Goal: Task Accomplishment & Management: Complete application form

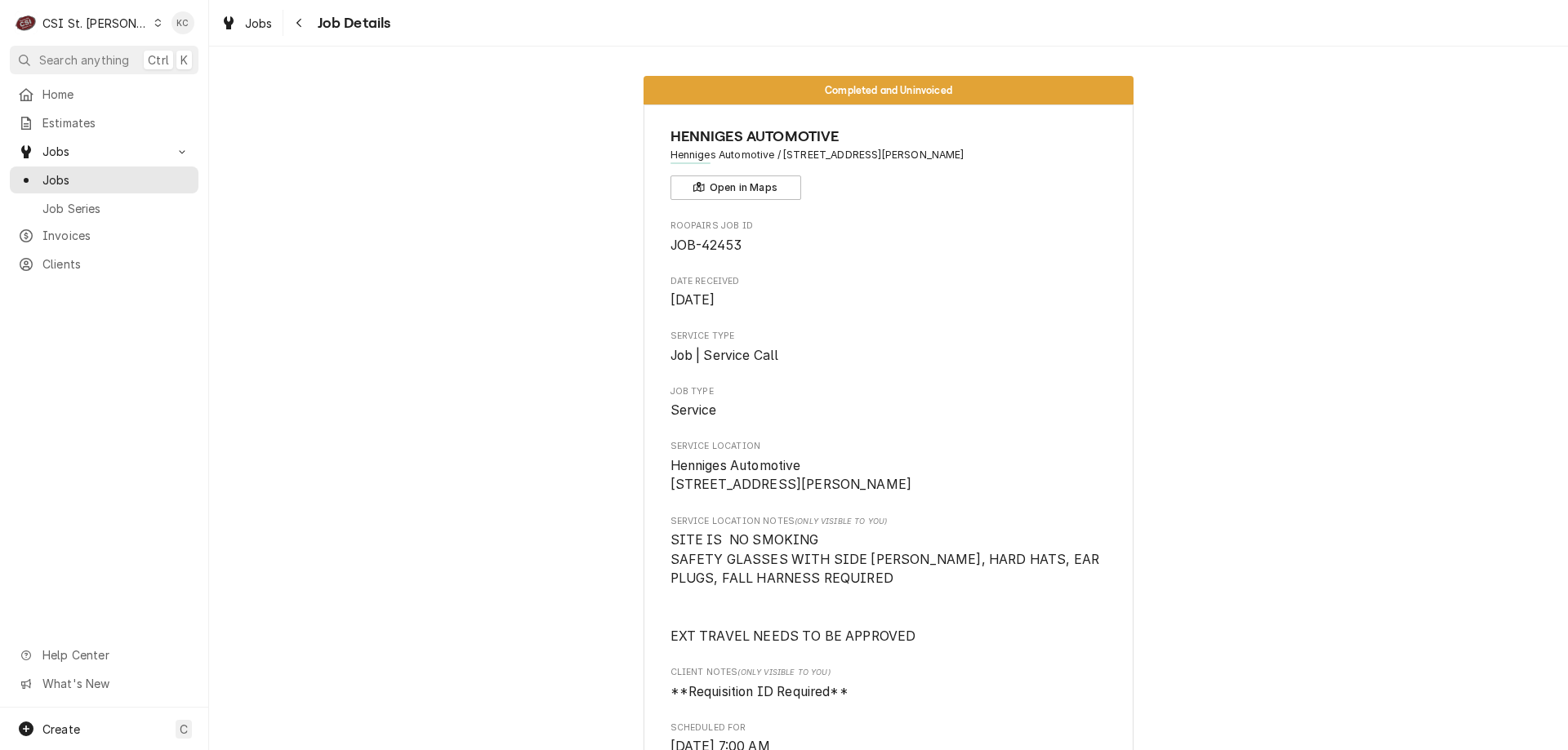
click at [88, 7] on div "C CSI St. Louis" at bounding box center [89, 22] width 158 height 32
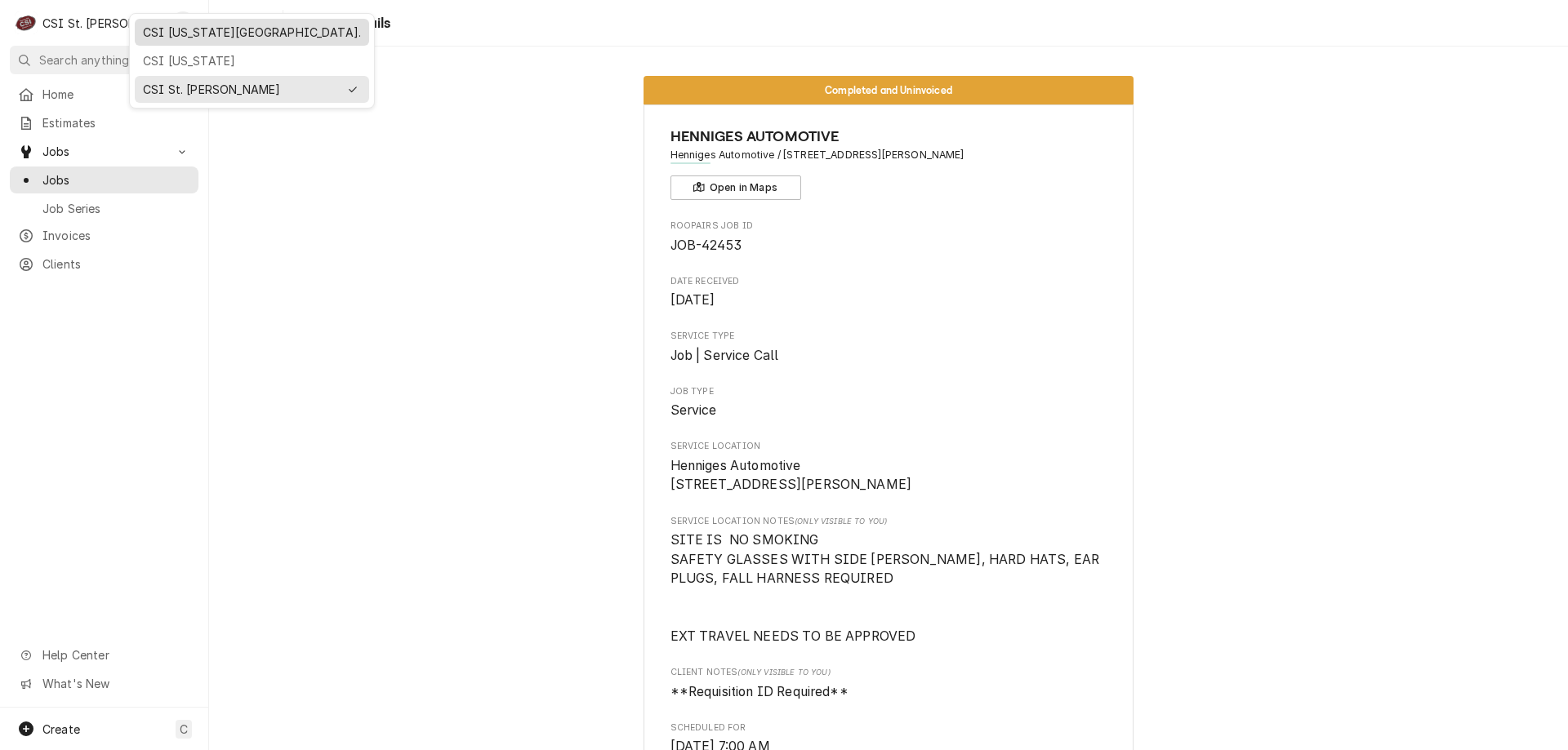
click at [186, 27] on div "CSI [US_STATE][GEOGRAPHIC_DATA]." at bounding box center [251, 32] width 218 height 18
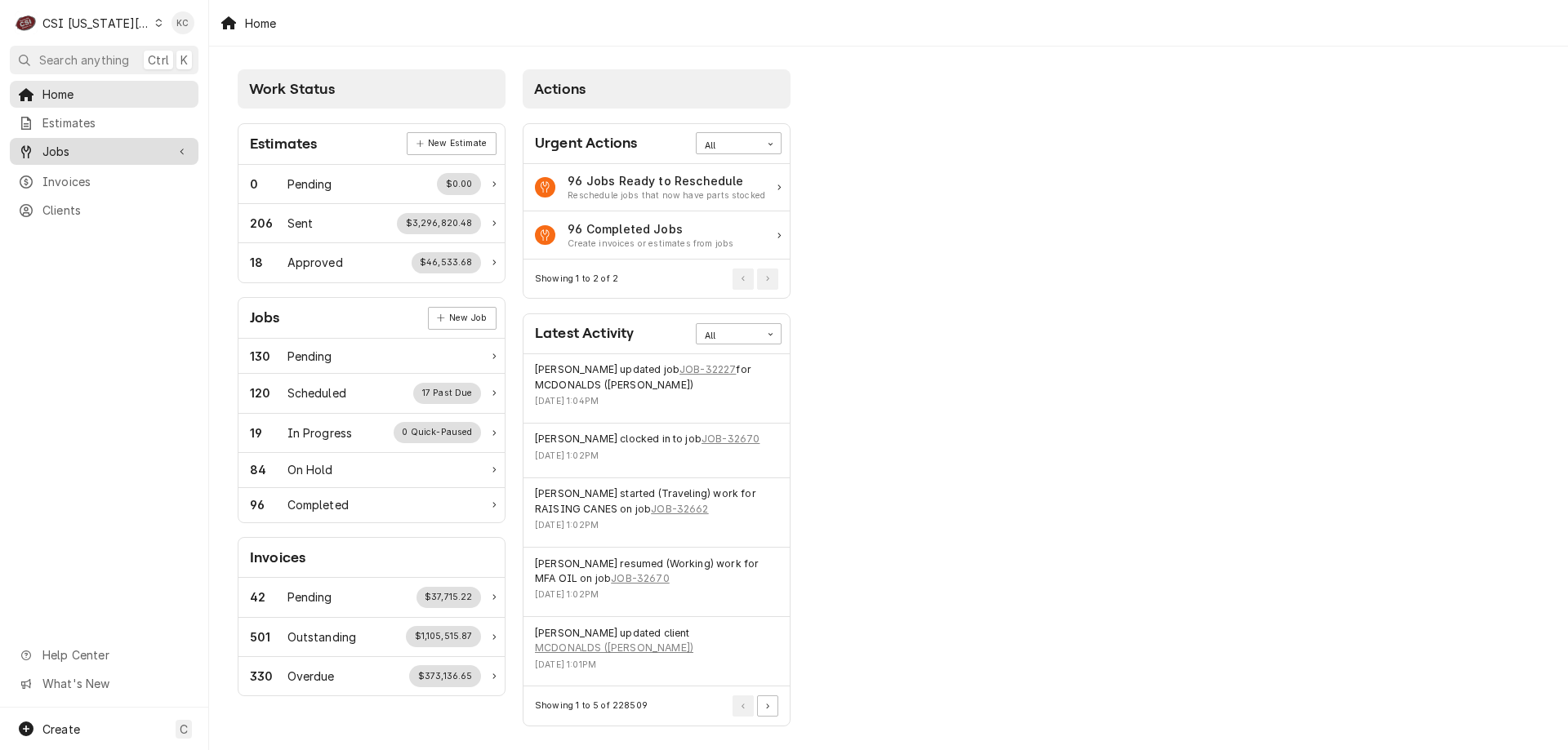
click at [93, 138] on link "Jobs" at bounding box center [103, 151] width 188 height 27
click at [93, 172] on span "Jobs" at bounding box center [116, 180] width 147 height 18
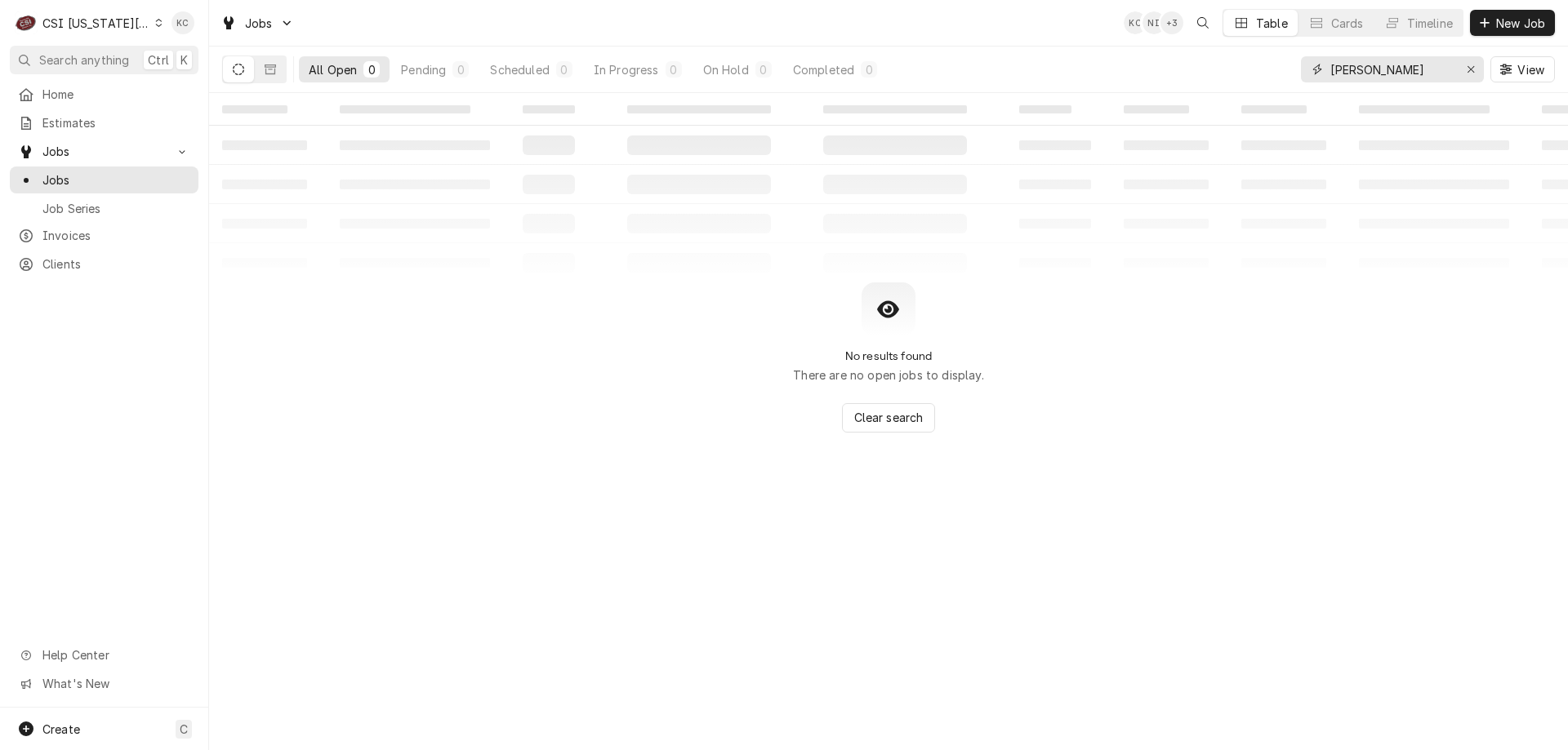
drag, startPoint x: 1386, startPoint y: 75, endPoint x: 1233, endPoint y: 92, distance: 153.9
click at [1233, 92] on div "All Open 0 Pending 0 Scheduled 0 In Progress 0 On Hold 0 Completed 0 henn View" at bounding box center [889, 69] width 1333 height 46
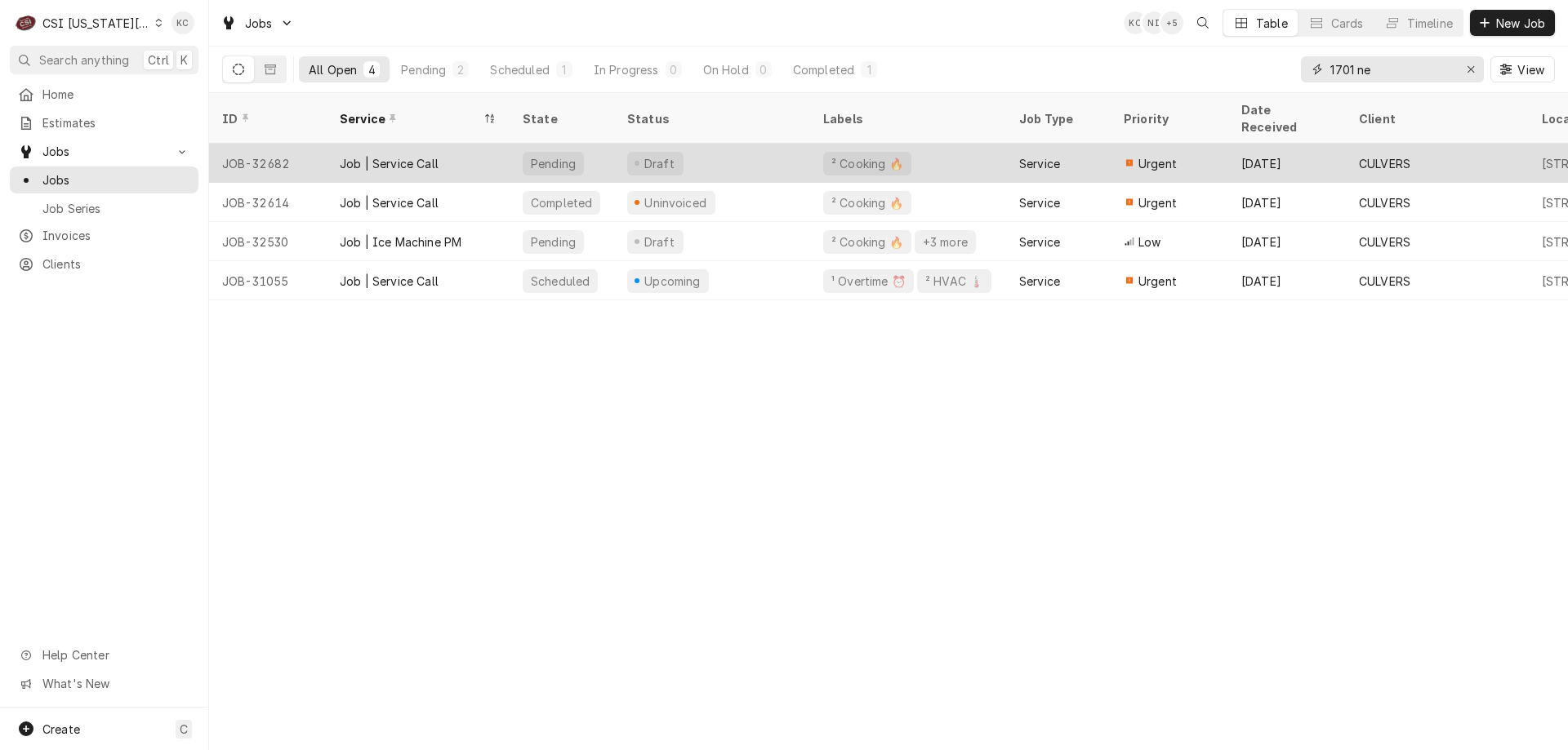
type input "1701 ne"
click at [687, 149] on div "Draft" at bounding box center [711, 163] width 196 height 39
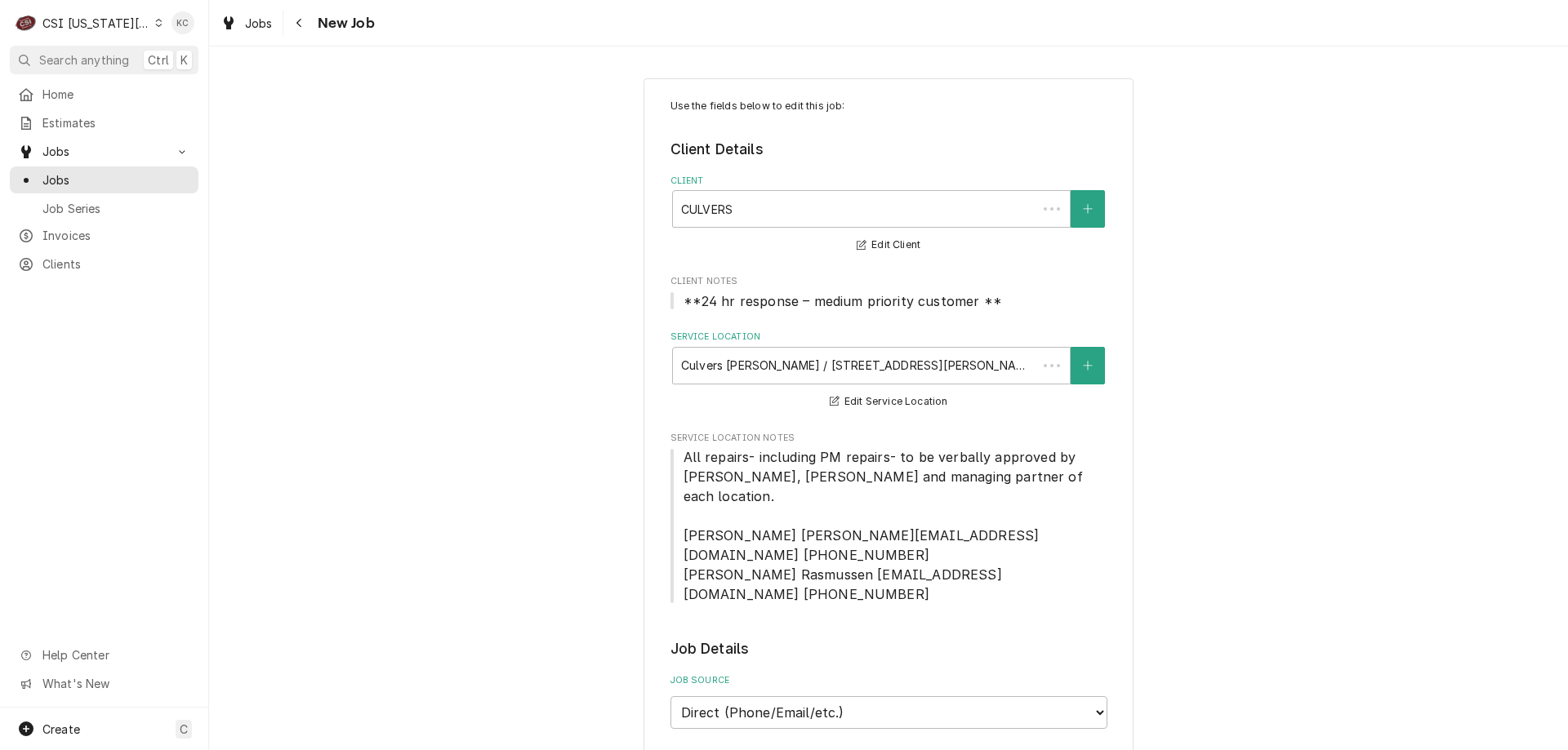
type textarea "x"
click at [305, 25] on div "Navigate back" at bounding box center [300, 22] width 17 height 17
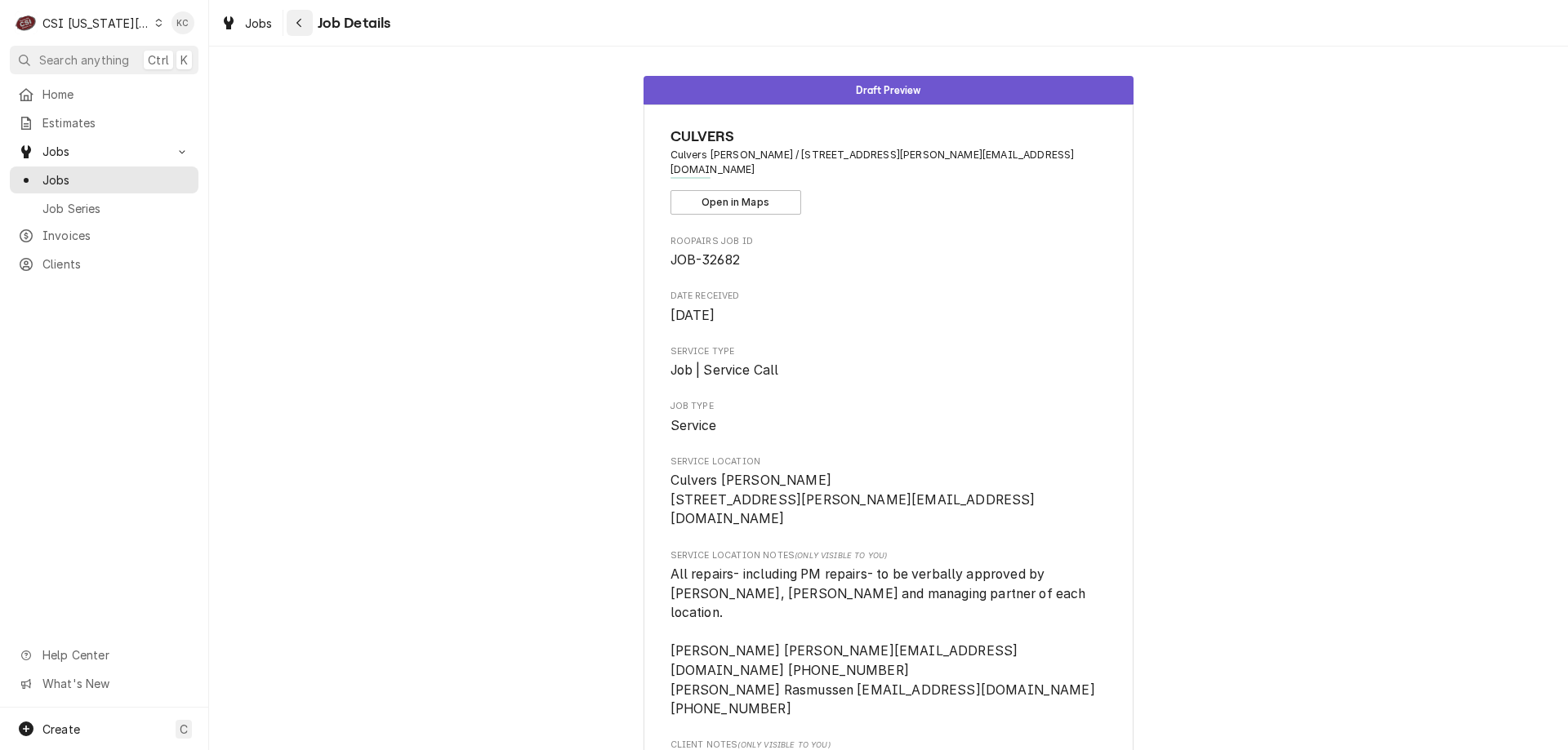
click at [288, 27] on button "Navigate back" at bounding box center [300, 22] width 26 height 26
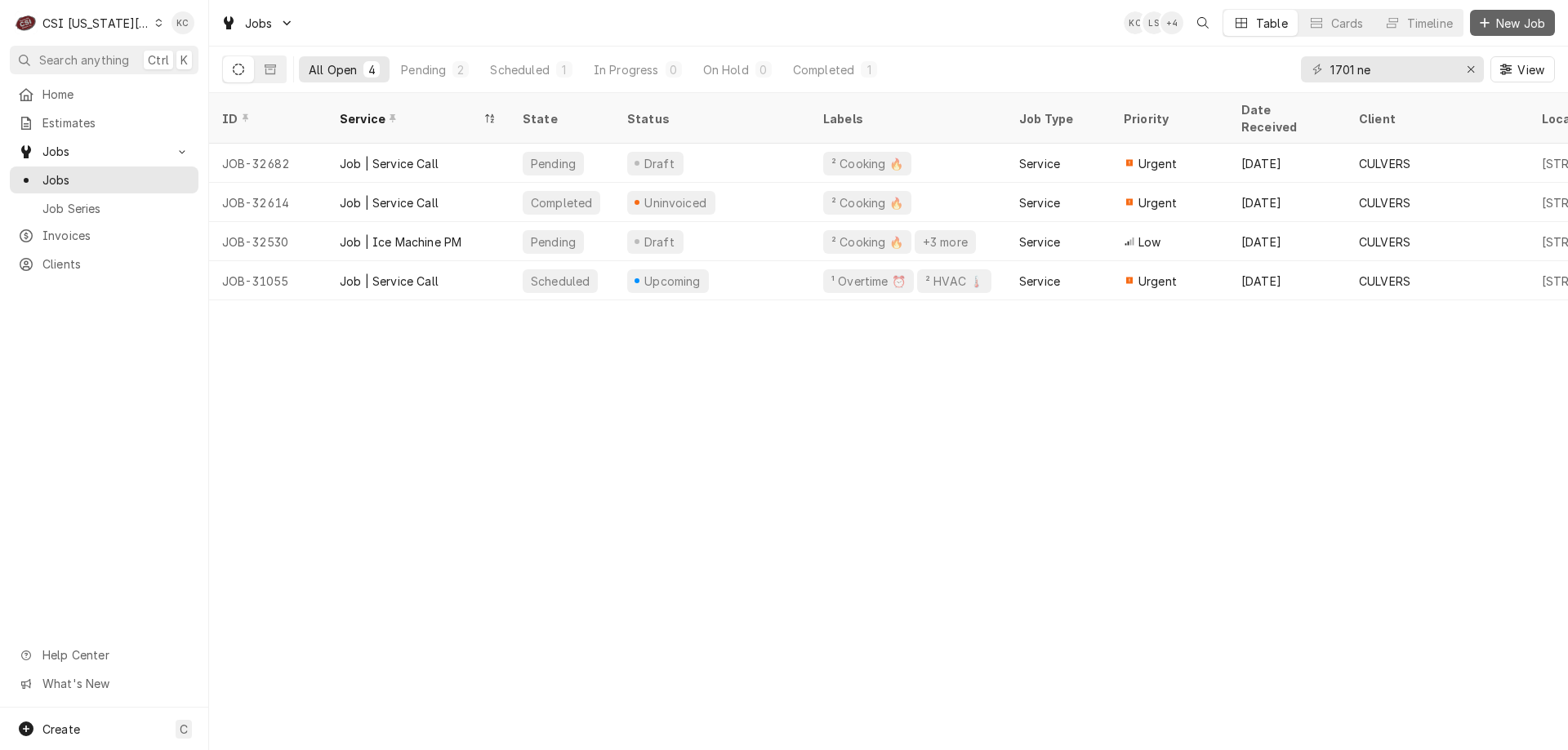
click at [1494, 21] on span "New Job" at bounding box center [1520, 23] width 56 height 18
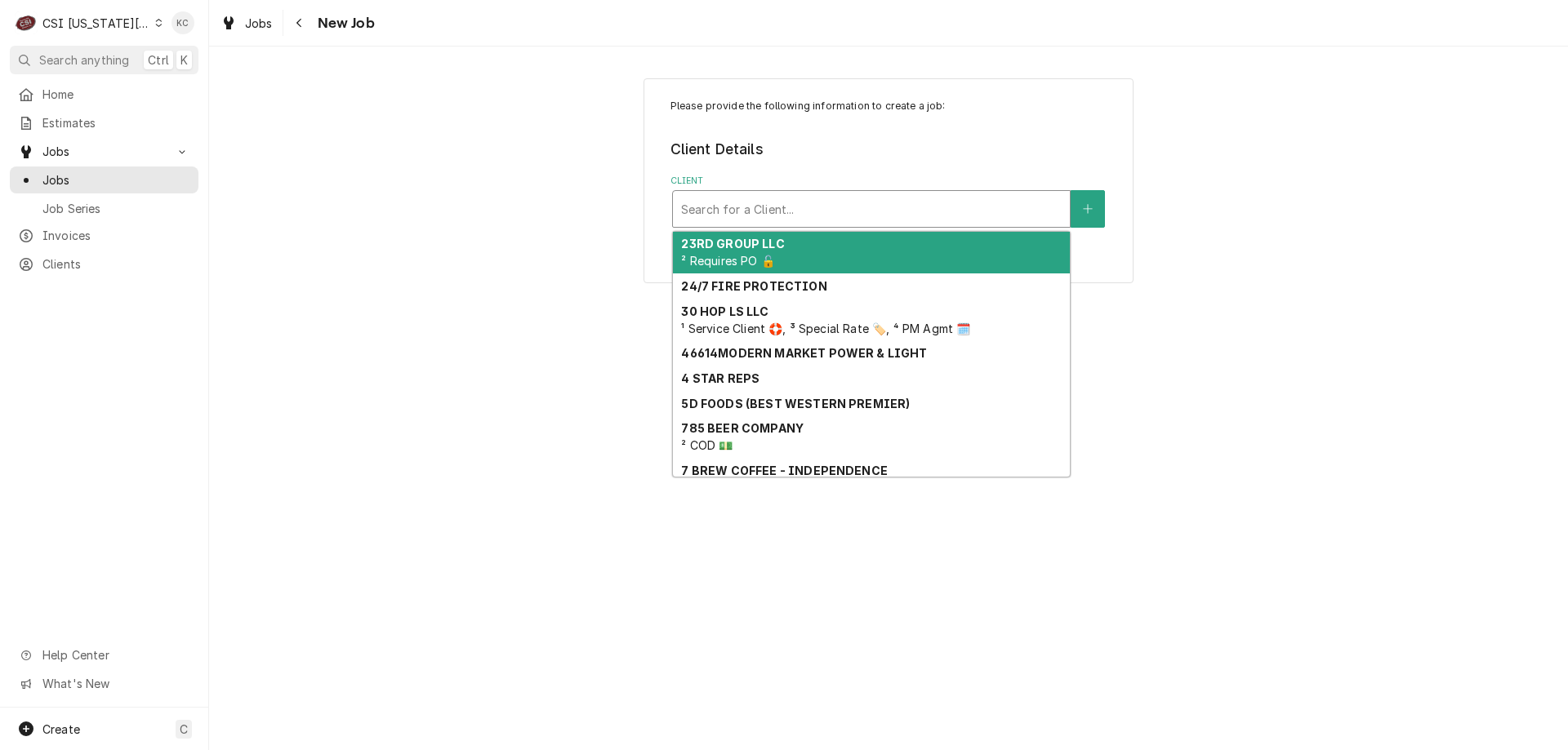
click at [963, 208] on div "Client" at bounding box center [871, 209] width 381 height 29
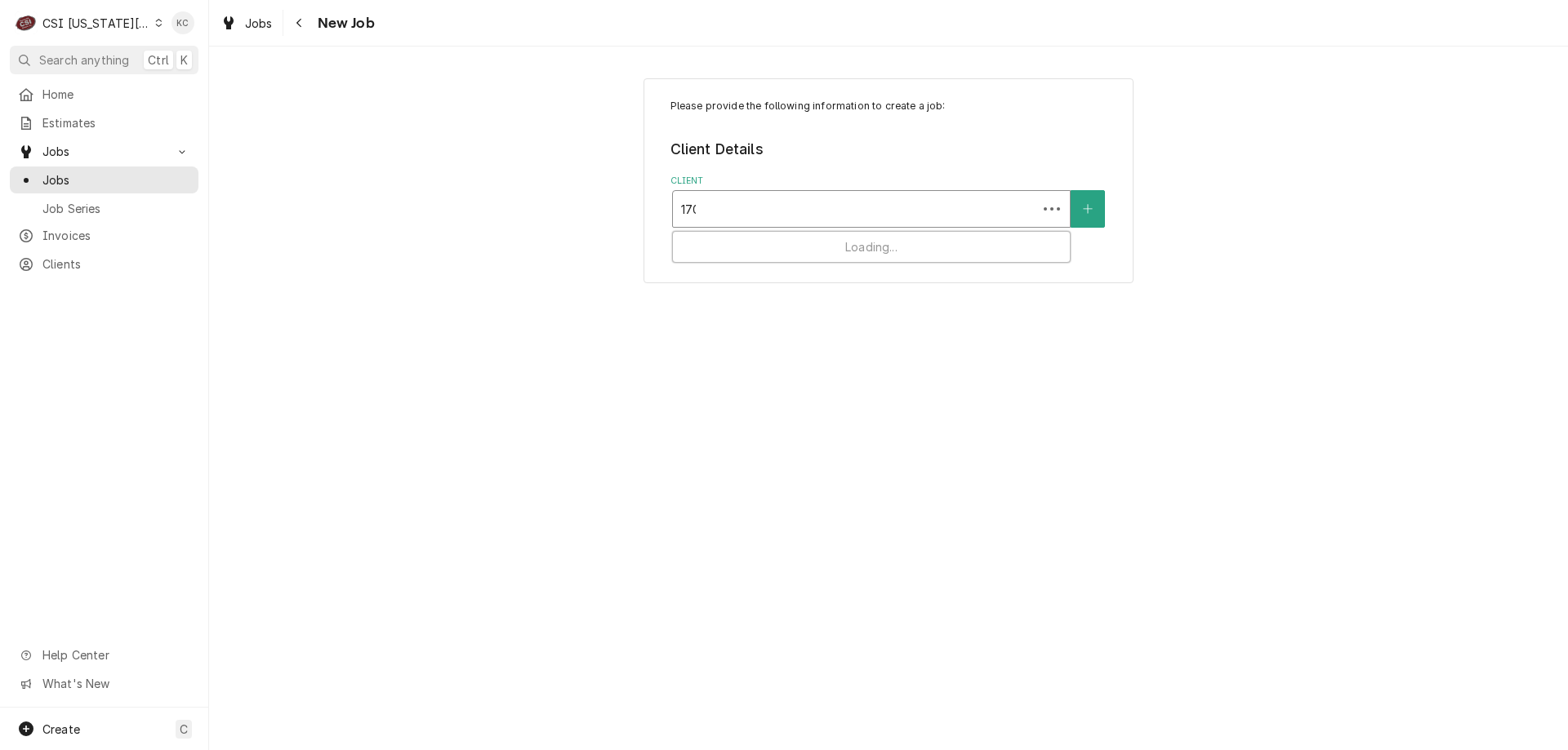
type input "1701"
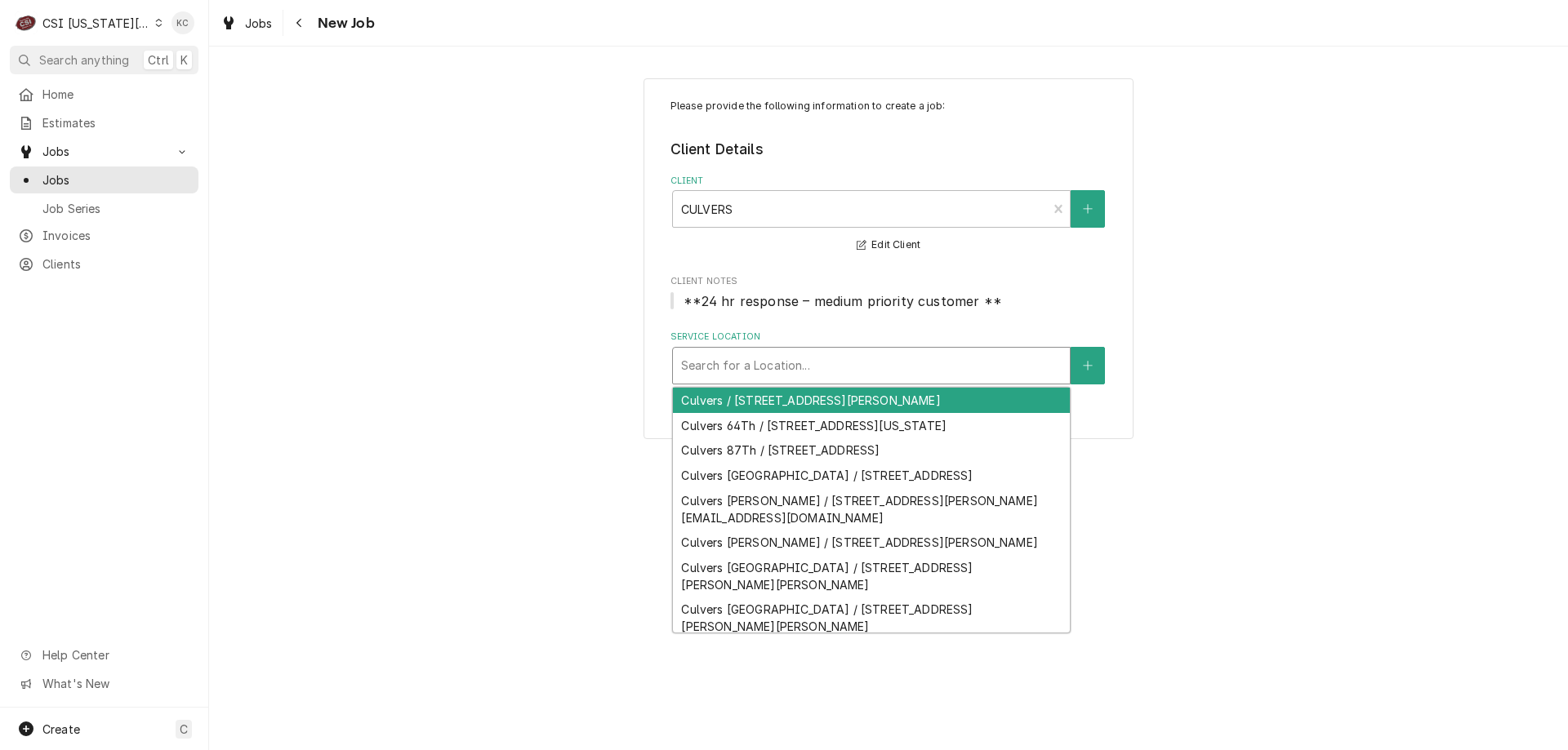
click at [802, 360] on div "Service Location" at bounding box center [871, 366] width 381 height 29
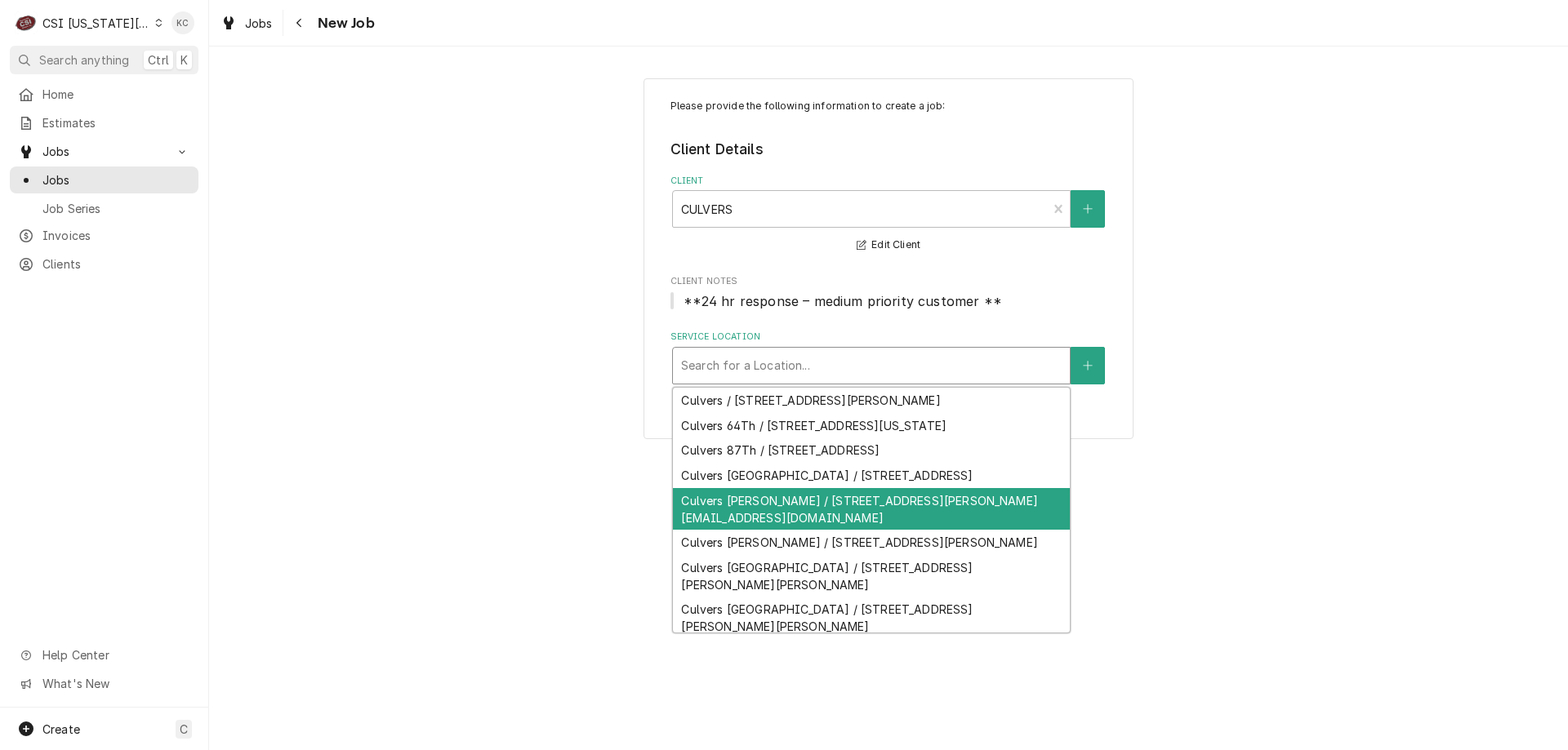
click at [826, 527] on div "Culvers Douglas / 1701 Ne Douglas St Pfy@Hq.Bill.Com, Lees Summit, MO 64086" at bounding box center [871, 509] width 397 height 43
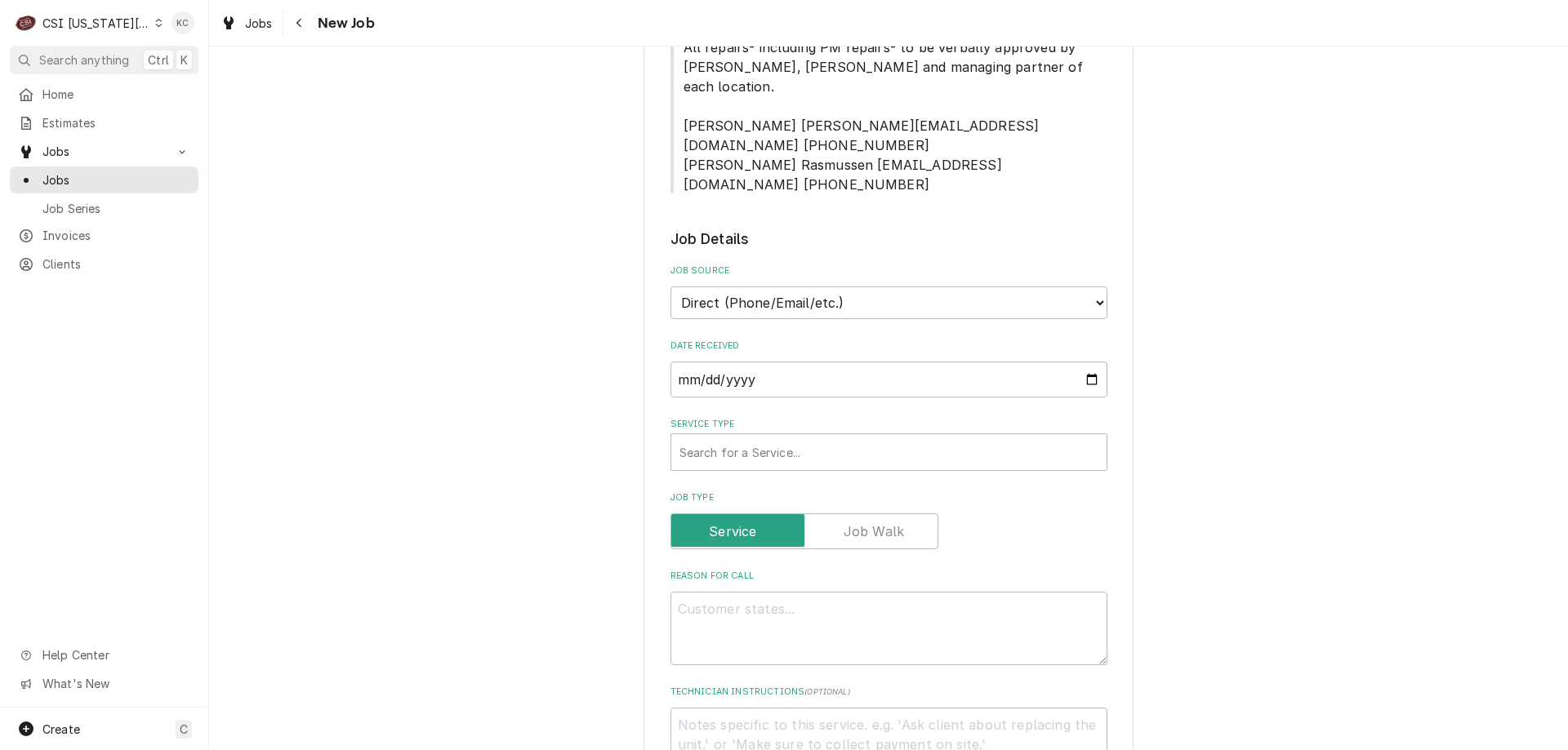
scroll to position [408, 0]
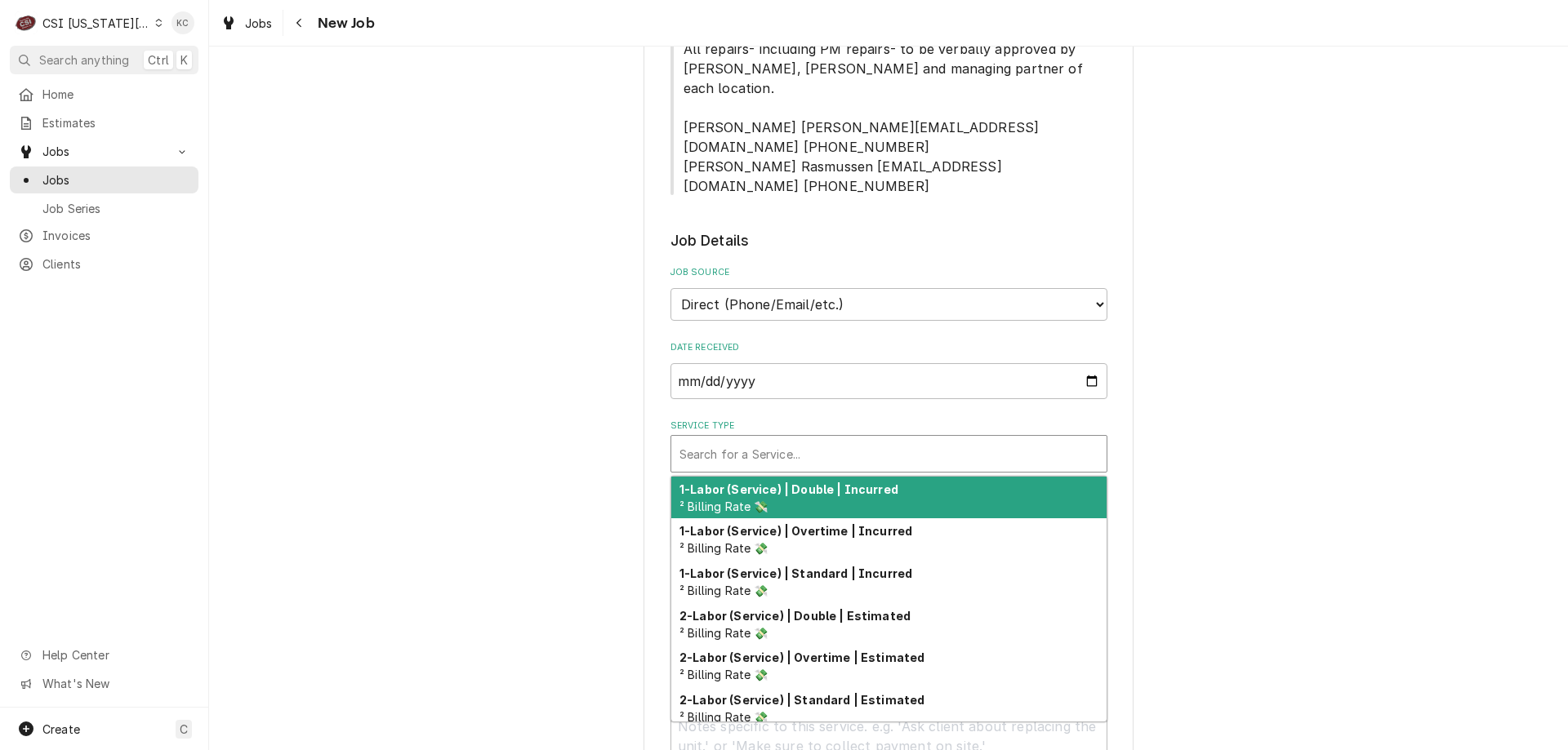
click at [752, 439] on div "Service Type" at bounding box center [888, 454] width 419 height 29
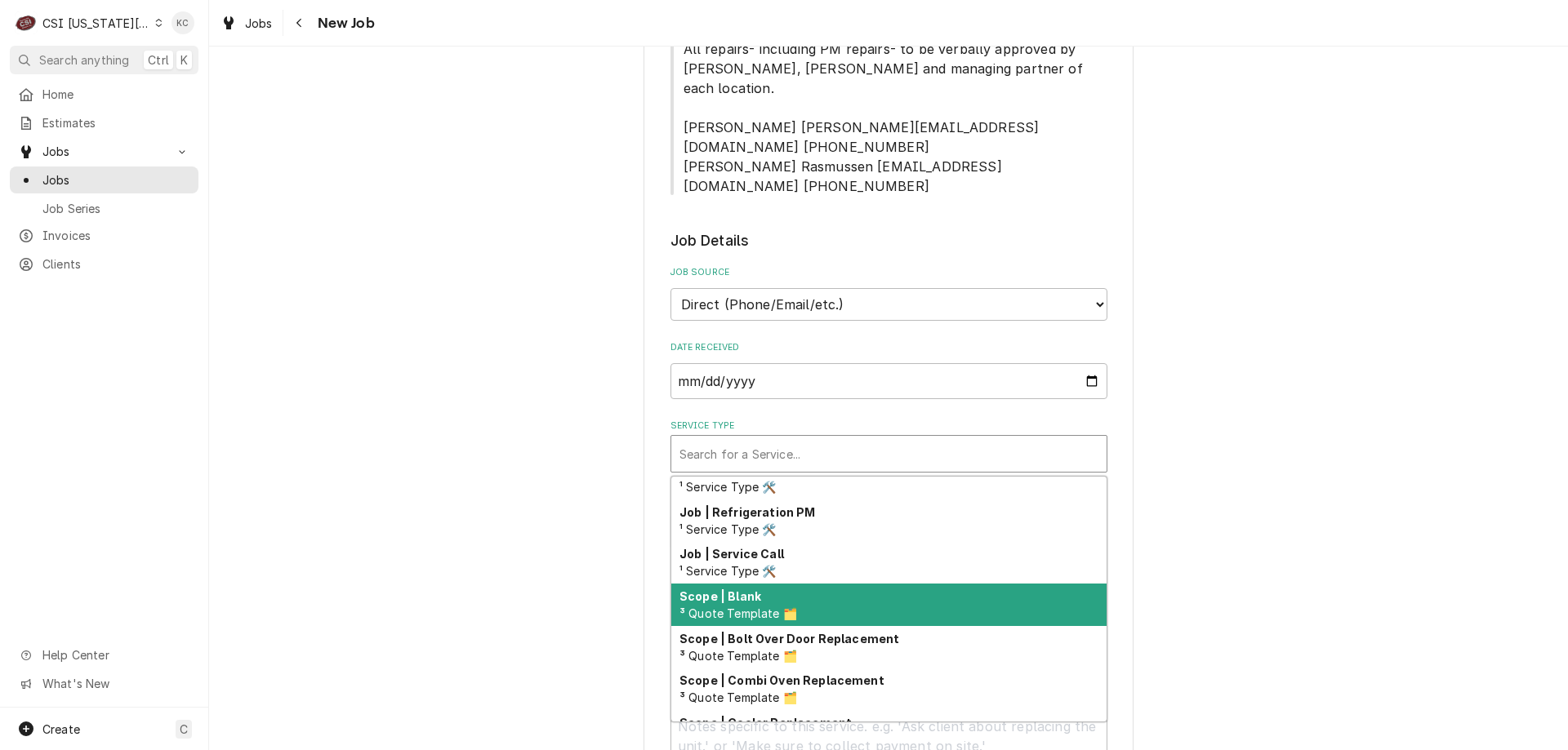
scroll to position [938, 0]
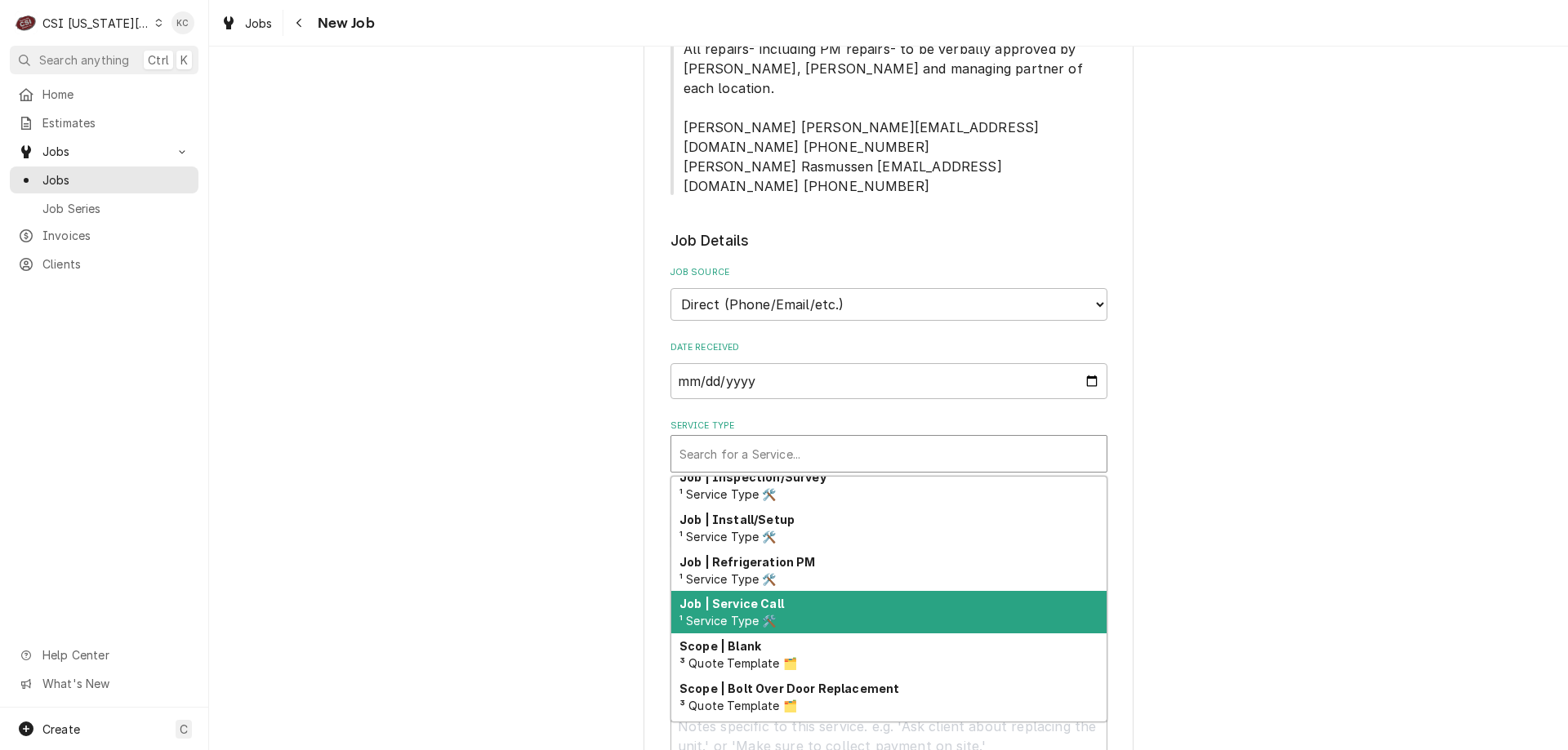
click at [810, 591] on div "Job | Service Call ¹ Service Type 🛠️" at bounding box center [889, 612] width 435 height 43
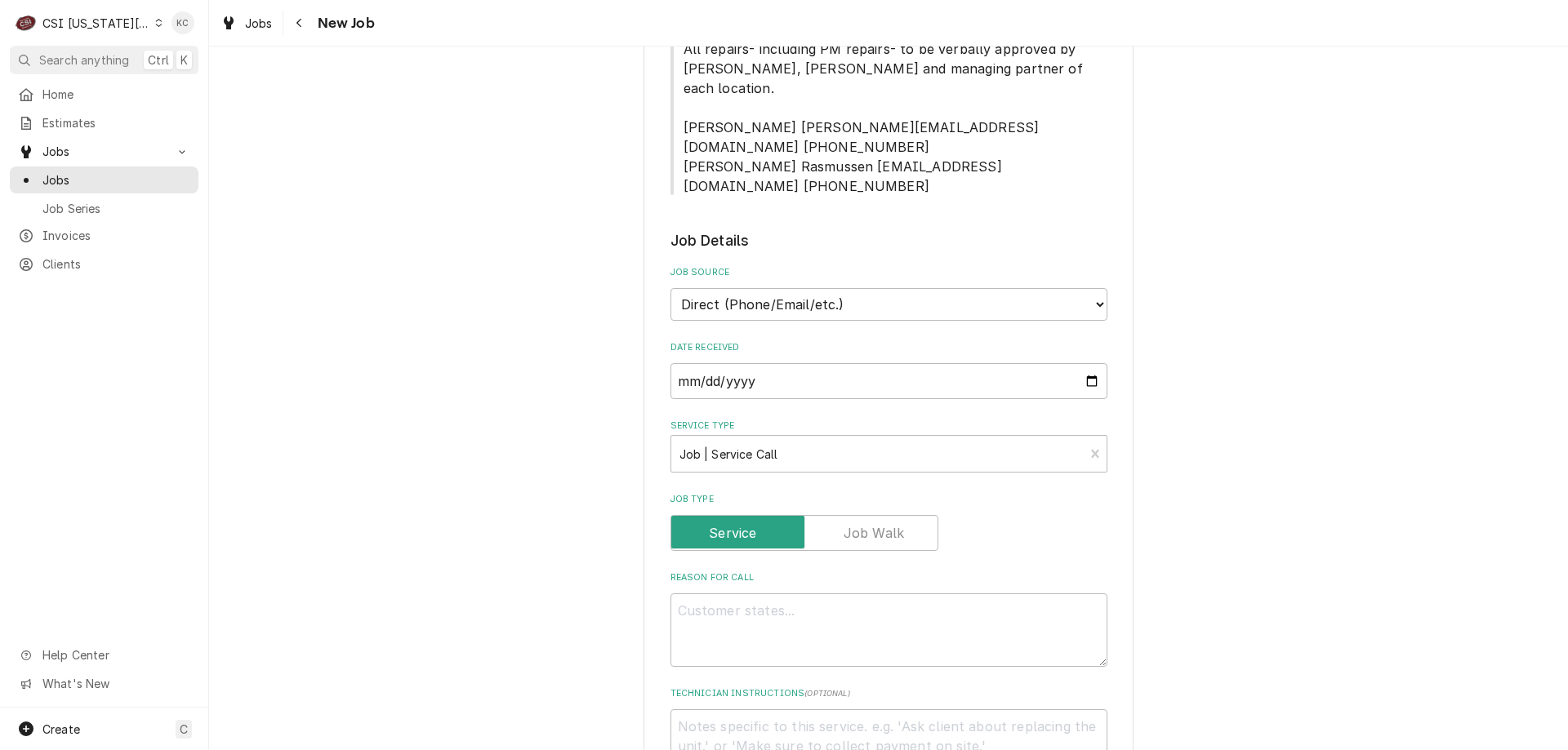
click at [1249, 535] on div "Please provide the following information to create a job: Client Details Client…" at bounding box center [888, 620] width 1359 height 1929
click at [848, 593] on textarea "Reason For Call" at bounding box center [889, 629] width 437 height 73
type textarea "x"
type textarea "3"
type textarea "x"
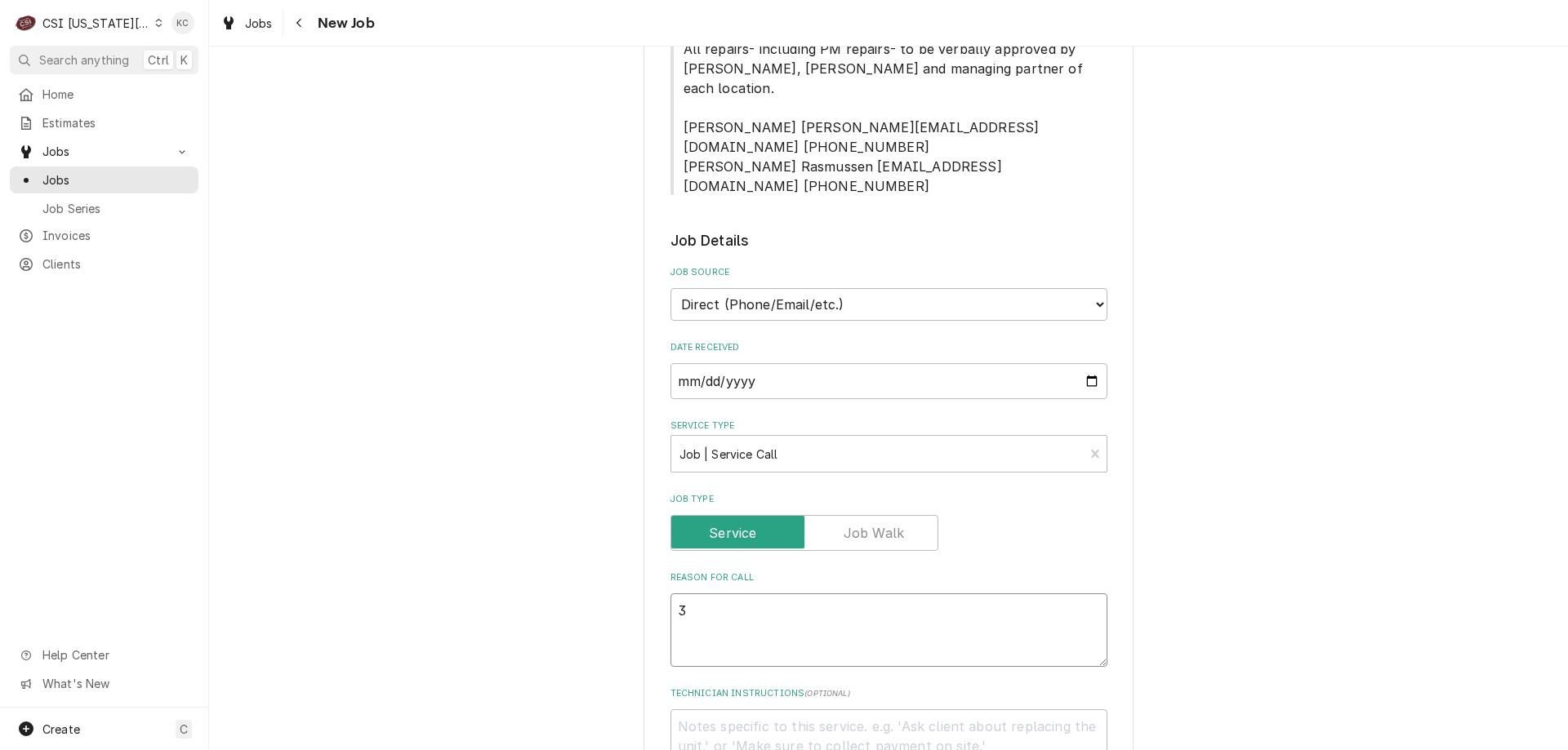
type textarea "3r"
type textarea "x"
type textarea "3rd"
type textarea "x"
type textarea "3rd"
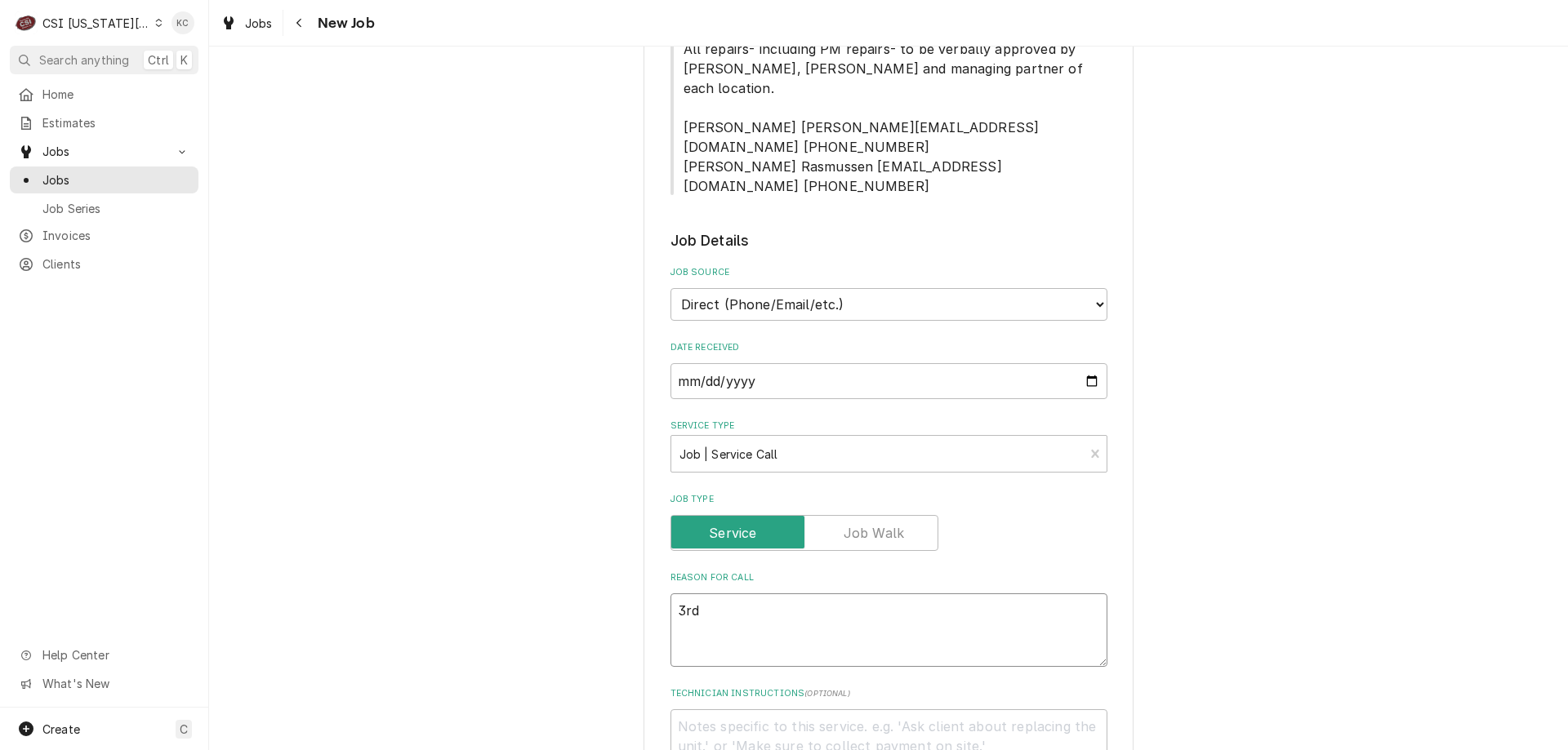
type textarea "x"
type textarea "3rd f"
type textarea "x"
type textarea "3rd fry"
type textarea "x"
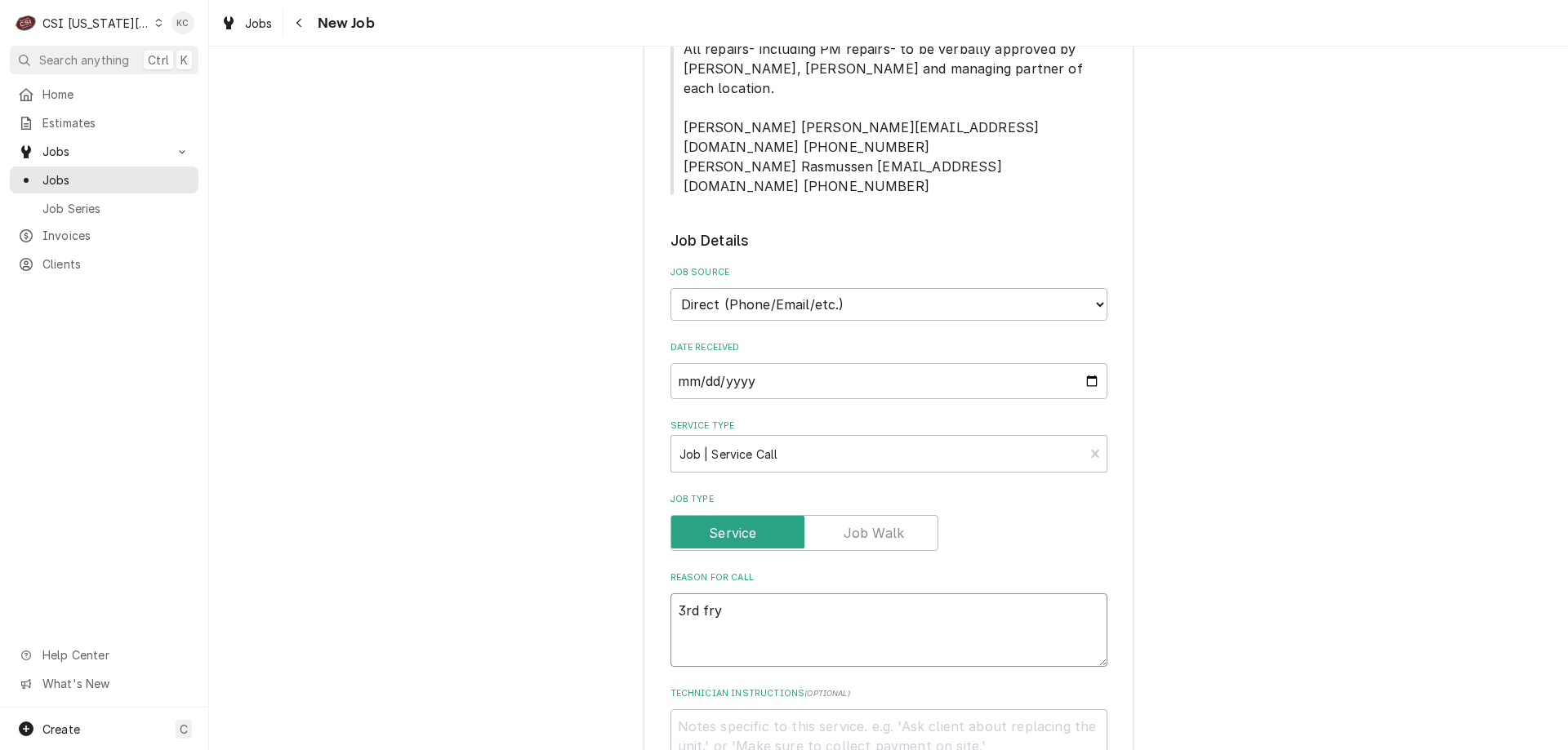
type textarea "3rd frye"
type textarea "x"
type textarea "3rd fryet"
type textarea "x"
type textarea "3rd frye"
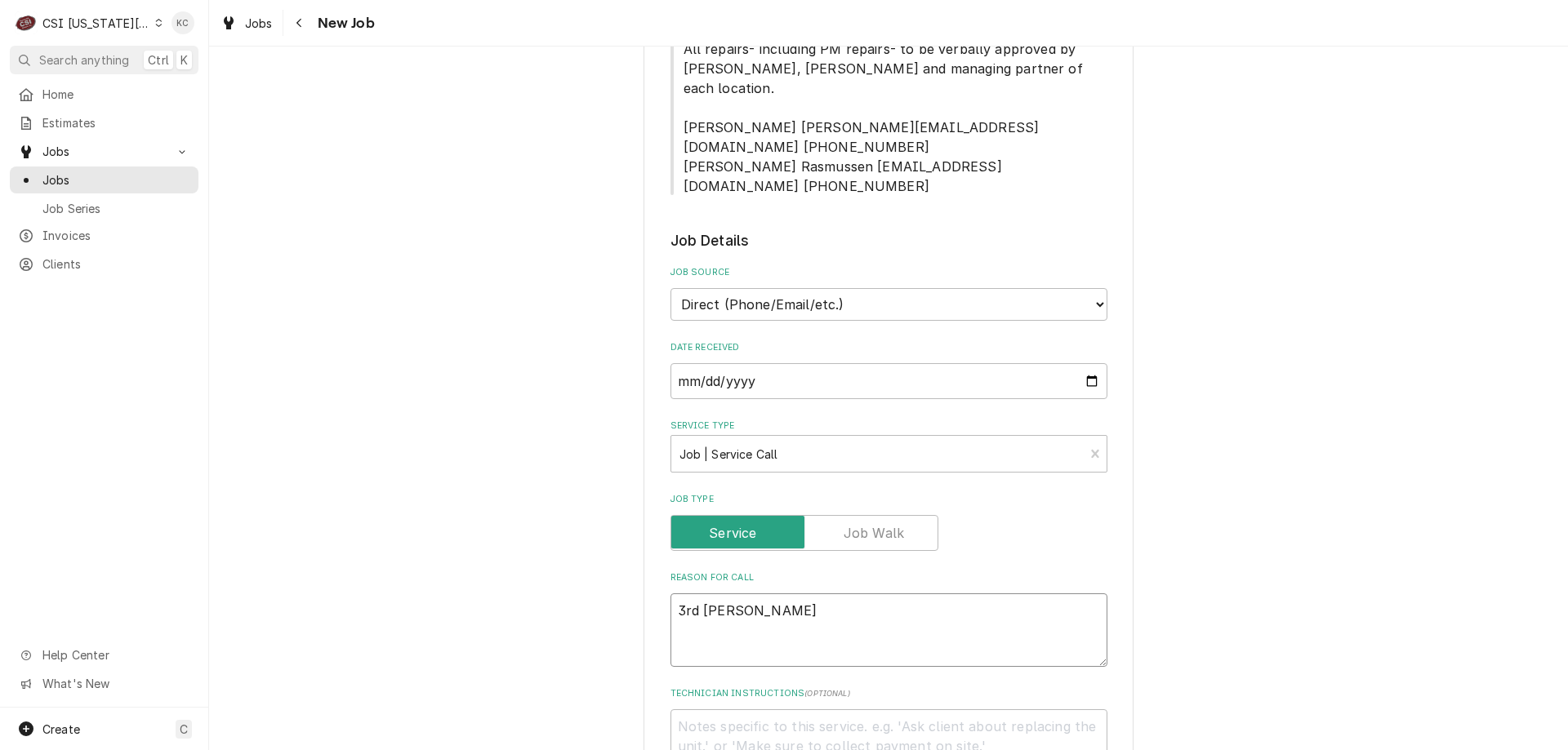
type textarea "x"
type textarea "3rd fryey"
type textarea "x"
type textarea "3rd frye"
type textarea "x"
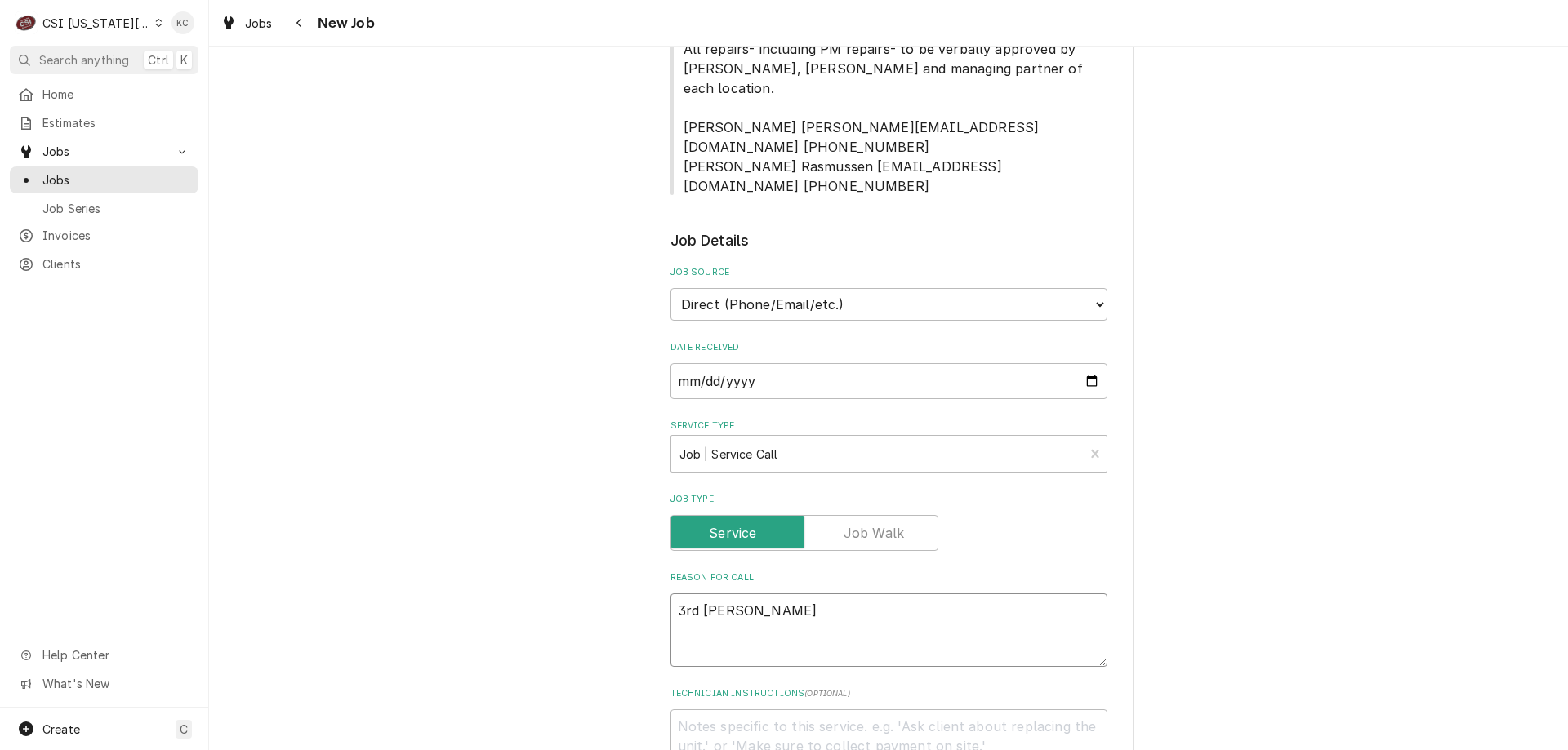
type textarea "3rd fryer"
type textarea "x"
type textarea "3rd fryer"
type textarea "x"
type textarea "3rd fryer h"
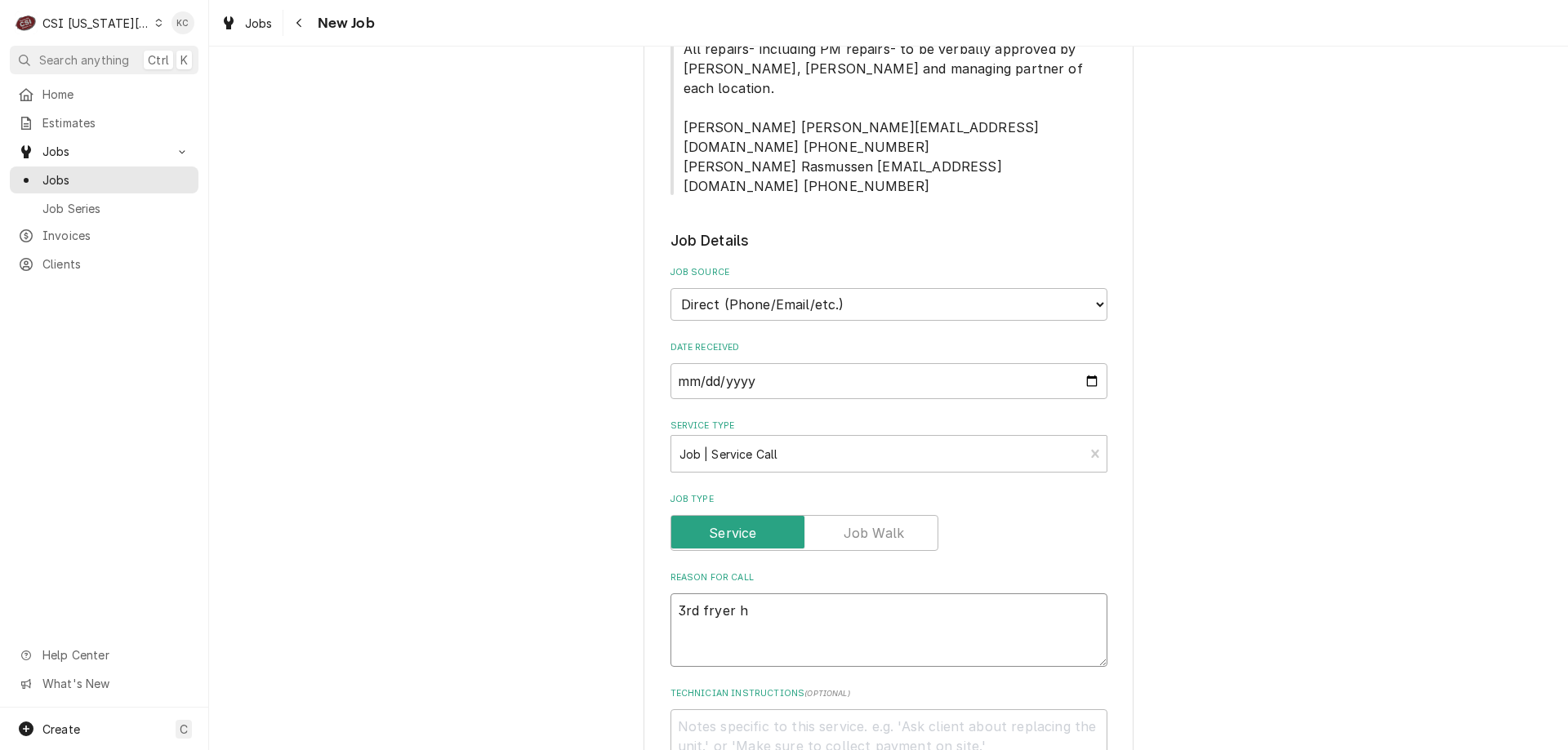
type textarea "x"
type textarea "3rd fryer he"
type textarea "x"
type textarea "3rd fryer hea"
type textarea "x"
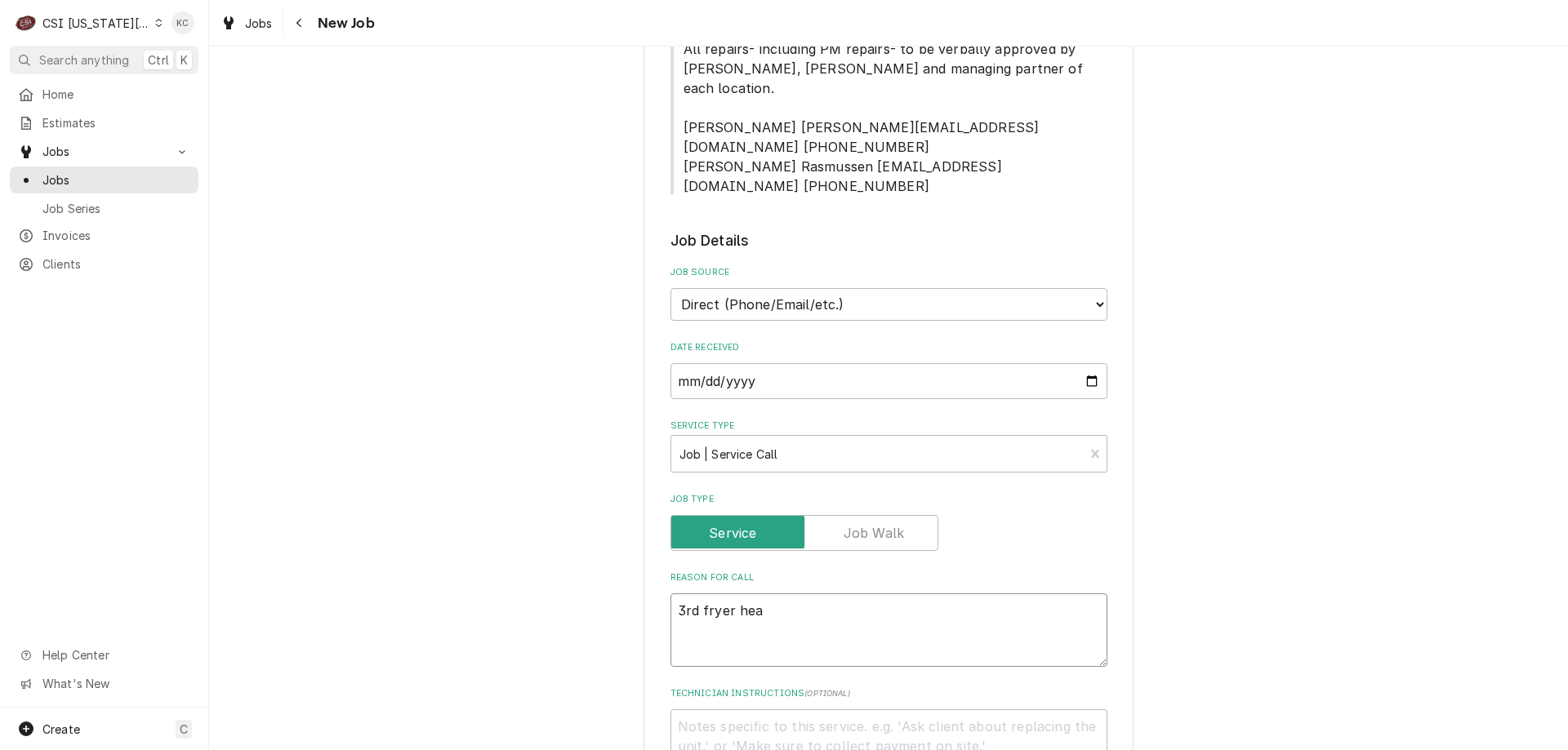
type textarea "3rd fryer heat"
type textarea "x"
type textarea "3rd fryer heat"
type textarea "x"
type textarea "3rd fryer heat f"
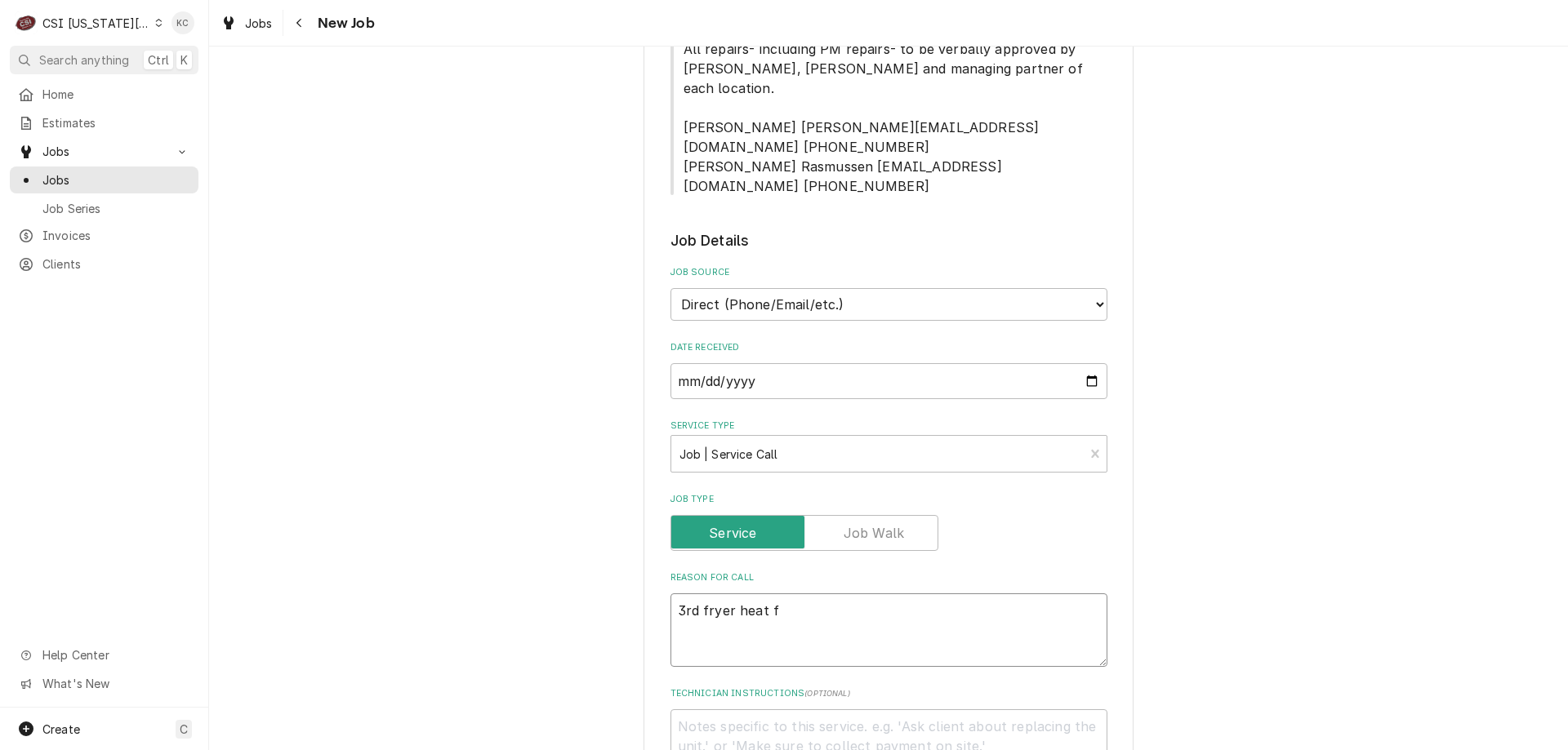
type textarea "x"
type textarea "3rd fryer heat fa"
type textarea "x"
type textarea "3rd fryer heat fai"
type textarea "x"
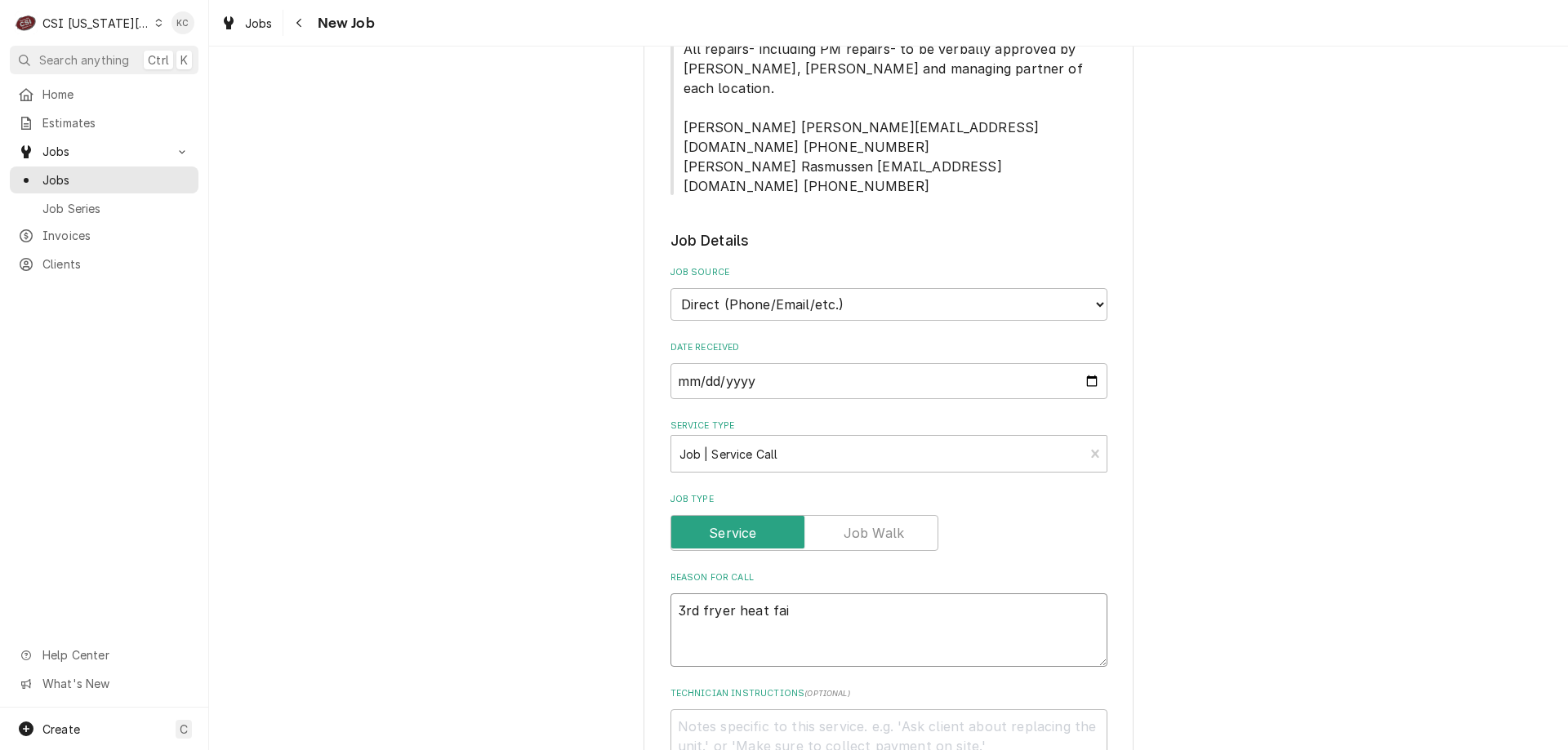
type textarea "3rd fryer heat fail"
type textarea "x"
type textarea "3rd fryer heat failu"
type textarea "x"
type textarea "3rd fryer heat failur"
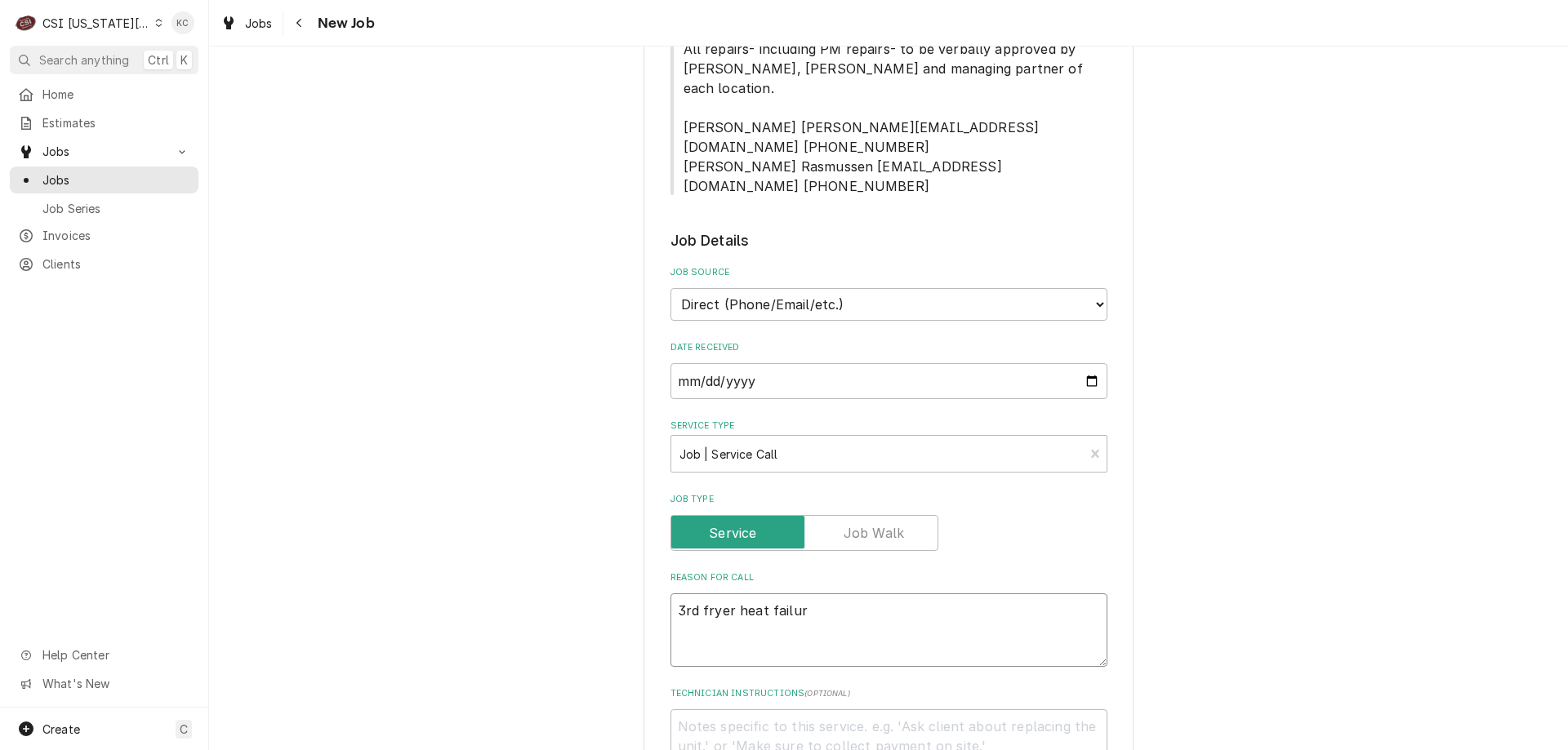
type textarea "x"
type textarea "3rd fryer heat failure"
type textarea "x"
type textarea "3rd fryer heat failure"
type textarea "x"
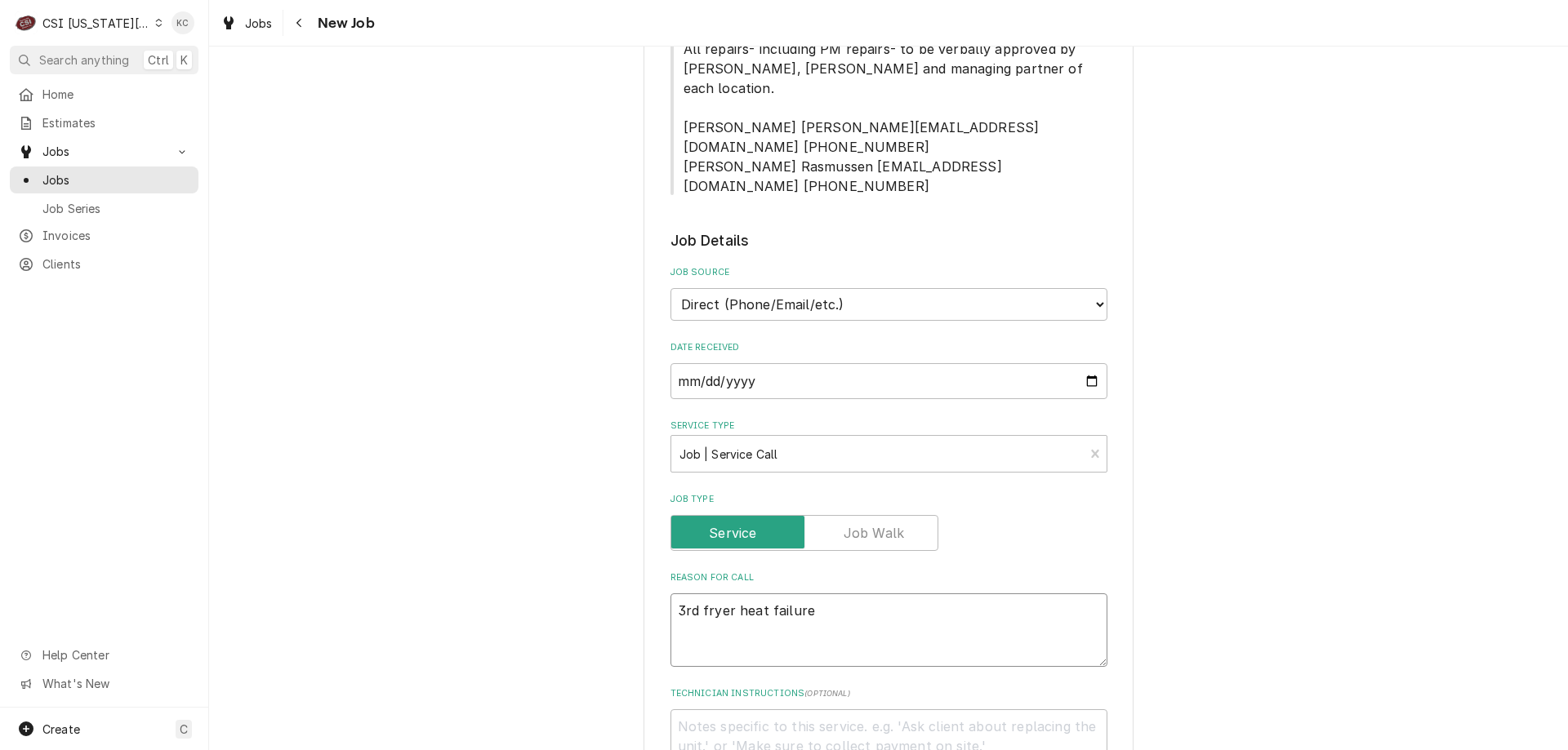
type textarea "3rd fryer heat failure -"
type textarea "x"
type textarea "3rd fryer heat failure -"
type textarea "x"
type textarea "3rd fryer heat failure - a"
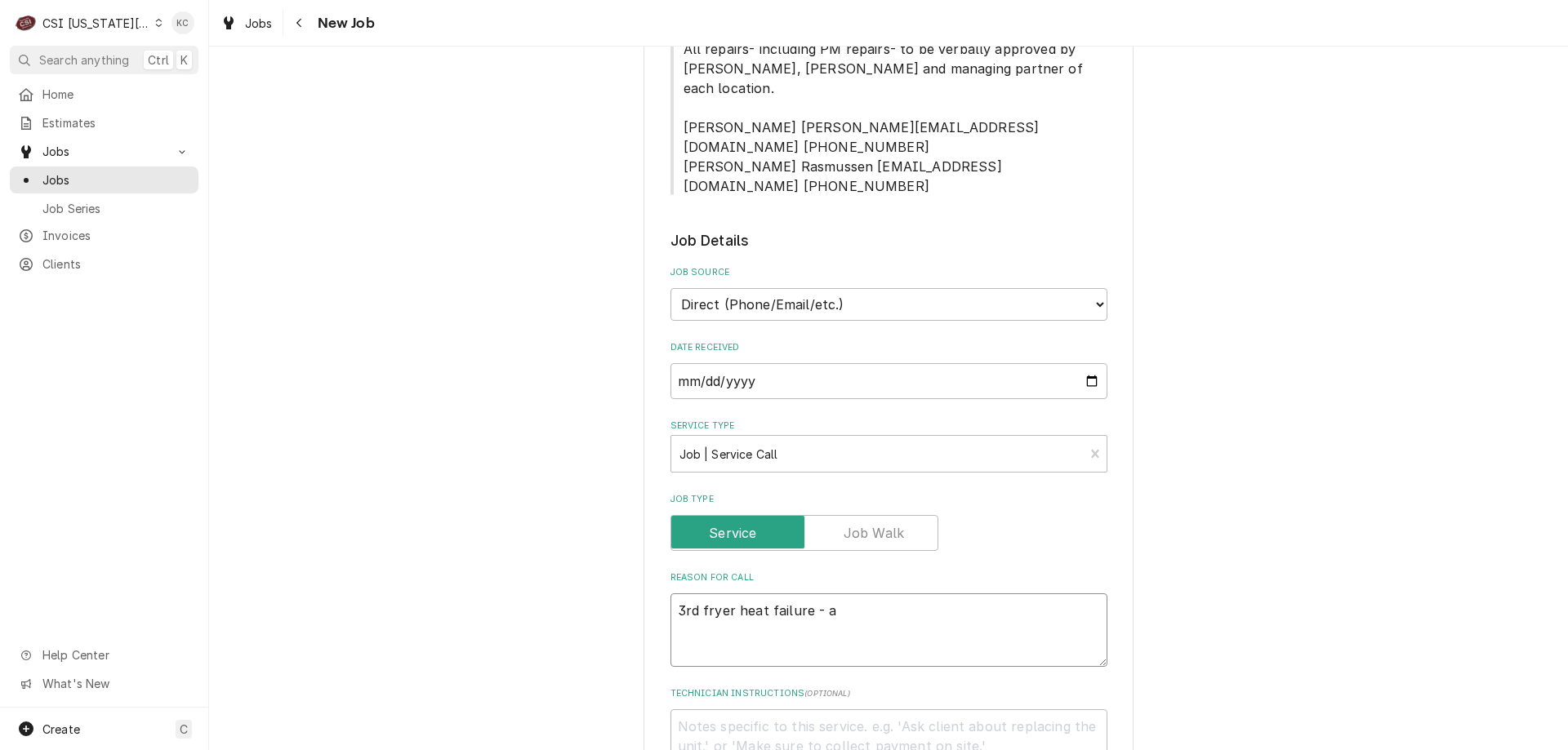
type textarea "x"
type textarea "3rd fryer heat failure - al"
type textarea "x"
type textarea "3rd fryer heat failure - als"
type textarea "x"
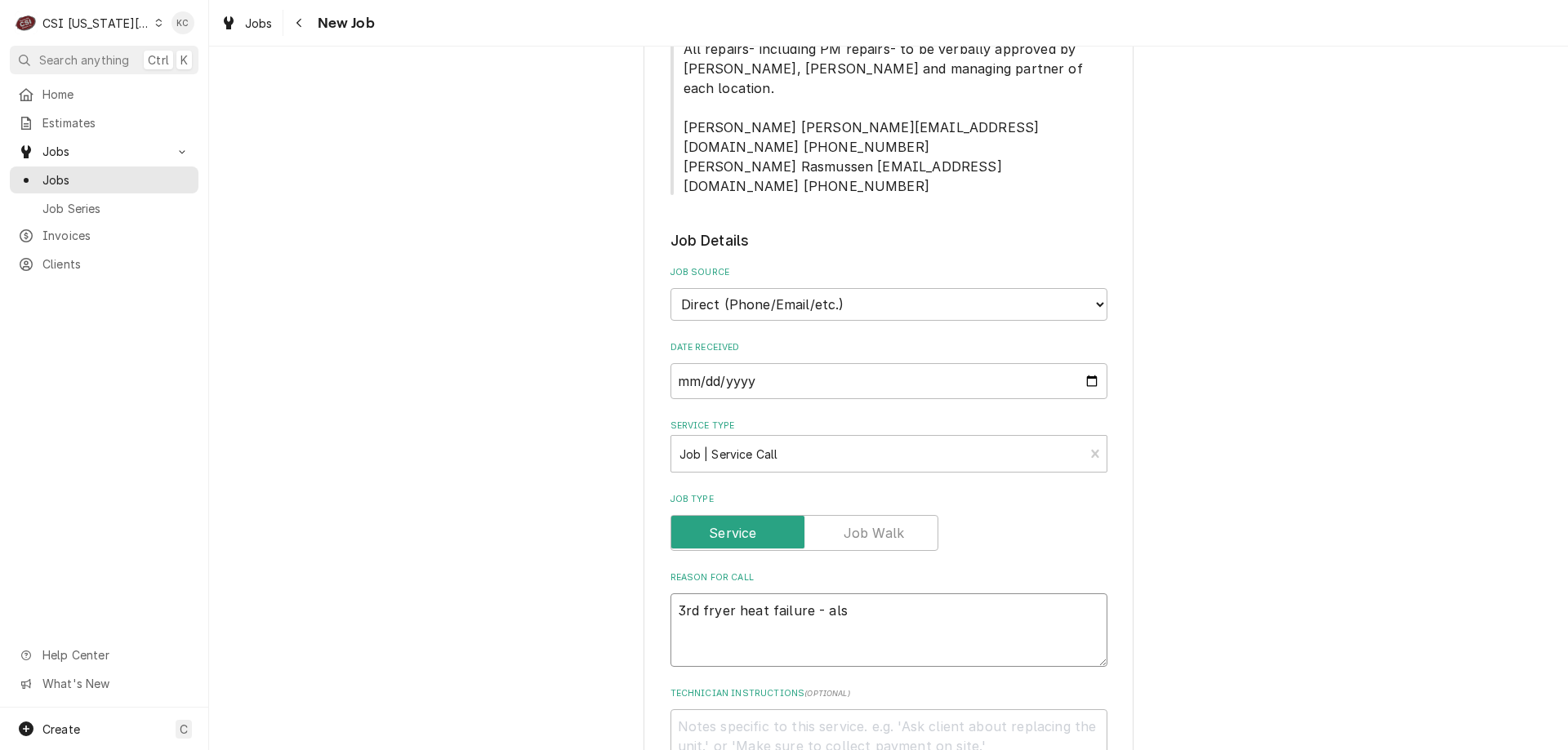
type textarea "3rd fryer heat failure - also"
type textarea "x"
type textarea "3rd fryer heat failure - also"
type textarea "x"
type textarea "3rd fryer heat failure - also h"
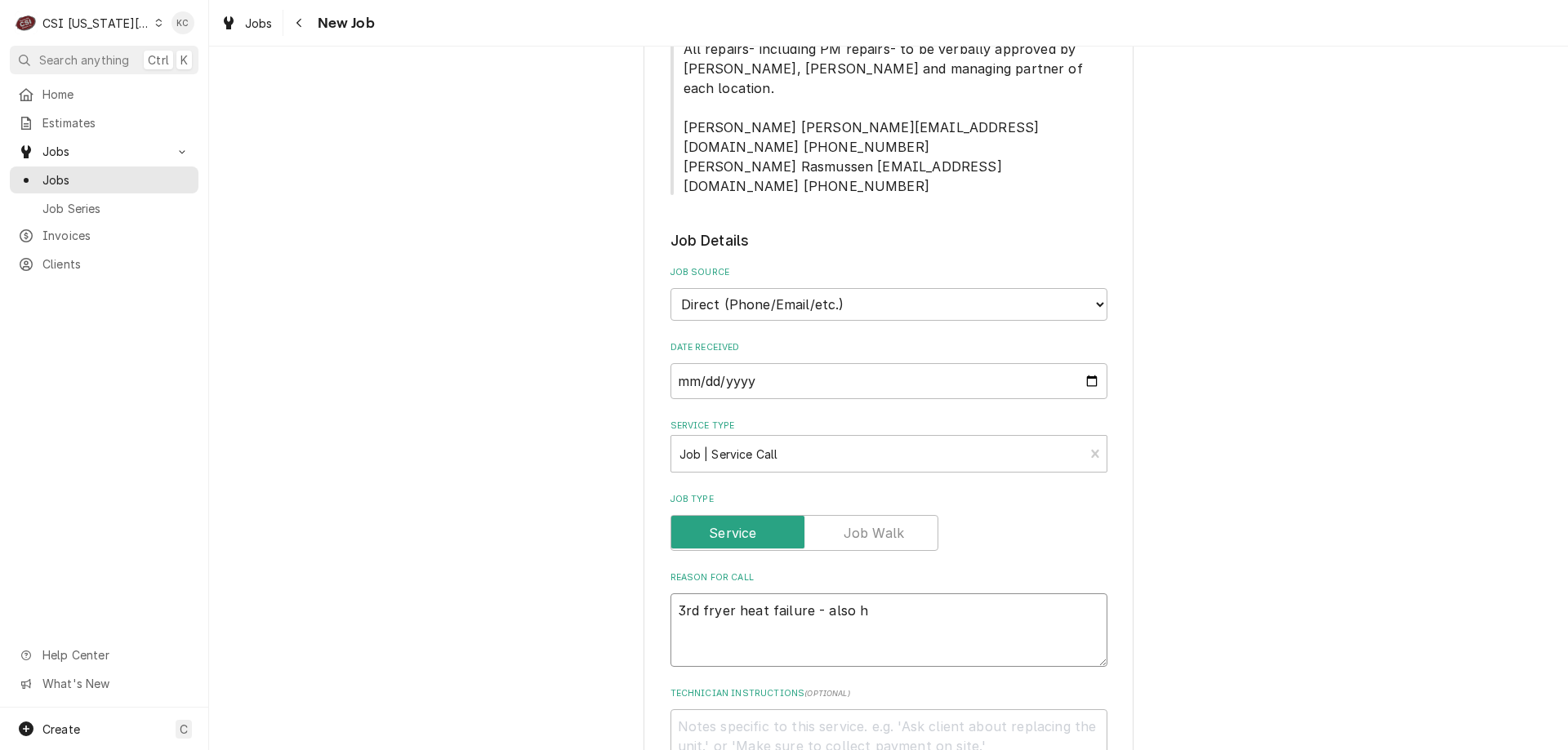
type textarea "x"
type textarea "3rd fryer heat failure - also ha"
type textarea "x"
type textarea "3rd fryer heat failure - also has"
type textarea "x"
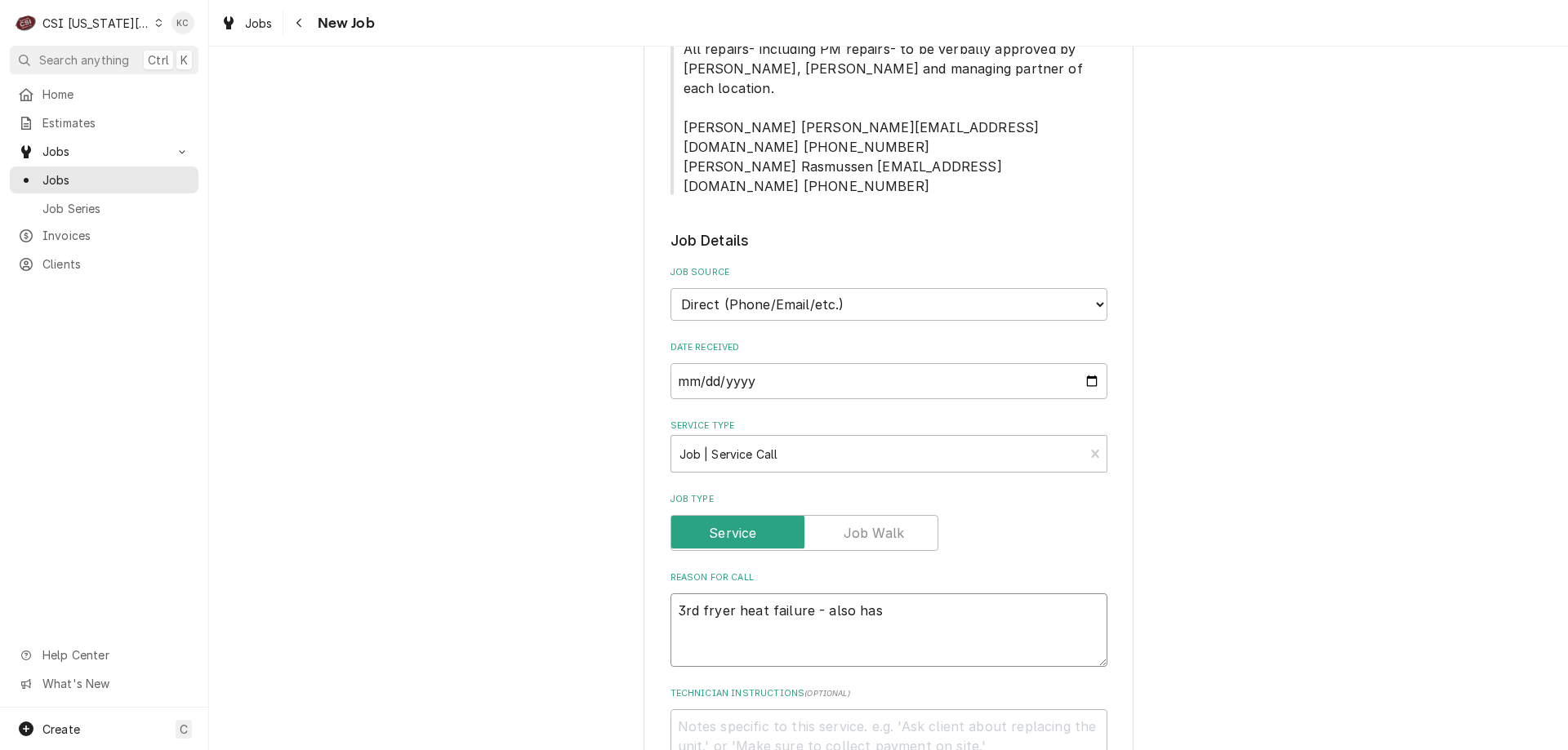
type textarea "3rd fryer heat failure - also has"
type textarea "x"
type textarea "3rd fryer heat failure - also has f"
type textarea "x"
type textarea "3rd fryer heat failure - also has fl"
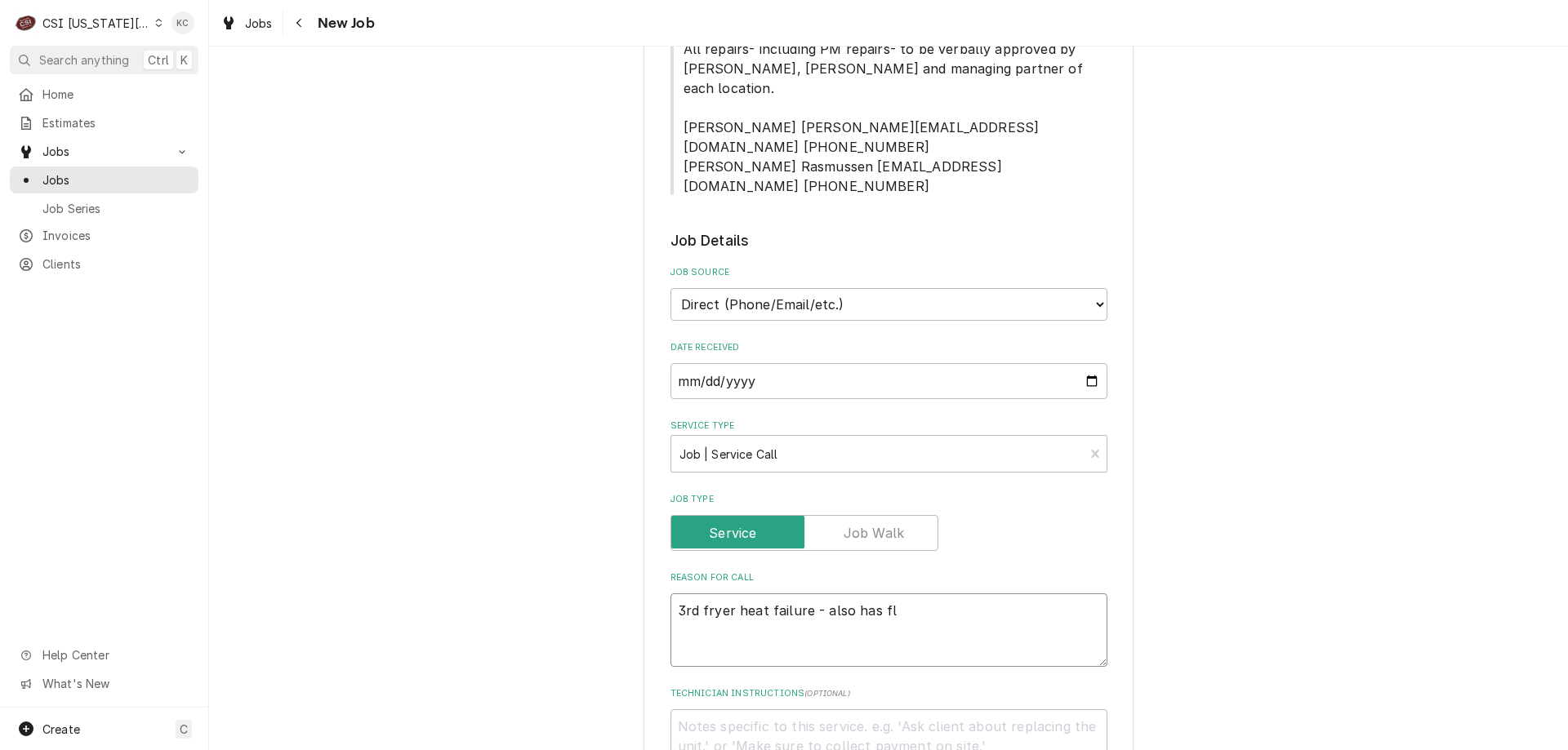
type textarea "x"
type textarea "3rd fryer heat failure - also has fla"
type textarea "x"
type textarea "3rd fryer heat failure - also has flam"
type textarea "x"
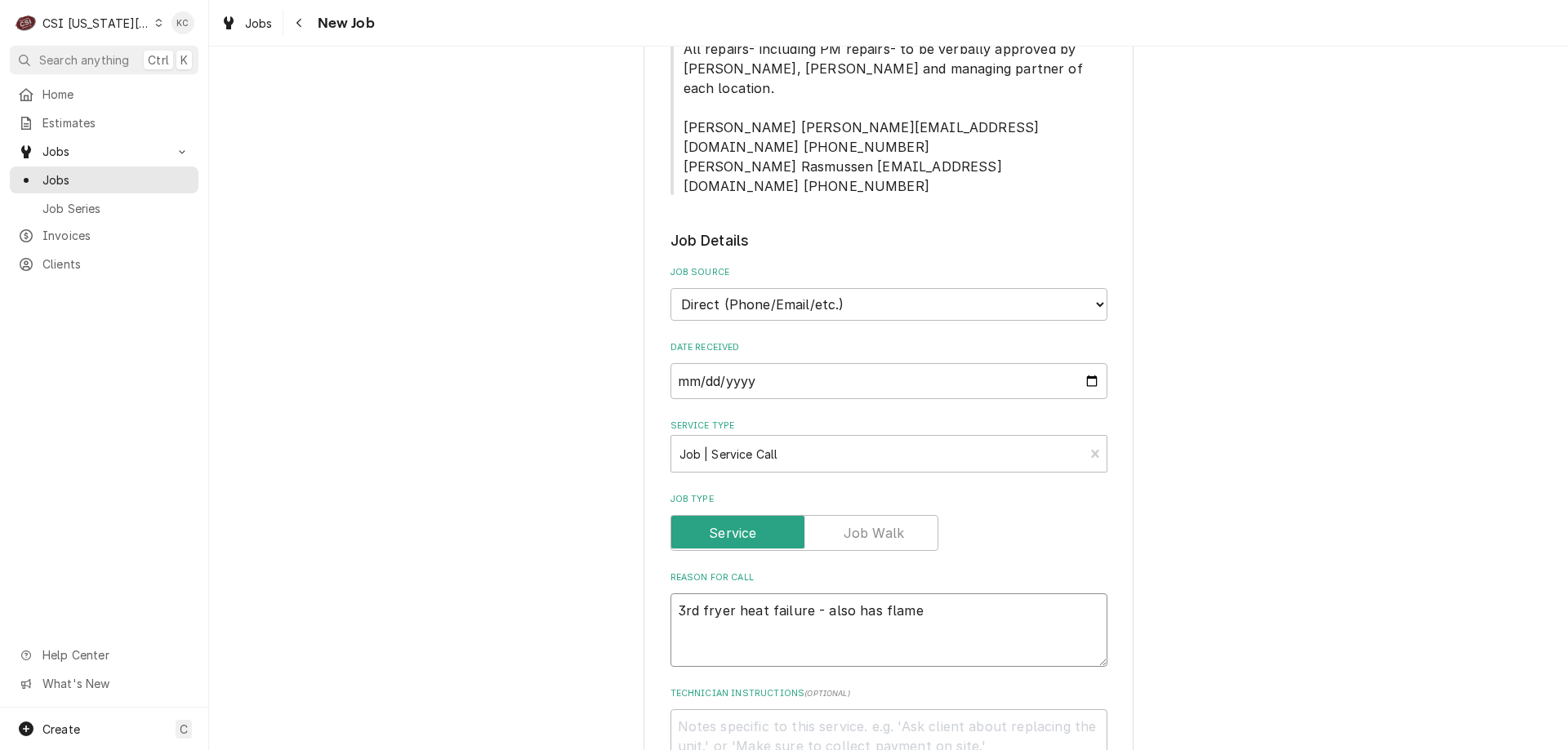
type textarea "3rd fryer heat failure - also has flame"
type textarea "x"
type textarea "3rd fryer heat failure - also has flame b"
type textarea "x"
type textarea "3rd fryer heat failure - also has flame be"
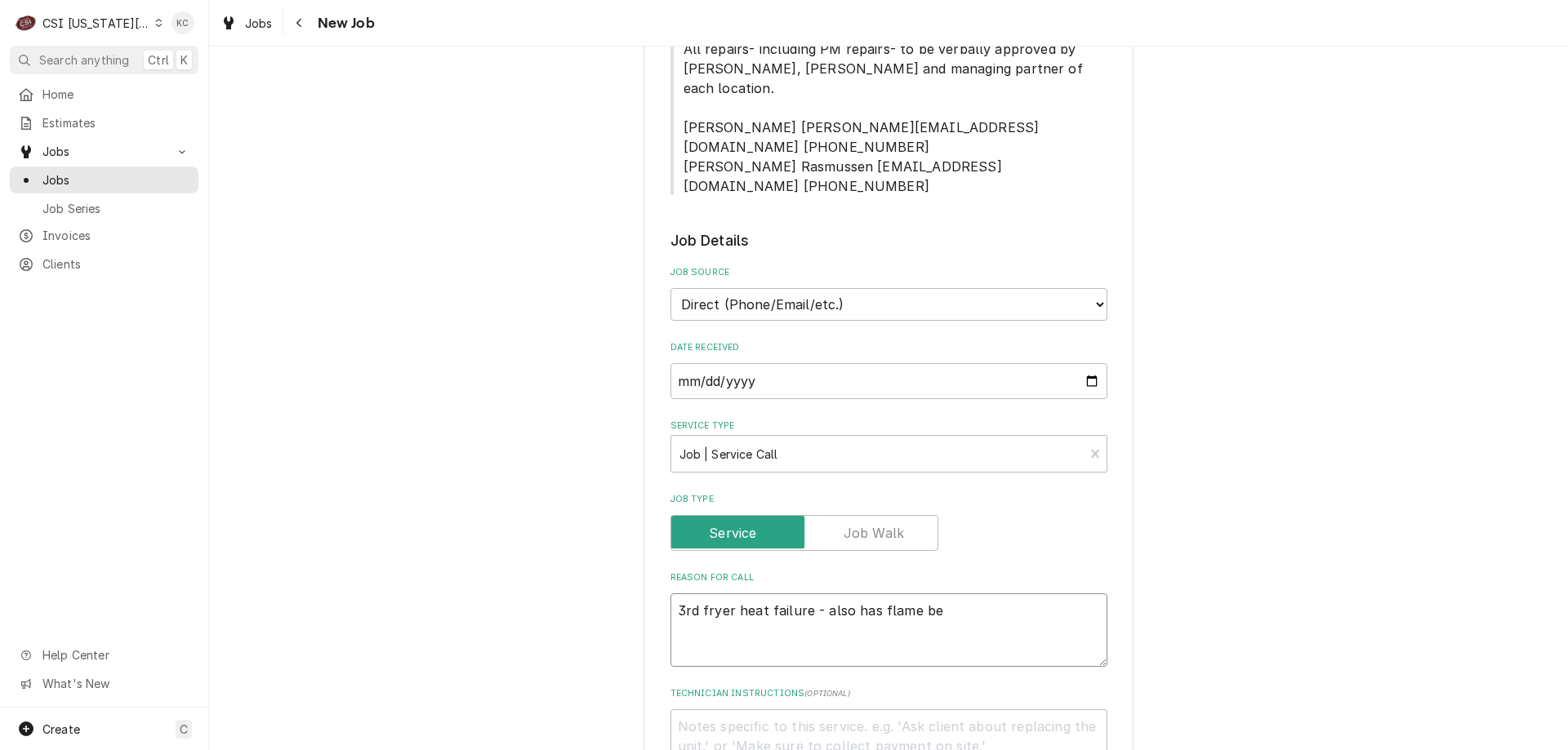
type textarea "x"
type textarea "3rd fryer heat failure - also has flame bel"
type textarea "x"
type textarea "3rd fryer heat failure - also has flame belo"
type textarea "x"
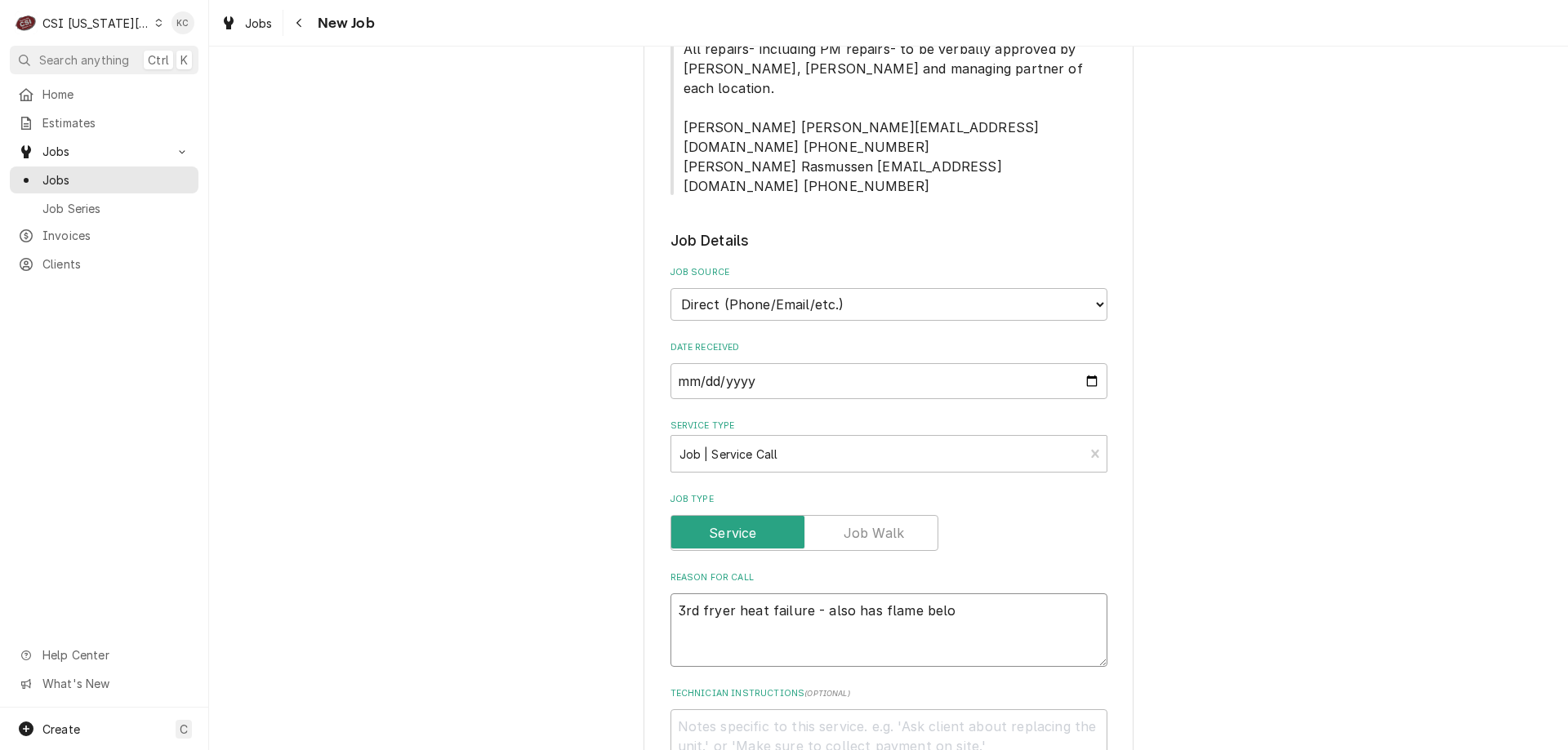
type textarea "3rd fryer heat failure - also has flame below"
type textarea "x"
type textarea "3rd fryer heat failure - also has flame below"
click at [885, 709] on textarea "Technician Instructions ( optional )" at bounding box center [889, 745] width 437 height 73
type textarea "x"
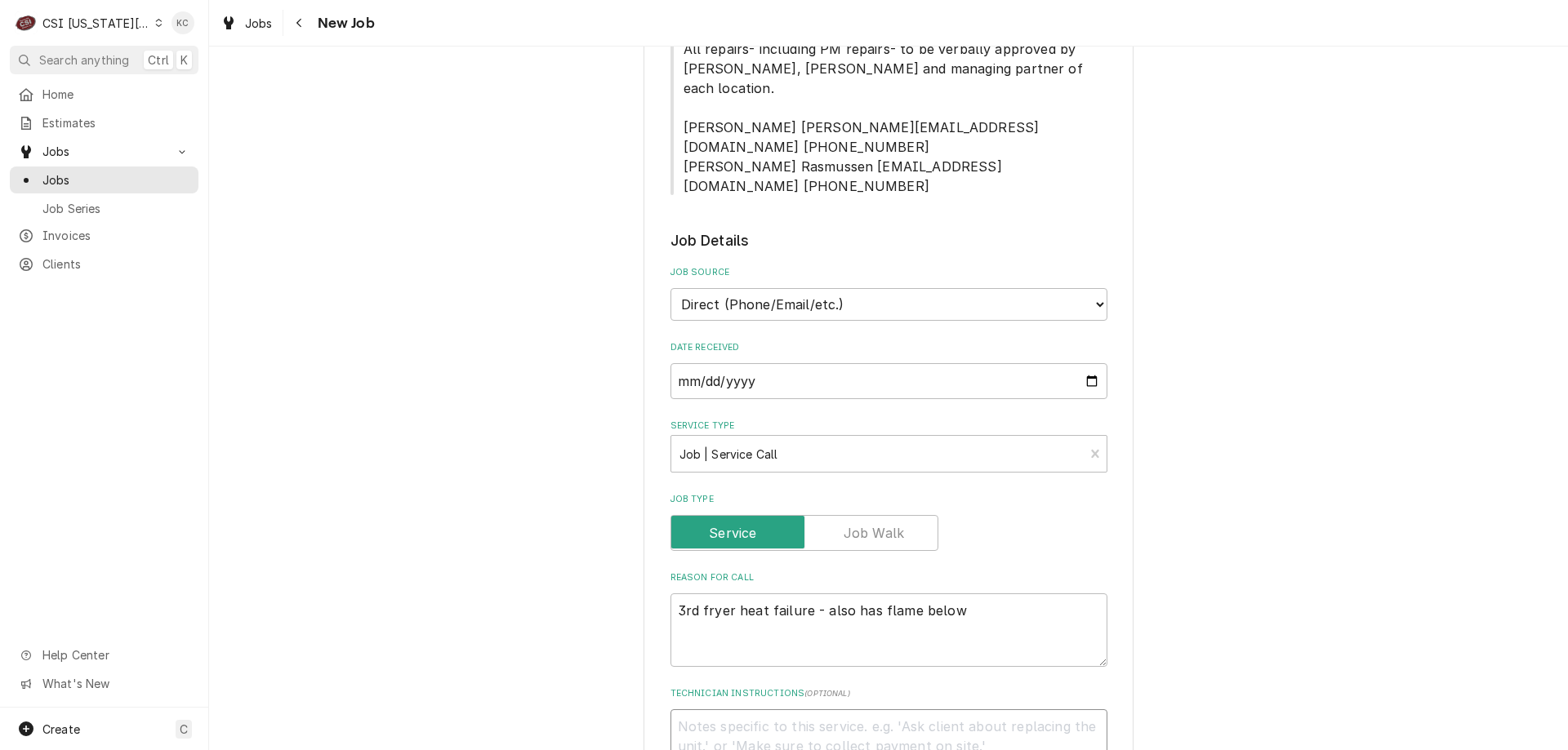
type textarea "B"
type textarea "x"
type textarea "Br"
type textarea "x"
type textarea "Bry"
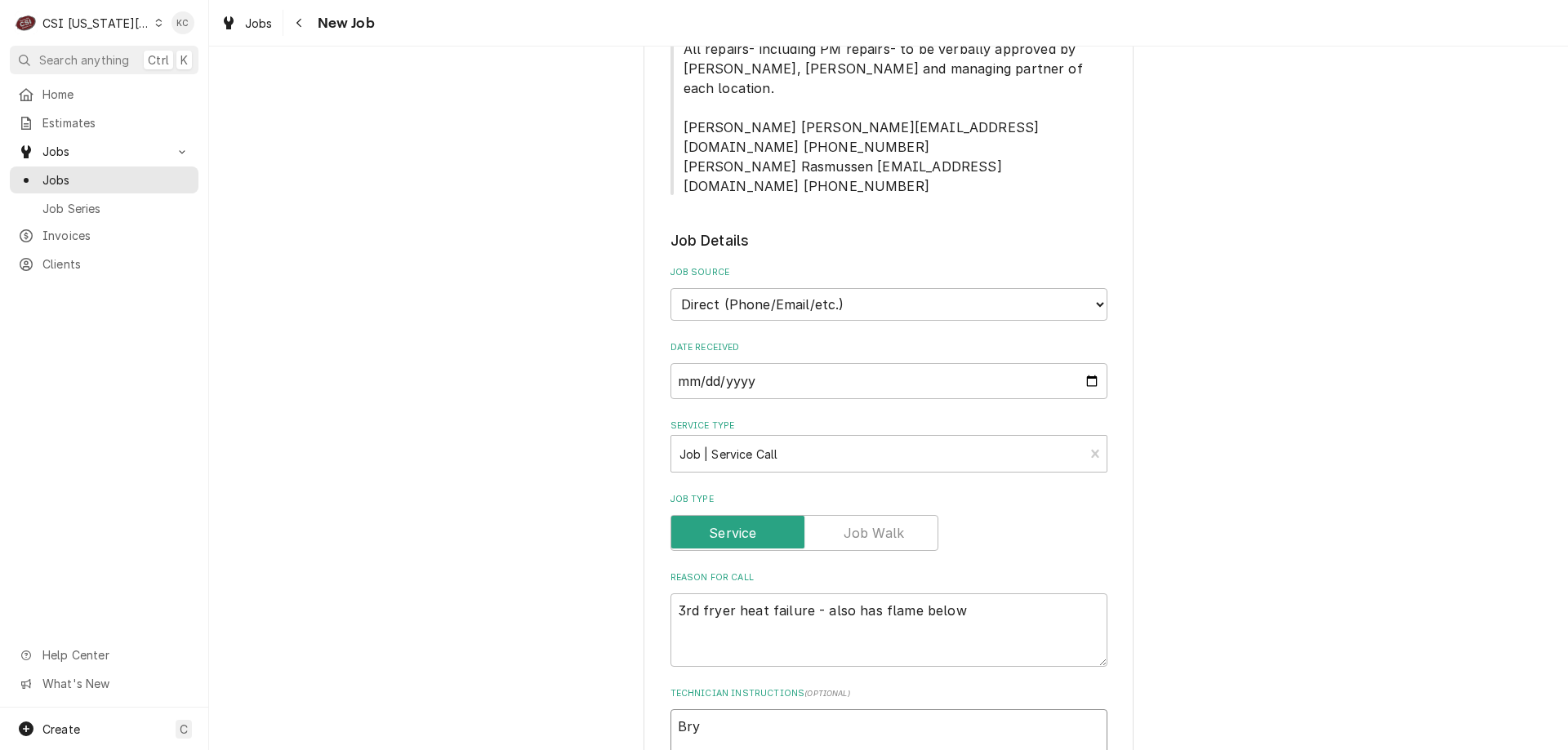
type textarea "x"
type textarea "Bryc"
type textarea "x"
type textarea "Bryce"
type textarea "x"
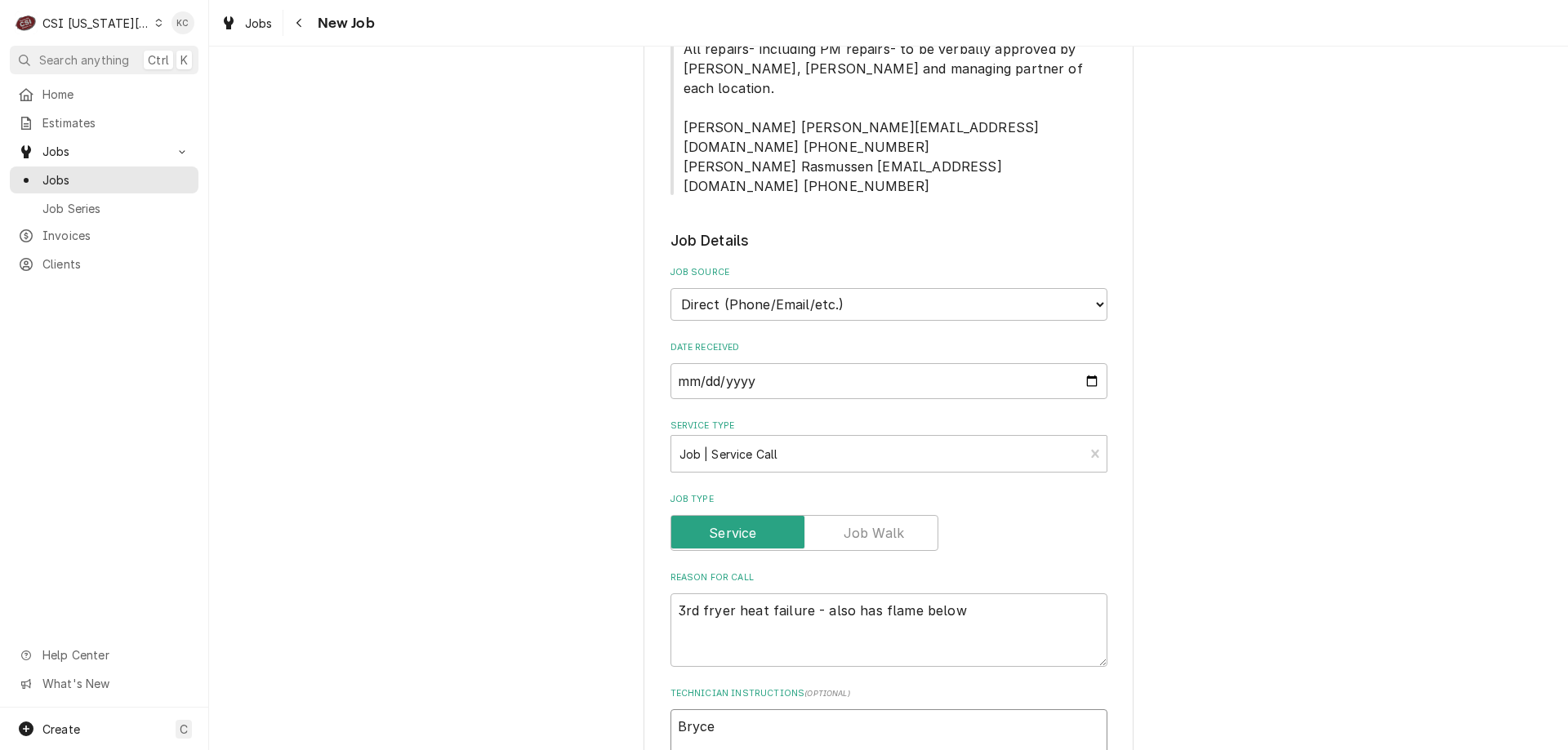
type textarea "Bryce"
type textarea "x"
type textarea "Bryce -"
type textarea "x"
type textarea "Bryce -"
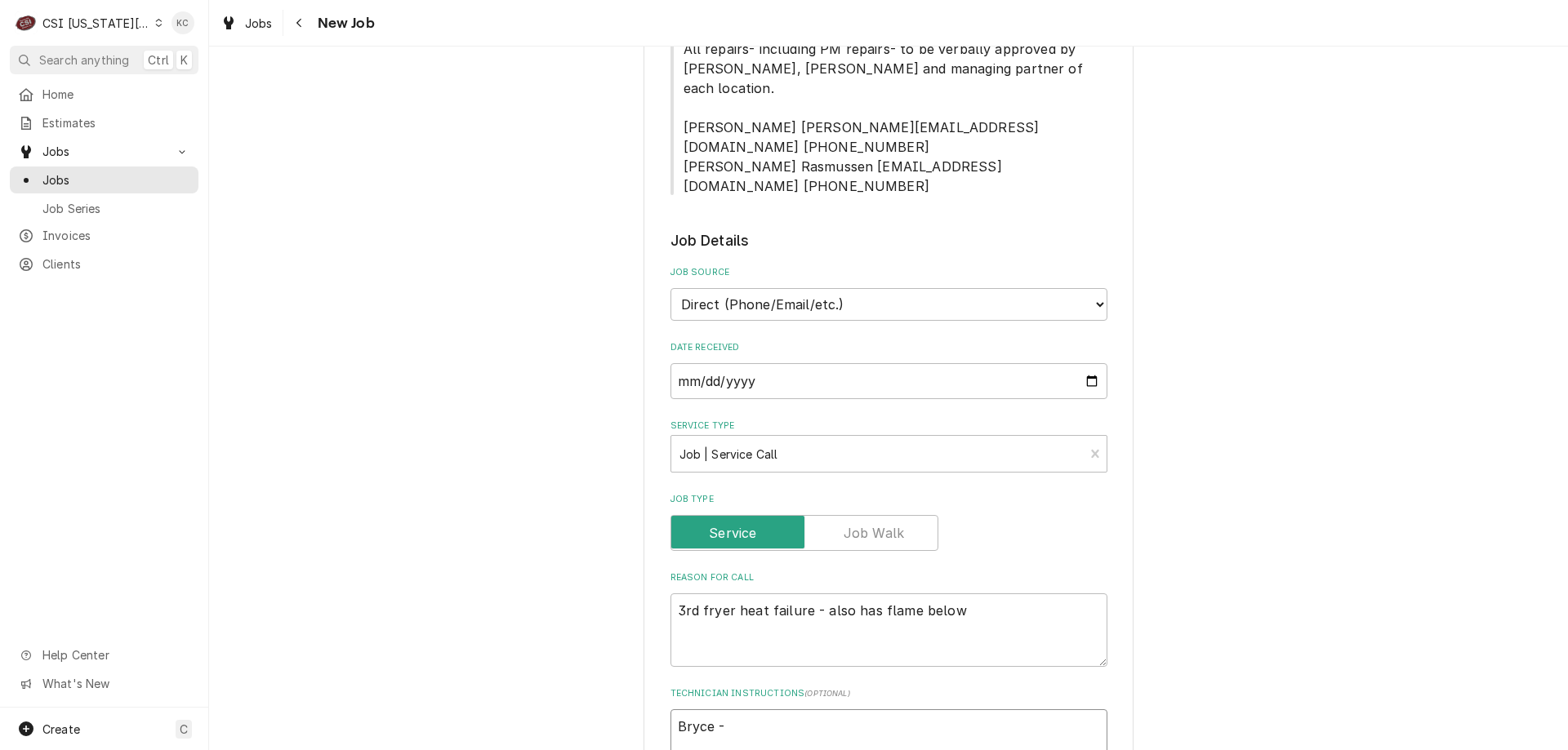
type textarea "x"
type textarea "Bryce - 8"
type textarea "x"
type textarea "Bryce - 81"
type textarea "x"
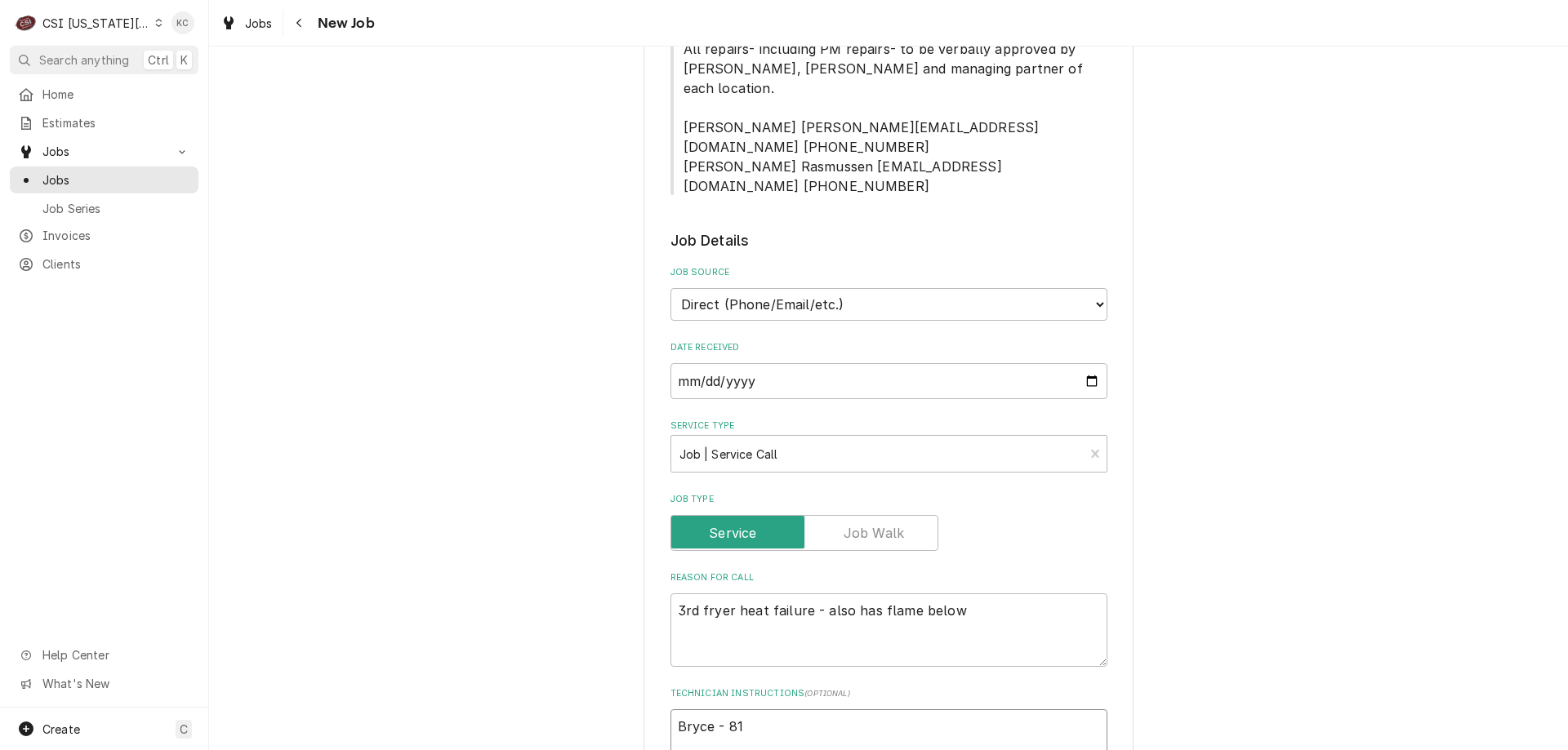
type textarea "Bryce - 816"
type textarea "x"
type textarea "Bryce - 816"
type textarea "x"
type textarea "Bryce - 816 5"
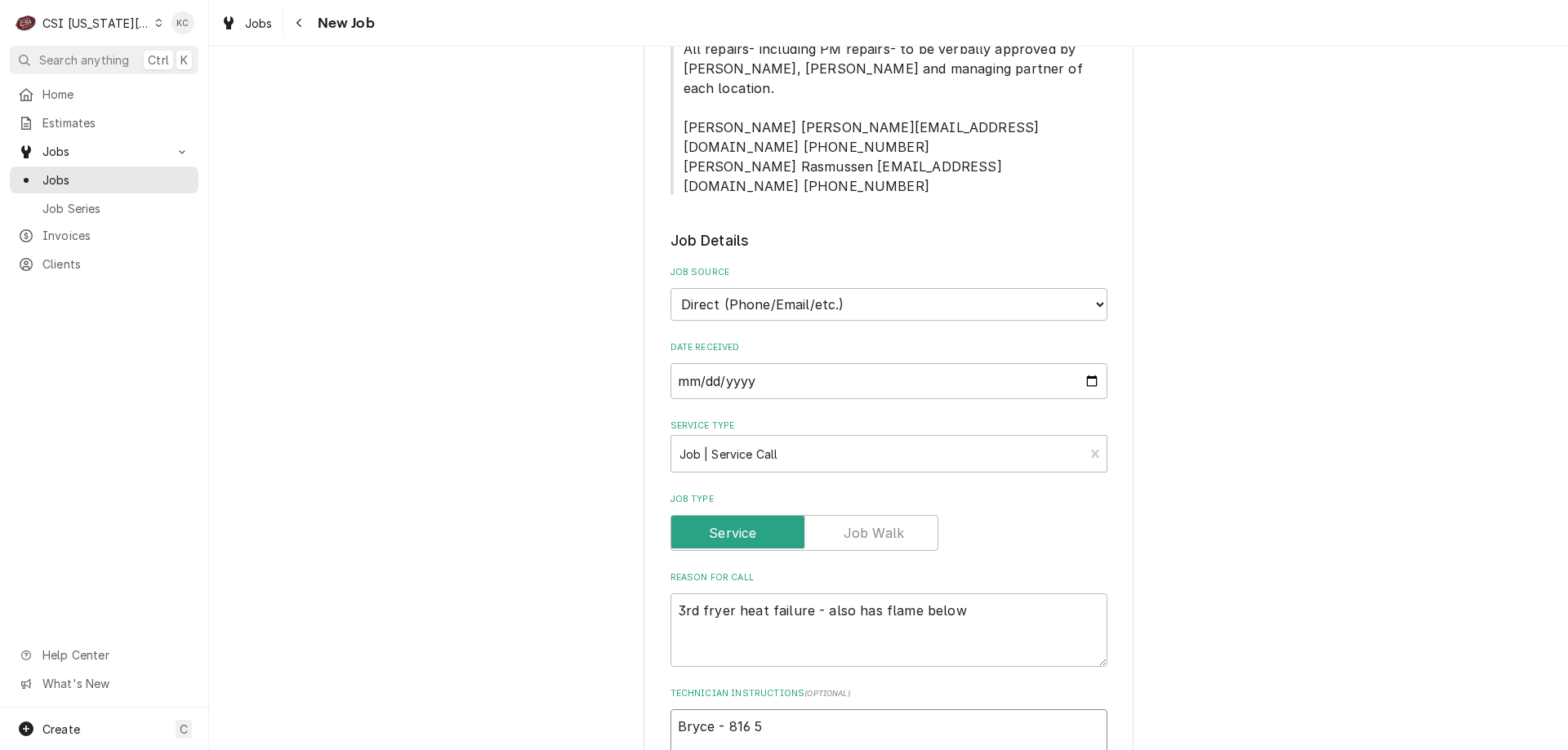
type textarea "x"
type textarea "Bryce - 816 52"
type textarea "x"
type textarea "Bryce - 816 524"
type textarea "x"
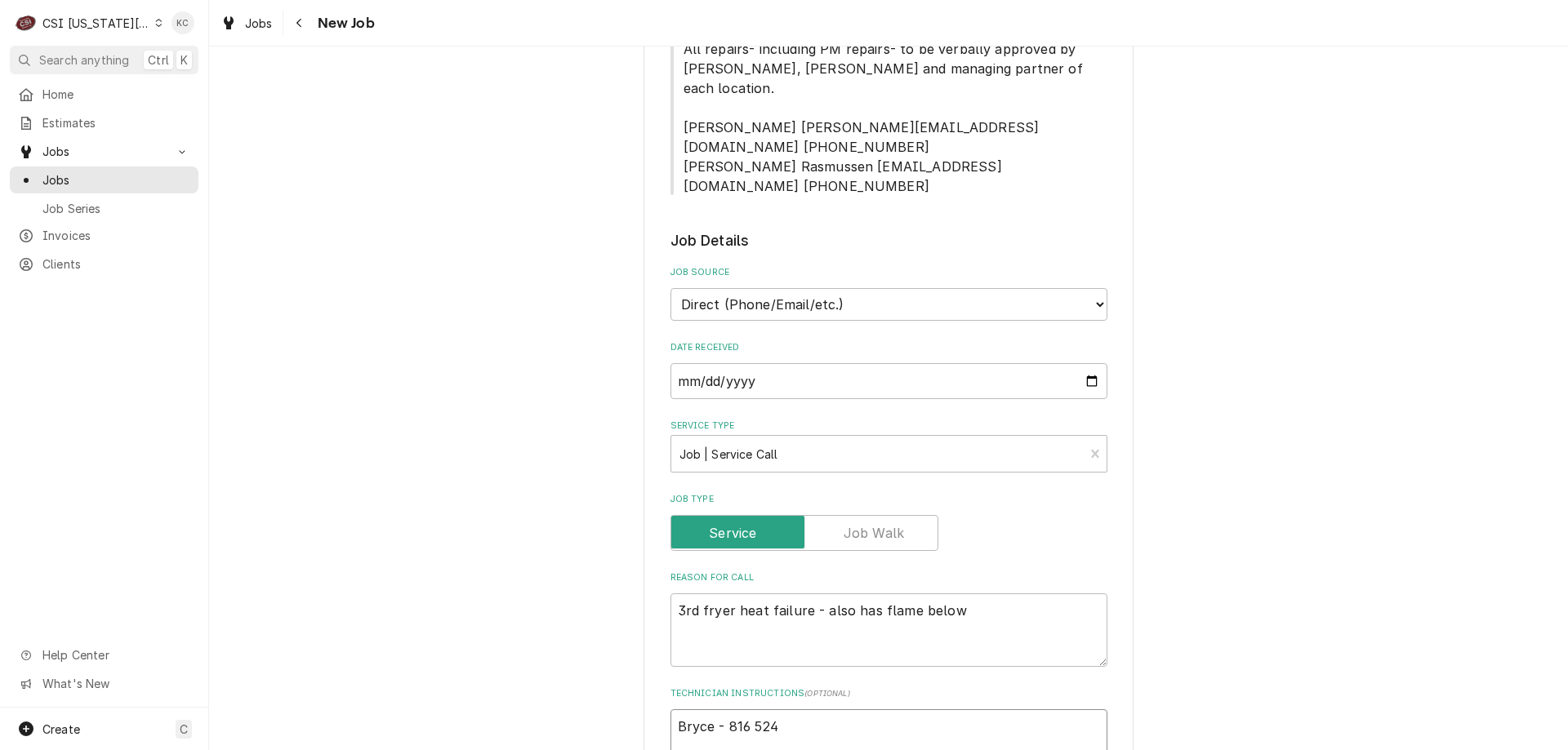
type textarea "Bryce - 816 524-"
type textarea "x"
type textarea "Bryce - 816 524-9"
type textarea "x"
type textarea "Bryce - 816 524-92"
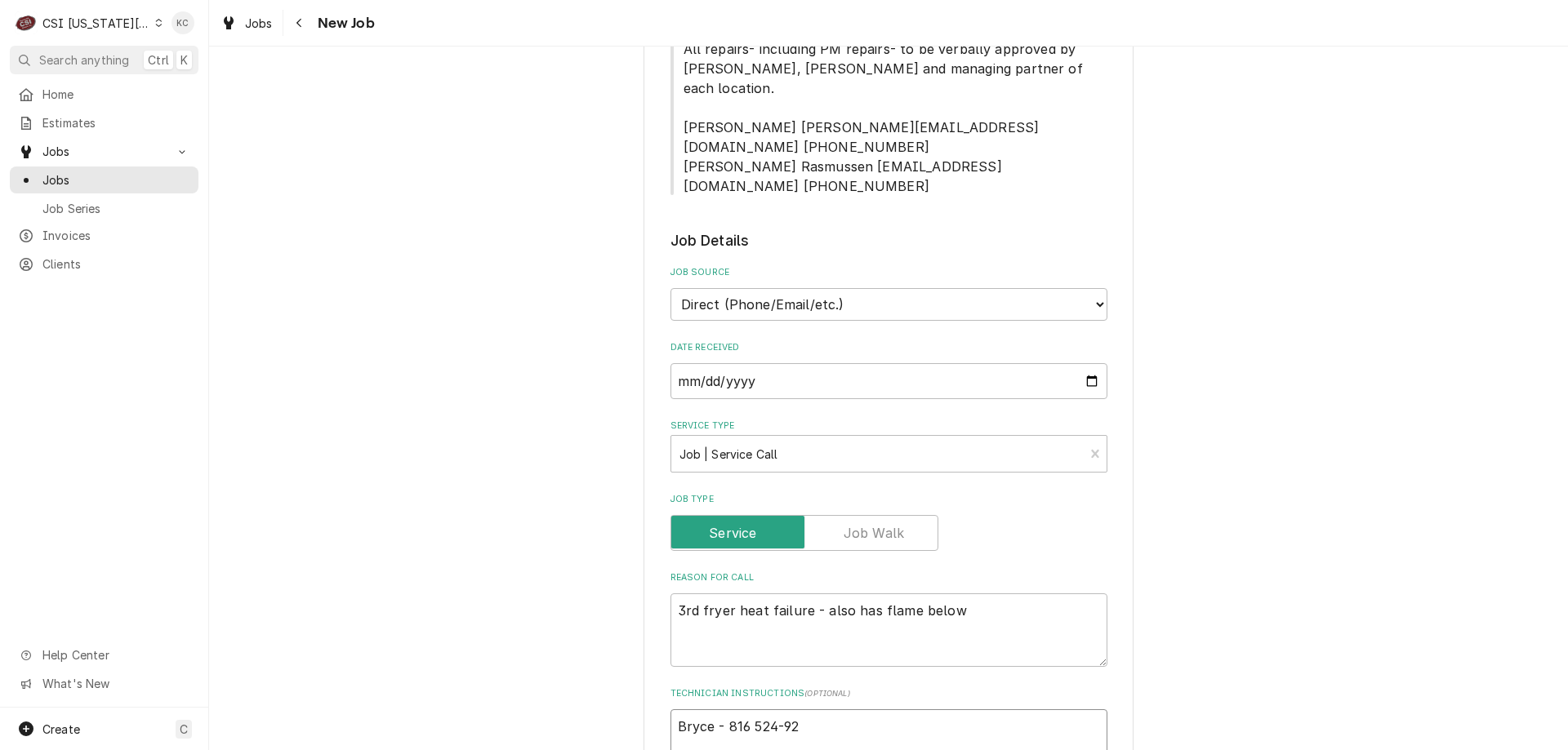
type textarea "x"
type textarea "Bryce - 816 524-92"
type textarea "x"
type textarea "Bryce - 816 524-92"
type textarea "x"
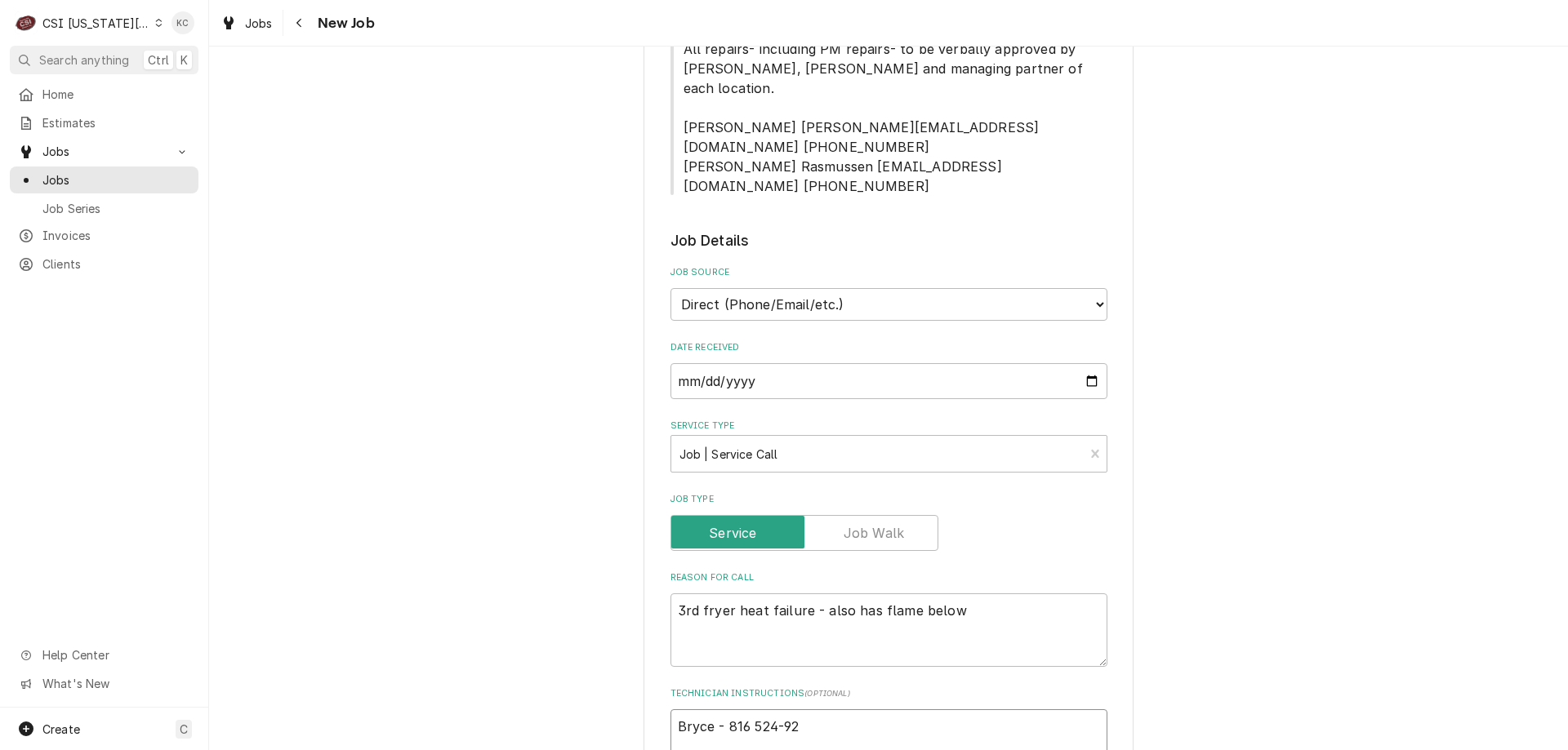
type textarea "Bryce - 816 524-92"
type textarea "x"
type textarea "Bryce - 816 524-92"
type textarea "x"
type textarea "Bryce - 816 524-920"
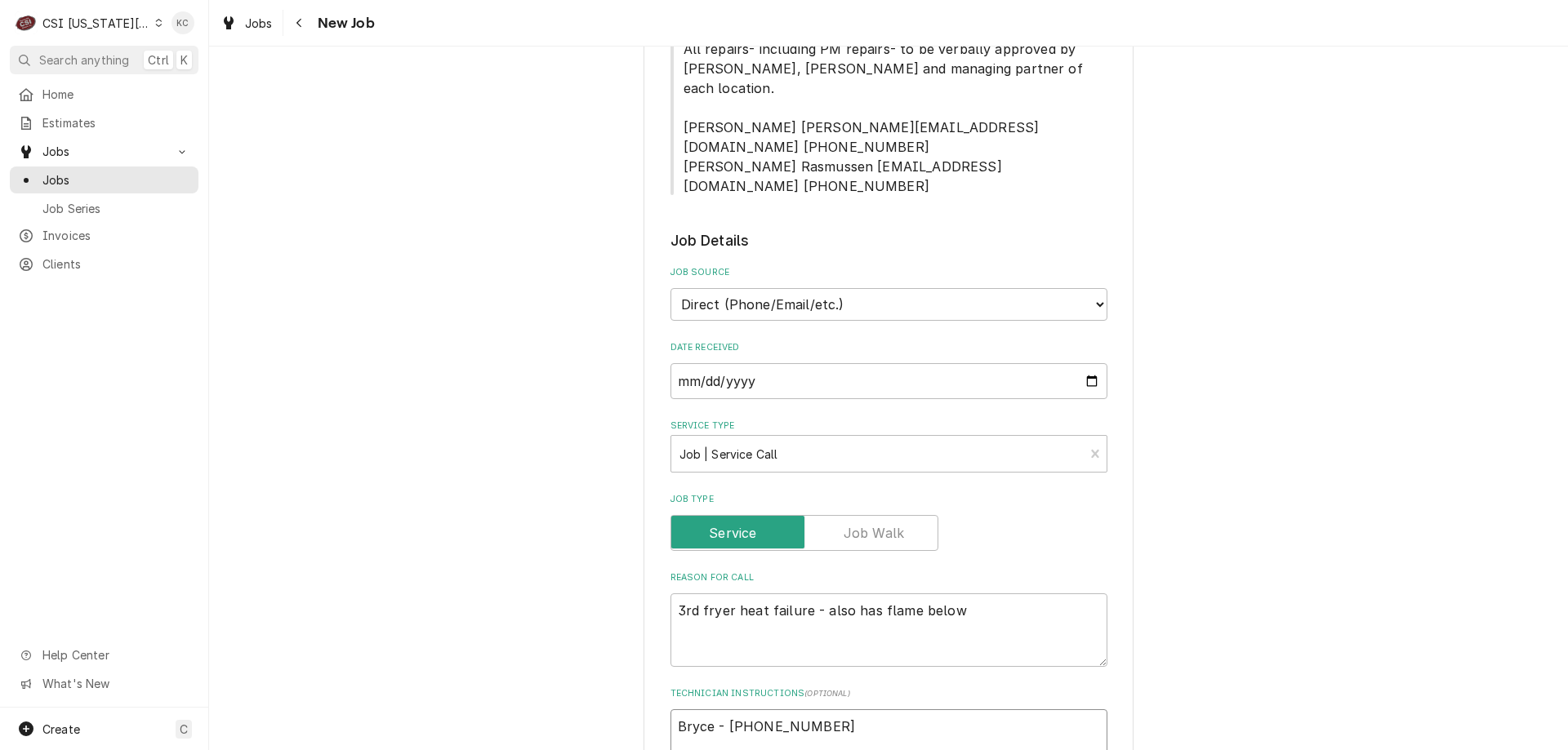
type textarea "x"
type textarea "Bryce - 816 524-9200"
type textarea "x"
type textarea "Bryce - 816 524-9200"
type textarea "x"
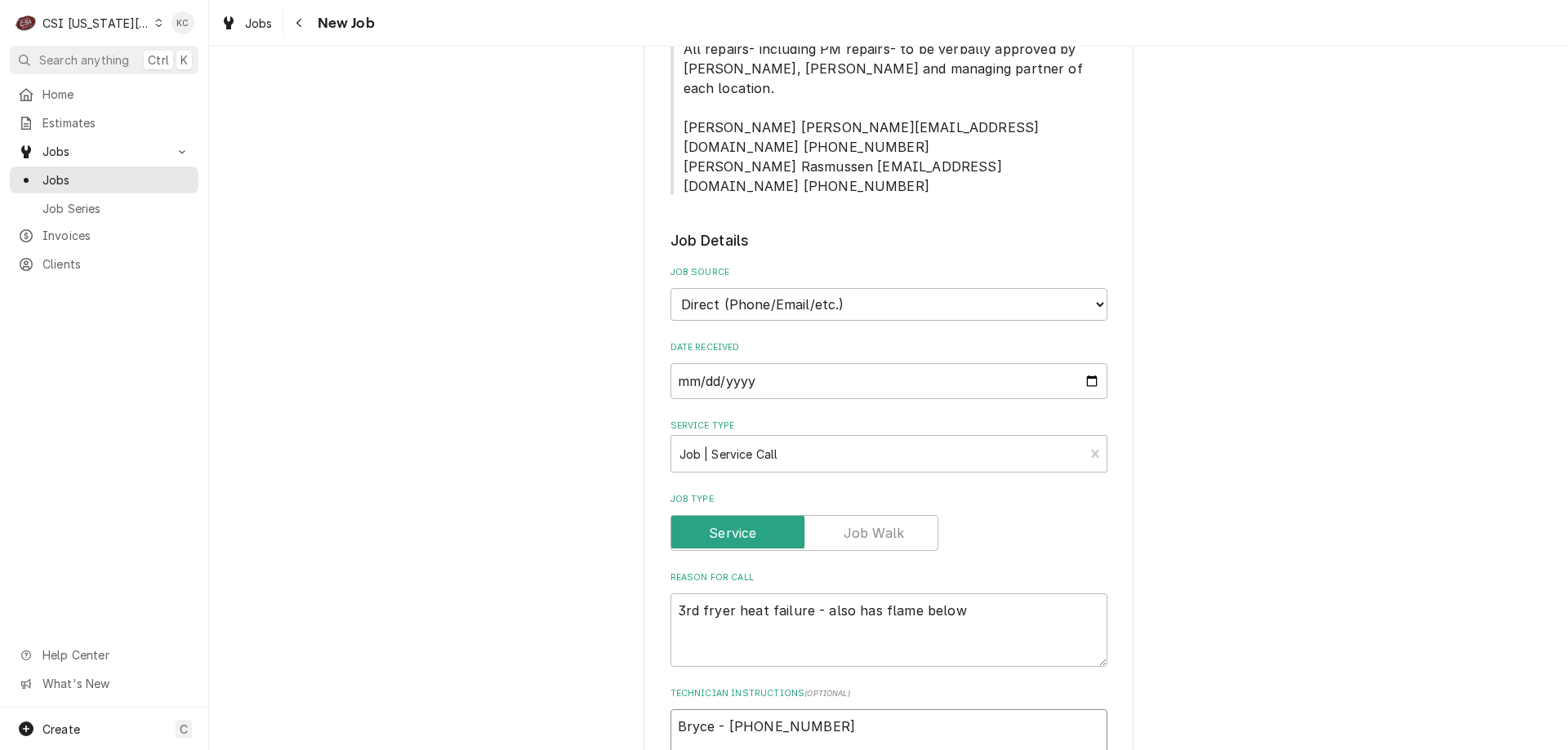
type textarea "Bryce - 816 524-9200"
type textarea "x"
type textarea "Bryce - 816 524-9200 O"
type textarea "x"
type textarea "Bryce - 816 524-9200 OV"
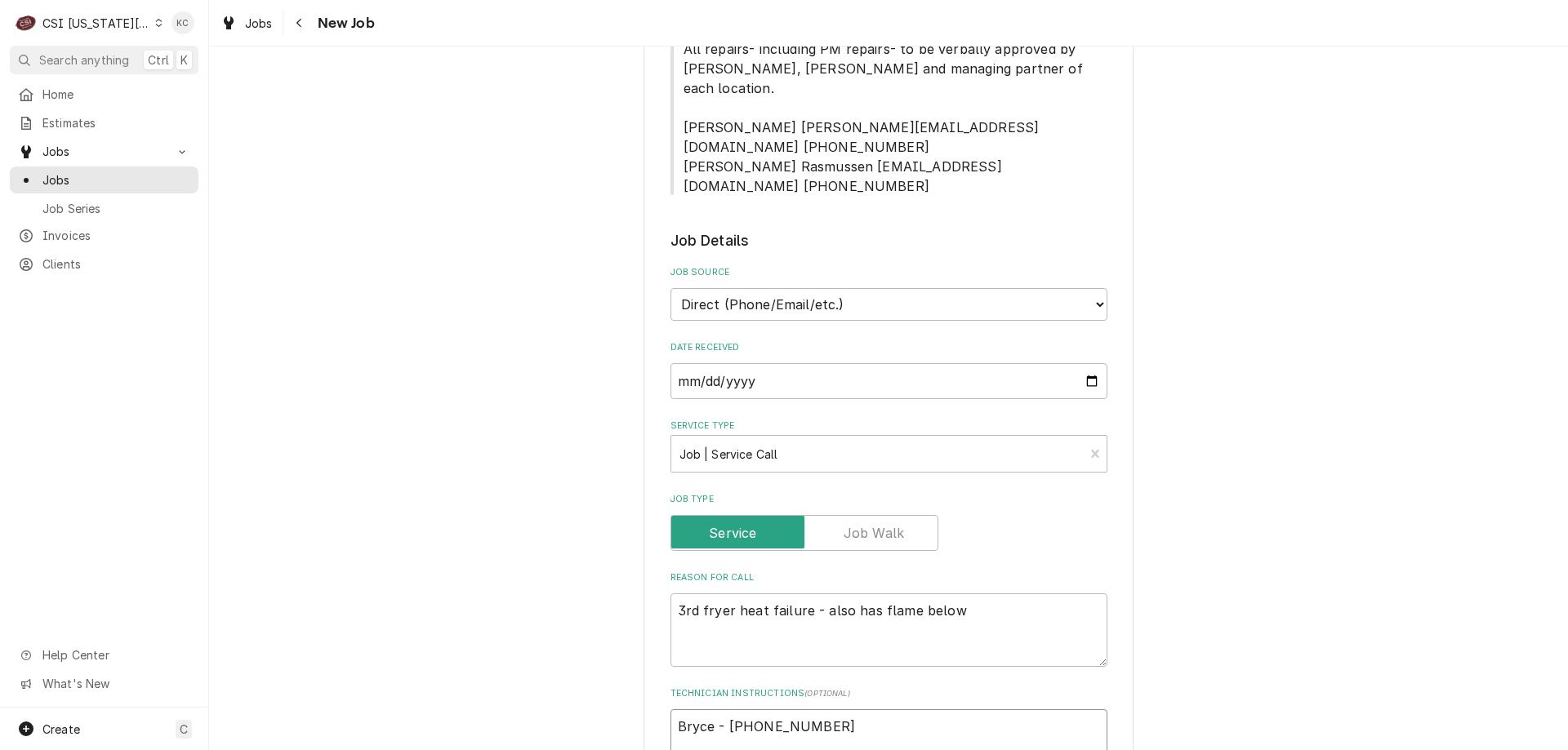
type textarea "x"
type textarea "Bryce - 816 524-9200 OVE"
type textarea "x"
type textarea "Bryce - 816 524-9200 OVER"
type textarea "x"
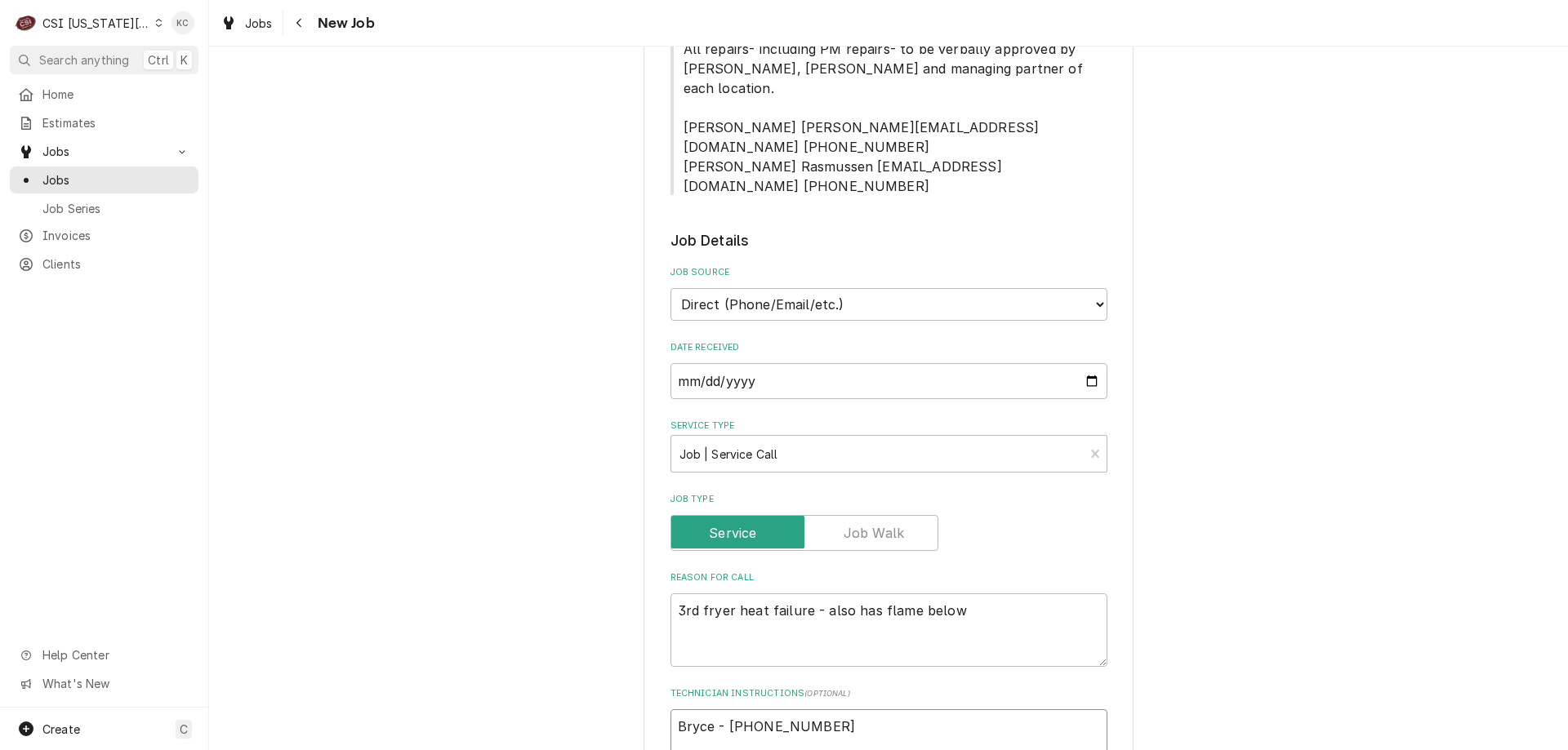
type textarea "Bryce - 816 524-9200 OVERT"
type textarea "x"
type textarea "Bryce - 816 524-9200 OVERTI"
type textarea "x"
type textarea "Bryce - 816 524-9200 OVERTIM"
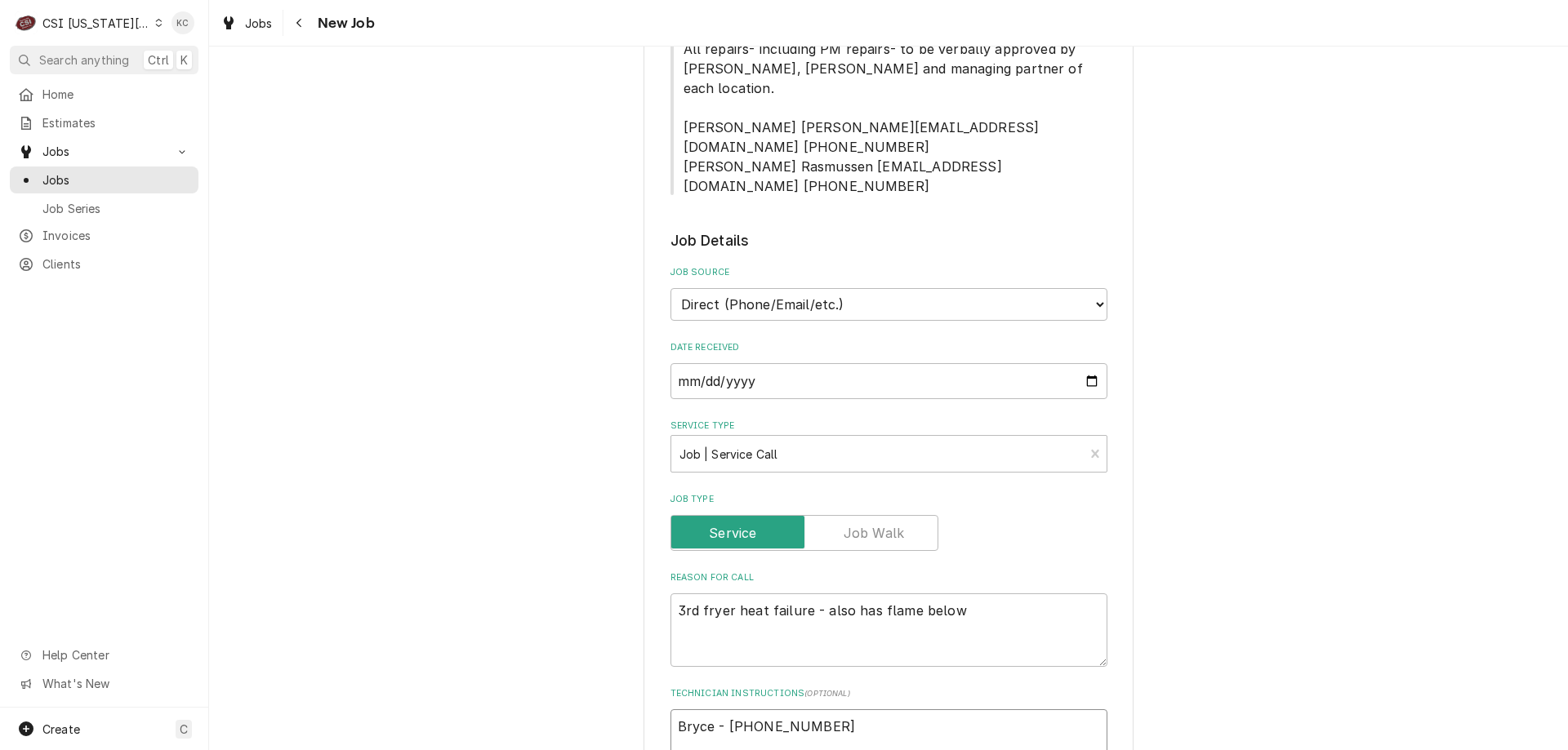
type textarea "x"
type textarea "Bryce - 816 524-9200 OVERTIMR"
type textarea "x"
type textarea "Bryce - 816 524-9200 OVERTIM"
type textarea "x"
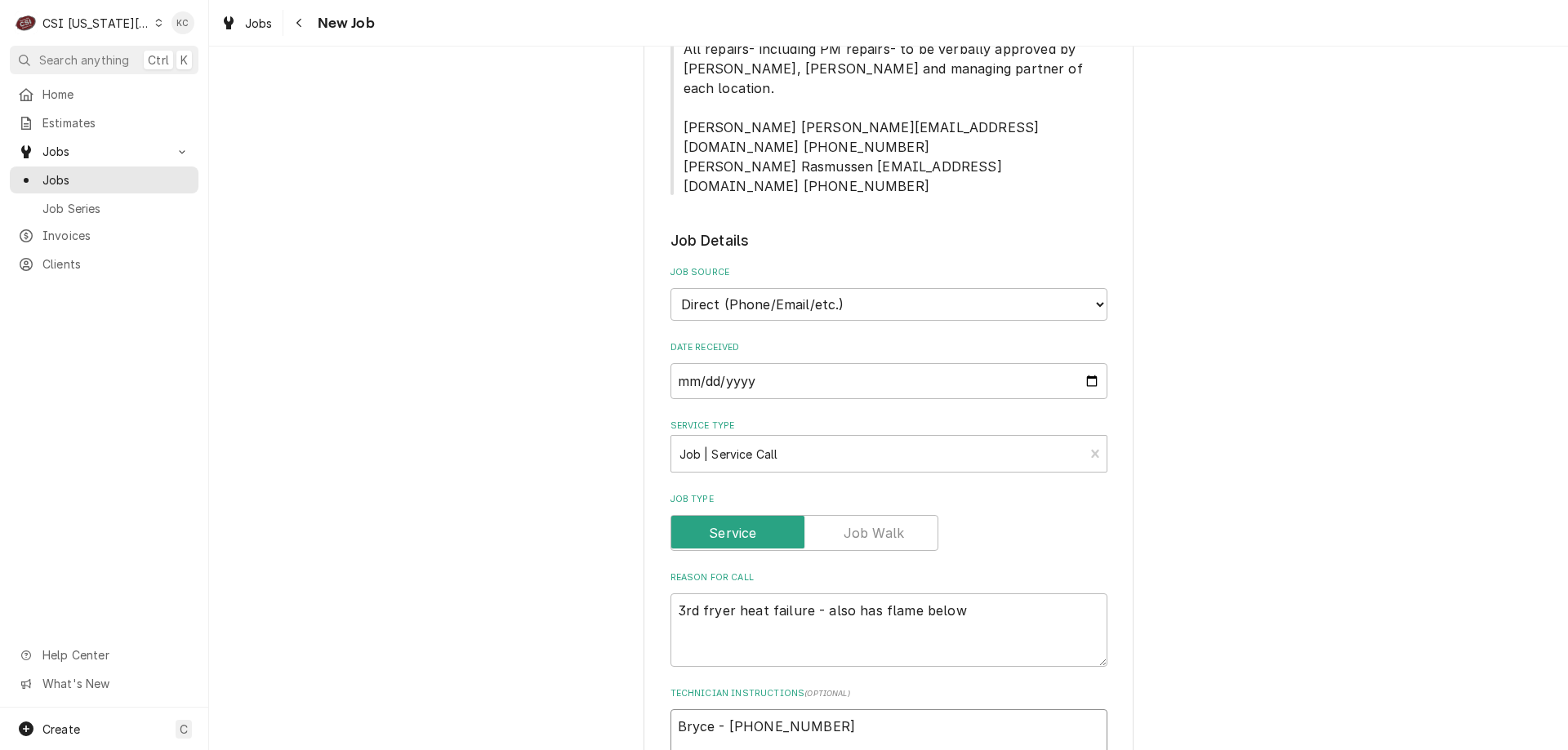
type textarea "Bryce - 816 524-9200 OVERTIME"
type textarea "x"
type textarea "Bryce - 816 524-9200 OVERTIME"
type textarea "x"
type textarea "Bryce - 816 524-9200 OVERTIME A"
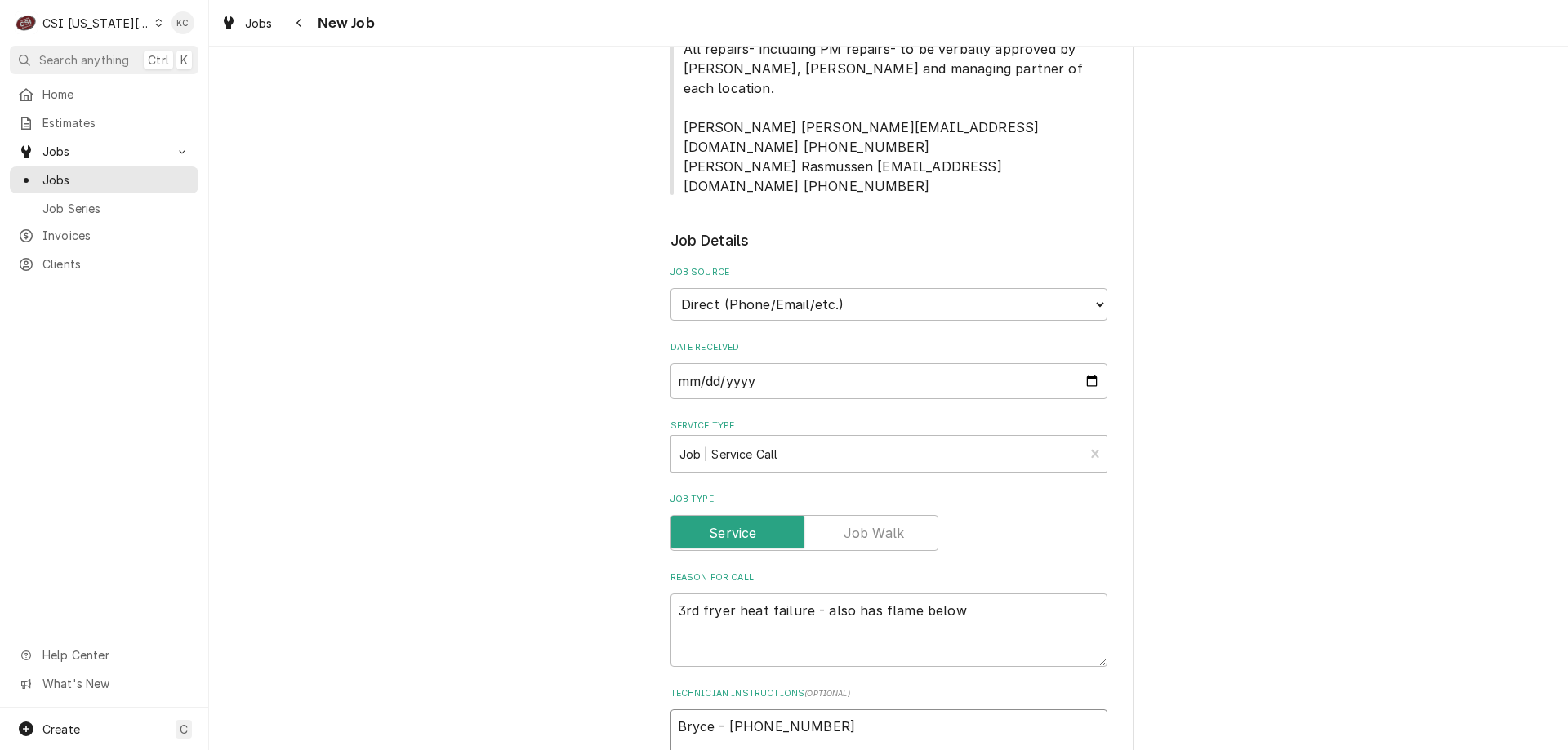
type textarea "x"
type textarea "Bryce - 816 524-9200 OVERTIME AP"
type textarea "x"
type textarea "Bryce - 816 524-9200 OVERTIME APP"
type textarea "x"
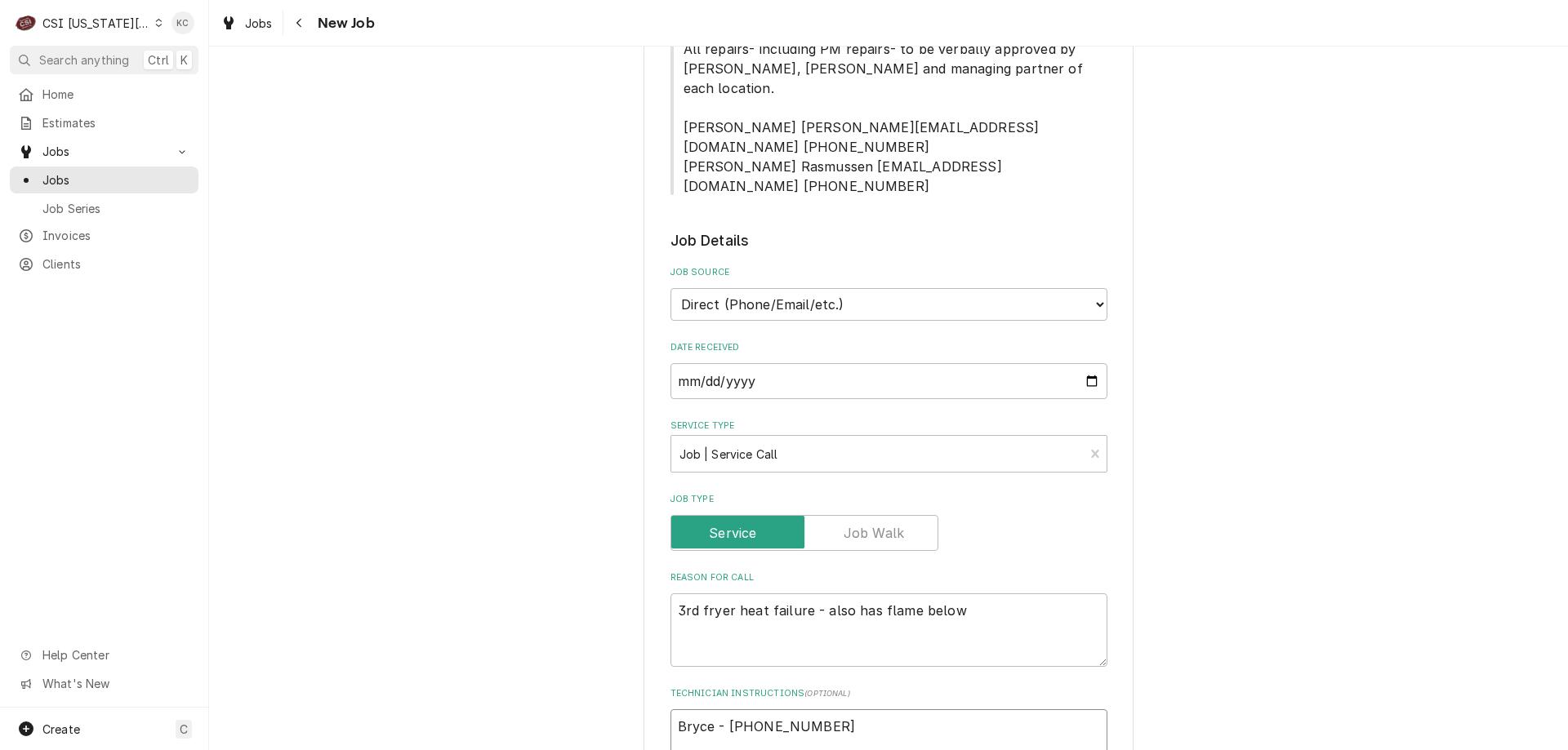
type textarea "Bryce - 816 524-9200 OVERTIME APPR"
type textarea "x"
type textarea "Bryce - 816 524-9200 OVERTIME APPRO"
type textarea "x"
type textarea "Bryce - 816 524-9200 OVERTIME APPROV"
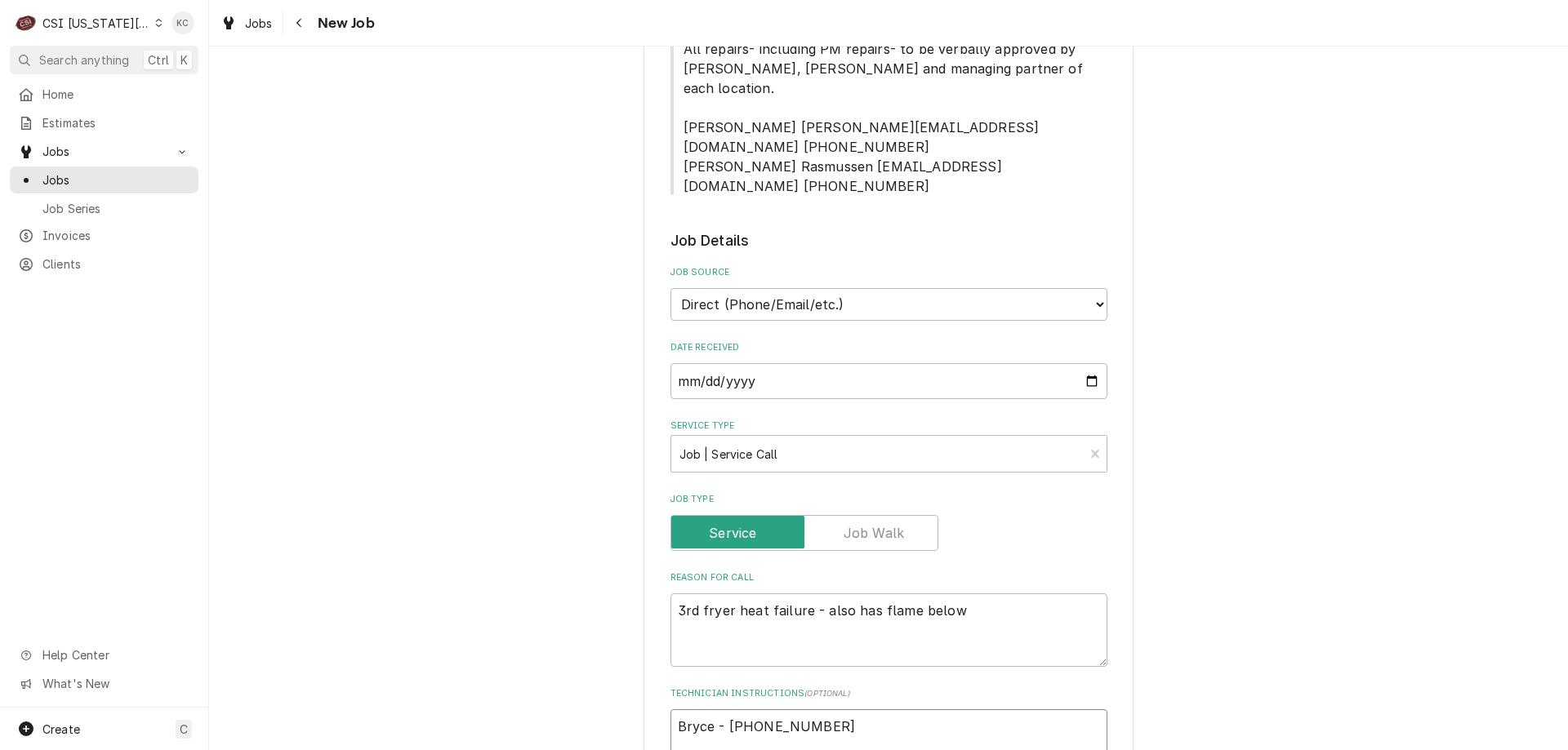
type textarea "x"
type textarea "Bryce - 816 524-9200 OVERTIME APPROVE"
type textarea "x"
type textarea "Bryce - 816 524-9200 OVERTIME APPROVED"
type textarea "x"
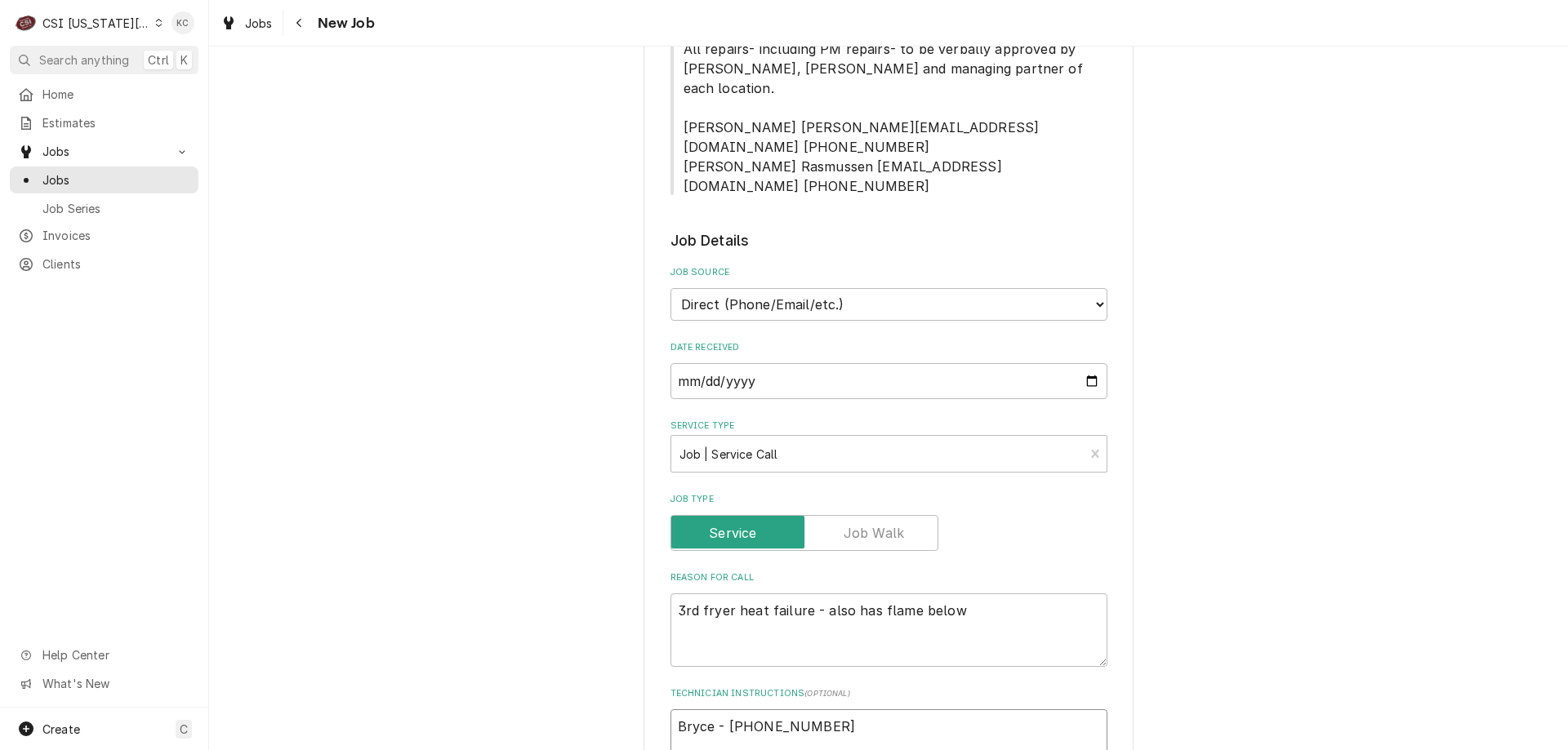
type textarea "Bryce - 816 524-9200 OVERTIME APPROVED"
type textarea "x"
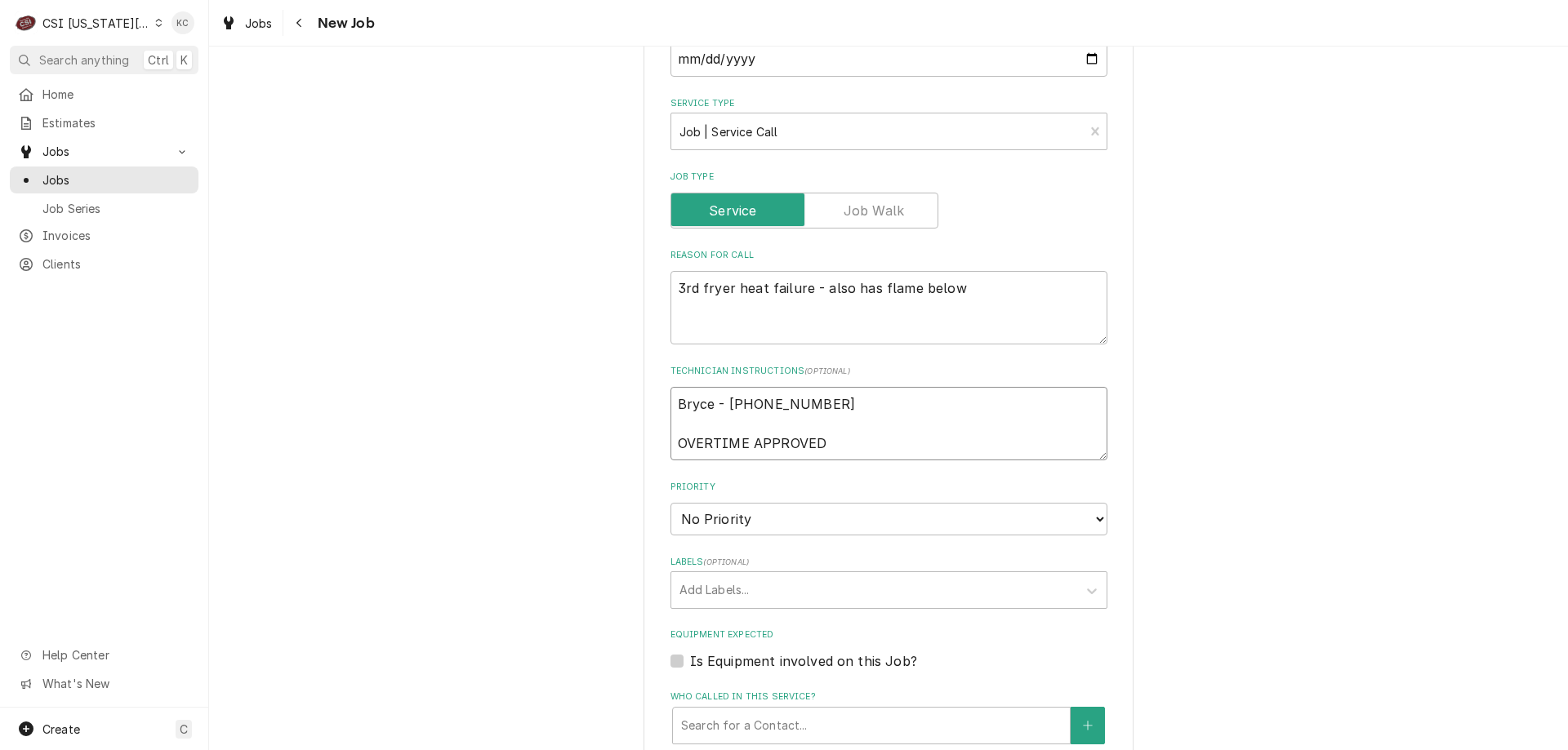
scroll to position [734, 0]
type textarea "Bryce - 816 524-9200 OVERTIME APPROVED"
click at [748, 498] on select "No Priority Urgent High Medium Low" at bounding box center [889, 514] width 437 height 32
select select "2"
click at [670, 498] on select "No Priority Urgent High Medium Low" at bounding box center [889, 514] width 437 height 32
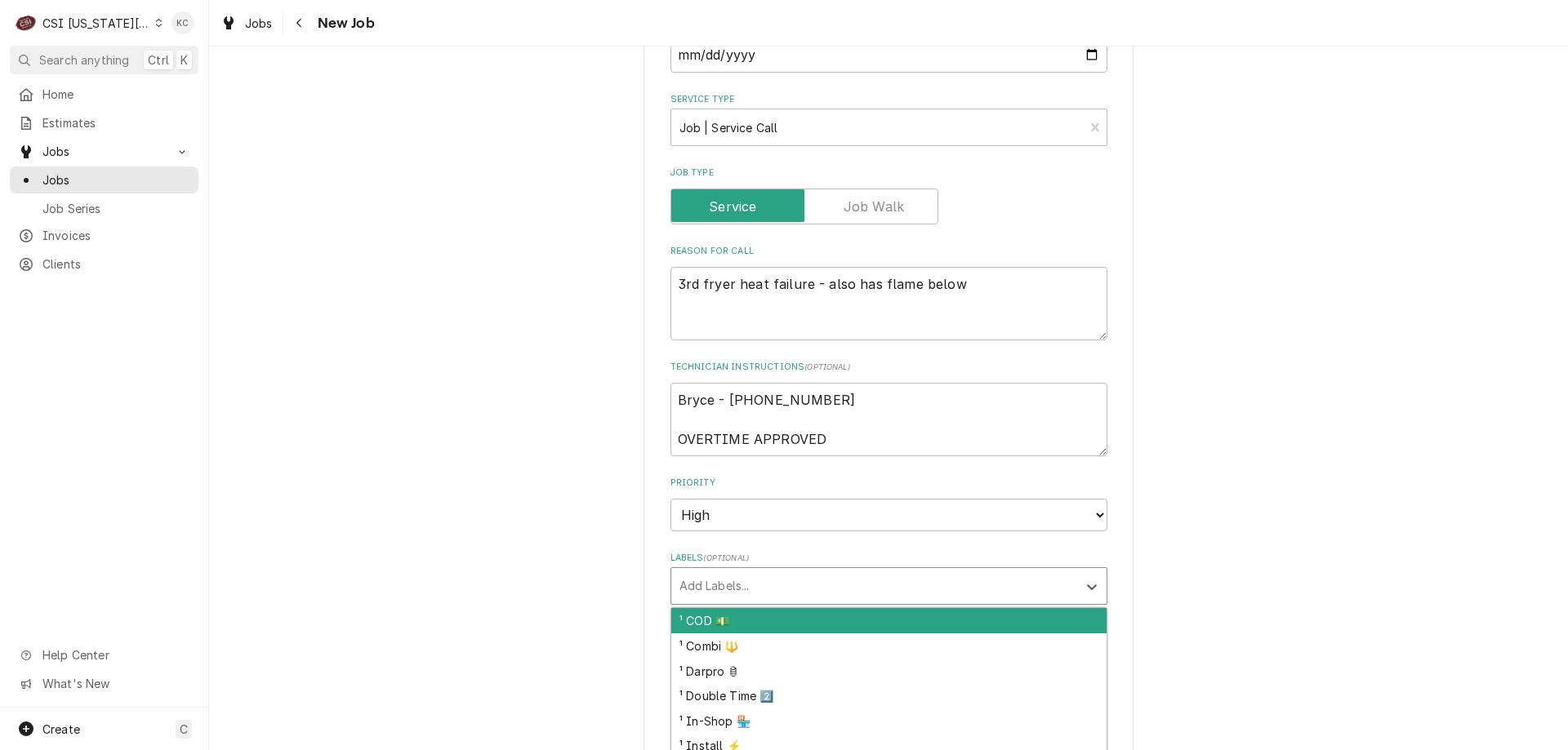
click at [769, 572] on div "Labels" at bounding box center [873, 586] width 389 height 29
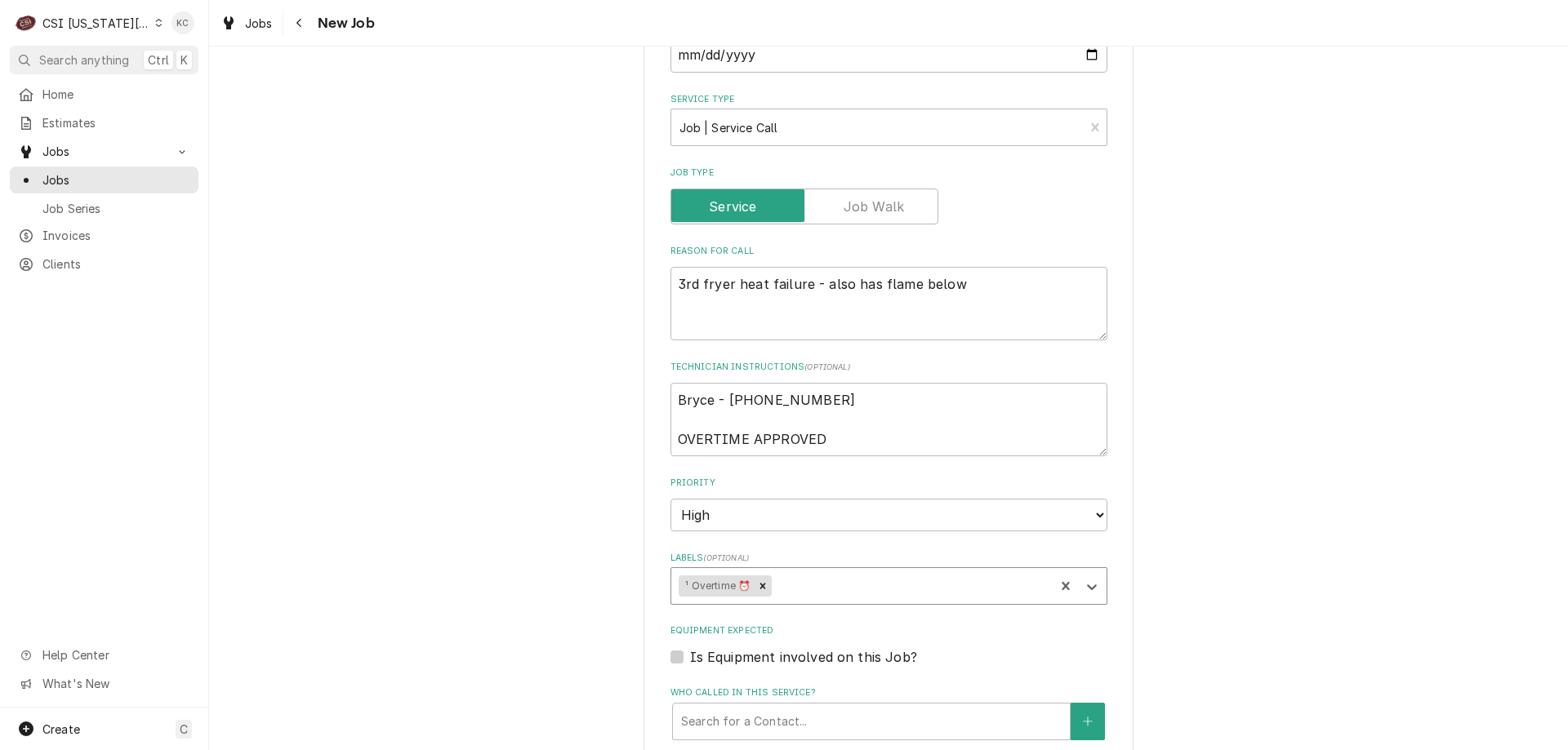
click at [831, 572] on div "Labels" at bounding box center [910, 586] width 272 height 29
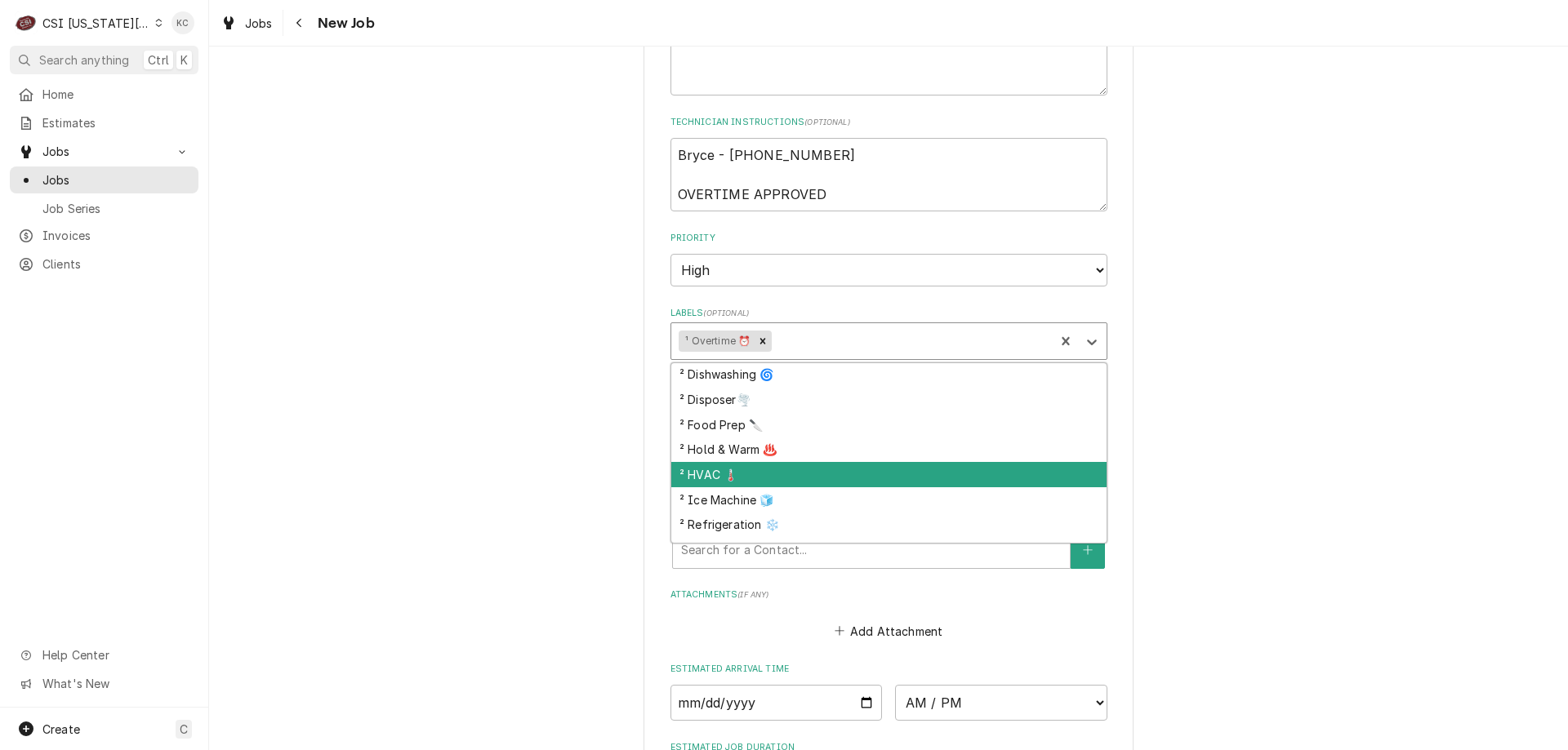
scroll to position [245, 0]
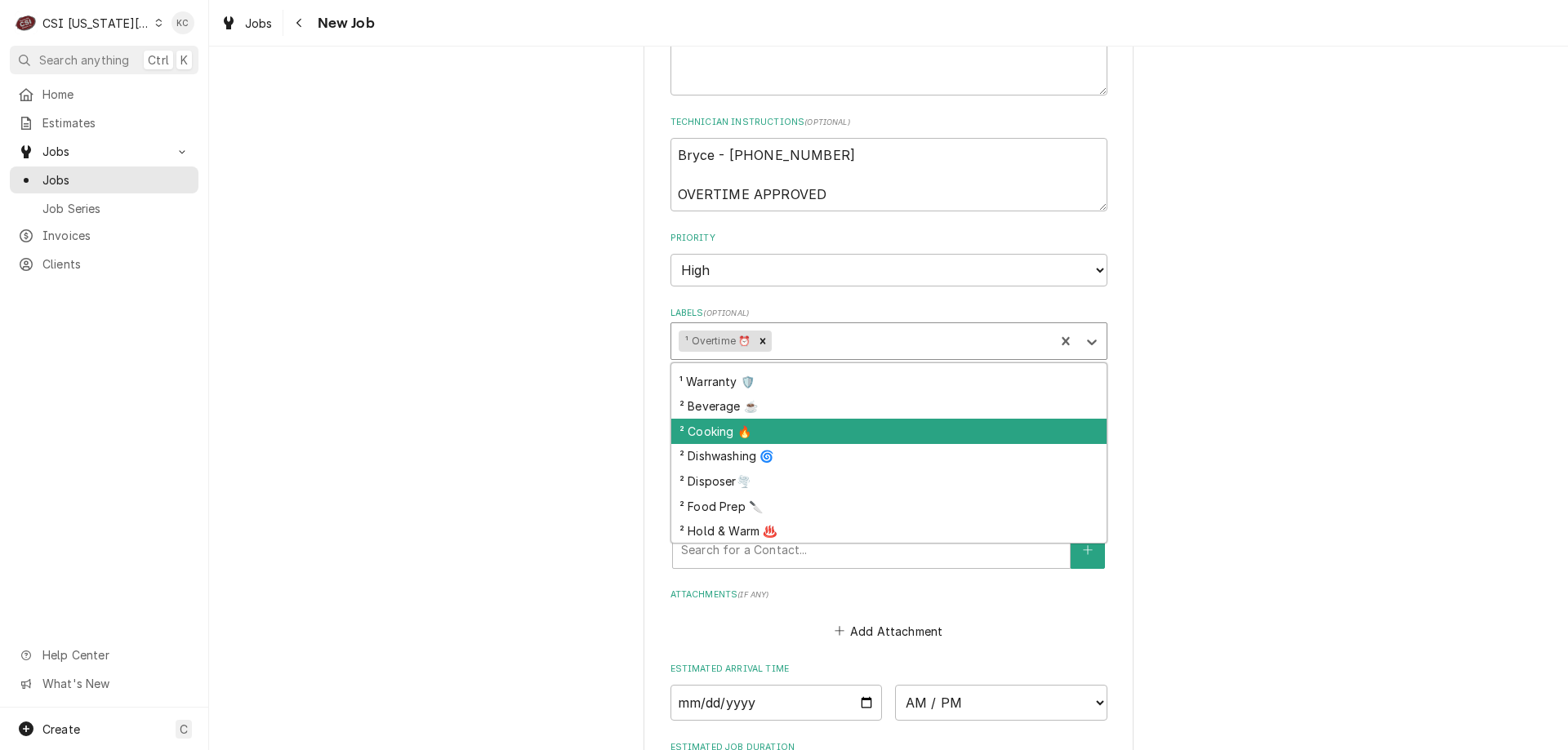
click at [817, 418] on div "² Cooking 🔥" at bounding box center [889, 431] width 435 height 25
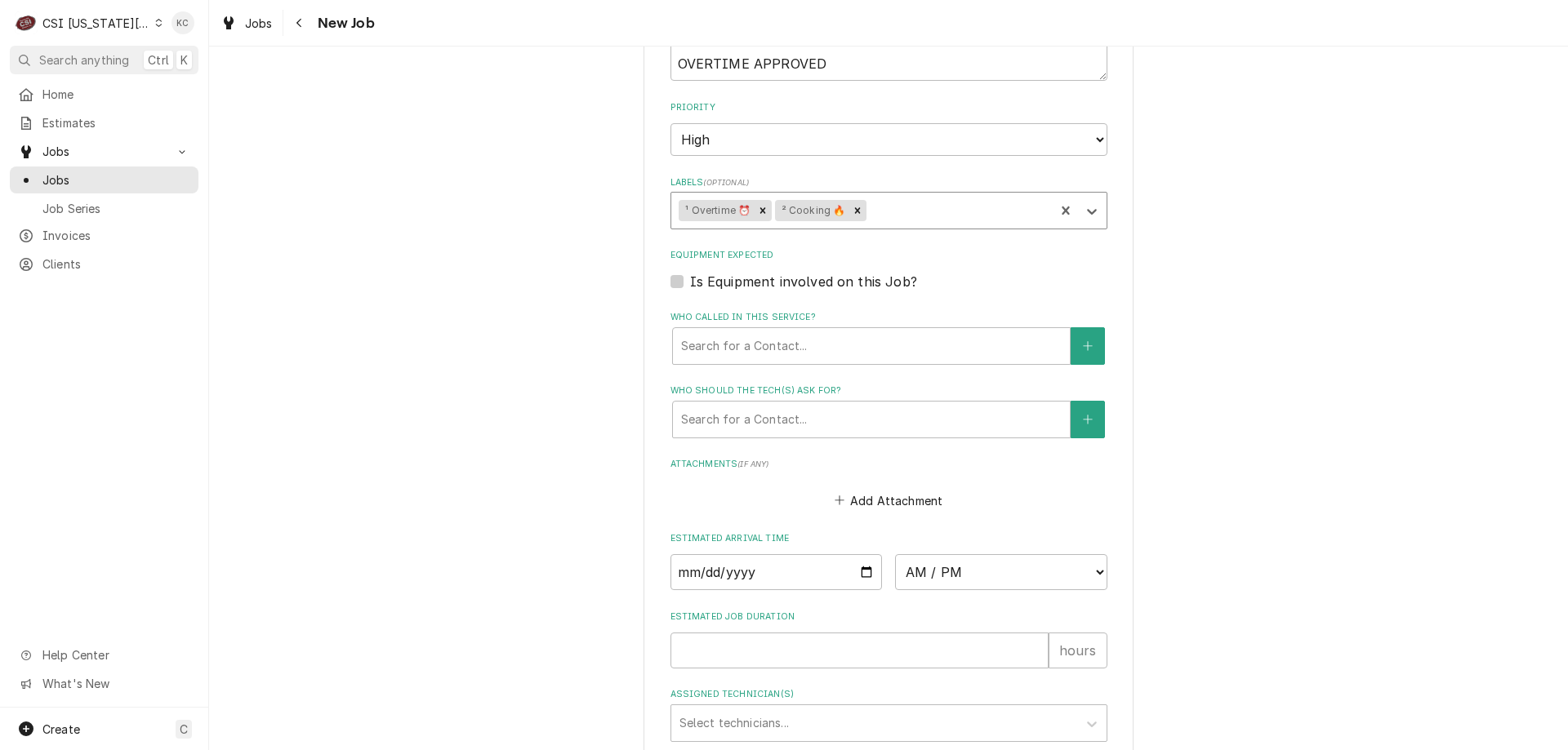
scroll to position [1449, 0]
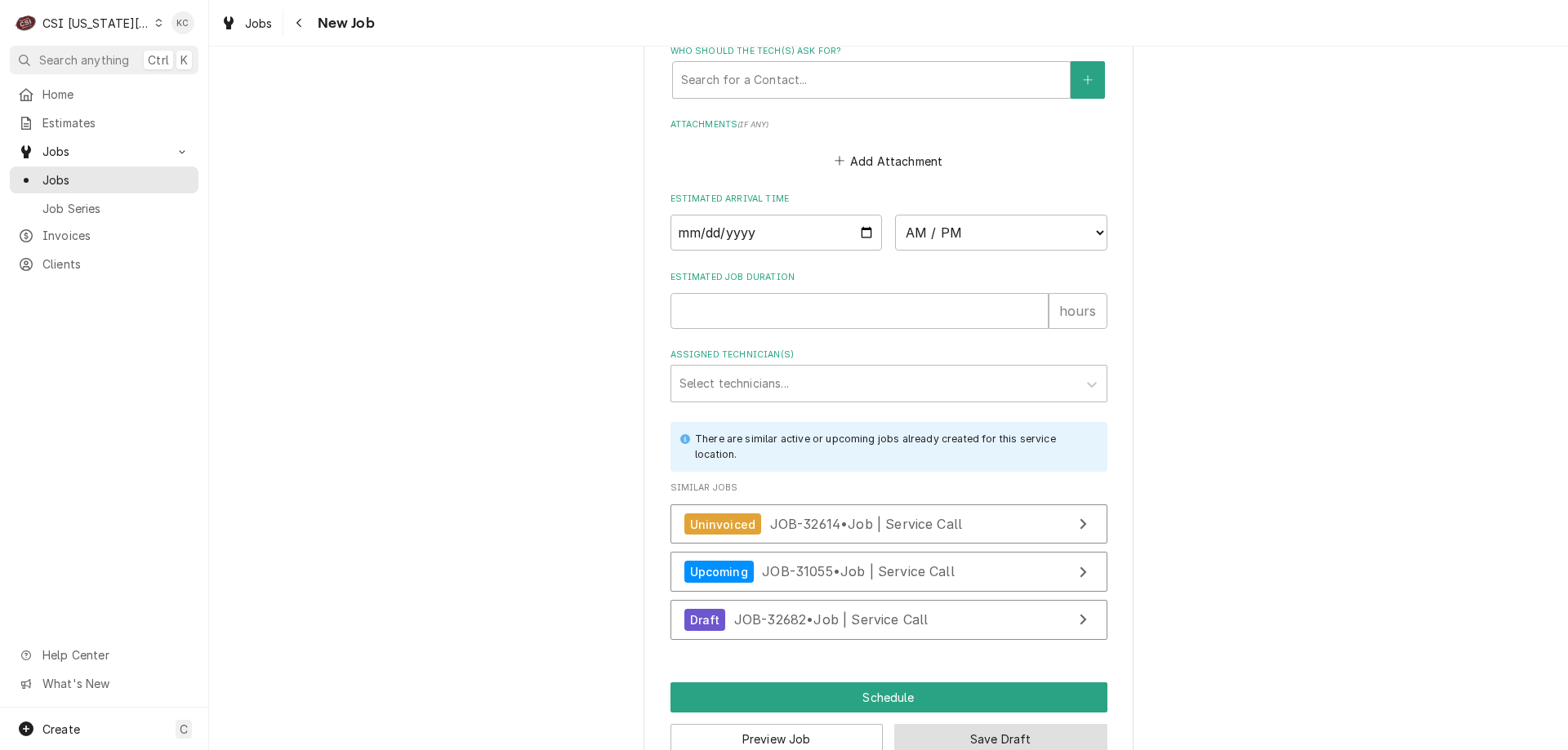
click at [966, 724] on button "Save Draft" at bounding box center [1000, 738] width 213 height 30
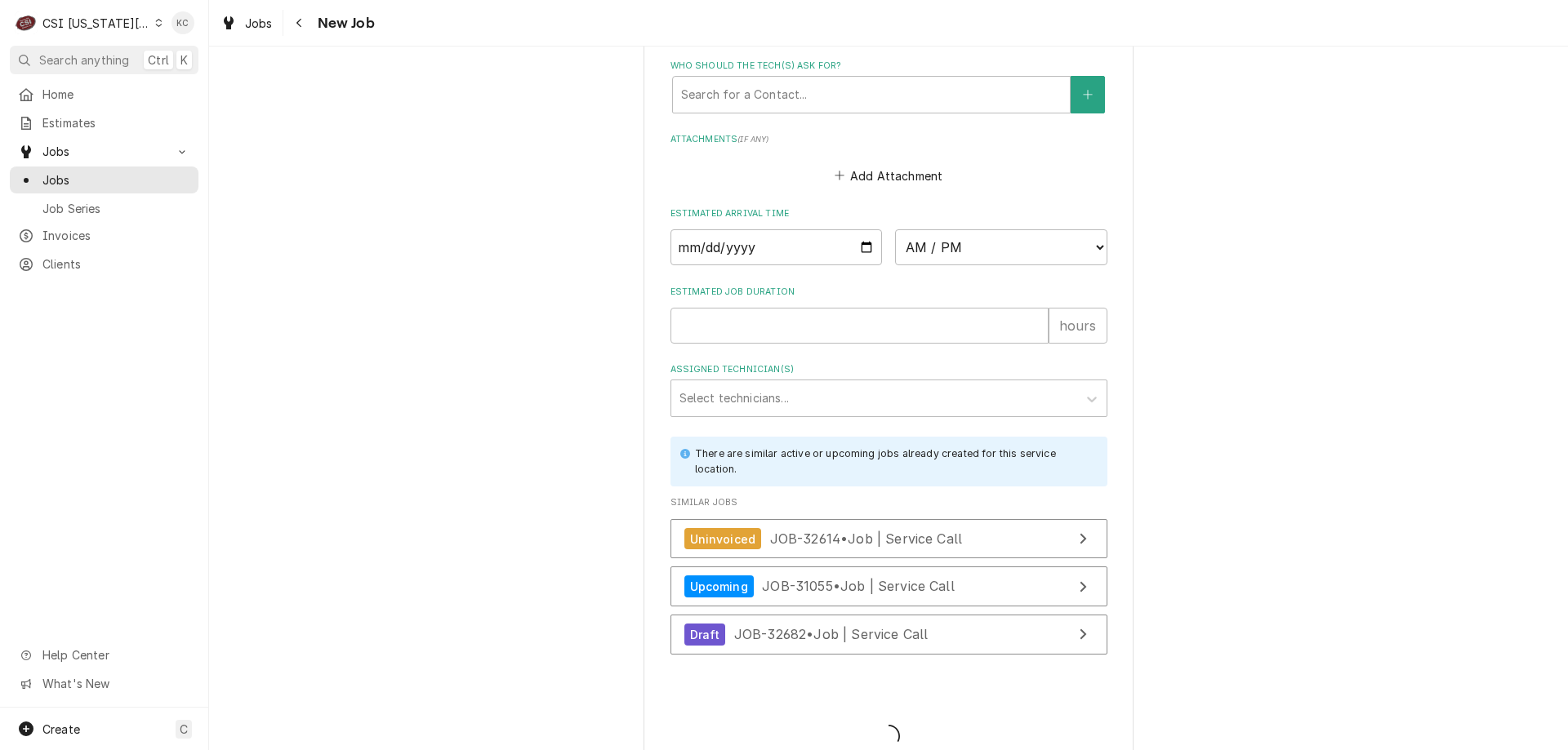
type textarea "x"
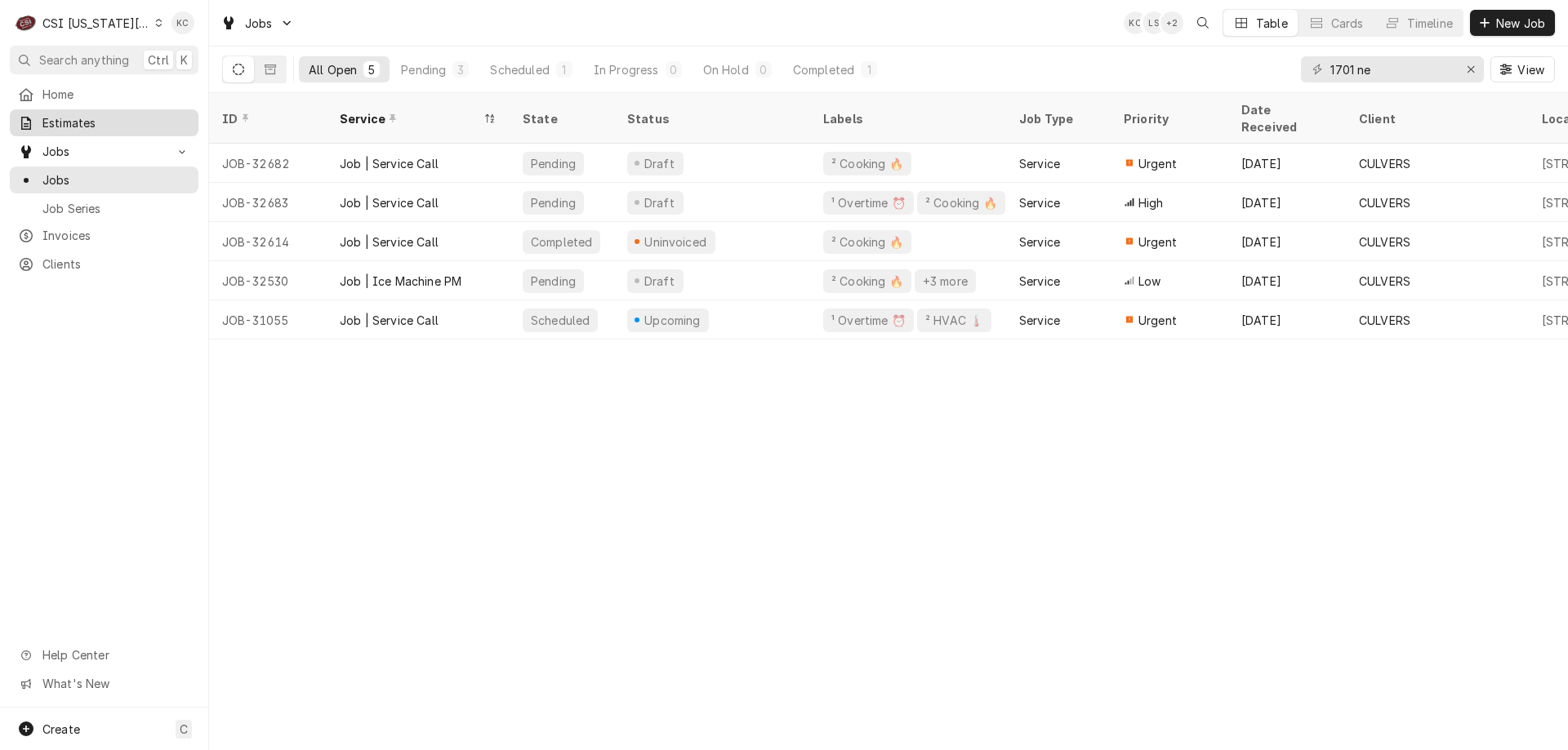
click at [80, 121] on span "Estimates" at bounding box center [116, 123] width 147 height 18
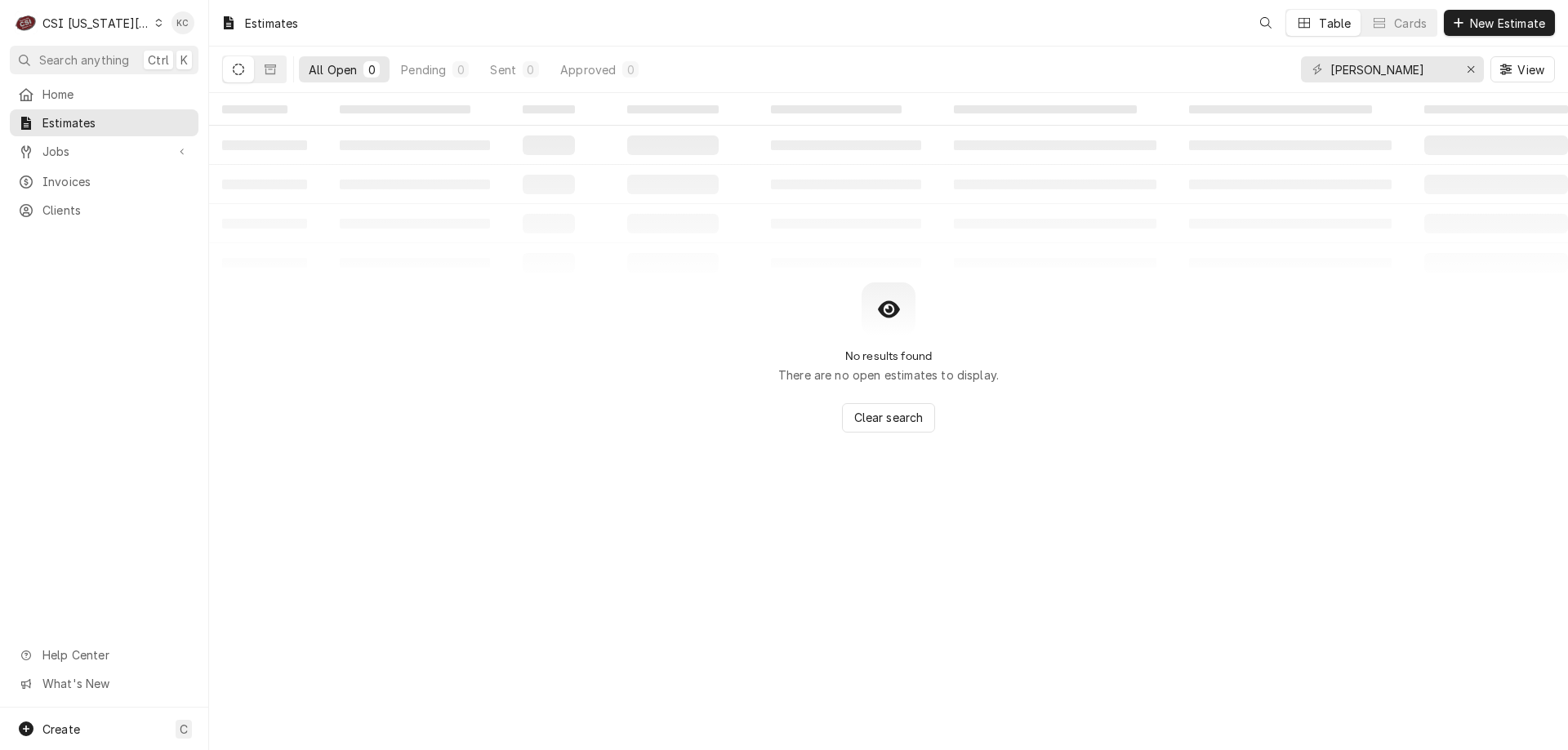
click at [105, 19] on div "CSI [US_STATE][GEOGRAPHIC_DATA]." at bounding box center [97, 23] width 107 height 18
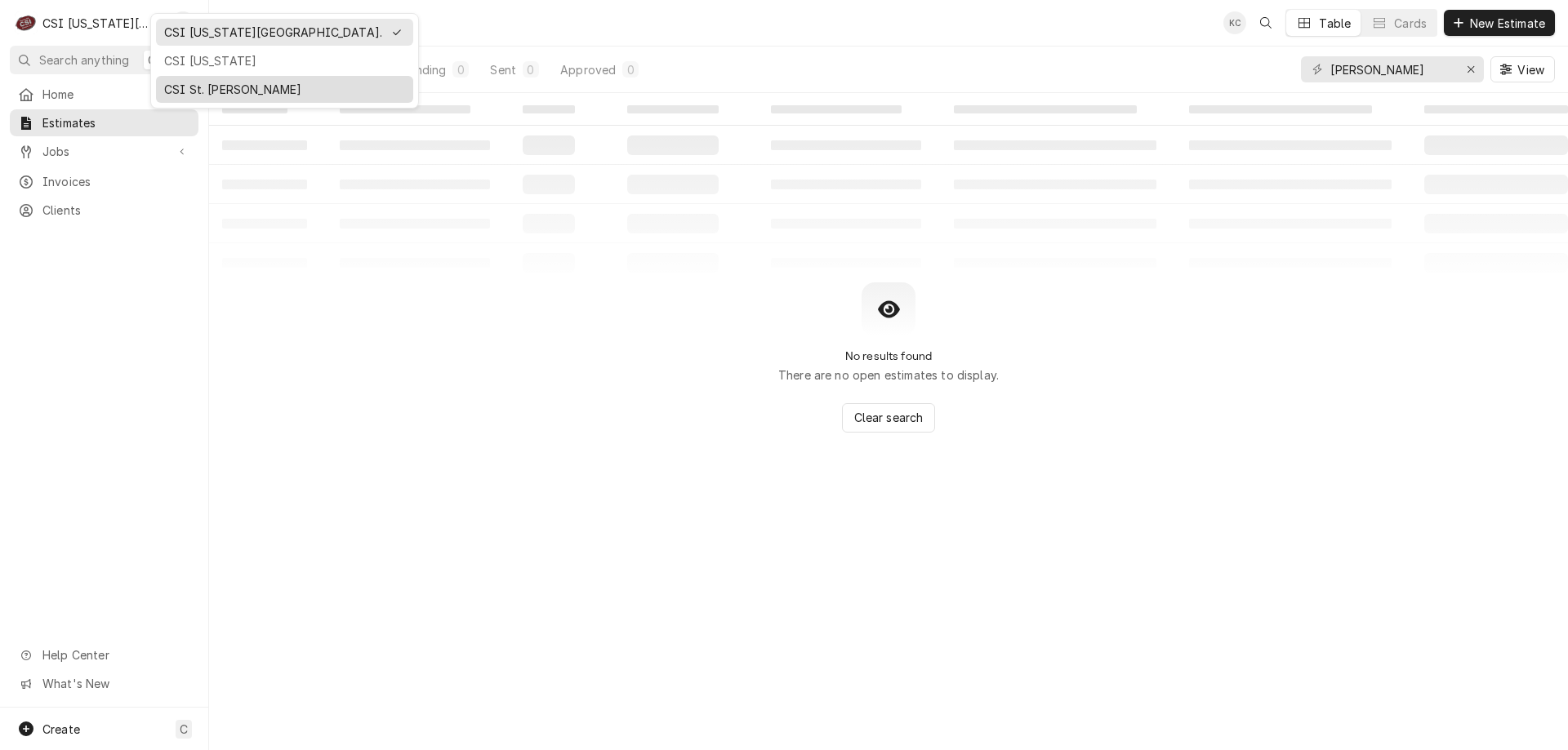
click at [191, 77] on div "CSI St. [PERSON_NAME]" at bounding box center [285, 90] width 258 height 27
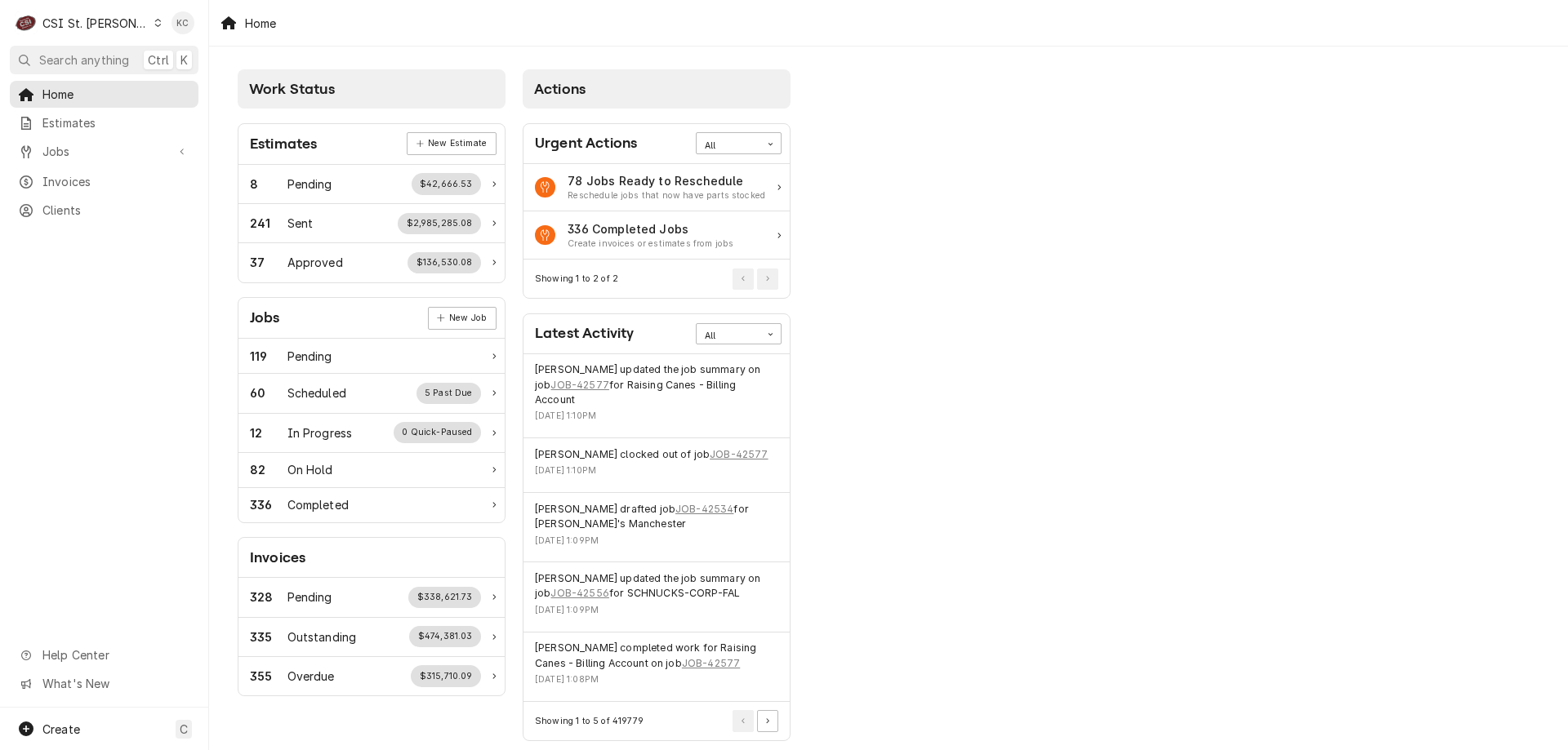
click at [104, 161] on div "Jobs Jobs Job Series" at bounding box center [103, 151] width 188 height 28
click at [104, 147] on span "Jobs" at bounding box center [104, 151] width 123 height 18
click at [102, 175] on span "Jobs" at bounding box center [116, 180] width 147 height 18
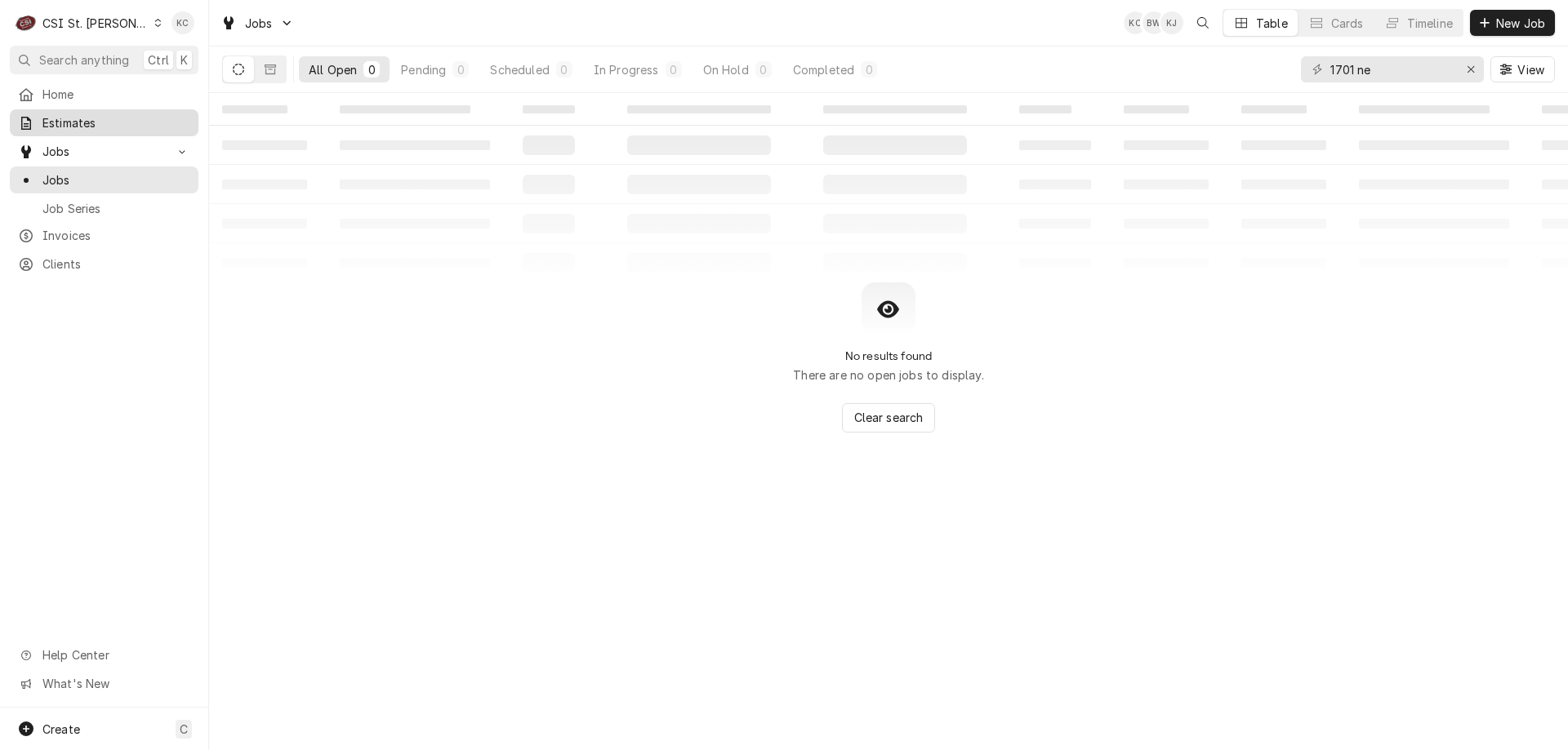
click at [102, 128] on div "Estimates" at bounding box center [103, 122] width 182 height 20
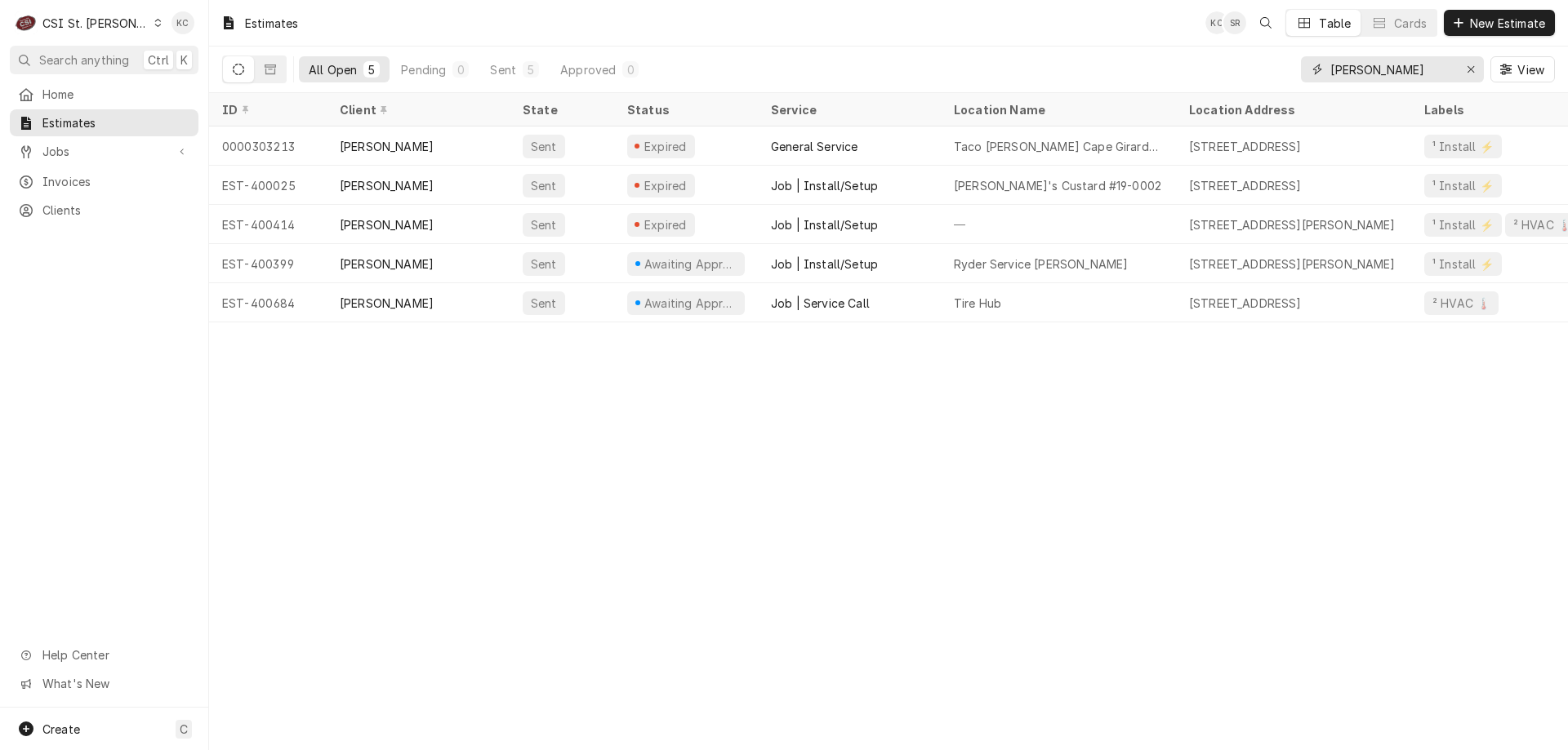
drag, startPoint x: 1428, startPoint y: 66, endPoint x: 1407, endPoint y: 69, distance: 21.2
click at [1410, 69] on input "lane valente" at bounding box center [1391, 69] width 123 height 26
drag, startPoint x: 1410, startPoint y: 73, endPoint x: 1262, endPoint y: 99, distance: 150.3
click at [1262, 99] on div "Estimates KC SR Table Cards New Estimate All Open 5 Pending 0 Sent 5 Approved 0…" at bounding box center [888, 375] width 1359 height 750
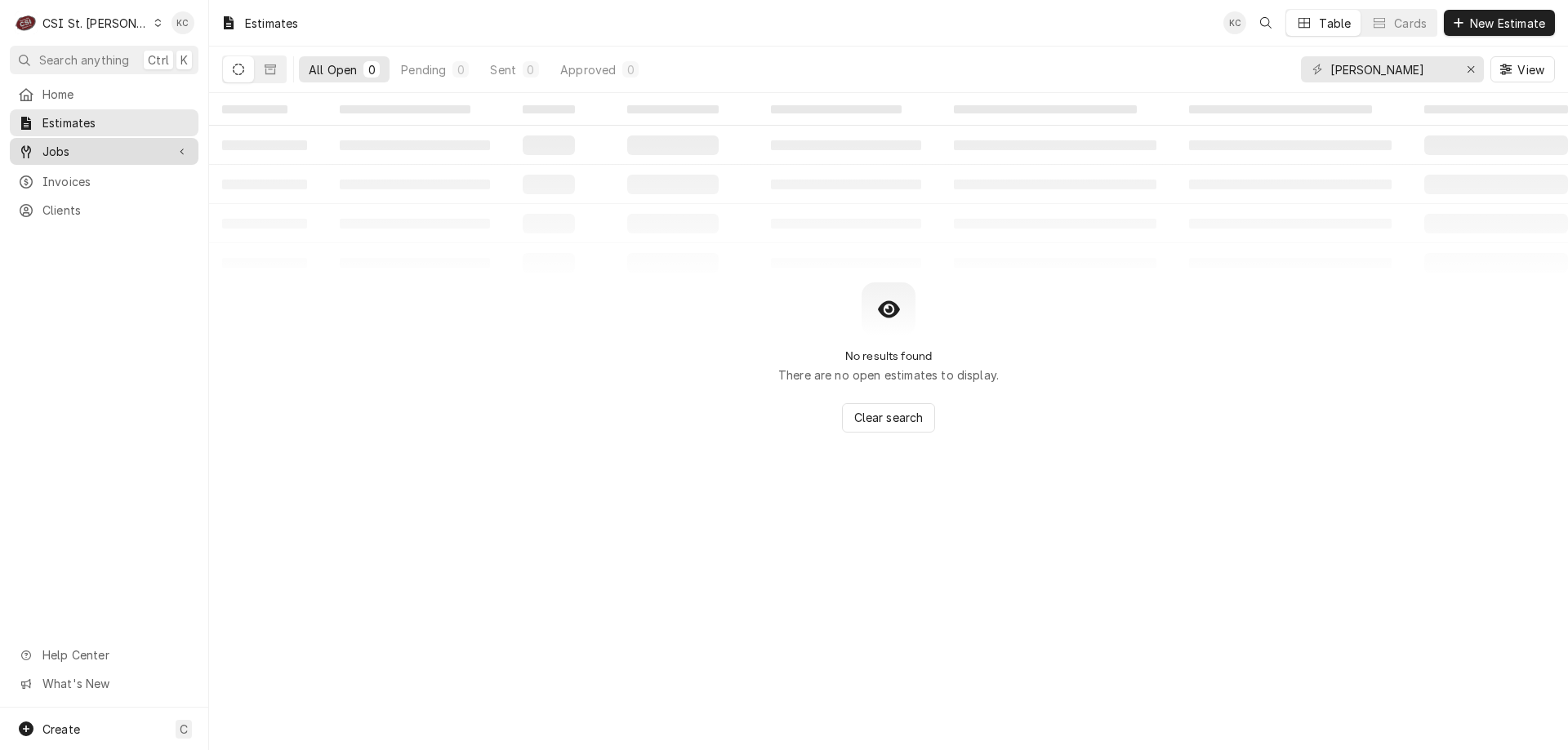
click at [76, 155] on div "Jobs" at bounding box center [103, 151] width 182 height 20
drag, startPoint x: 1390, startPoint y: 75, endPoint x: 1119, endPoint y: 92, distance: 271.5
click at [1119, 92] on div "All Open 0 Pending 0 Sent 0 Approved 0 henn View" at bounding box center [889, 69] width 1333 height 46
type input "v"
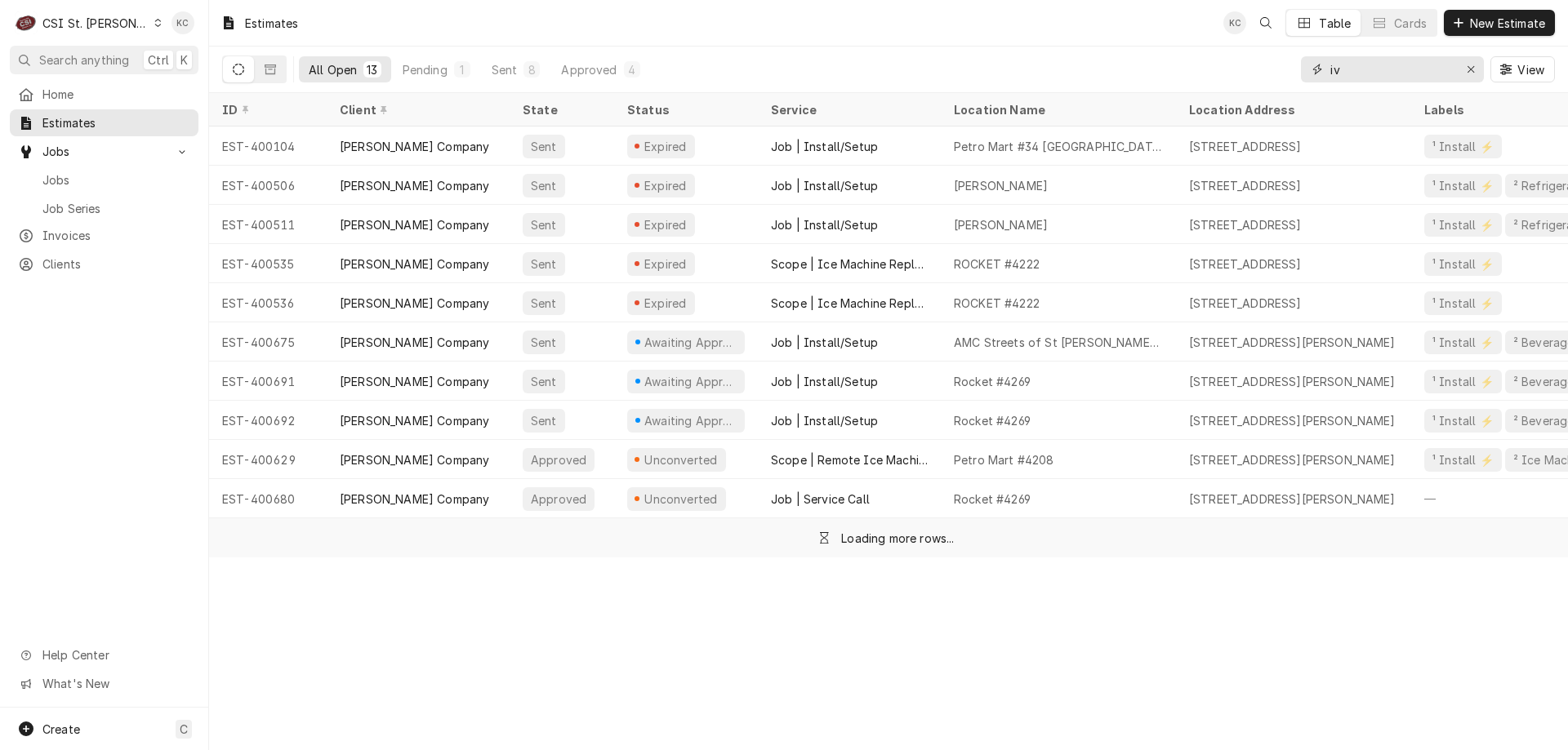
type input "i"
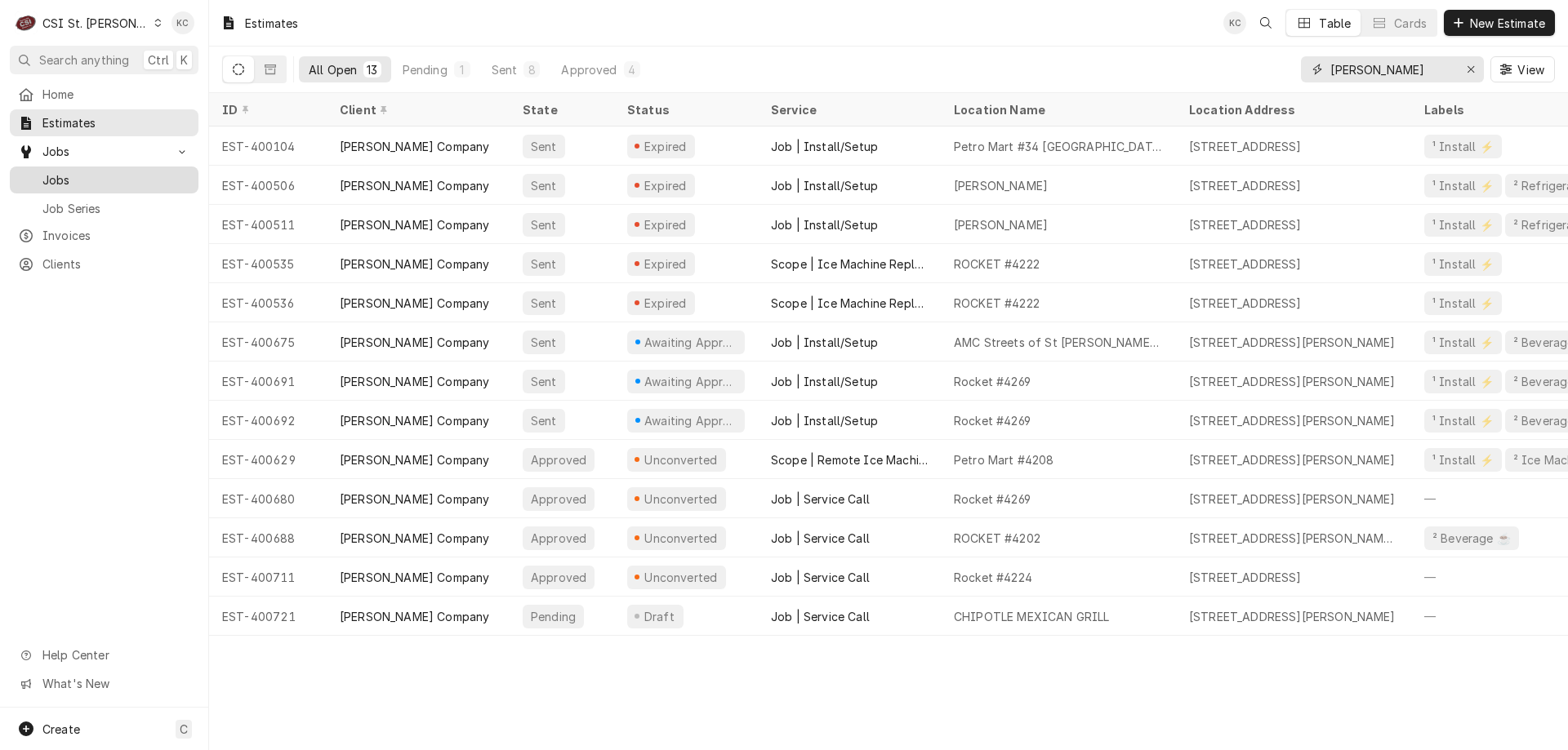
type input "[PERSON_NAME]"
click span "Jobs"
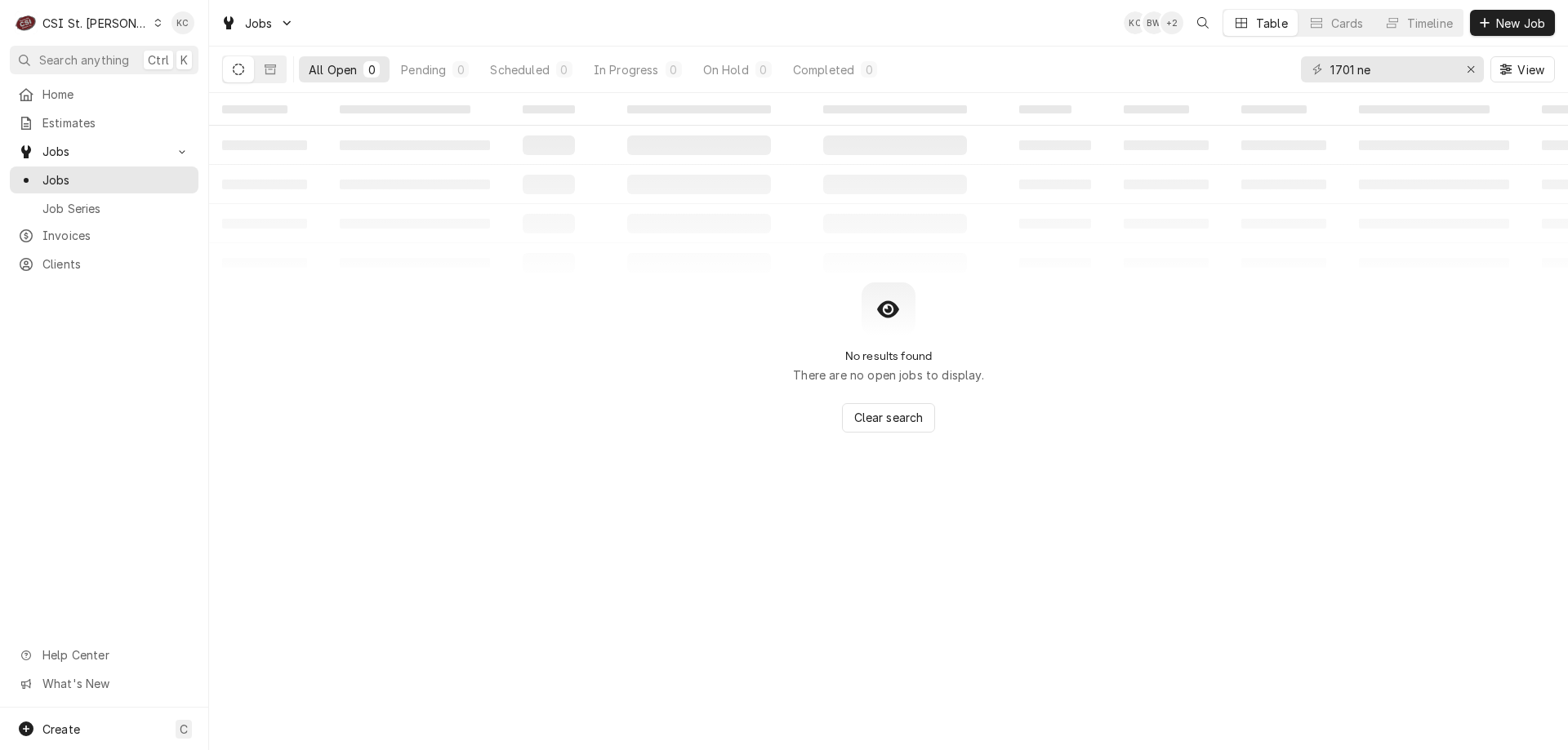
click at [724, 623] on div "‌ ‌ ‌ ‌ ‌ ‌ ‌ ‌ ‌ ‌ ‌ ‌ ‌ ‌ ‌ ‌ ‌ ‌ ‌ ‌ ‌ ‌ ‌ ‌ ‌ ‌ ‌ ‌ ‌ ‌ ‌ ‌ ‌ ‌ ‌ ‌ ‌ ‌ ‌ ‌…" at bounding box center [888, 421] width 1359 height 657
drag, startPoint x: 1410, startPoint y: 73, endPoint x: 1287, endPoint y: 82, distance: 123.3
click at [1287, 82] on div "All Open 0 Pending 0 Scheduled 0 In Progress 0 On Hold 0 Completed 0 1701 ne Vi…" at bounding box center [889, 69] width 1333 height 46
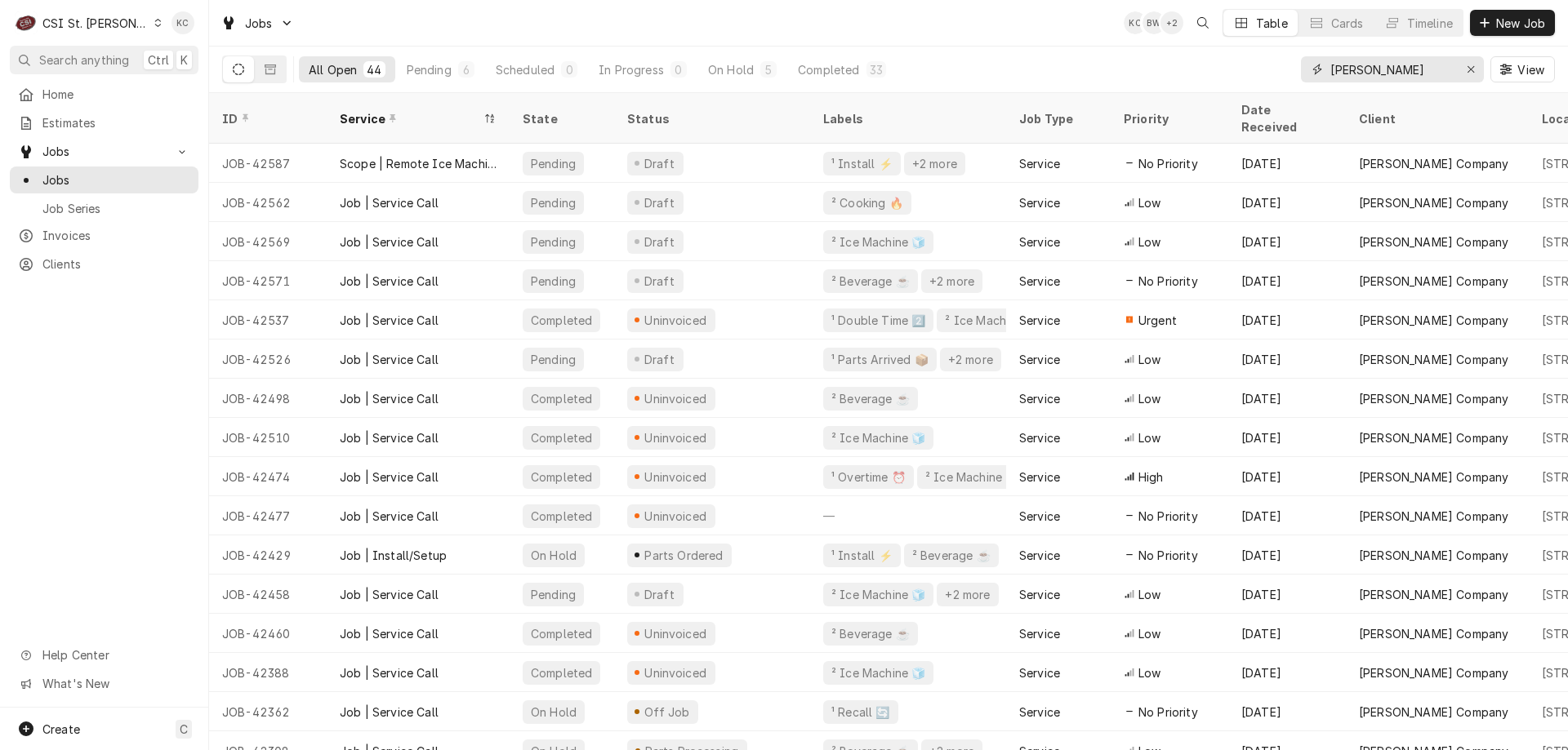
type input "[PERSON_NAME]"
click at [100, 18] on div "CSI St. [PERSON_NAME]" at bounding box center [96, 23] width 106 height 18
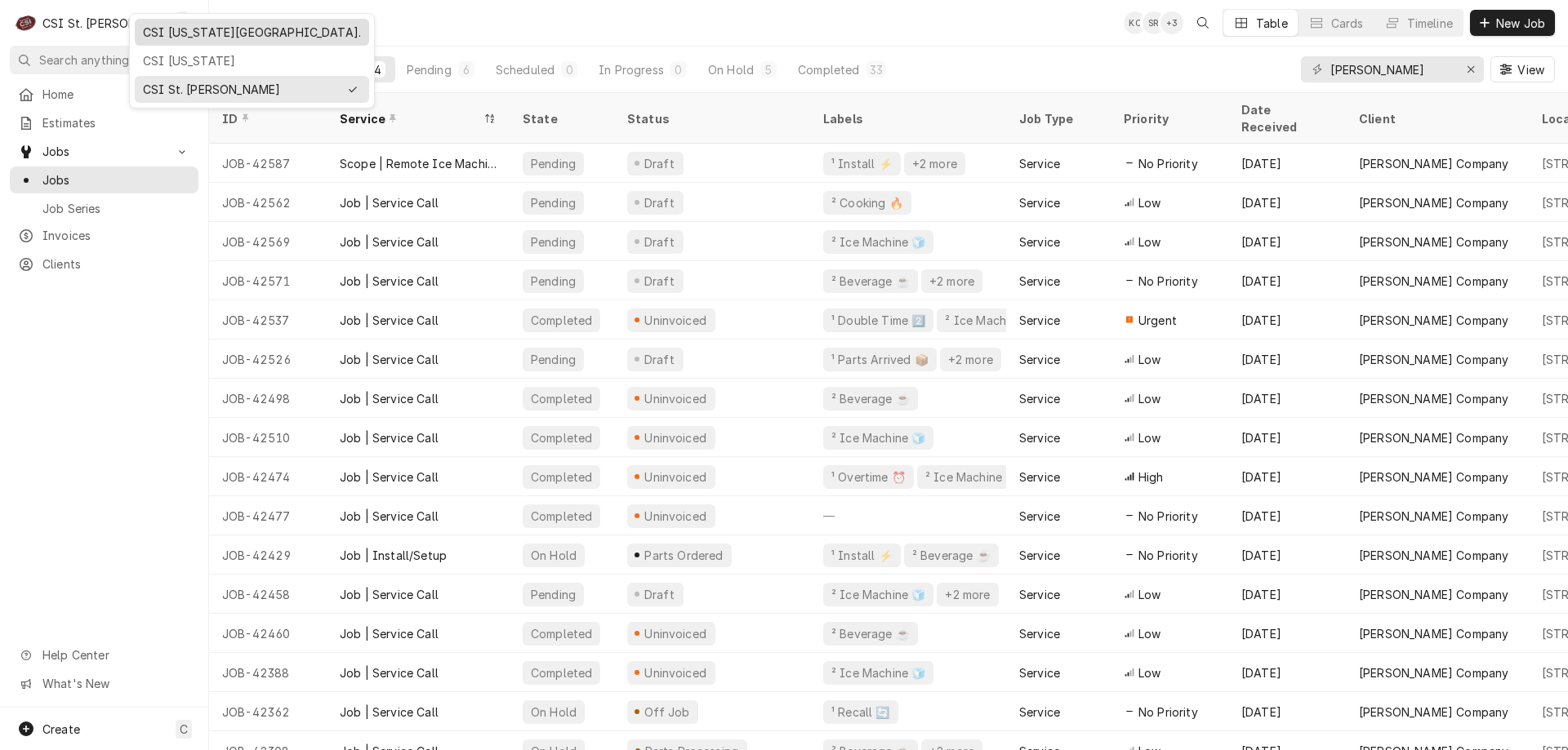
click at [149, 32] on div "CSI [US_STATE][GEOGRAPHIC_DATA]." at bounding box center [251, 32] width 218 height 18
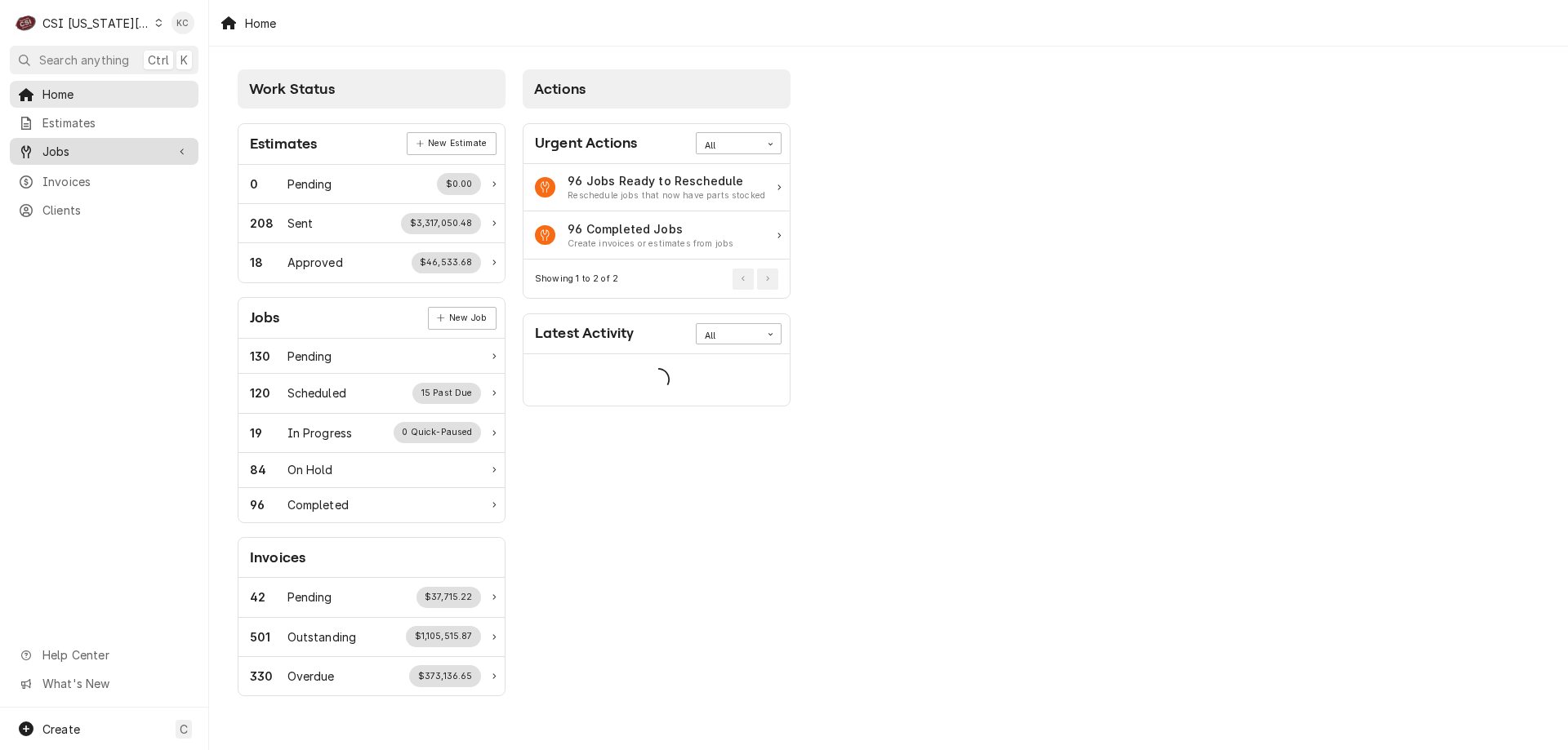
click at [58, 148] on span "Jobs" at bounding box center [104, 151] width 123 height 18
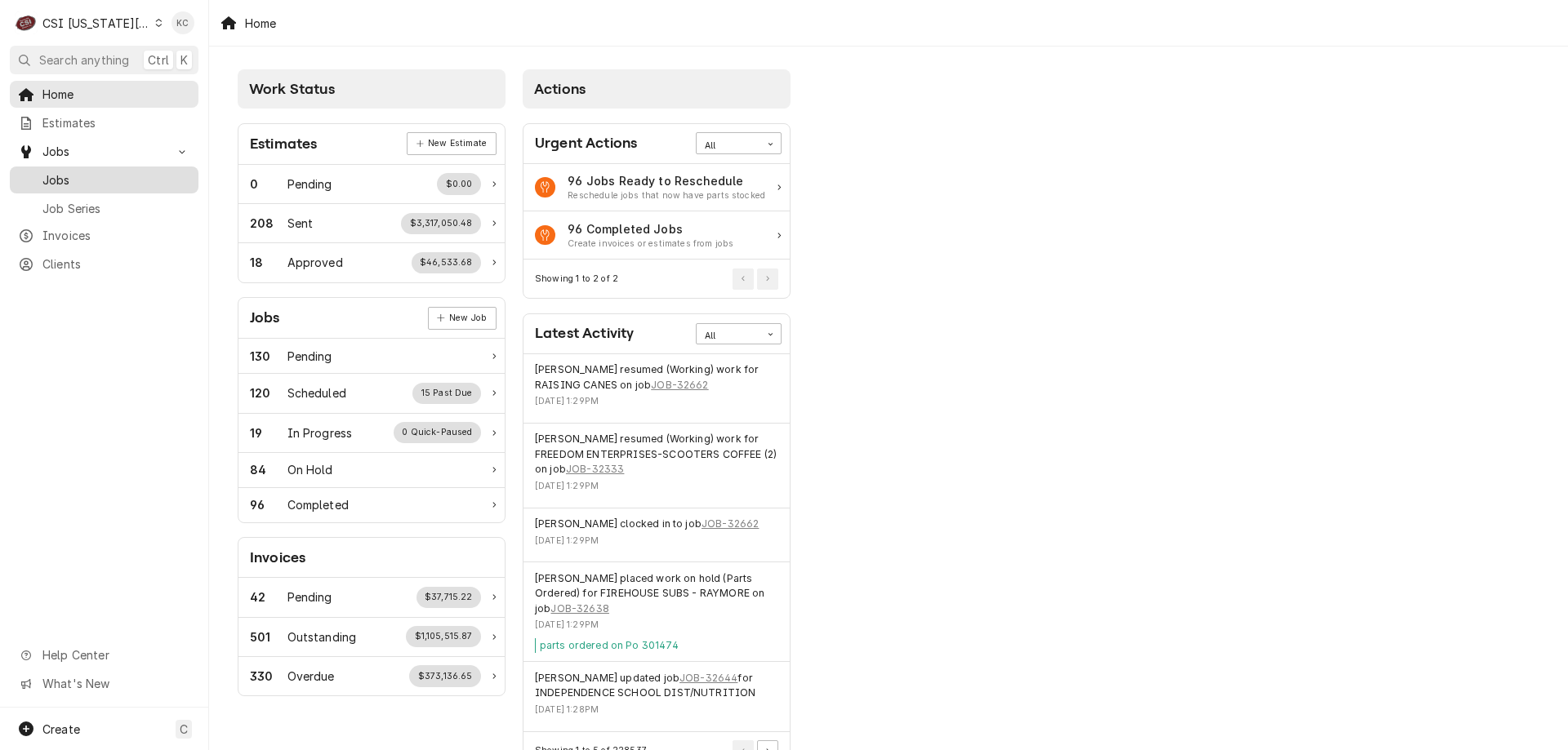
click at [77, 172] on span "Jobs" at bounding box center [116, 180] width 147 height 18
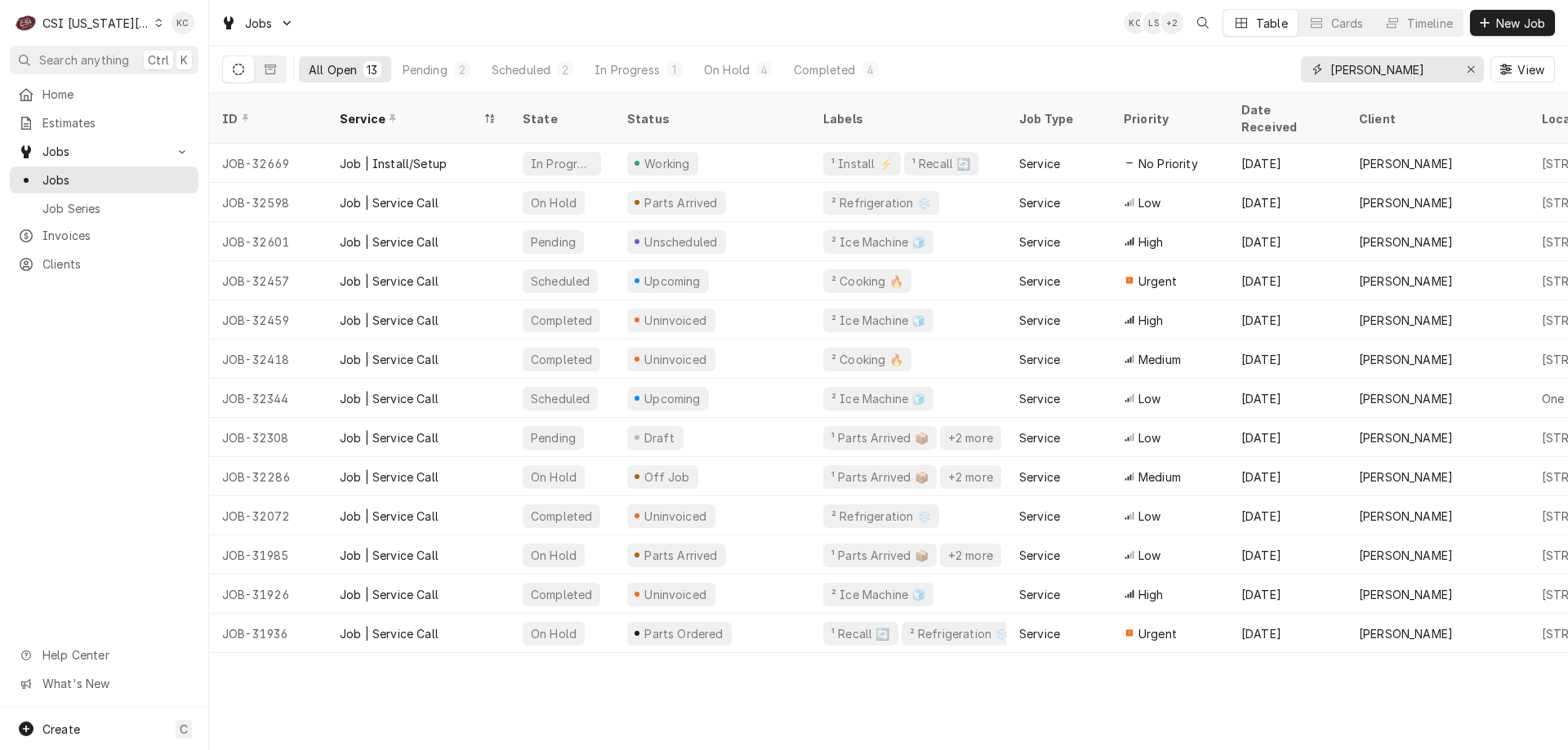
drag, startPoint x: 1388, startPoint y: 72, endPoint x: 1262, endPoint y: 78, distance: 126.1
click at [1262, 78] on div "All Open 13 Pending 2 Scheduled 2 In Progress 1 On Hold 4 Completed 4 [PERSON_N…" at bounding box center [889, 69] width 1333 height 46
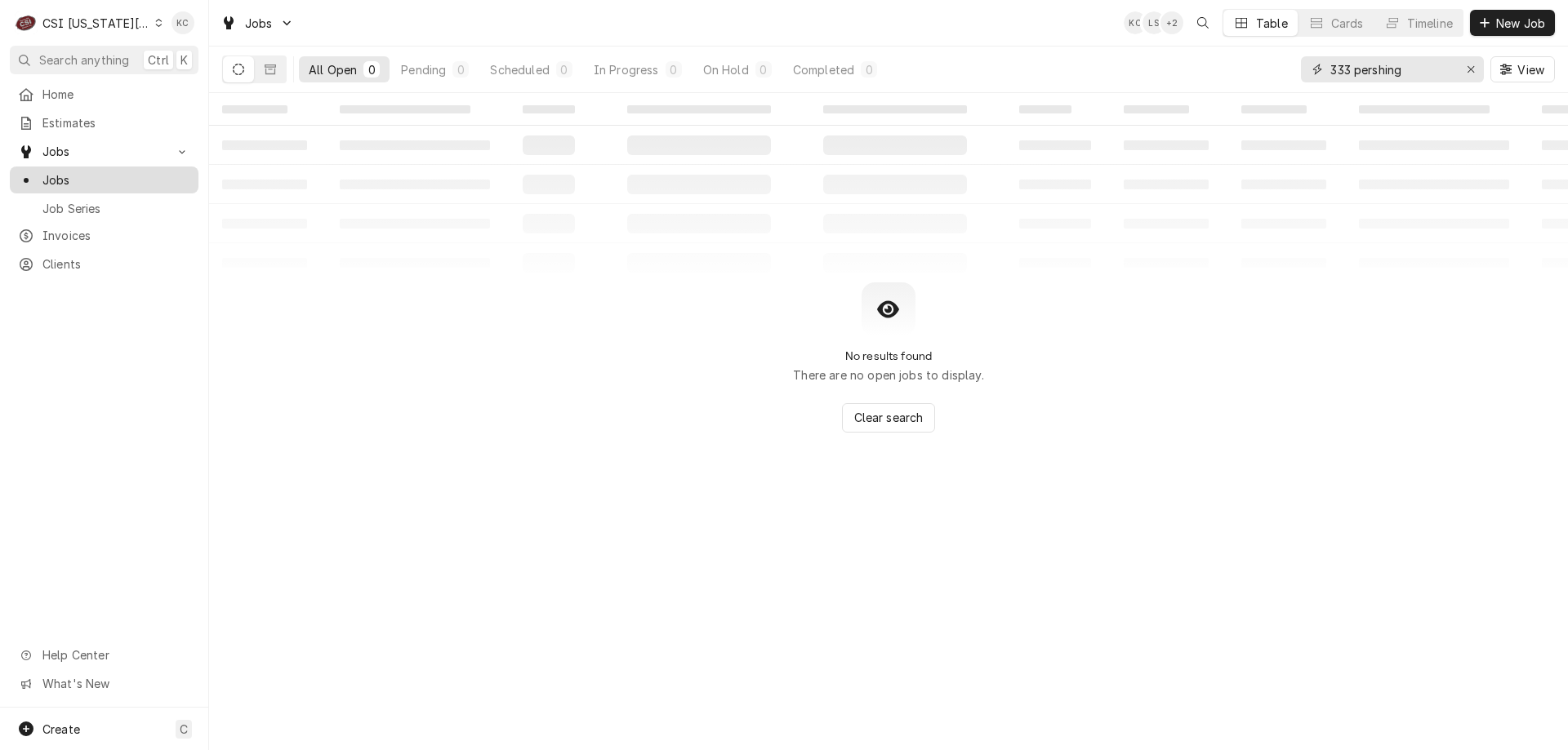
type input "333 pershing"
click at [67, 178] on span "Jobs" at bounding box center [116, 180] width 147 height 18
drag, startPoint x: 1436, startPoint y: 72, endPoint x: 1250, endPoint y: 72, distance: 186.0
click at [1250, 72] on div "All Open 0 Pending 0 Scheduled 0 In Progress 0 On Hold 0 Completed 0 333 pershi…" at bounding box center [889, 69] width 1333 height 46
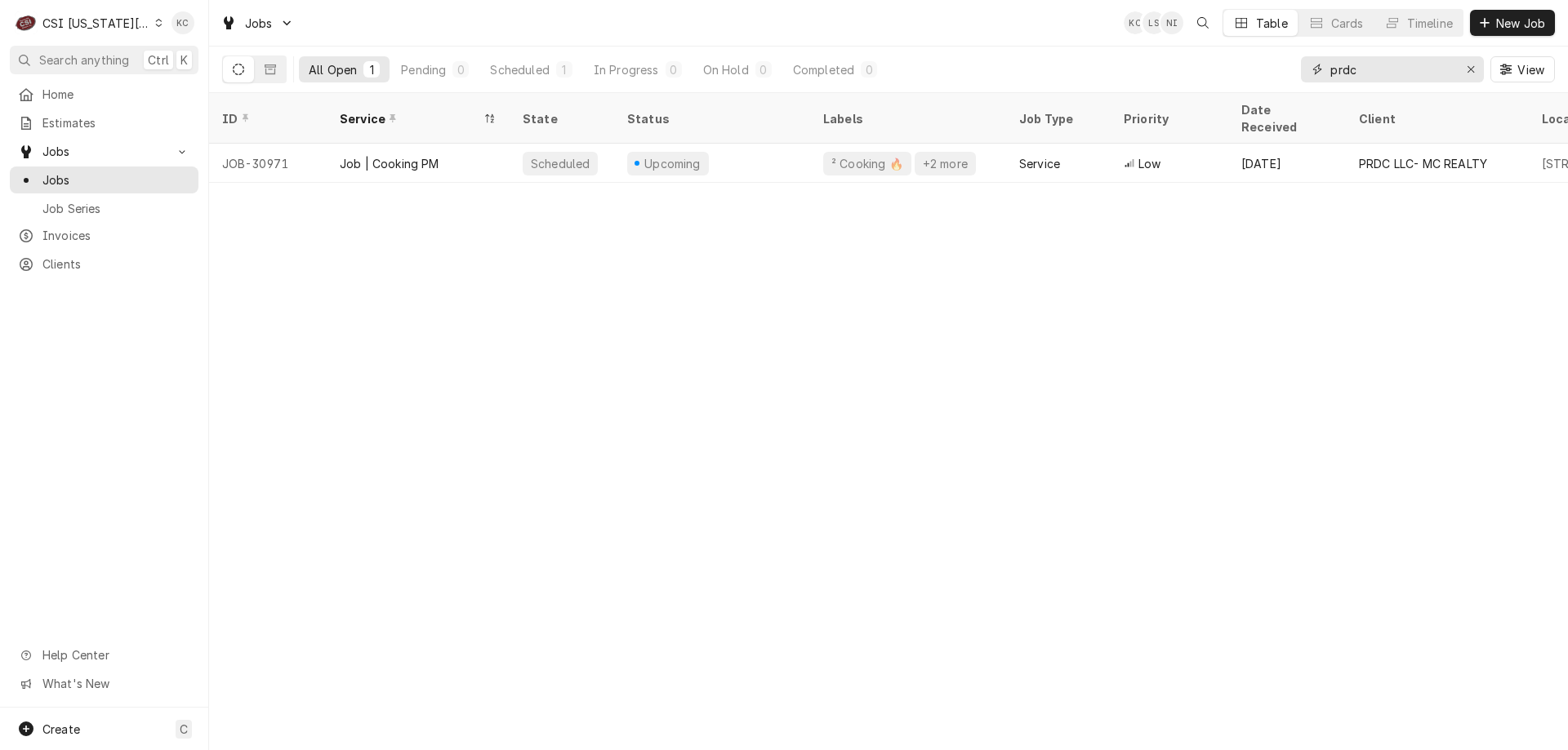
type input "prdc"
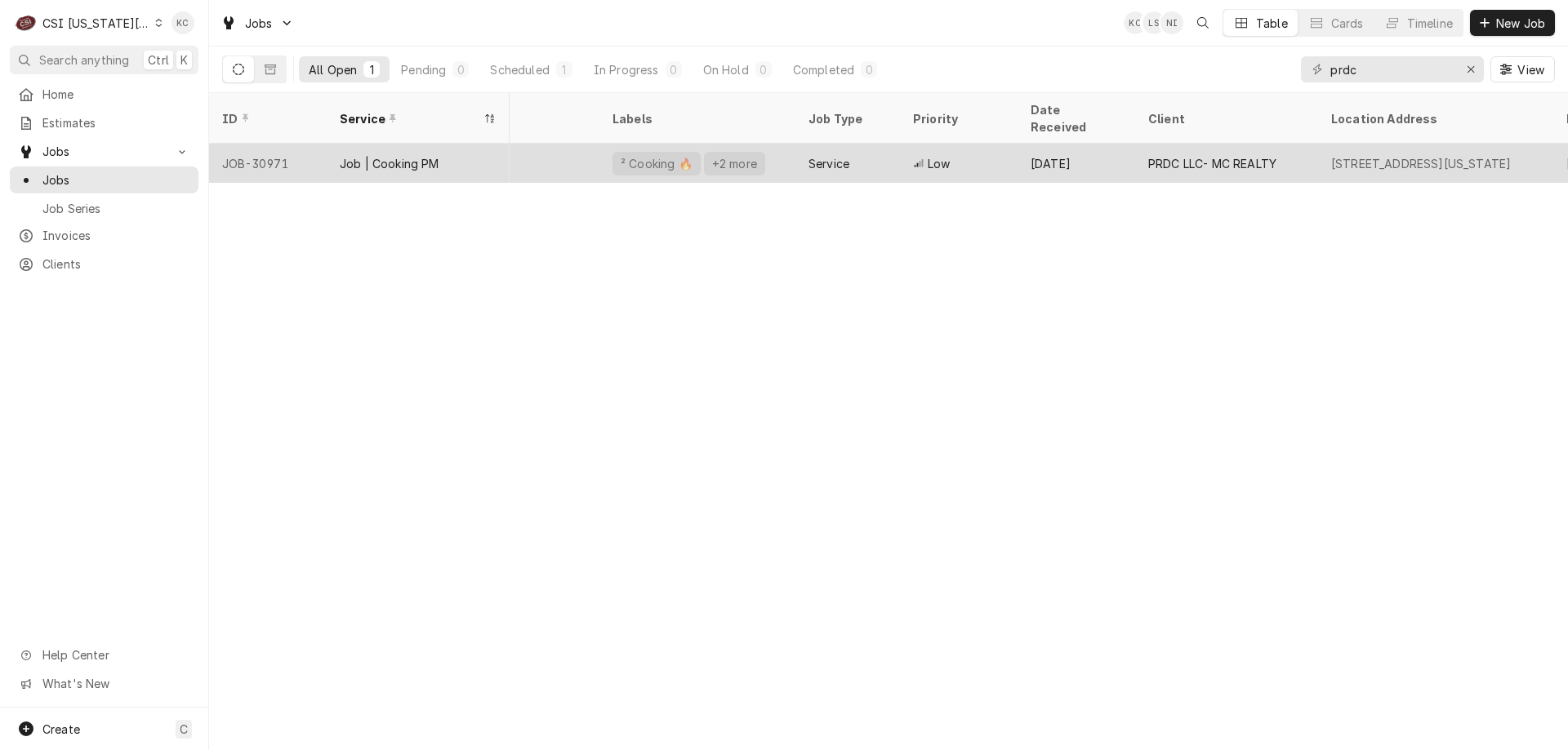
click at [439, 146] on div "Job | Cooking PM" at bounding box center [418, 163] width 182 height 39
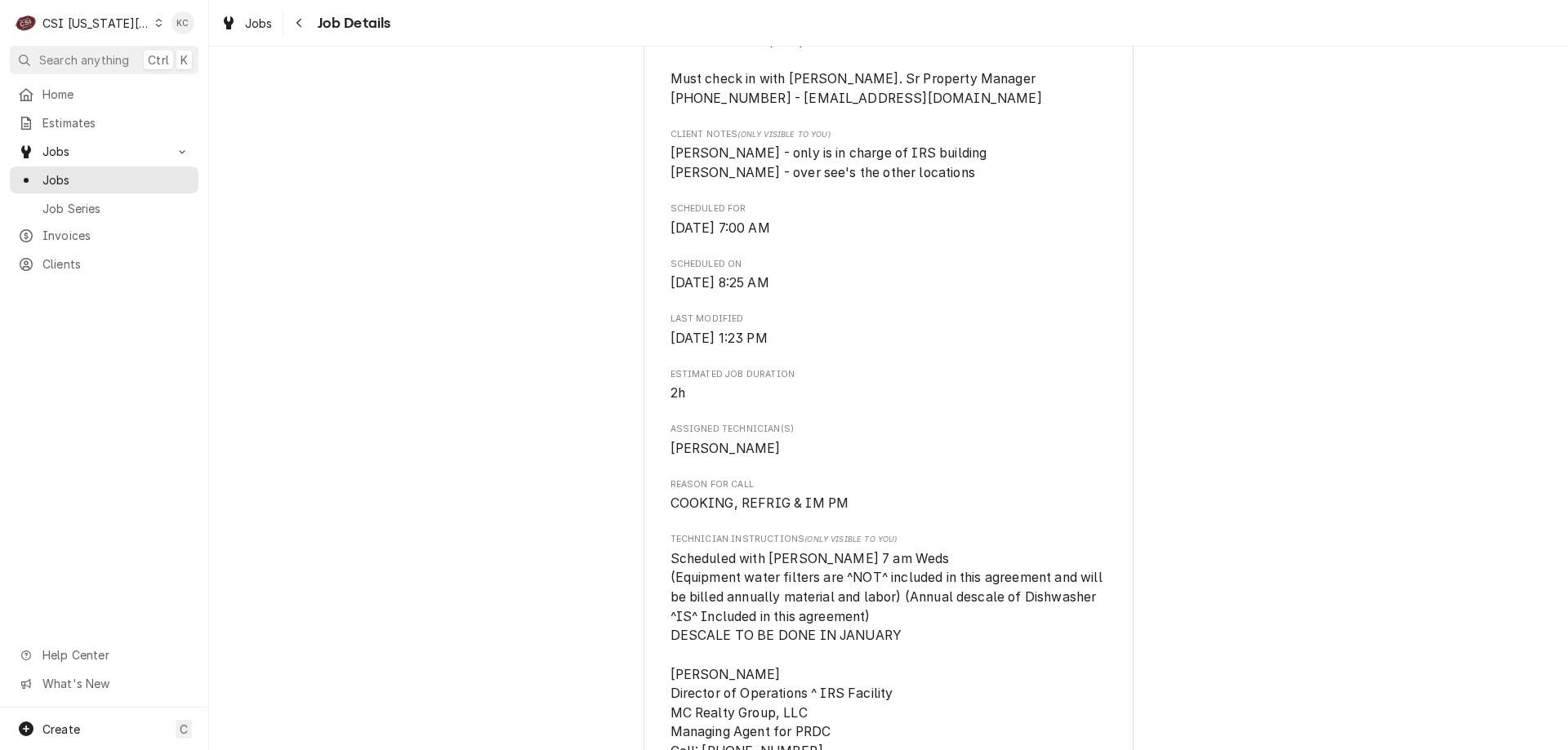
scroll to position [458, 0]
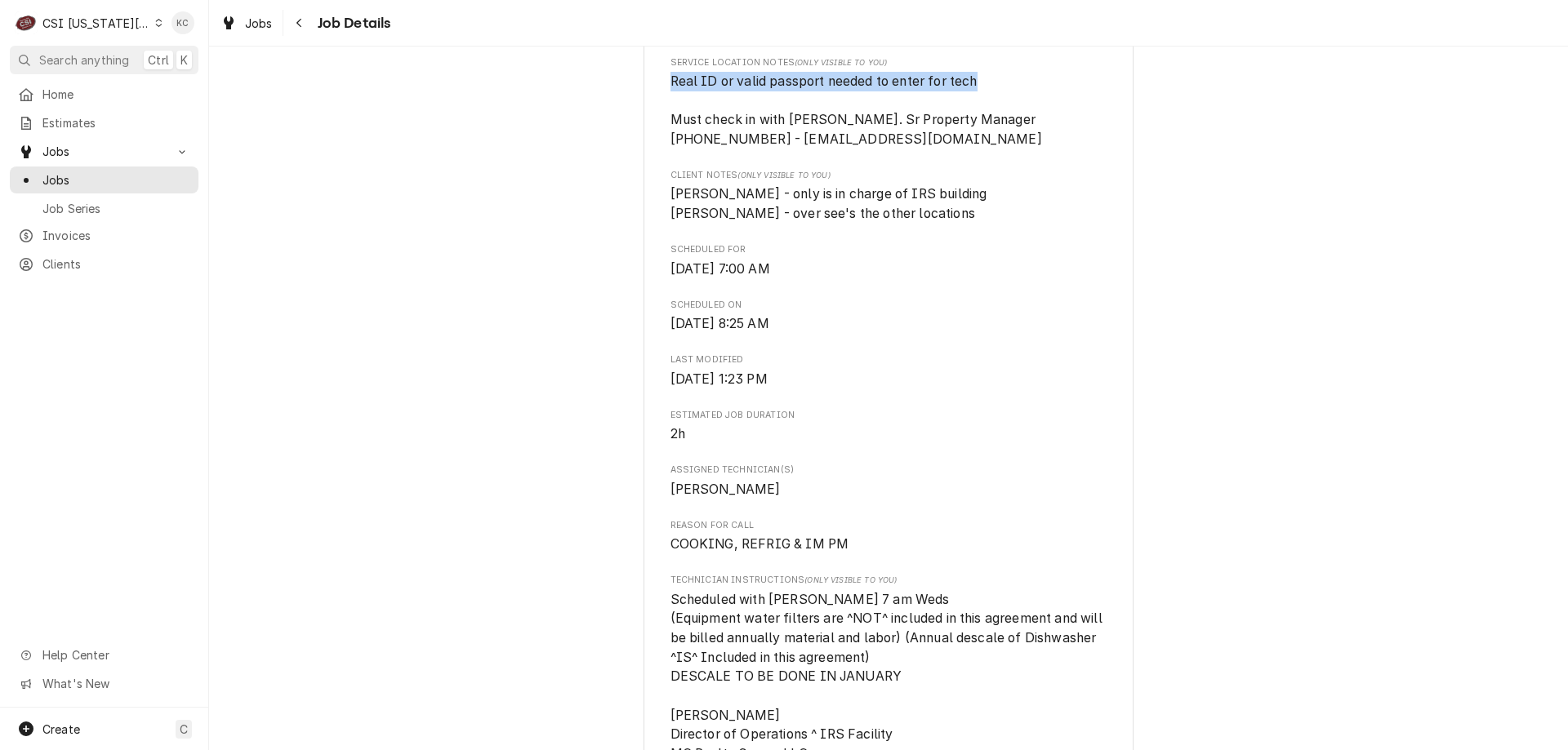
drag, startPoint x: 986, startPoint y: 101, endPoint x: 651, endPoint y: 100, distance: 335.0
click at [651, 100] on div "PRDC LLC- MC REALTY Irs Building / 333 West Pershing Road, Kansas City, MO 6410…" at bounding box center [888, 594] width 490 height 1896
copy span "Real ID or valid passport needed to enter for tech"
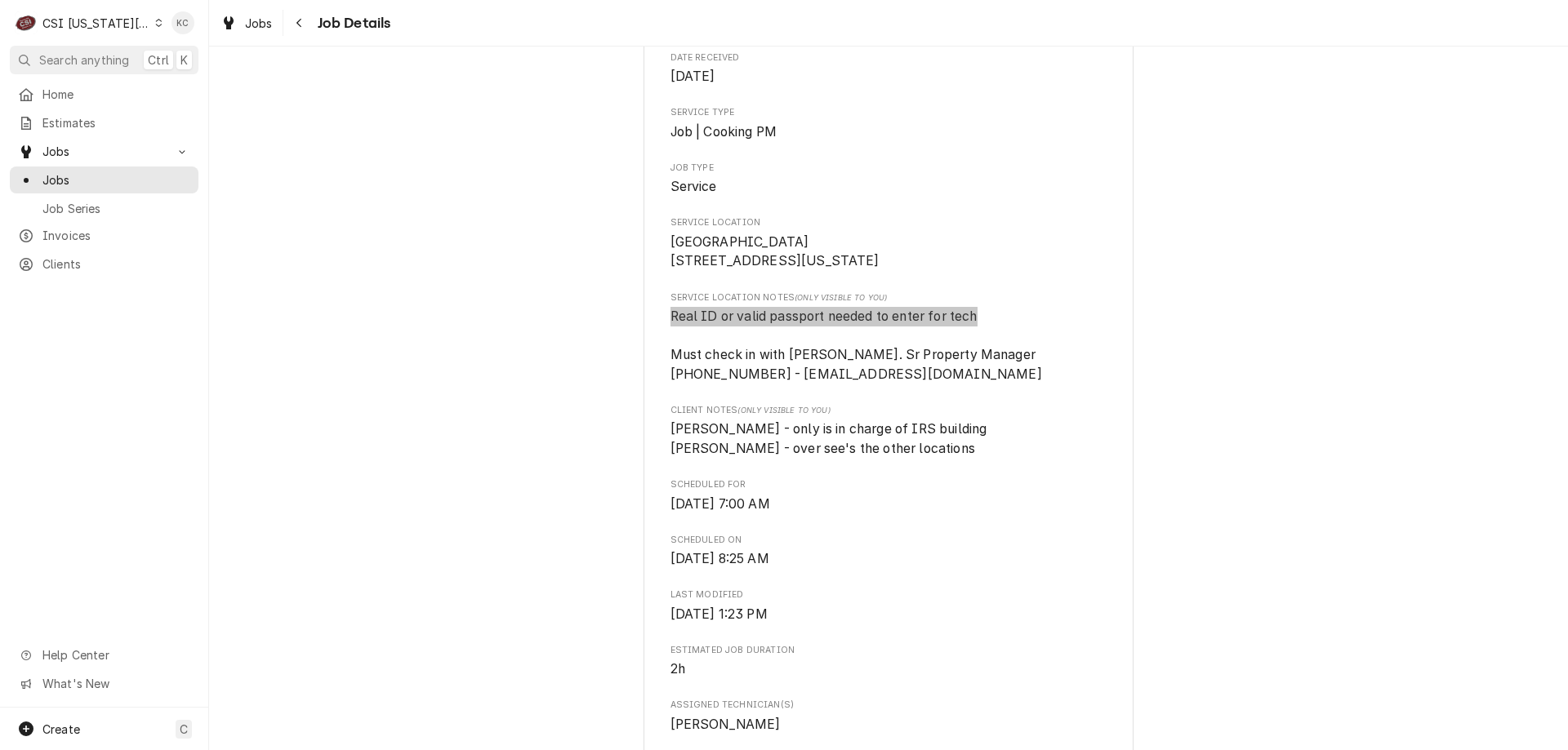
scroll to position [163, 0]
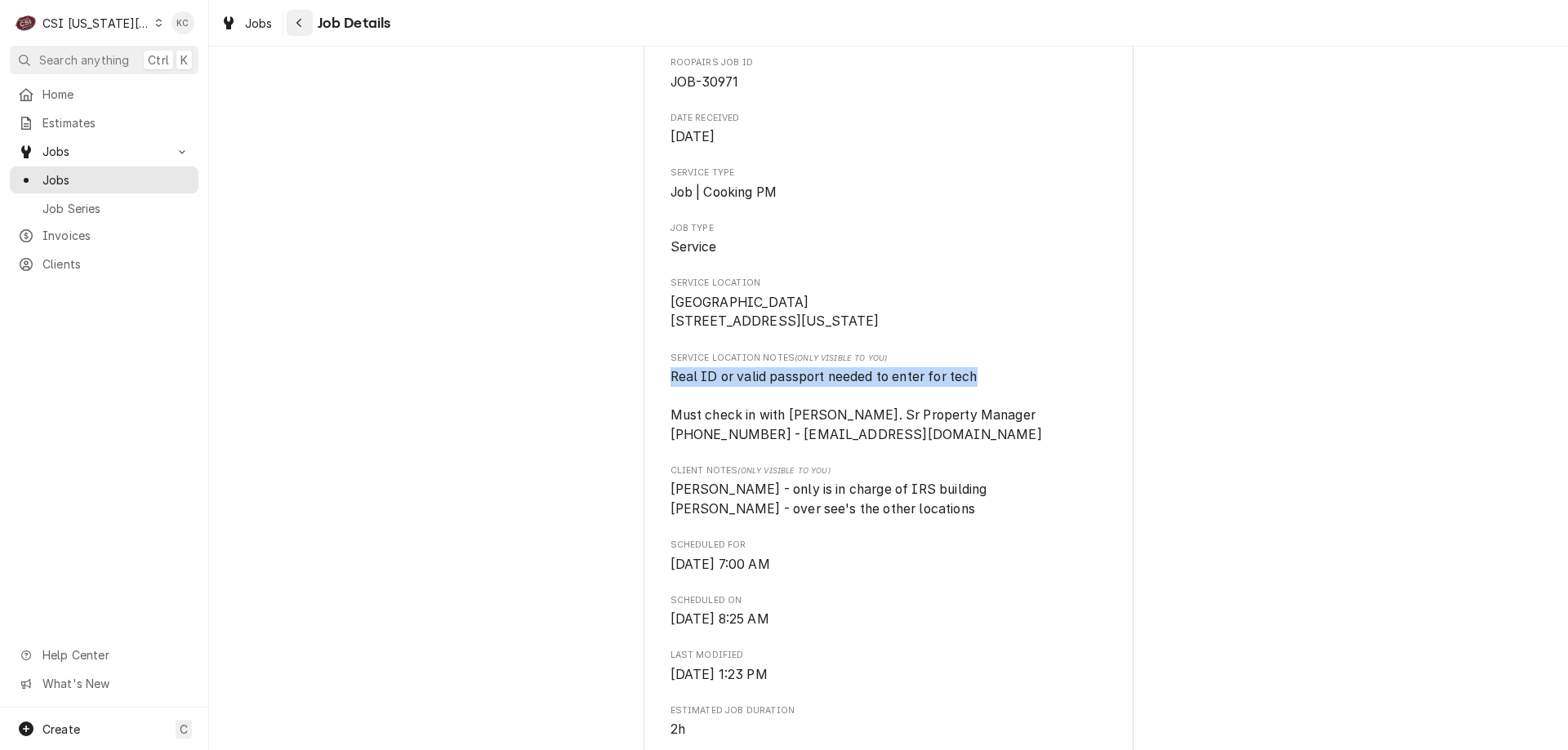
click at [301, 24] on icon "Navigate back" at bounding box center [300, 23] width 8 height 12
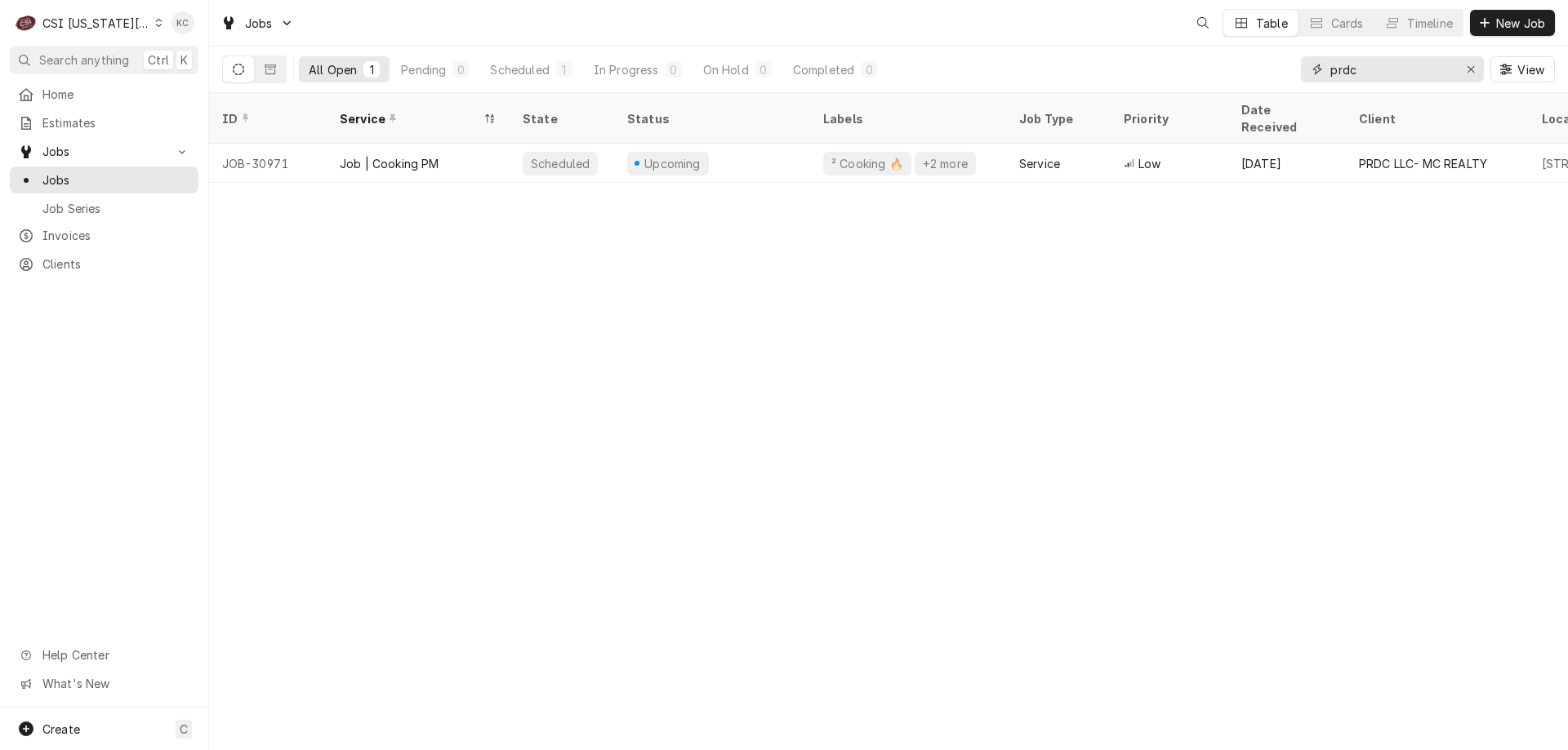
drag, startPoint x: 1396, startPoint y: 81, endPoint x: 1268, endPoint y: 82, distance: 128.0
click at [1268, 82] on div "All Open 1 Pending 0 Scheduled 1 In Progress 0 On Hold 0 Completed 0 prdc View" at bounding box center [889, 69] width 1333 height 46
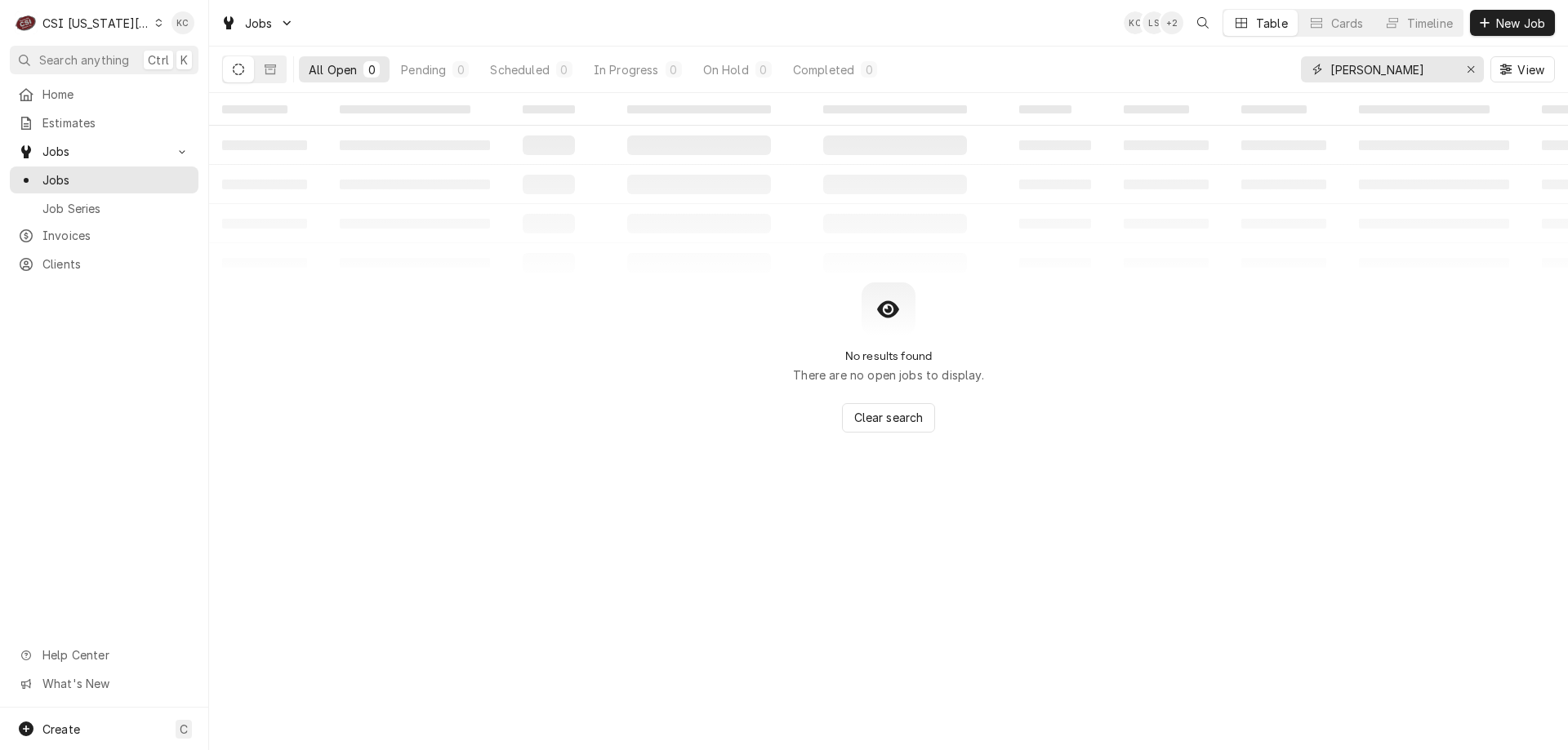
type input "[PERSON_NAME]"
click at [238, 69] on icon "Dynamic Content Wrapper" at bounding box center [239, 69] width 12 height 12
click at [1387, 71] on input "[PERSON_NAME]" at bounding box center [1391, 69] width 123 height 26
drag, startPoint x: 1312, startPoint y: 310, endPoint x: 611, endPoint y: 108, distance: 729.5
click at [1112, 222] on div "‌ ‌ ‌ ‌ ‌ ‌ ‌ ‌ ‌ ‌ ‌ ‌ ‌ ‌ ‌ ‌ ‌ ‌ ‌ ‌ ‌ ‌ ‌ ‌ ‌ ‌ ‌ ‌ ‌ ‌ ‌ ‌ ‌ ‌ ‌ ‌ ‌ ‌ ‌ ‌…" at bounding box center [888, 262] width 1359 height 339
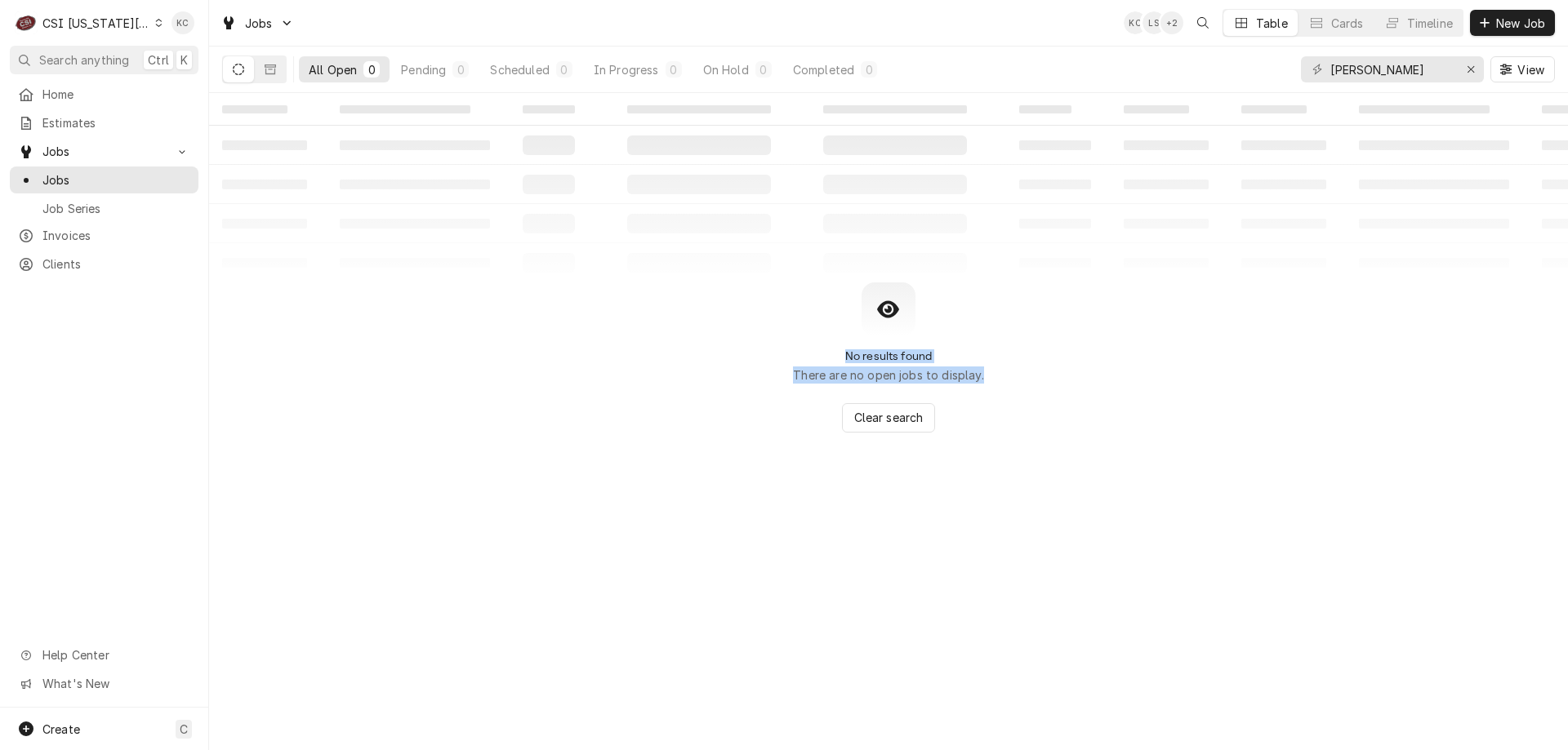
click at [87, 21] on div "CSI [US_STATE][GEOGRAPHIC_DATA]." at bounding box center [97, 23] width 107 height 18
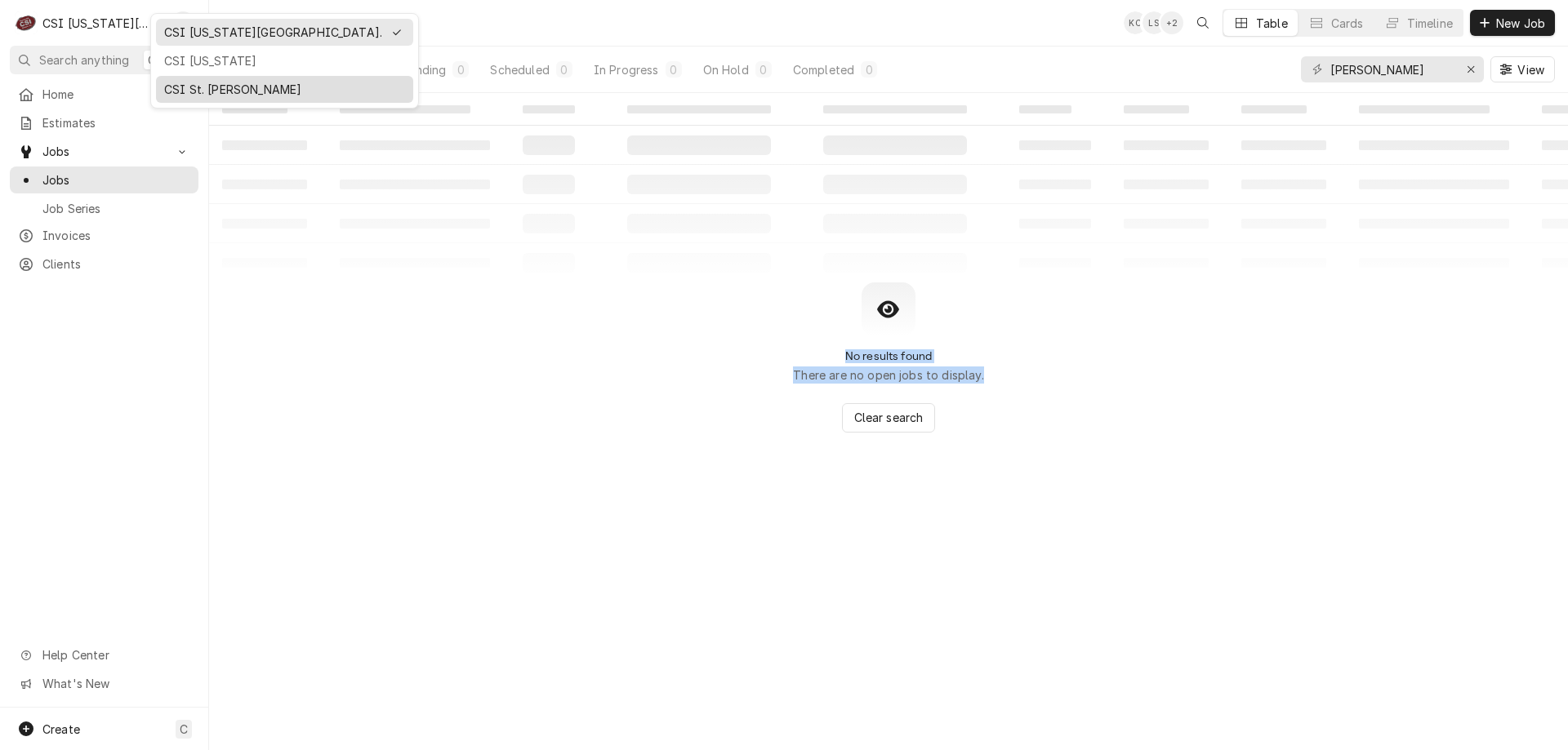
click at [163, 77] on div "CSI St. [PERSON_NAME]" at bounding box center [285, 90] width 258 height 27
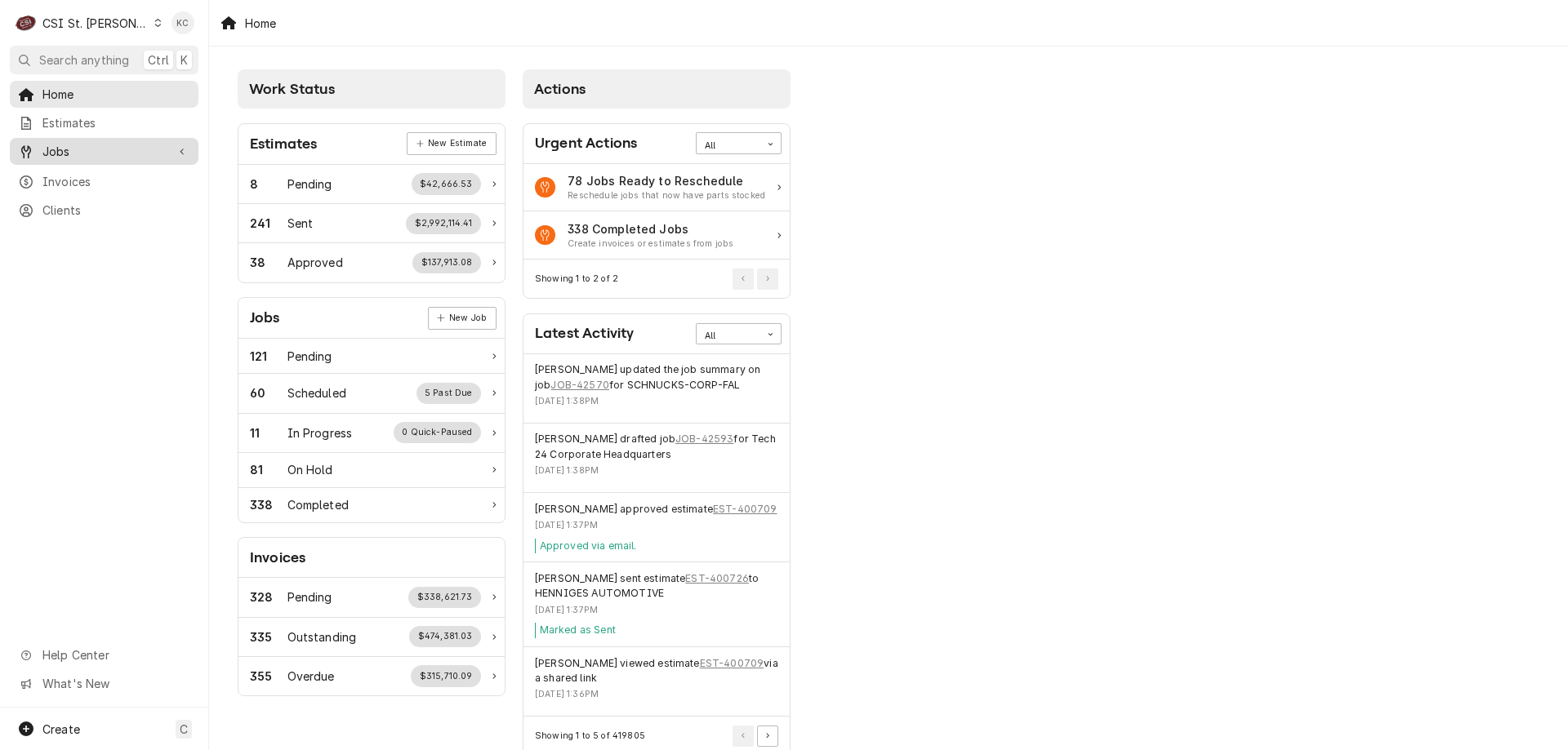
click at [52, 152] on span "Jobs" at bounding box center [104, 151] width 123 height 18
click at [51, 148] on span "Jobs" at bounding box center [104, 151] width 123 height 18
click at [50, 157] on link "Jobs" at bounding box center [103, 151] width 188 height 27
click at [49, 180] on span "Jobs" at bounding box center [116, 180] width 147 height 18
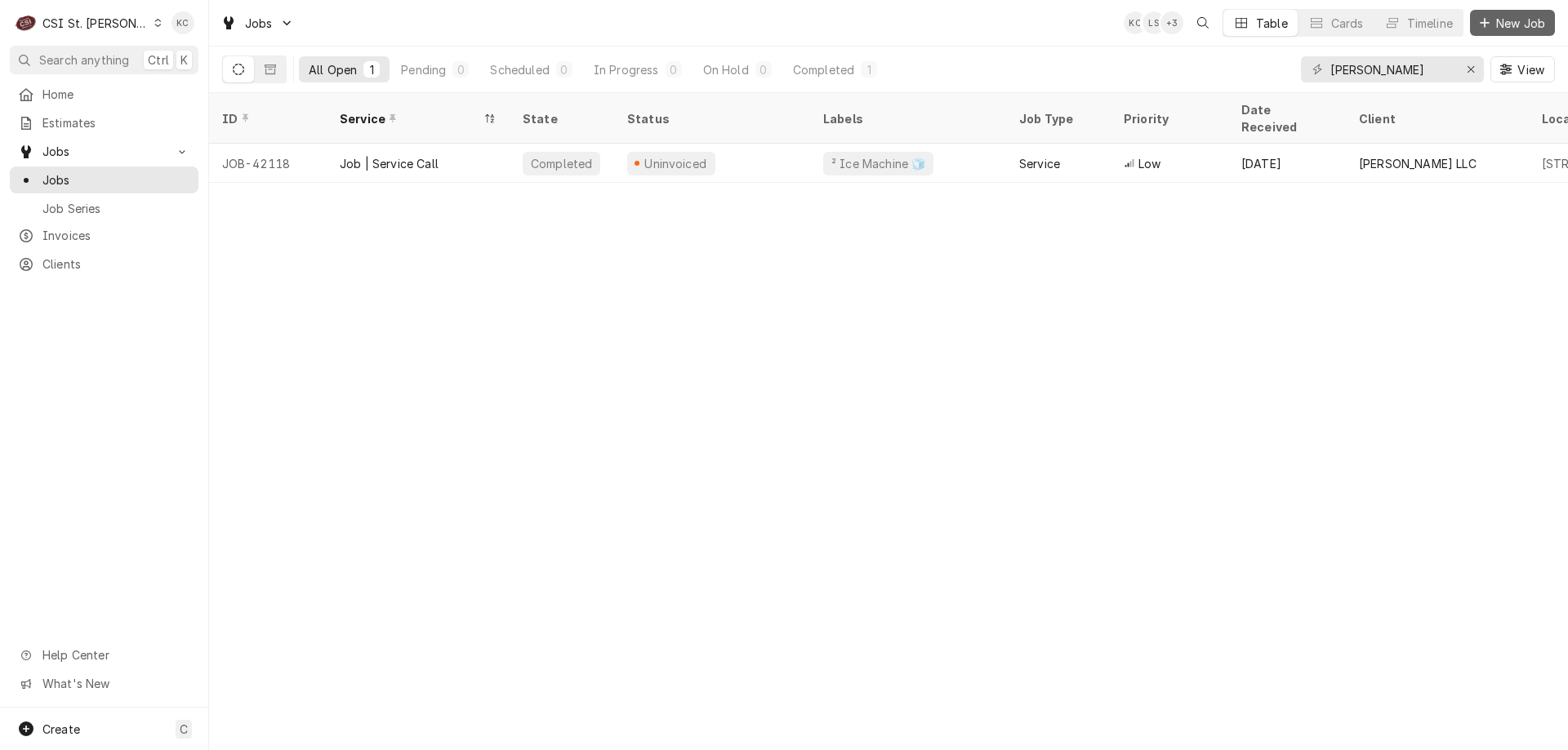
click at [1494, 27] on span "New Job" at bounding box center [1520, 23] width 56 height 18
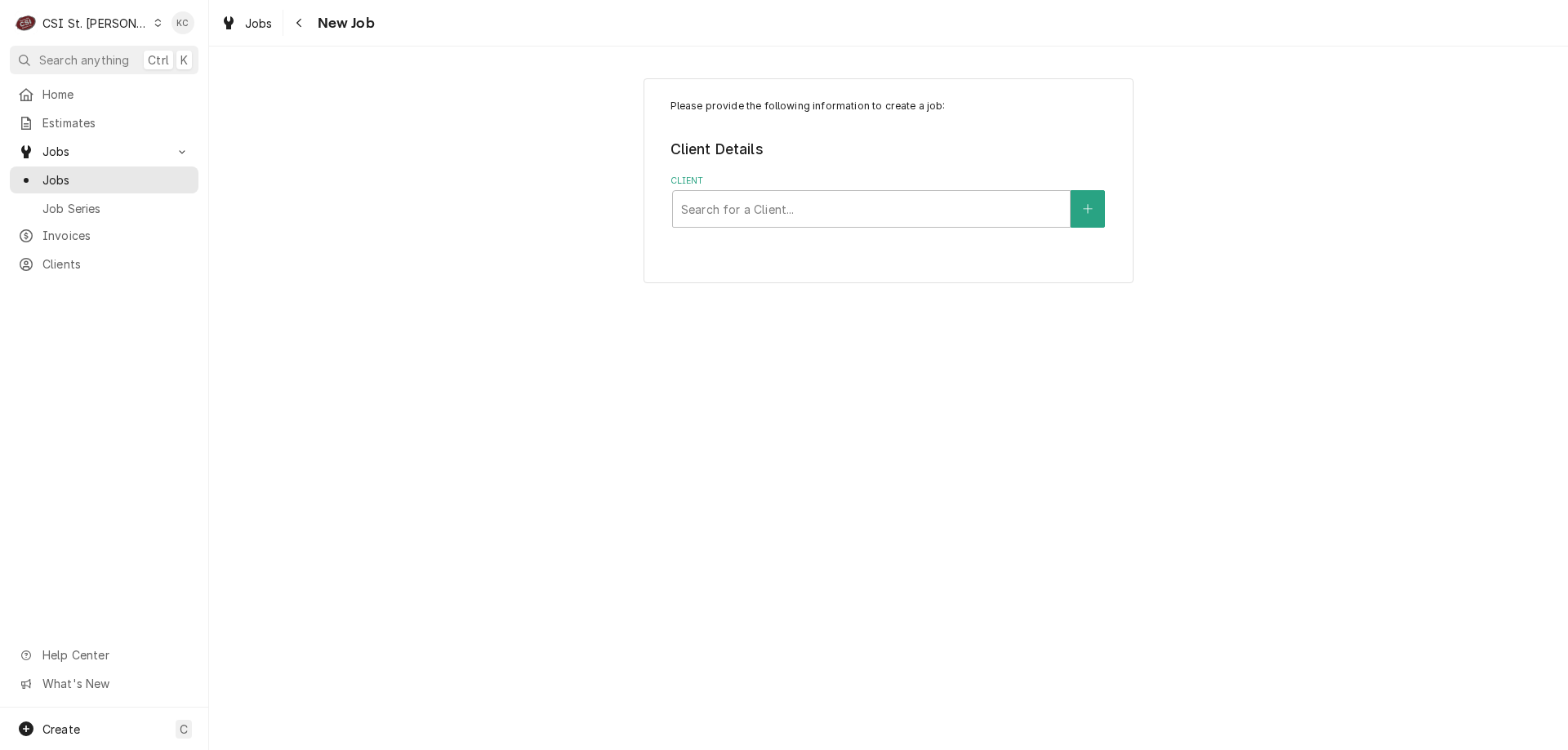
click at [112, 20] on div "CSI St. [PERSON_NAME]" at bounding box center [96, 23] width 106 height 18
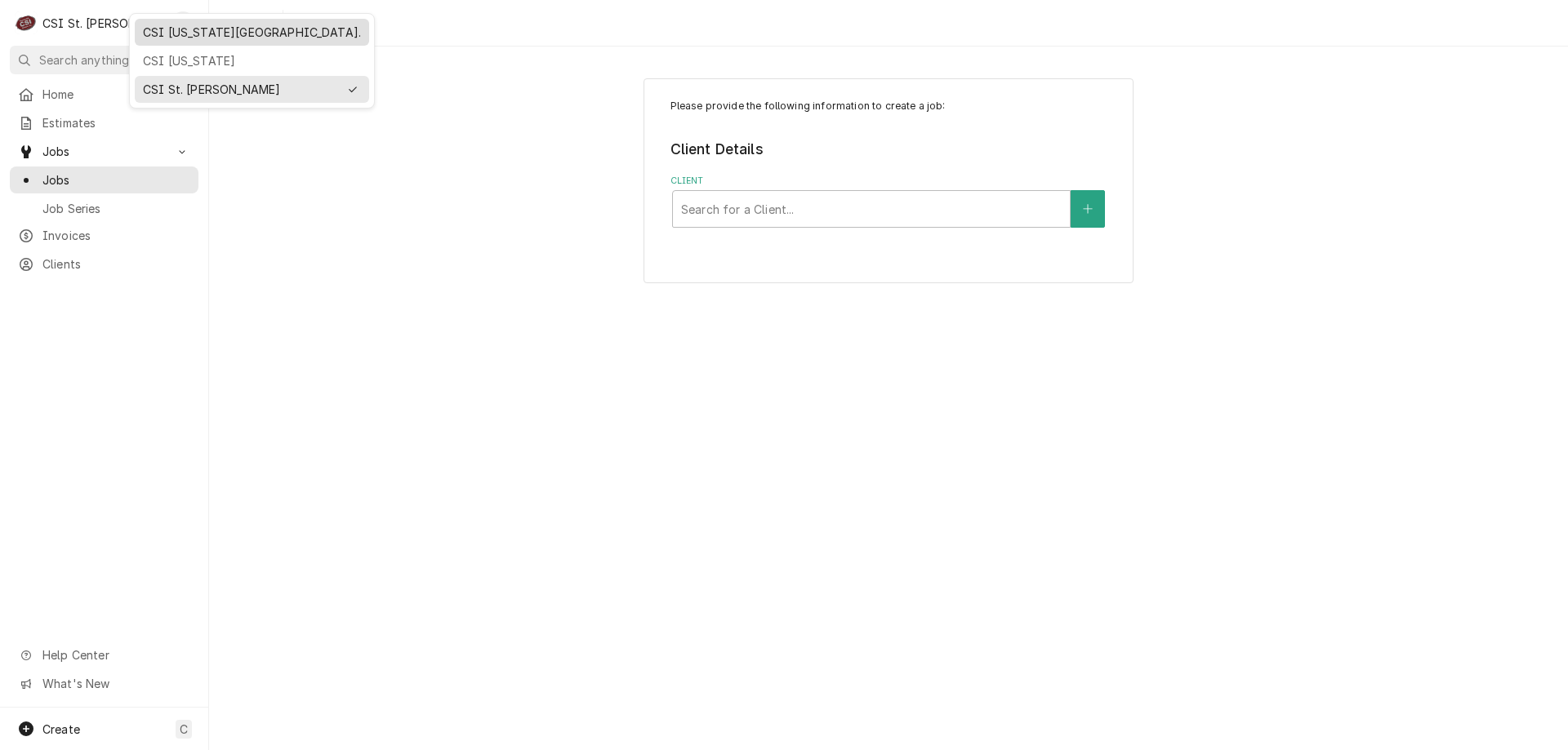
click at [220, 43] on div "CSI Kansas City." at bounding box center [252, 32] width 234 height 27
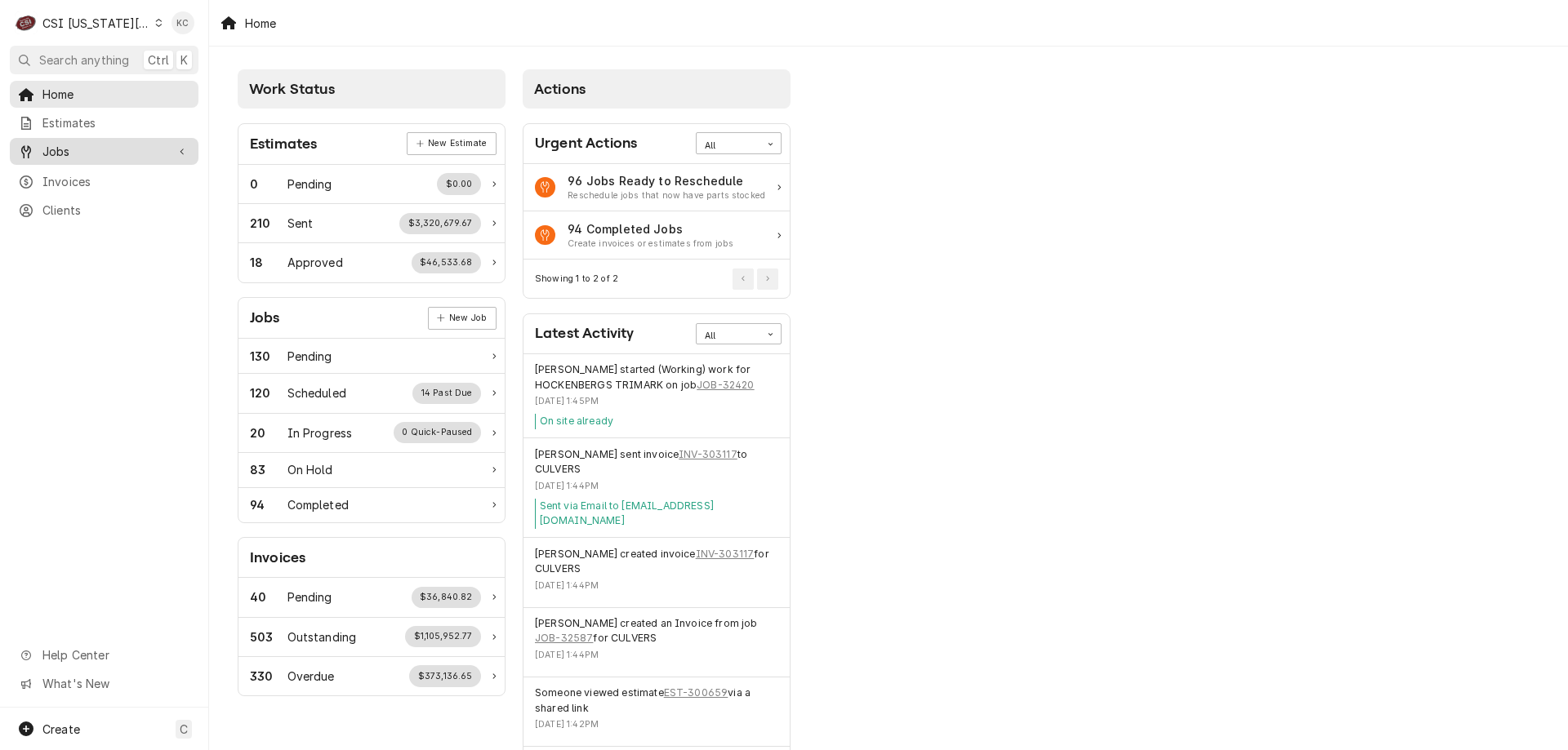
click at [58, 145] on span "Jobs" at bounding box center [104, 151] width 123 height 18
click at [130, 175] on span "Jobs" at bounding box center [116, 180] width 147 height 18
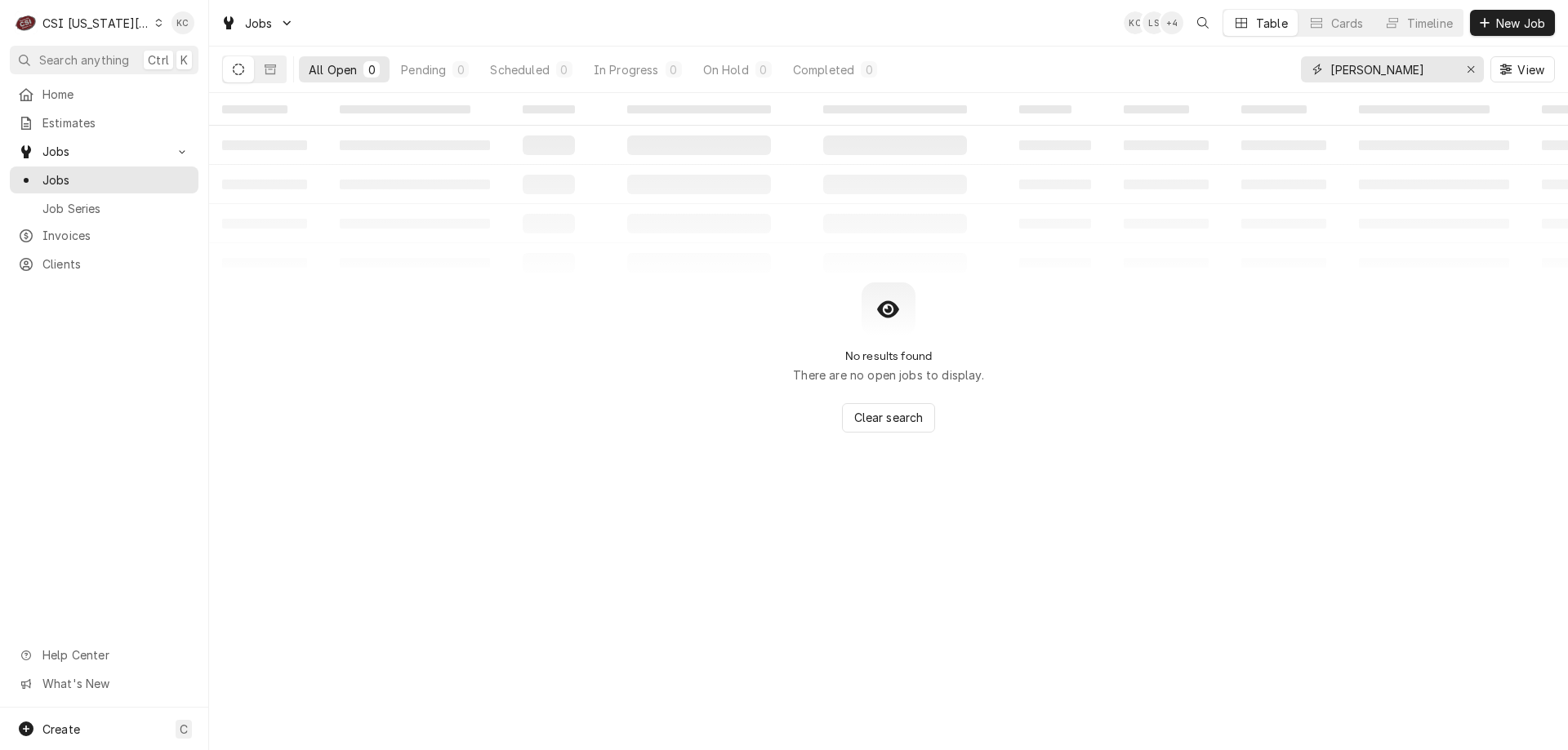
drag, startPoint x: 1419, startPoint y: 76, endPoint x: 1164, endPoint y: 75, distance: 255.0
click at [1164, 75] on div "All Open 0 Pending 0 Scheduled 0 In Progress 0 On Hold 0 Completed 0 [PERSON_NA…" at bounding box center [889, 69] width 1333 height 46
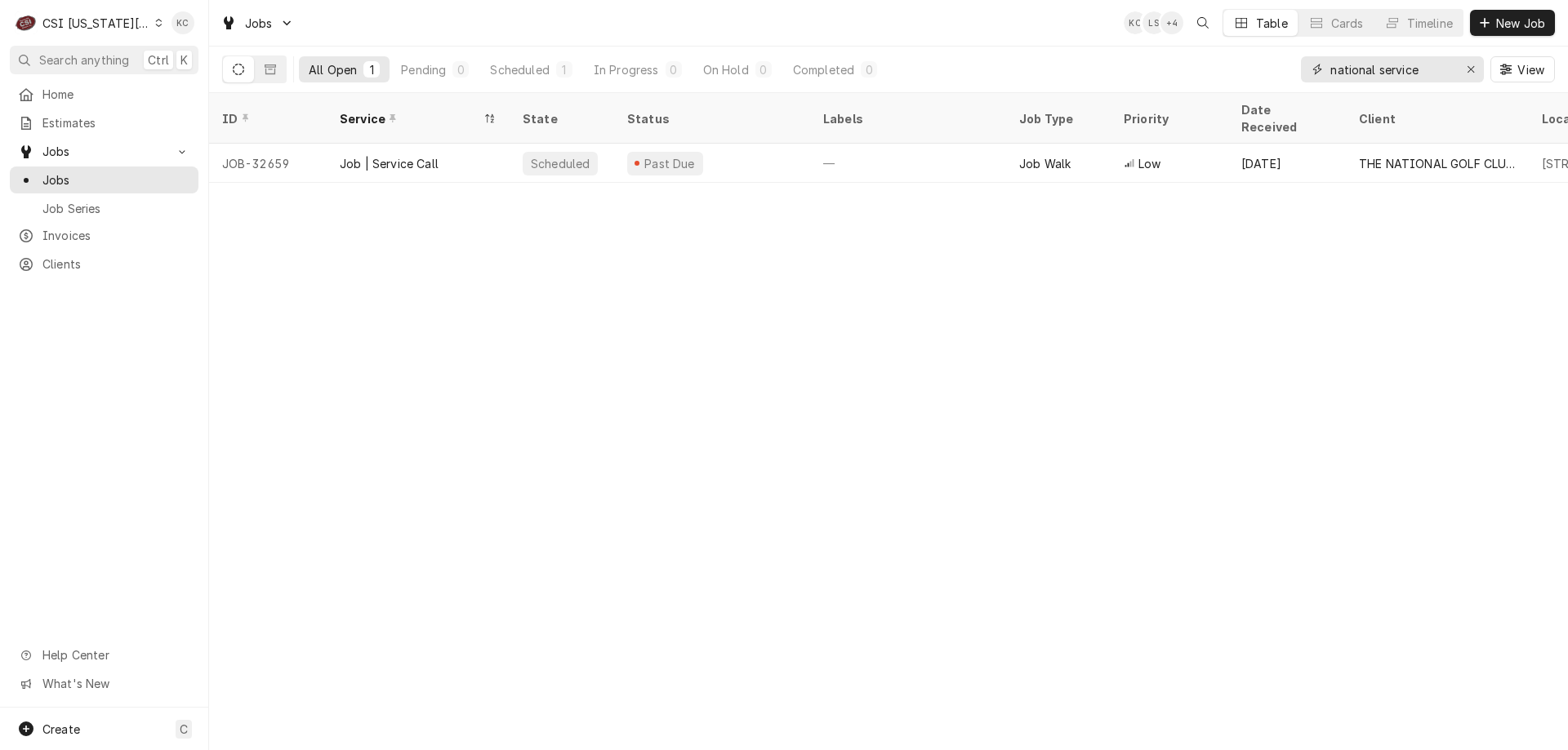
drag, startPoint x: 1425, startPoint y: 69, endPoint x: 1286, endPoint y: 75, distance: 139.1
click at [1286, 75] on div "All Open 1 Pending 0 Scheduled 1 In Progress 0 On Hold 0 Completed 0 national s…" at bounding box center [889, 69] width 1333 height 46
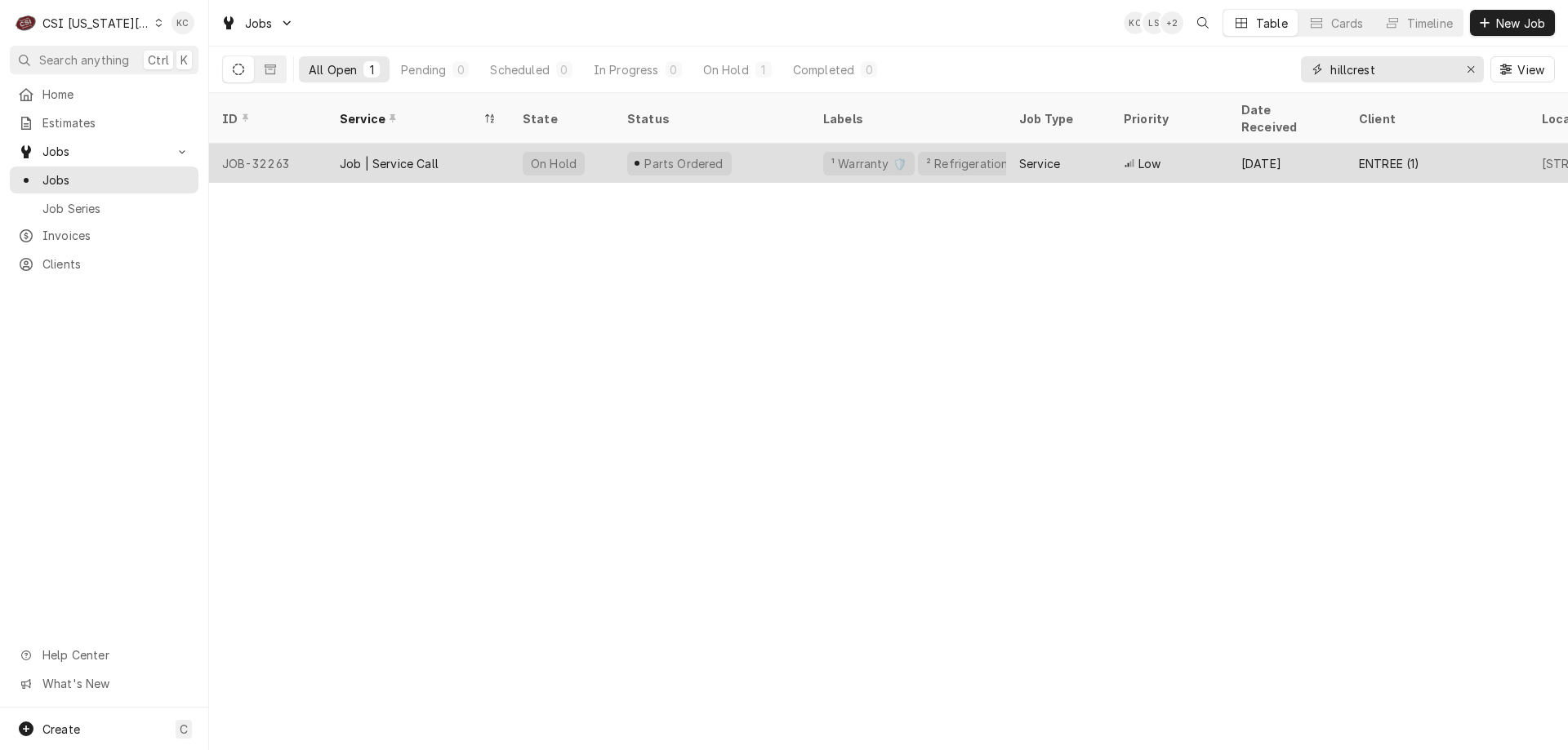
type input "hillcrest"
click at [760, 143] on div "Parts Ordered" at bounding box center [711, 163] width 196 height 39
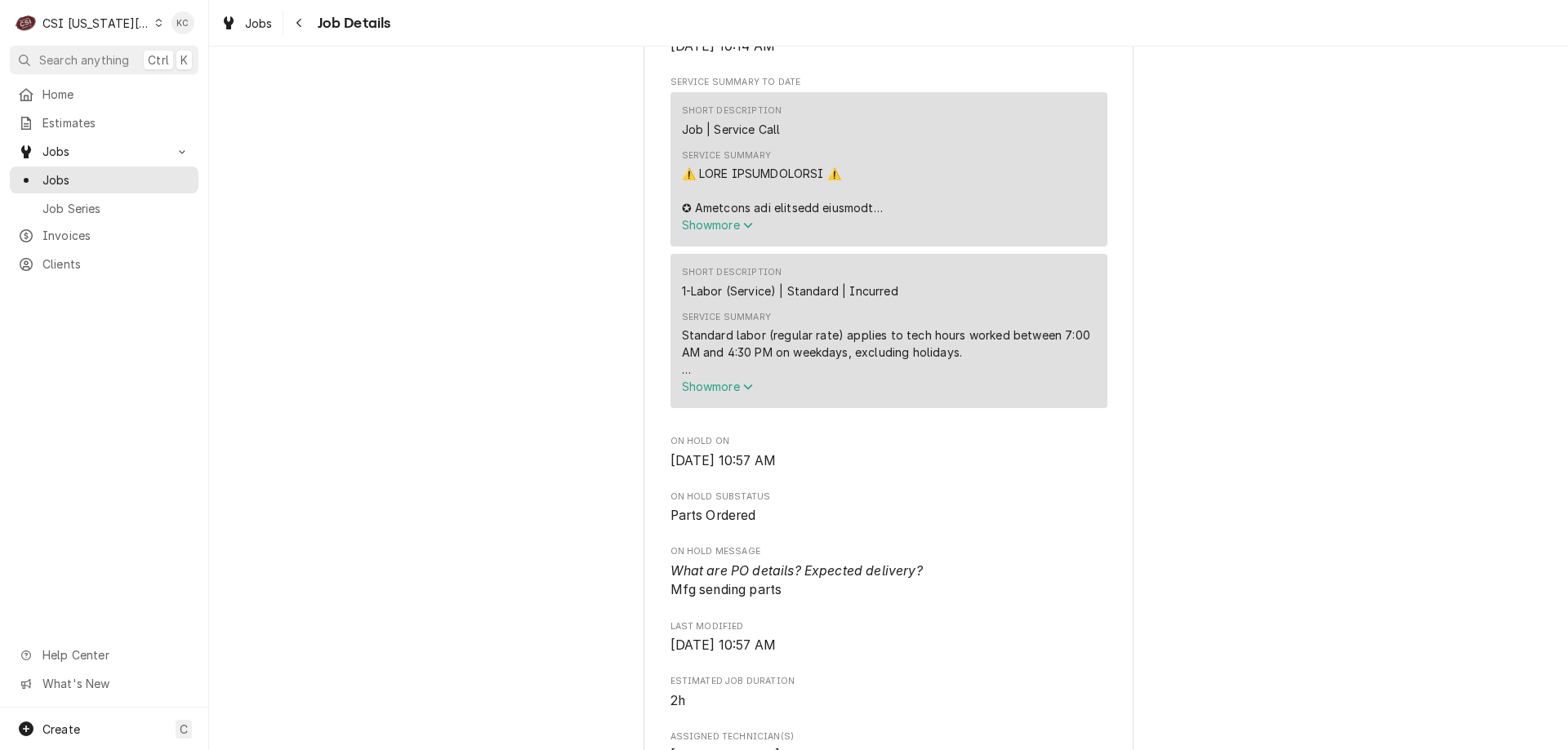
scroll to position [652, 0]
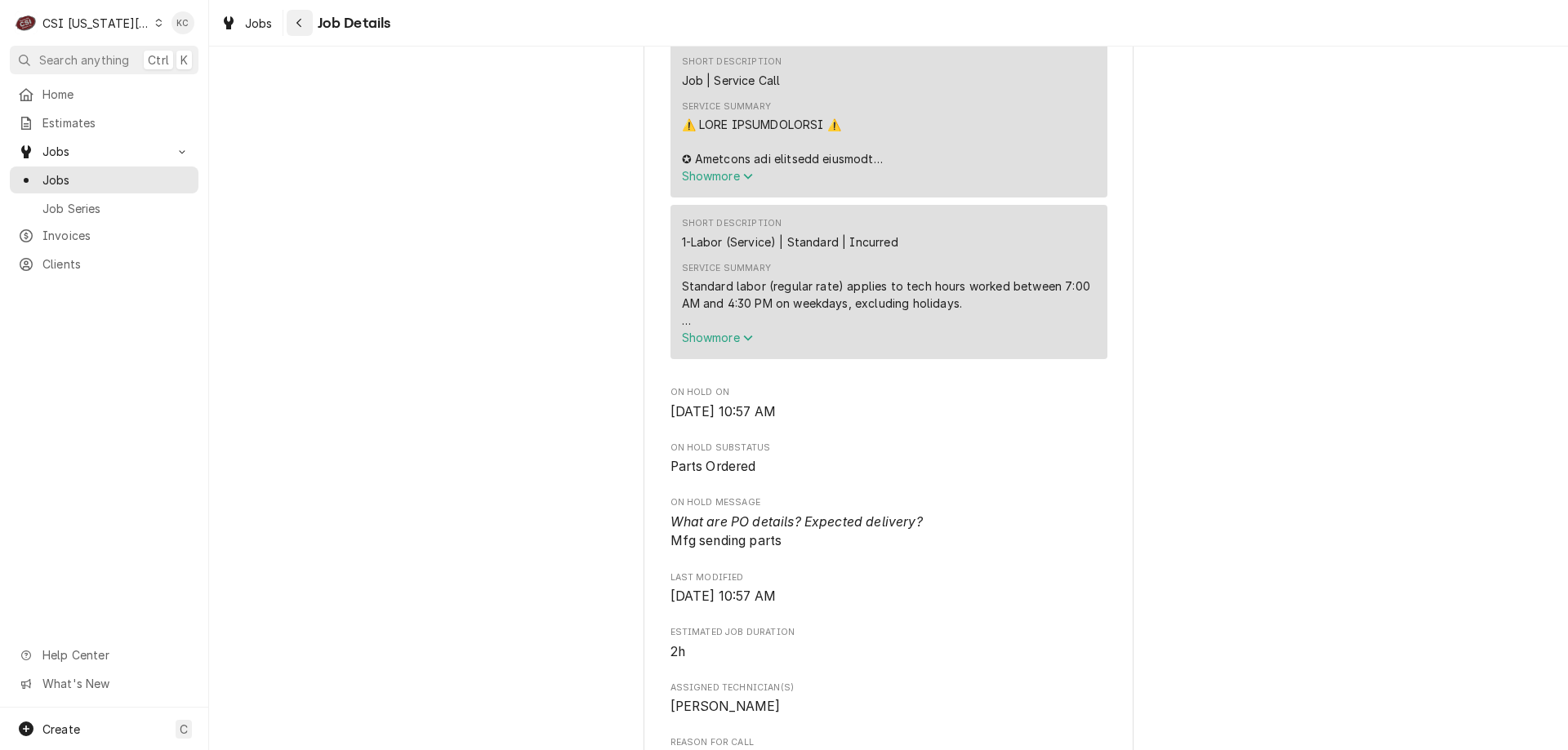
click at [309, 20] on button "Navigate back" at bounding box center [300, 22] width 26 height 26
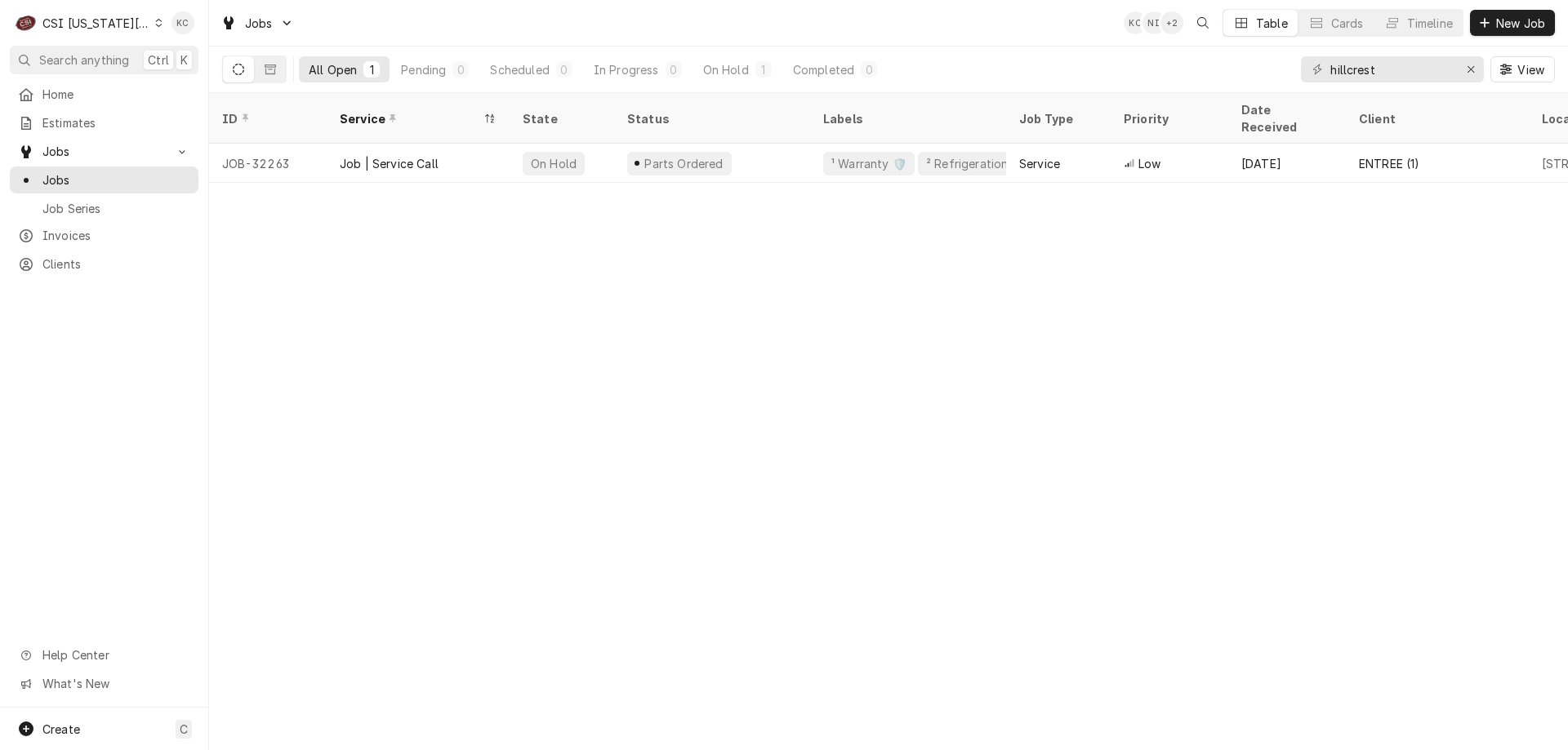
click at [98, 23] on div "CSI [US_STATE][GEOGRAPHIC_DATA]." at bounding box center [97, 23] width 107 height 18
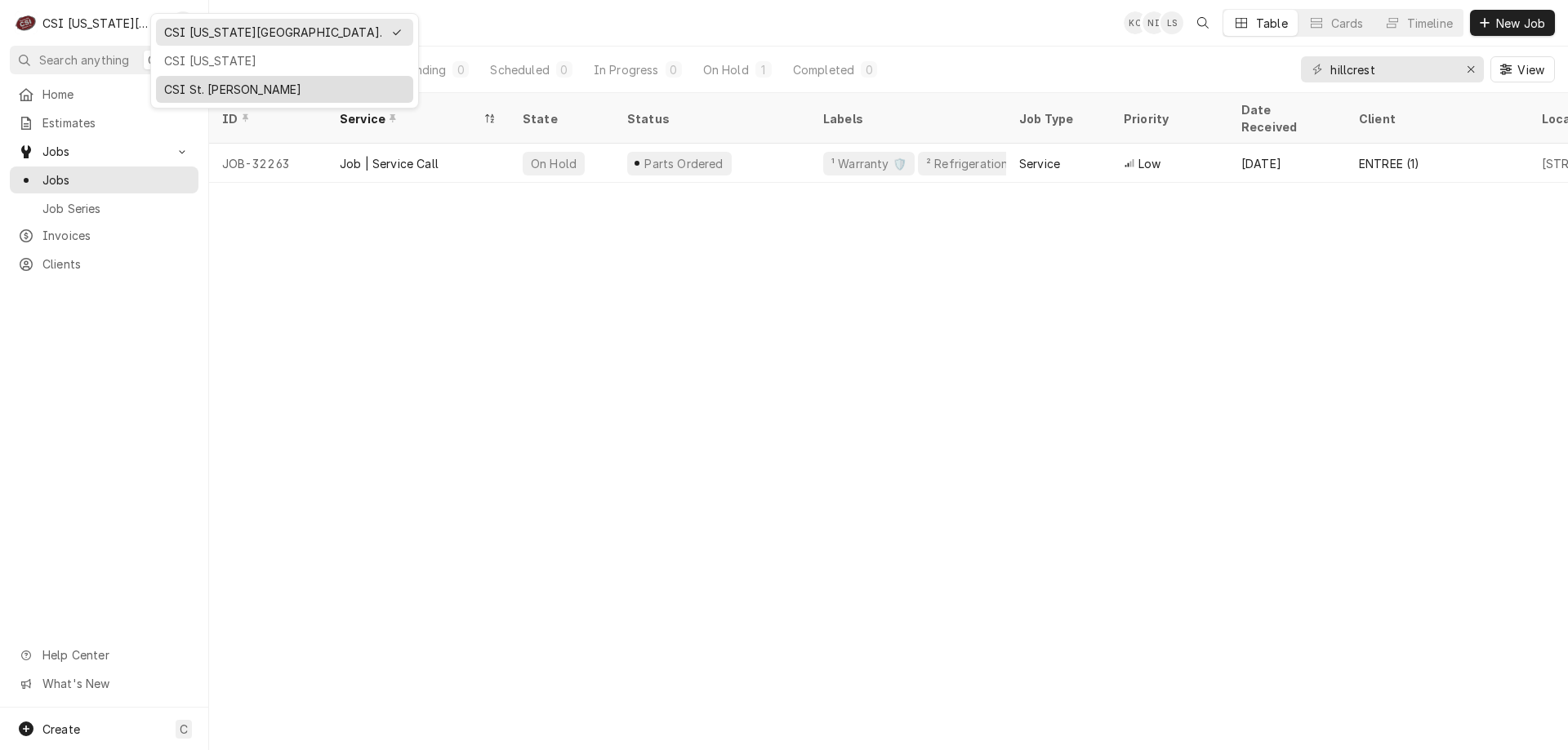
click at [206, 85] on div "CSI St. [PERSON_NAME]" at bounding box center [284, 90] width 241 height 18
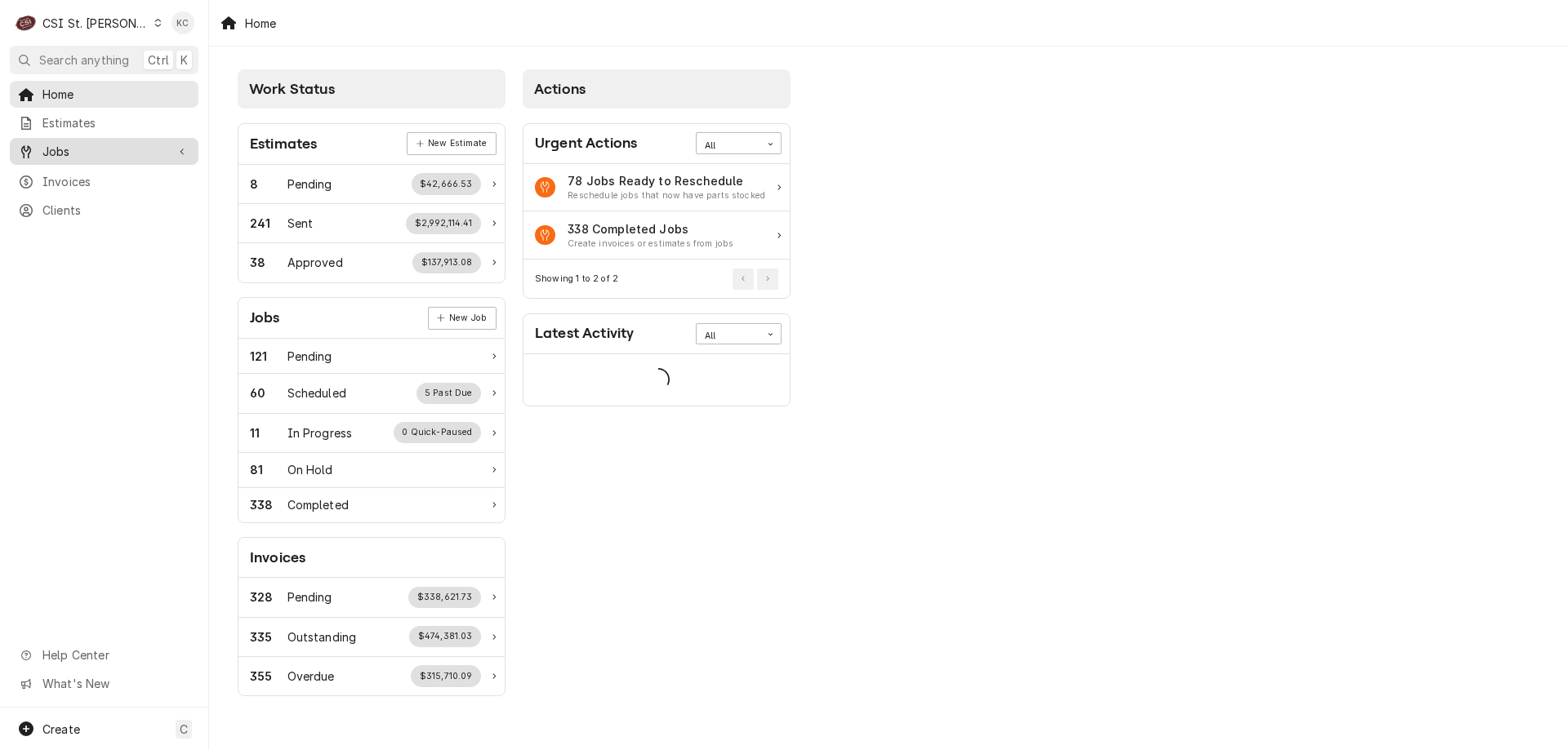
click at [62, 143] on span "Jobs" at bounding box center [104, 151] width 123 height 18
click at [64, 178] on span "Jobs" at bounding box center [116, 180] width 147 height 18
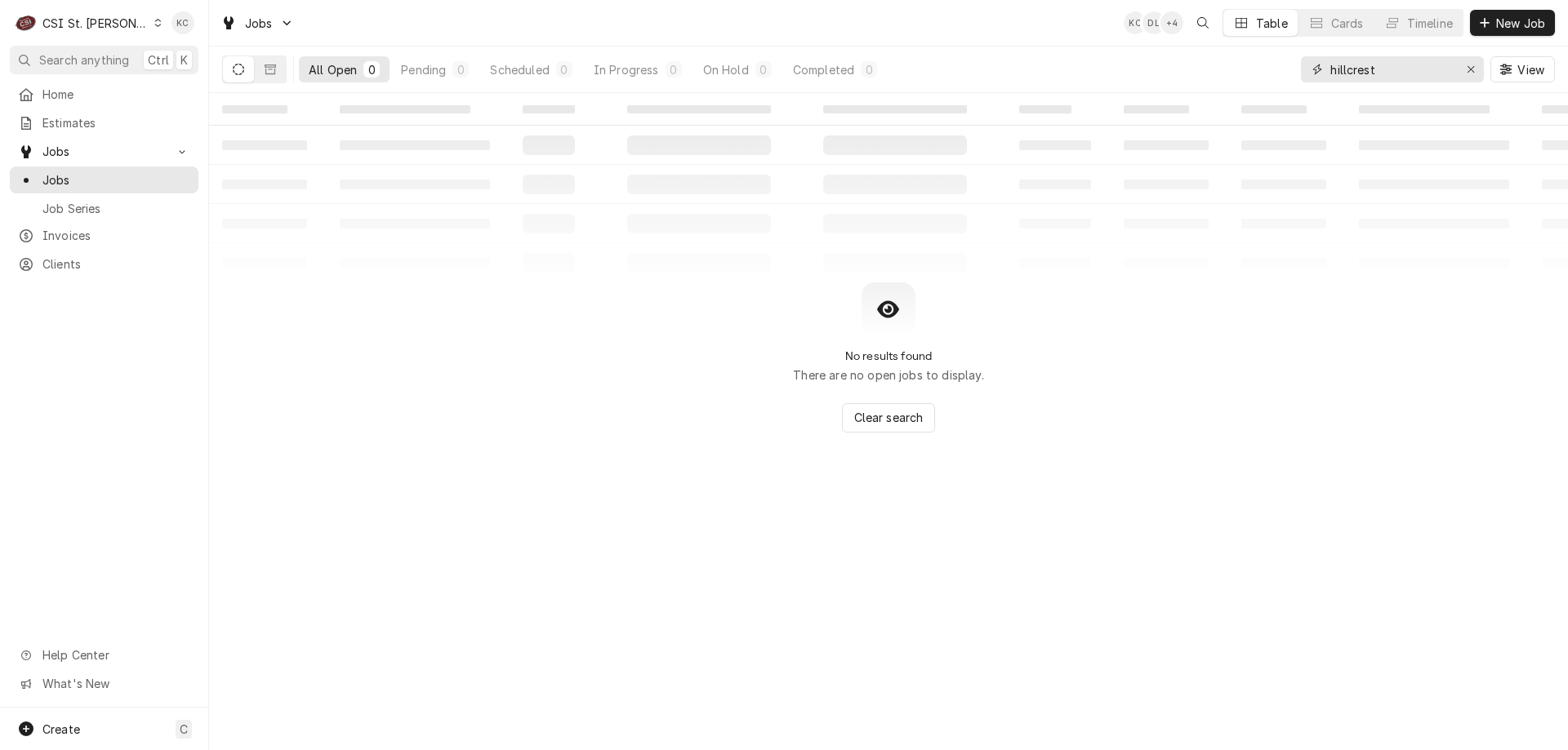
drag, startPoint x: 1414, startPoint y: 78, endPoint x: 1279, endPoint y: 78, distance: 135.0
click at [1280, 78] on div "All Open 0 Pending 0 Scheduled 0 In Progress 0 On Hold 0 Completed 0 hillcrest …" at bounding box center [889, 69] width 1333 height 46
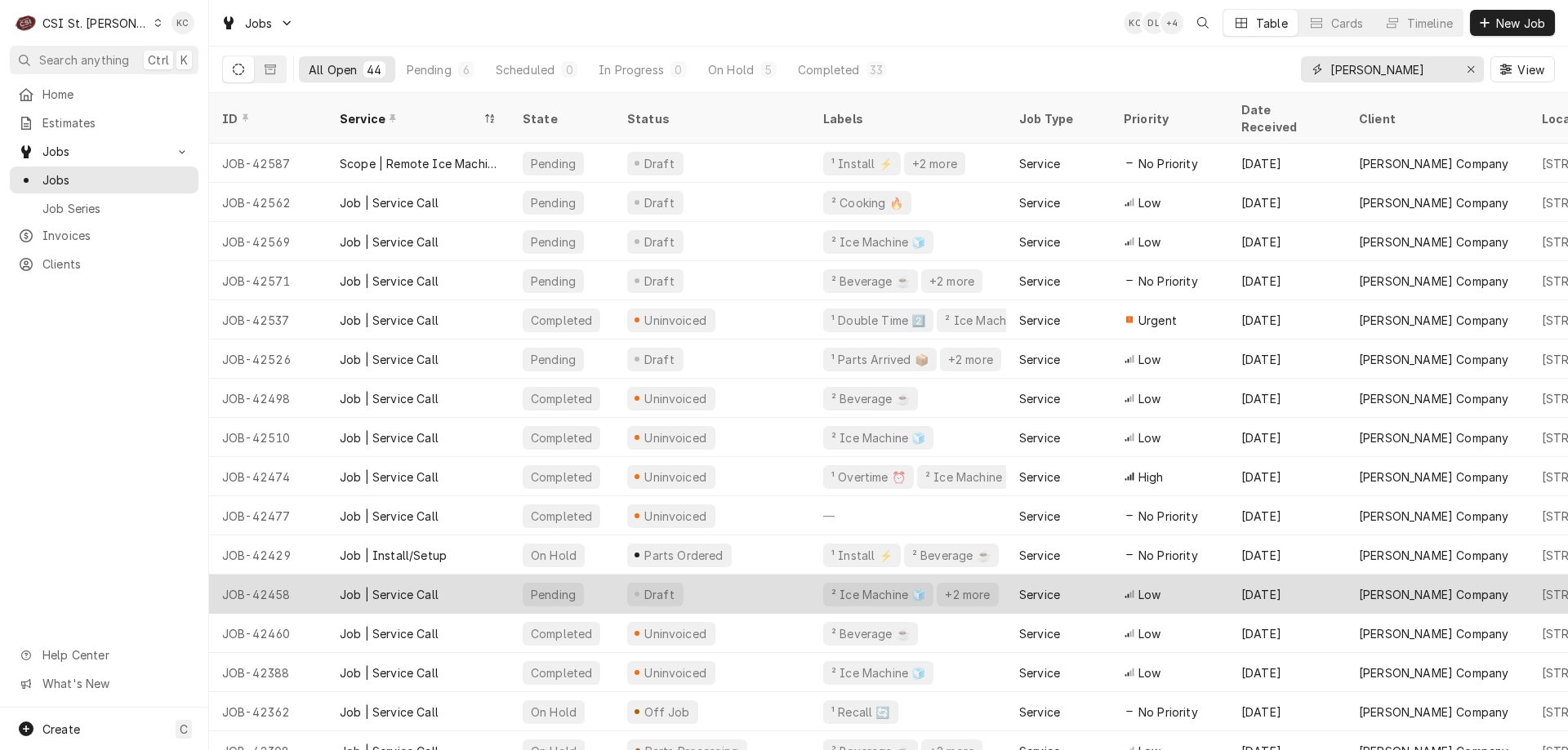
type input "[PERSON_NAME]"
click at [318, 577] on div "JOB-42458" at bounding box center [267, 594] width 118 height 39
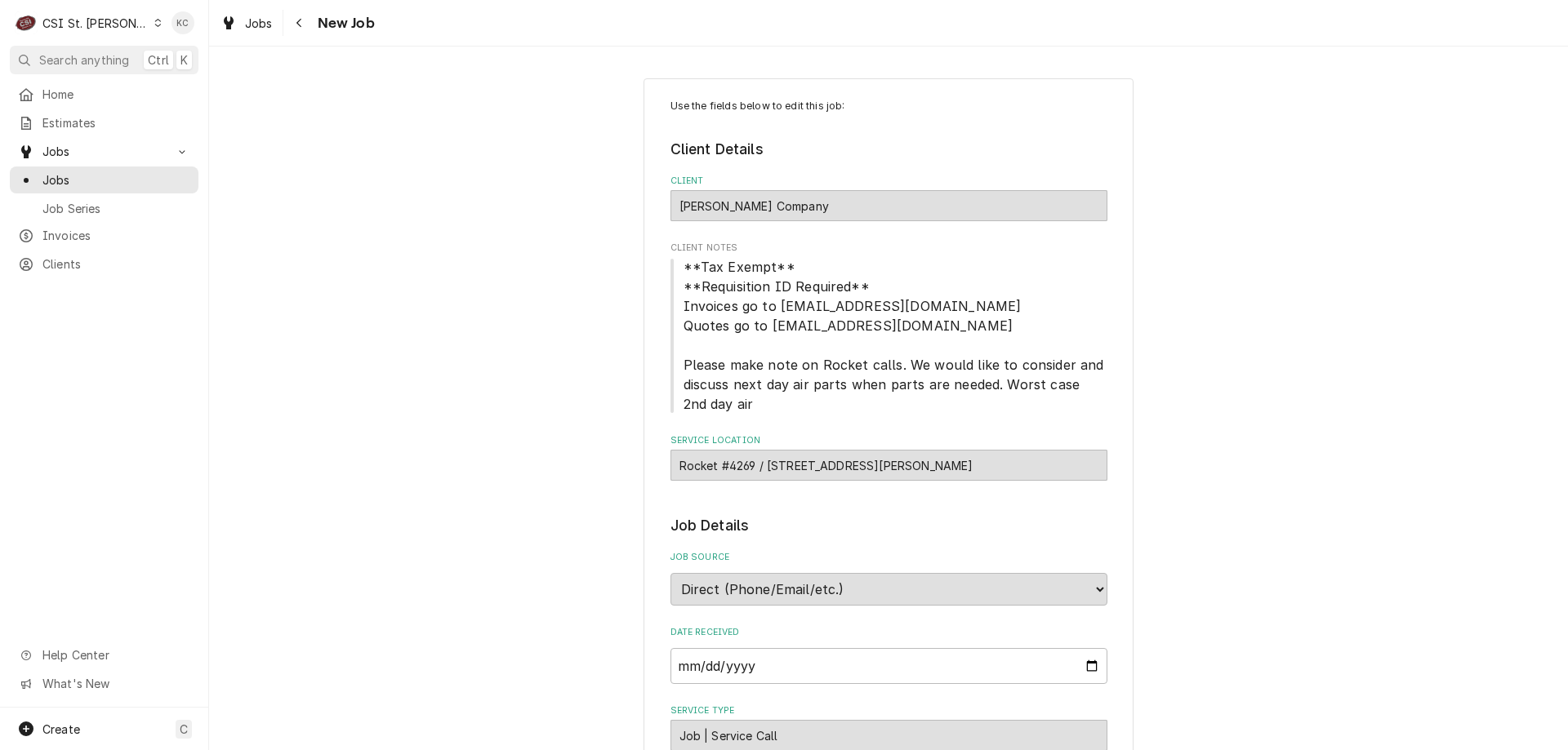
type textarea "x"
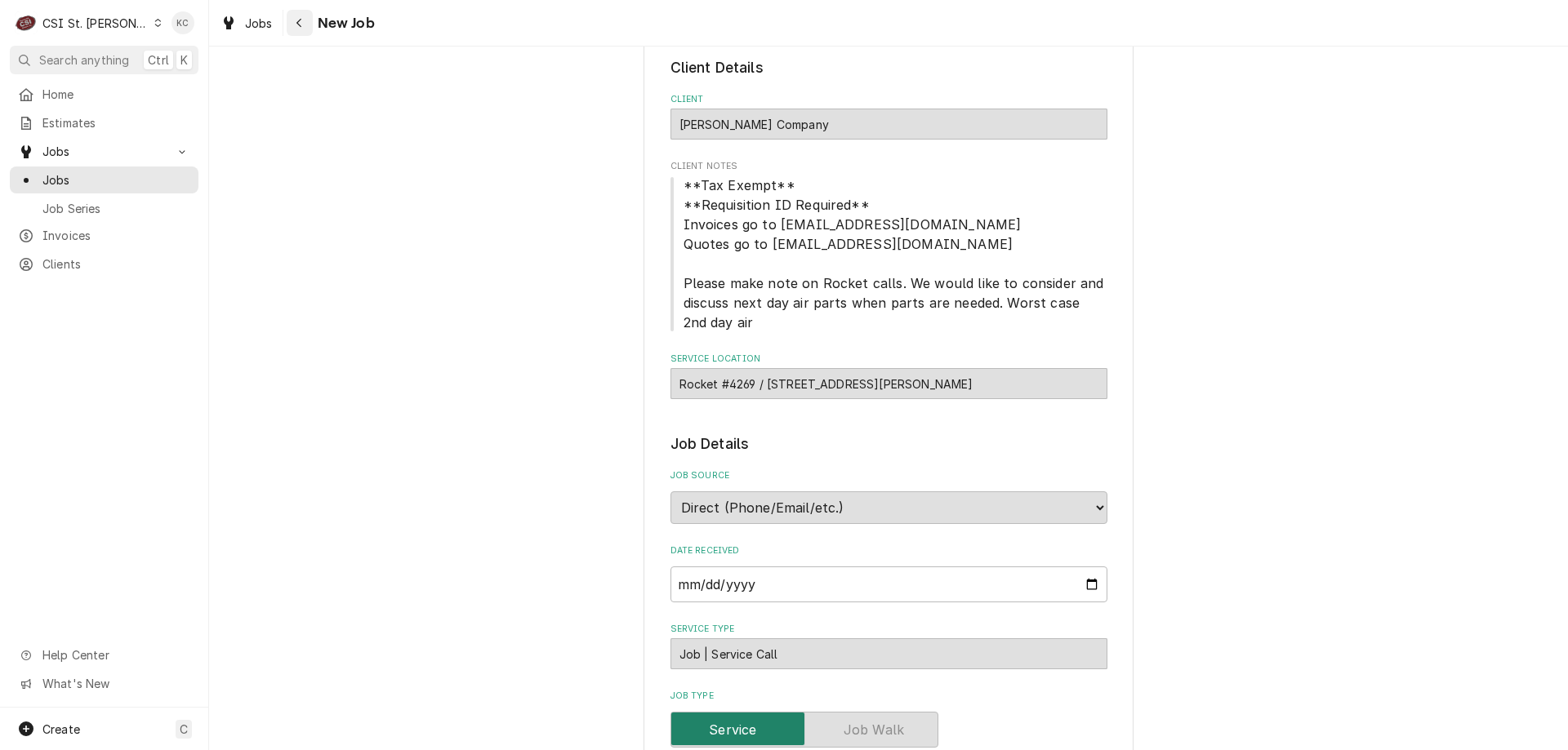
click at [292, 27] on div "Navigate back" at bounding box center [300, 22] width 17 height 17
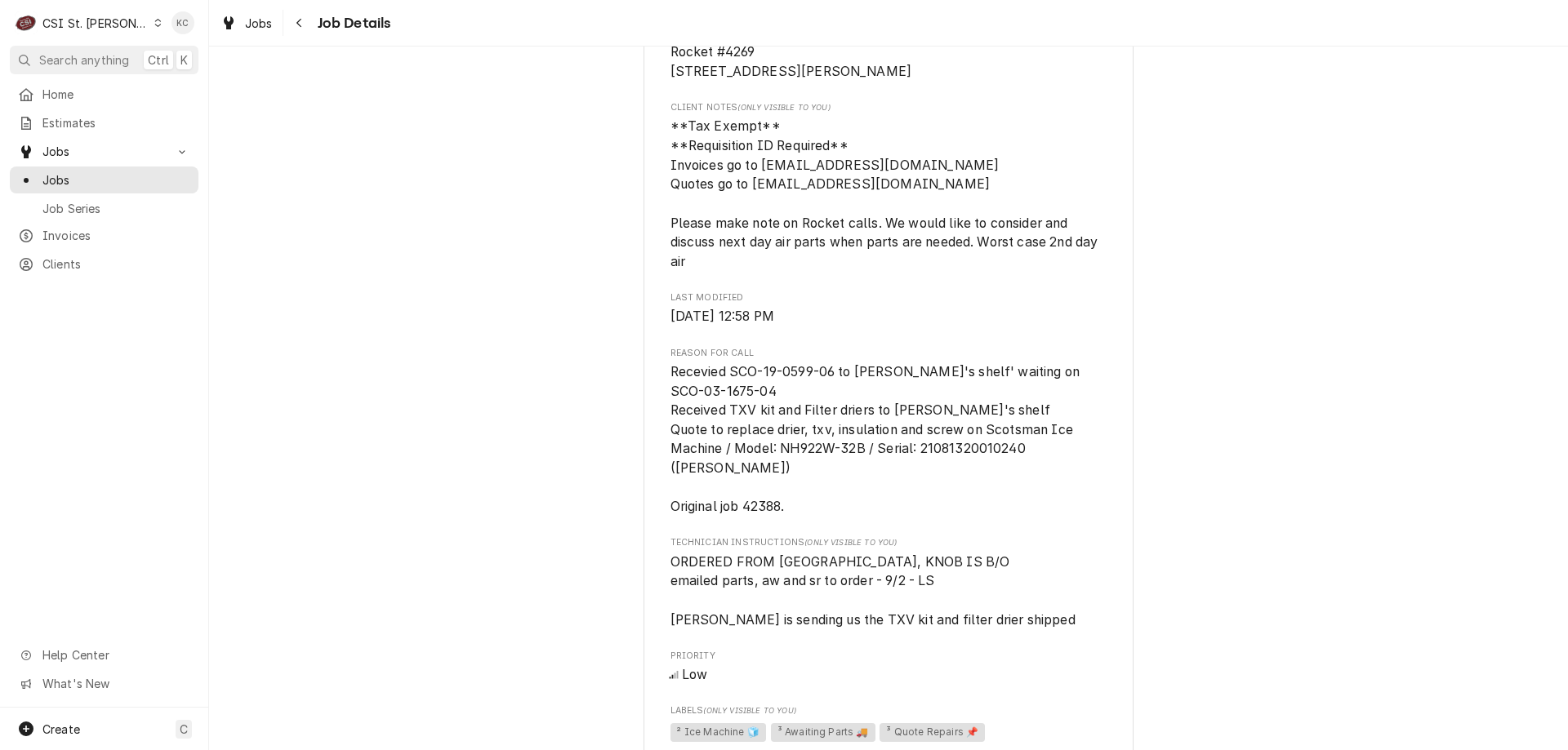
scroll to position [572, 0]
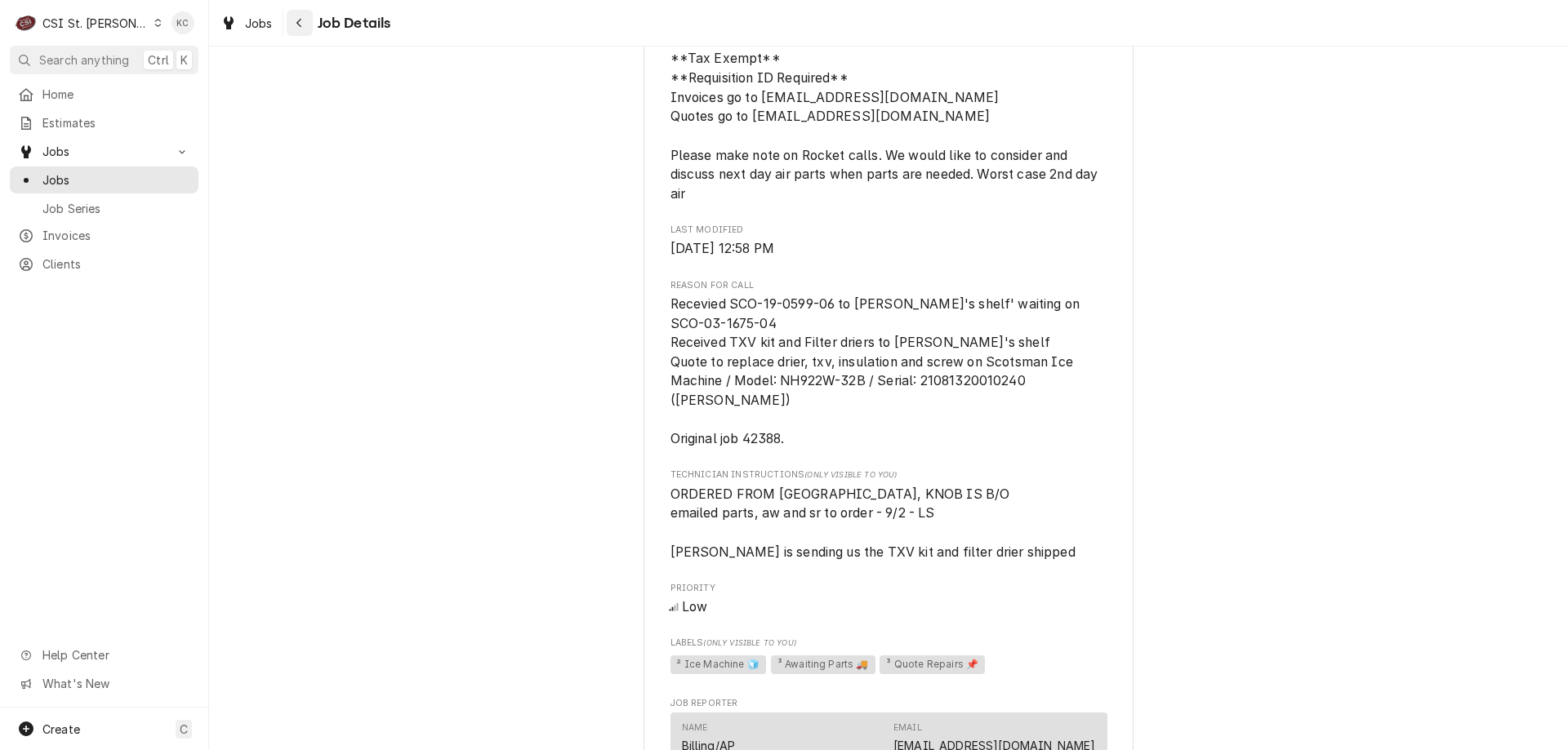
click at [301, 22] on icon "Navigate back" at bounding box center [300, 23] width 8 height 12
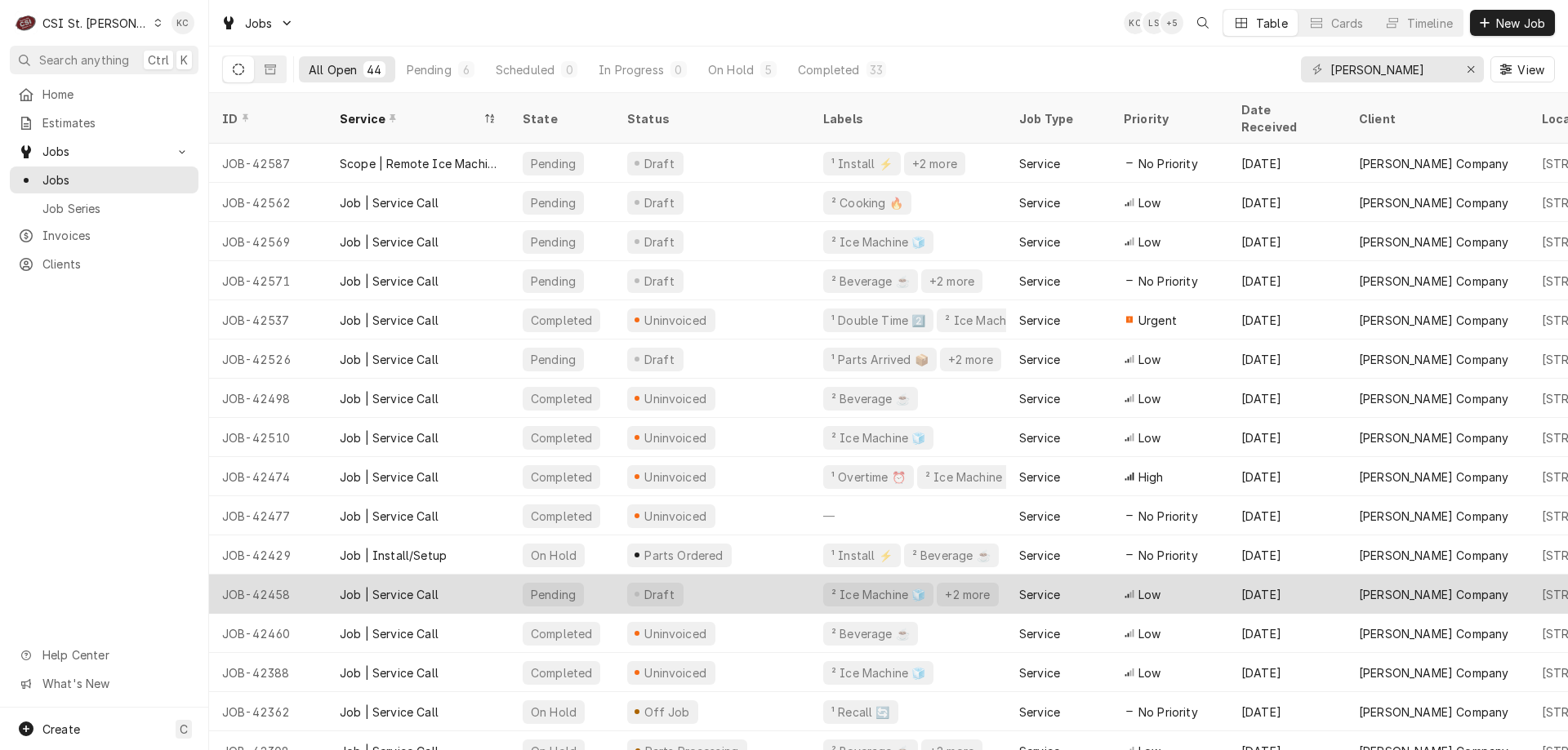
click at [283, 576] on div "JOB-42458" at bounding box center [267, 594] width 118 height 39
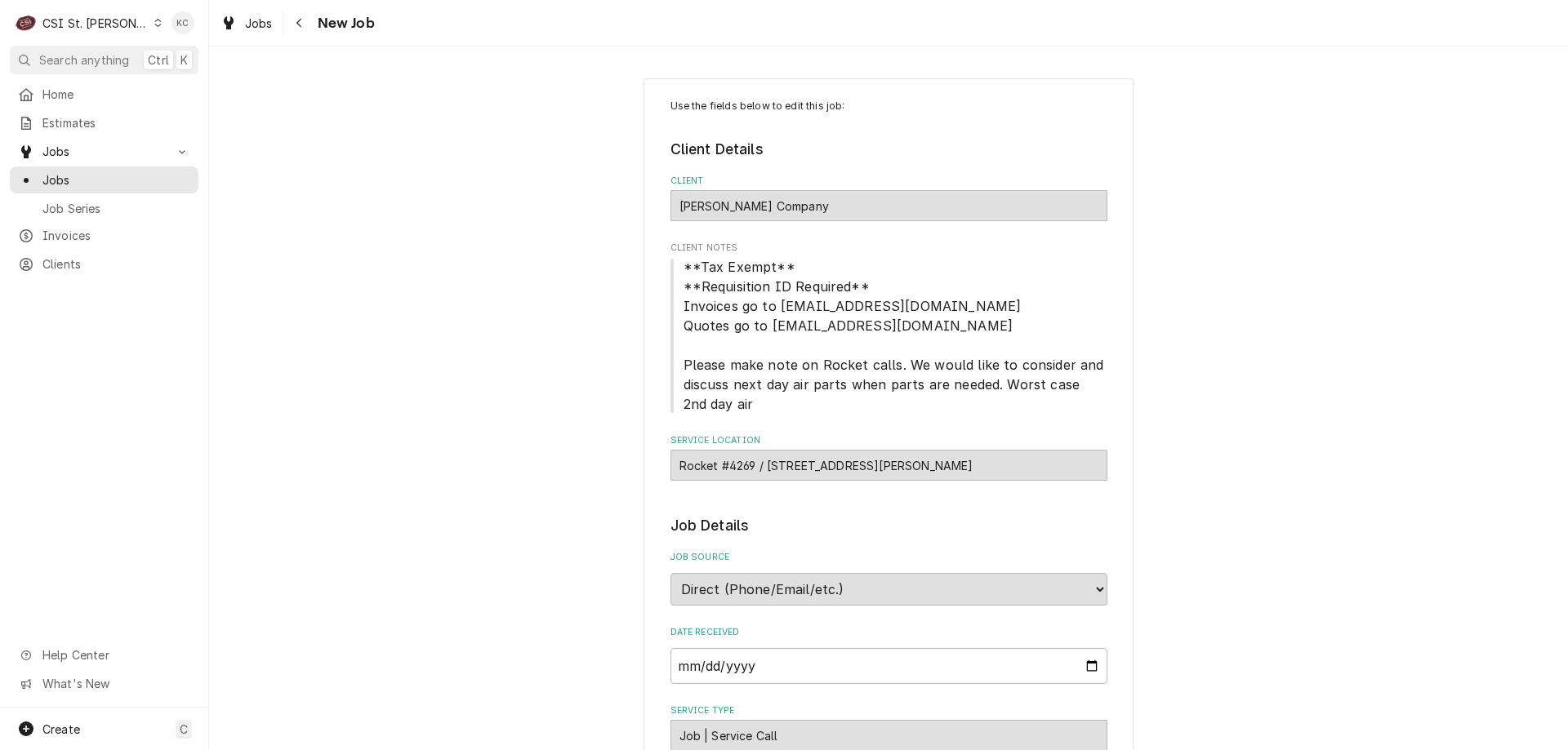
type textarea "x"
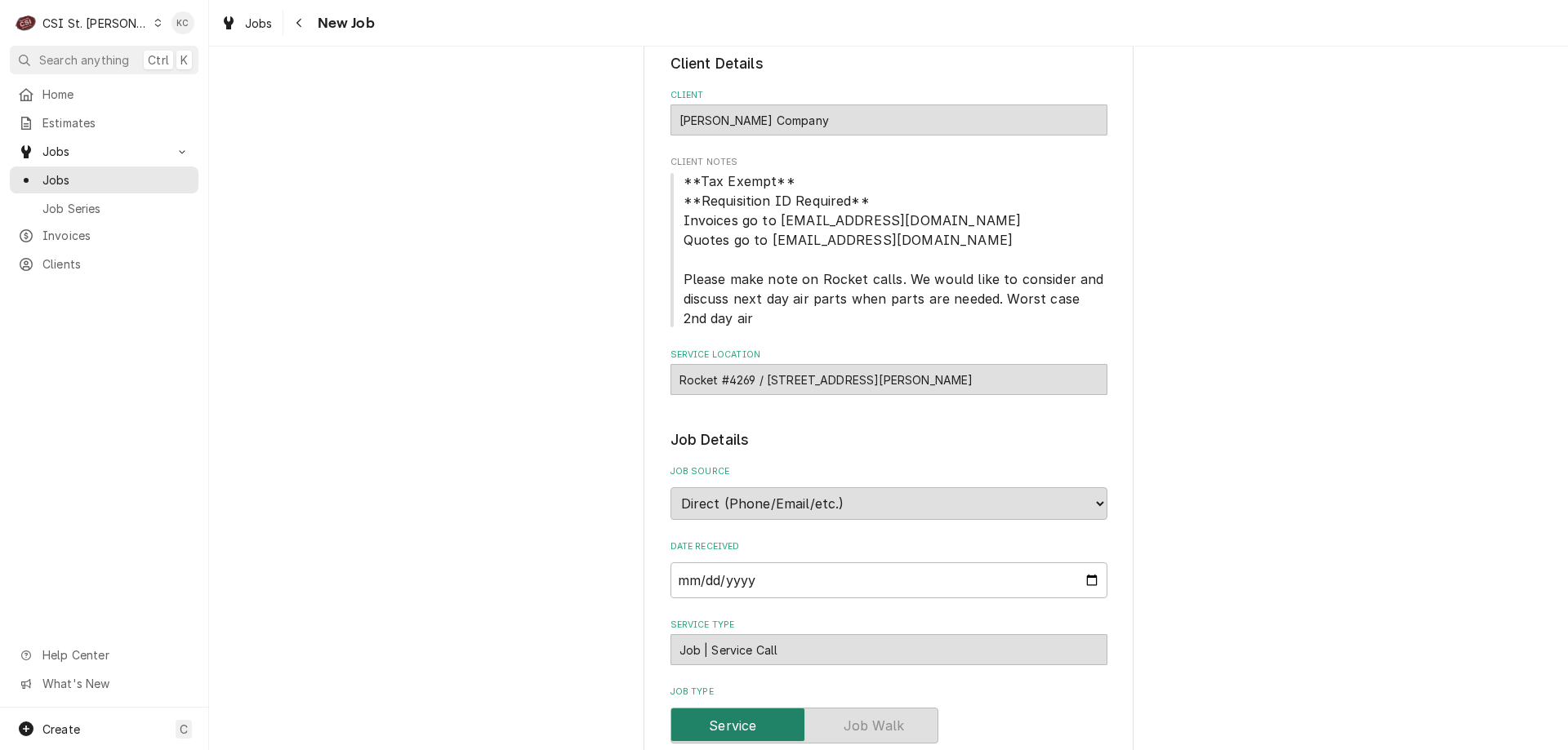
scroll to position [82, 0]
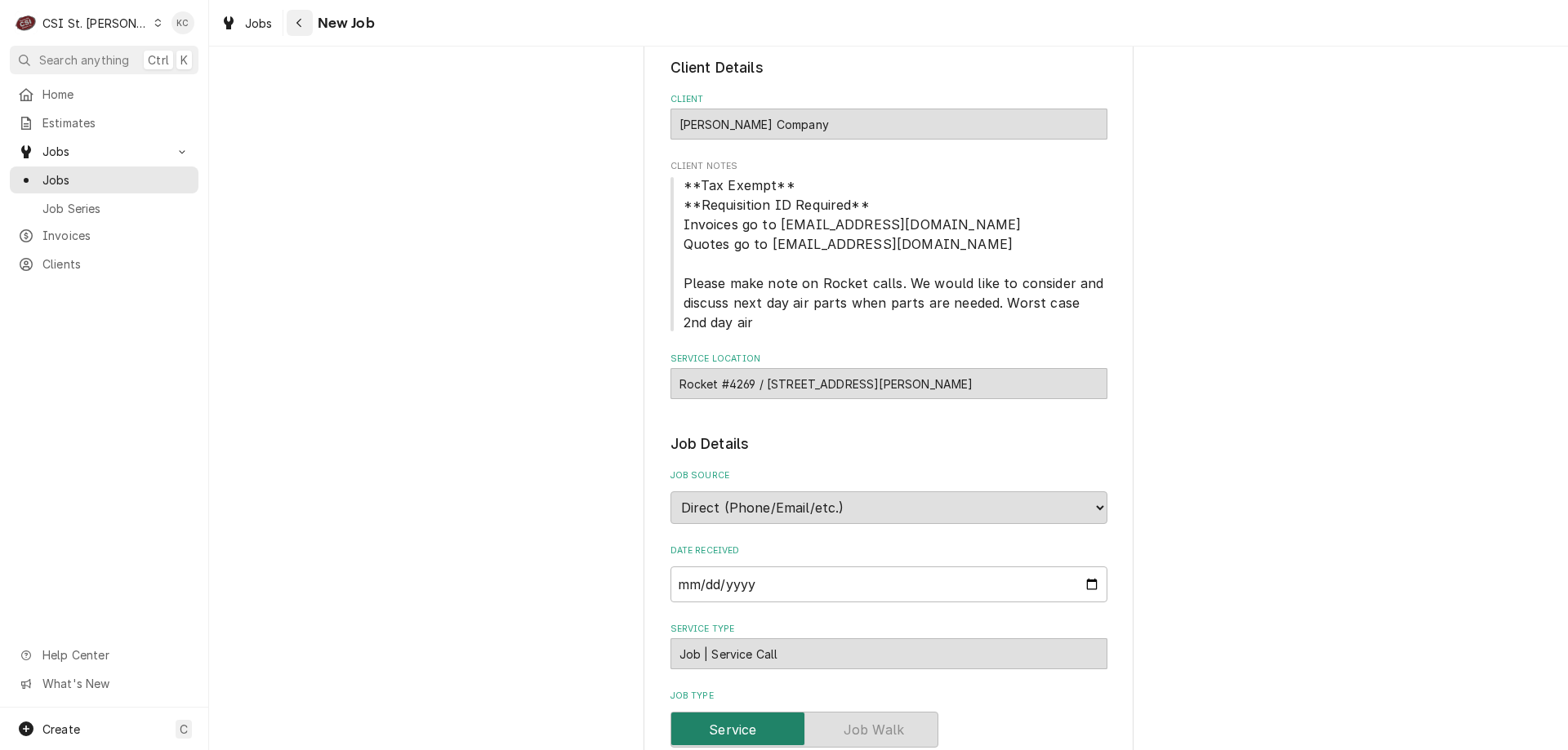
click at [299, 16] on div "Navigate back" at bounding box center [300, 22] width 17 height 17
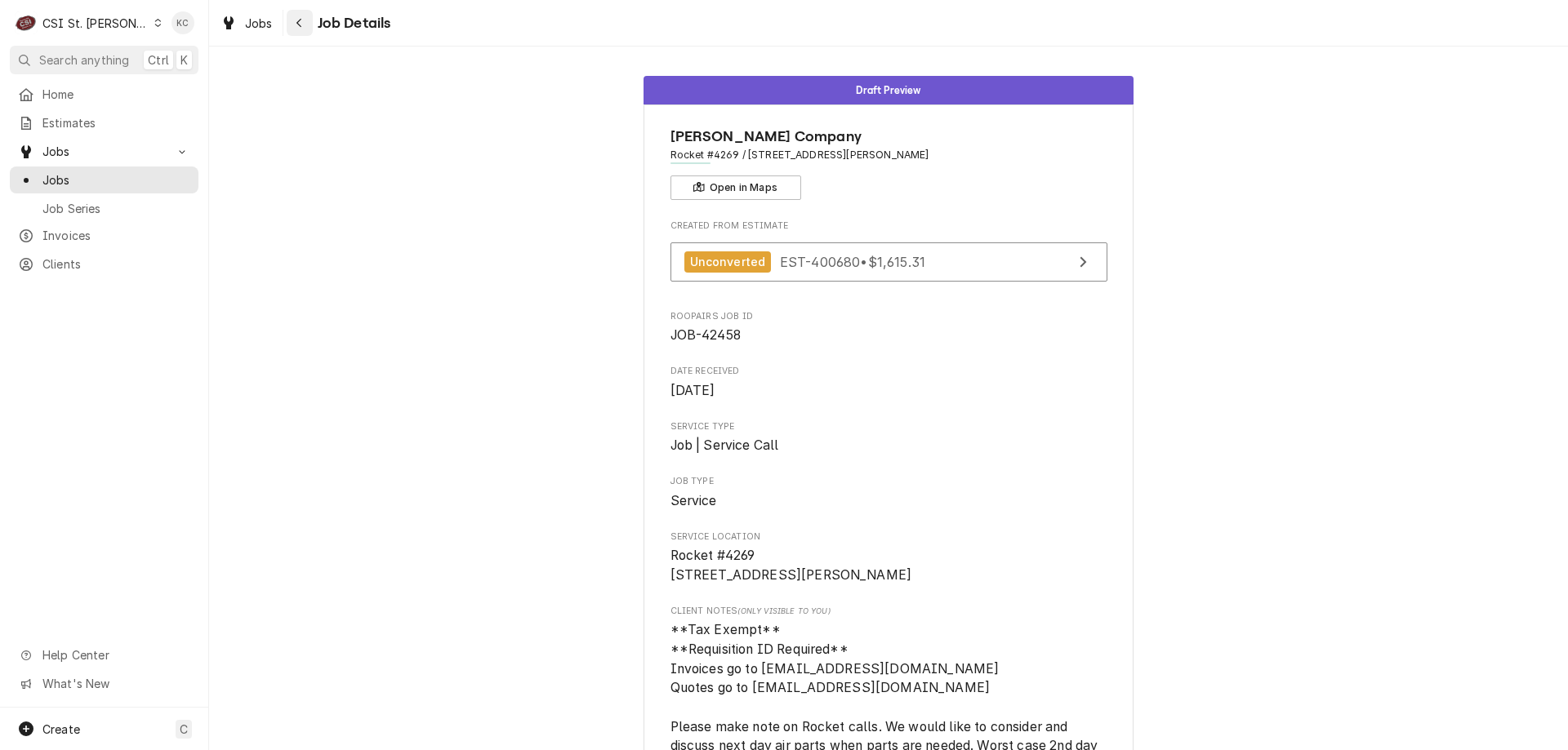
click at [307, 21] on div "Navigate back" at bounding box center [300, 22] width 17 height 17
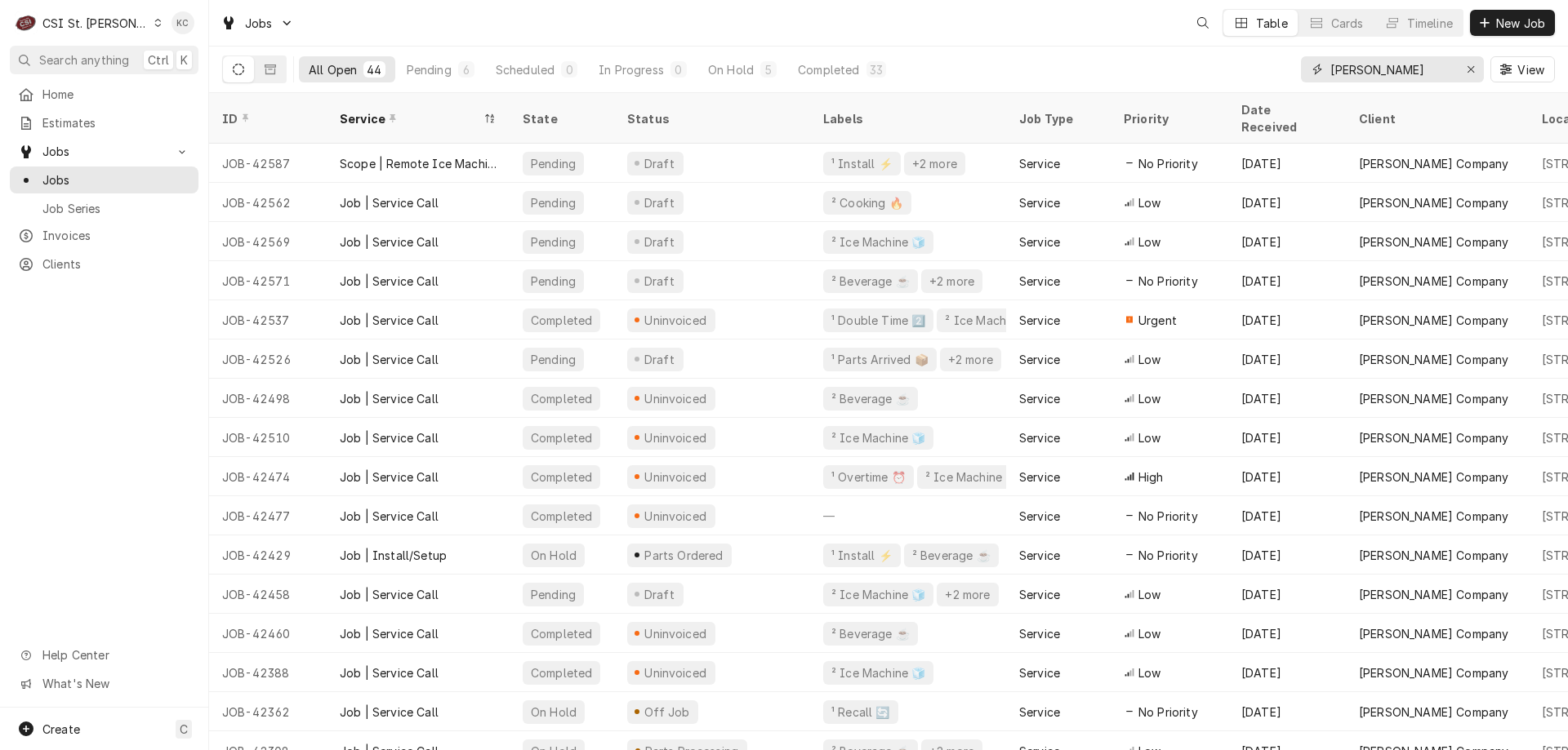
drag, startPoint x: 1393, startPoint y: 70, endPoint x: 1199, endPoint y: 77, distance: 194.1
click at [1199, 77] on div "All Open 44 Pending 6 Scheduled 0 In Progress 0 On Hold 5 Completed 33 [PERSON_…" at bounding box center [889, 69] width 1333 height 46
type input "t"
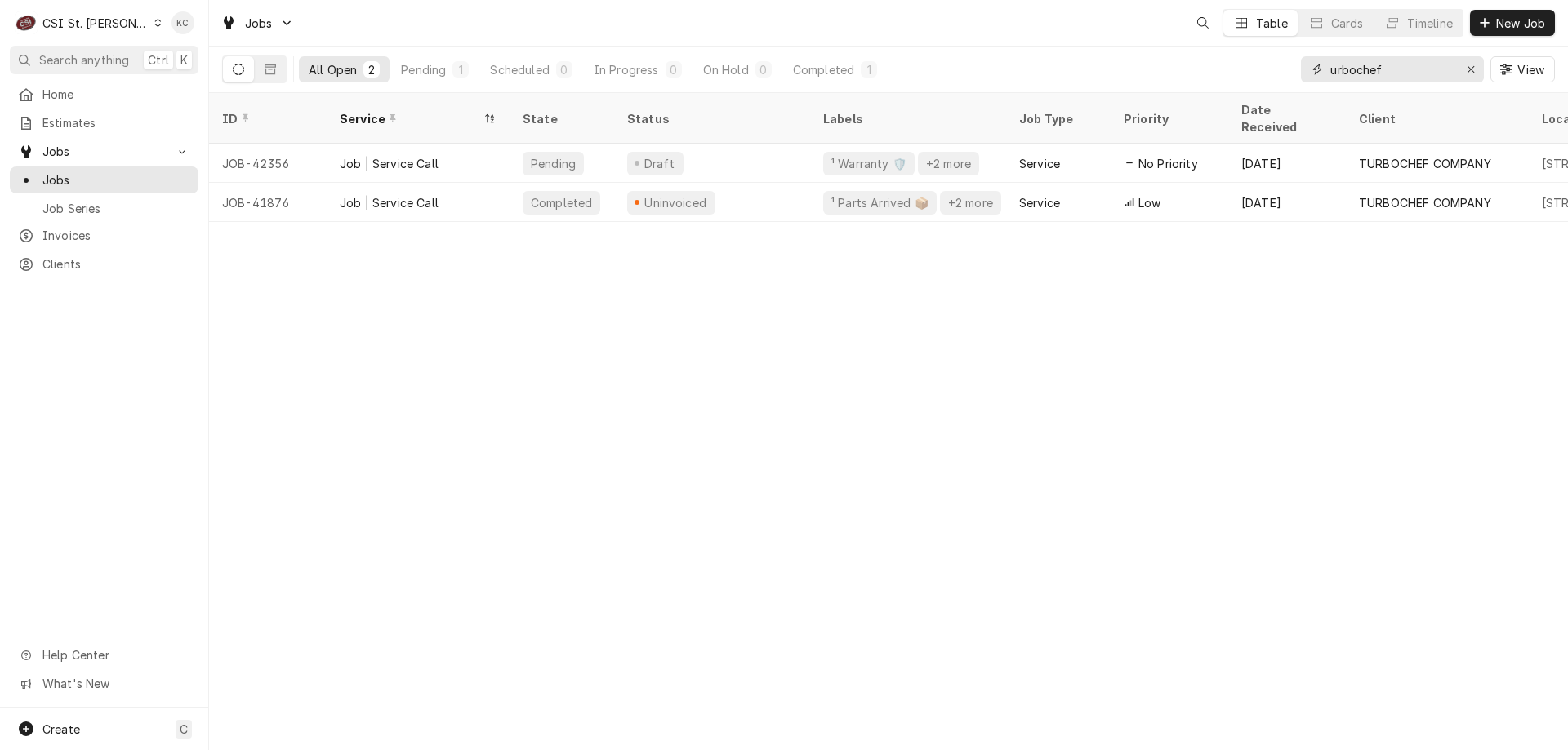
type input "urbochef"
click at [1503, 15] on span "New Job" at bounding box center [1520, 23] width 56 height 18
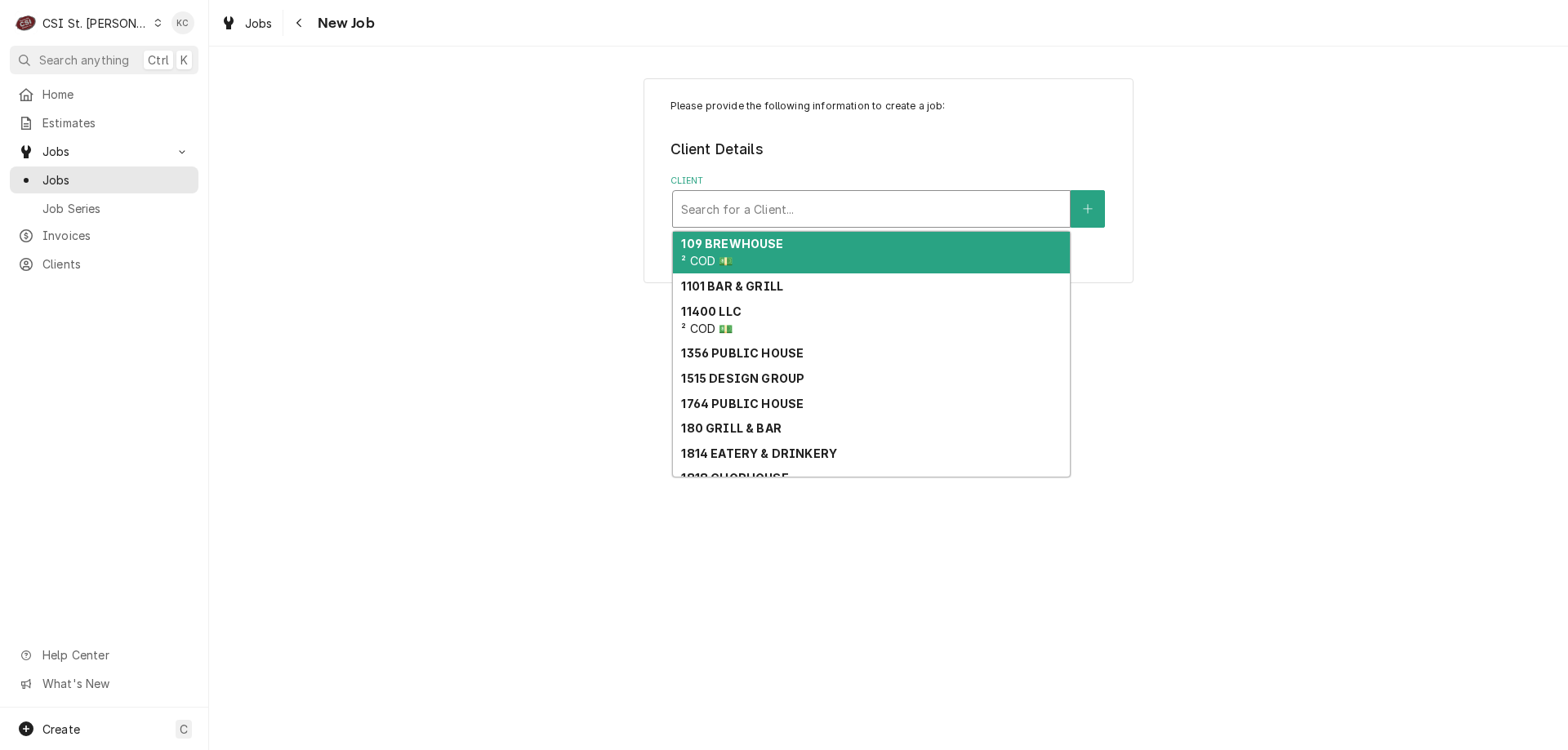
click at [995, 205] on div "Client" at bounding box center [871, 209] width 381 height 29
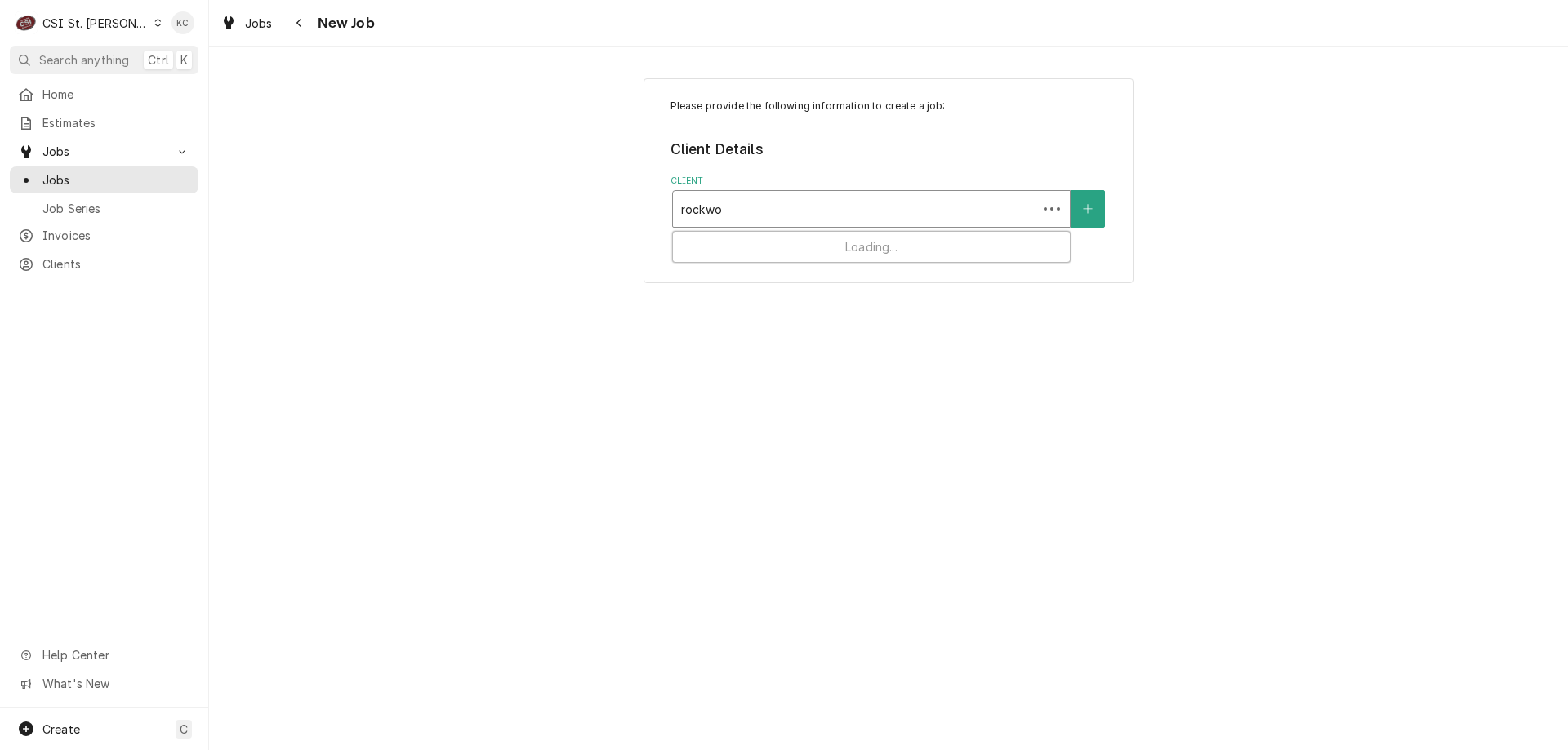
type input "rockwoo"
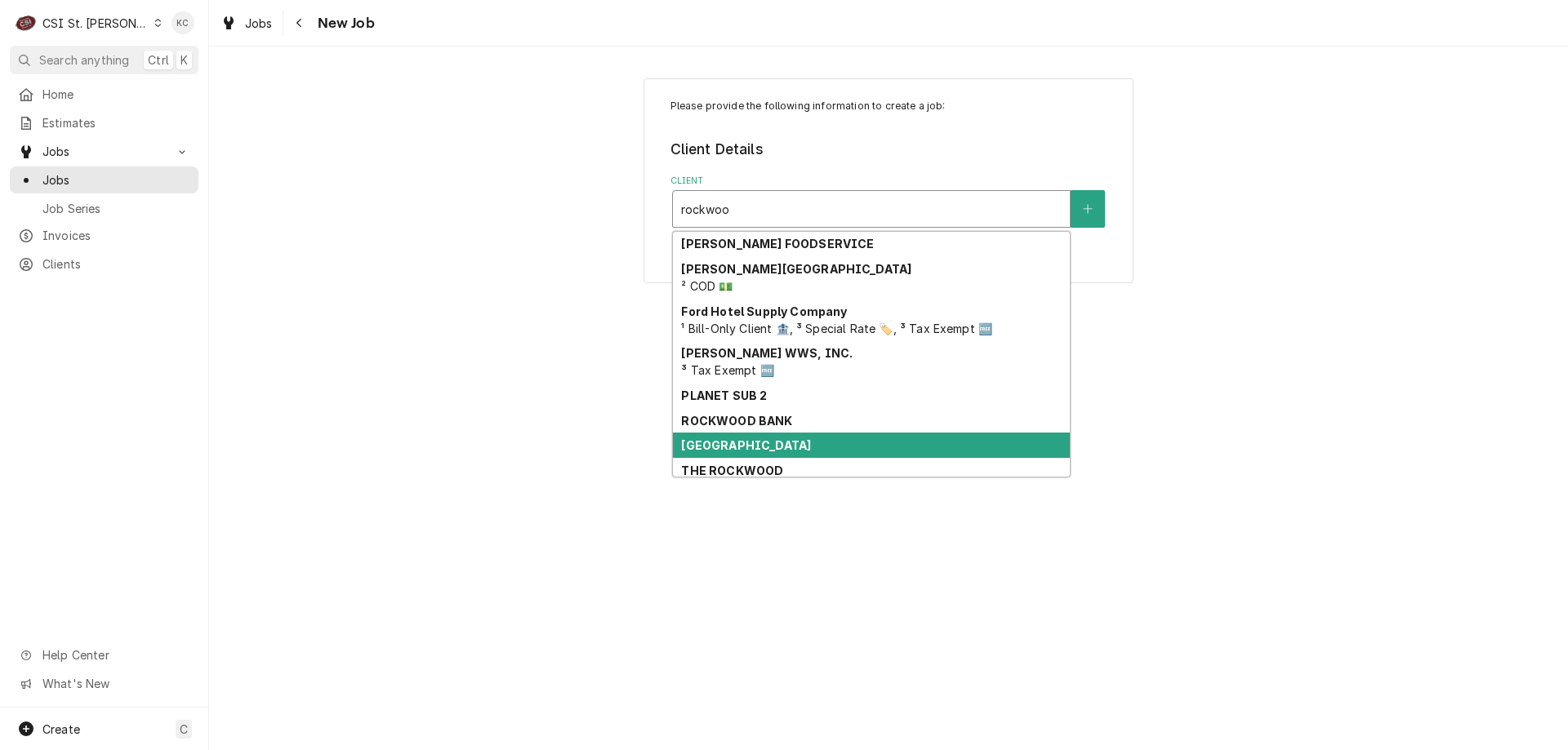
click at [800, 453] on strong "Rockwood School District" at bounding box center [745, 445] width 130 height 14
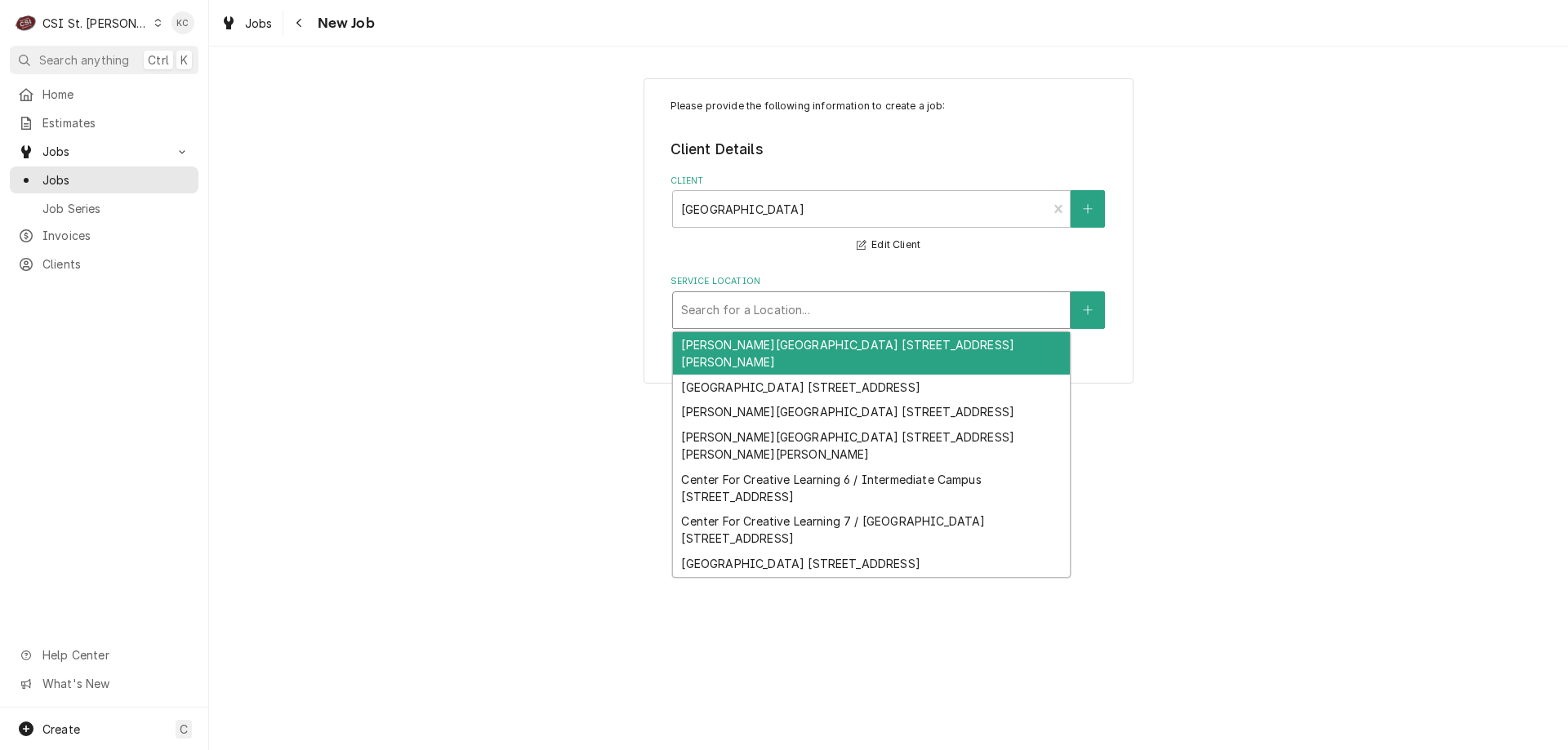
click at [816, 311] on div "Service Location" at bounding box center [871, 310] width 381 height 29
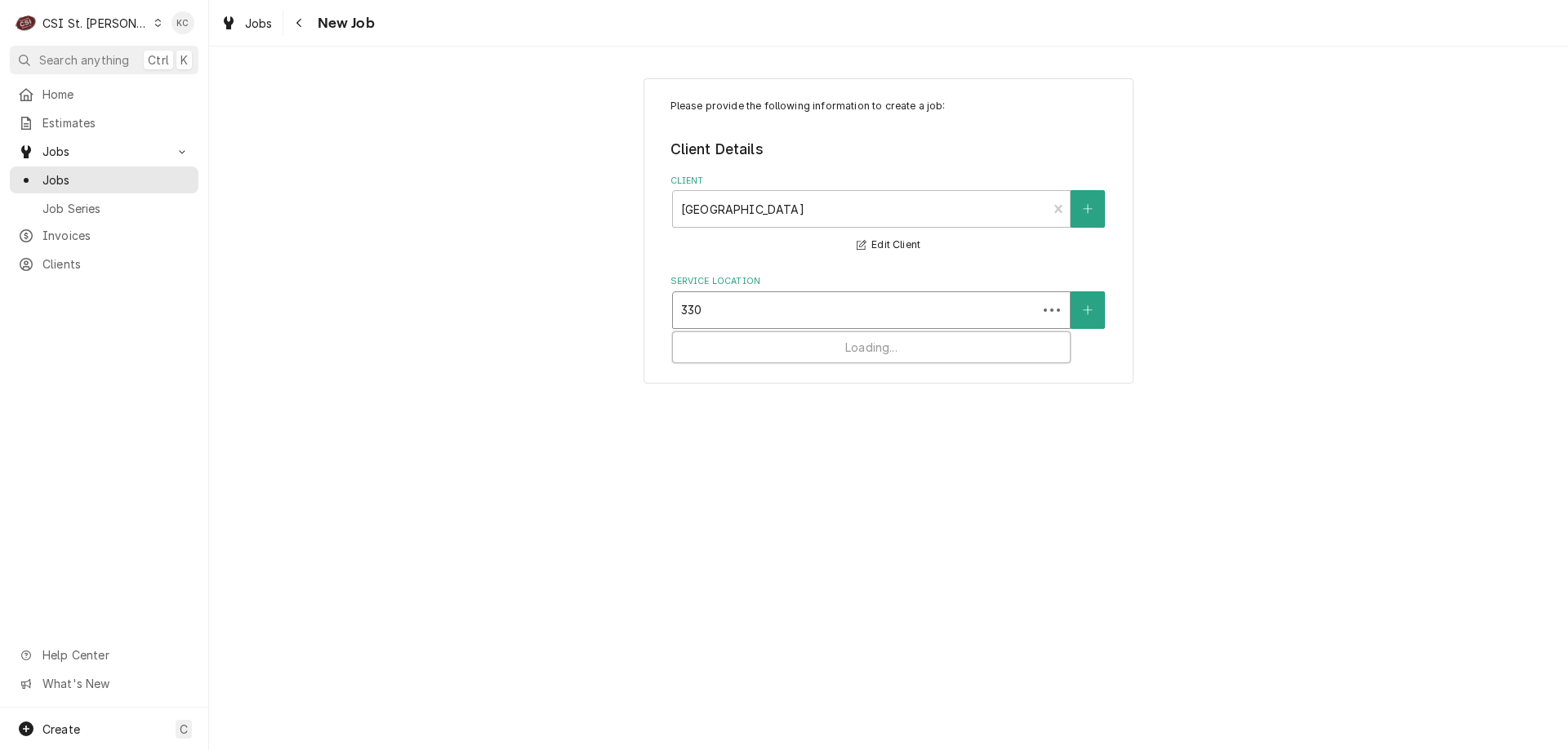
type input "3300"
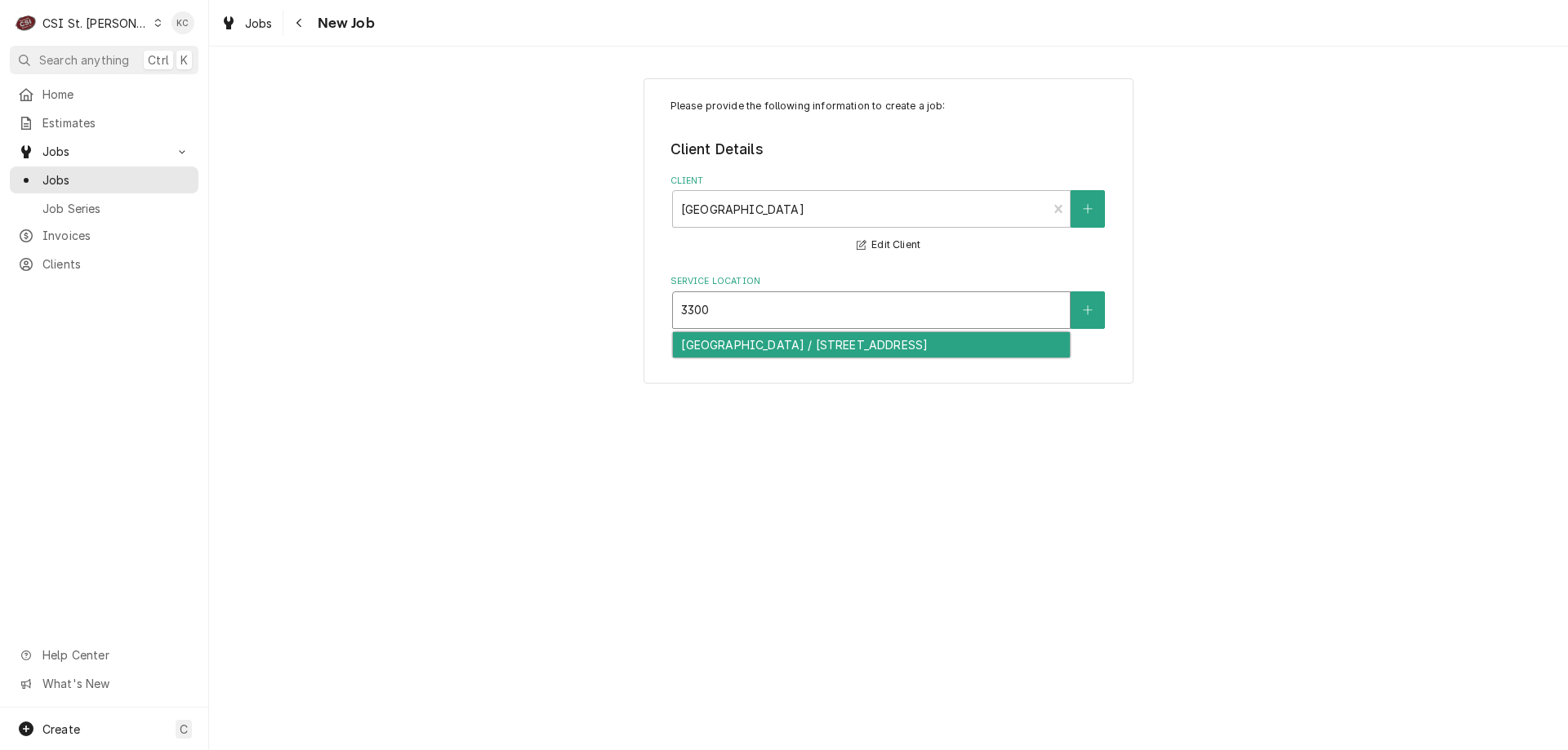
click at [786, 358] on div "Lasalle Springs Middle School / 3300 Highway 109, Wildwood, MO 63038" at bounding box center [871, 345] width 397 height 25
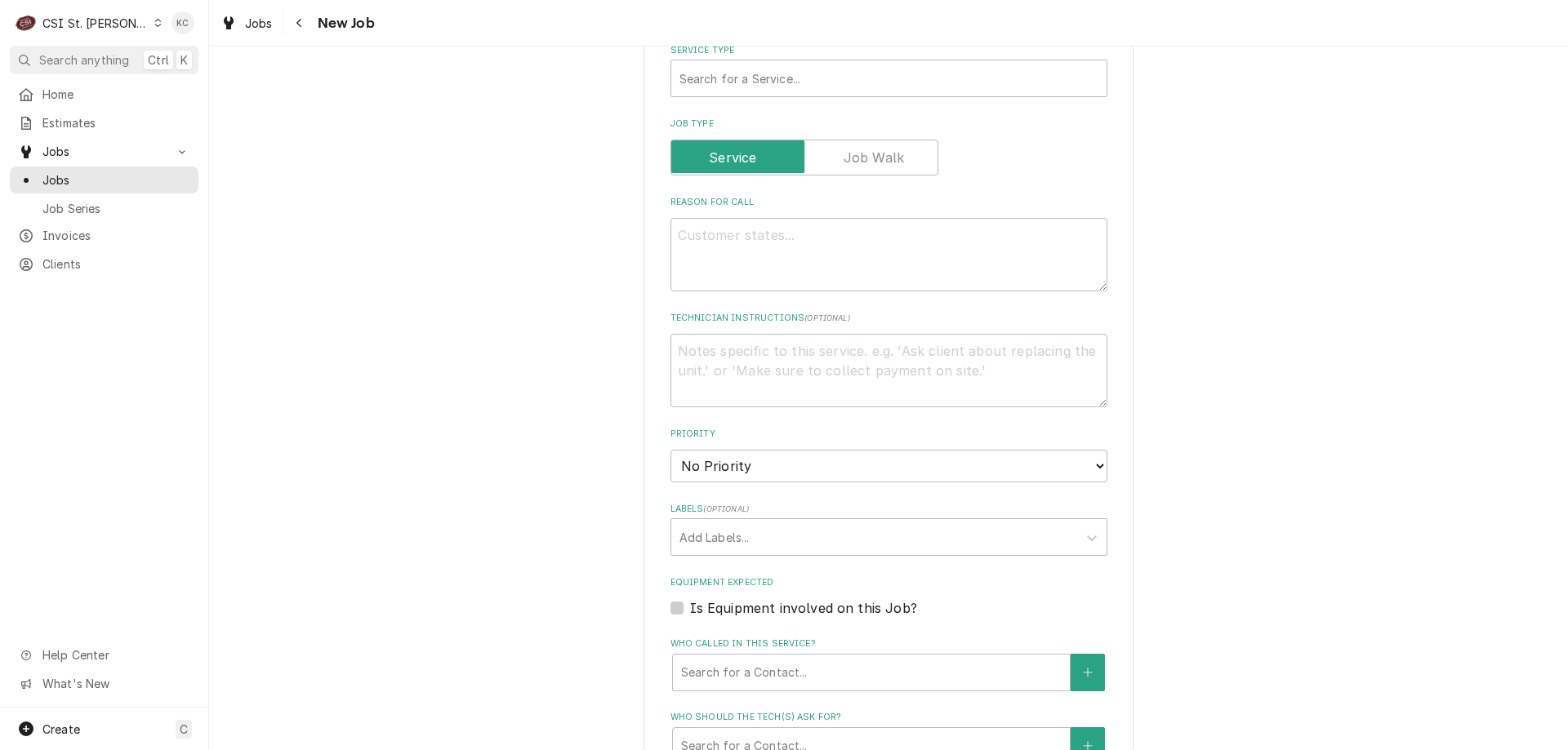
scroll to position [572, 0]
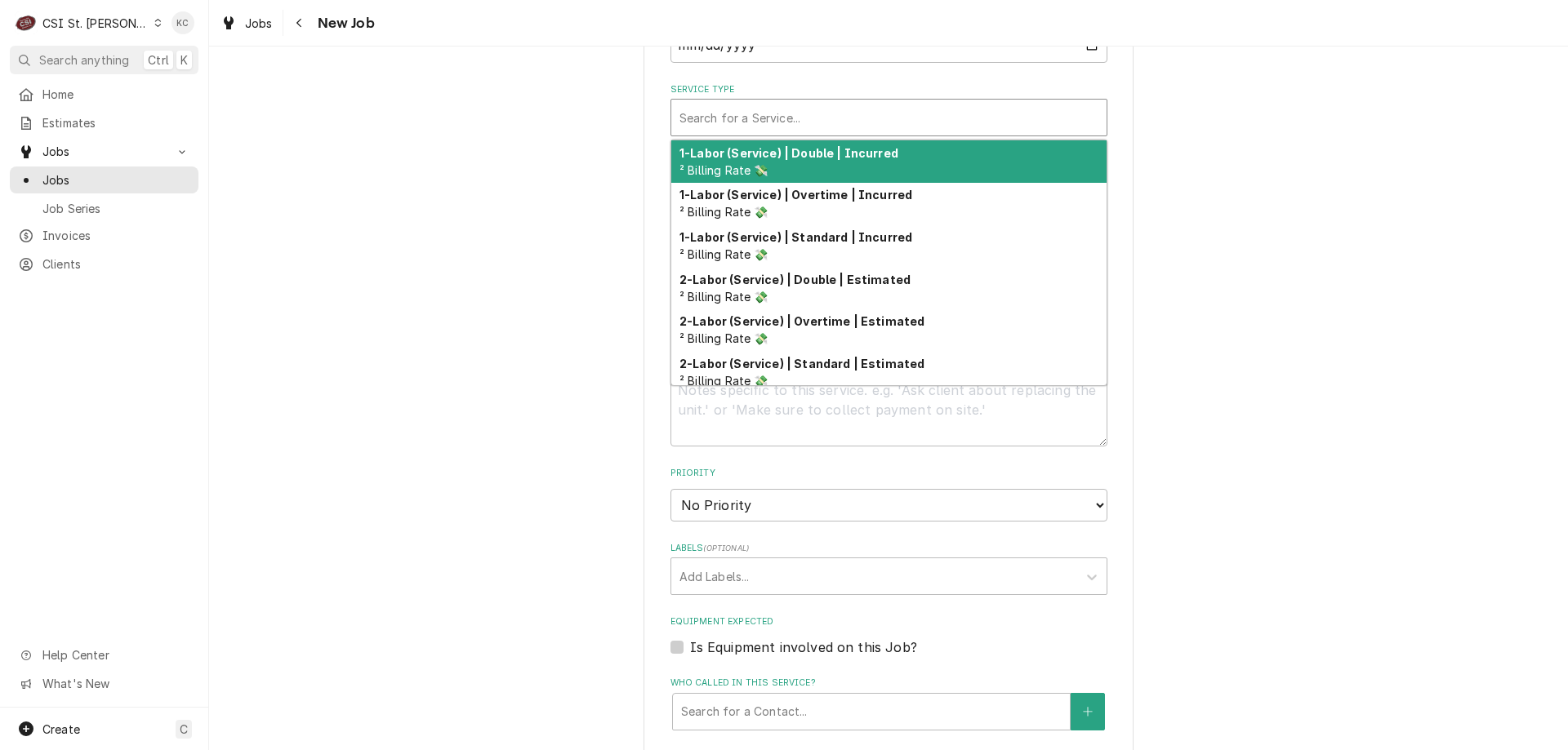
click at [758, 127] on div "Service Type" at bounding box center [888, 117] width 419 height 29
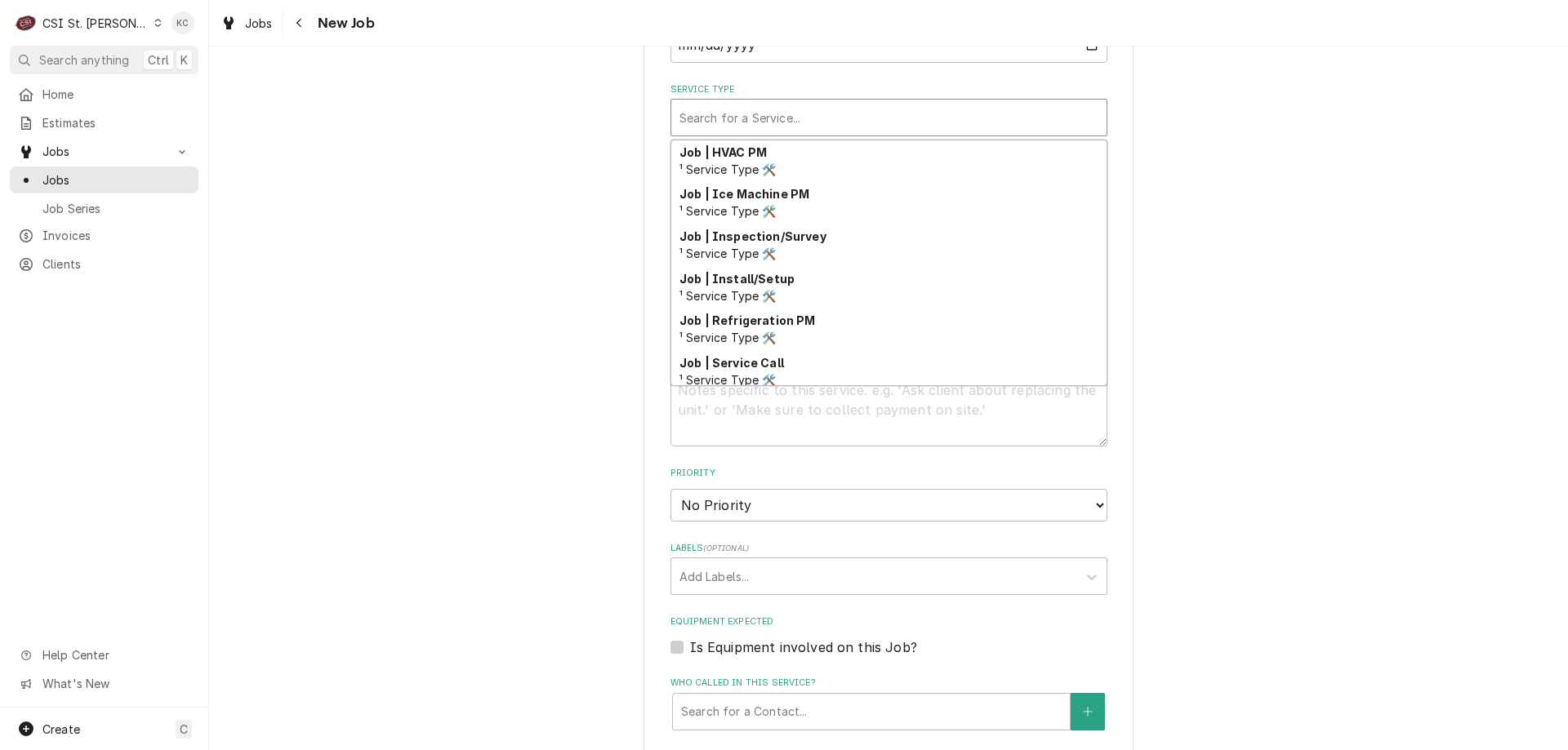
scroll to position [856, 0]
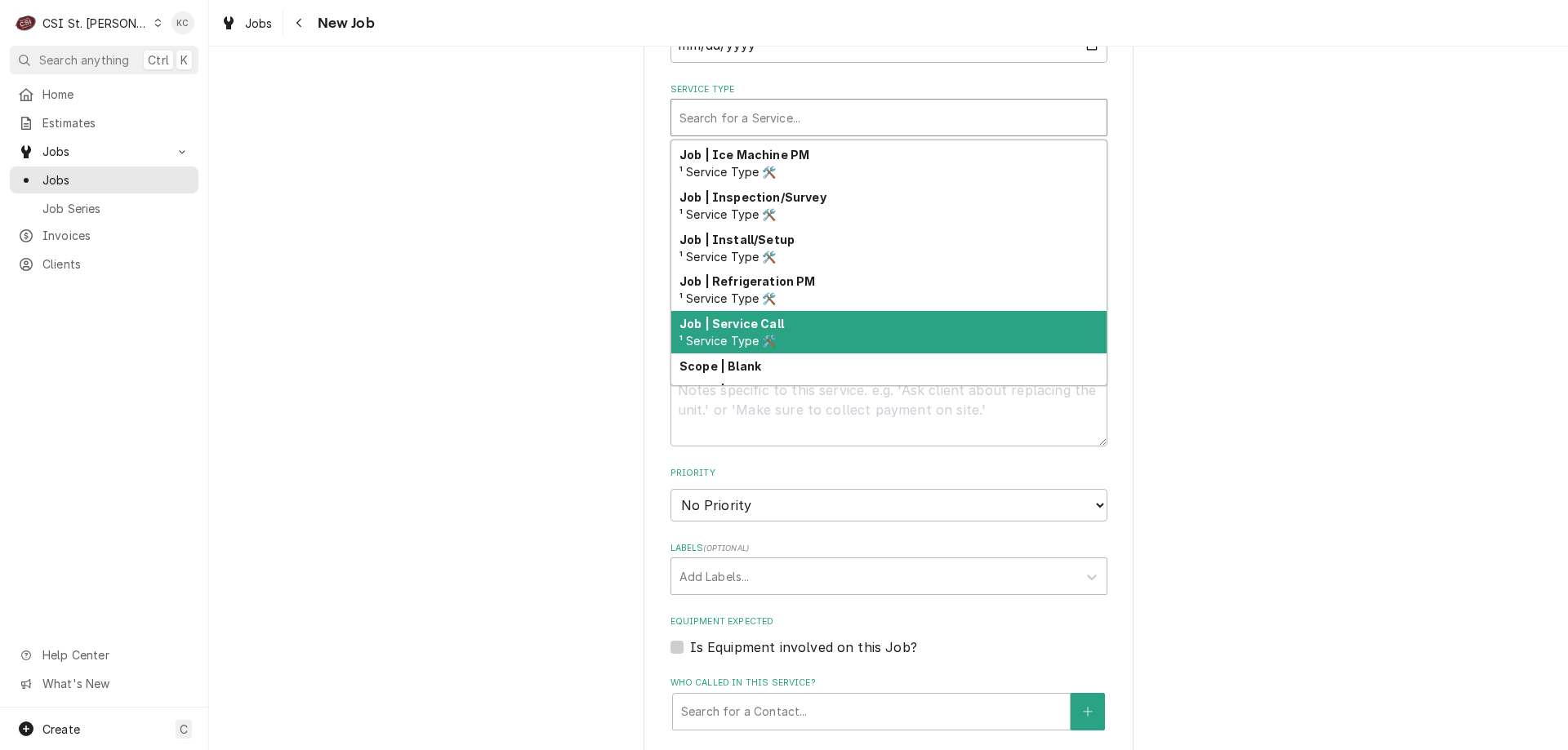
click at [784, 321] on div "Job | Service Call ¹ Service Type 🛠️" at bounding box center [889, 333] width 435 height 43
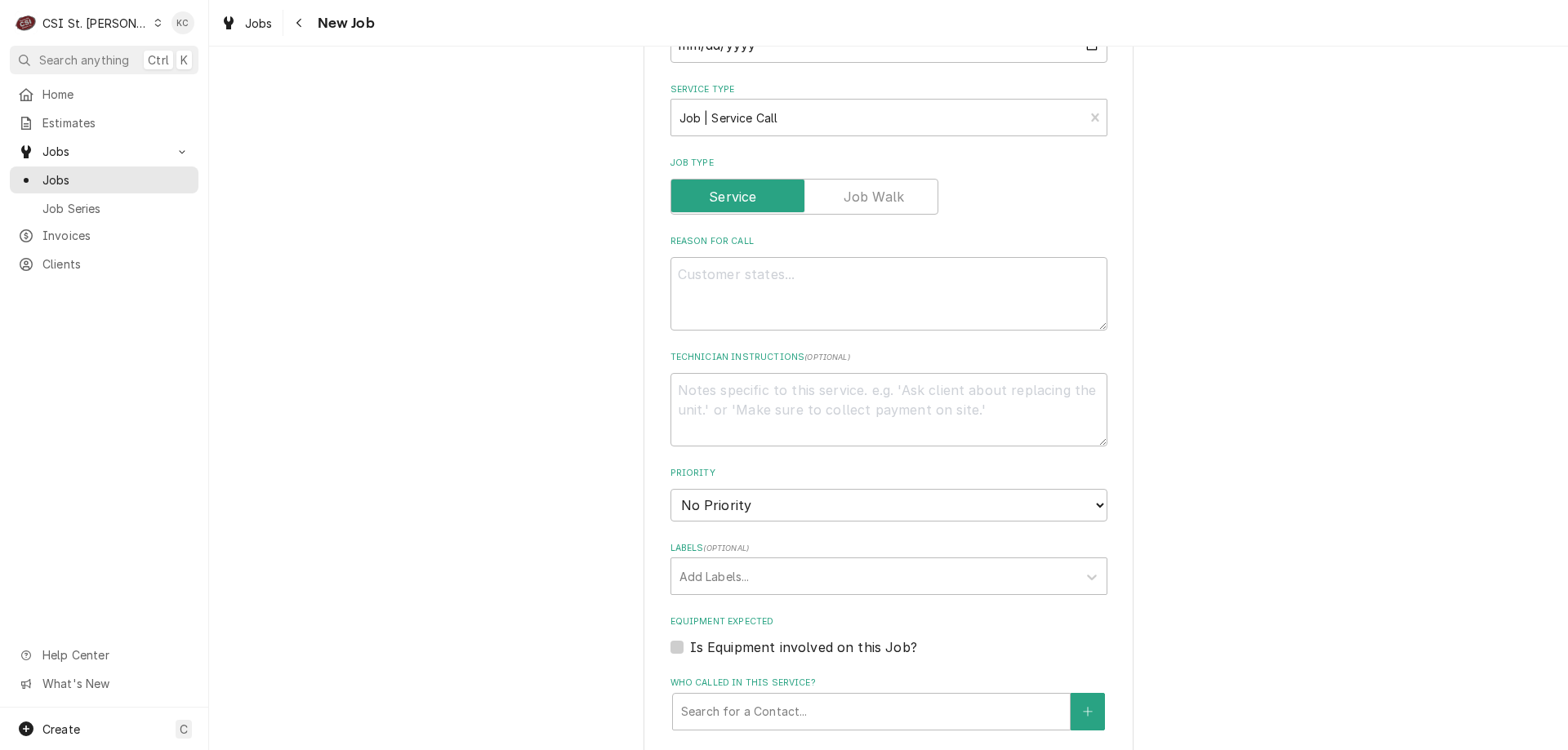
drag, startPoint x: 1266, startPoint y: 299, endPoint x: 1054, endPoint y: 300, distance: 212.0
click at [1185, 300] on div "Please provide the following information to create a job: Client Details Client…" at bounding box center [888, 370] width 1359 height 1757
click at [925, 295] on textarea "Reason For Call" at bounding box center [889, 294] width 437 height 73
click at [676, 281] on textarea "Reason For Call" at bounding box center [889, 294] width 437 height 73
paste textarea "Washing machine does not work. Teacher attempted to run machine and it did not …"
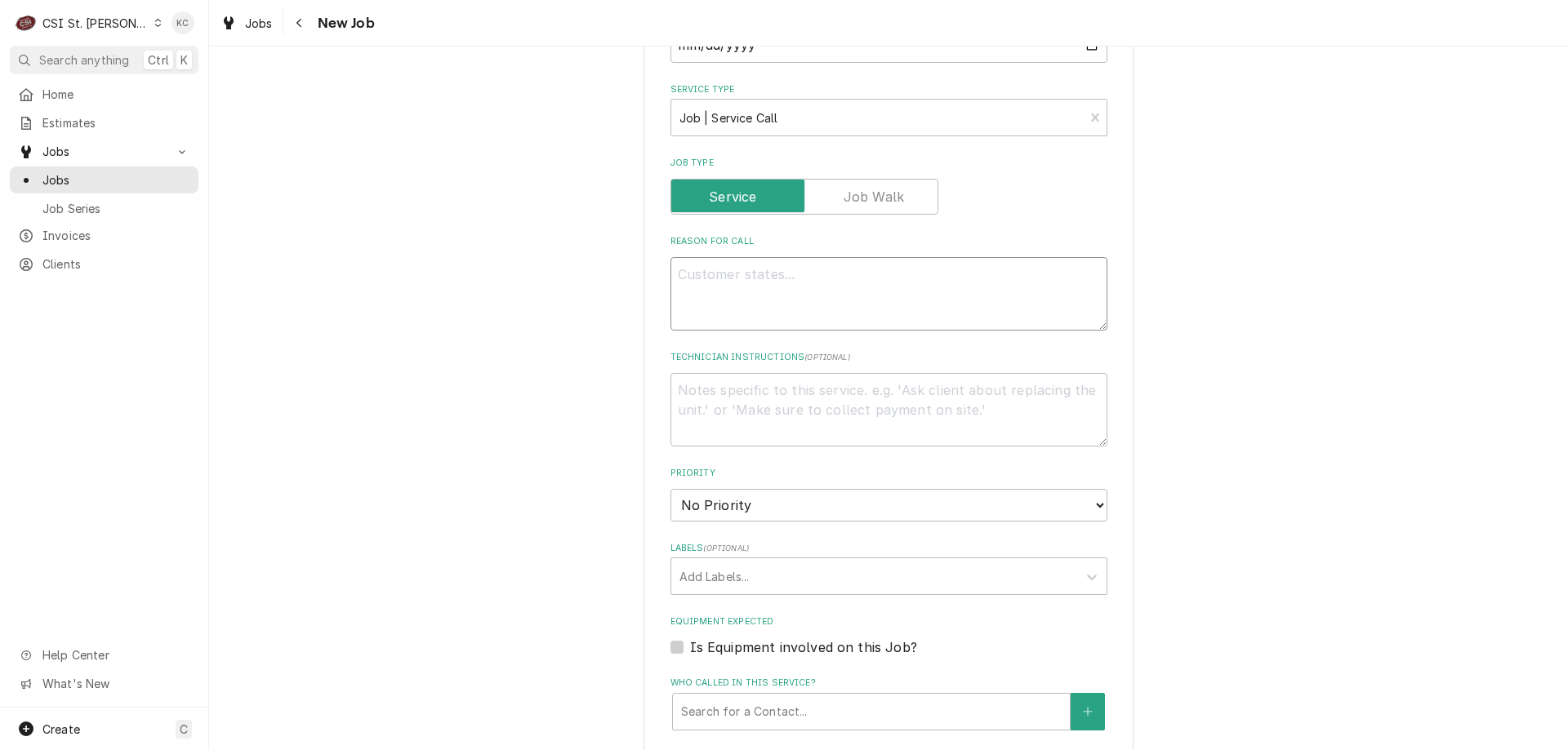
type textarea "x"
type textarea "Washing machine does not work. Teacher attempted to run machine and it did not …"
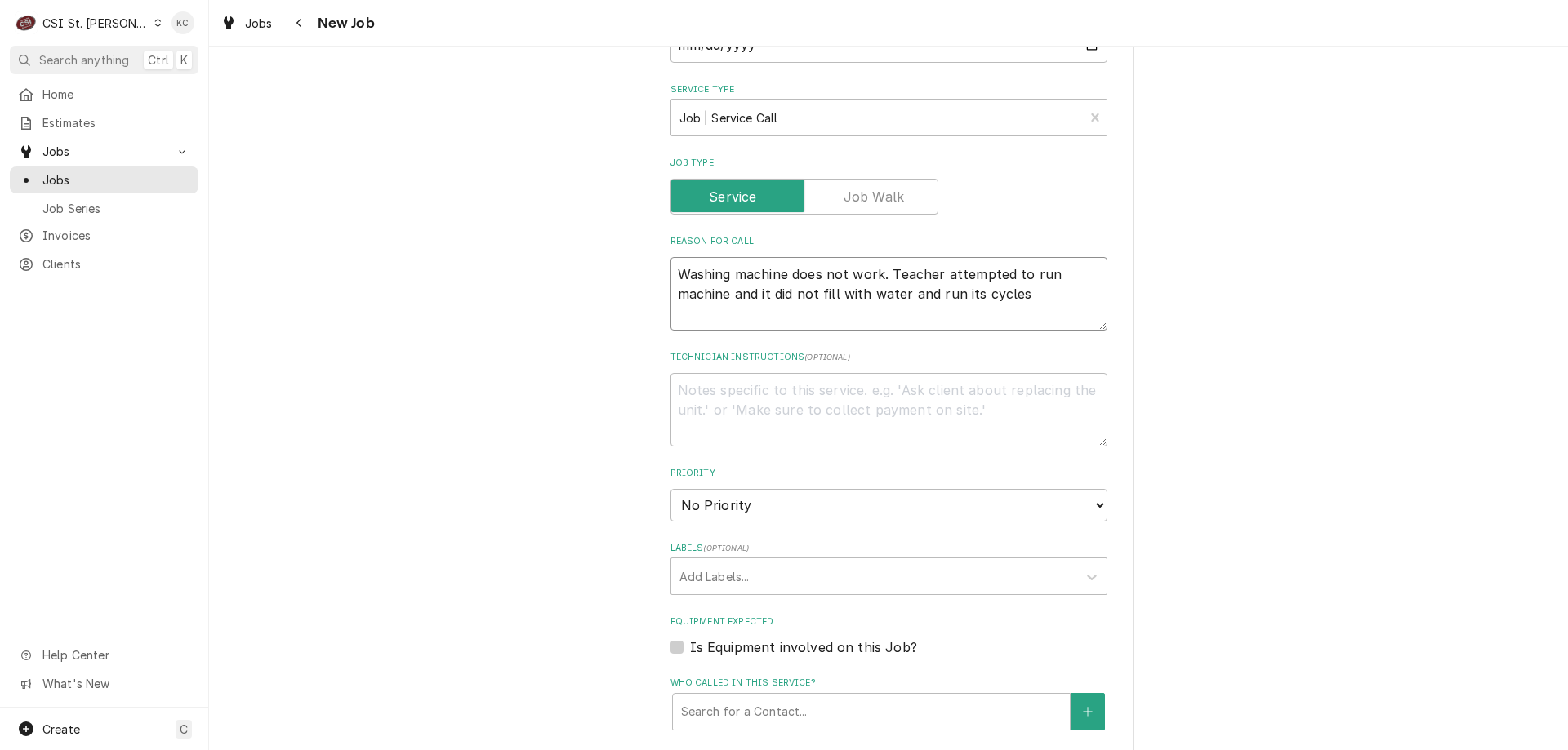
type textarea "x"
type textarea "Washing machine does not work. Teacher attempted to run machine and it did not …"
click at [697, 398] on textarea "Technician Instructions ( optional )" at bounding box center [889, 409] width 437 height 73
click at [686, 396] on textarea "Technician Instructions ( optional )" at bounding box center [889, 409] width 437 height 73
paste textarea "WO 8066382"
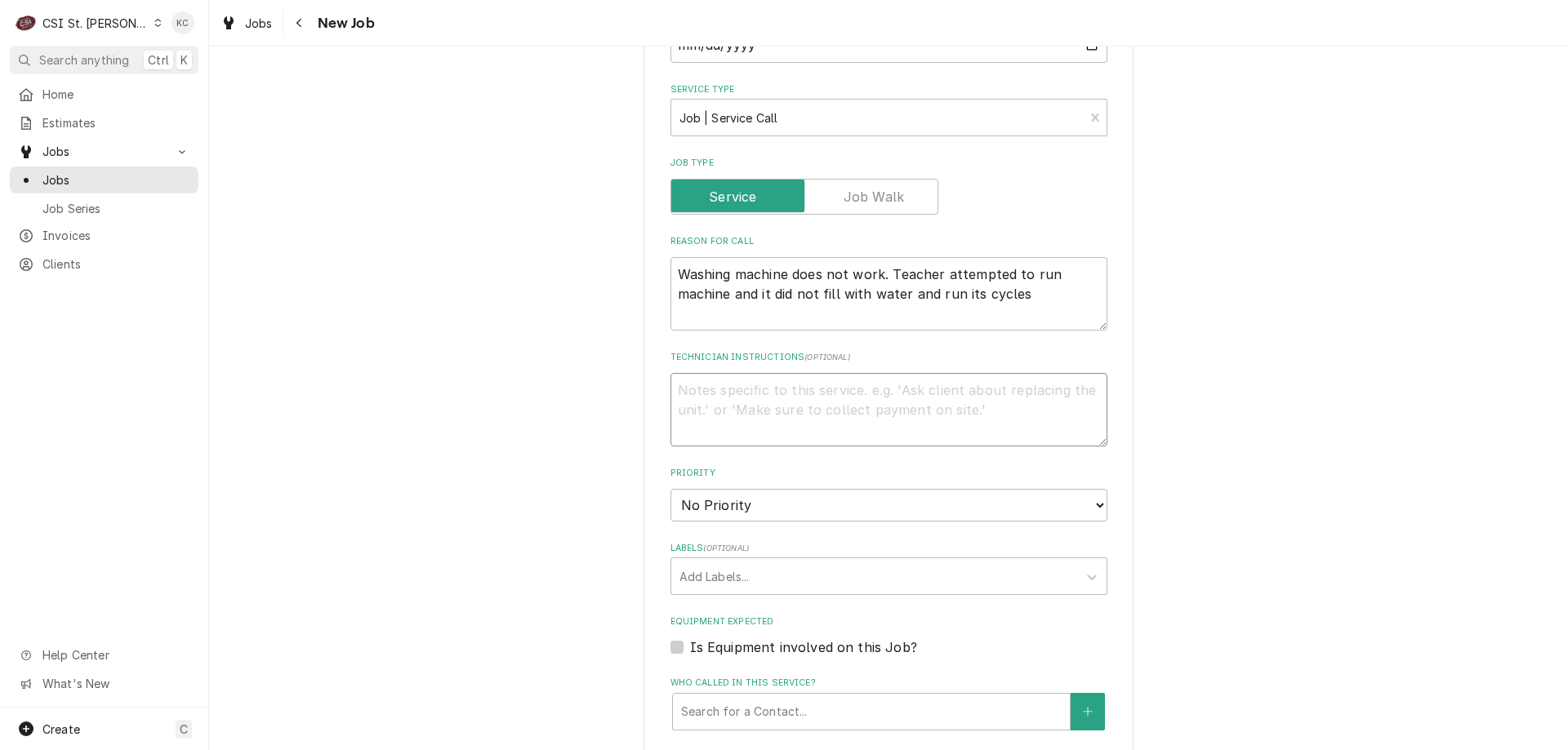
type textarea "x"
type textarea "WO 8066382"
type textarea "x"
type textarea "WO 8066382"
type textarea "x"
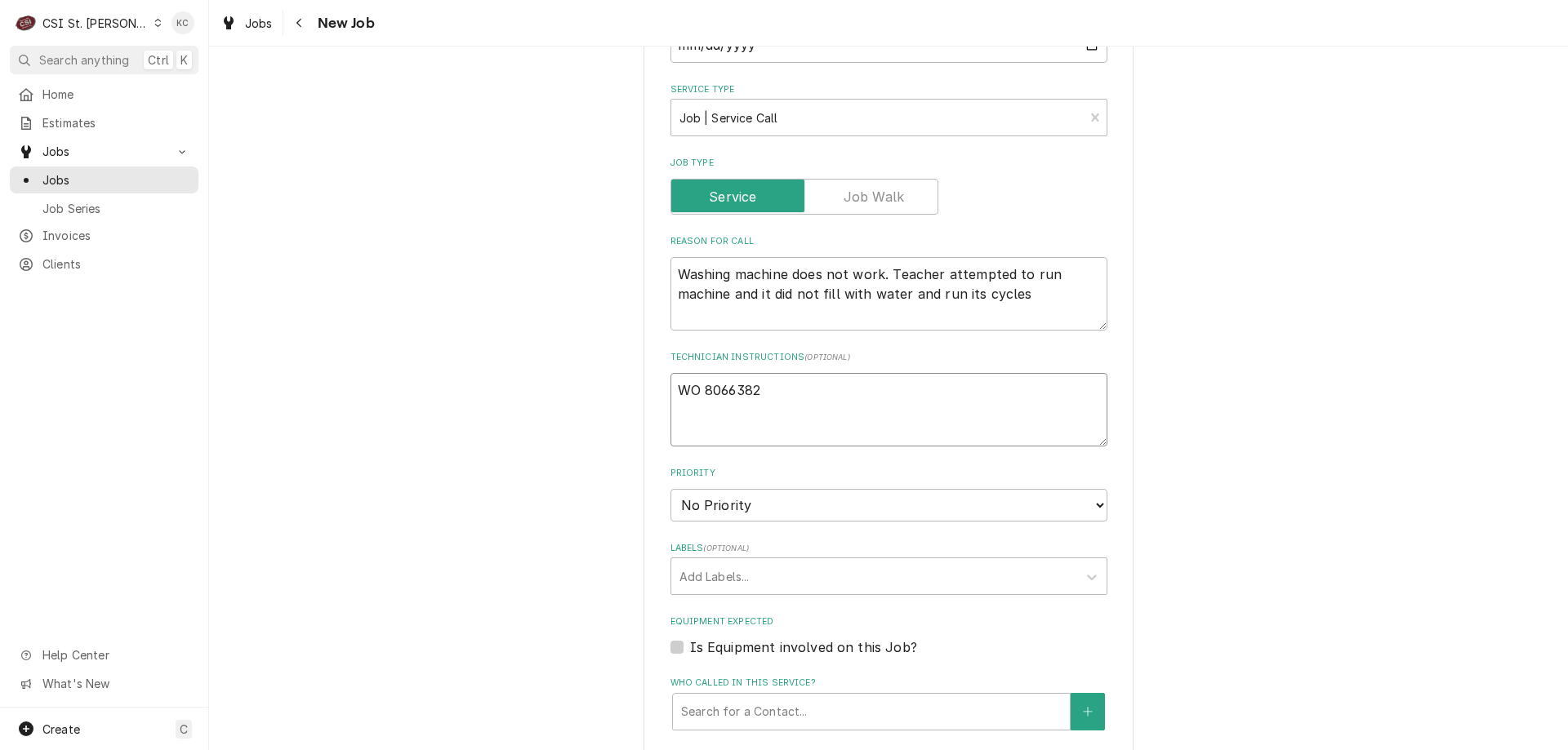
type textarea "WO 8066382"
type textarea "x"
type textarea "WO 8066382 K"
type textarea "x"
type textarea "WO 8066382 Ke"
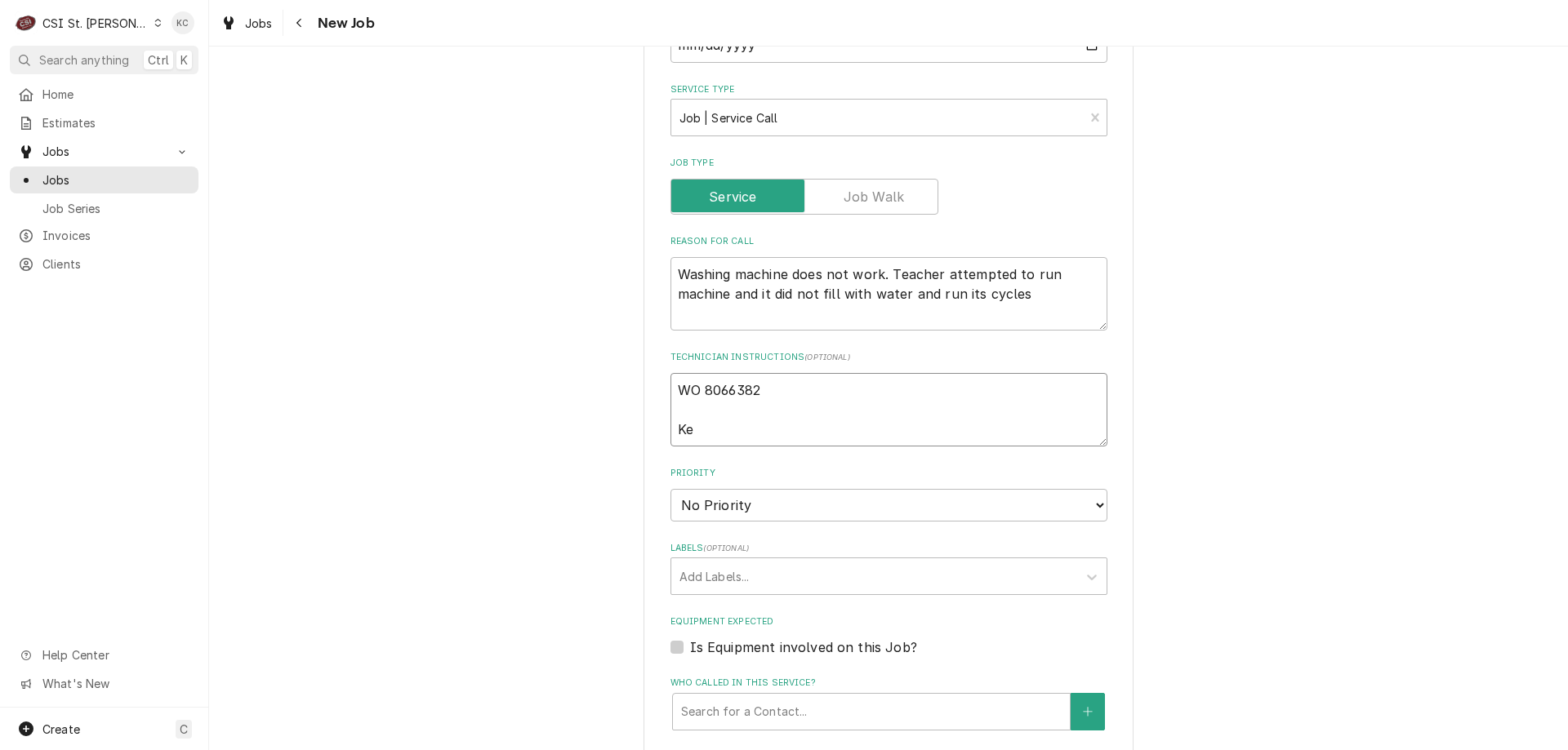
type textarea "x"
type textarea "WO 8066382 Kel"
type textarea "x"
type textarea "WO 8066382 Kell"
type textarea "x"
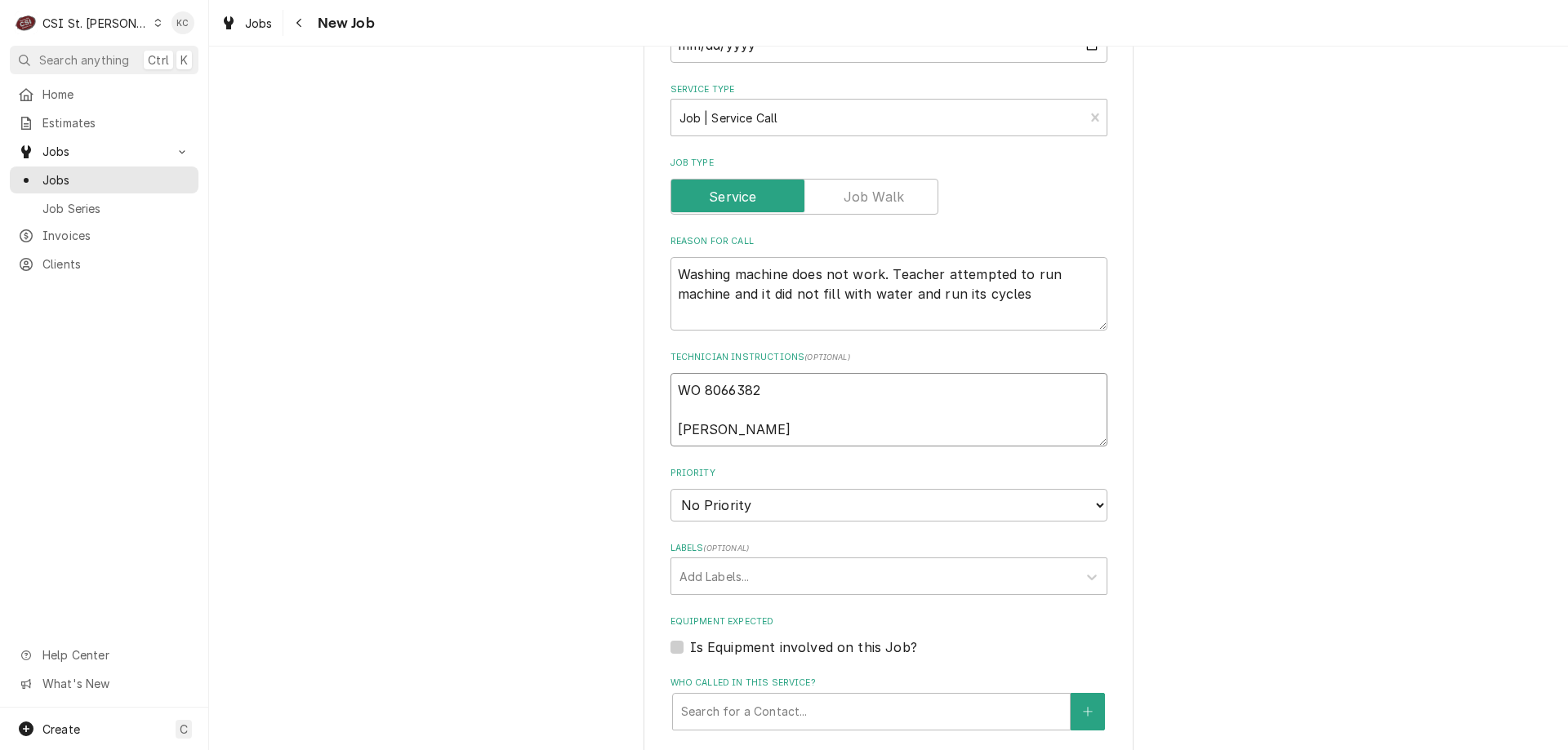
type textarea "WO 8066382 Kelli"
type textarea "x"
type textarea "WO 8066382 Kelli"
type textarea "x"
type textarea "WO 8066382 Kelli B"
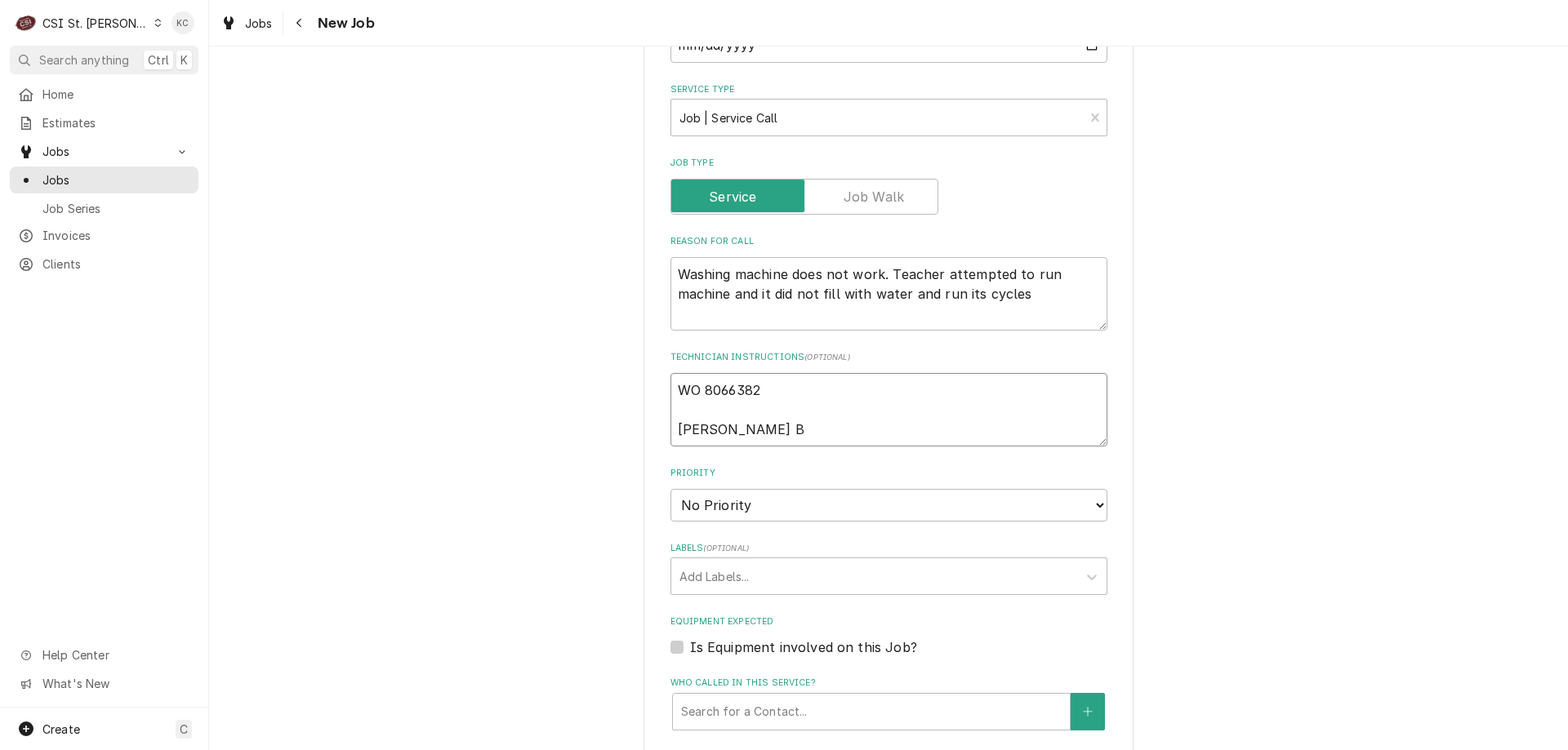
type textarea "x"
type textarea "WO 8066382 Kelli Bu"
type textarea "x"
type textarea "WO 8066382 Kelli Bud"
type textarea "x"
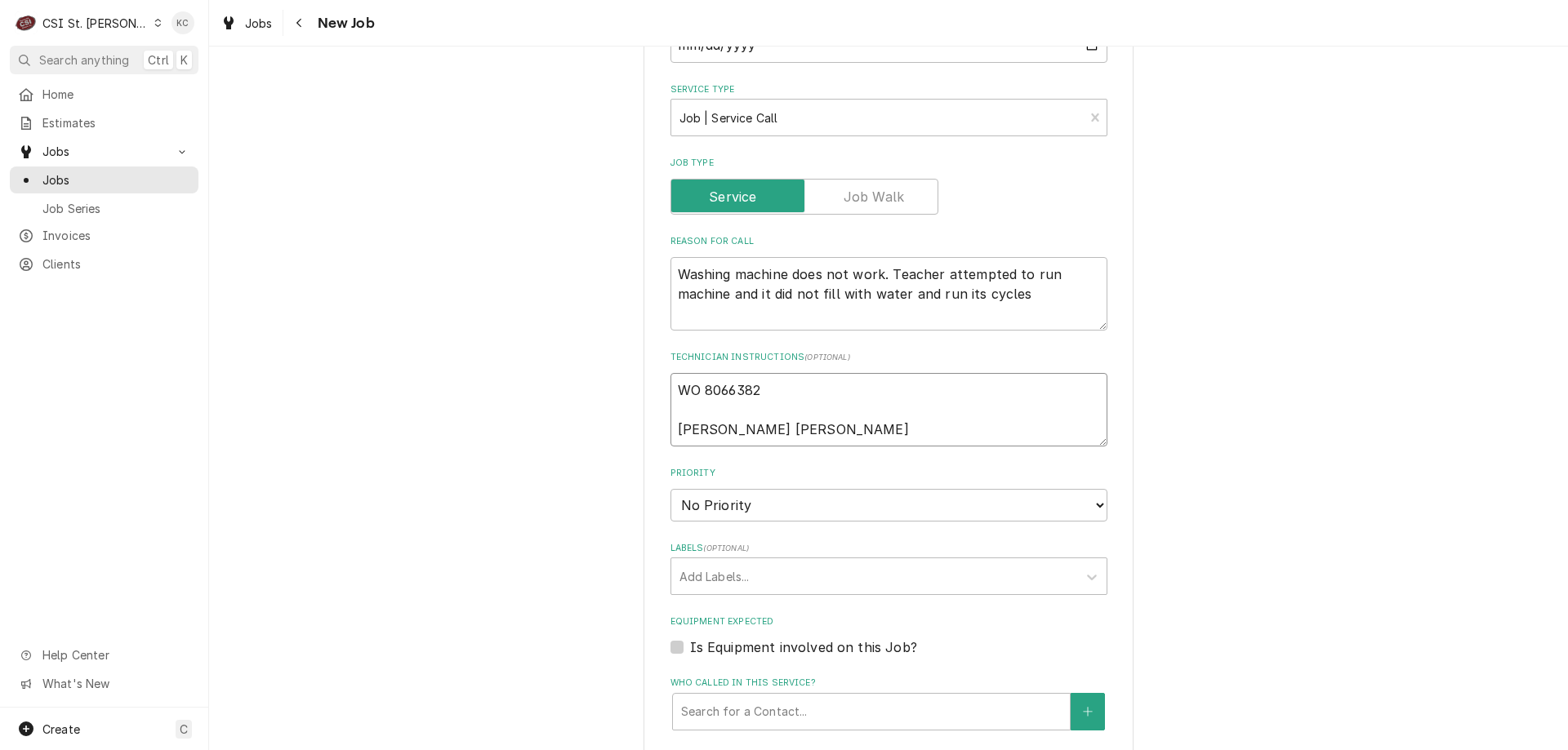
type textarea "WO 8066382 Kelli Budd"
type textarea "x"
type textarea "WO 8066382 Kelli Budd"
type textarea "x"
type textarea "WO 8066382 Kelli Budd -"
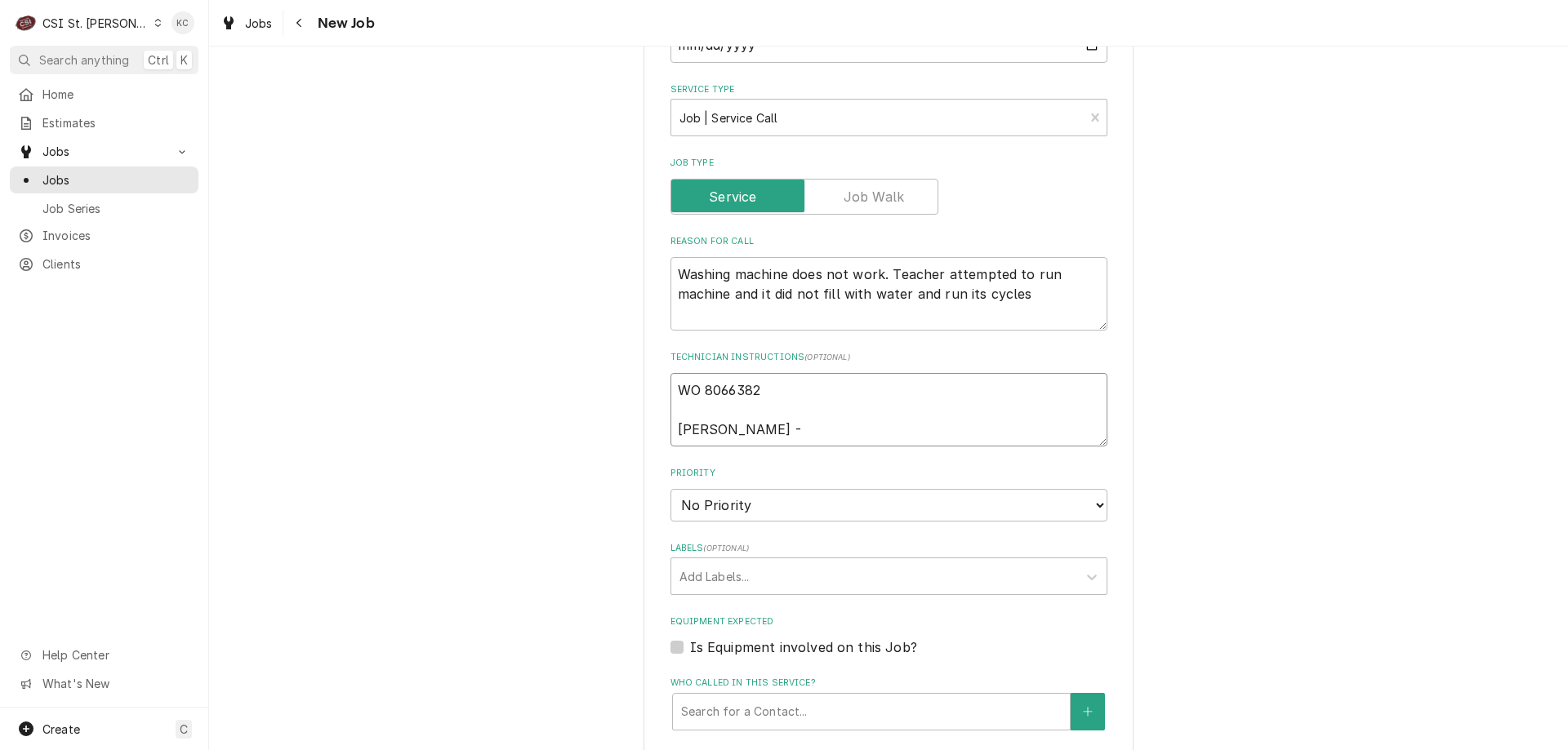
type textarea "x"
type textarea "WO 8066382 Kelli Budd -"
type textarea "x"
type textarea "WO 8066382 Kelli Budd - 6"
type textarea "x"
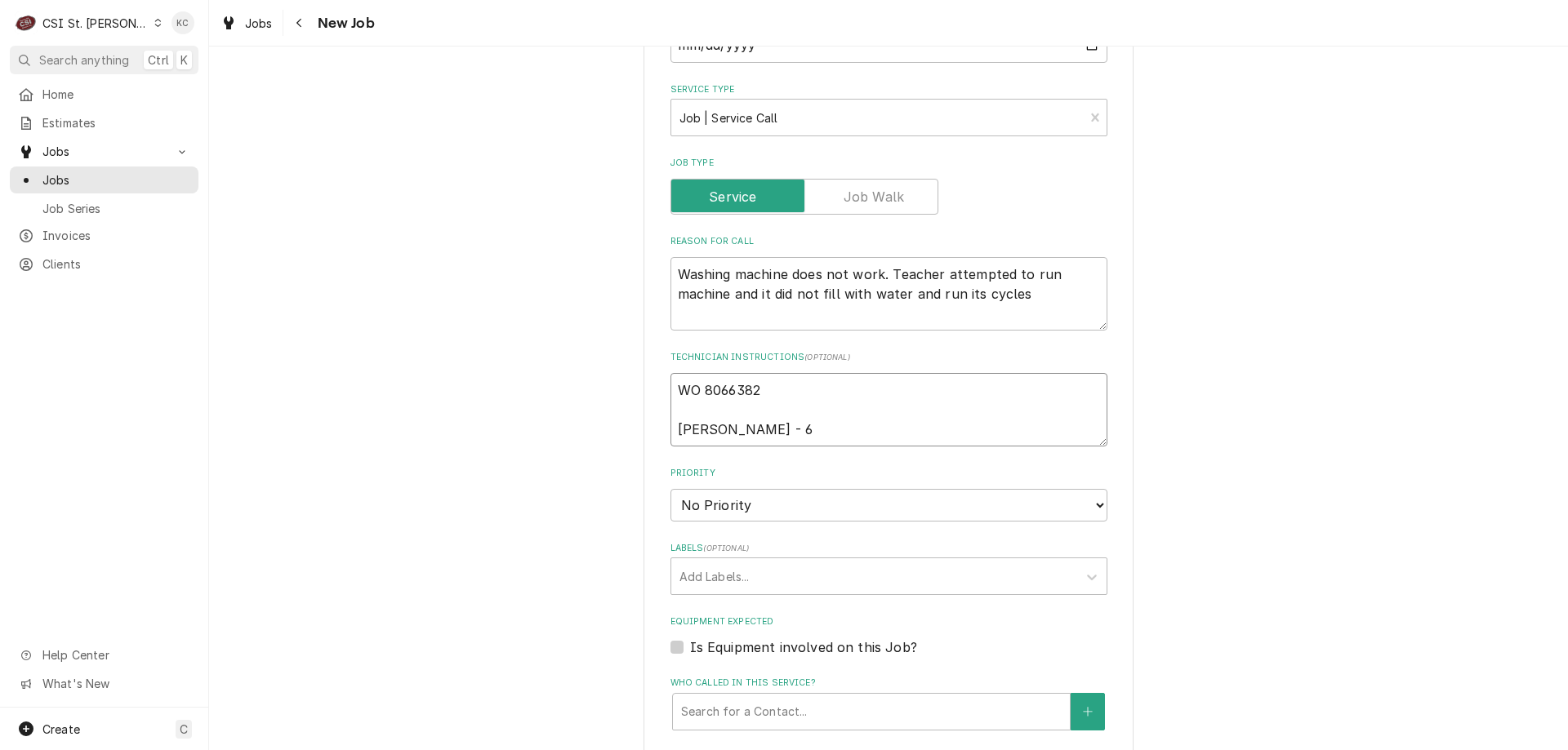
type textarea "WO 8066382 Kelli Budd - 63"
type textarea "x"
type textarea "WO 8066382 Kelli Budd - 636"
type textarea "x"
type textarea "WO 8066382 Kelli Budd - 636"
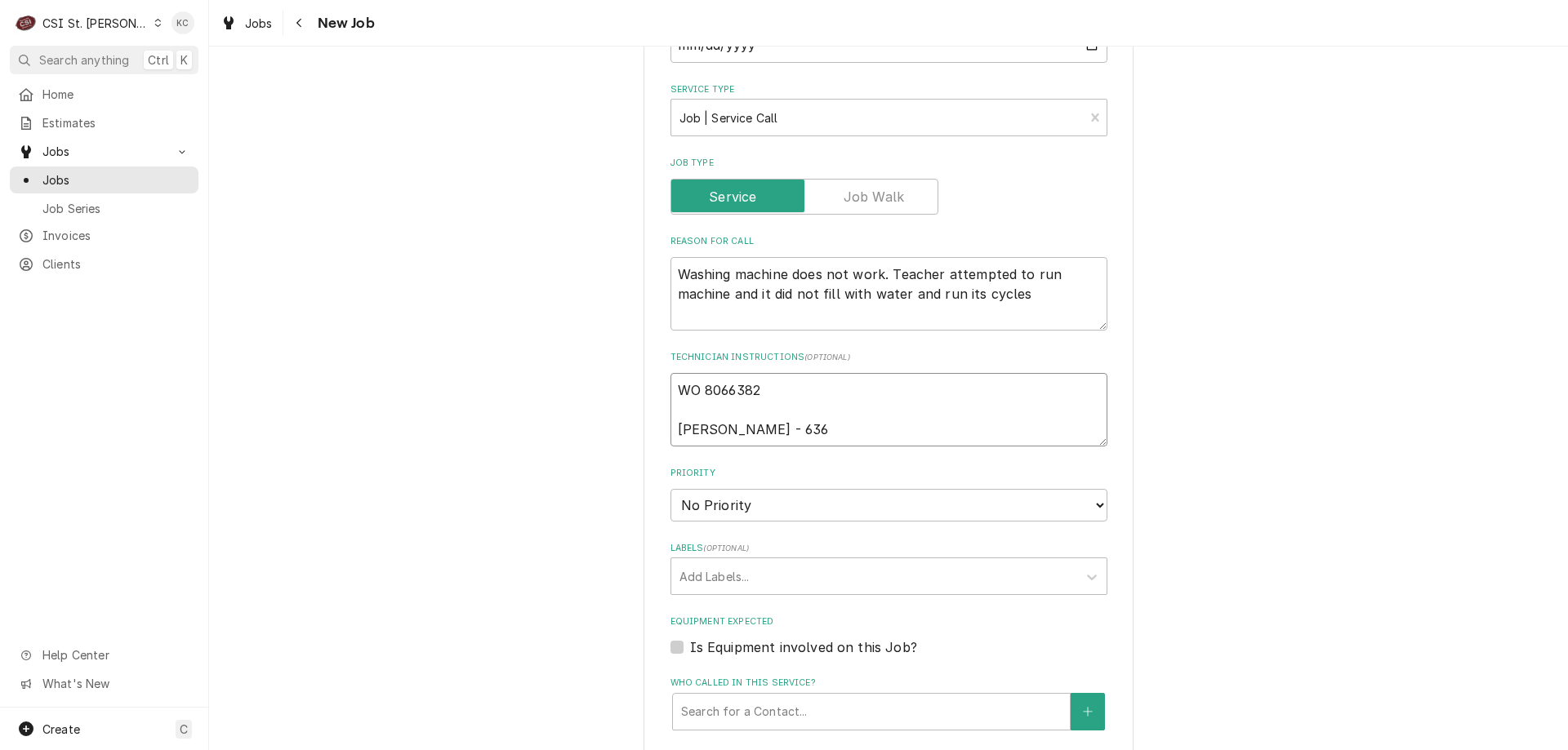
type textarea "x"
type textarea "WO 8066382 Kelli Budd - 636 7"
type textarea "x"
type textarea "WO 8066382 Kelli Budd - 636 73"
type textarea "x"
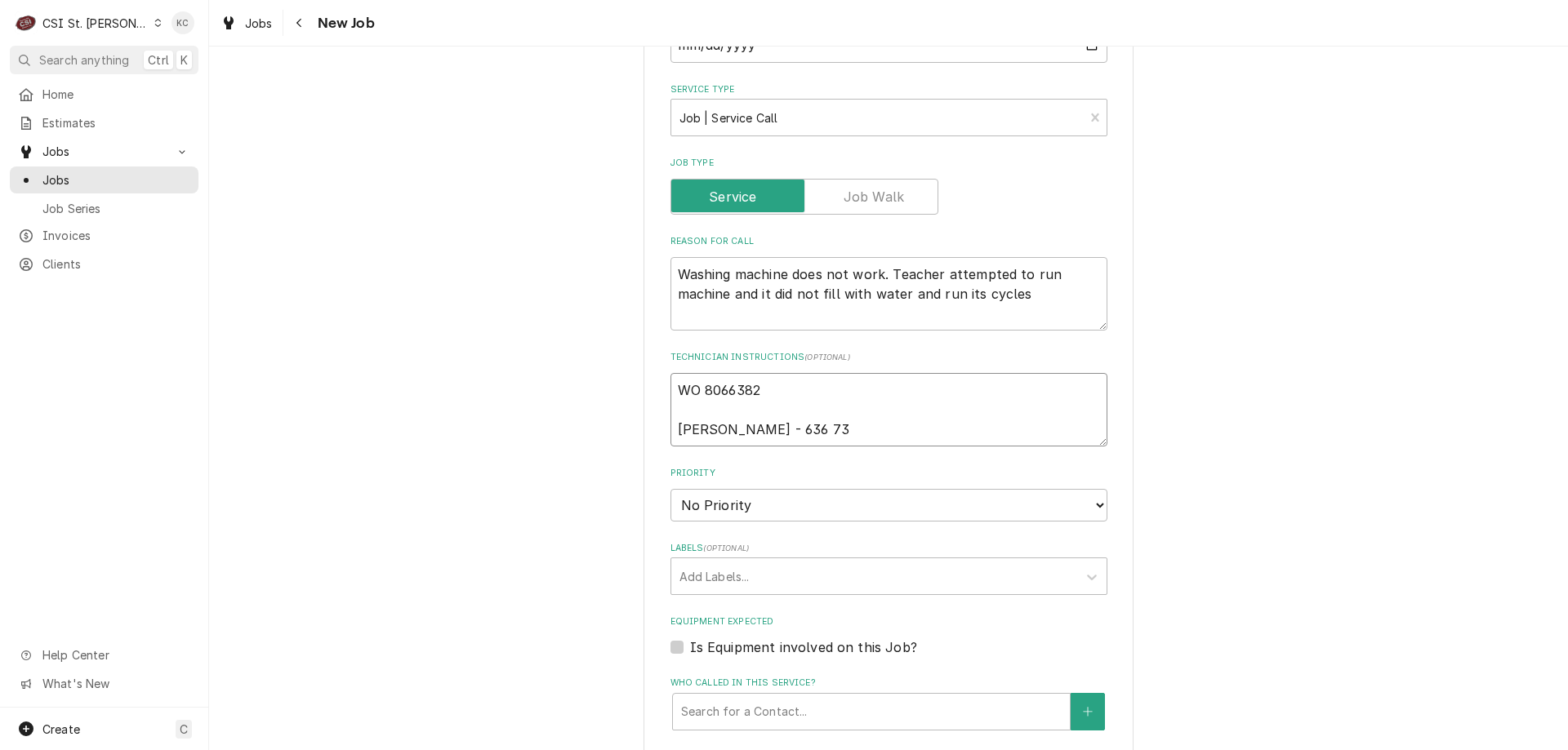
type textarea "WO 8066382 Kelli Budd - 636 733"
type textarea "x"
type textarea "WO 8066382 Kelli Budd - 636 733-"
type textarea "x"
type textarea "WO 8066382 Kelli Budd - 636 733-3"
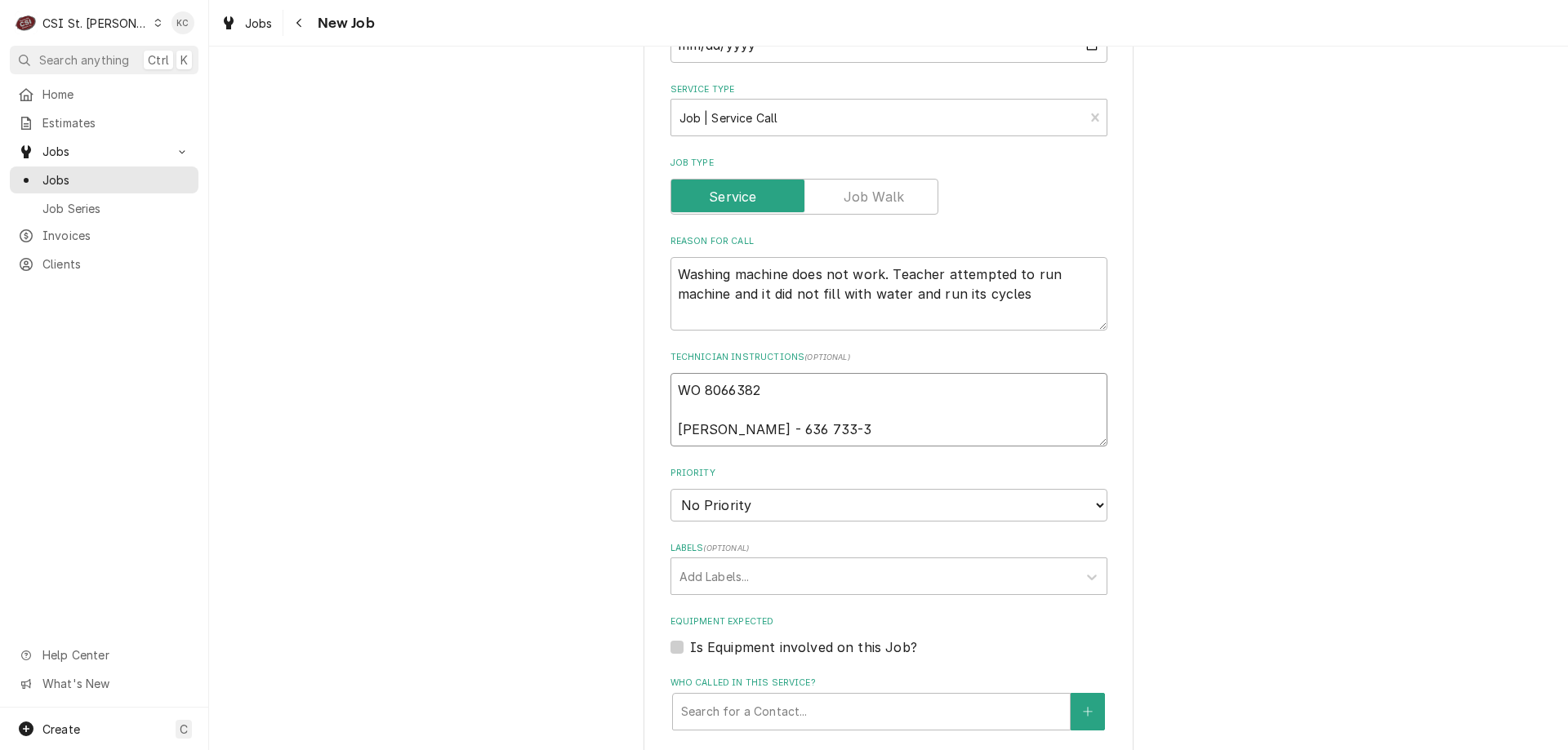
type textarea "x"
type textarea "WO 8066382 Kelli Budd - 636 733-32"
type textarea "x"
type textarea "WO 8066382 Kelli Budd - 636 733-327"
type textarea "x"
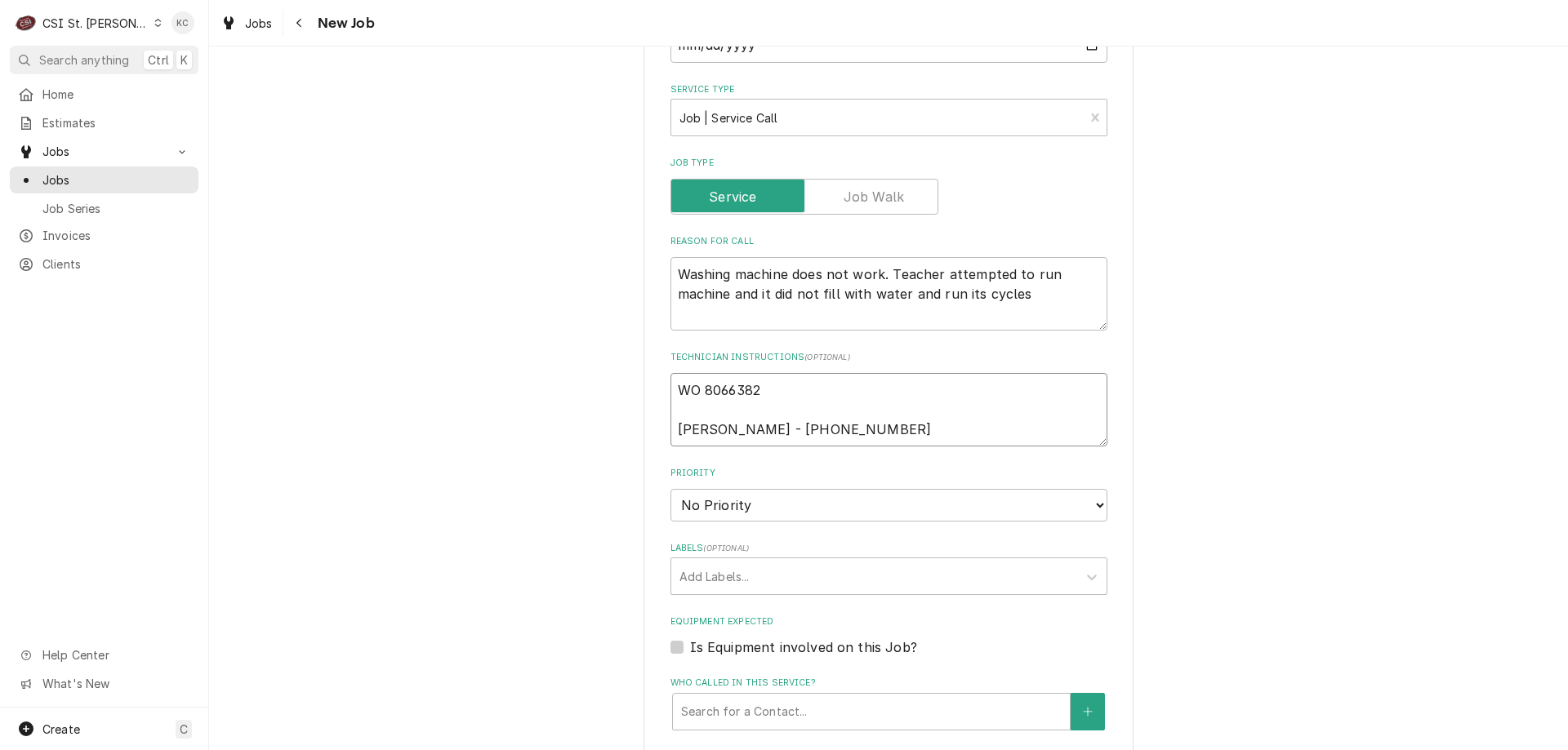
type textarea "WO 8066382 Kelli Budd - 636 733-3270"
type textarea "x"
type textarea "WO 8066382 Kelli Budd - 636 733-3270"
click at [798, 497] on select "No Priority Urgent High Medium Low" at bounding box center [889, 504] width 437 height 32
select select "4"
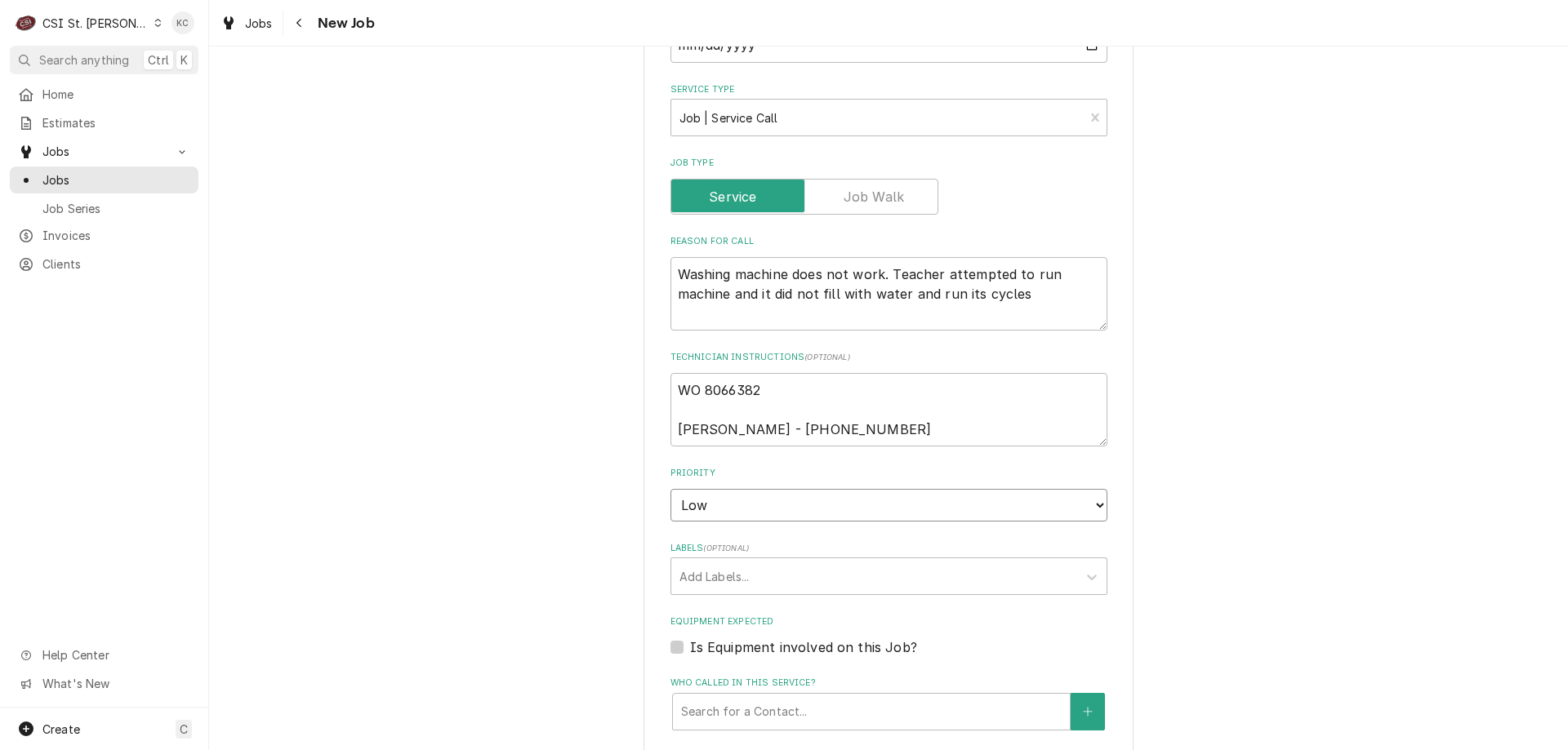
click at [670, 489] on select "No Priority Urgent High Medium Low" at bounding box center [889, 504] width 437 height 32
type textarea "x"
click at [807, 572] on div "Labels" at bounding box center [873, 576] width 389 height 29
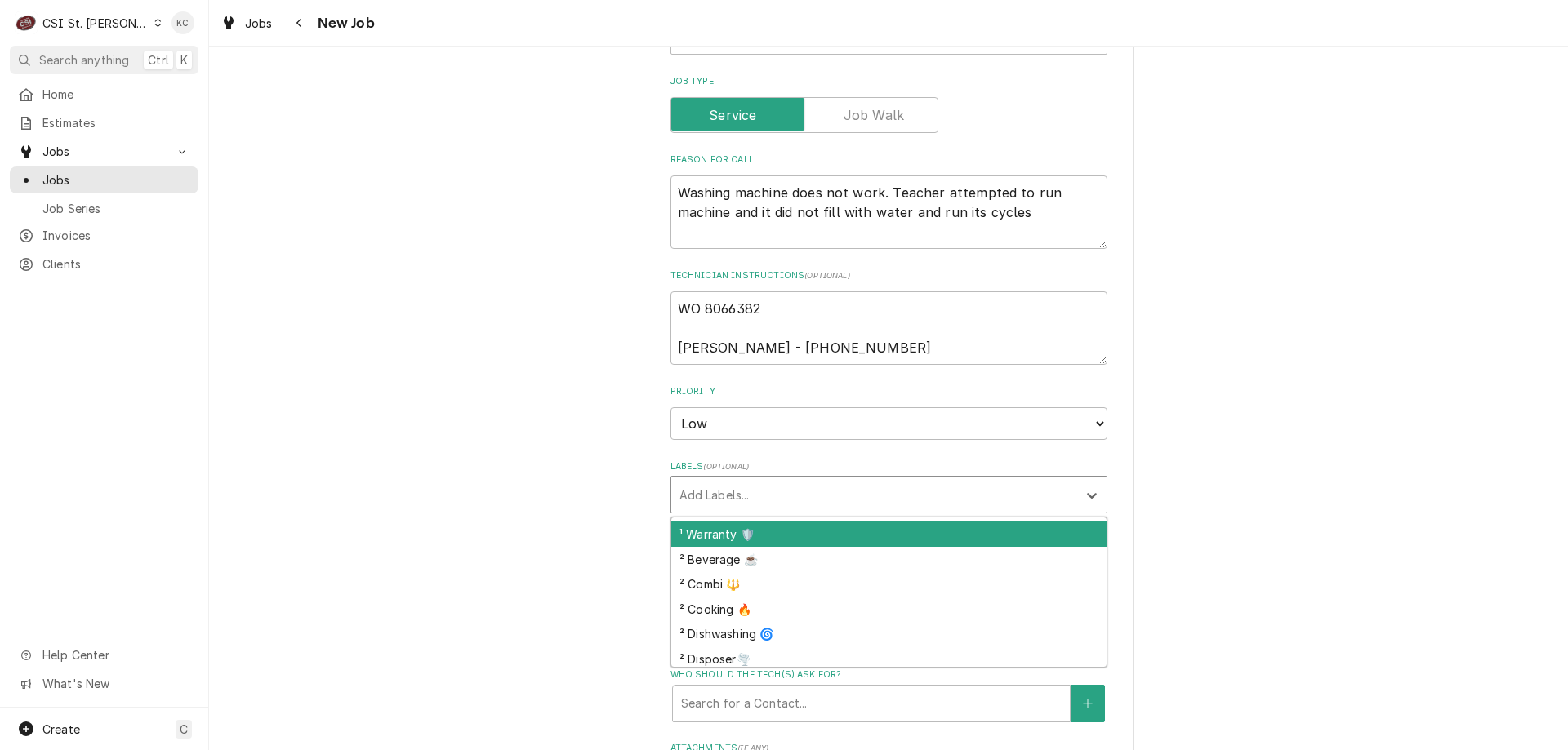
scroll to position [245, 0]
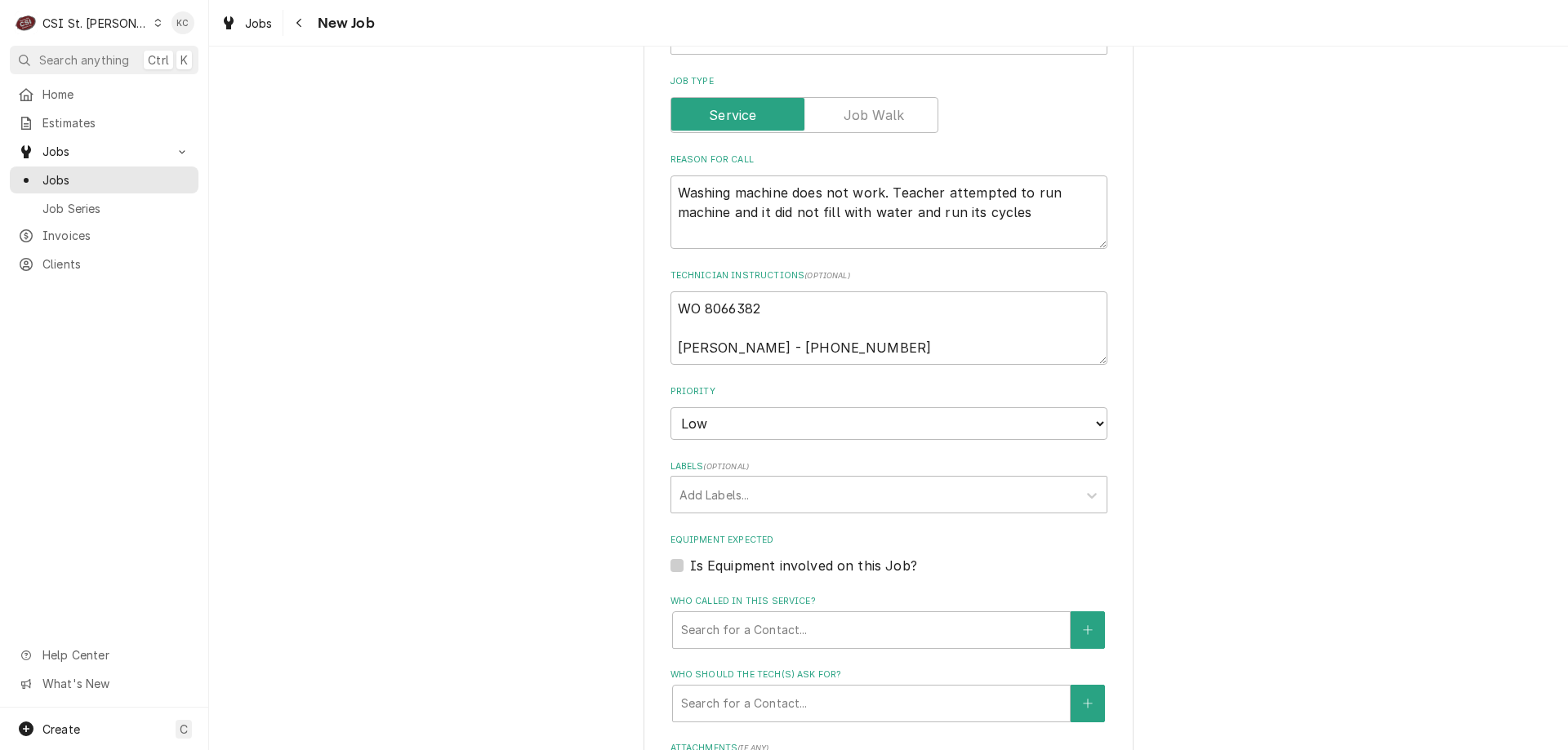
drag, startPoint x: 510, startPoint y: 654, endPoint x: 466, endPoint y: 612, distance: 60.8
click at [510, 653] on div "Please provide the following information to create a job: Client Details Client…" at bounding box center [888, 289] width 1359 height 1757
click at [298, 27] on icon "Navigate back" at bounding box center [300, 23] width 8 height 12
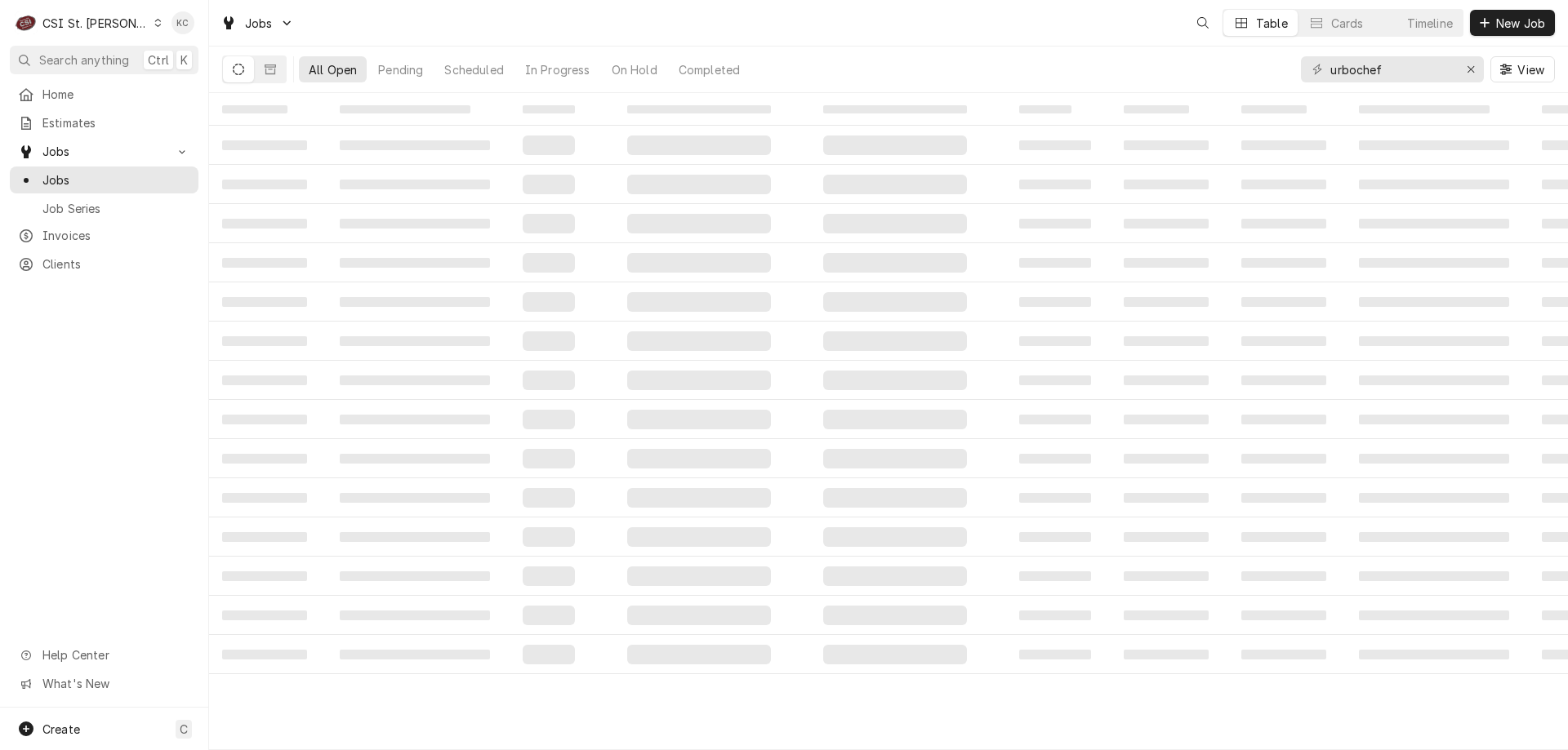
click at [98, 23] on div "CSI St. [PERSON_NAME]" at bounding box center [96, 23] width 106 height 18
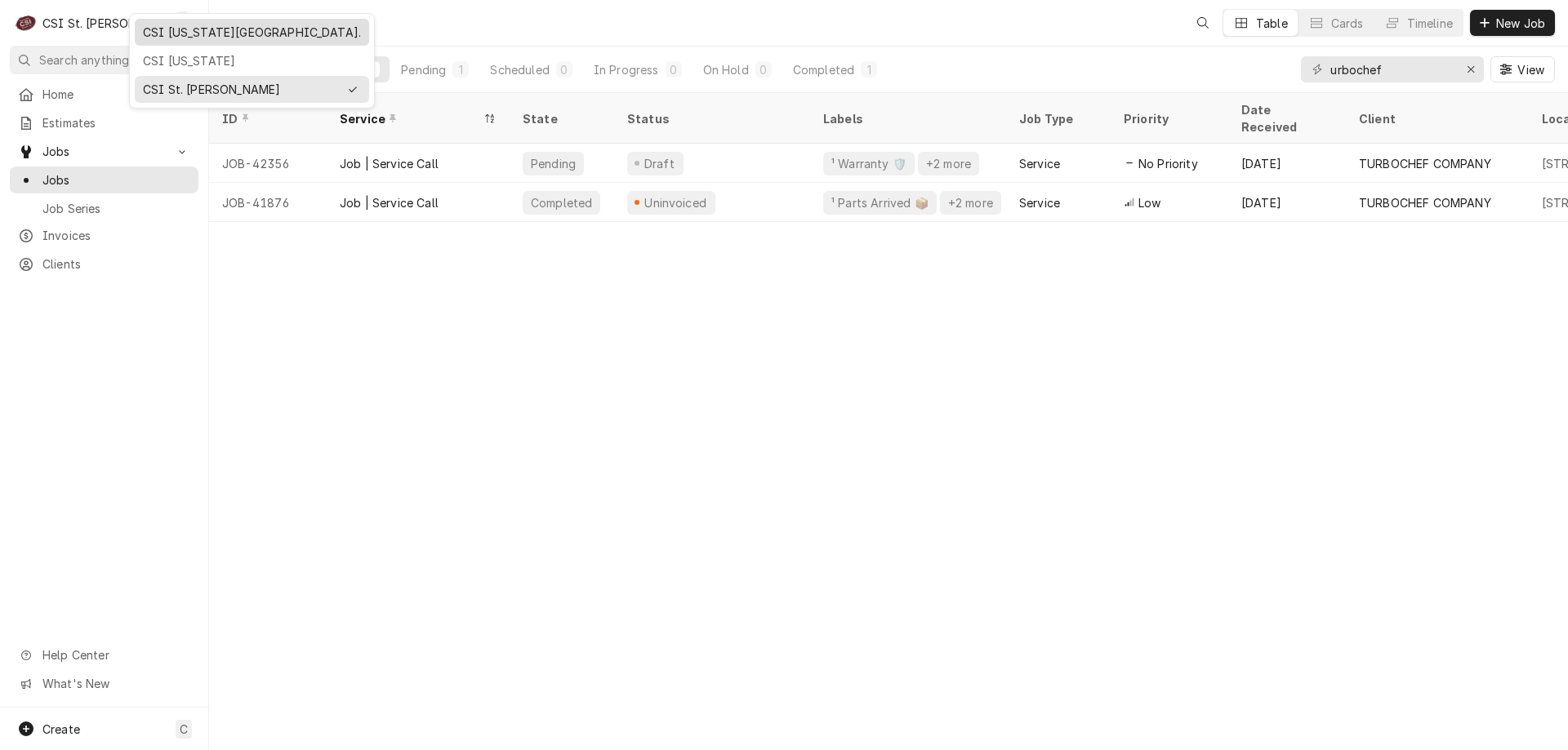
click at [197, 33] on div "CSI [US_STATE][GEOGRAPHIC_DATA]." at bounding box center [251, 32] width 218 height 18
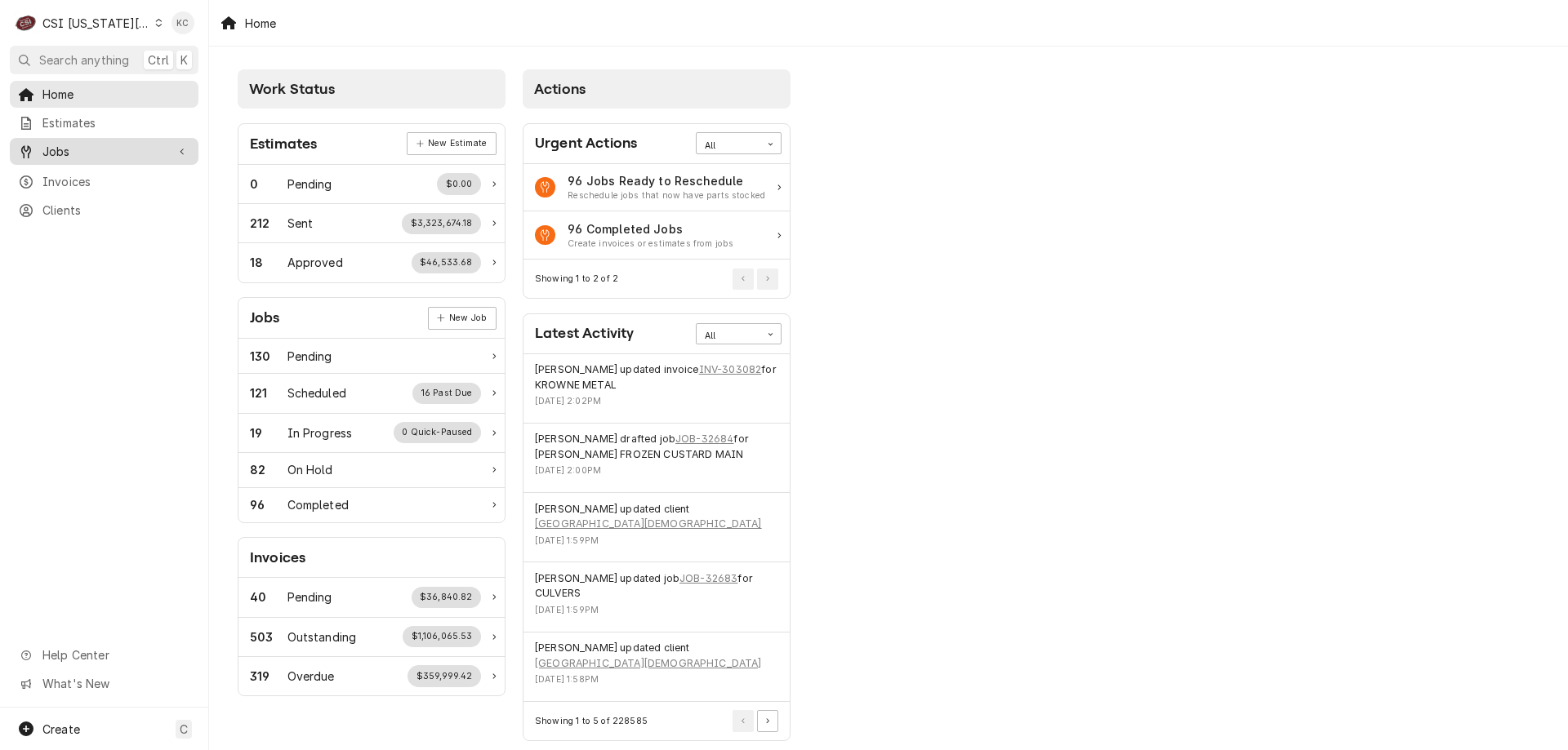
click at [128, 157] on link "Jobs" at bounding box center [103, 151] width 188 height 27
click at [104, 175] on span "Jobs" at bounding box center [116, 180] width 147 height 18
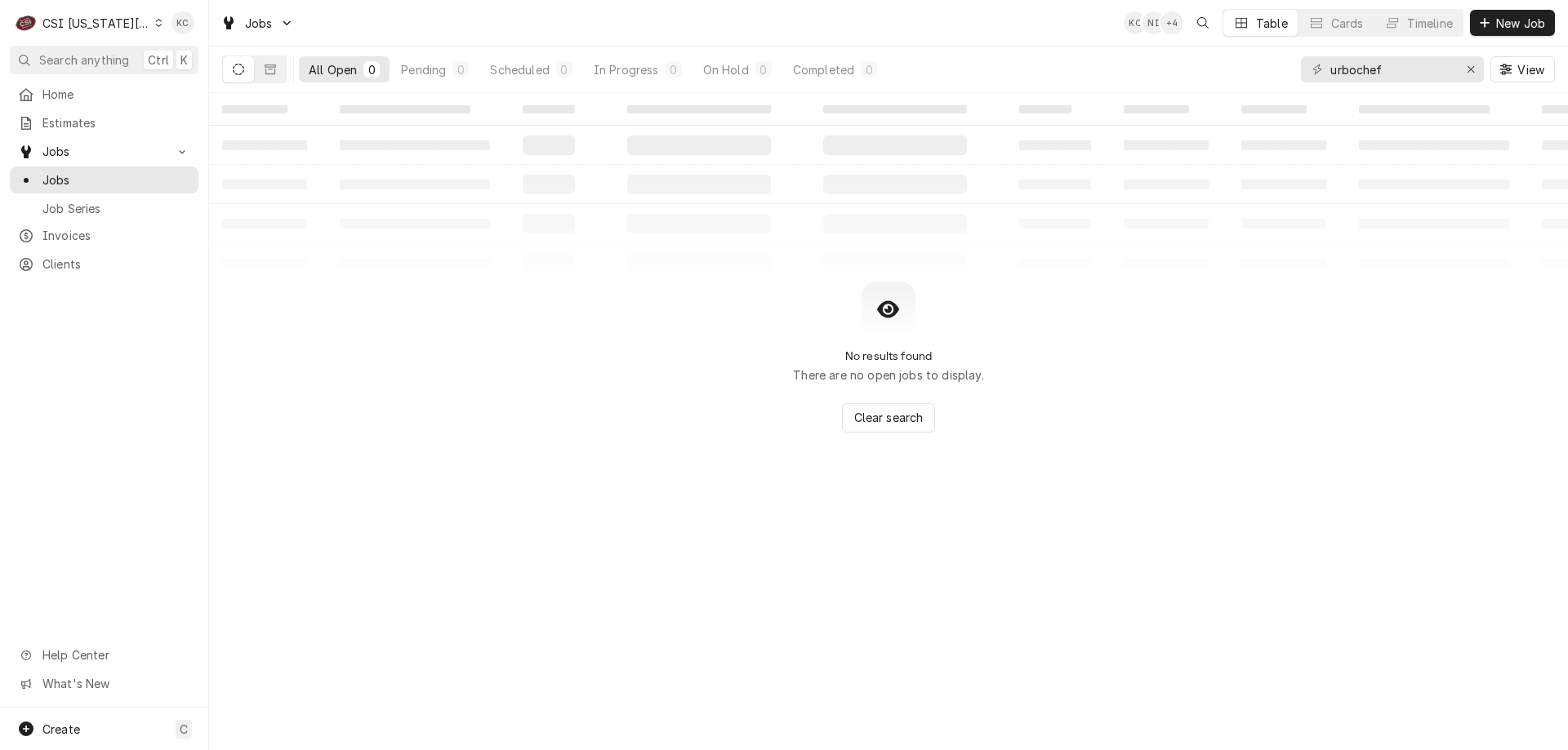
click at [334, 65] on div "All Open" at bounding box center [332, 70] width 48 height 18
drag, startPoint x: 1423, startPoint y: 67, endPoint x: 1133, endPoint y: 121, distance: 295.0
click at [1133, 121] on div "Jobs KC NI + 4 Table Cards Timeline New Job All Open 0 Pending 0 Scheduled 0 In…" at bounding box center [888, 375] width 1359 height 750
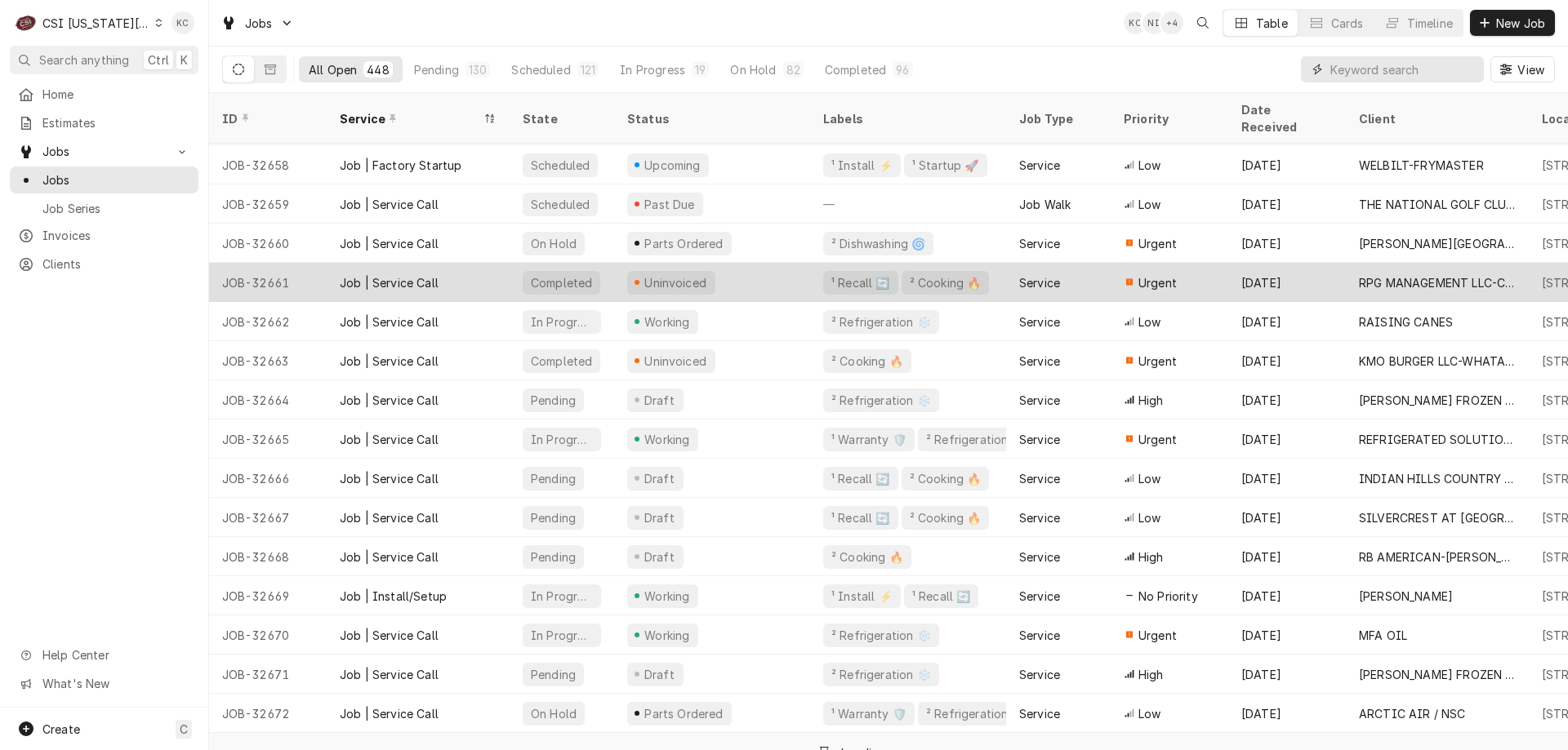
scroll to position [209, 0]
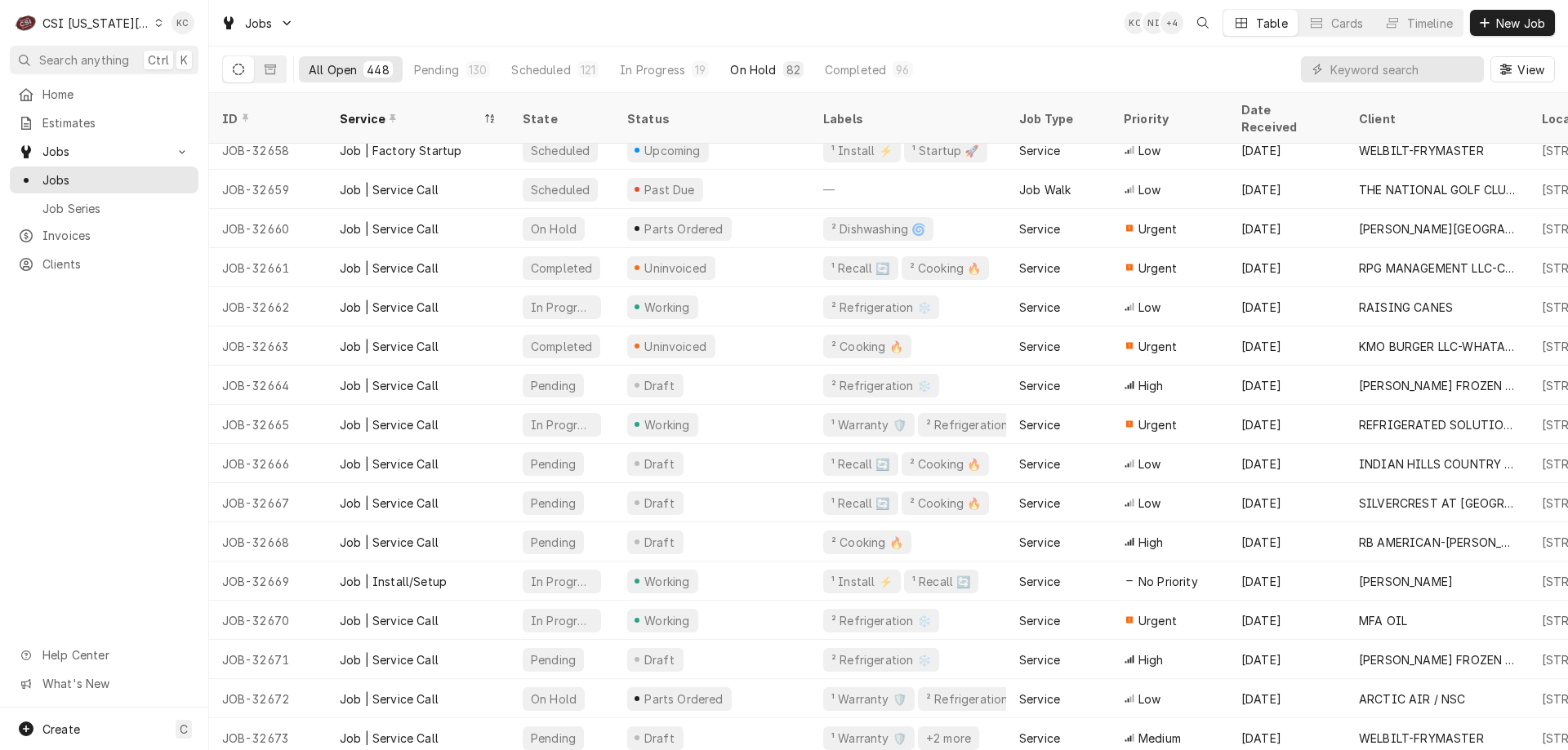
click at [750, 65] on div "On Hold" at bounding box center [752, 70] width 46 height 18
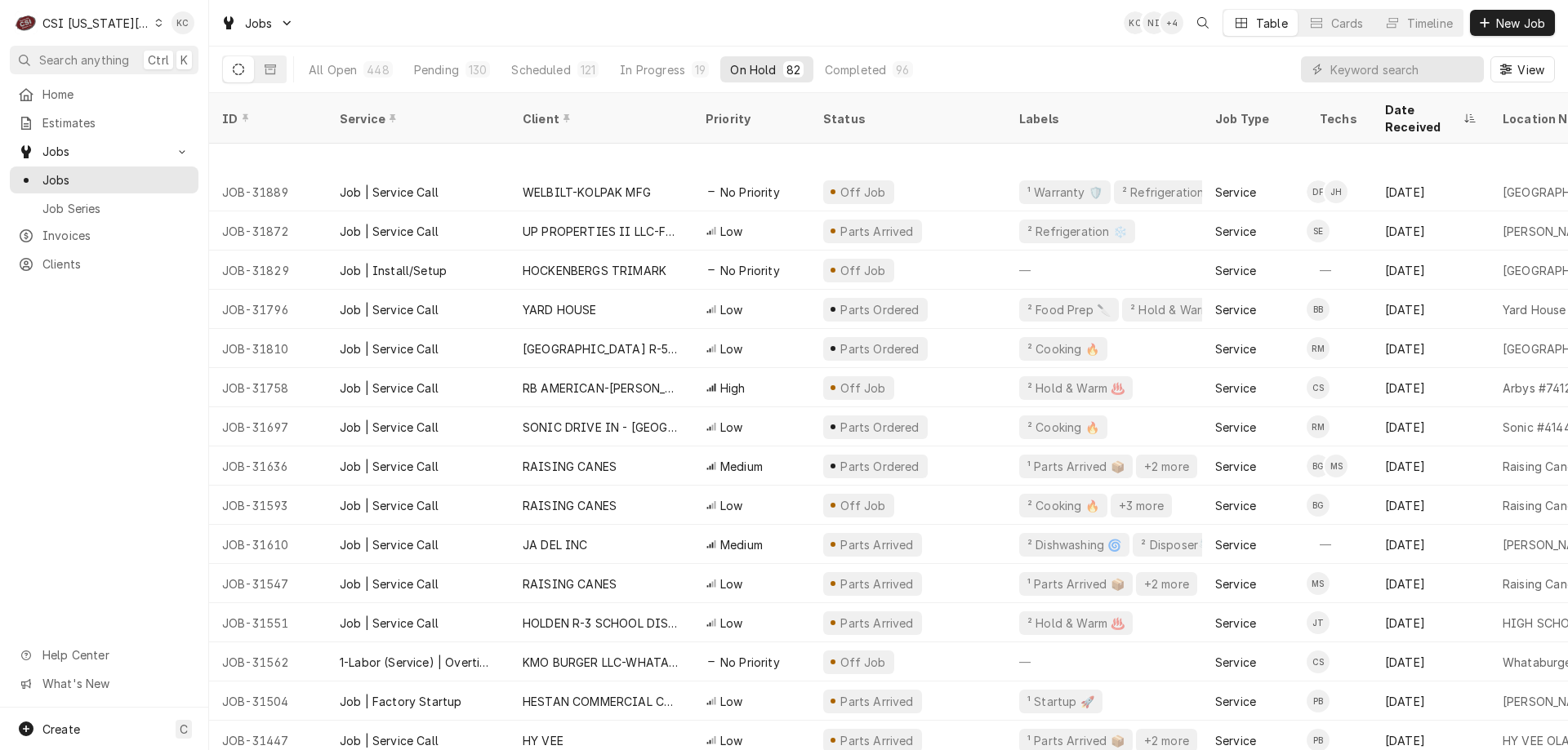
scroll to position [2524, 0]
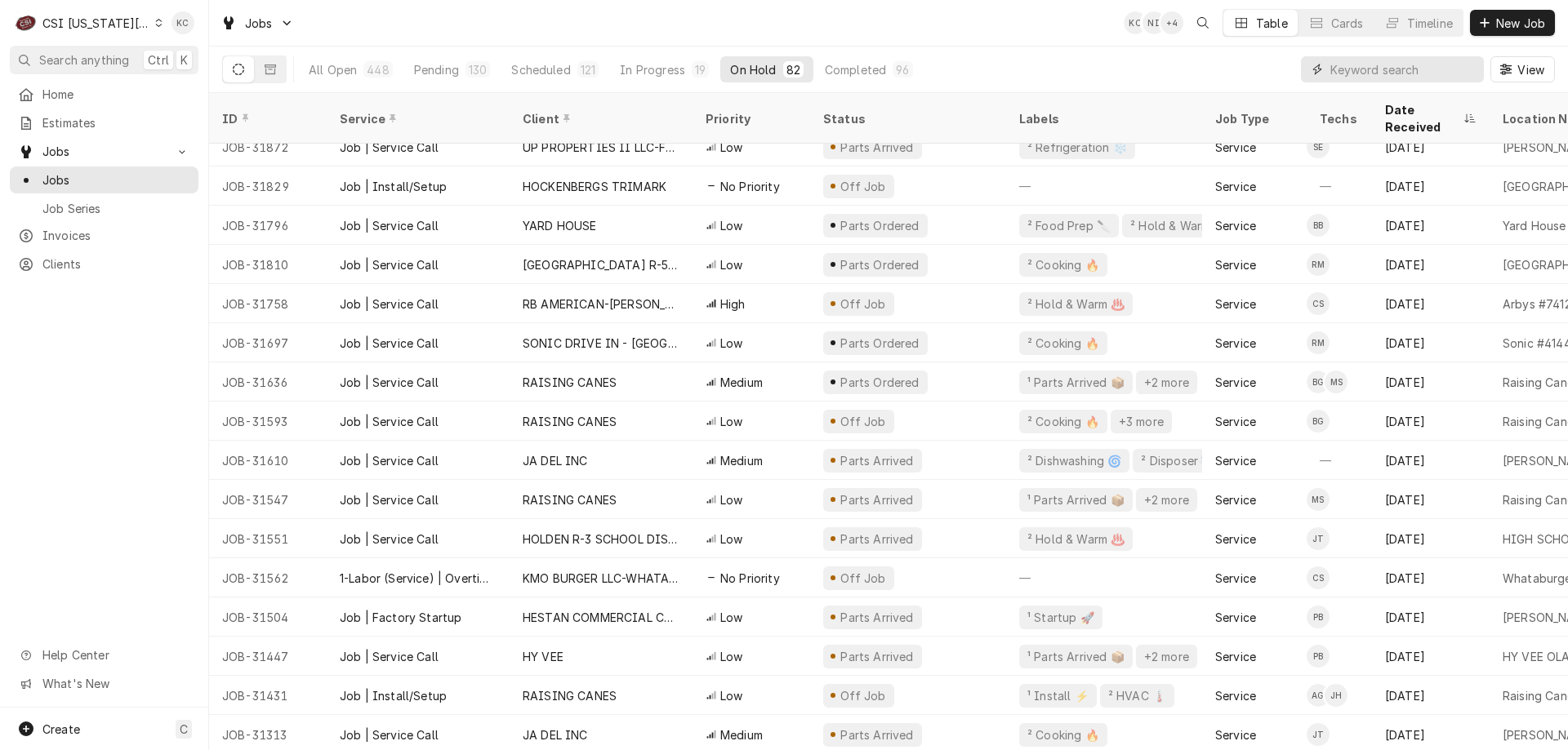
click at [1404, 72] on input "Dynamic Content Wrapper" at bounding box center [1402, 69] width 145 height 26
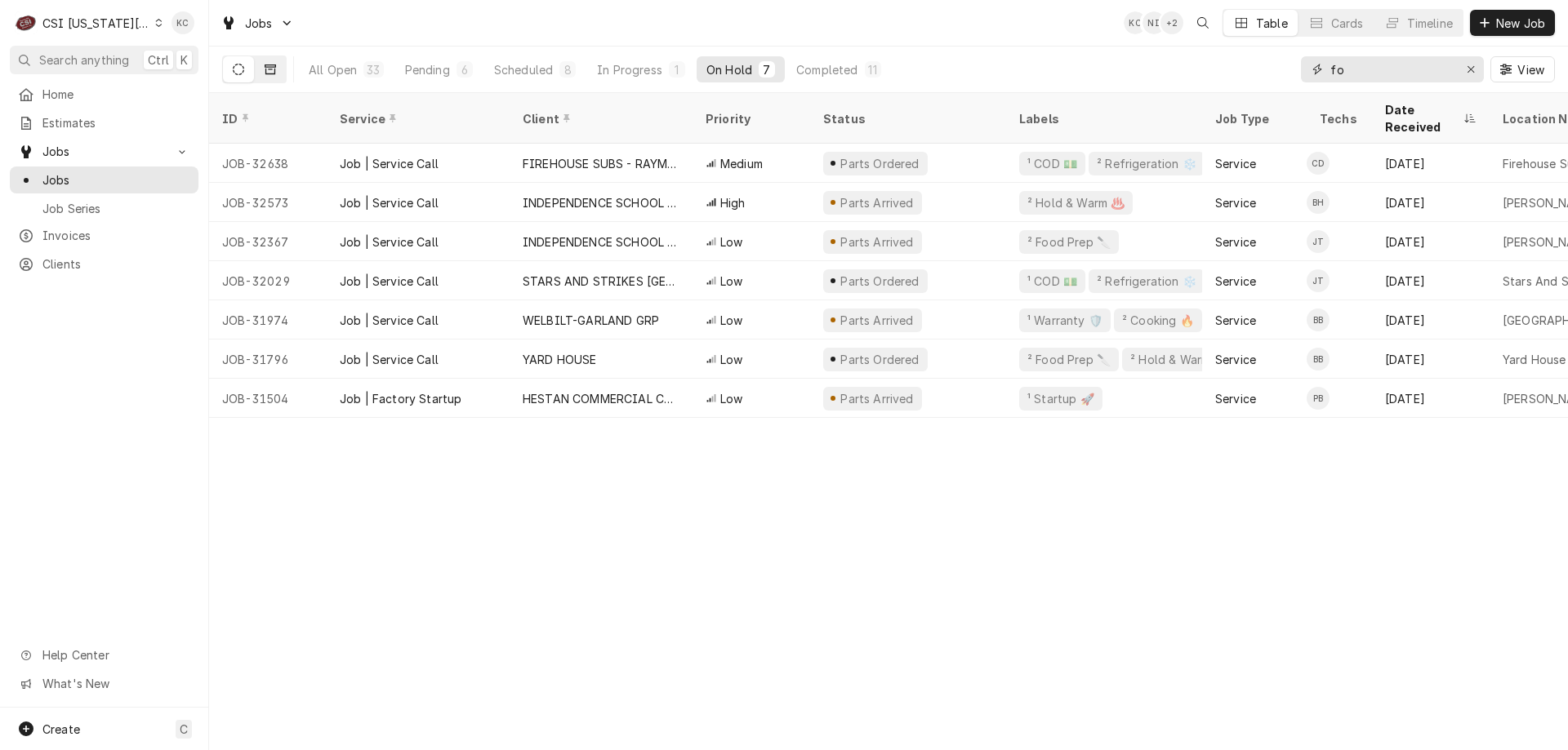
type input "fo"
click at [278, 67] on button "Dynamic Content Wrapper" at bounding box center [270, 69] width 31 height 26
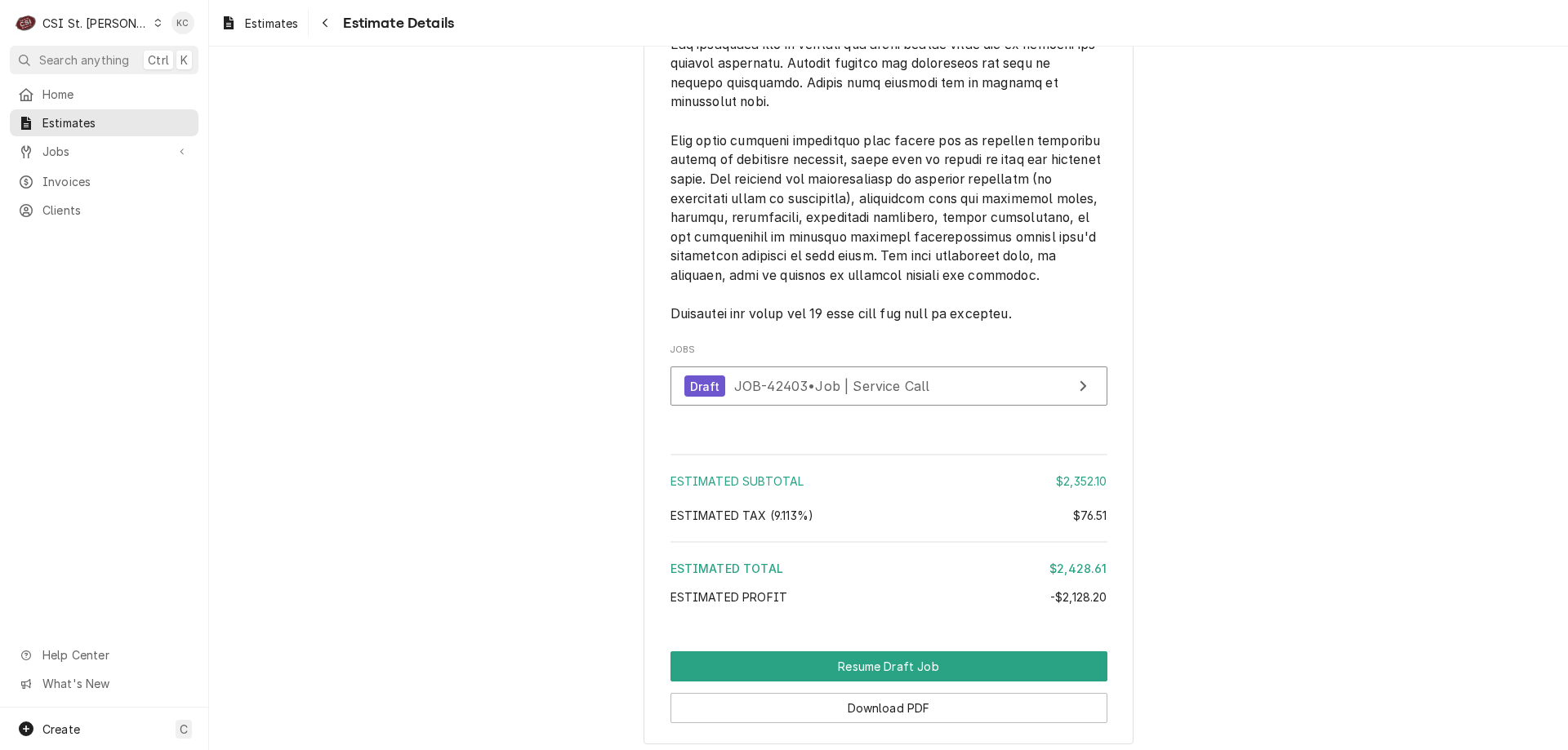
scroll to position [4790, 0]
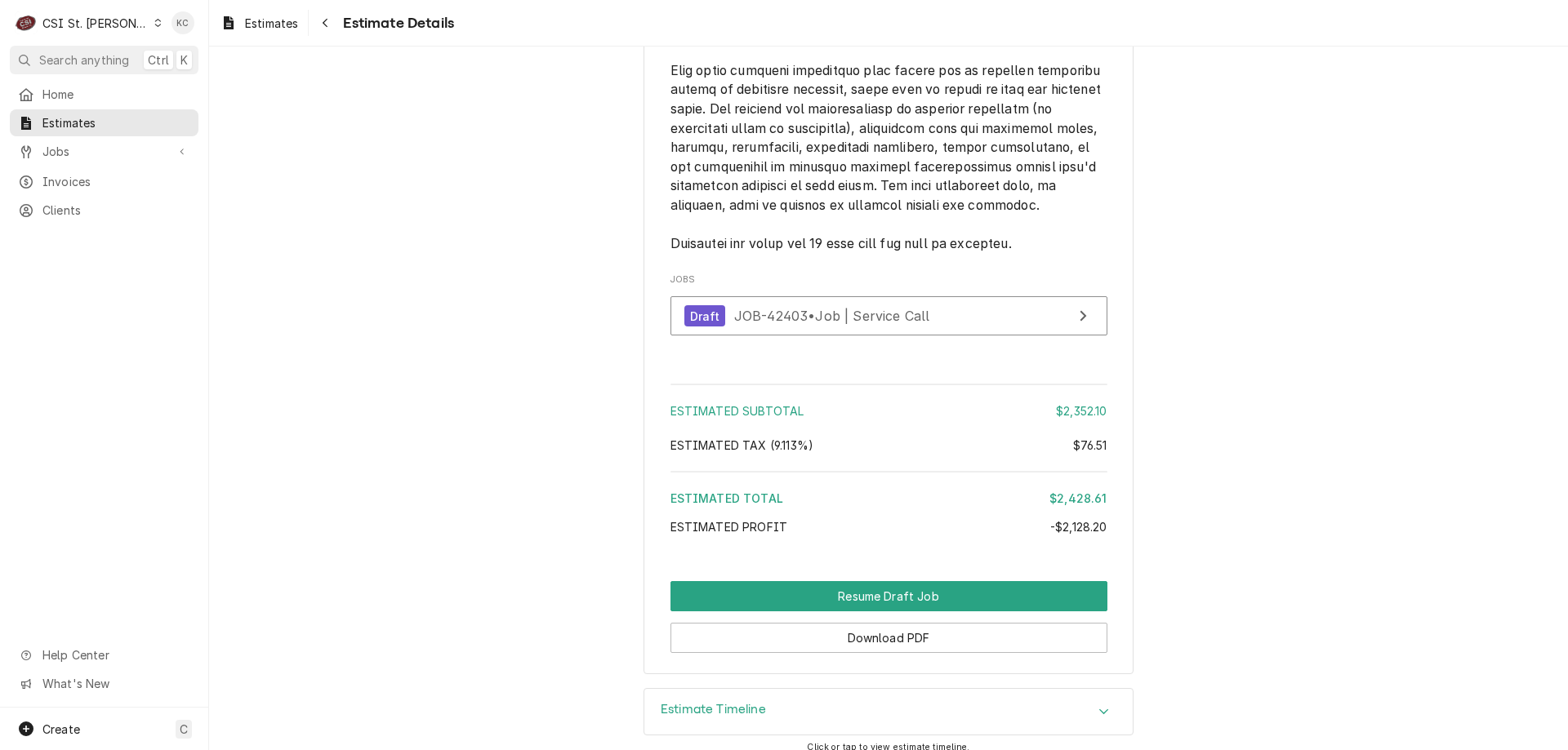
click at [75, 20] on div "CSI St. Louis" at bounding box center [96, 23] width 106 height 18
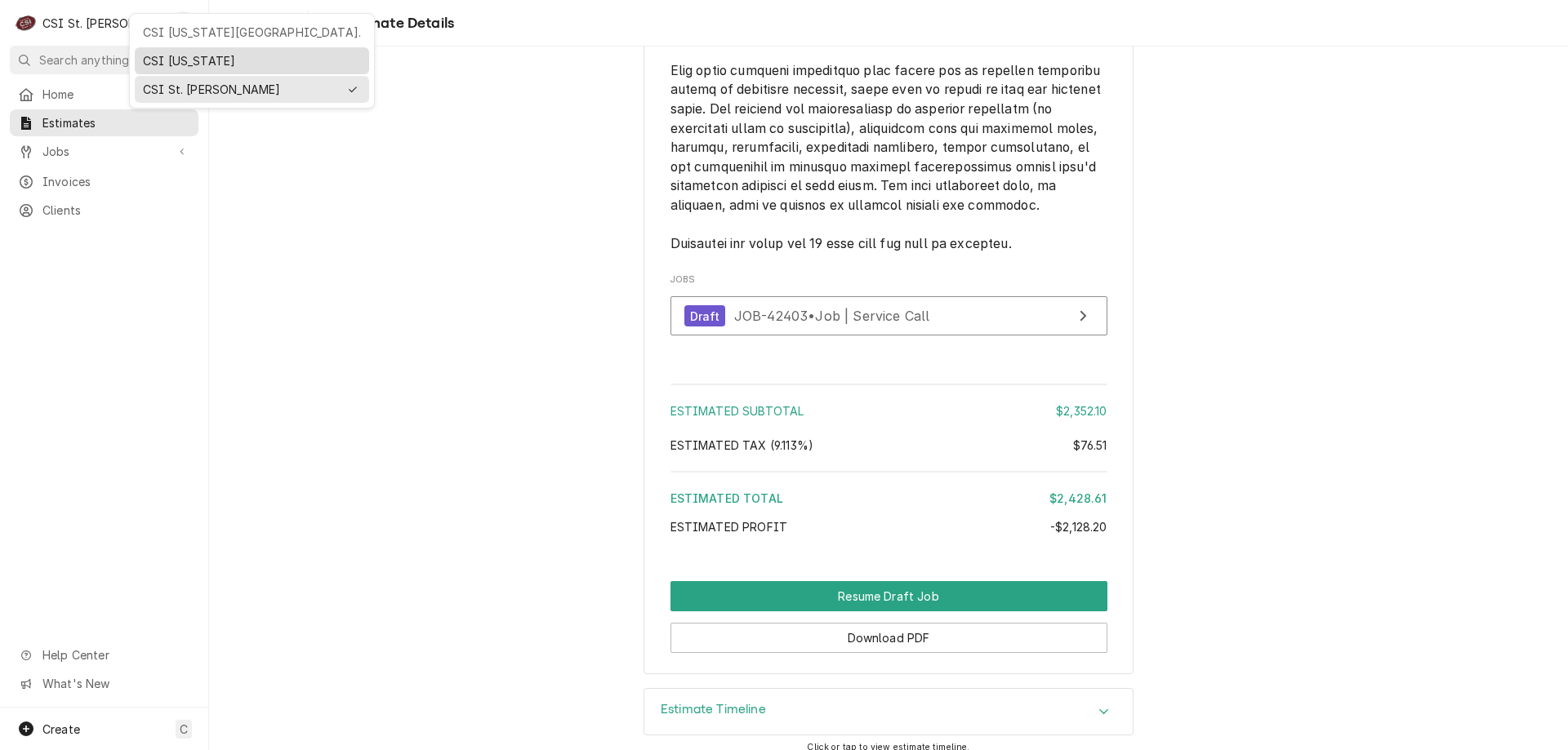
click at [217, 53] on div "CSI [US_STATE]" at bounding box center [251, 61] width 218 height 18
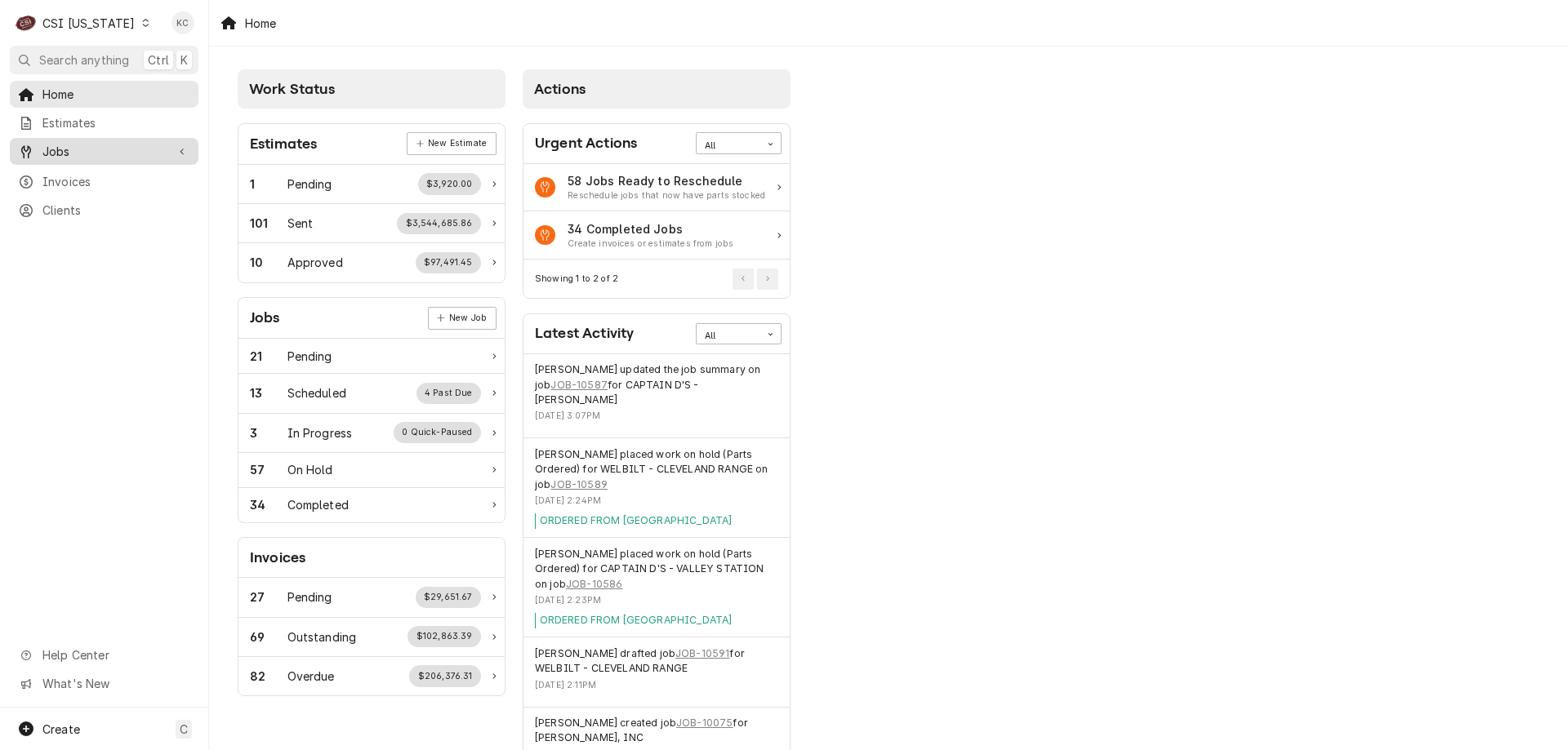
click at [86, 147] on span "Jobs" at bounding box center [104, 151] width 123 height 18
click at [106, 172] on span "Jobs" at bounding box center [116, 180] width 147 height 18
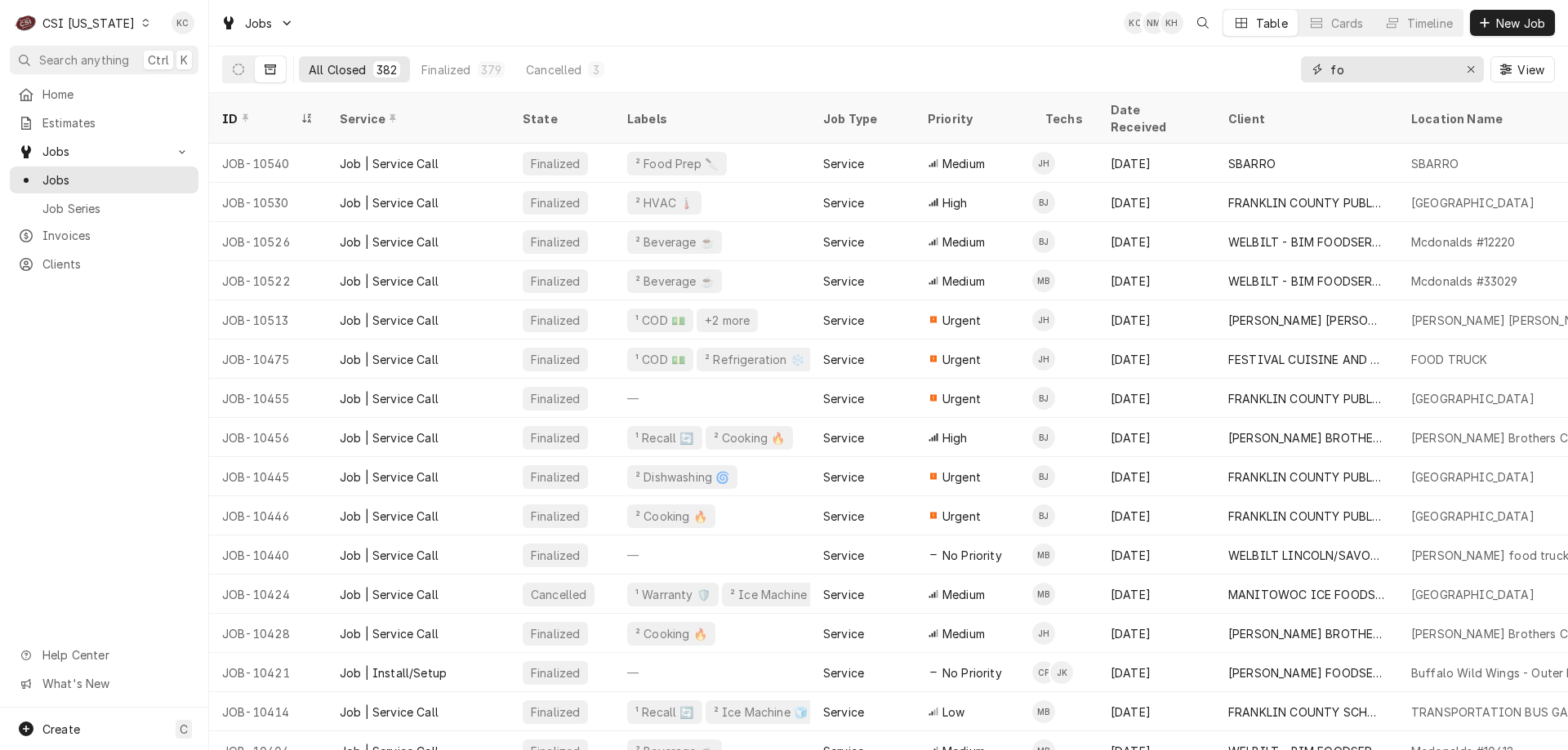
drag, startPoint x: 1361, startPoint y: 75, endPoint x: 1286, endPoint y: 74, distance: 75.0
click at [1286, 74] on div "All Closed 382 Finalized 379 Cancelled 3 fo View" at bounding box center [889, 69] width 1333 height 46
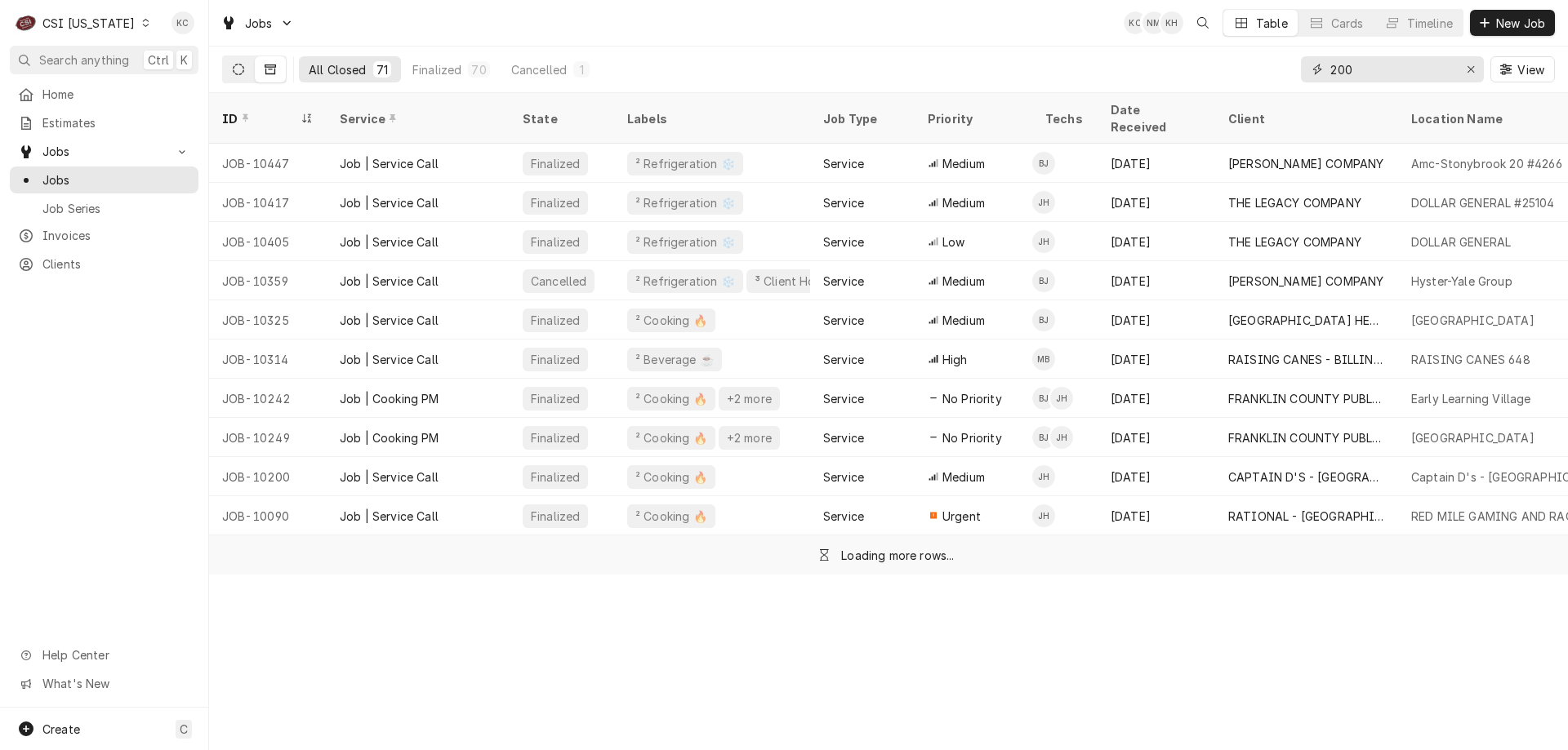
type input "200"
click at [245, 77] on button "Dynamic Content Wrapper" at bounding box center [238, 69] width 31 height 26
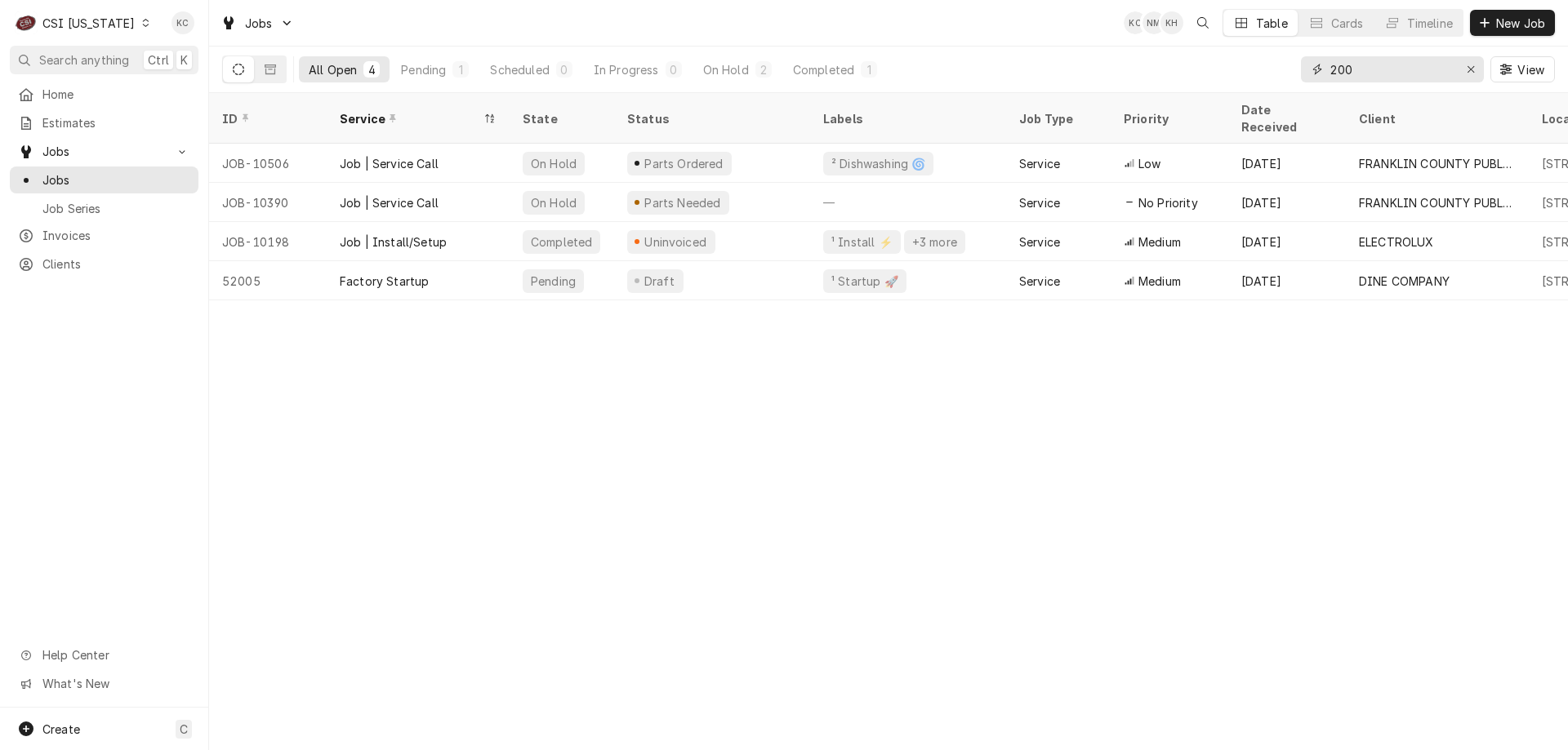
click at [1409, 73] on input "200" at bounding box center [1391, 69] width 123 height 26
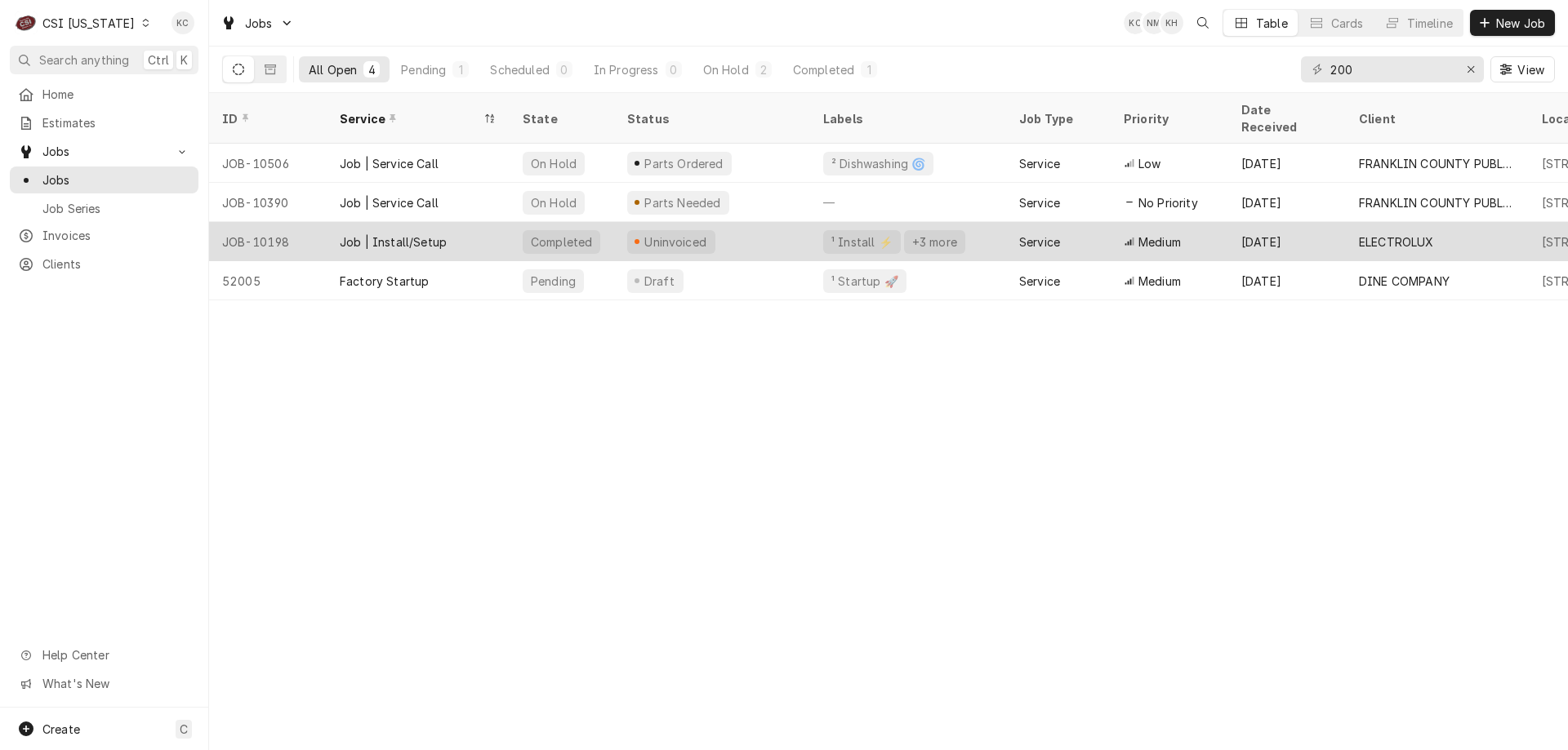
click at [713, 222] on div "Uninvoiced" at bounding box center [711, 242] width 196 height 39
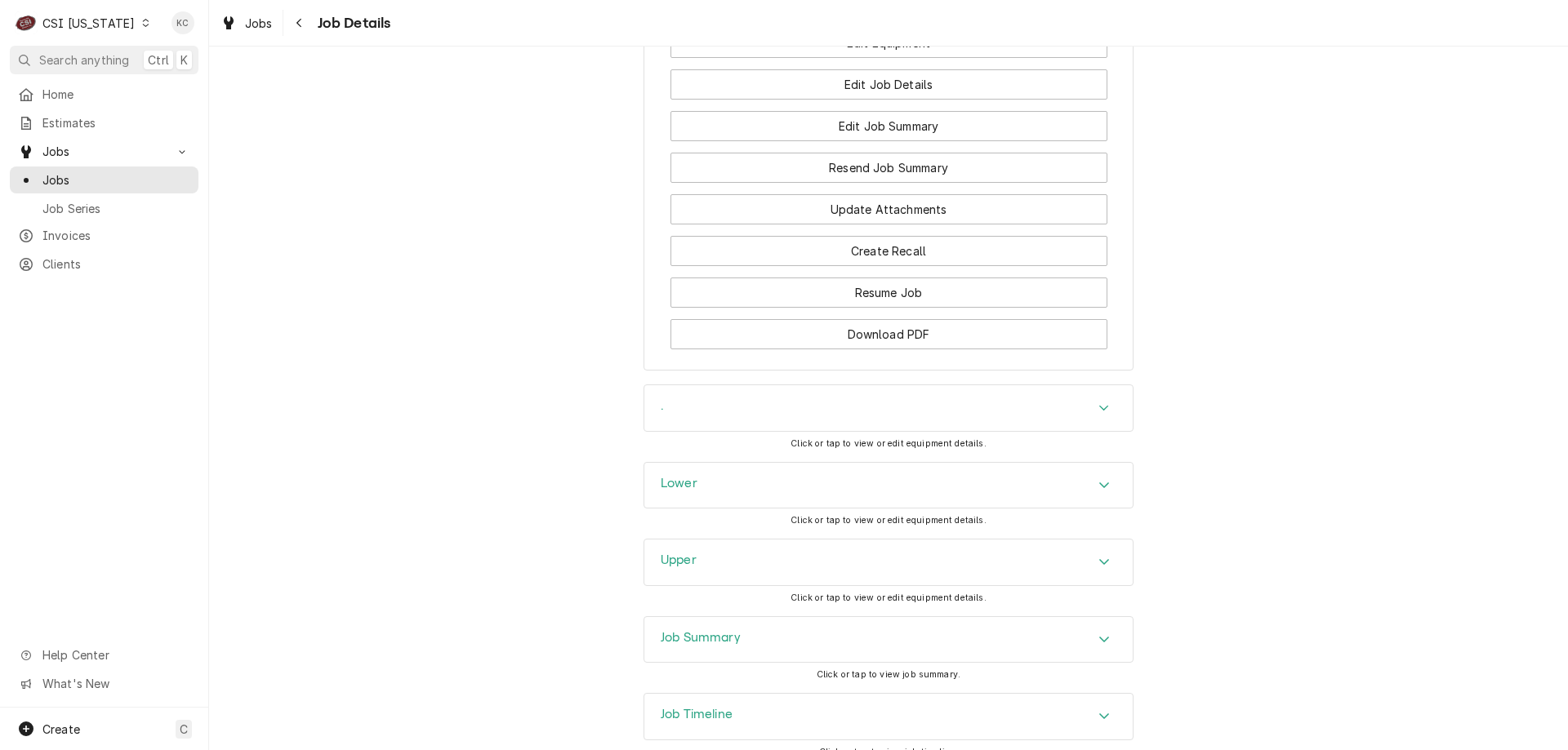
scroll to position [1958, 0]
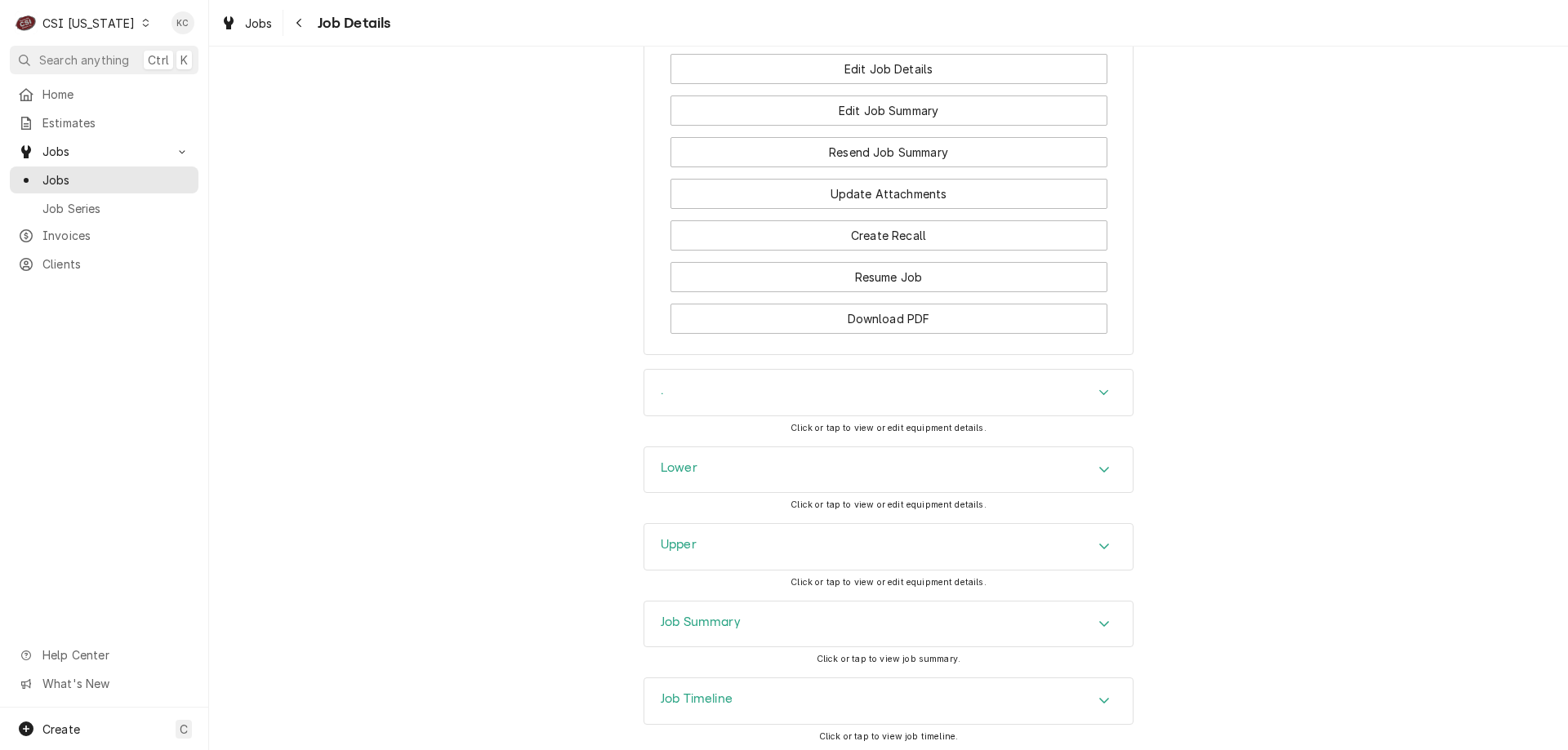
click at [790, 631] on div "Job Summary" at bounding box center [888, 624] width 488 height 46
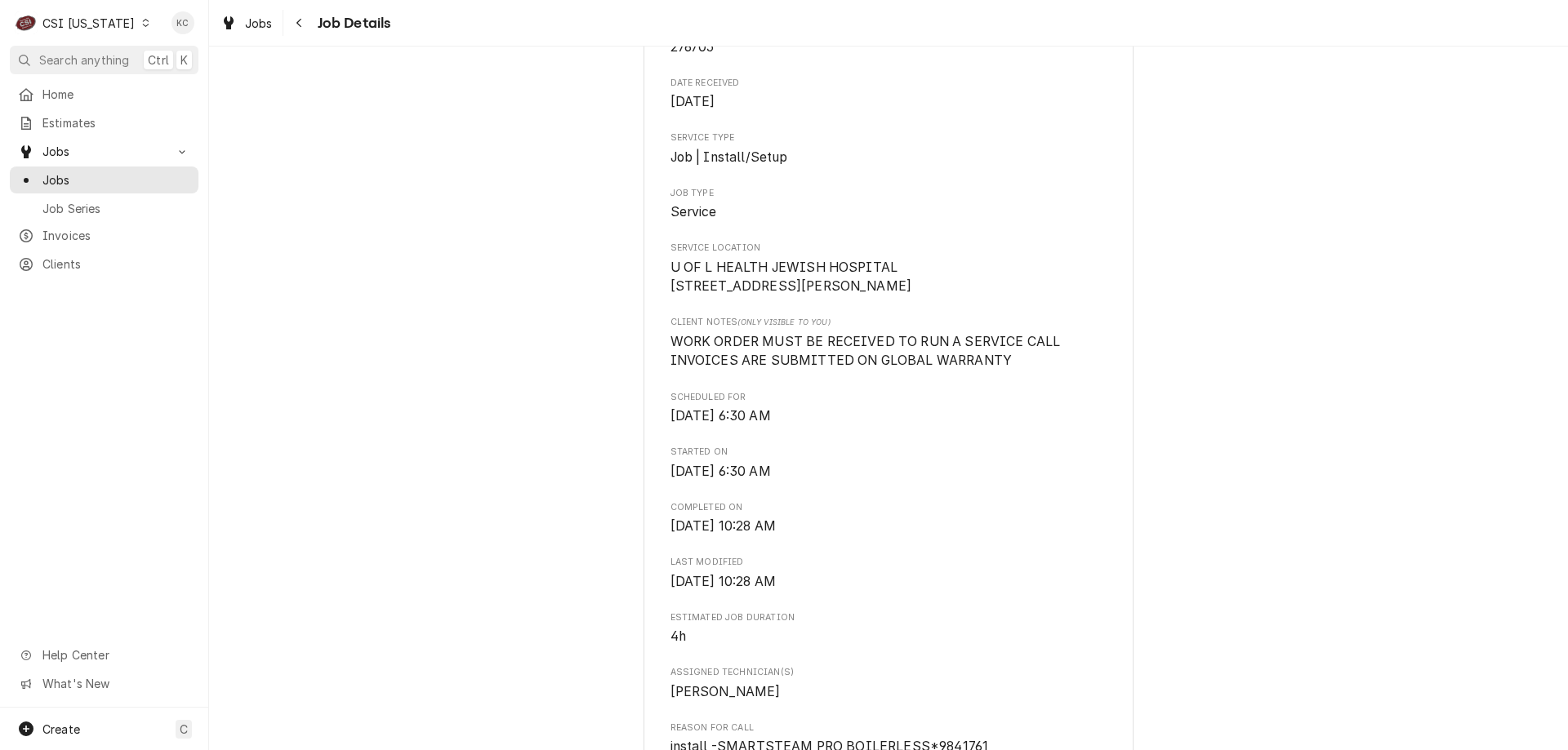
scroll to position [245, 0]
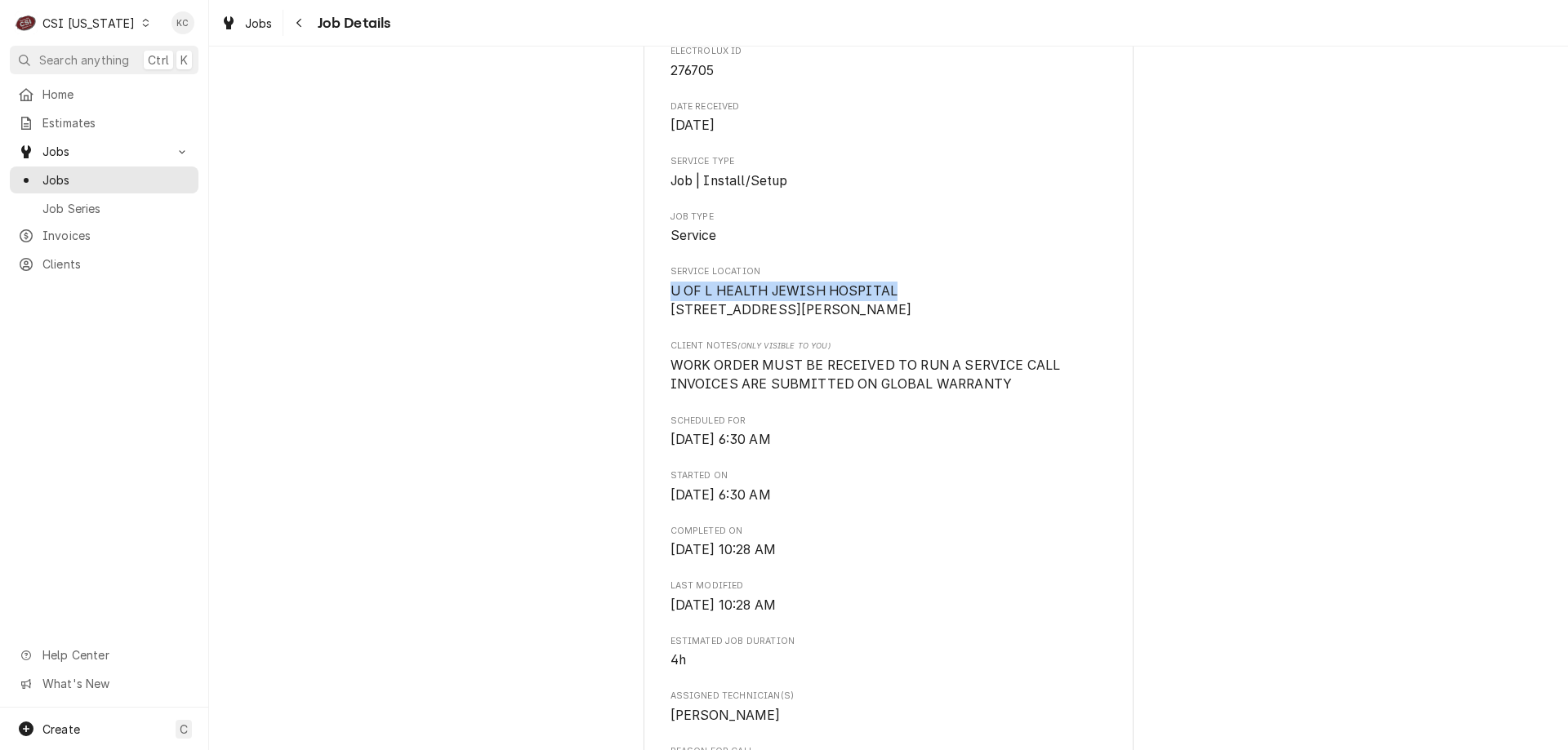
drag, startPoint x: 894, startPoint y: 273, endPoint x: 657, endPoint y: 274, distance: 237.0
copy span "U OF L HEALTH JEWISH HOSPITAL"
click at [296, 27] on icon "Navigate back" at bounding box center [300, 23] width 8 height 12
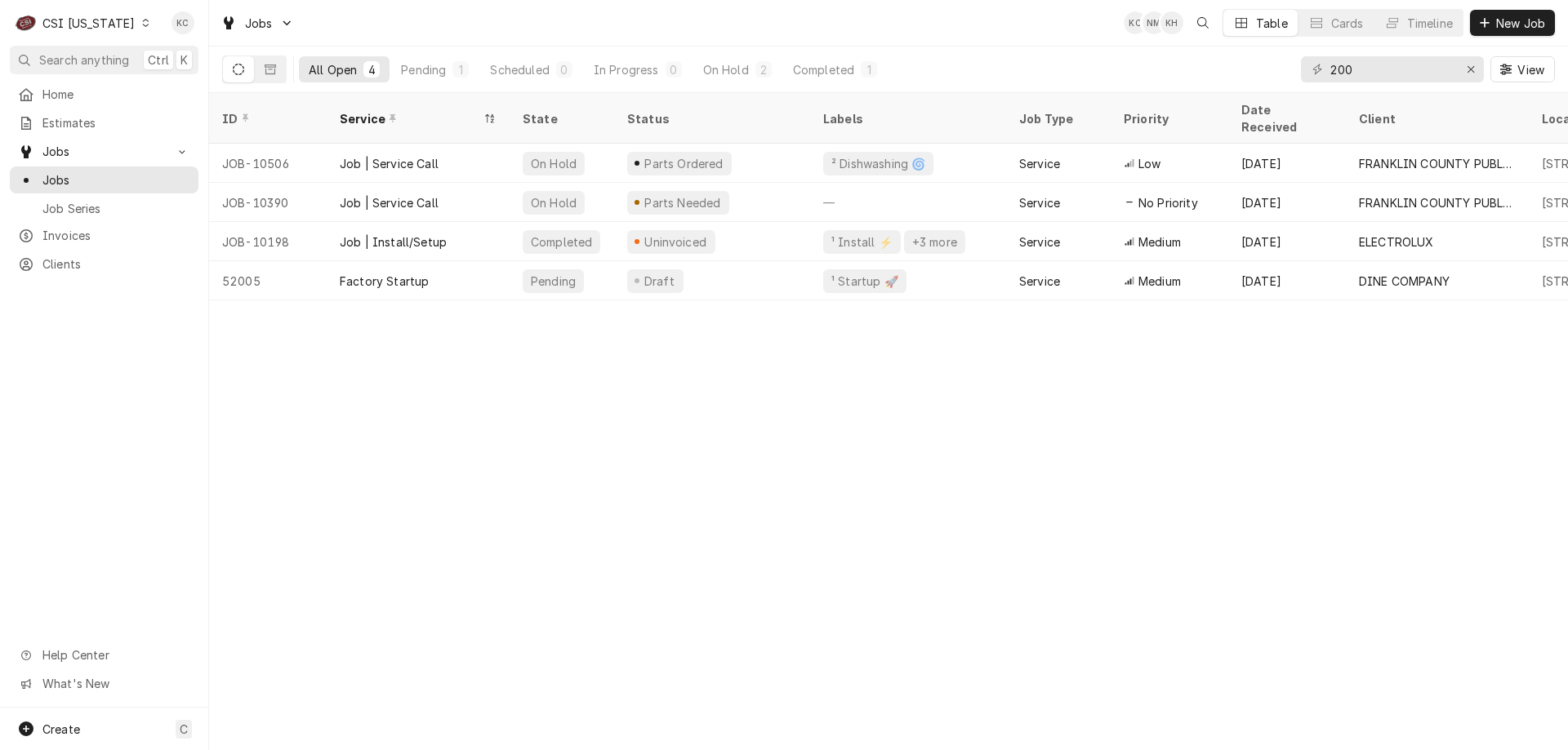
drag, startPoint x: 1491, startPoint y: 32, endPoint x: 1511, endPoint y: 437, distance: 405.5
click at [1511, 437] on div "Jobs KC NM KH Table Cards Timeline New Job All Open 4 Pending 1 Scheduled 0 In …" at bounding box center [888, 375] width 1359 height 750
click at [101, 27] on div "CSI Kentucky" at bounding box center [89, 23] width 93 height 18
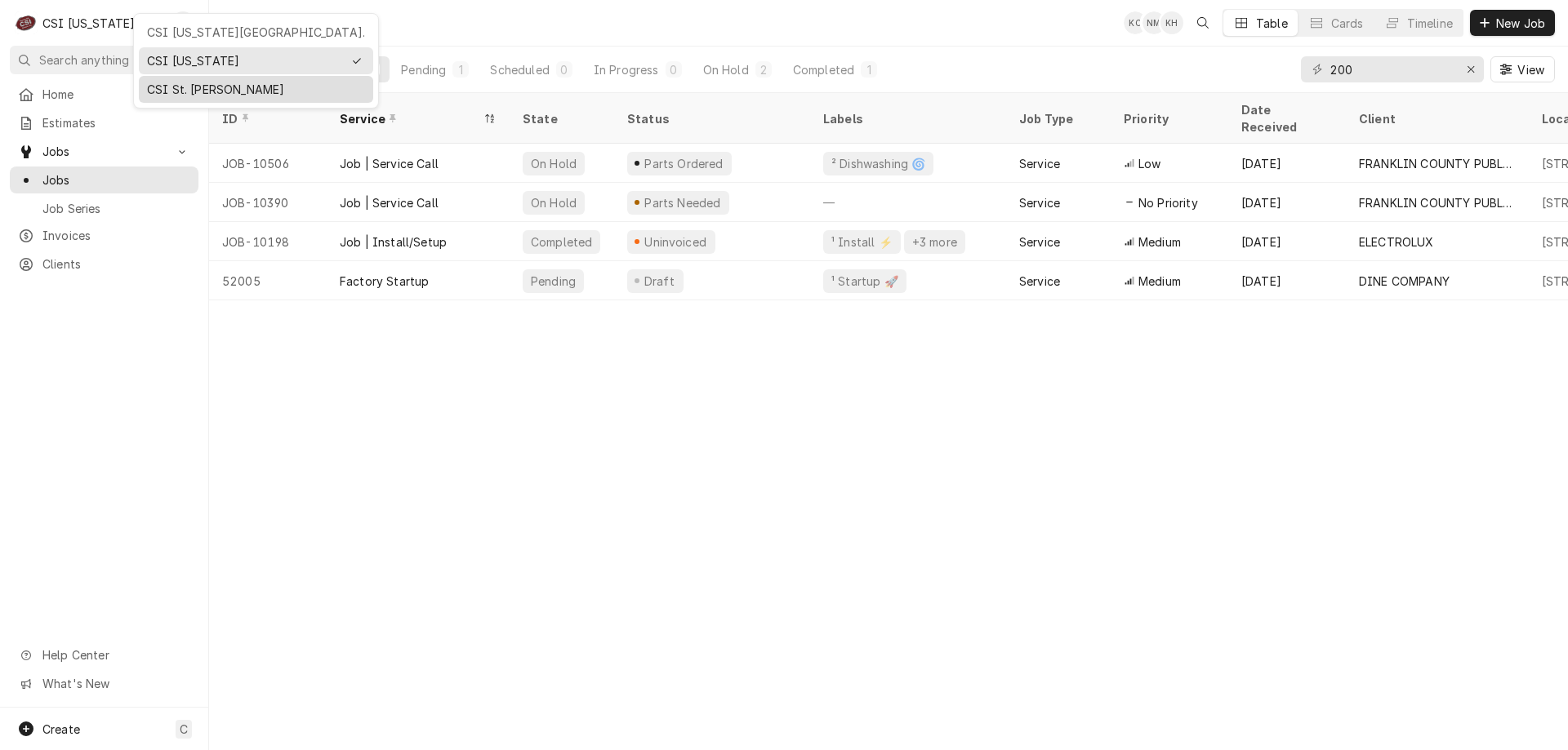
click at [181, 85] on div "CSI St. Louis" at bounding box center [256, 90] width 218 height 18
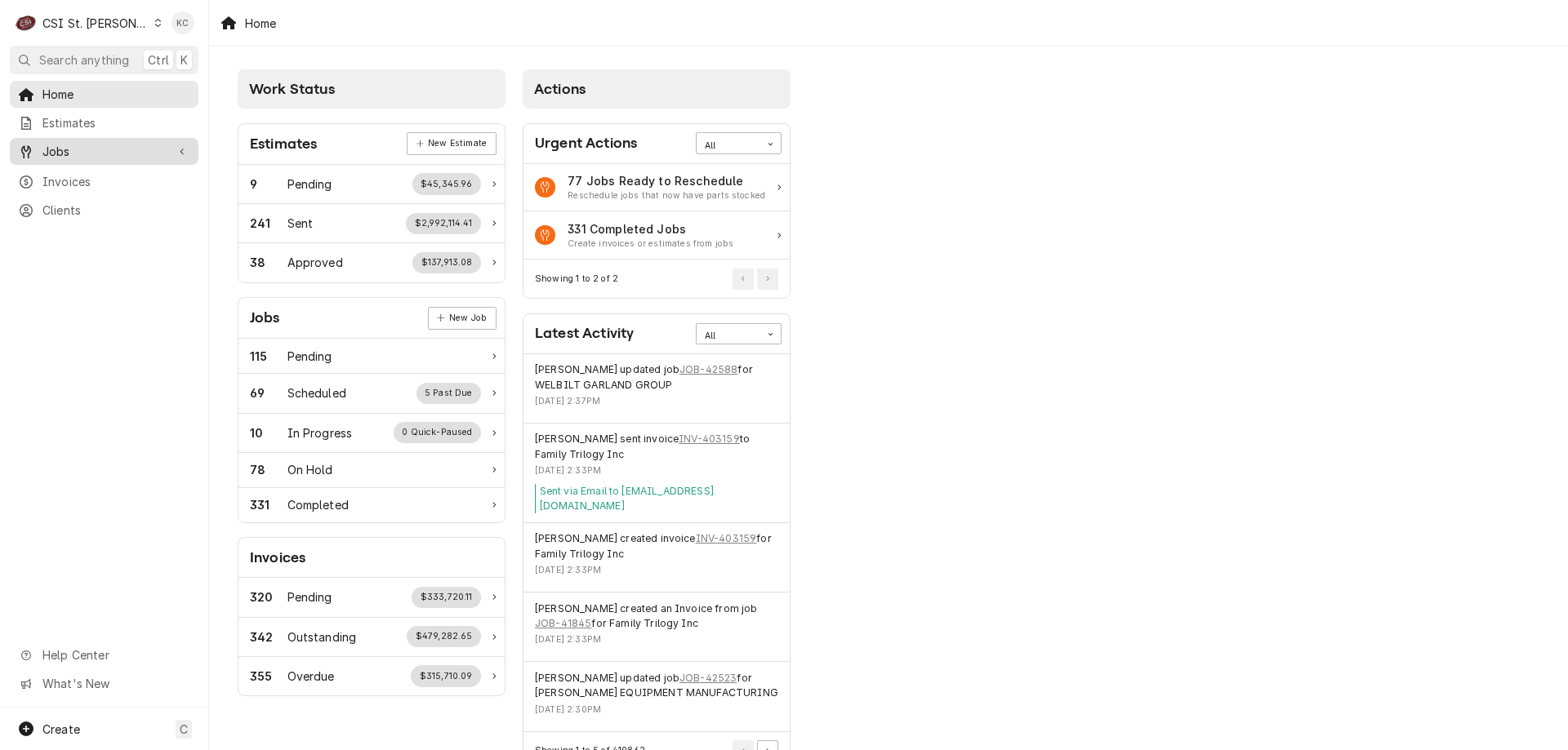
click at [37, 142] on div "Jobs" at bounding box center [91, 151] width 147 height 18
click at [115, 187] on link "Jobs" at bounding box center [103, 180] width 188 height 27
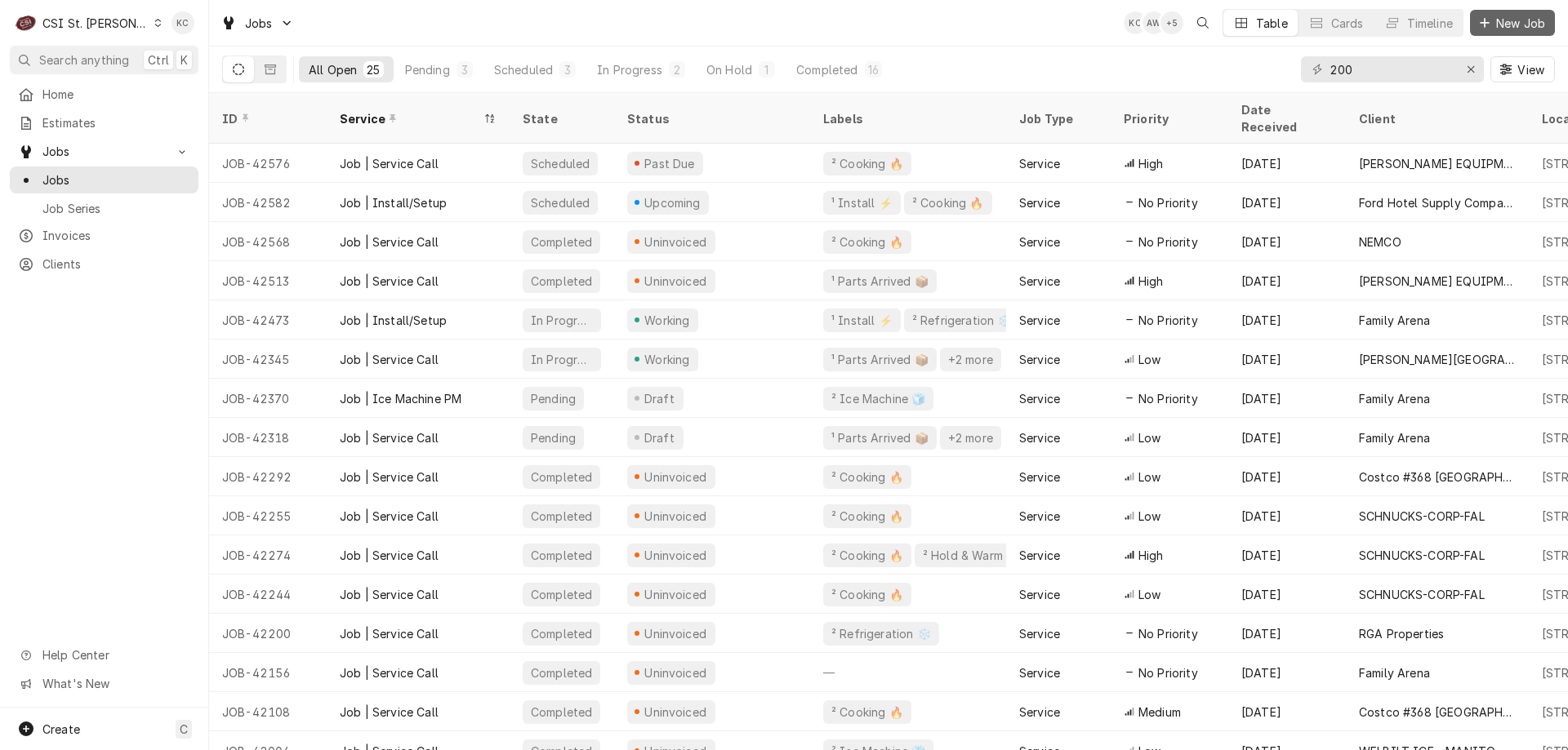
click at [1509, 32] on button "New Job" at bounding box center [1511, 22] width 85 height 26
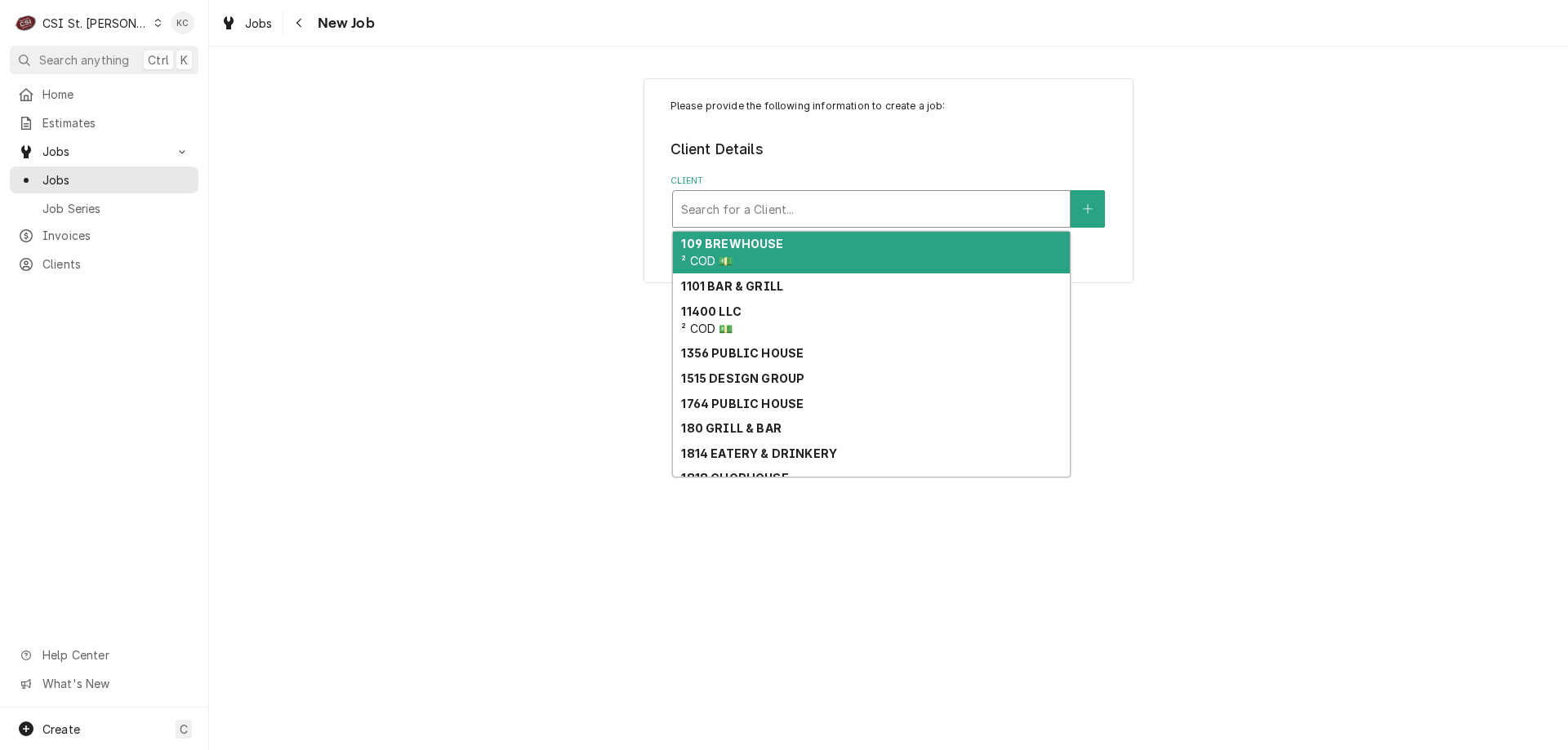
click at [784, 217] on div "Client" at bounding box center [871, 209] width 381 height 29
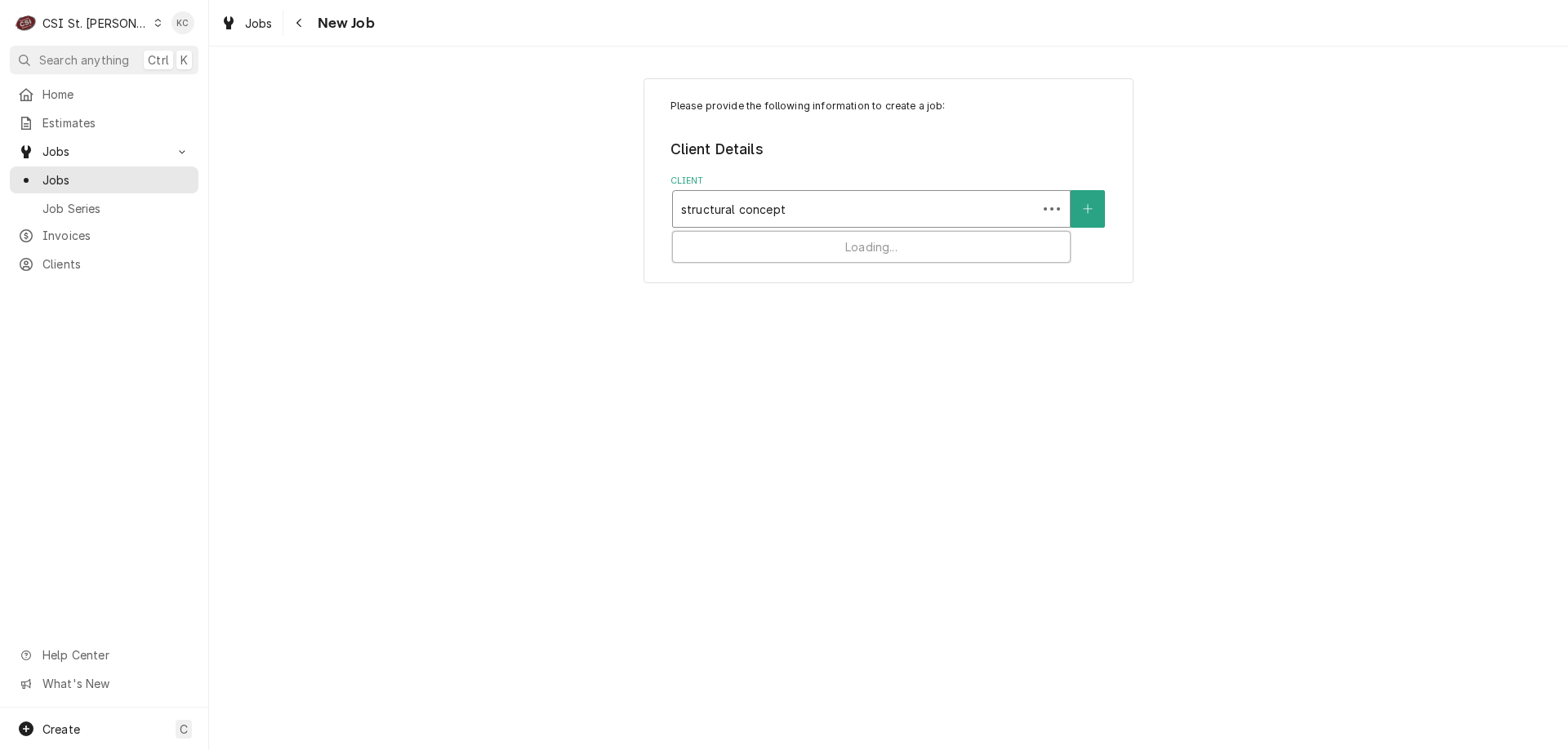
type input "structural concepts"
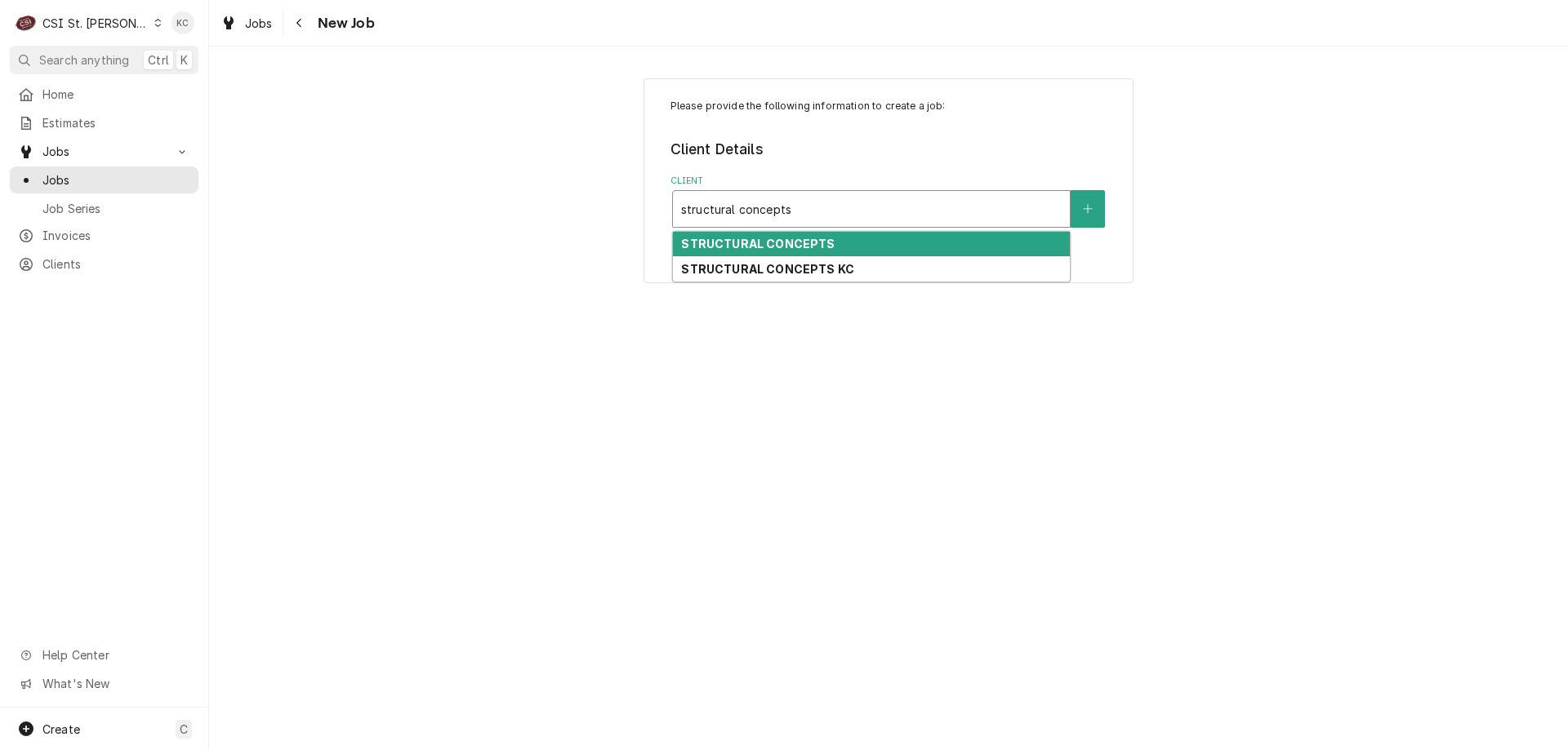
click at [890, 243] on div "STRUCTURAL CONCEPTS" at bounding box center [871, 245] width 397 height 25
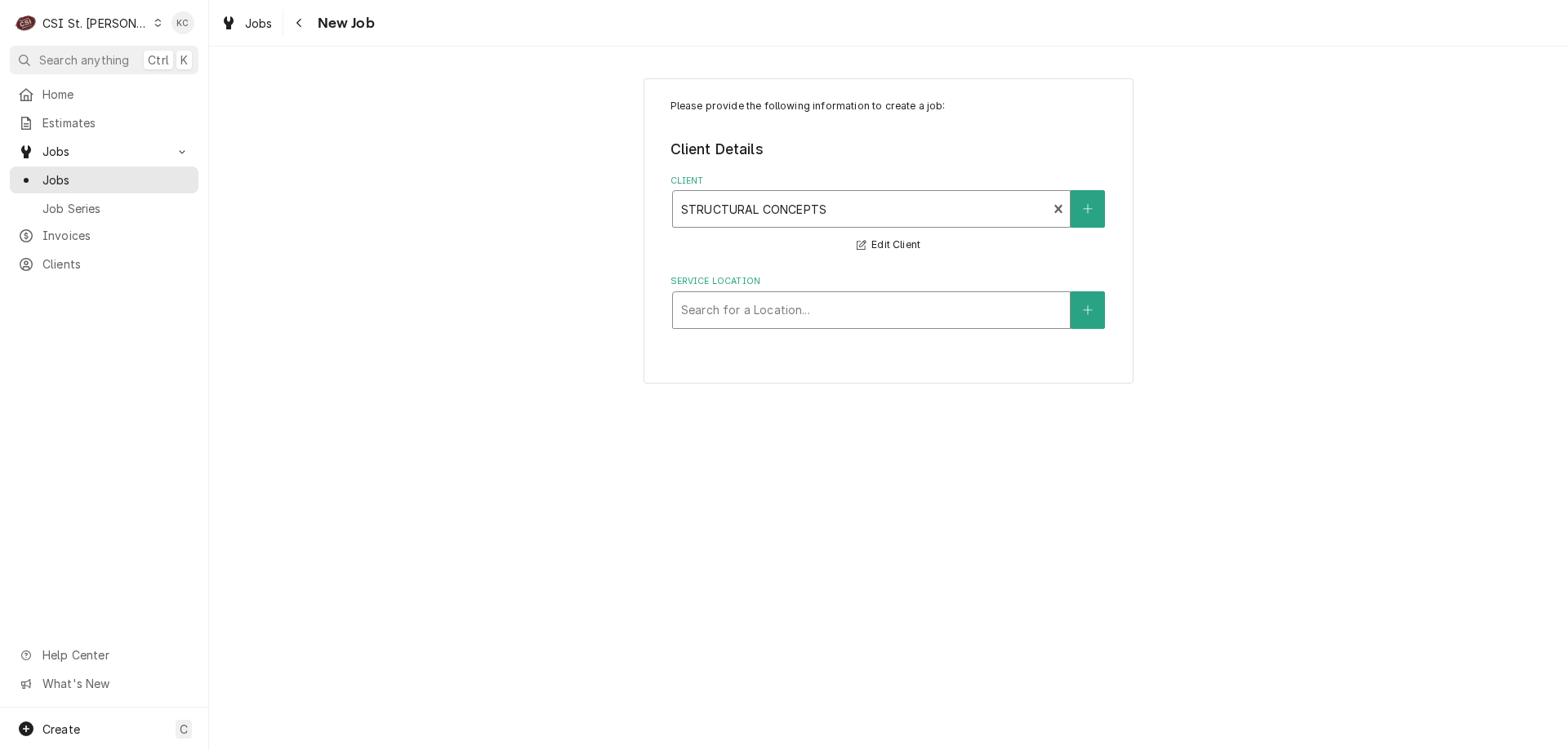
click at [898, 312] on div "Service Location" at bounding box center [871, 310] width 381 height 29
type input "1777"
click at [1091, 313] on icon "Create New Location" at bounding box center [1088, 310] width 10 height 12
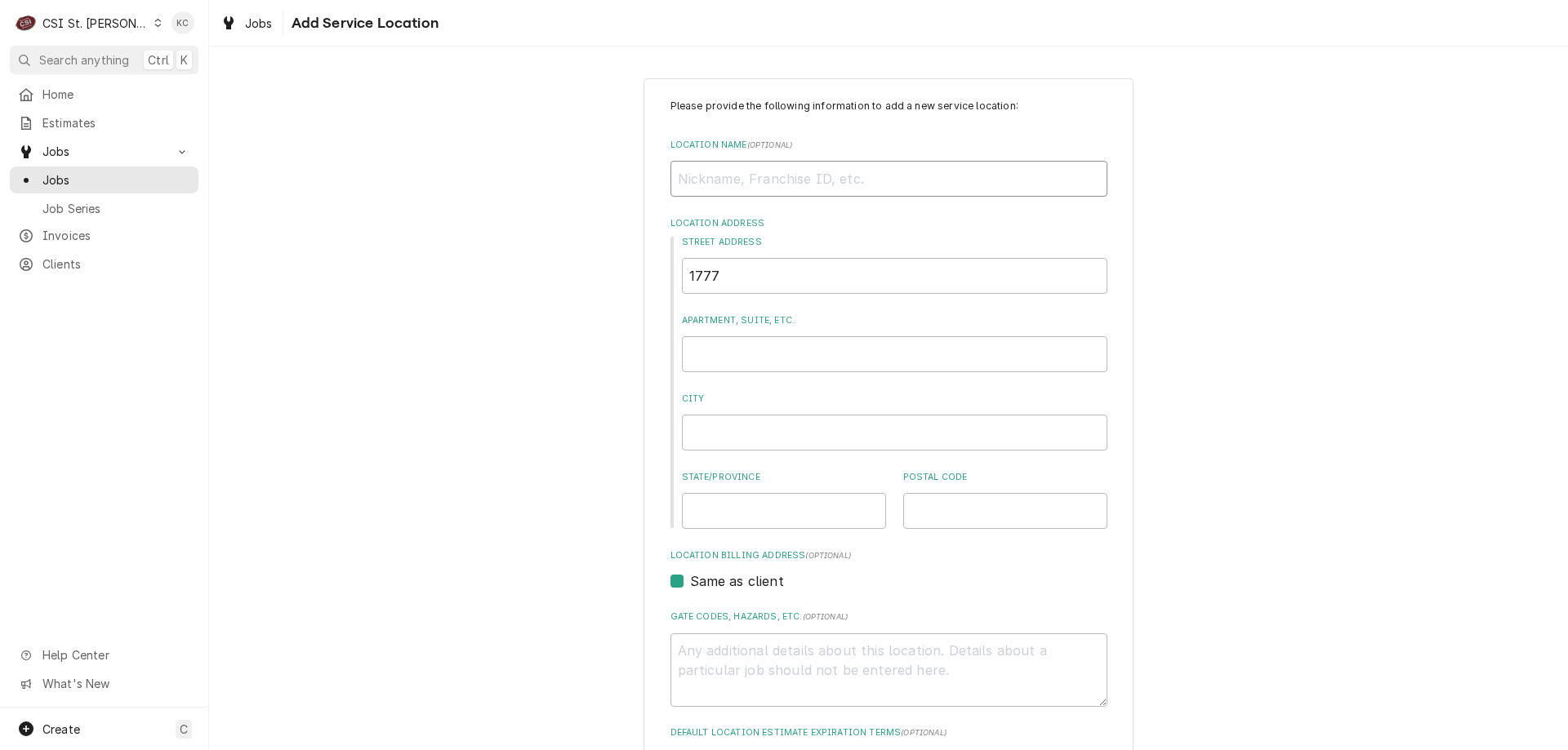
click at [929, 168] on input "Location Name ( optional )" at bounding box center [889, 178] width 437 height 36
type textarea "x"
type input "M"
type textarea "x"
type input "MI"
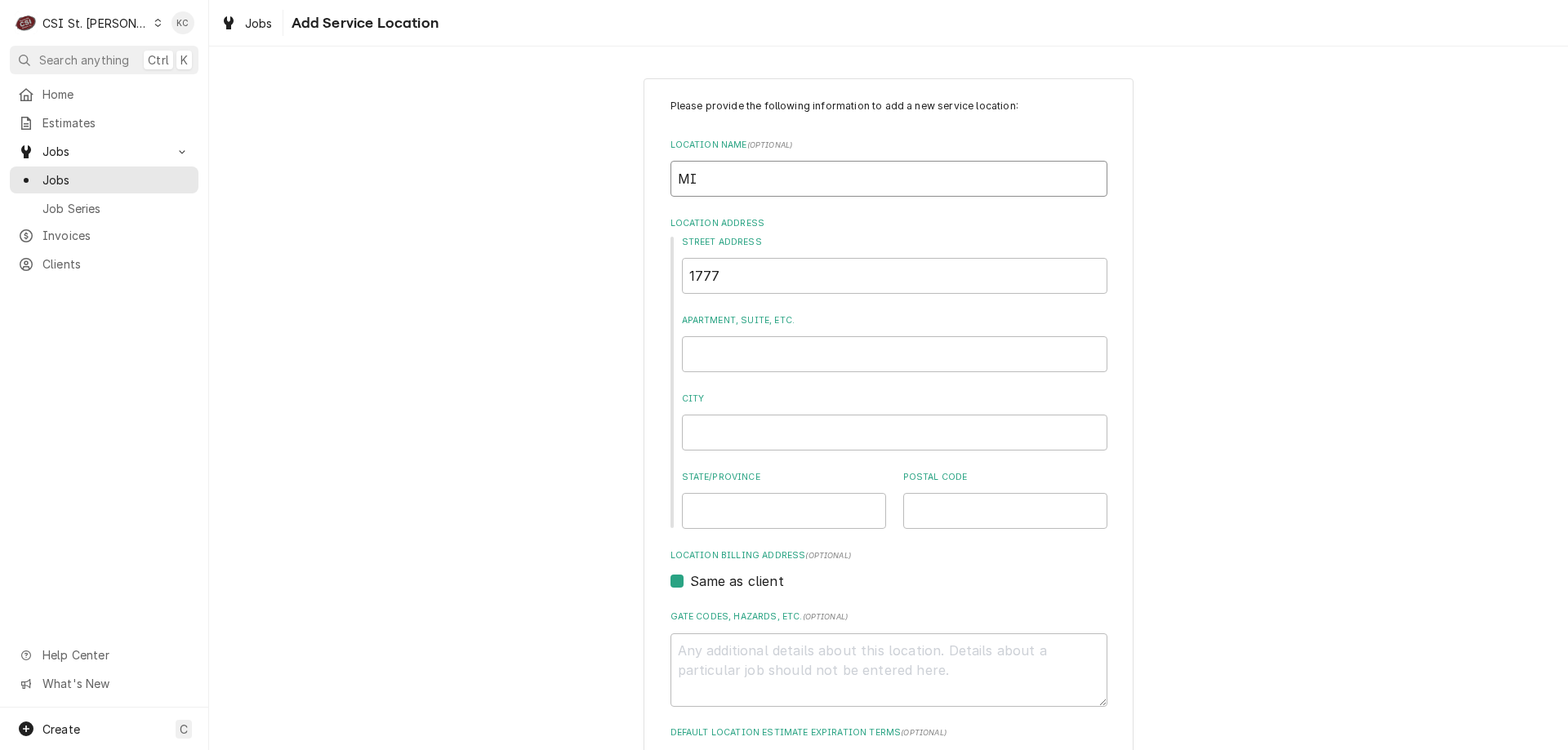
type textarea "x"
type input "MIS"
type textarea "x"
type input "MISS"
type textarea "x"
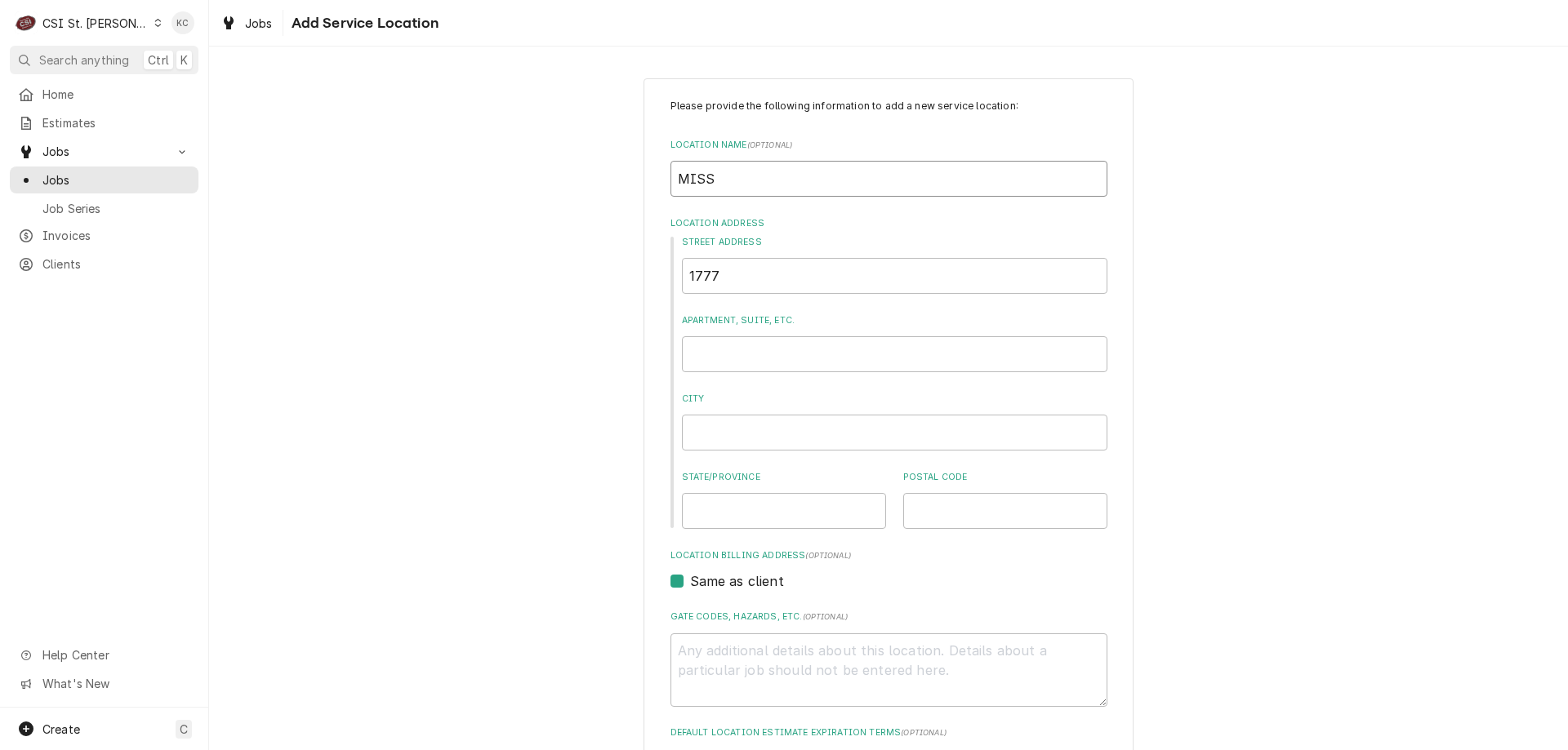
type input "MISSO"
type textarea "x"
type input "MISSOU"
type textarea "x"
type input "MISSOUR"
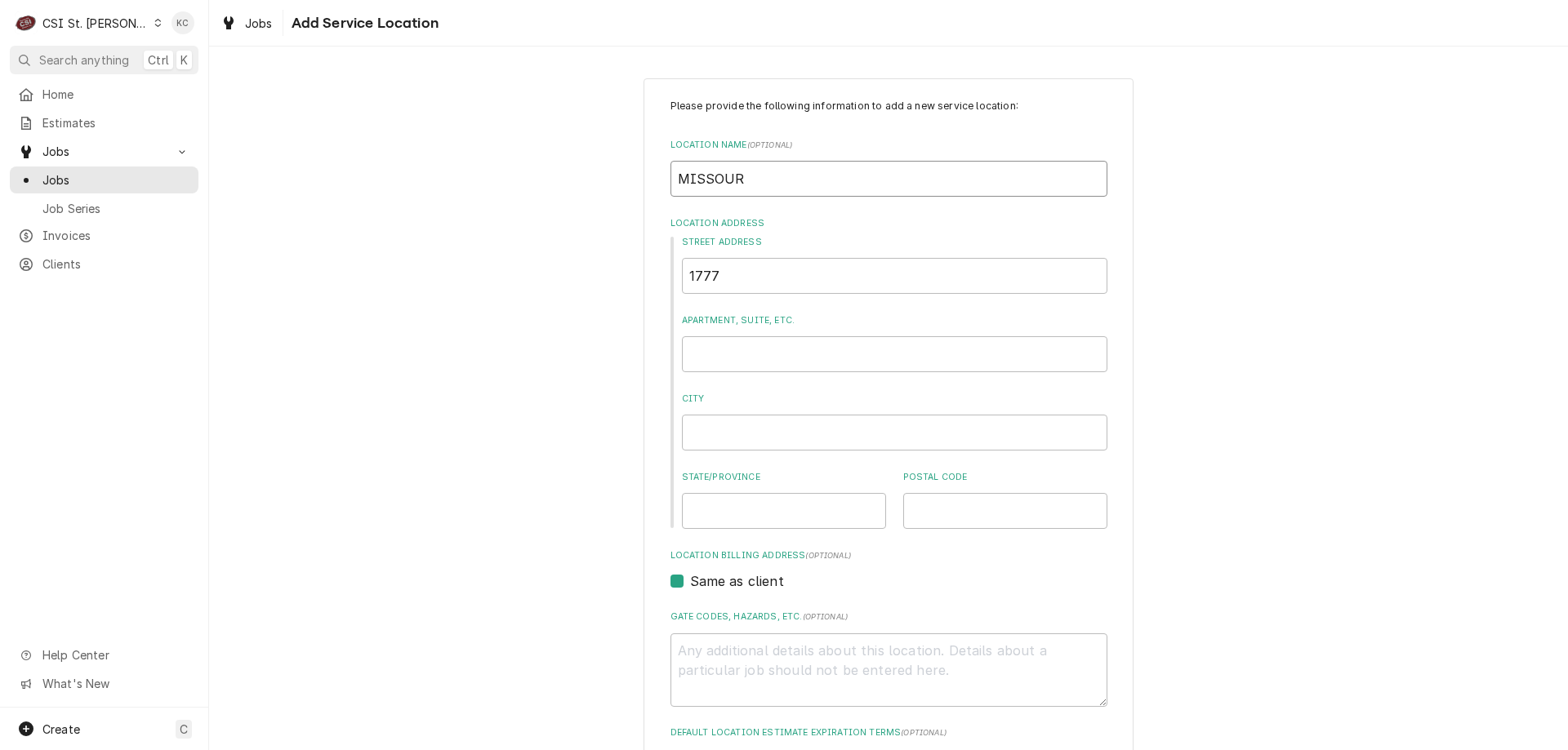
type textarea "x"
type input "MISSOURI"
type textarea "x"
type input "MISSOURI"
type textarea "x"
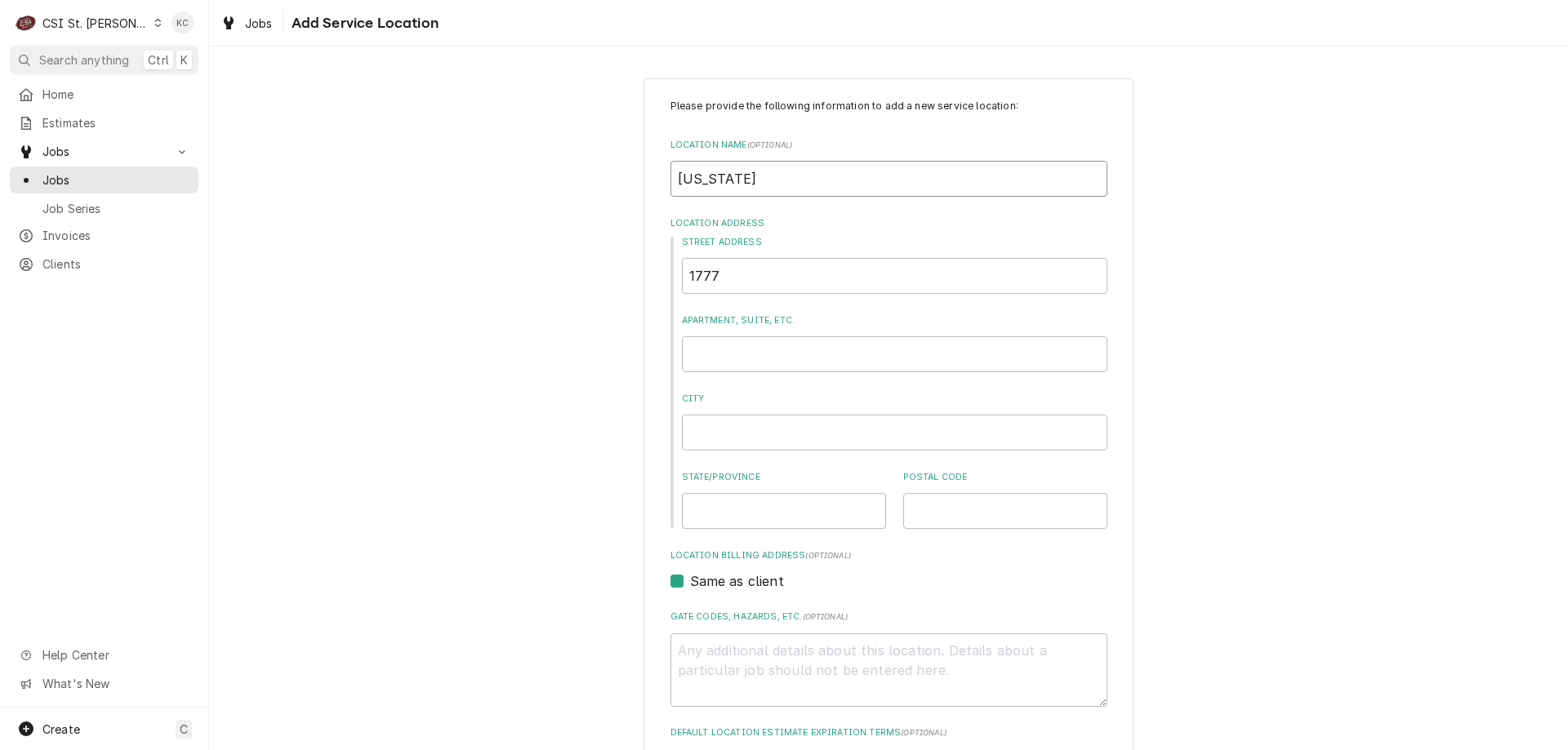
type input "MISSOURI A"
type textarea "x"
type input "MISSOURI AT"
type textarea "x"
type input "MISSOURI ATH"
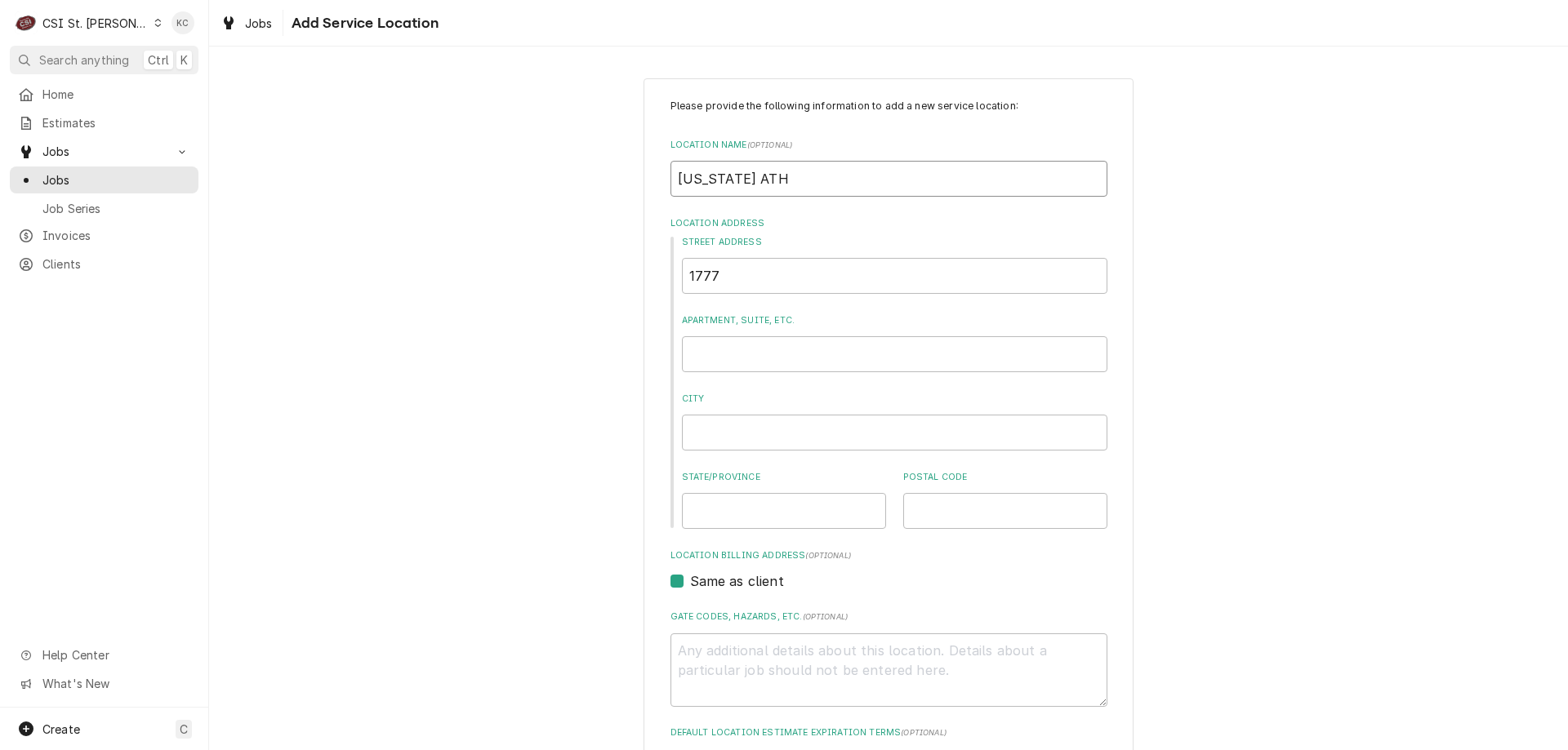
type textarea "x"
type input "MISSOURI ATHL"
type textarea "x"
type input "MISSOURI ATHLE"
type textarea "x"
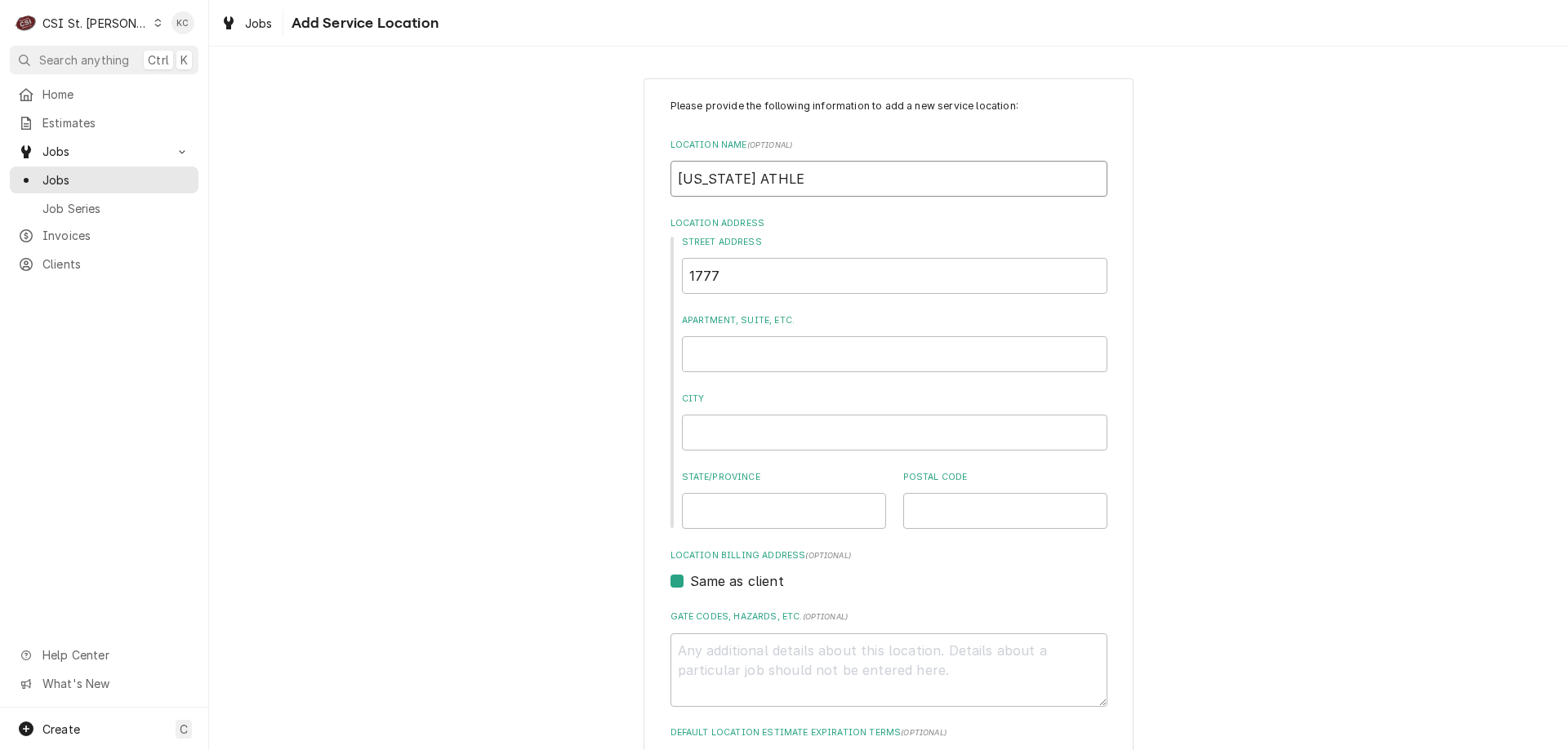
type input "MISSOURI ATHLET"
type textarea "x"
type input "MISSOURI ATHLETI"
type textarea "x"
type input "MISSOURI ATHLETIC"
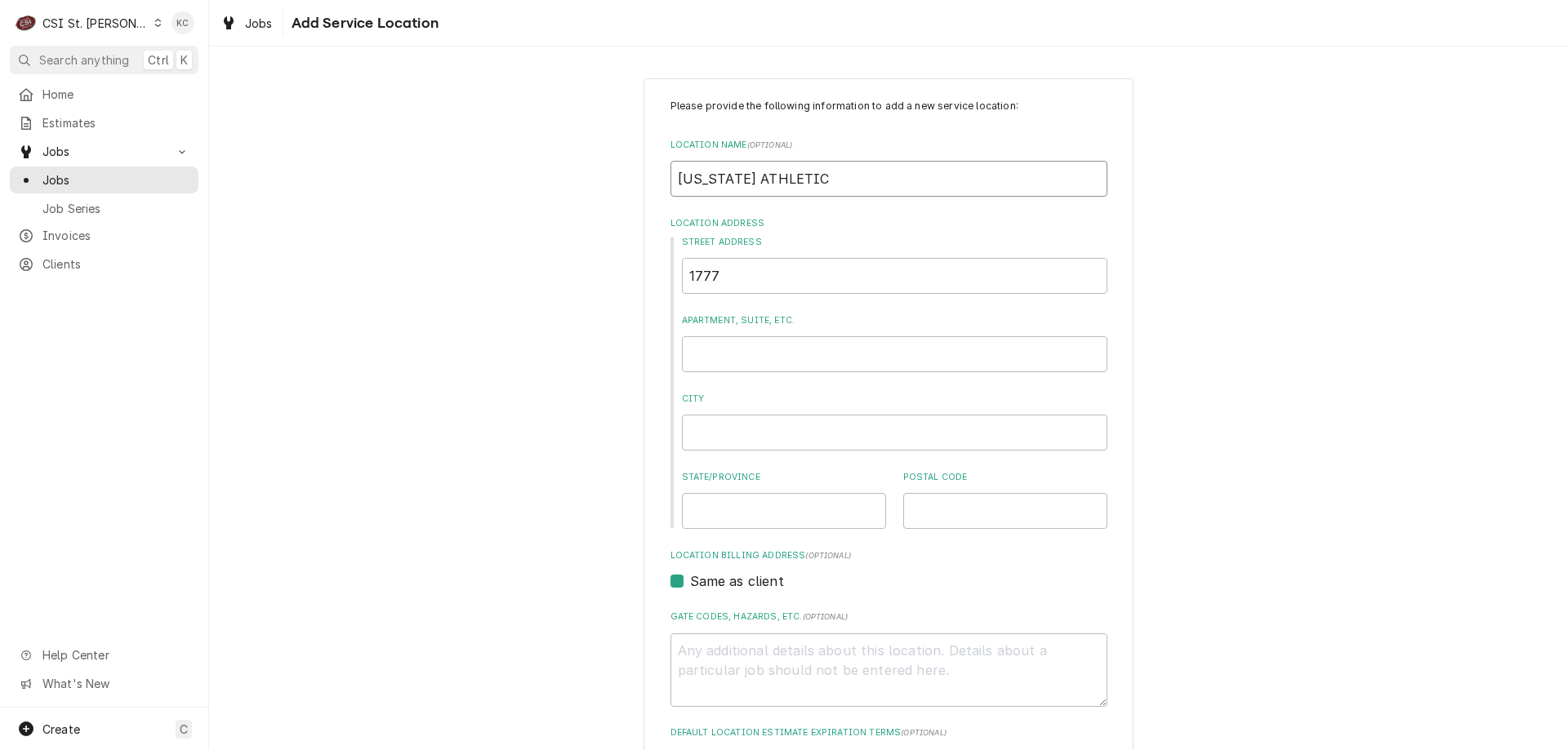
type textarea "x"
type input "MISSOURI ATHLETIC"
type textarea "x"
type input "MISSOURI ATHLETIC C"
type textarea "x"
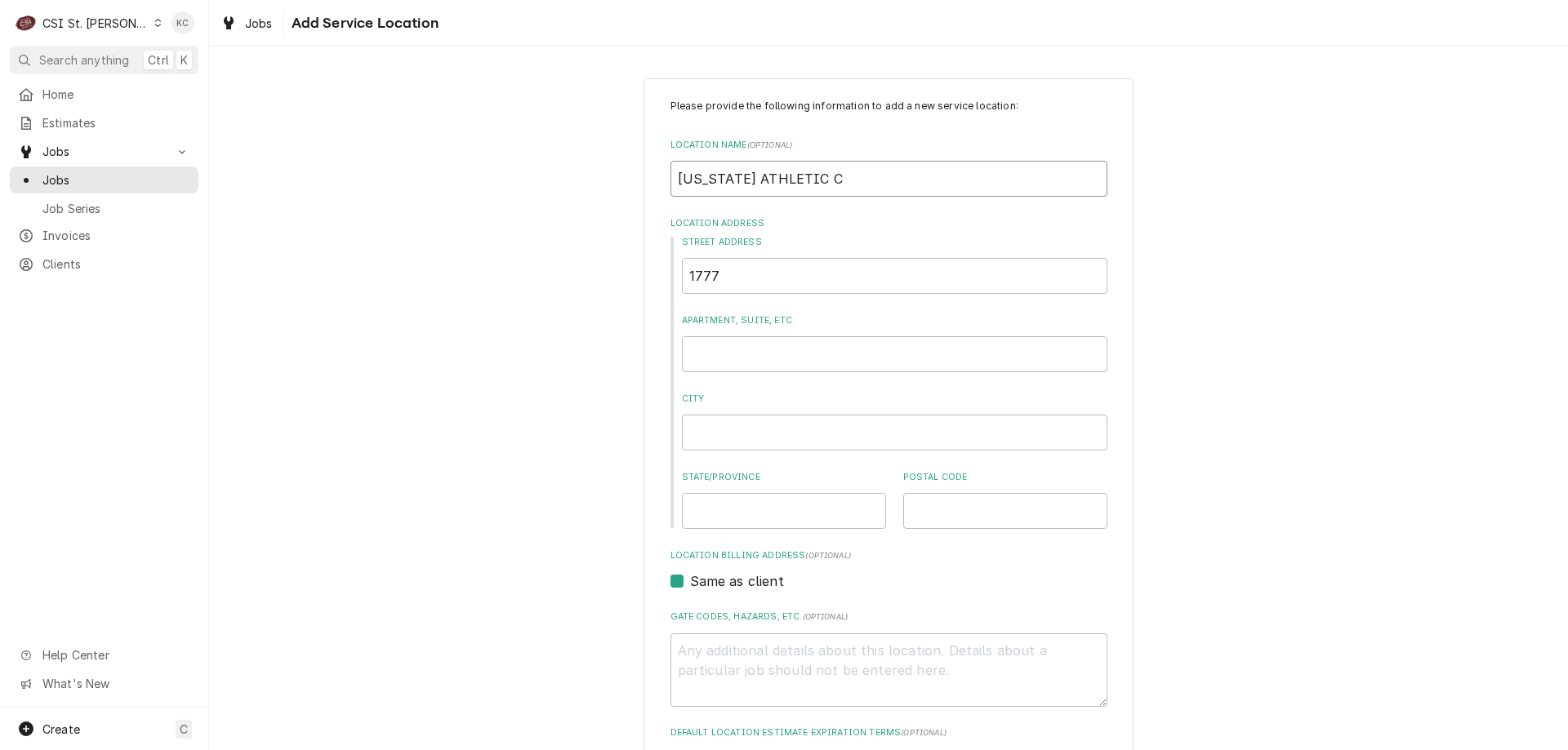
type input "MISSOURI ATHLETIC CL"
type textarea "x"
type input "MISSOURI ATHLETIC CLU"
type textarea "x"
type input "MISSOURI ATHLETIC CLUB"
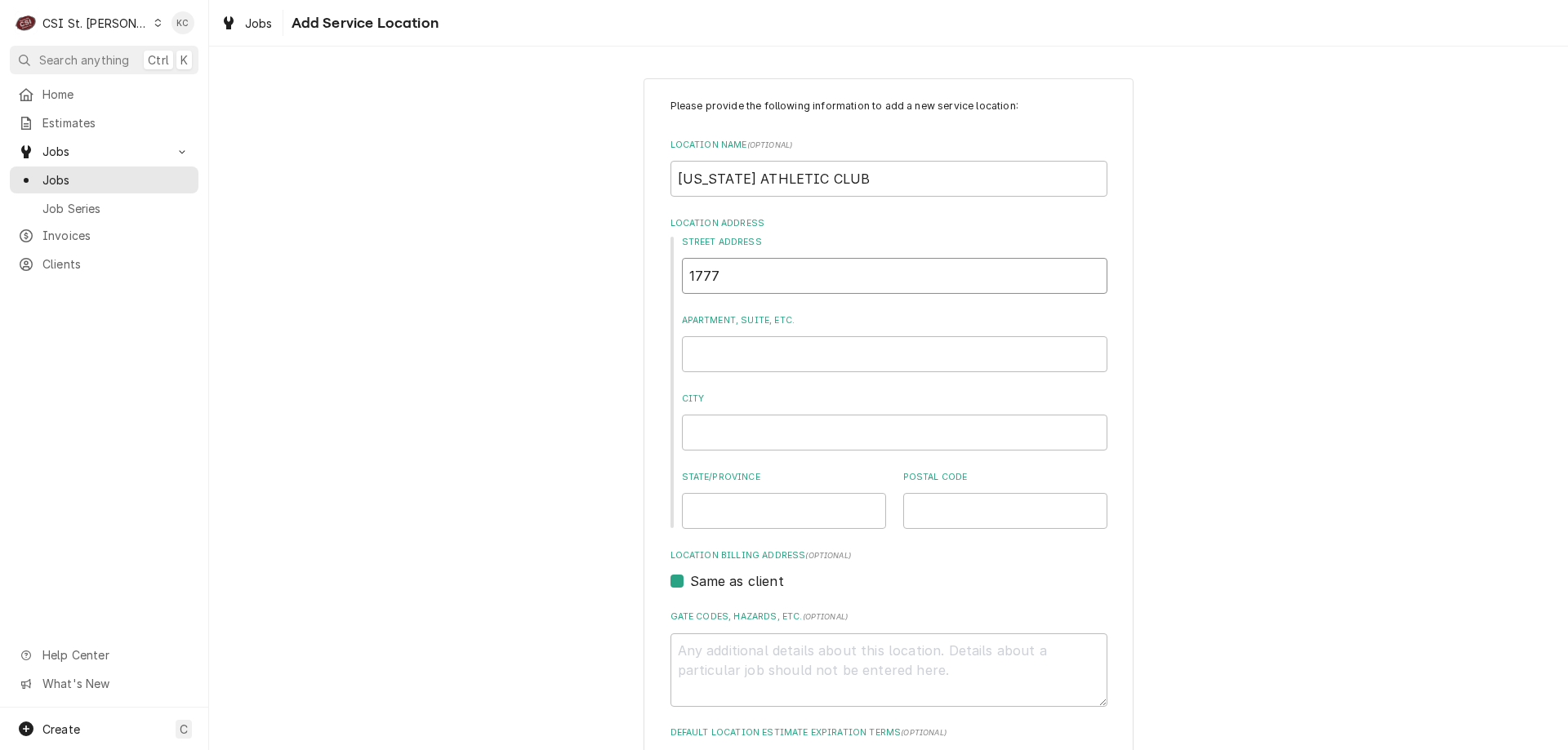
type textarea "x"
type input "1"
type textarea "x"
type input "17"
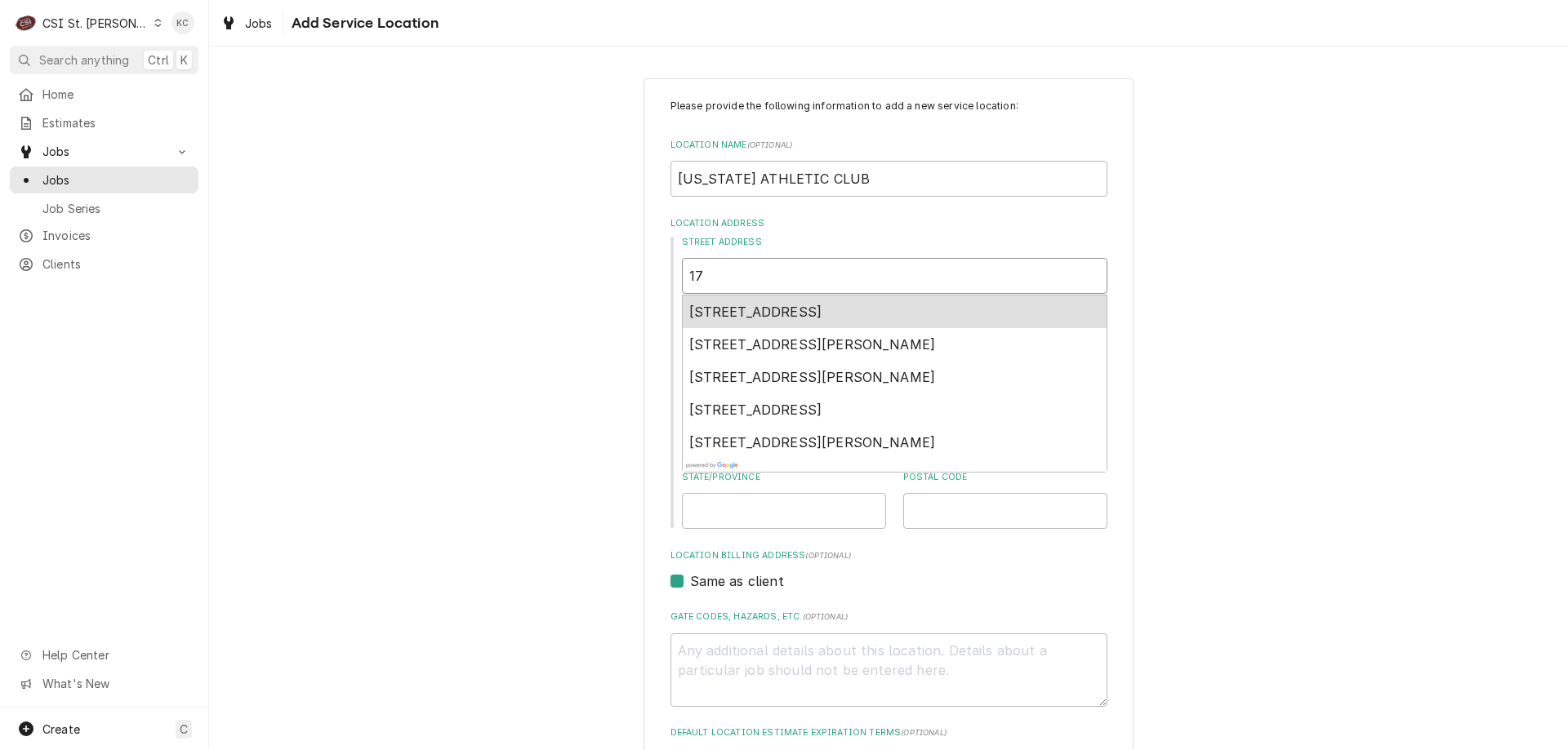
type textarea "x"
type input "177"
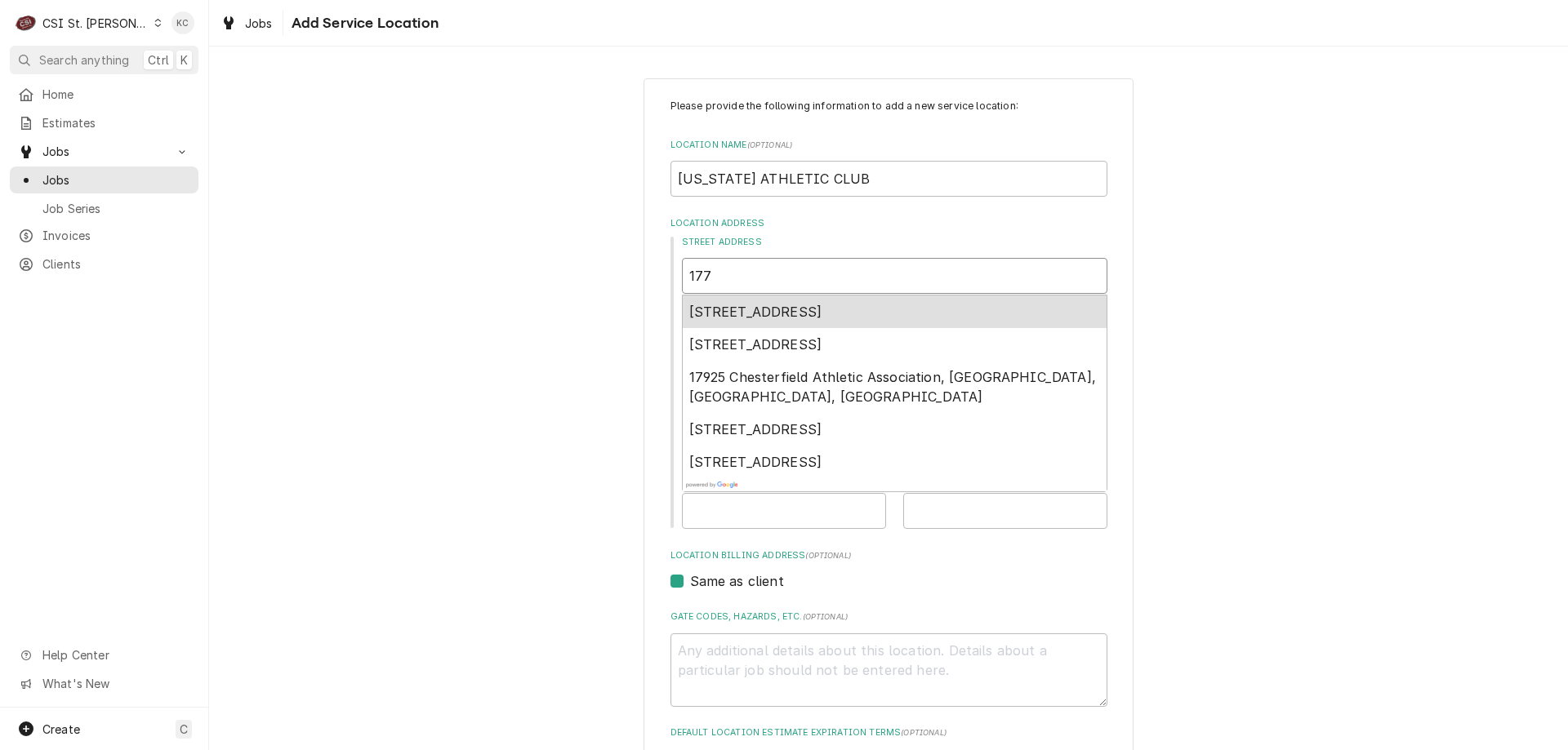
type textarea "x"
type input "1777"
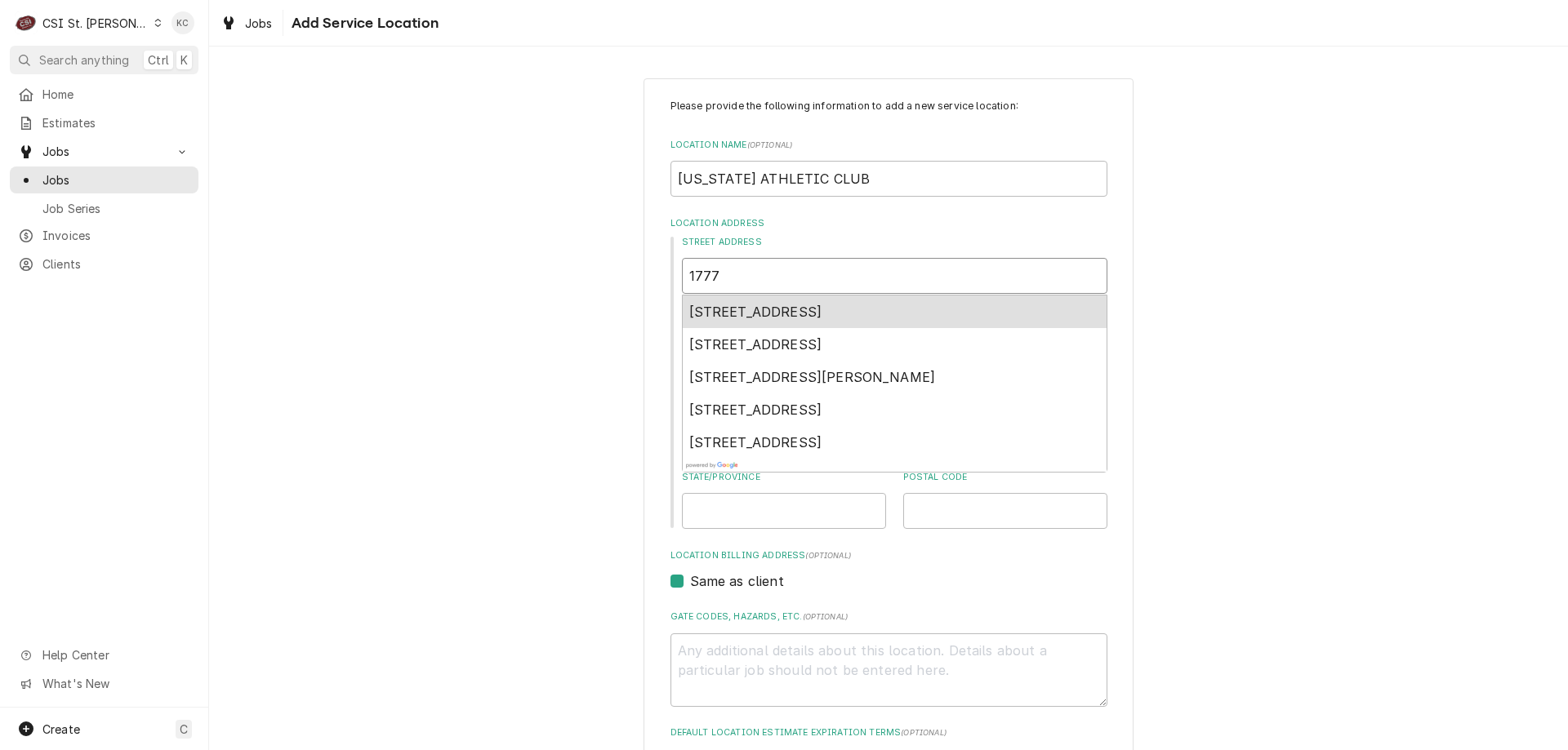
type textarea "x"
type input "1777"
click at [800, 308] on span "1777 Des Peres Road, St. Louis, MO, USA" at bounding box center [812, 311] width 247 height 17
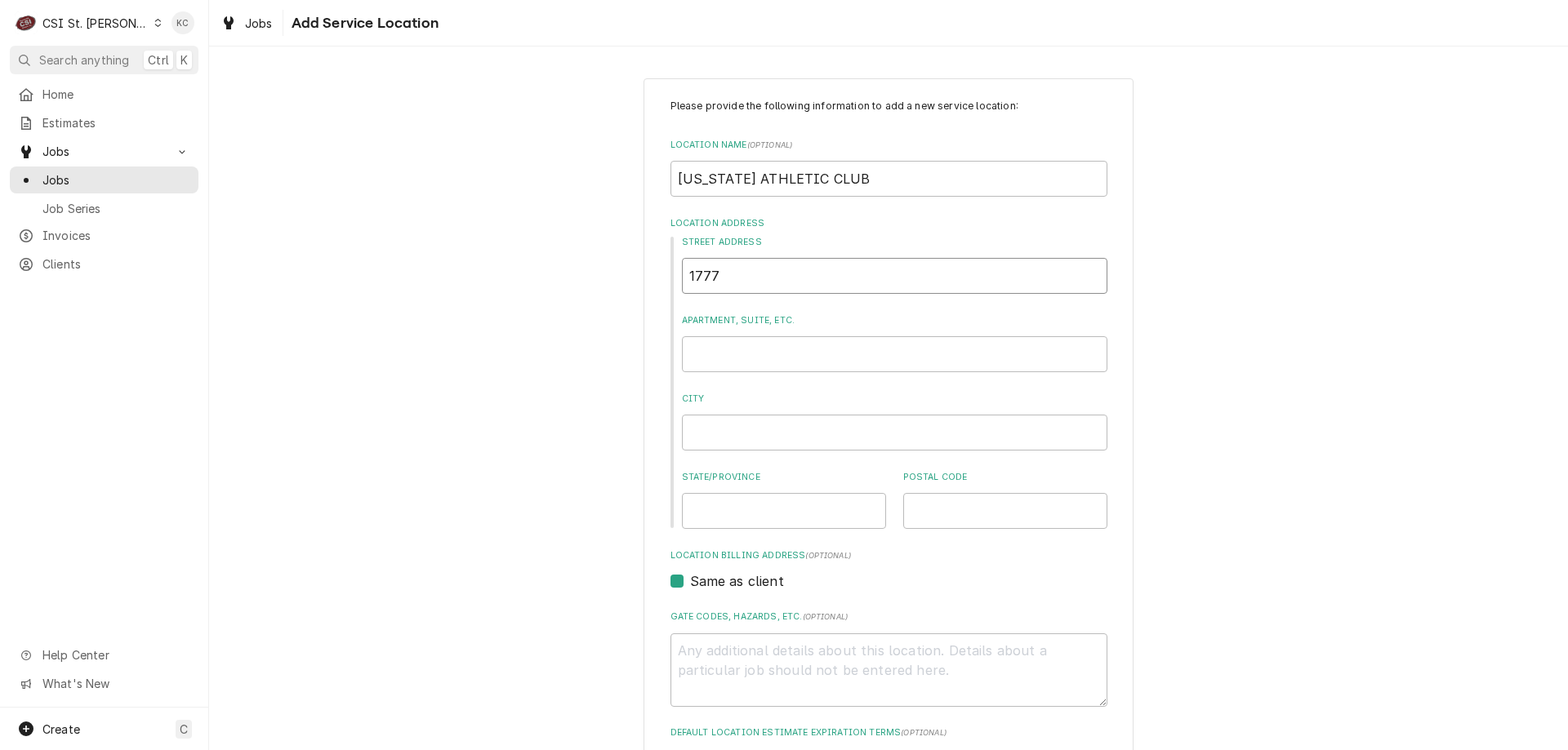
type textarea "x"
type input "1777 Des Peres Rd"
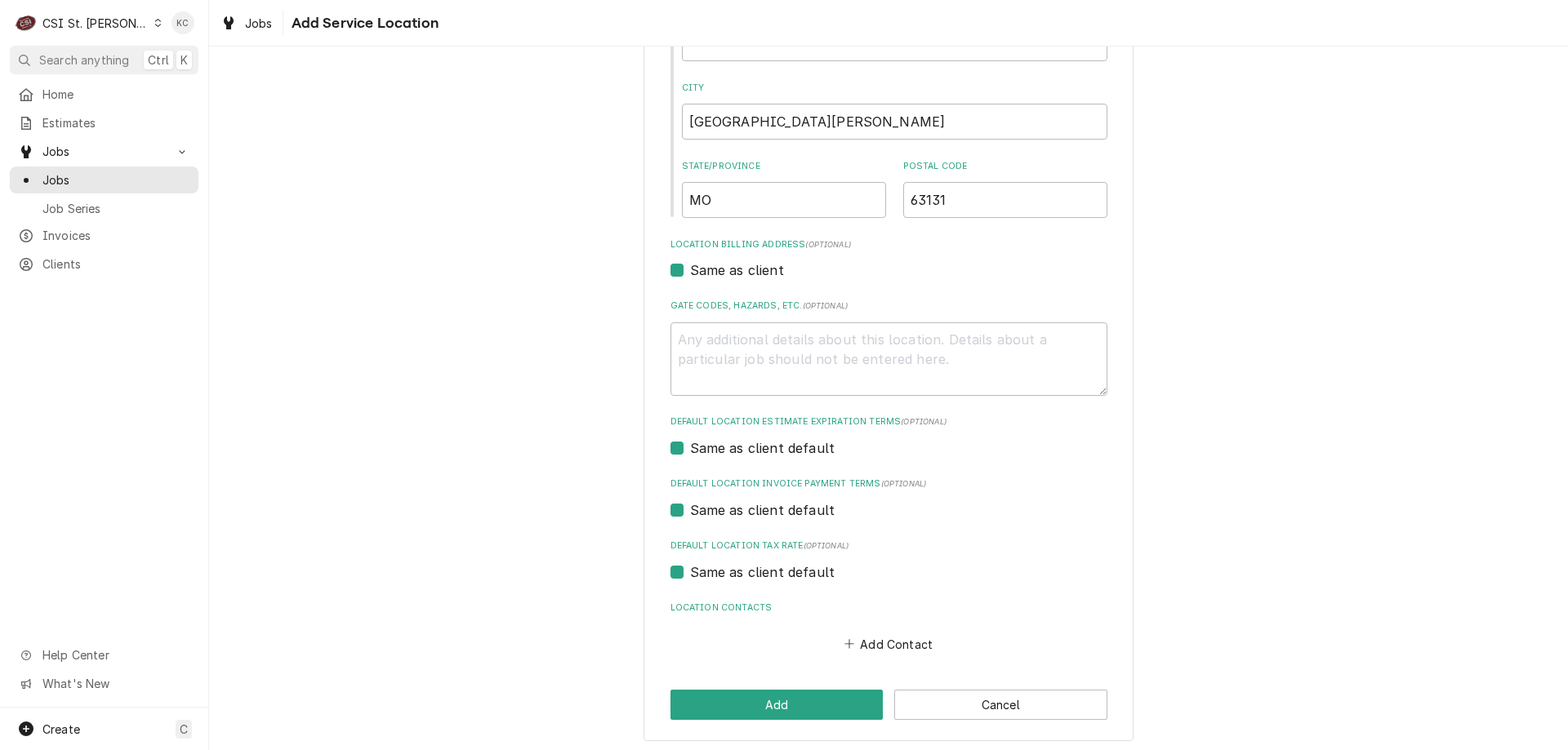
scroll to position [316, 0]
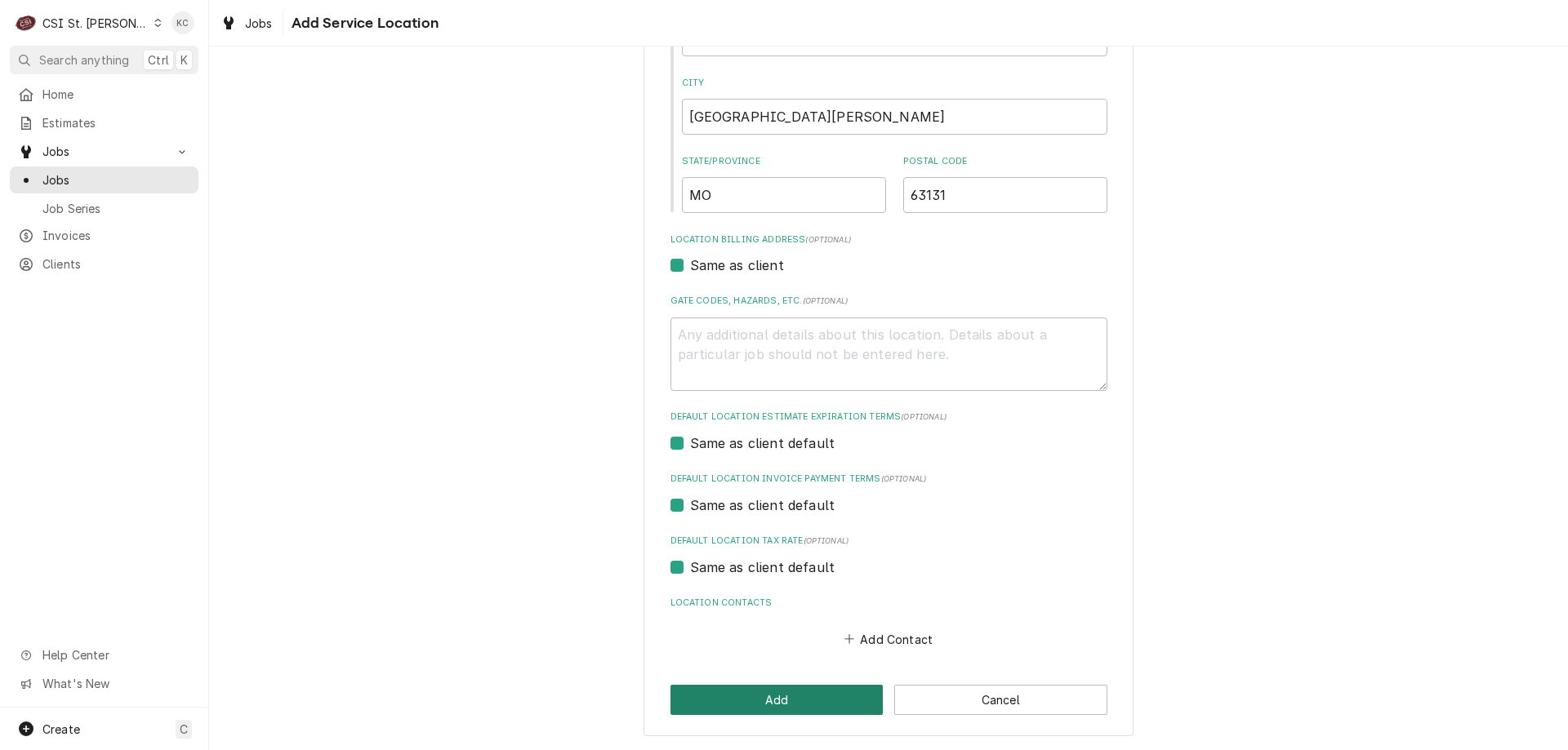
click at [847, 689] on button "Add" at bounding box center [777, 699] width 213 height 30
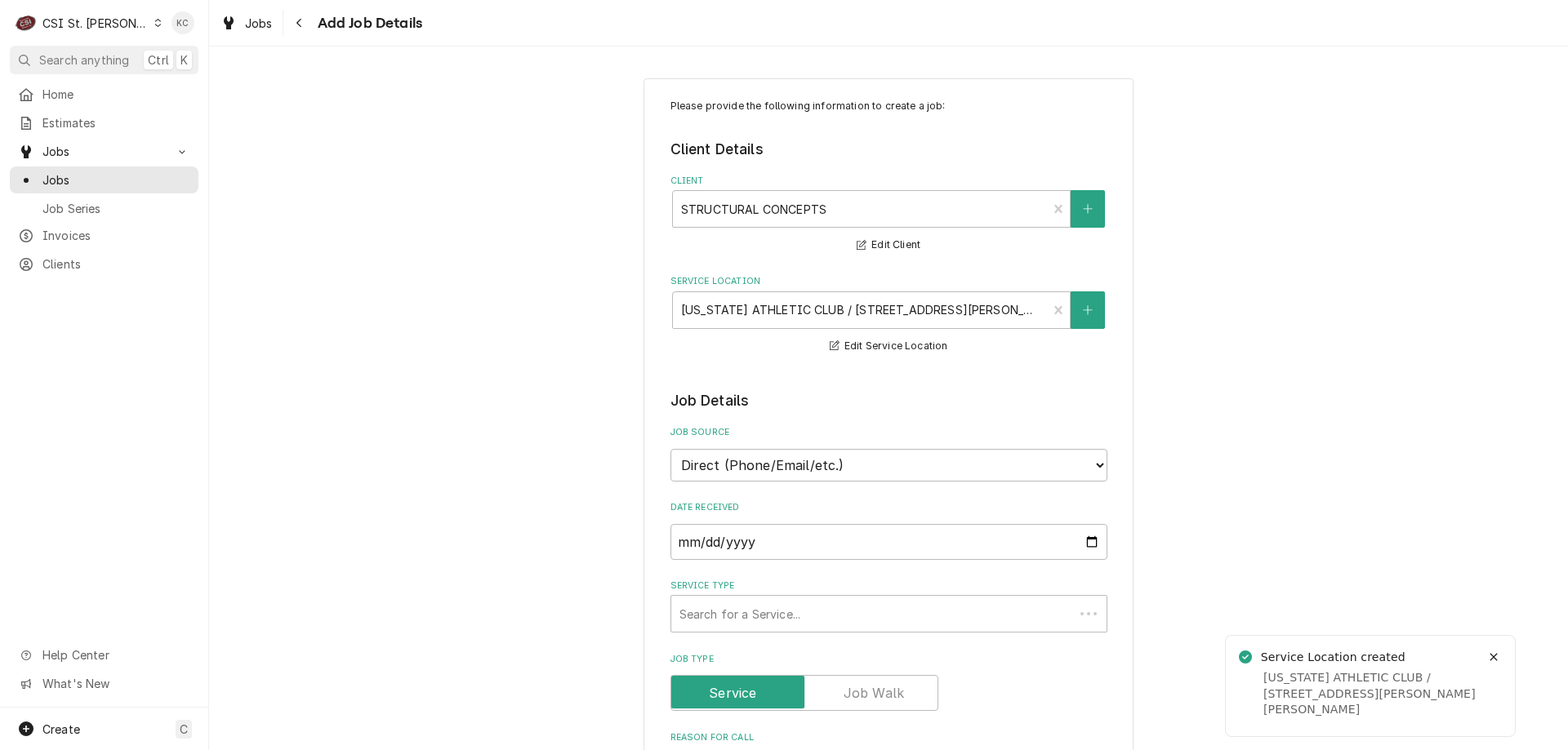
type textarea "x"
click at [824, 473] on select "Direct (Phone/Email/etc.) Service Channel Corrigo Ecotrak Other" at bounding box center [889, 464] width 437 height 32
select select "100"
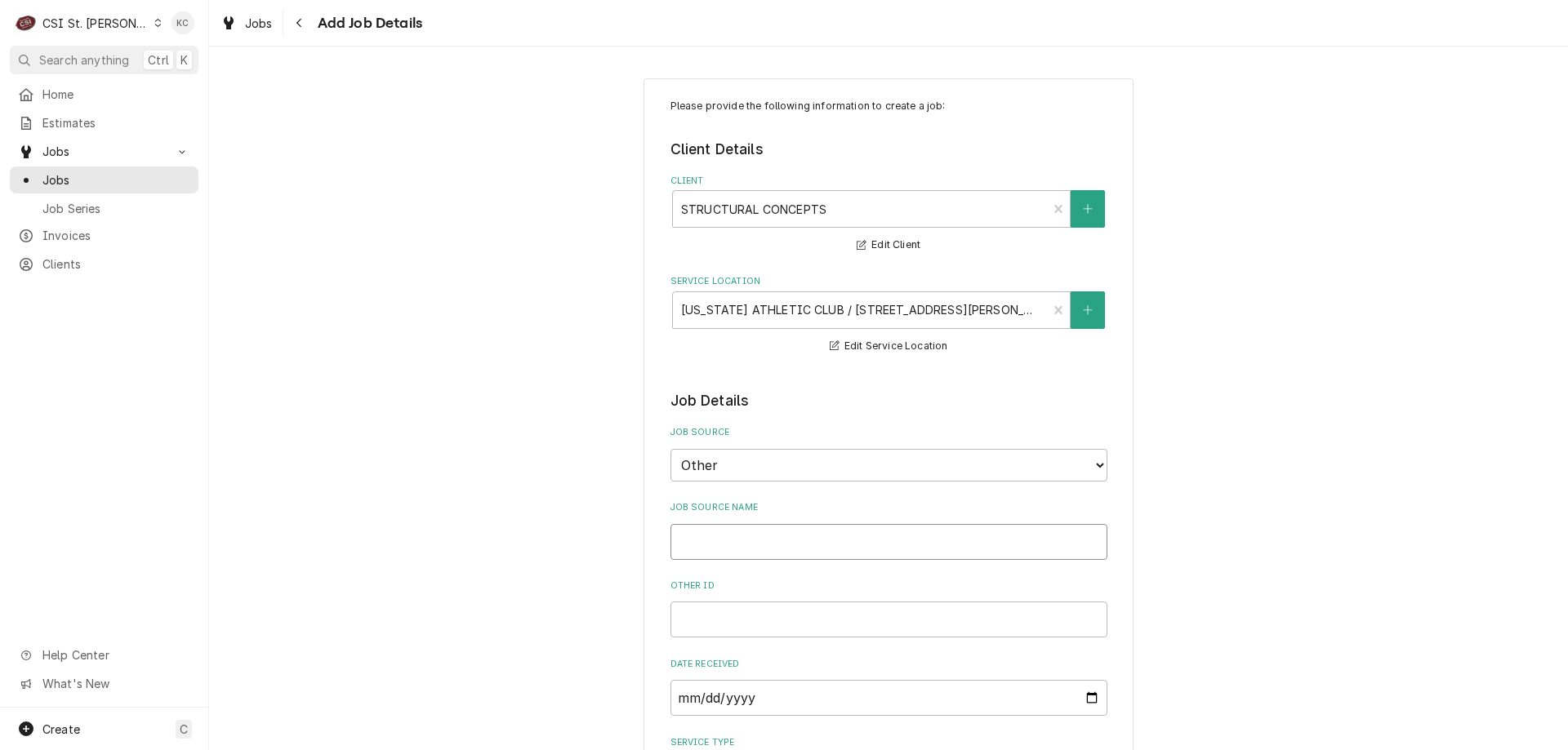
click at [814, 536] on input "Job Source Name" at bounding box center [889, 541] width 437 height 36
type textarea "x"
type input "T"
type textarea "x"
type input "TE"
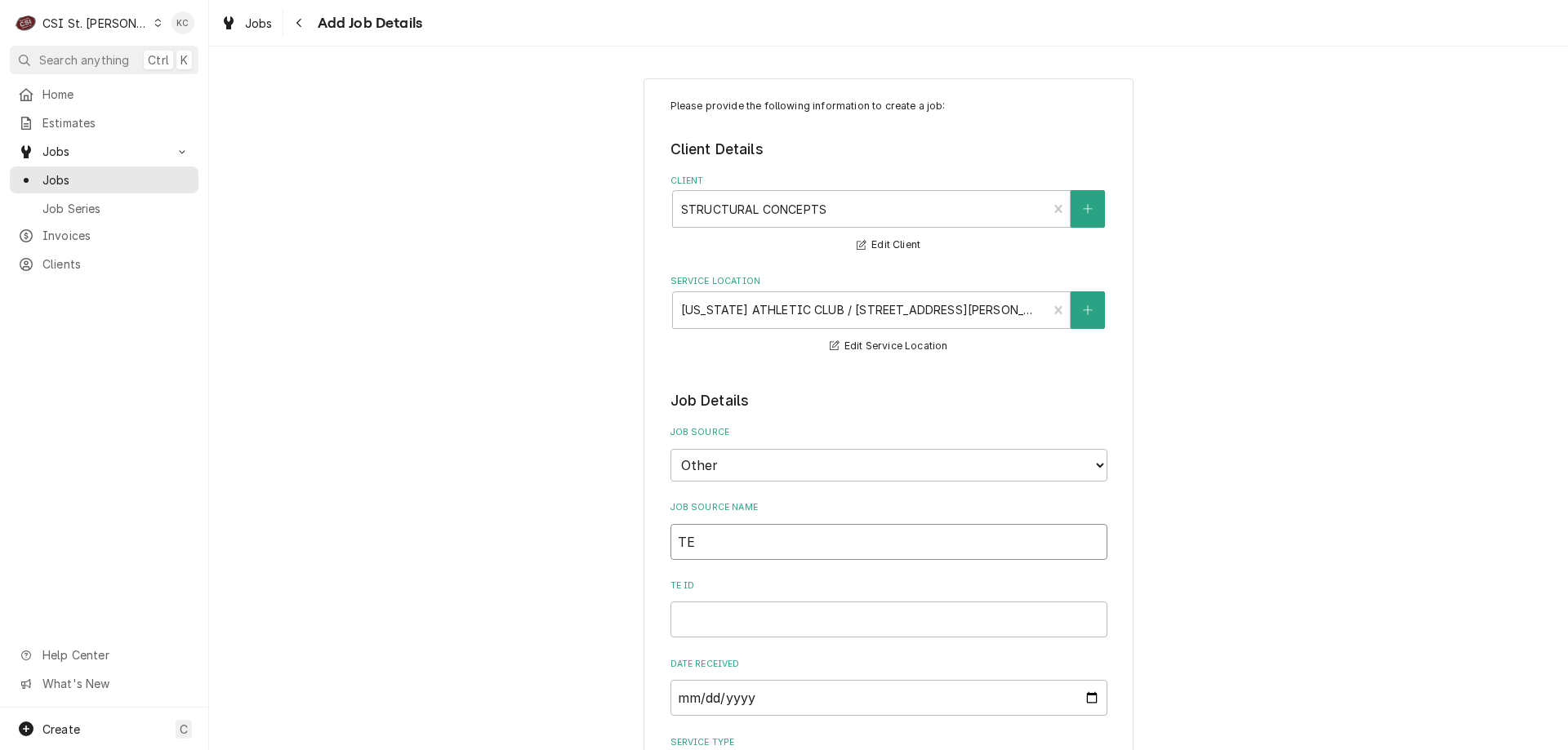
type textarea "x"
type input "TEC"
type textarea "x"
type input "TECH"
type textarea "x"
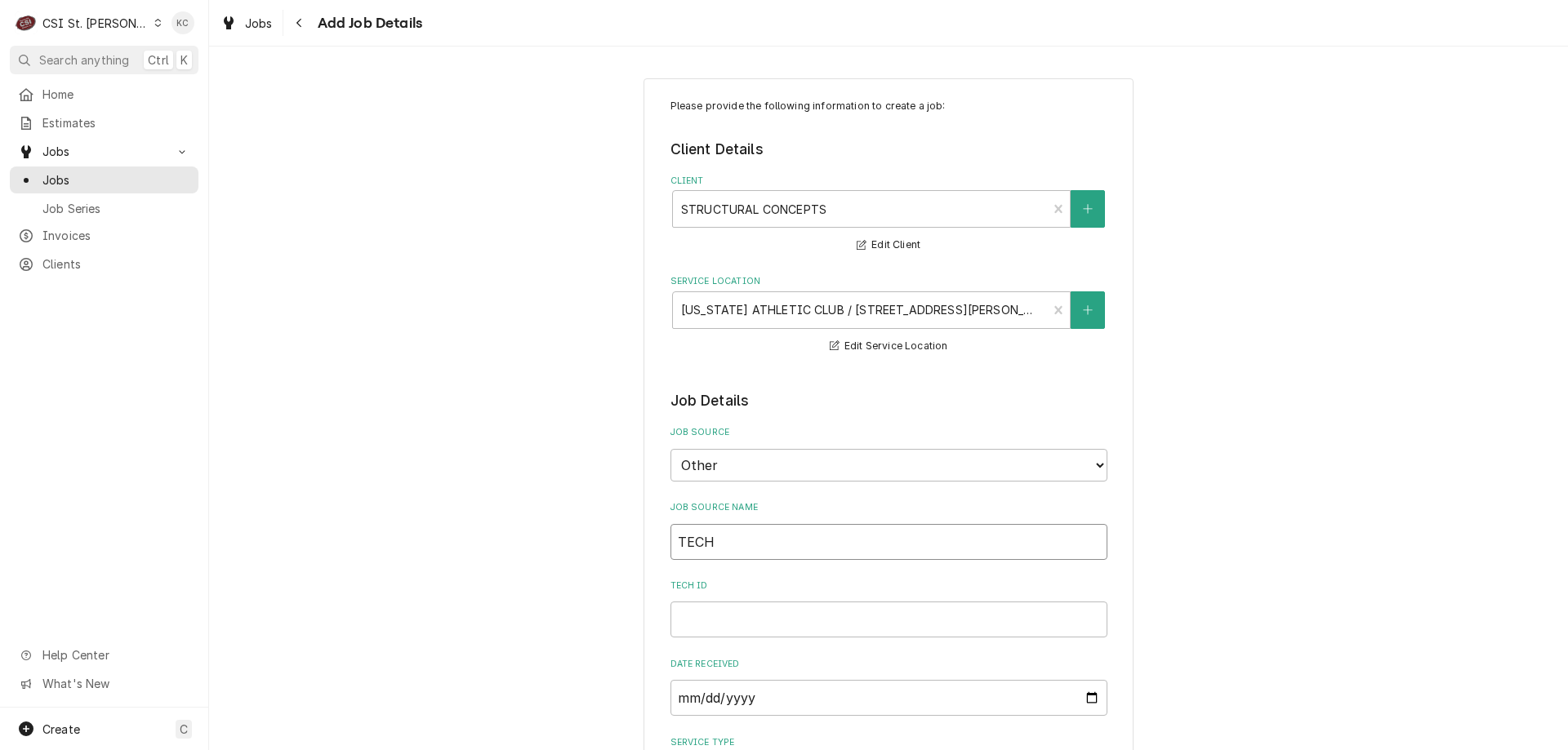
type input "TEC"
type textarea "x"
type input "TE"
type textarea "x"
type input "T"
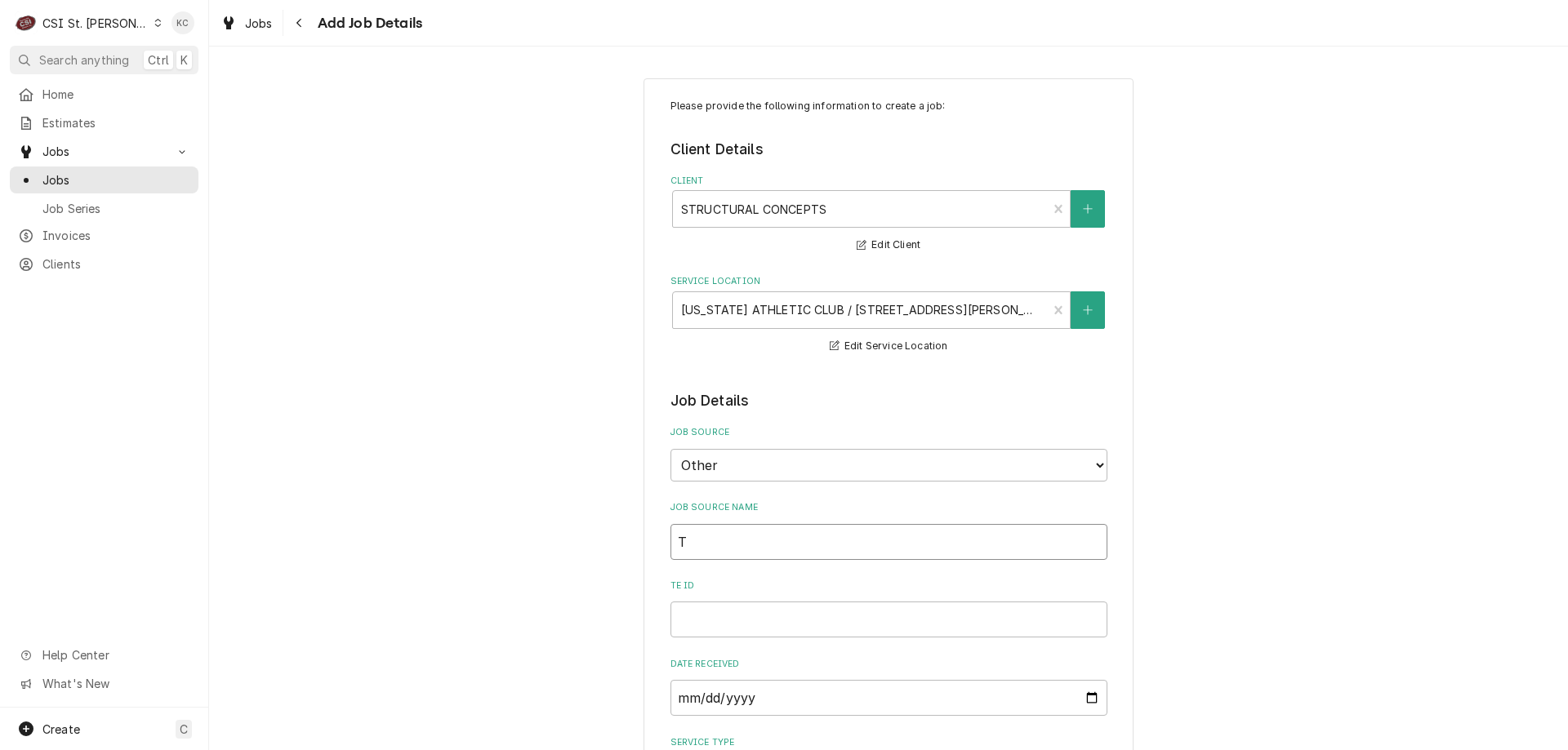
type textarea "x"
type input "t"
type textarea "x"
type input "te"
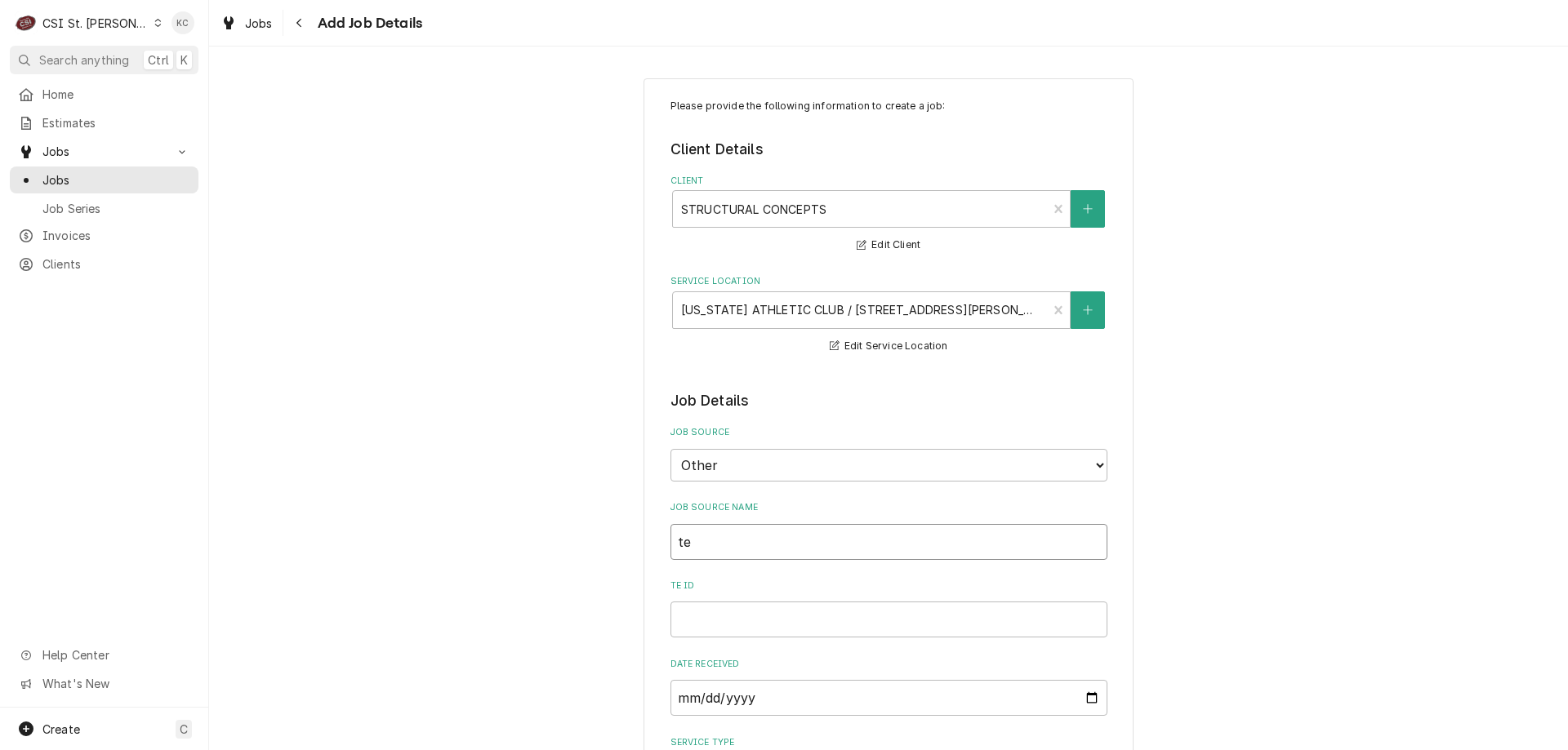
type textarea "x"
type input "tec"
type textarea "x"
type input "tech"
type textarea "x"
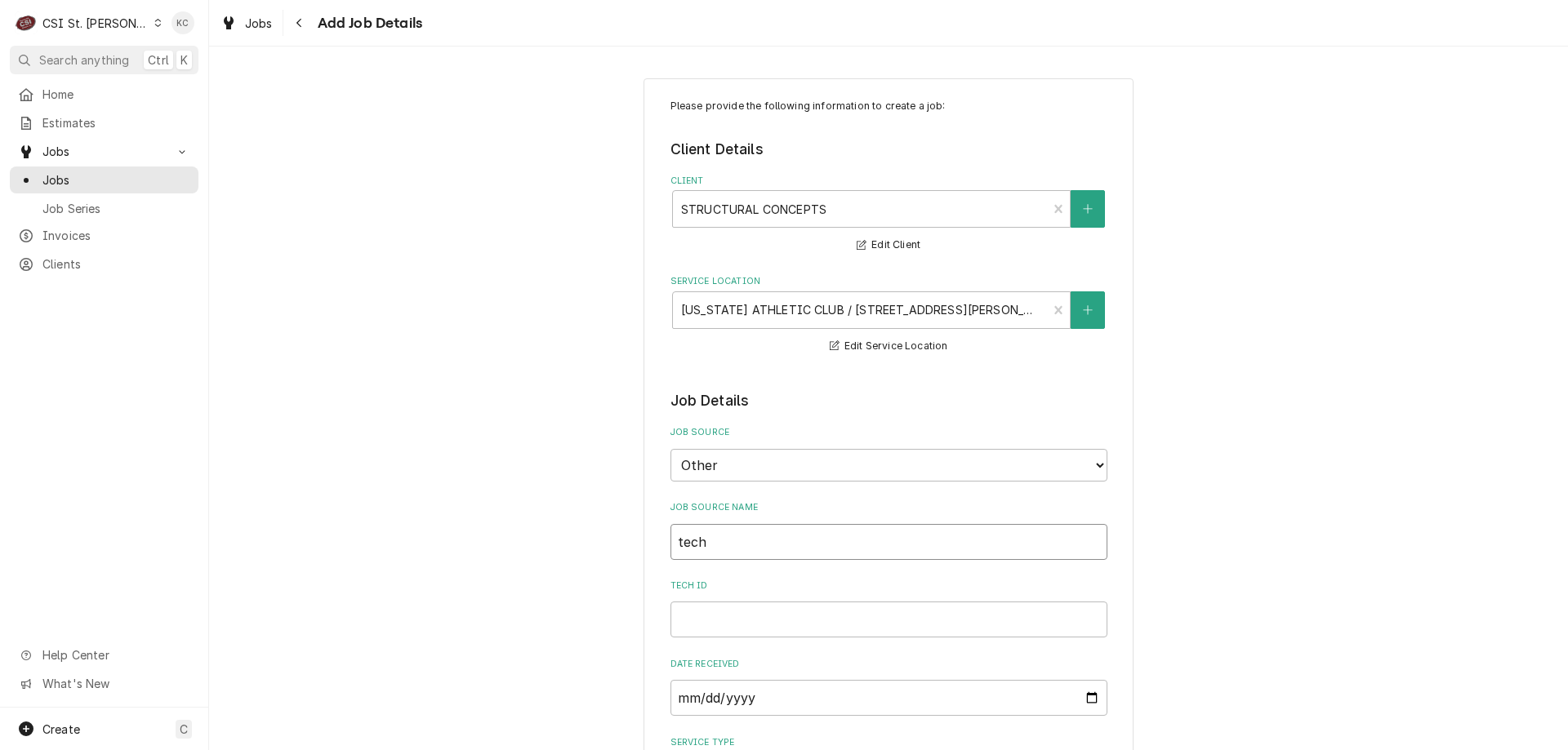
type input "techs"
type textarea "x"
type input "techse"
type textarea "x"
type input "techser"
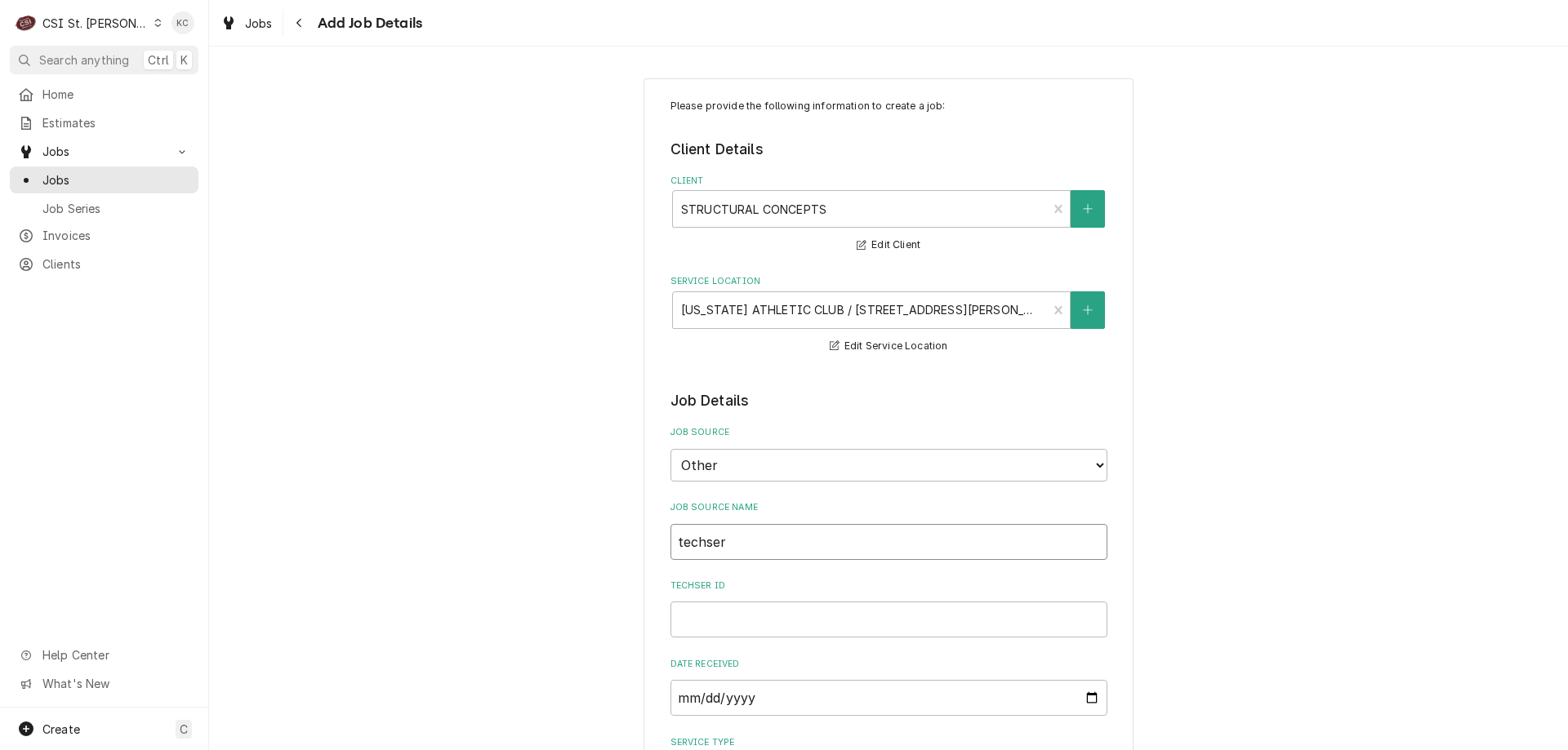
type textarea "x"
type input "techserv"
type textarea "x"
type input "techservi"
type textarea "x"
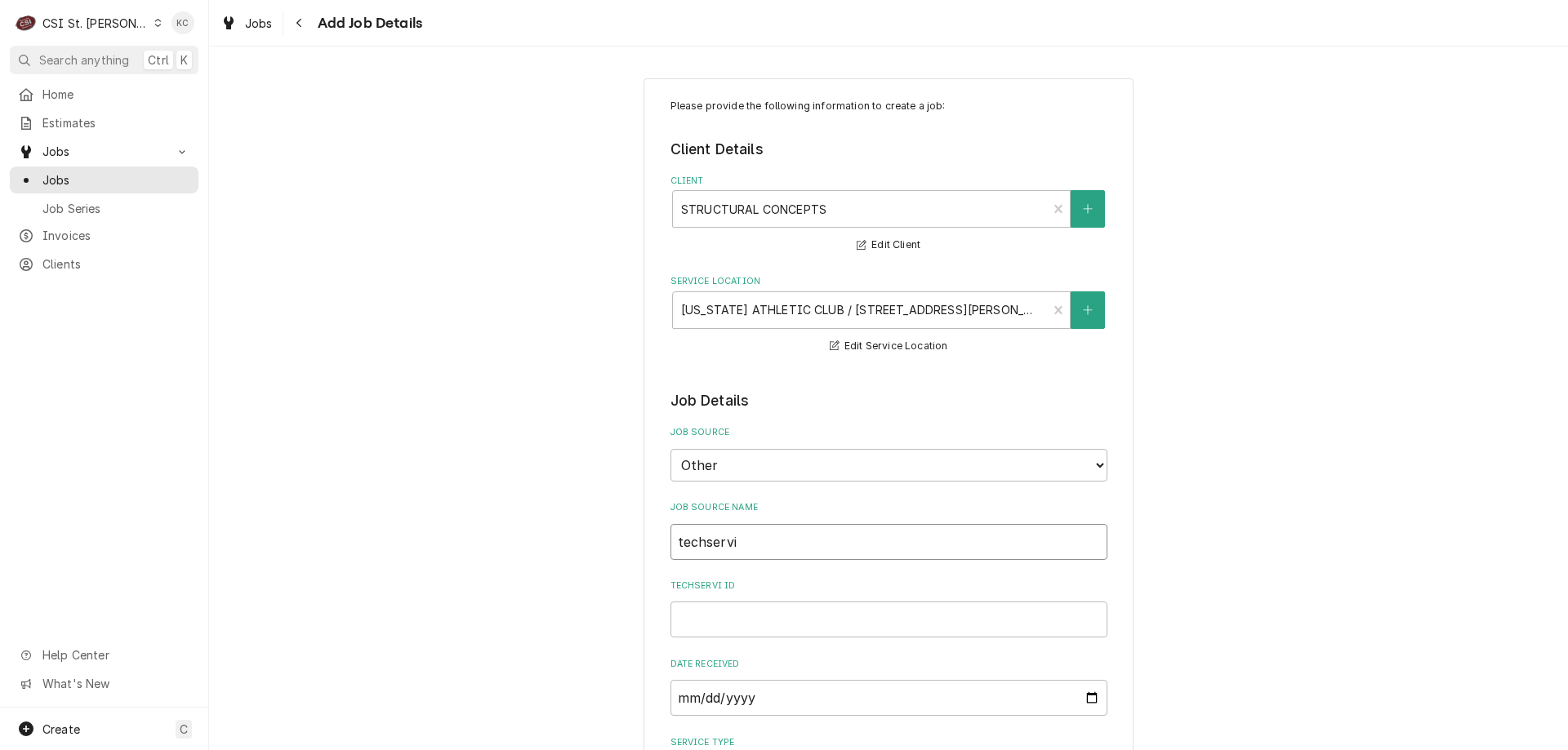
type input "techservic"
type textarea "x"
type input "techservice"
type textarea "x"
type input "techservice@"
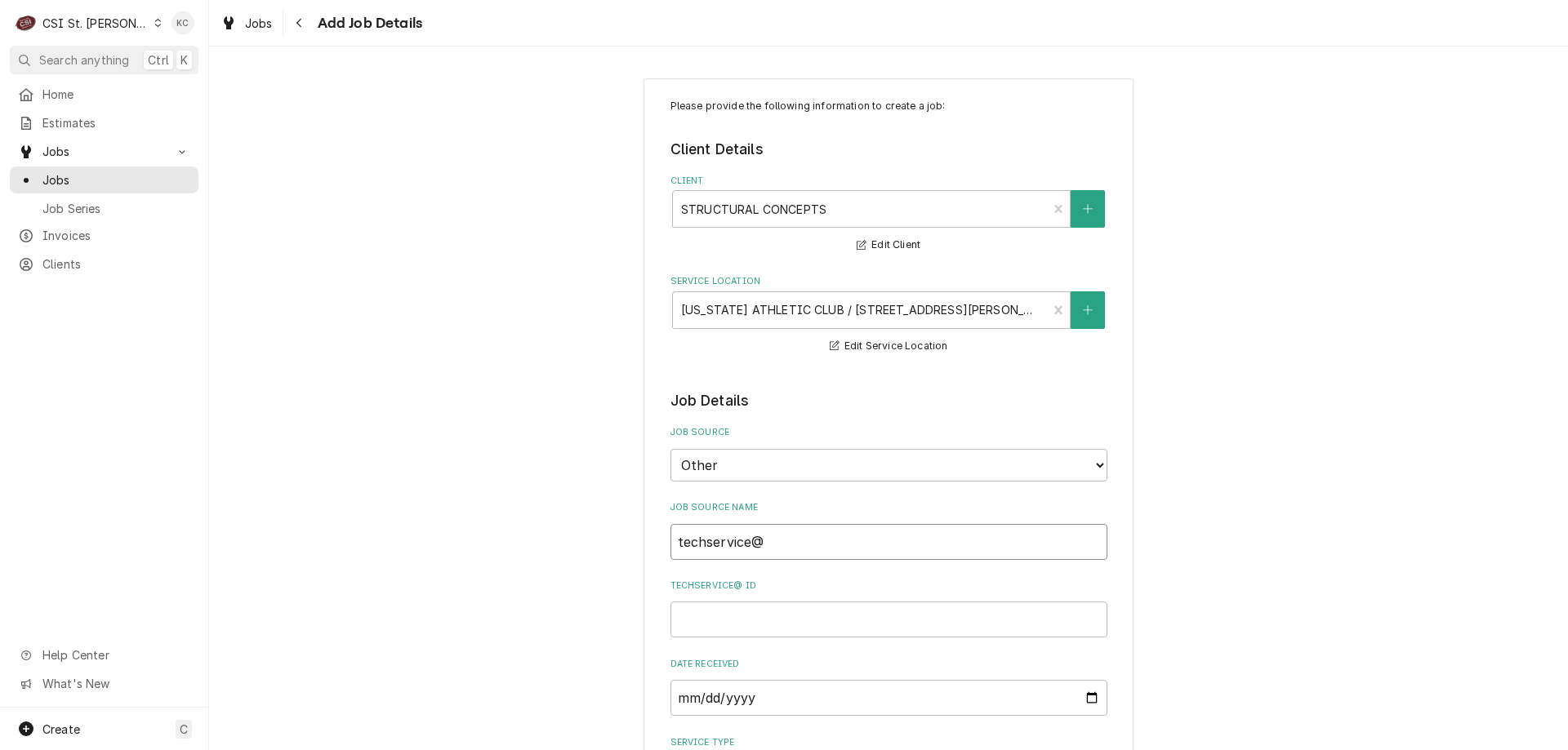
type textarea "x"
type input "techservice@p"
type textarea "x"
type input "techservice@pa"
type textarea "x"
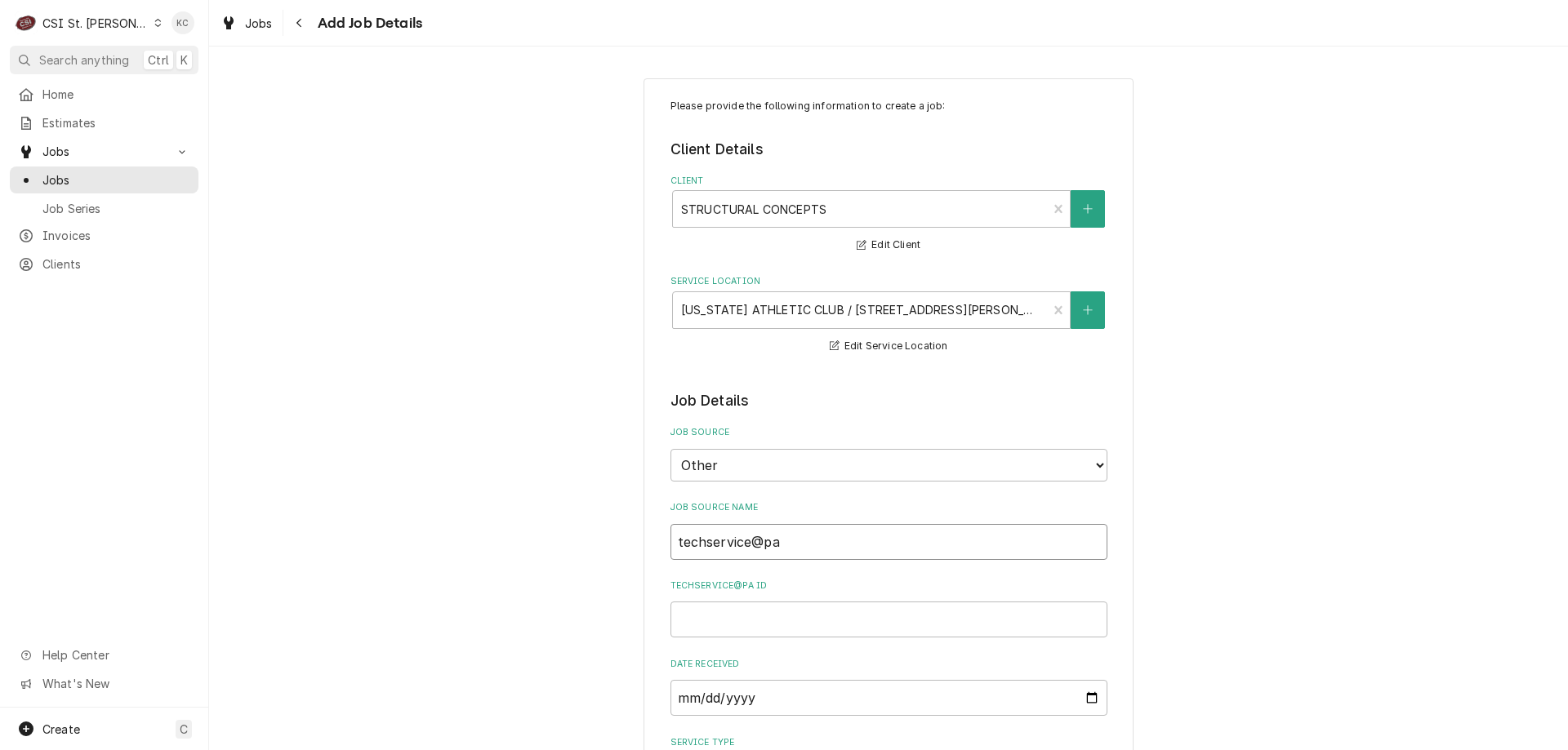
type input "techservice@par"
type textarea "x"
type input "techservice@part"
type textarea "x"
type input "techservice@parts"
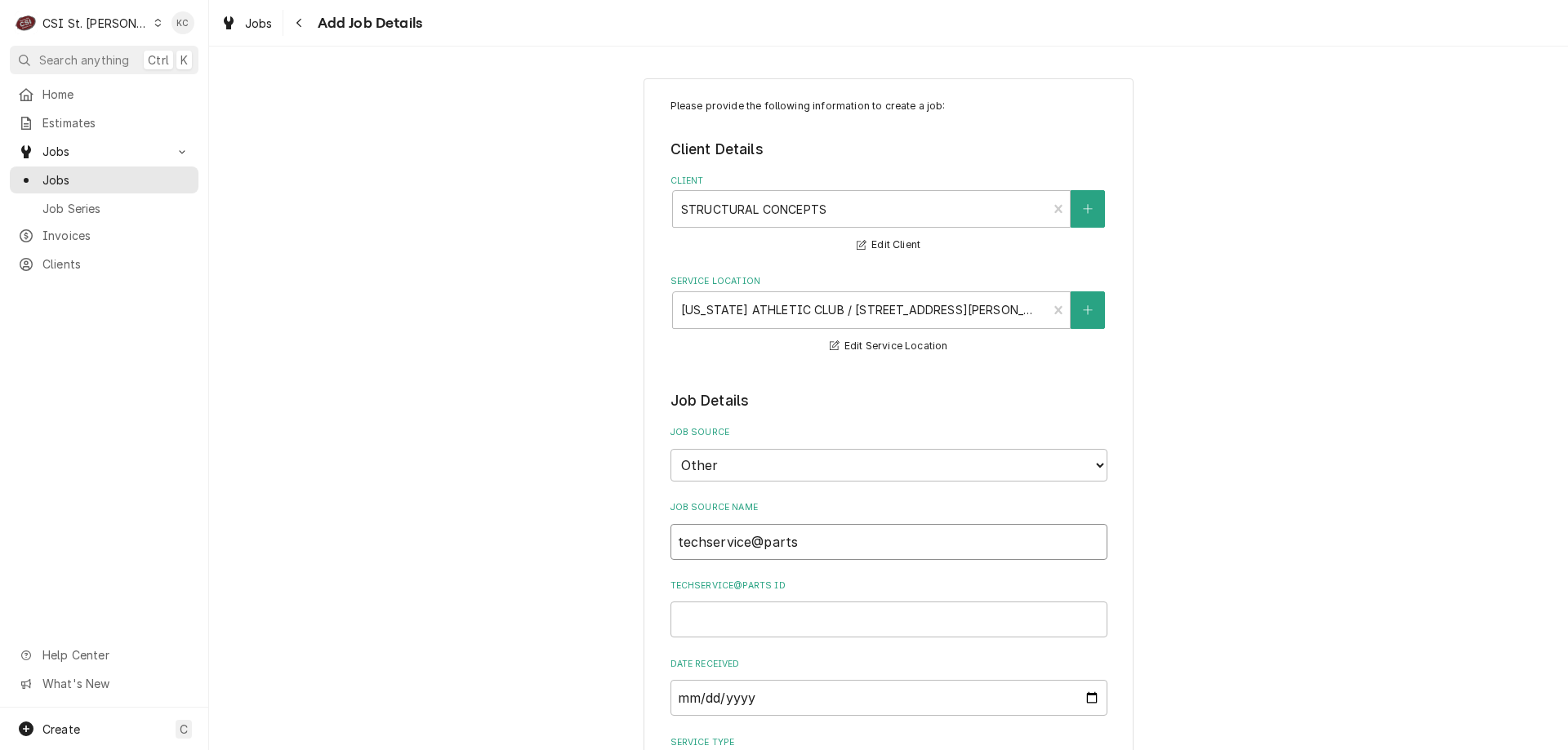
type textarea "x"
type input "techservice@parts"
click at [889, 467] on select "Direct (Phone/Email/etc.) Service Channel Corrigo Ecotrak Other" at bounding box center [889, 464] width 437 height 32
click at [670, 449] on select "Direct (Phone/Email/etc.) Service Channel Corrigo Ecotrak Other" at bounding box center [889, 464] width 437 height 32
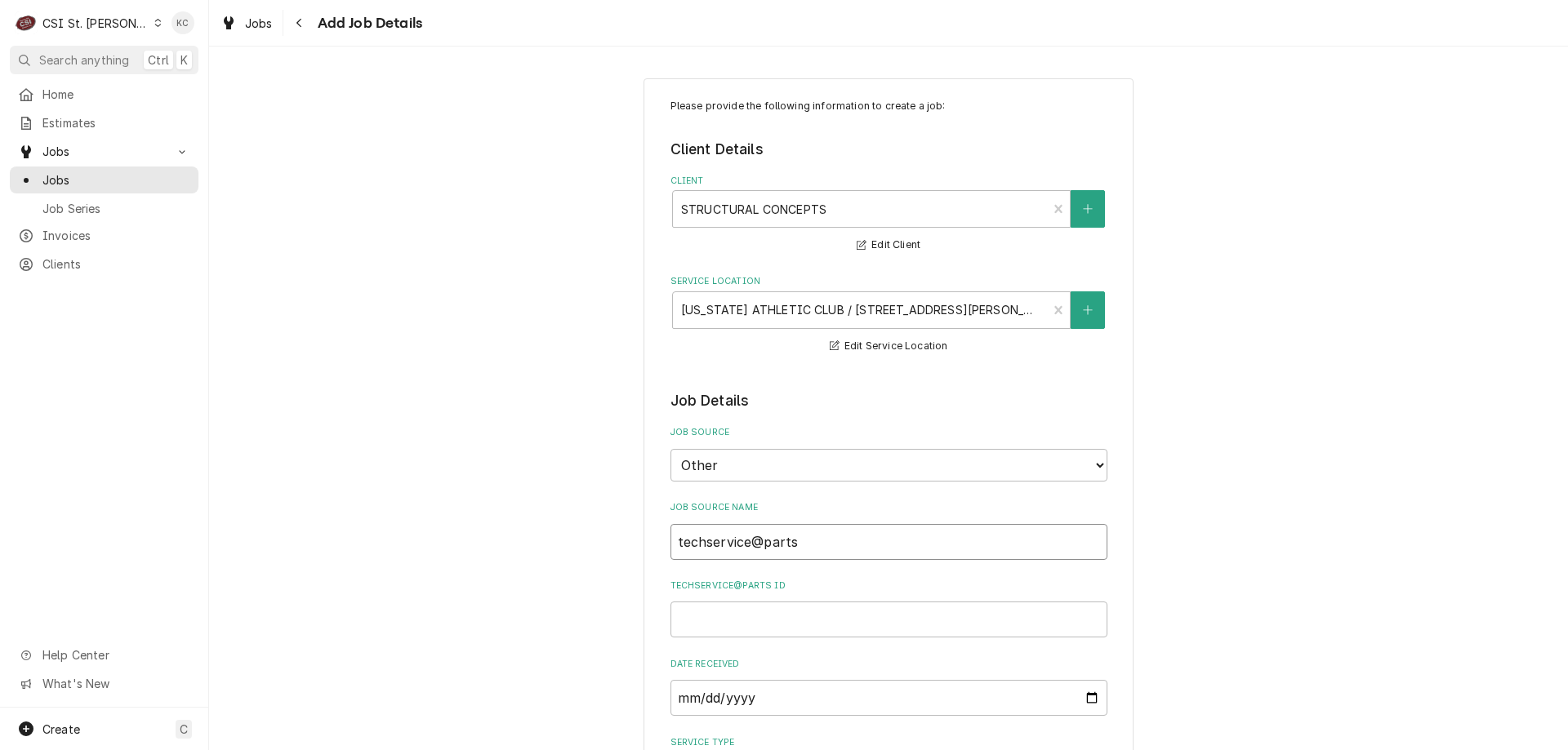
click at [828, 543] on input "techservice@parts" at bounding box center [889, 541] width 437 height 36
type textarea "x"
type input "techservice@partst"
type textarea "x"
type input "techservice@partsto"
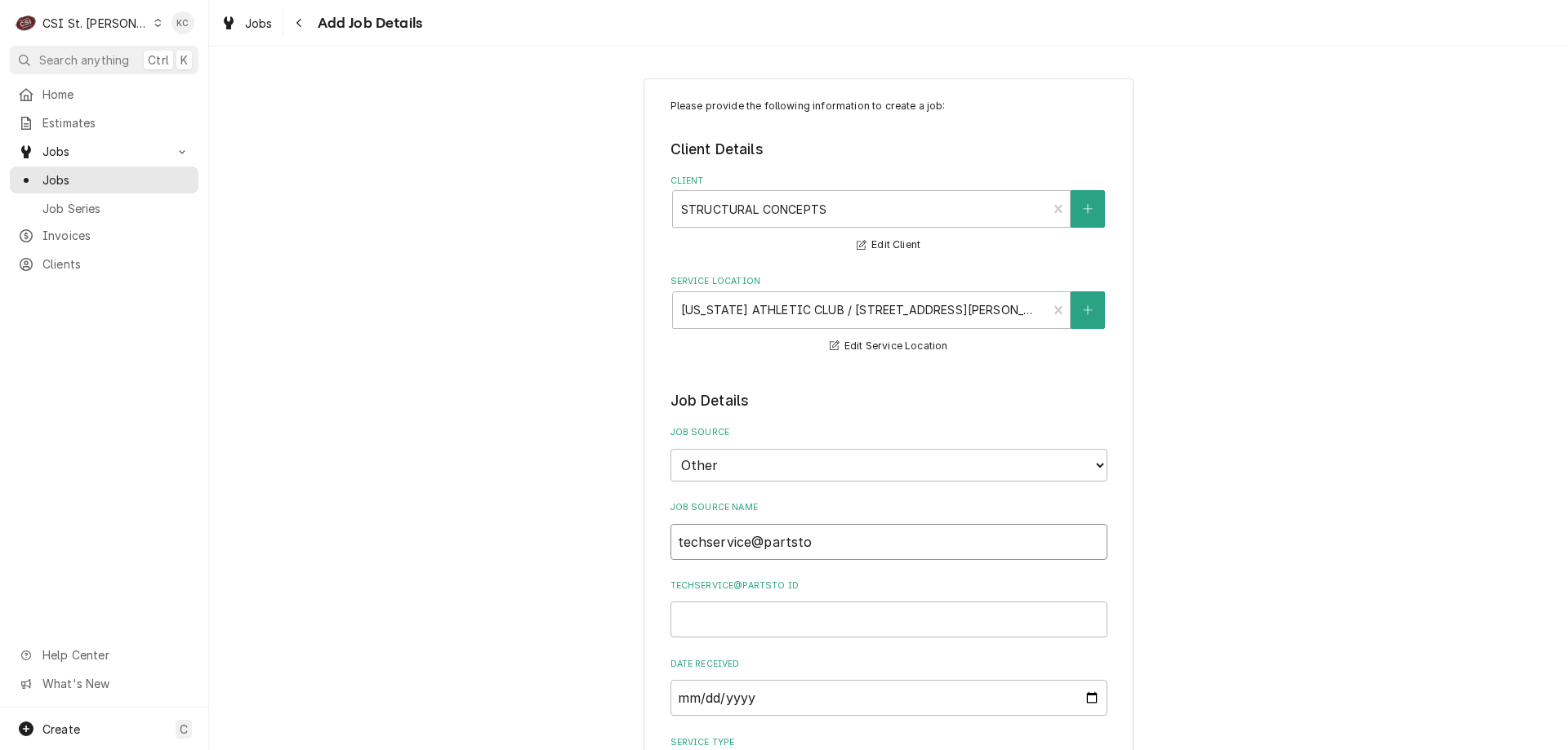
type textarea "x"
type input "techservice@partstow"
type textarea "x"
type input "techservice@partstown"
type textarea "x"
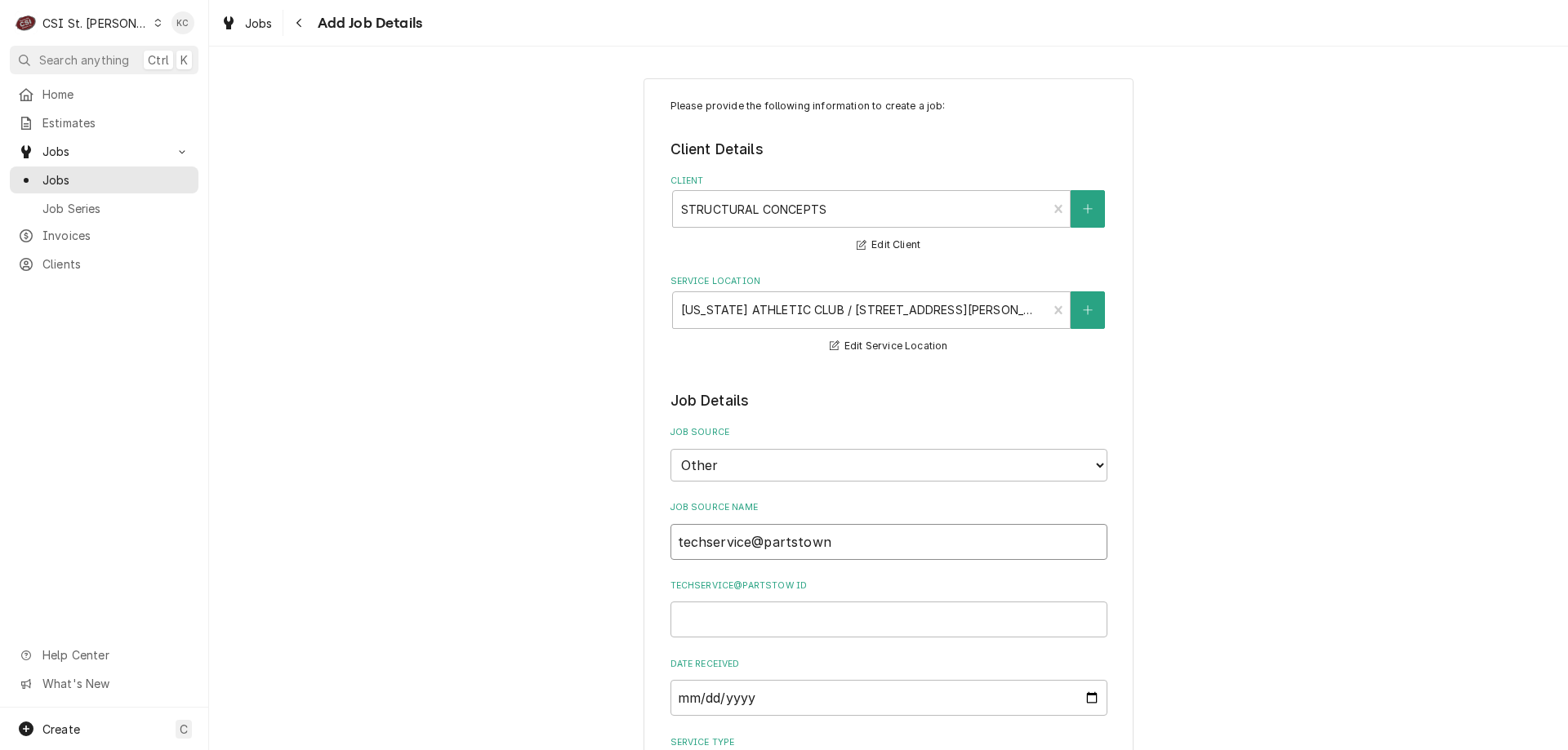
type input "techservice@partstown"
type textarea "x"
type input "techservice@partstown e"
type textarea "x"
type input "techservice@partstown em"
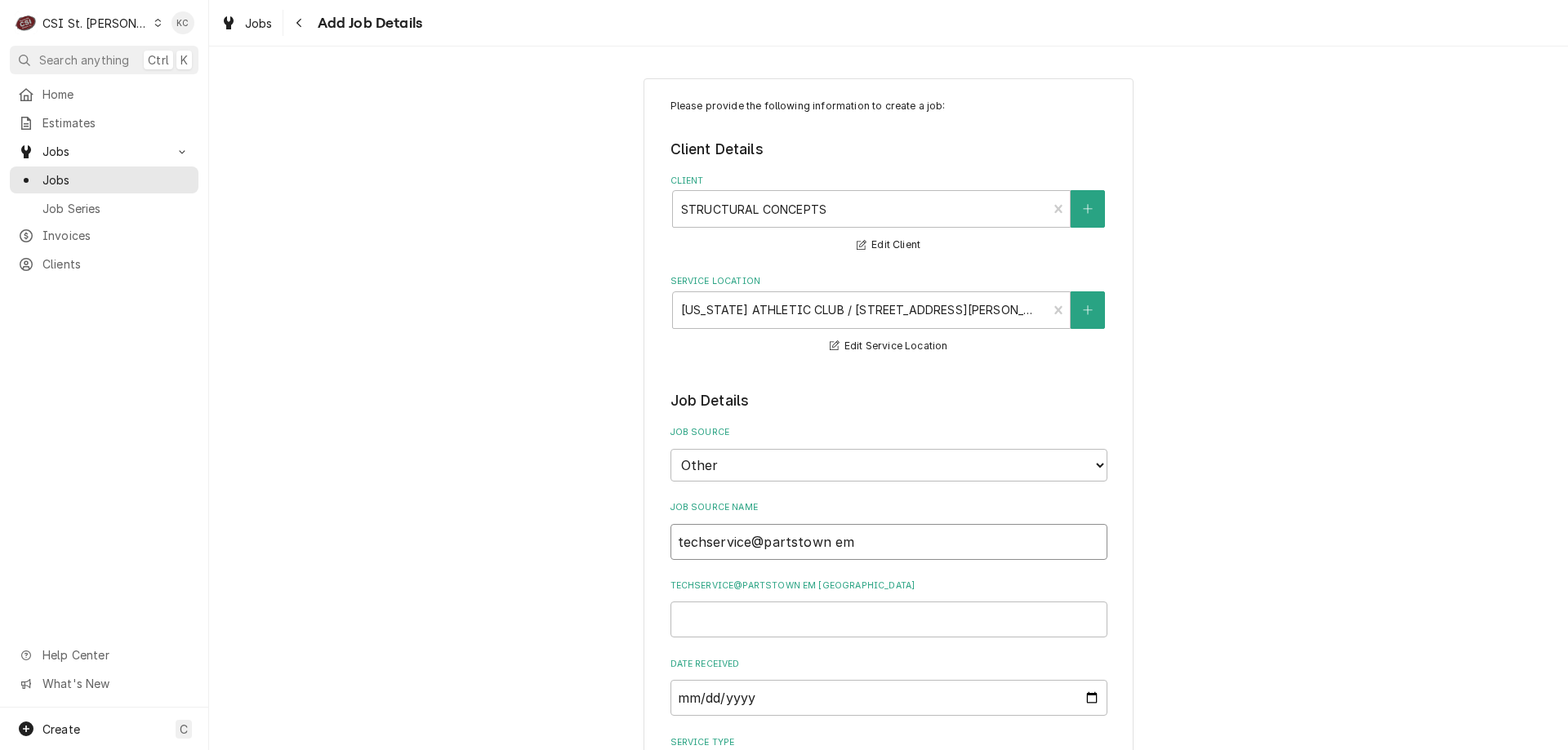
type textarea "x"
type input "techservice@partstown ema"
type textarea "x"
type input "techservice@partstown emai"
type textarea "x"
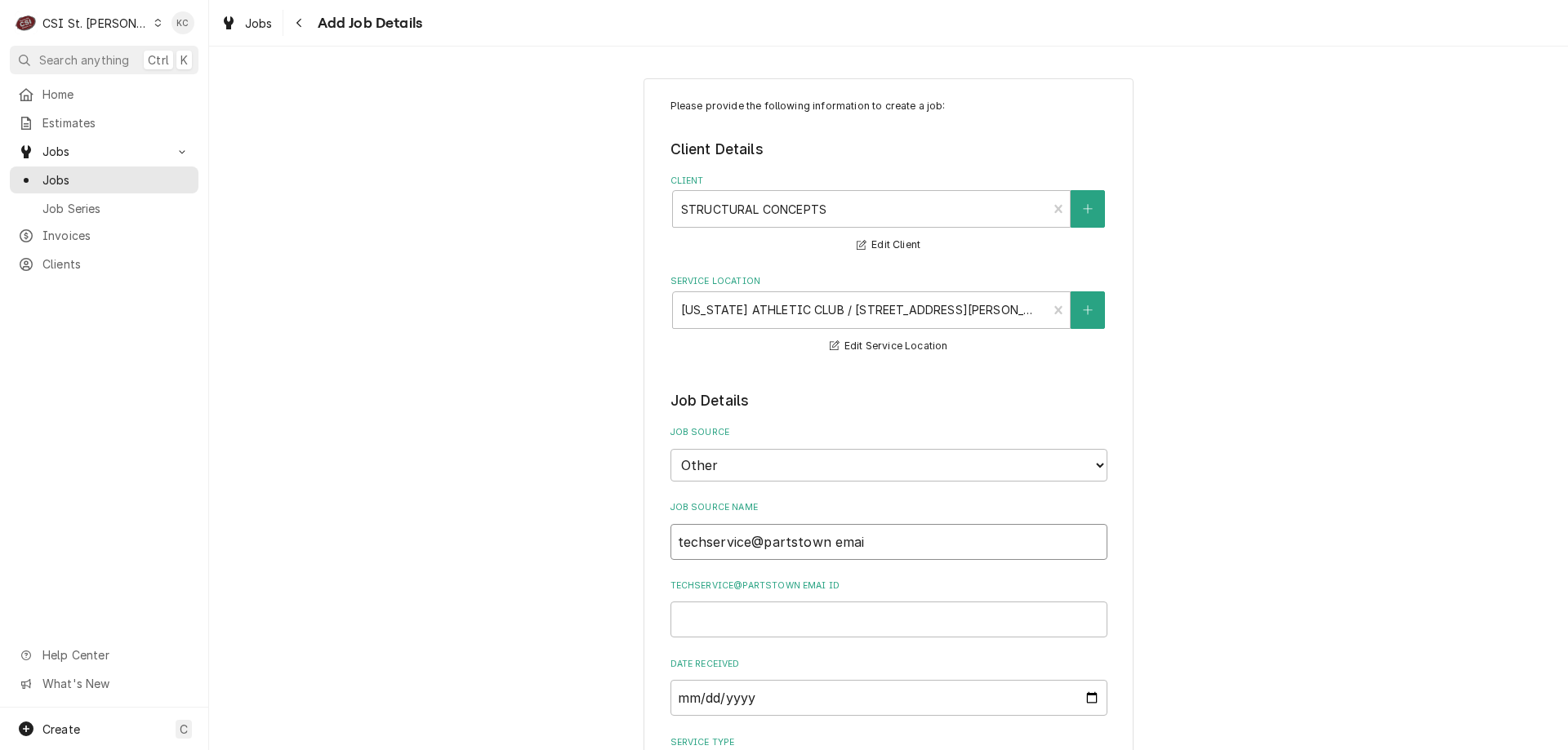
type input "techservice@partstown email"
type textarea "x"
type input "techservice@partstown email"
type textarea "x"
type input "techservice@partstown email"
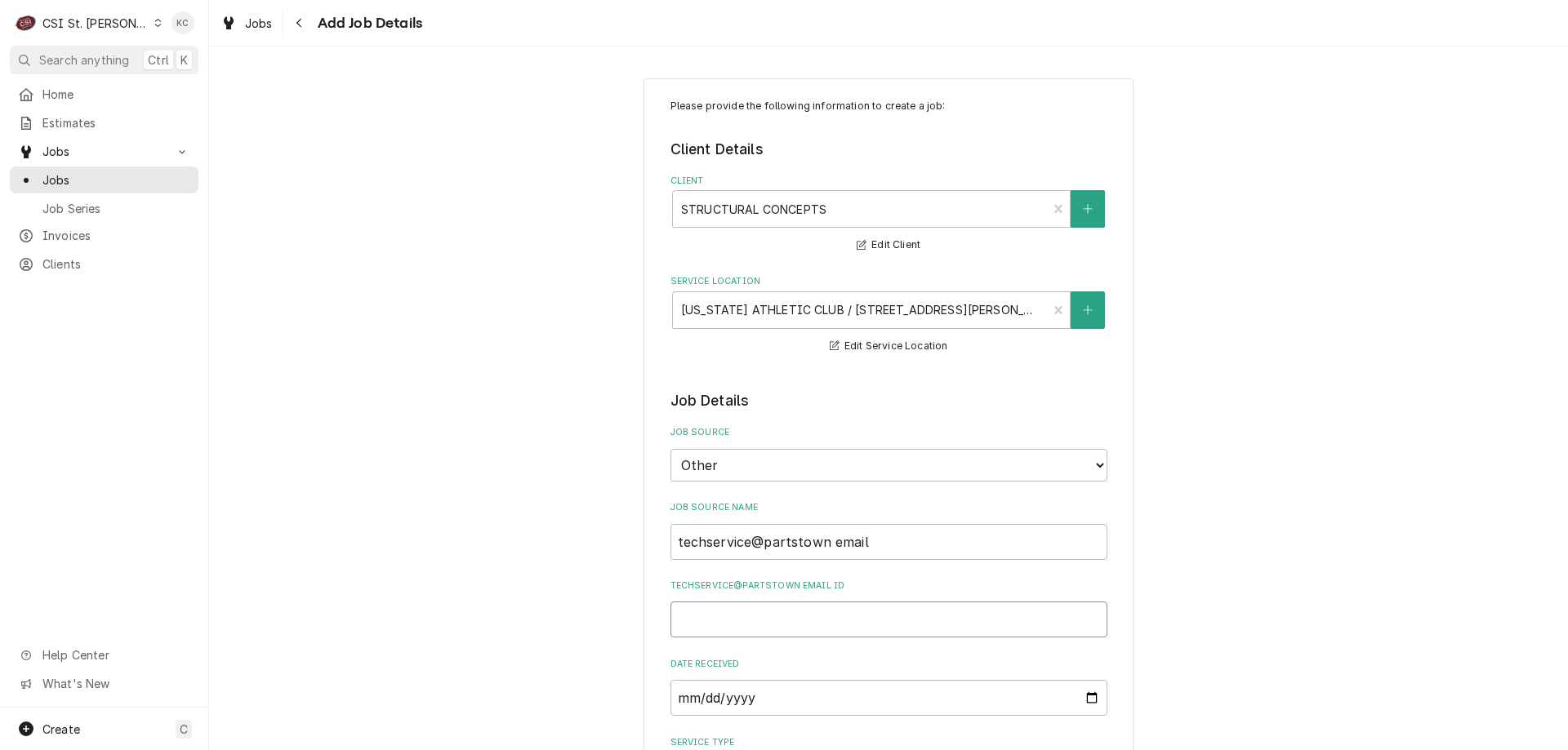
click at [692, 623] on input "techservice@partstown email ID" at bounding box center [889, 619] width 437 height 36
paste input "10409570"
type textarea "x"
type input "10409570"
type textarea "x"
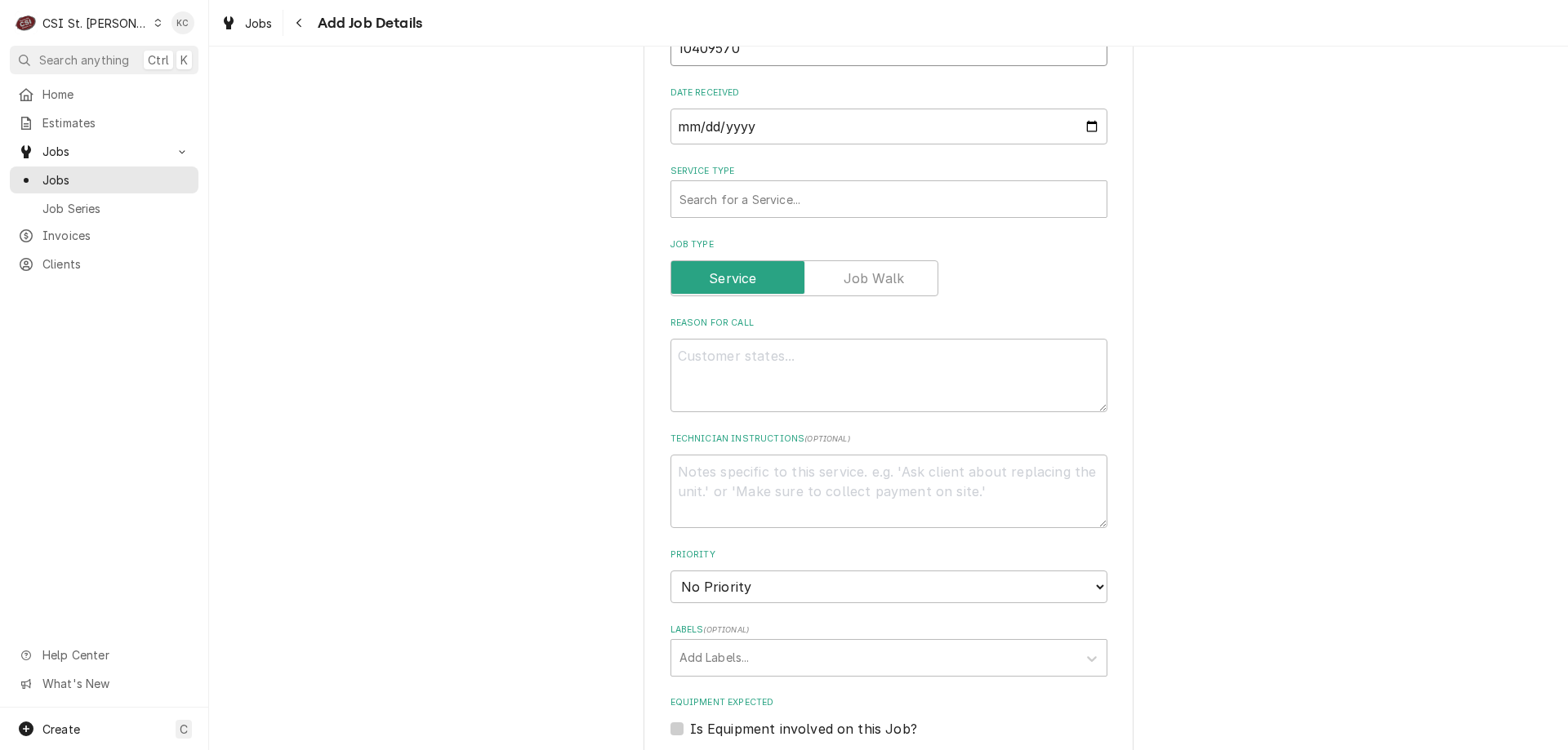
scroll to position [652, 0]
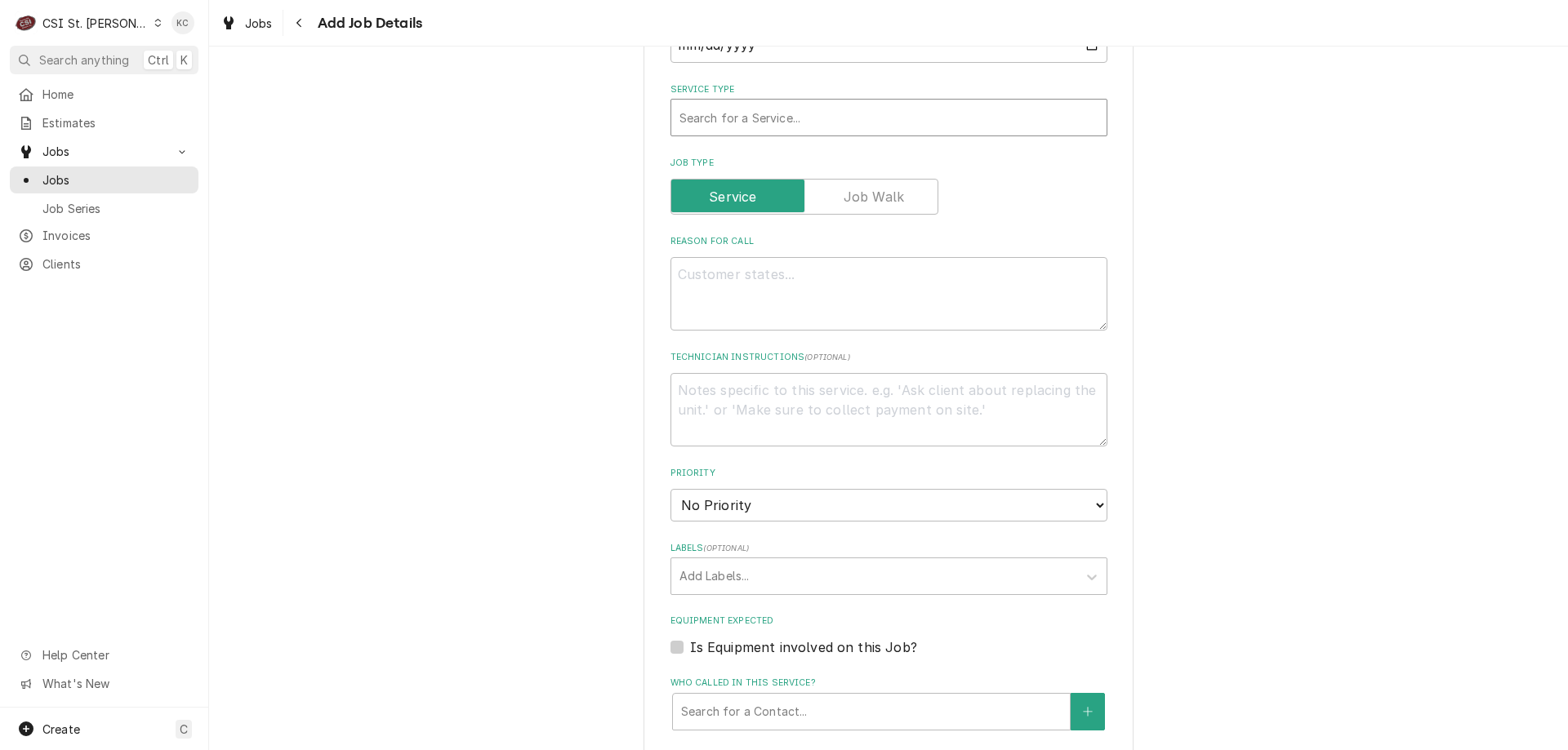
type input "10409570"
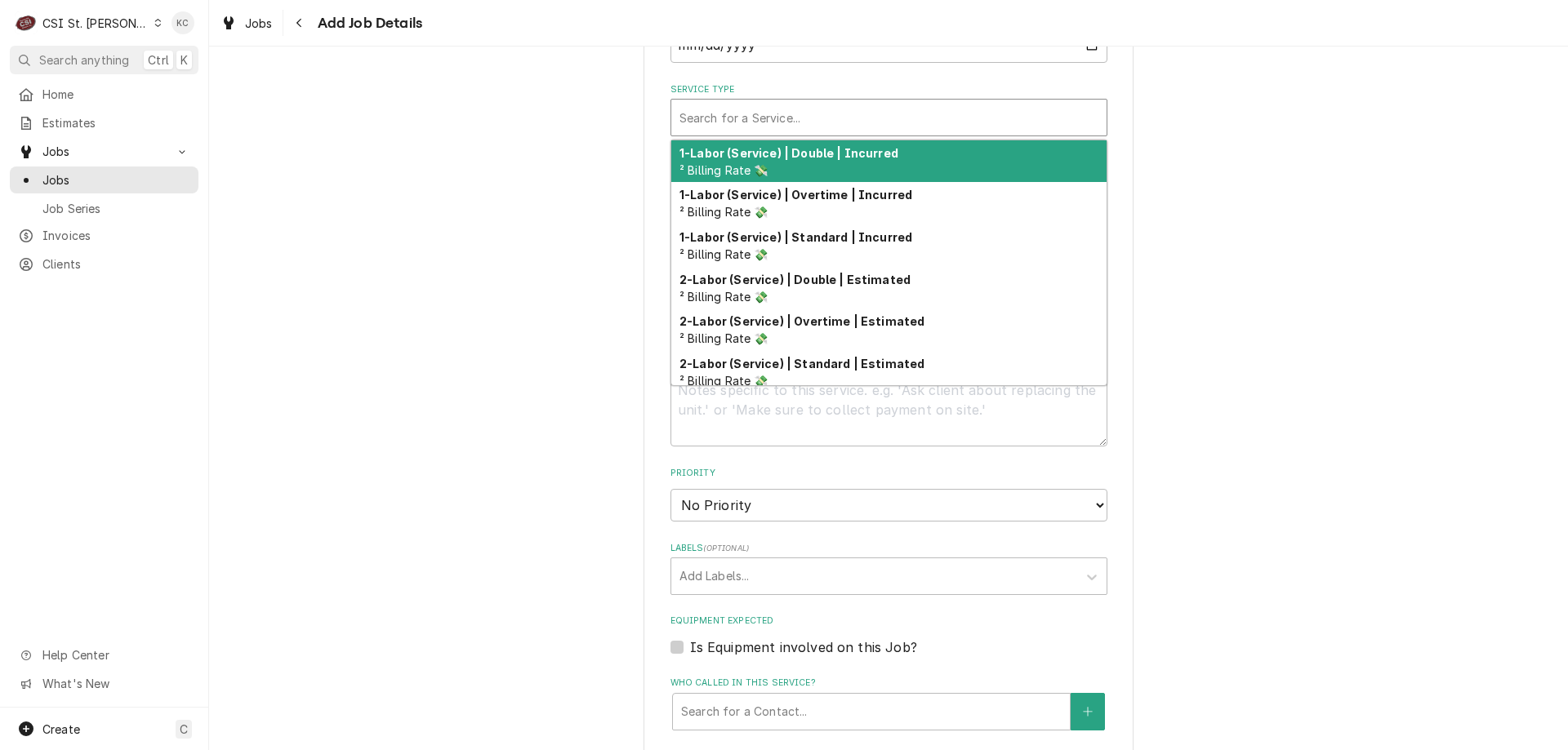
click at [744, 110] on div "Service Type" at bounding box center [888, 117] width 419 height 29
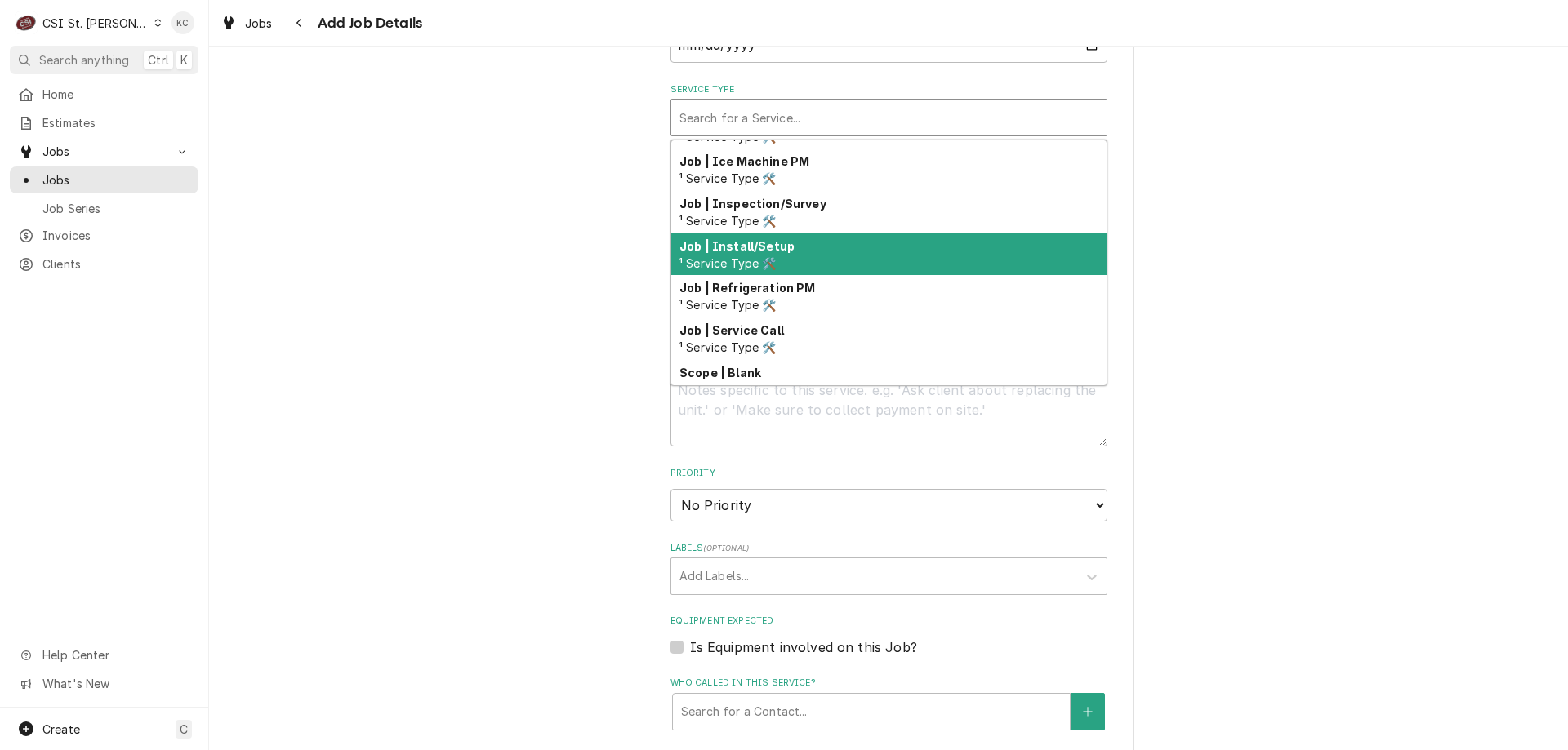
scroll to position [855, 0]
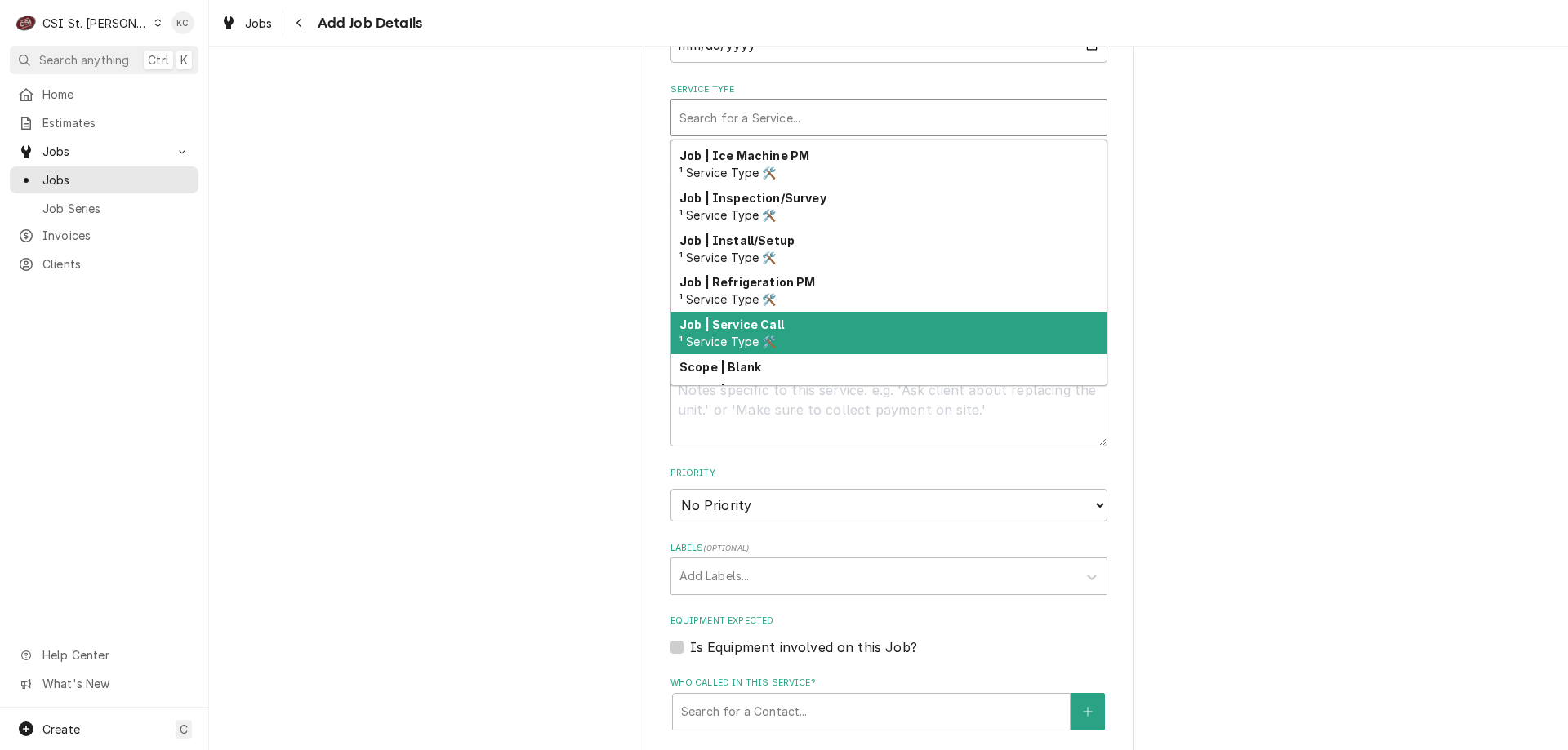
click at [758, 324] on strong "Job | Service Call" at bounding box center [731, 325] width 104 height 14
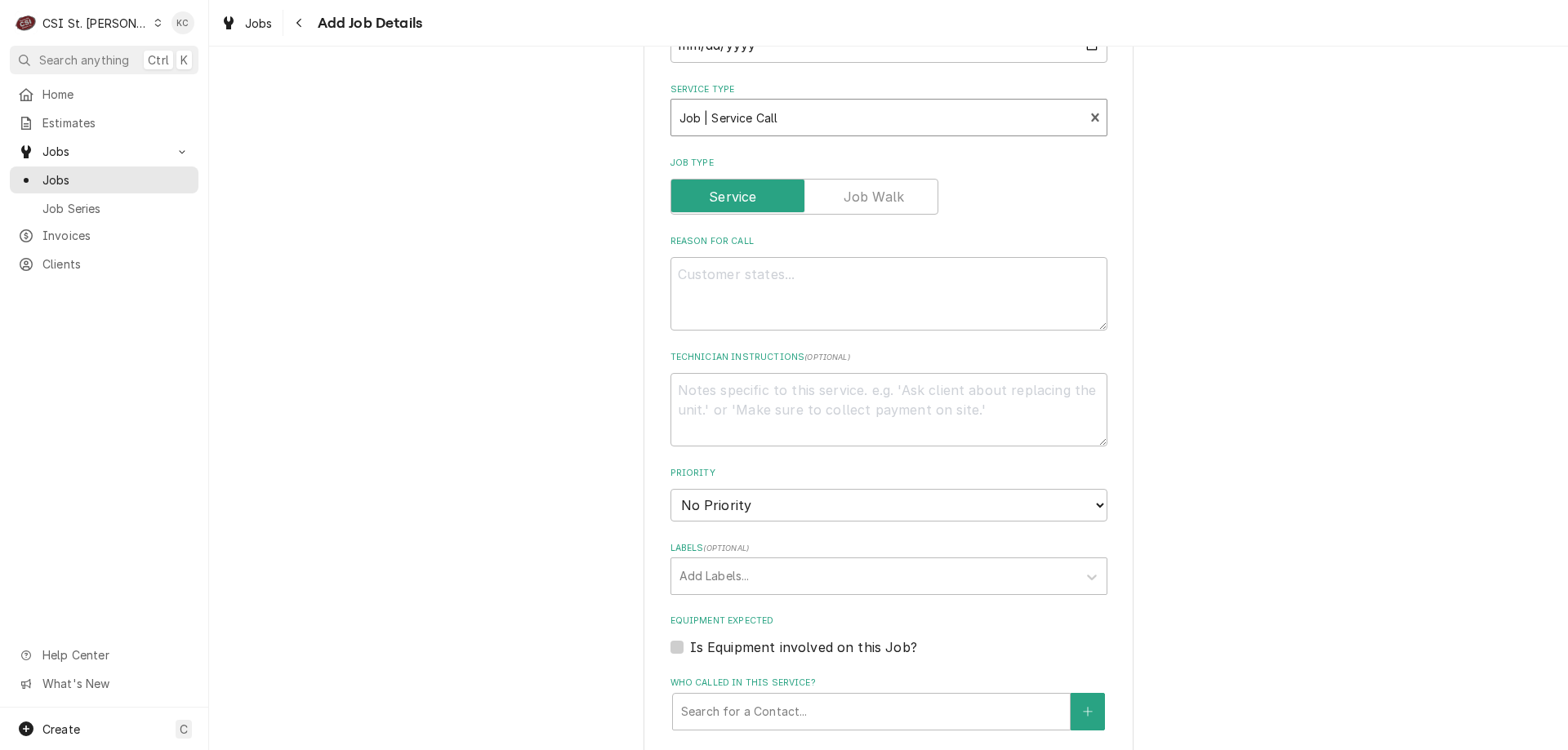
click at [1254, 326] on div "Please provide the following information to create a job: Client Details Client…" at bounding box center [888, 330] width 1359 height 1838
click at [702, 275] on textarea "Reason For Call" at bounding box center [889, 294] width 437 height 73
paste textarea "STRUCTURAL CONCEPTS Model: CO4324R-FS Serial: 04202400009271"
type textarea "x"
type textarea "STRUCTURAL CONCEPTS Model: CO4324R-FS Serial: 04202400009271"
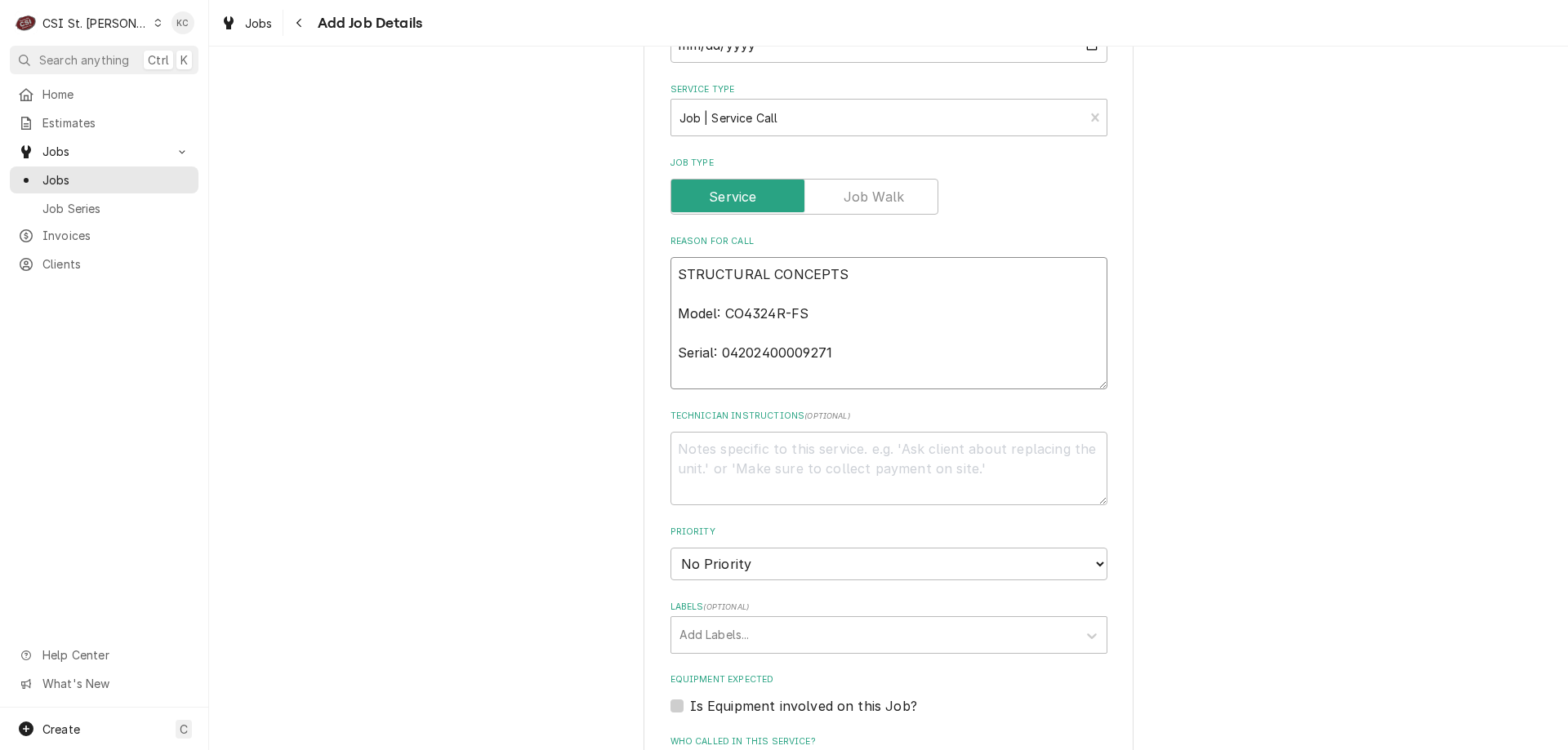
click at [727, 298] on textarea "STRUCTURAL CONCEPTS Model: CO4324R-FS Serial: 04202400009271" at bounding box center [889, 324] width 437 height 133
type textarea "x"
type textarea "STRUCTURAL CONCEPTS Model: CO4324R-FS Serial: 04202400009271"
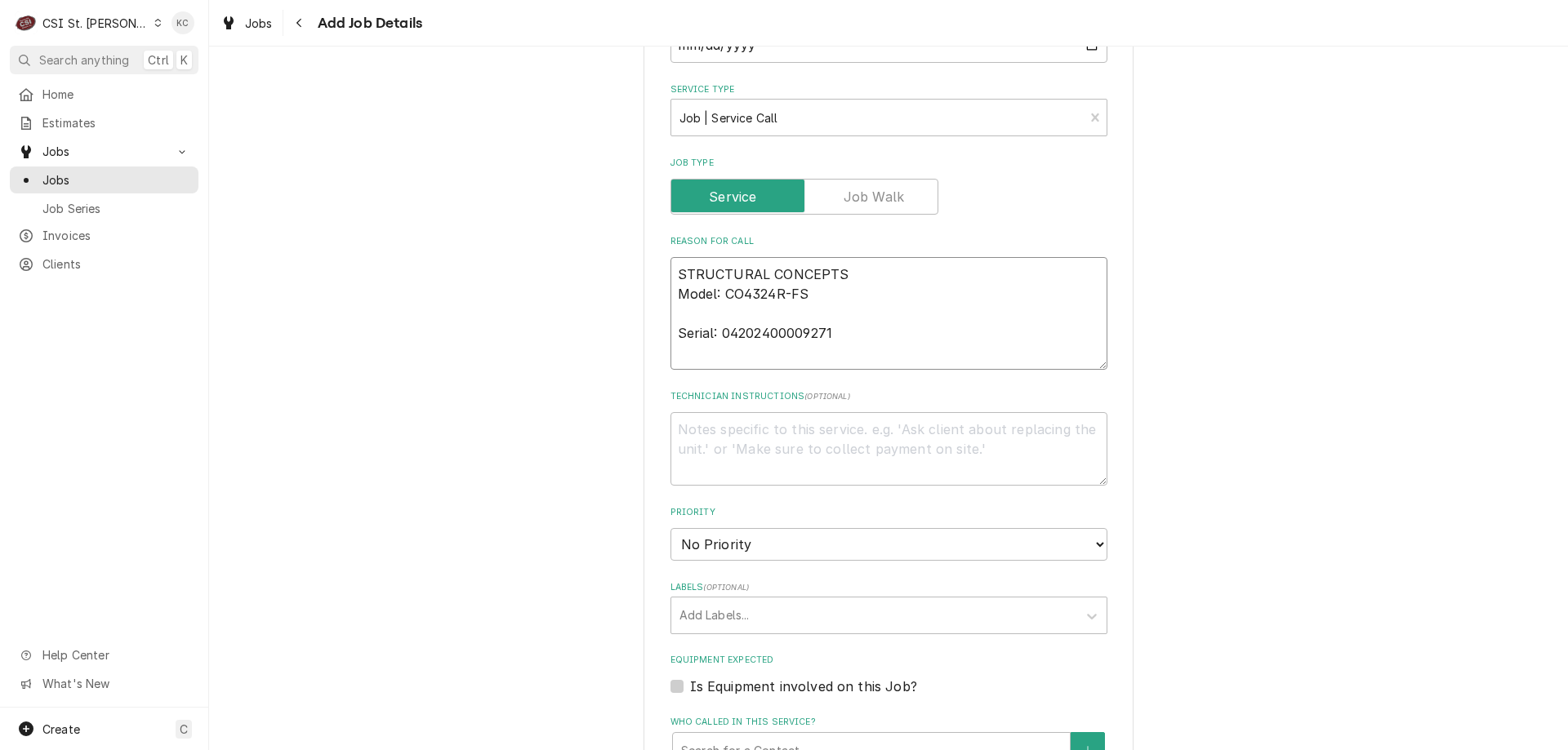
type textarea "x"
type textarea "STRUCTURAL CONCEPTS Model: CO4324R-FS Serial: 04202400009271"
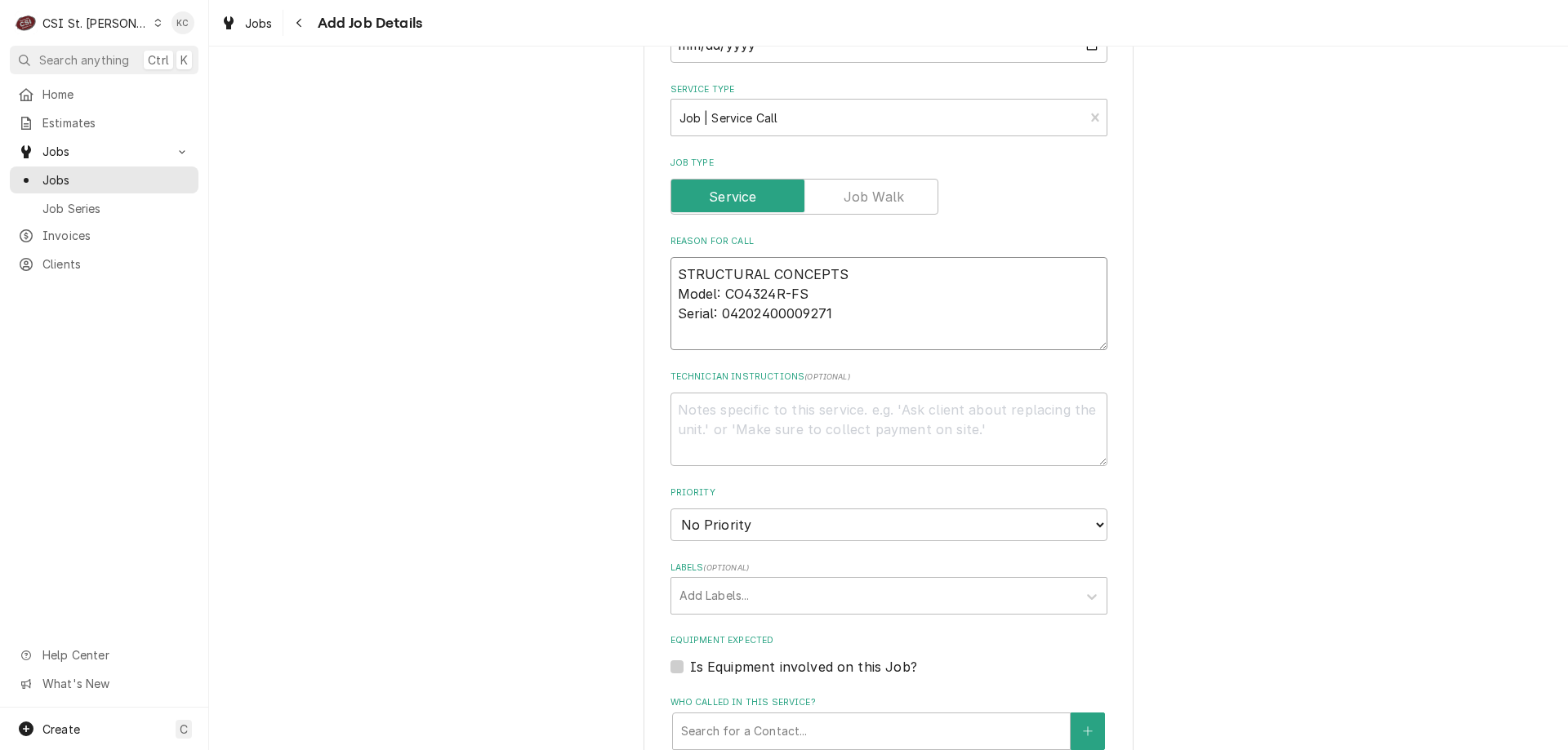
click at [857, 313] on textarea "STRUCTURAL CONCEPTS Model: CO4324R-FS Serial: 04202400009271" at bounding box center [889, 303] width 437 height 93
type textarea "x"
type textarea "STRUCTURAL CONCEPTS Model: CO4324R-FS Serial: 04202400009271"
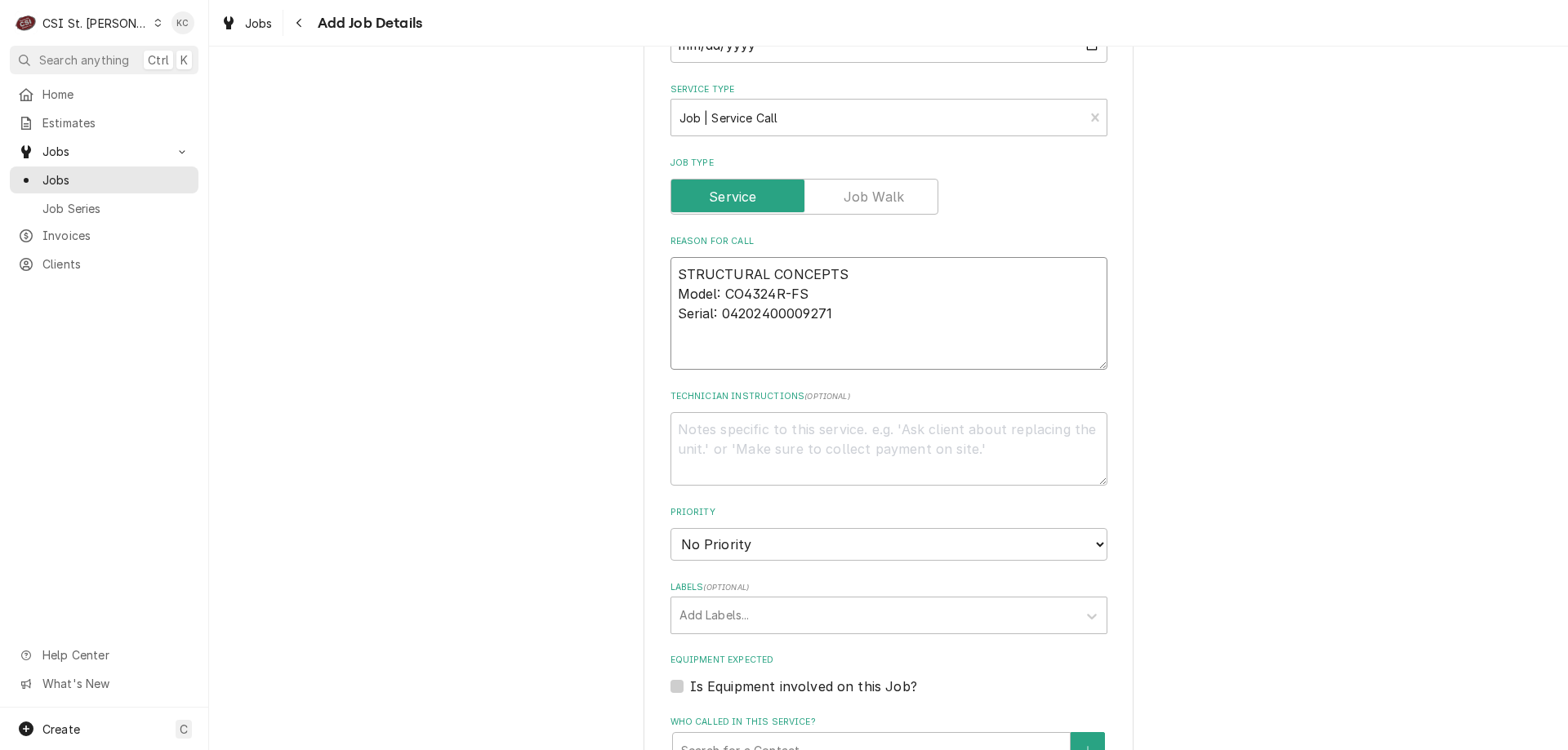
type textarea "x"
type textarea "STRUCTURAL CONCEPTS Model: CO4324R-FS Serial: 04202400009271"
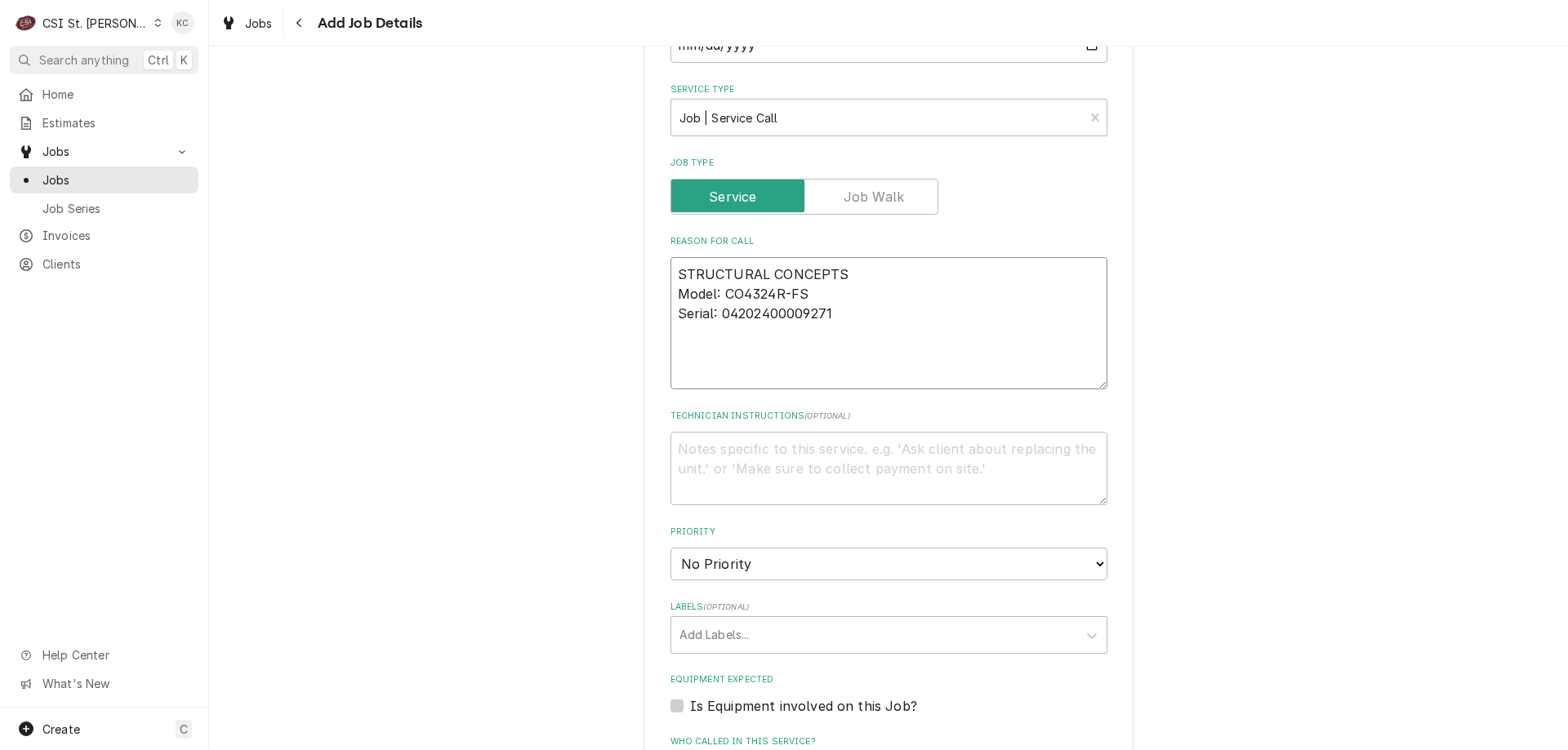
type textarea "x"
type textarea "STRUCTURAL CONCEPTS Model: CO4324R-FS Serial: 04202400009271"
click at [708, 355] on textarea "STRUCTURAL CONCEPTS Model: CO4324R-FS Serial: 04202400009271" at bounding box center [889, 324] width 437 height 133
paste textarea "Unit is making a noise"
type textarea "x"
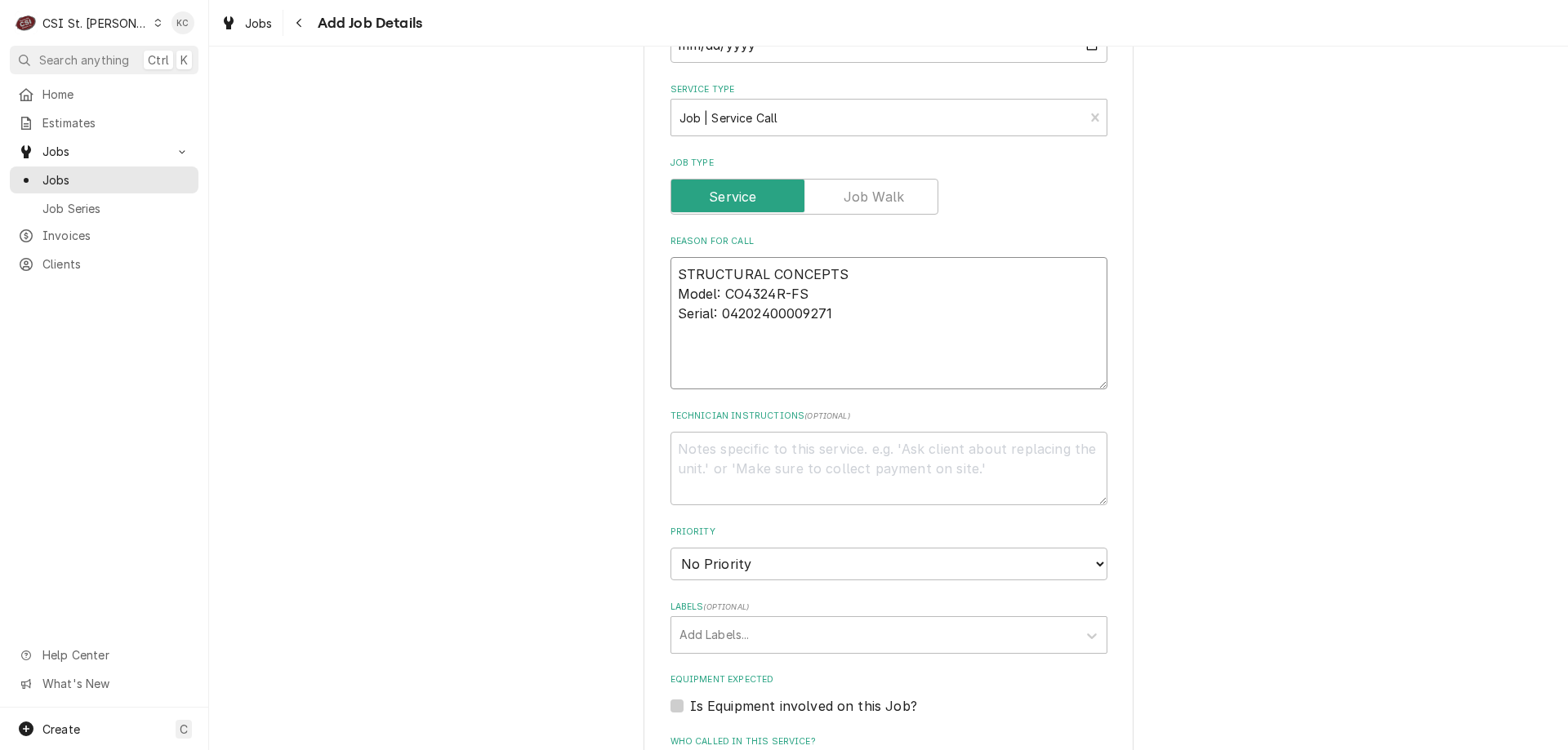
type textarea "STRUCTURAL CONCEPTS Model: CO4324R-FS Serial: 04202400009271 Unit is making a n…"
type textarea "x"
type textarea "STRUCTURAL CONCEPTS Model: CO4324R-FS Serial: 04202400009271 Unit is making a n…"
click at [807, 453] on textarea "Technician Instructions ( optional )" at bounding box center [889, 468] width 437 height 73
paste textarea "Technical Support Line : 800-433-9490"
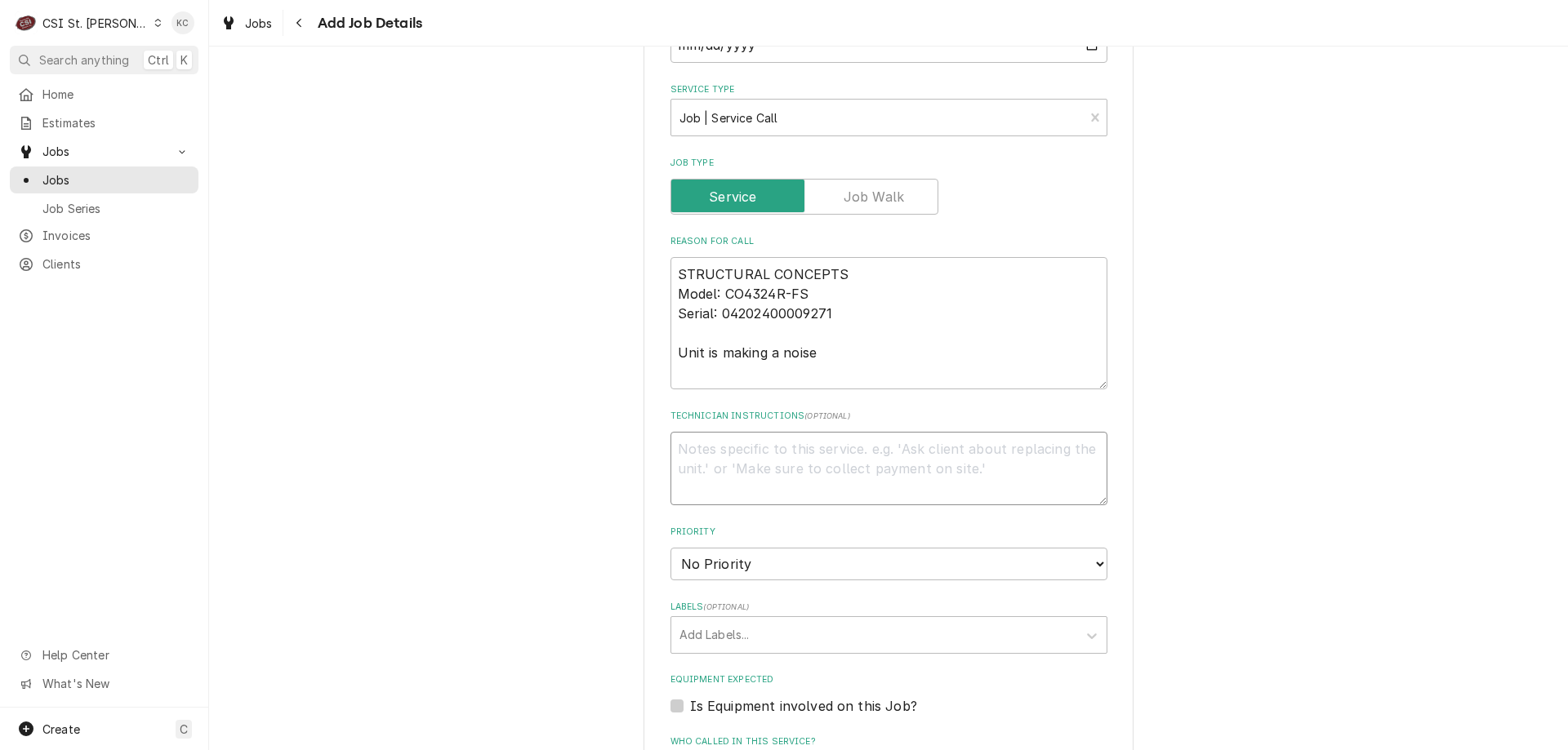
type textarea "x"
type textarea "Technical Support Line : 800-433-9490"
type textarea "x"
type textarea "Technical Support Line : 800-433-9490"
click at [670, 448] on textarea "Technical Support Line : 800-433-9490" at bounding box center [889, 468] width 437 height 73
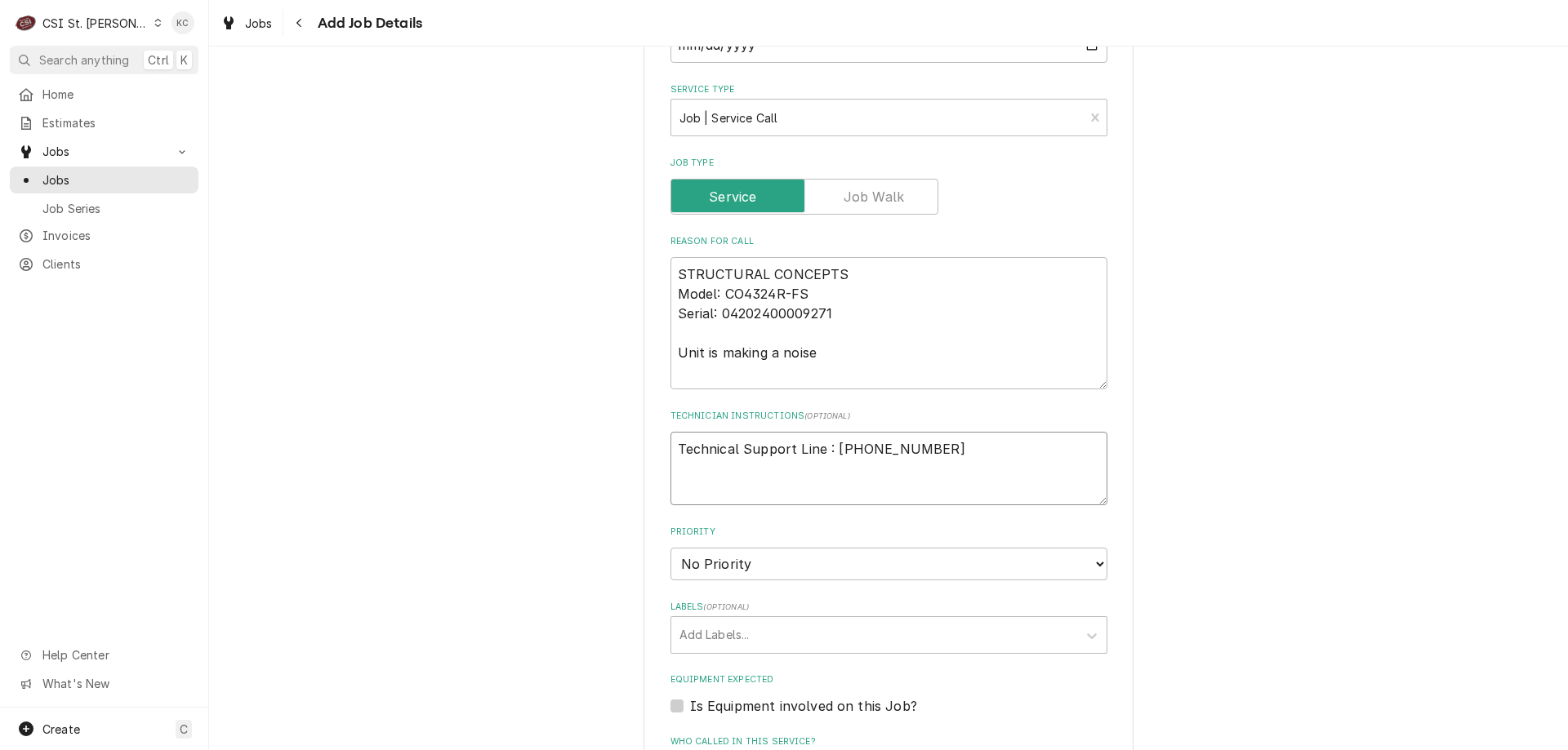
type textarea "x"
type textarea "Technical Support Line : 800-433-9490"
type textarea "x"
type textarea "Technical Support Line : 800-433-9490"
type textarea "x"
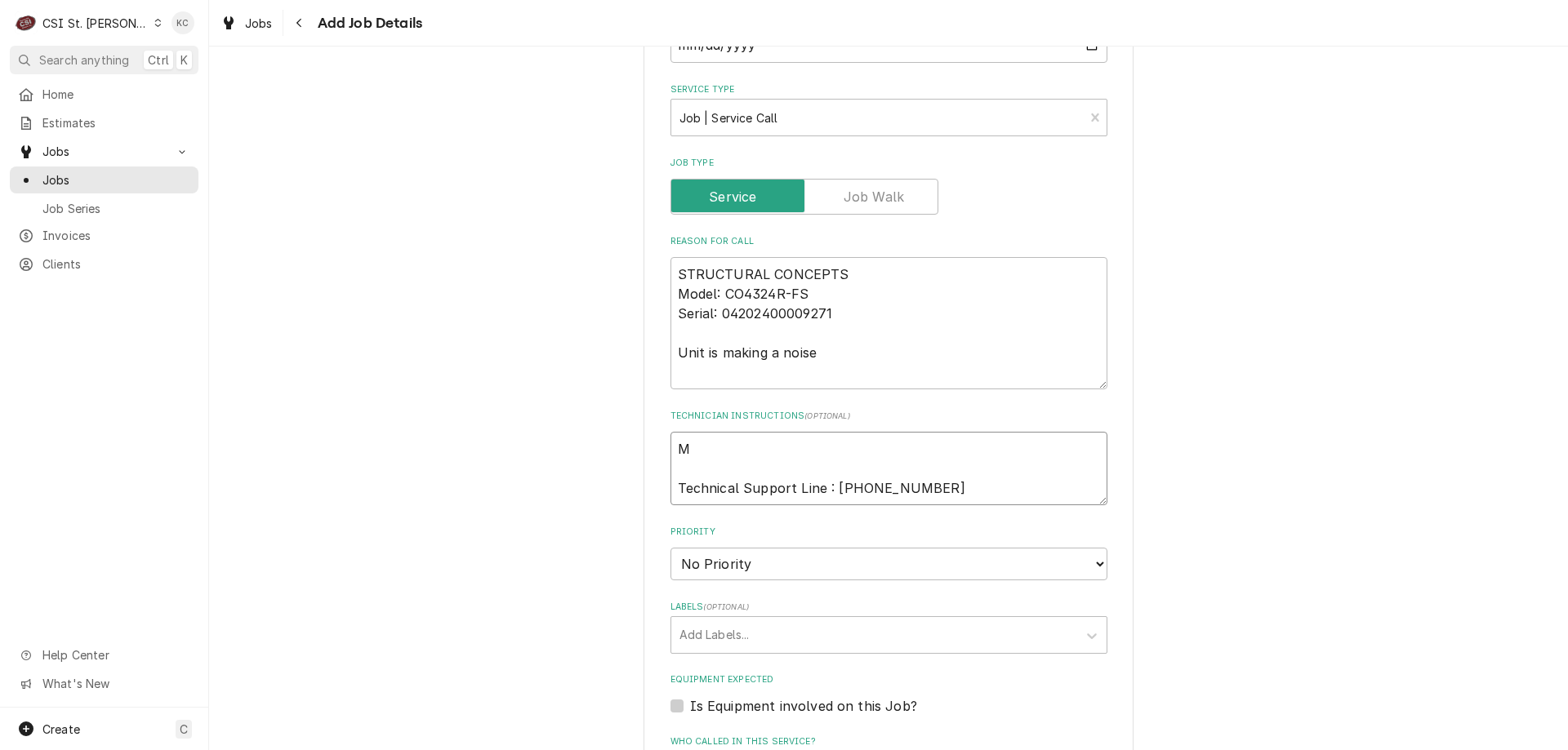
type textarea "MO Technical Support Line : 800-433-9490"
type textarea "x"
type textarea "MOD Technical Support Line : 800-433-9490"
type textarea "x"
type textarea "MOD Technical Support Line : 800-433-9490"
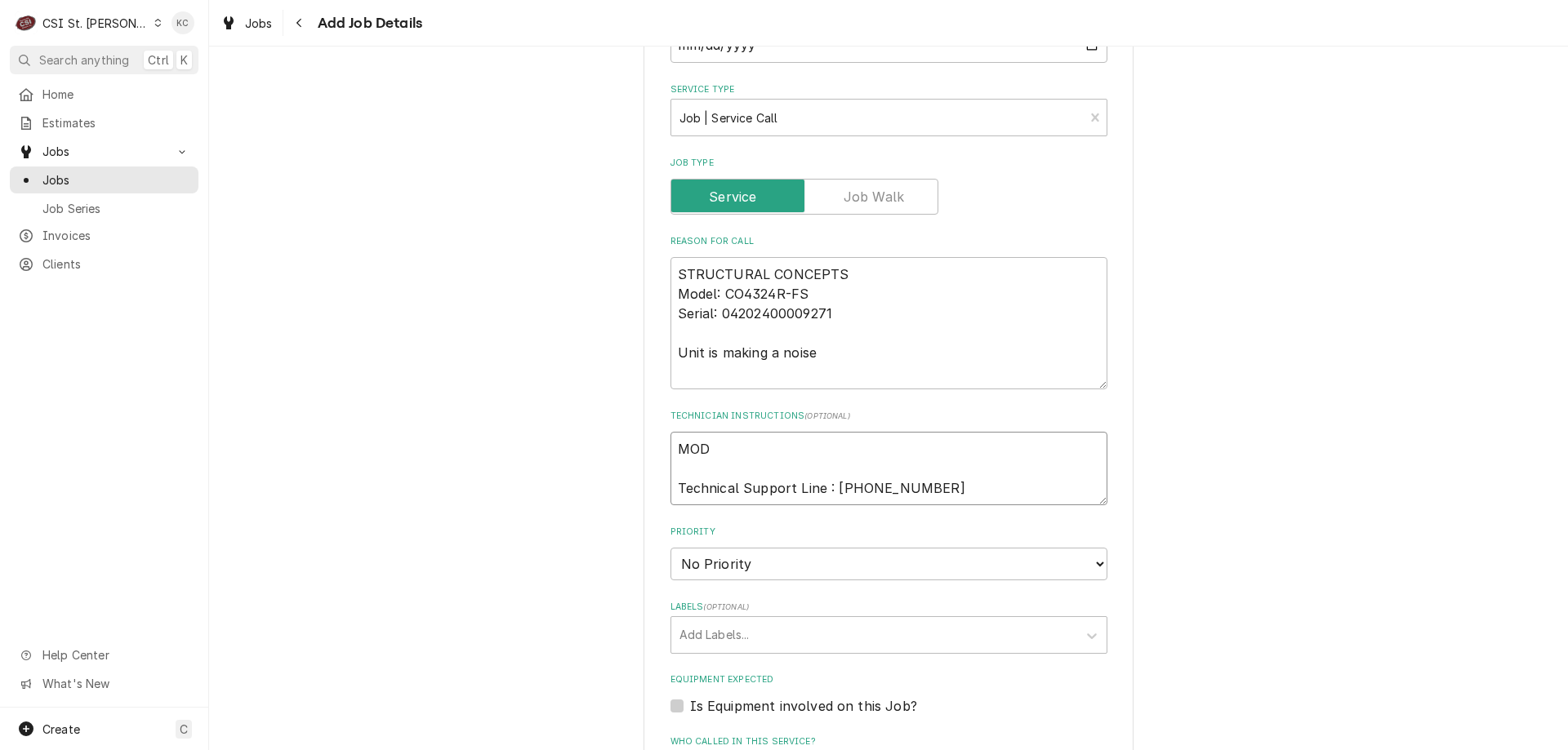
type textarea "x"
type textarea "MOD - Technical Support Line : 800-433-9490"
type textarea "x"
type textarea "MOD - Technical Support Line : 800-433-9490"
paste textarea "Technical Support Line : 800-433-9490"
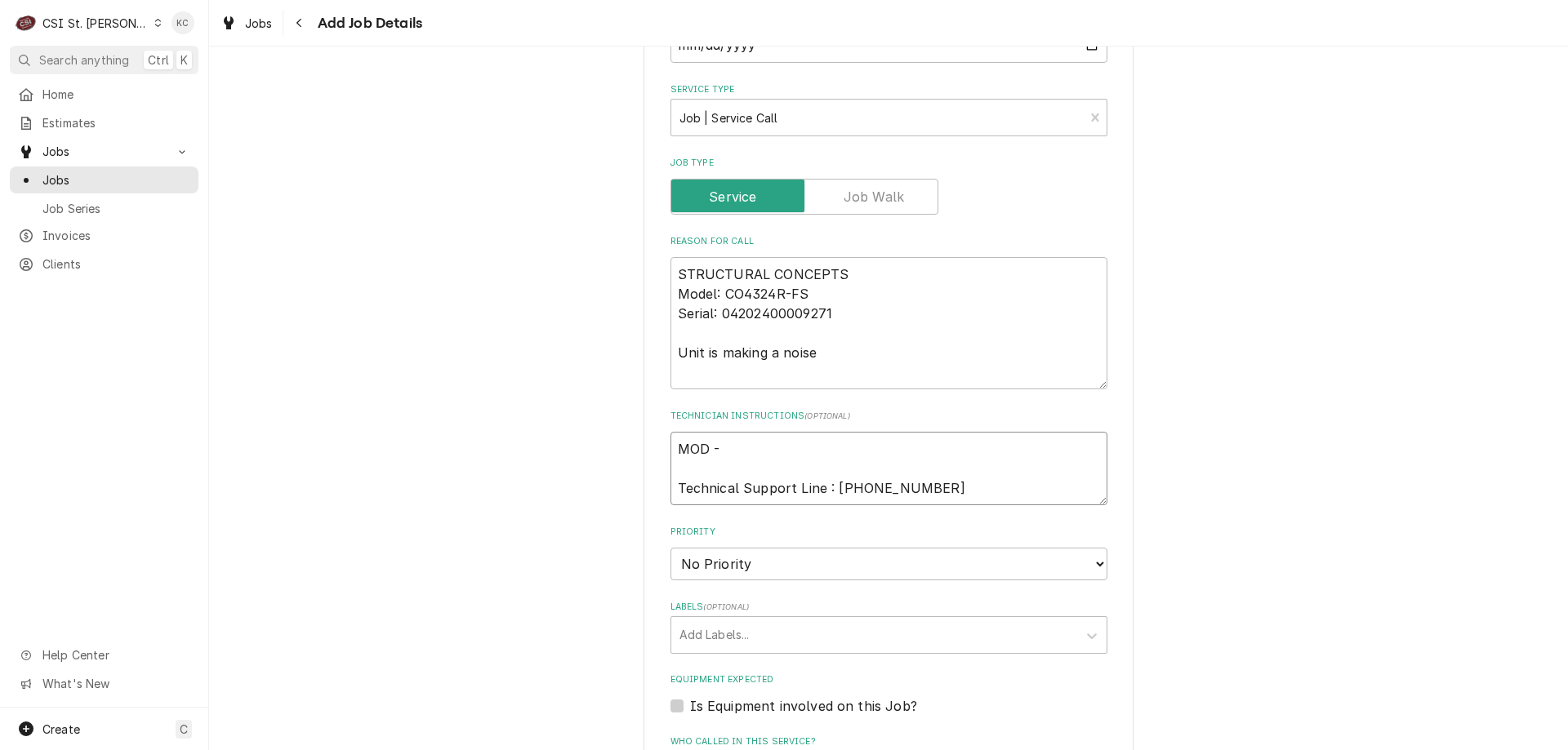
type textarea "x"
type textarea "MOD - Technical Support Line : 800-433-9490 Technical Support Line : 800-433-94…"
drag, startPoint x: 717, startPoint y: 450, endPoint x: 996, endPoint y: 443, distance: 279.1
click at [996, 443] on textarea "MOD - Technical Support Line : 800-433-9490 Technical Support Line : 800-433-94…" at bounding box center [889, 468] width 437 height 73
type textarea "x"
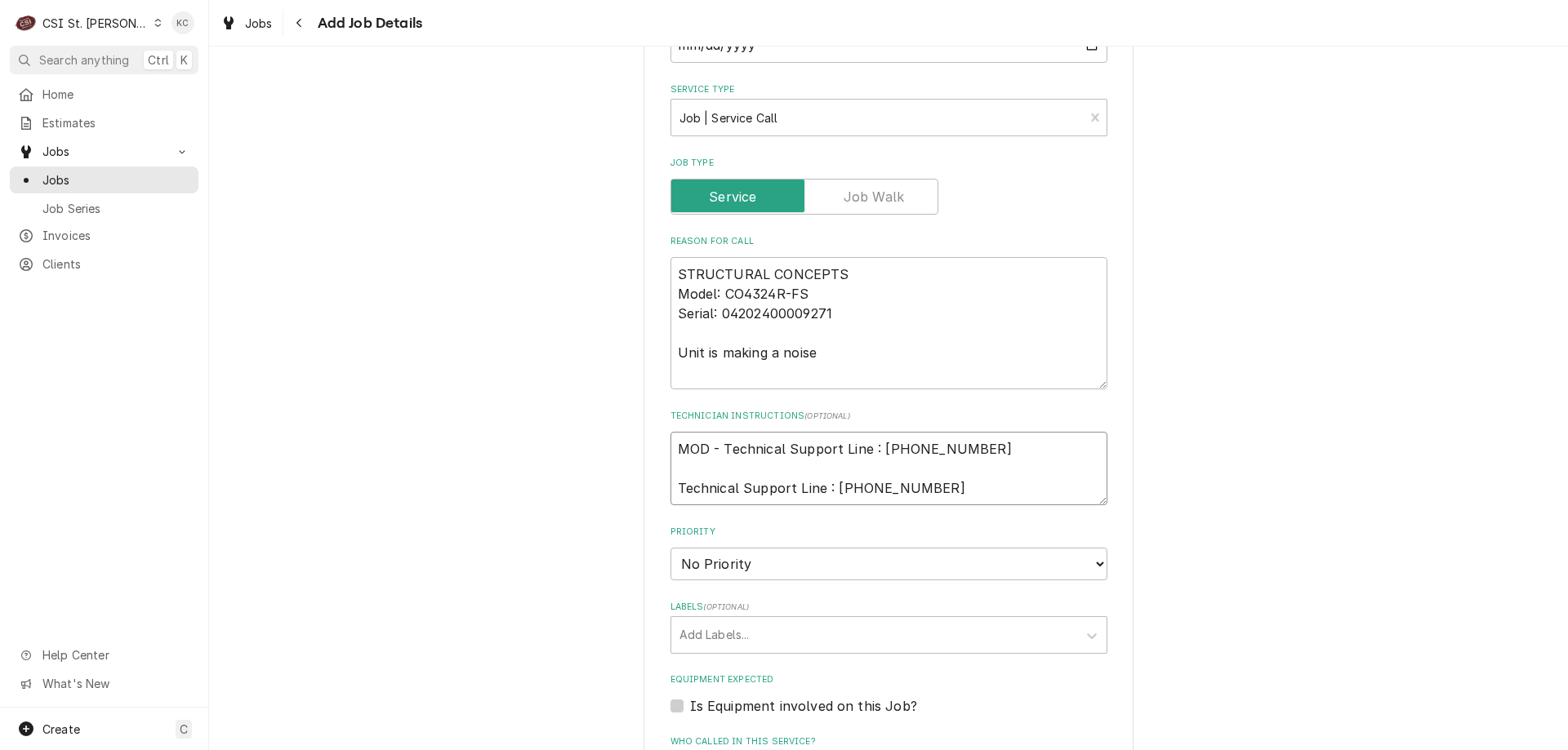
type textarea "MOD - Technical Support Line : 800-433-9490"
type textarea "x"
type textarea "MOD - Technical Support Line : 800-433-9490"
drag, startPoint x: 750, startPoint y: 450, endPoint x: 579, endPoint y: 456, distance: 171.1
click at [579, 456] on div "Please provide the following information to create a job: Client Details Client…" at bounding box center [888, 359] width 1359 height 1897
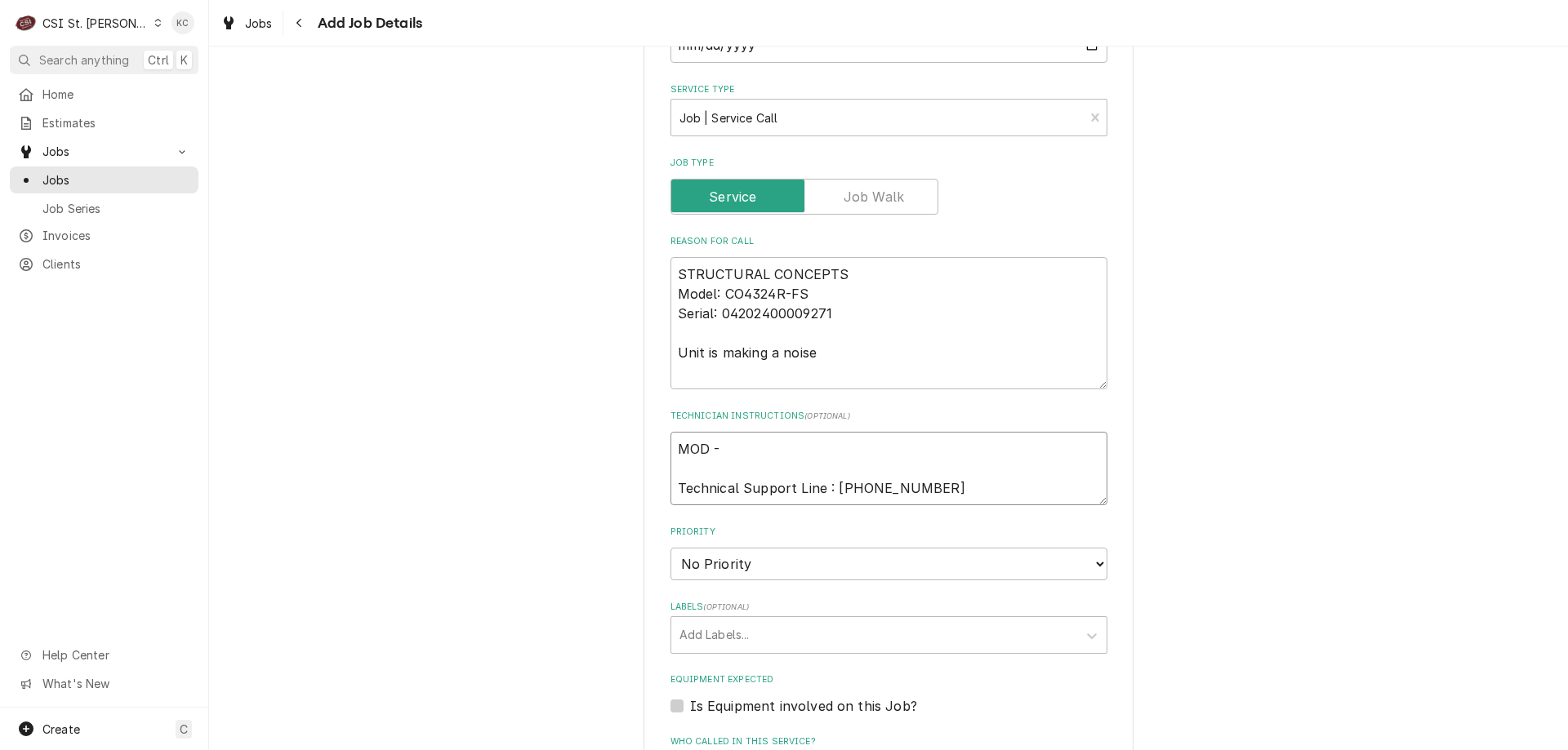
type textarea "x"
type textarea "G Technical Support Line : 800-433-9490"
type textarea "x"
type textarea "Ge Technical Support Line : 800-433-9490"
type textarea "x"
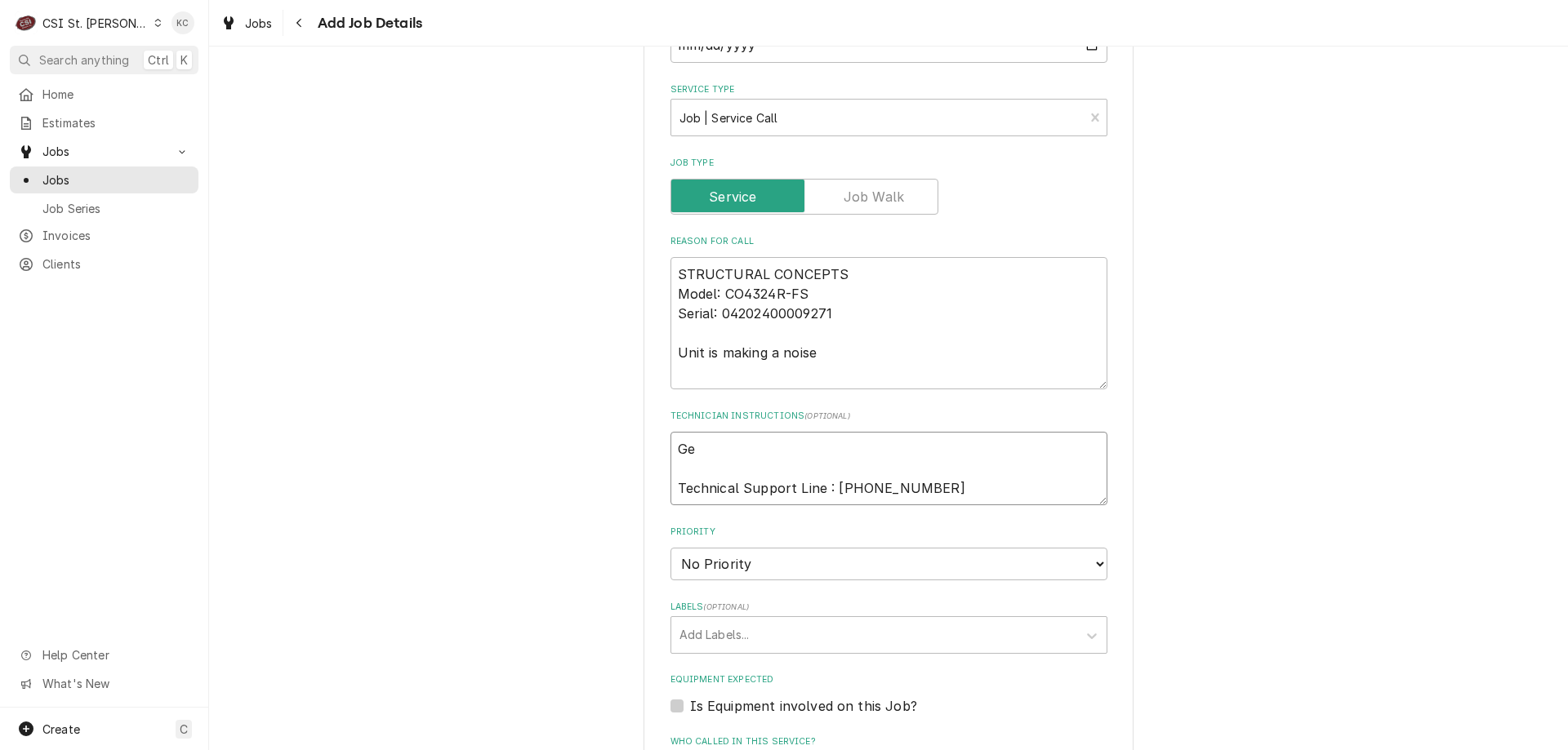
type textarea "Ger Technical Support Line : 800-433-9490"
type textarea "x"
type textarea "Gera Technical Support Line : 800-433-9490"
type textarea "x"
type textarea "Gerar Technical Support Line : 800-433-9490"
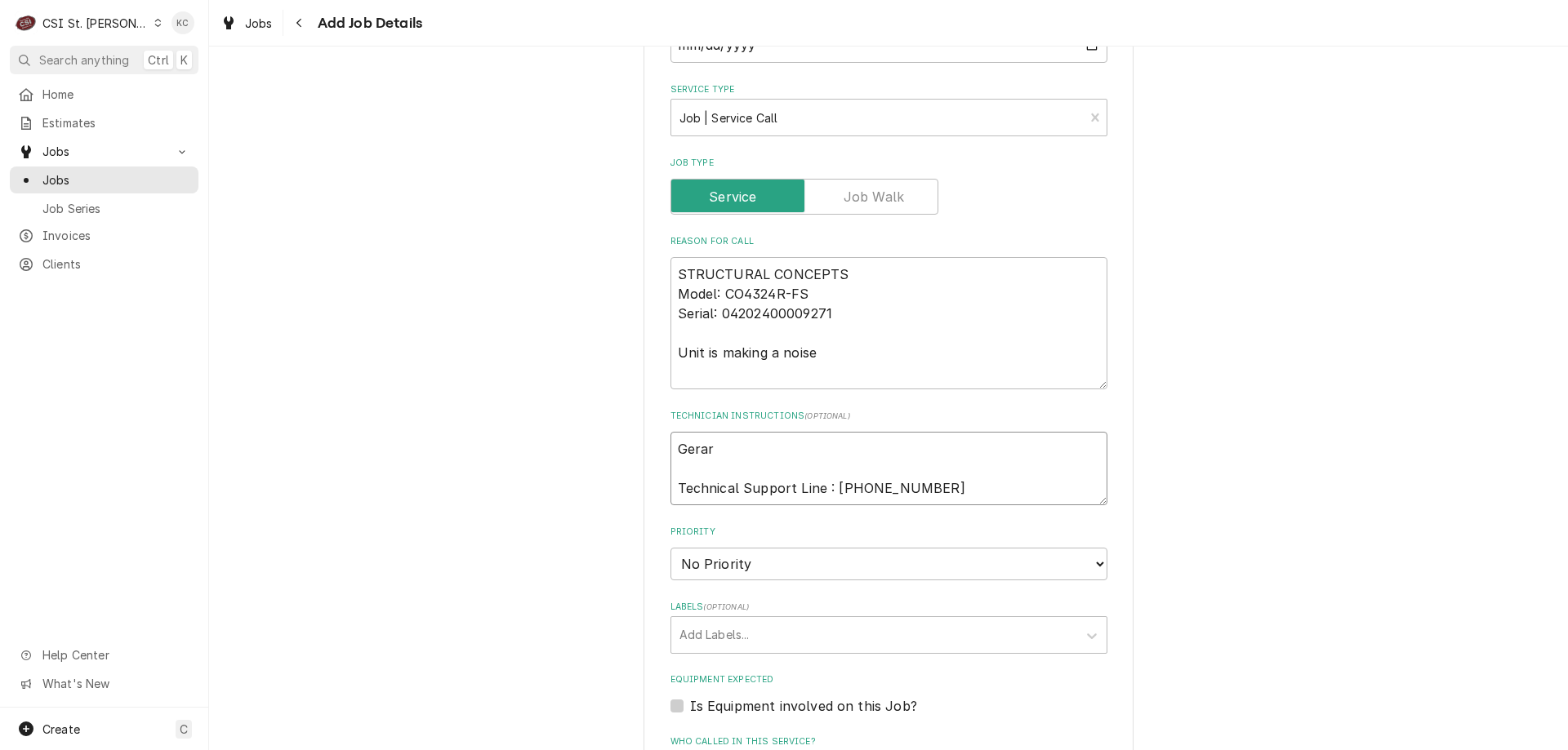
type textarea "x"
type textarea "Gerard Technical Support Line : 800-433-9490"
type textarea "x"
type textarea "Gerard Technical Support Line : 800-433-9490"
type textarea "x"
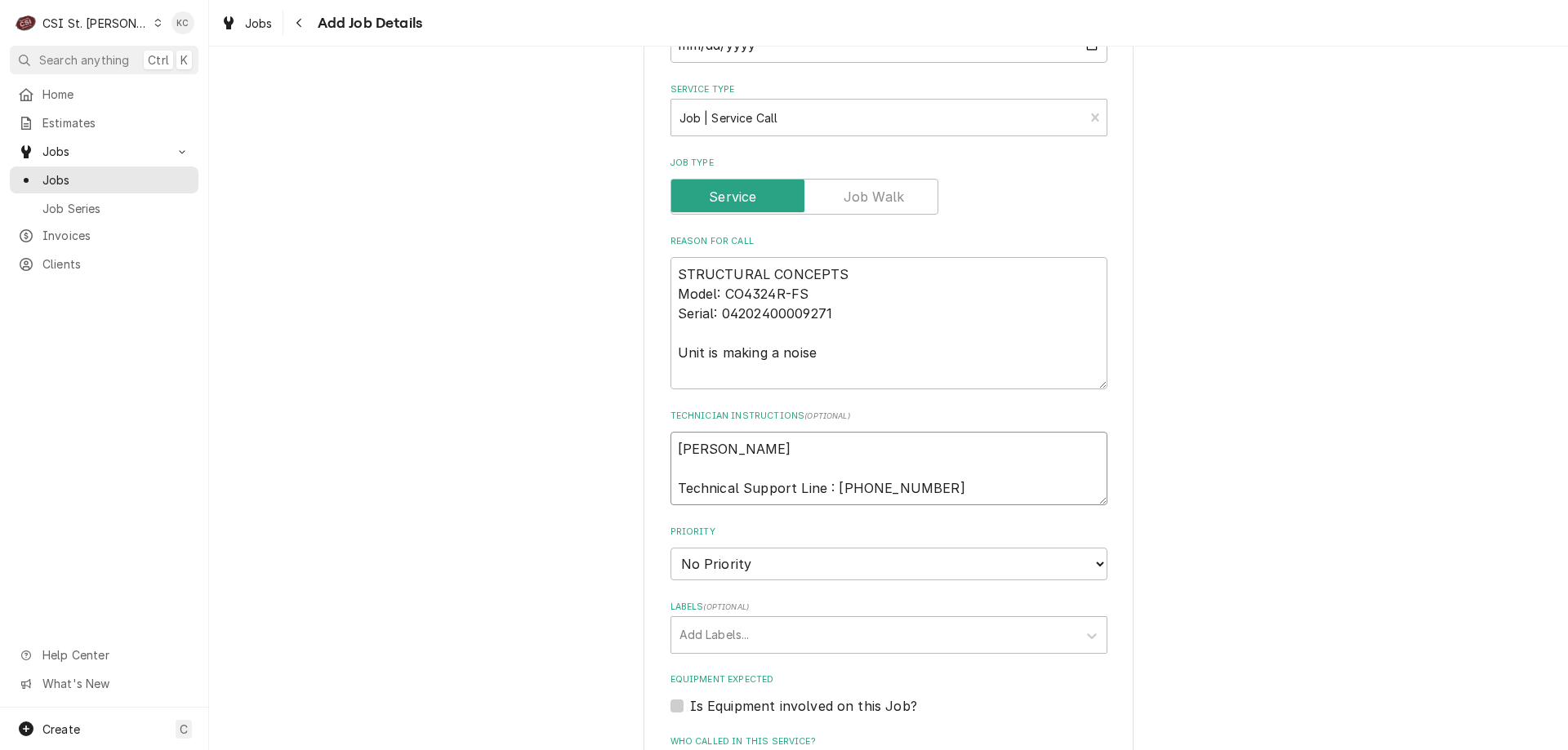
type textarea "Gerard - Technical Support Line : 800-433-9490"
type textarea "x"
type textarea "Gerard - Technical Support Line : 800-433-9490"
click at [701, 569] on select "No Priority Urgent High Medium Low" at bounding box center [889, 564] width 437 height 32
click at [670, 548] on select "No Priority Urgent High Medium Low" at bounding box center [889, 564] width 437 height 32
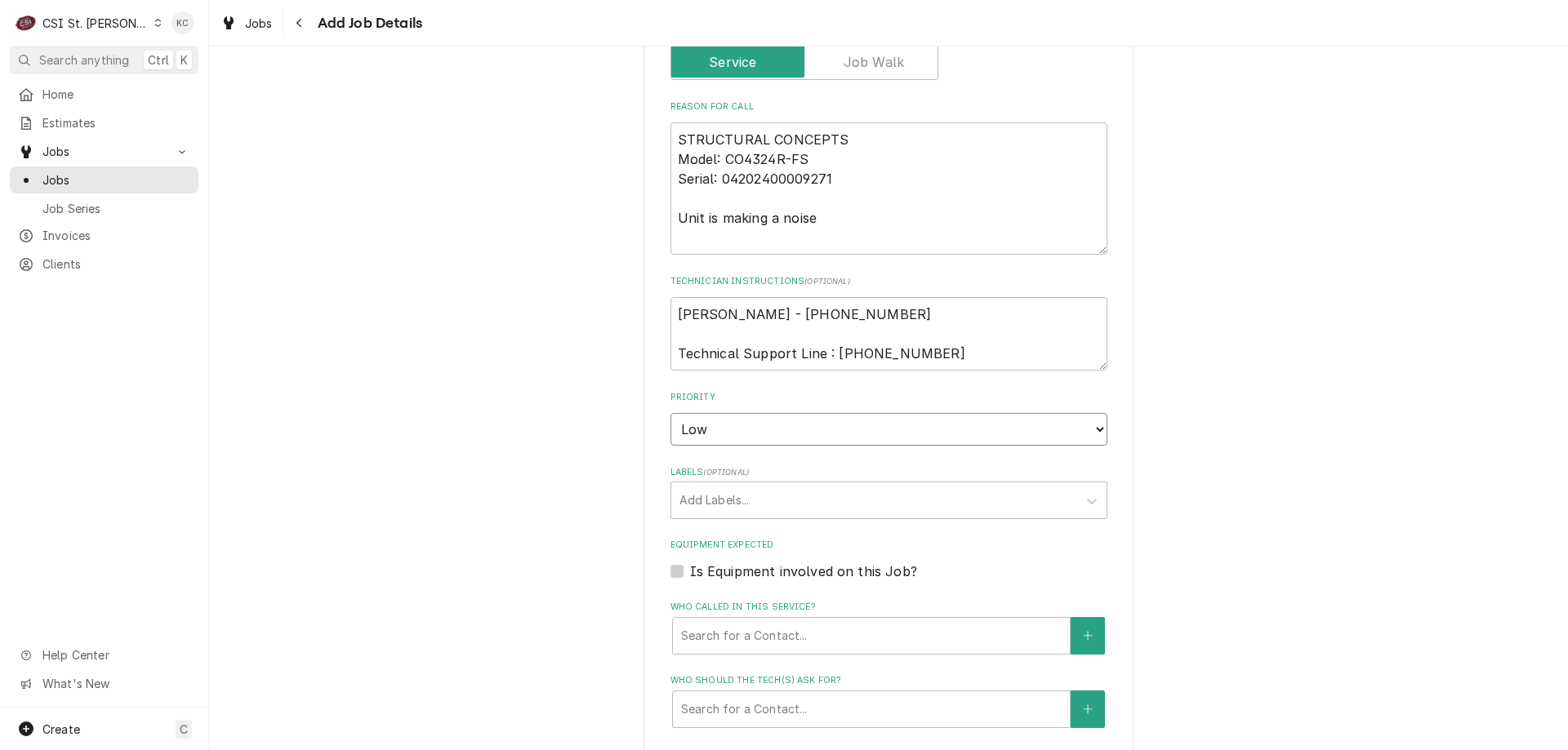
scroll to position [816, 0]
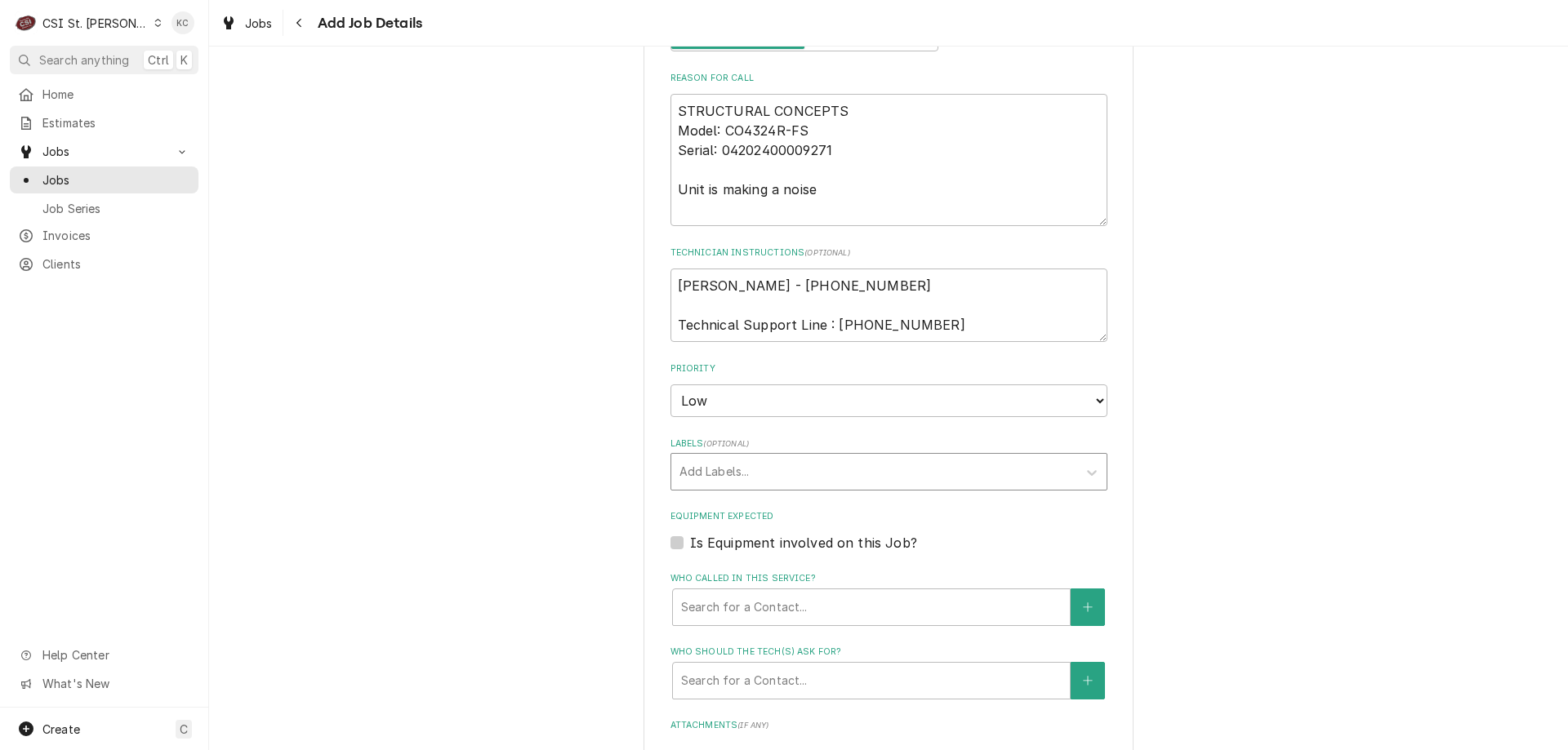
click at [767, 462] on div "Labels" at bounding box center [873, 472] width 389 height 29
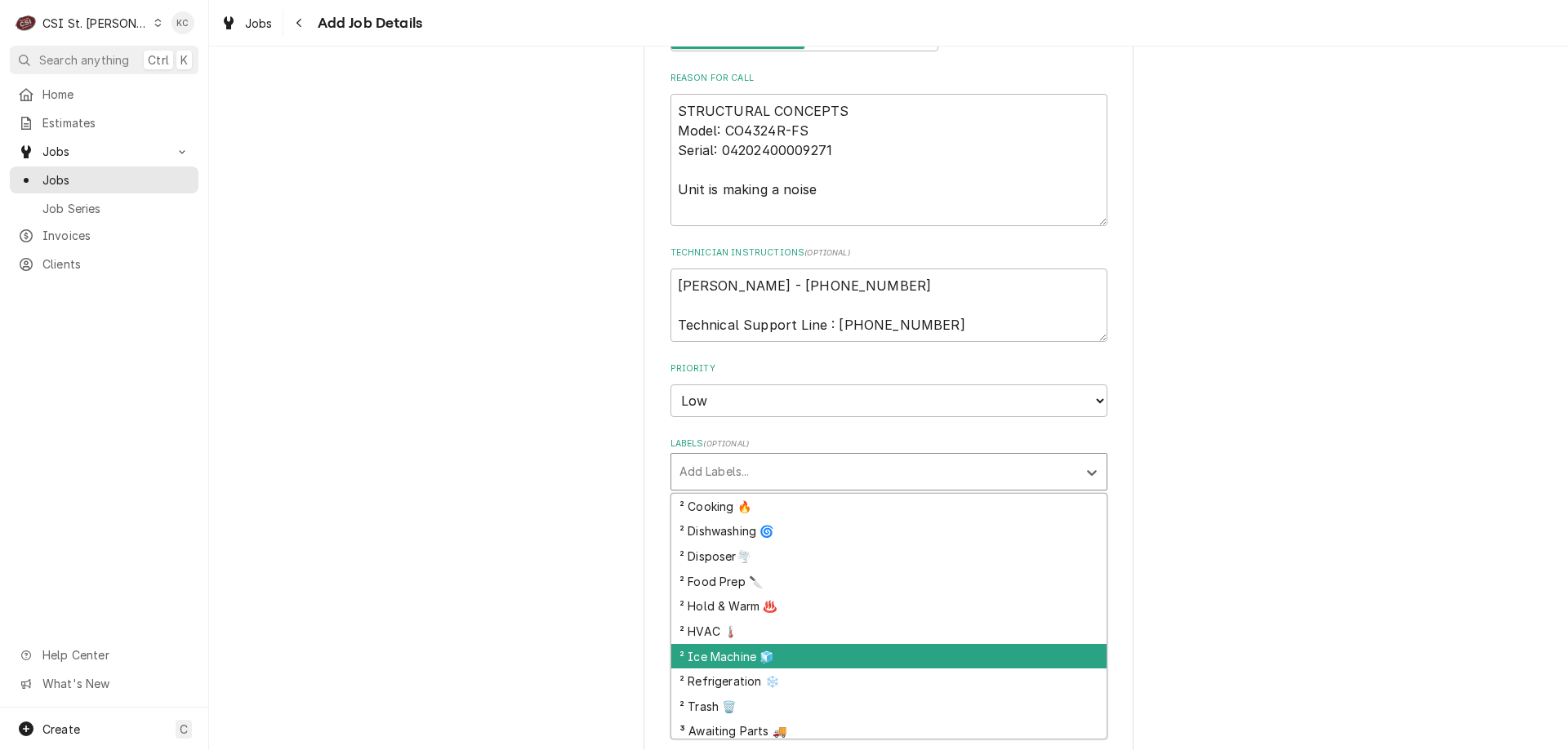
scroll to position [327, 0]
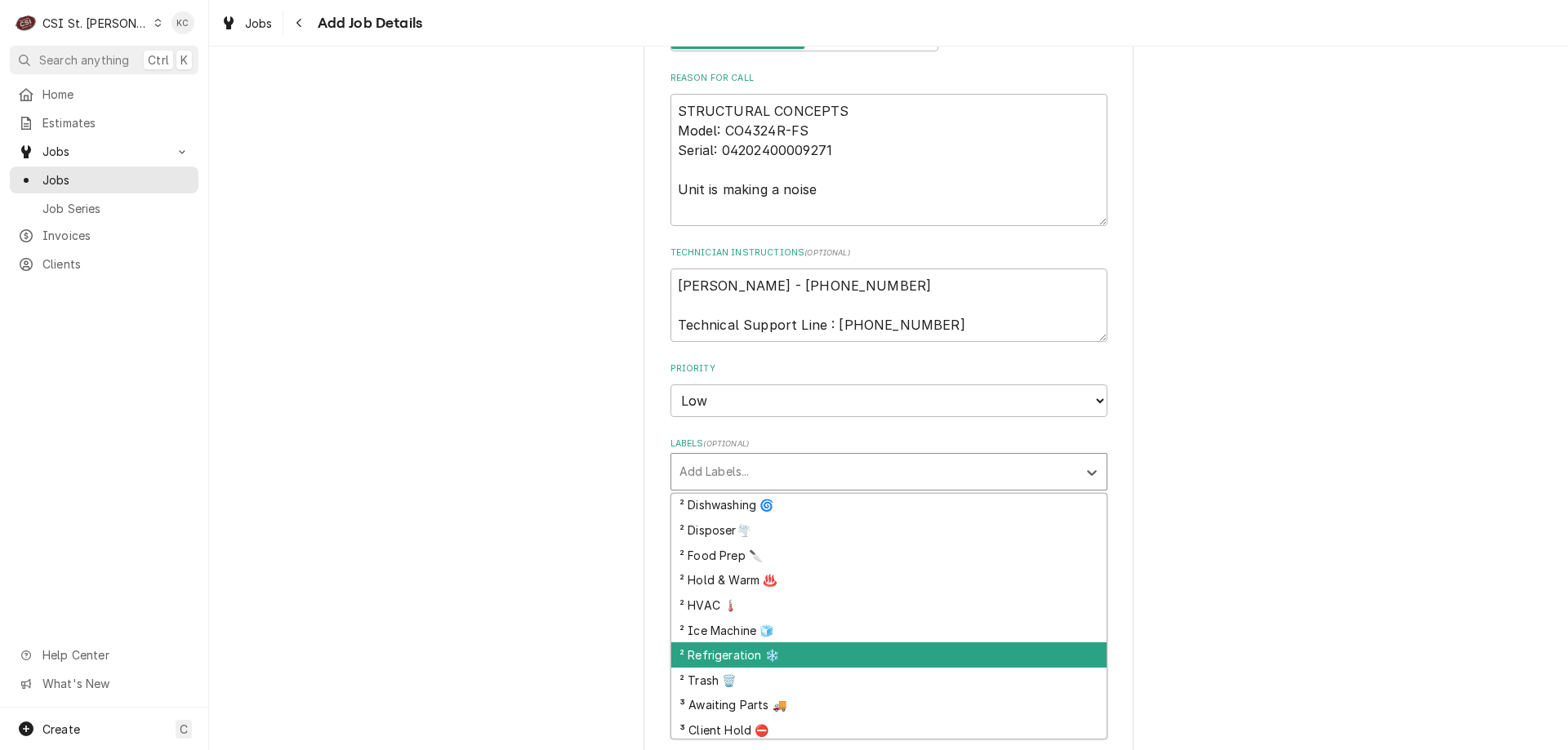
click at [753, 656] on div "² Refrigeration ❄️" at bounding box center [889, 655] width 435 height 25
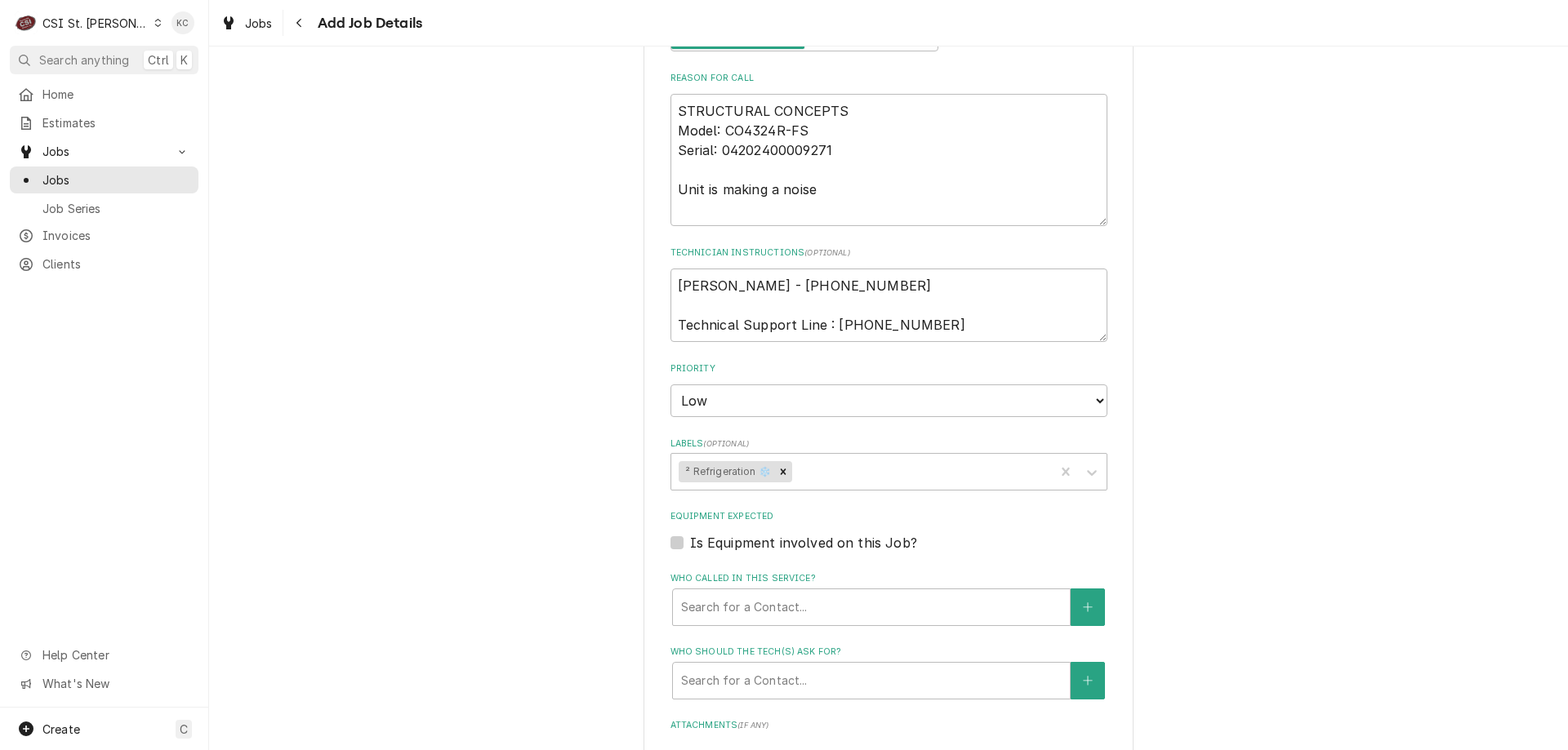
click at [1255, 565] on div "Please provide the following information to create a job: Client Details Client…" at bounding box center [888, 195] width 1359 height 1897
click at [672, 284] on textarea "Gerard - 314 750-6495 Technical Support Line : 800-433-9490" at bounding box center [889, 304] width 437 height 73
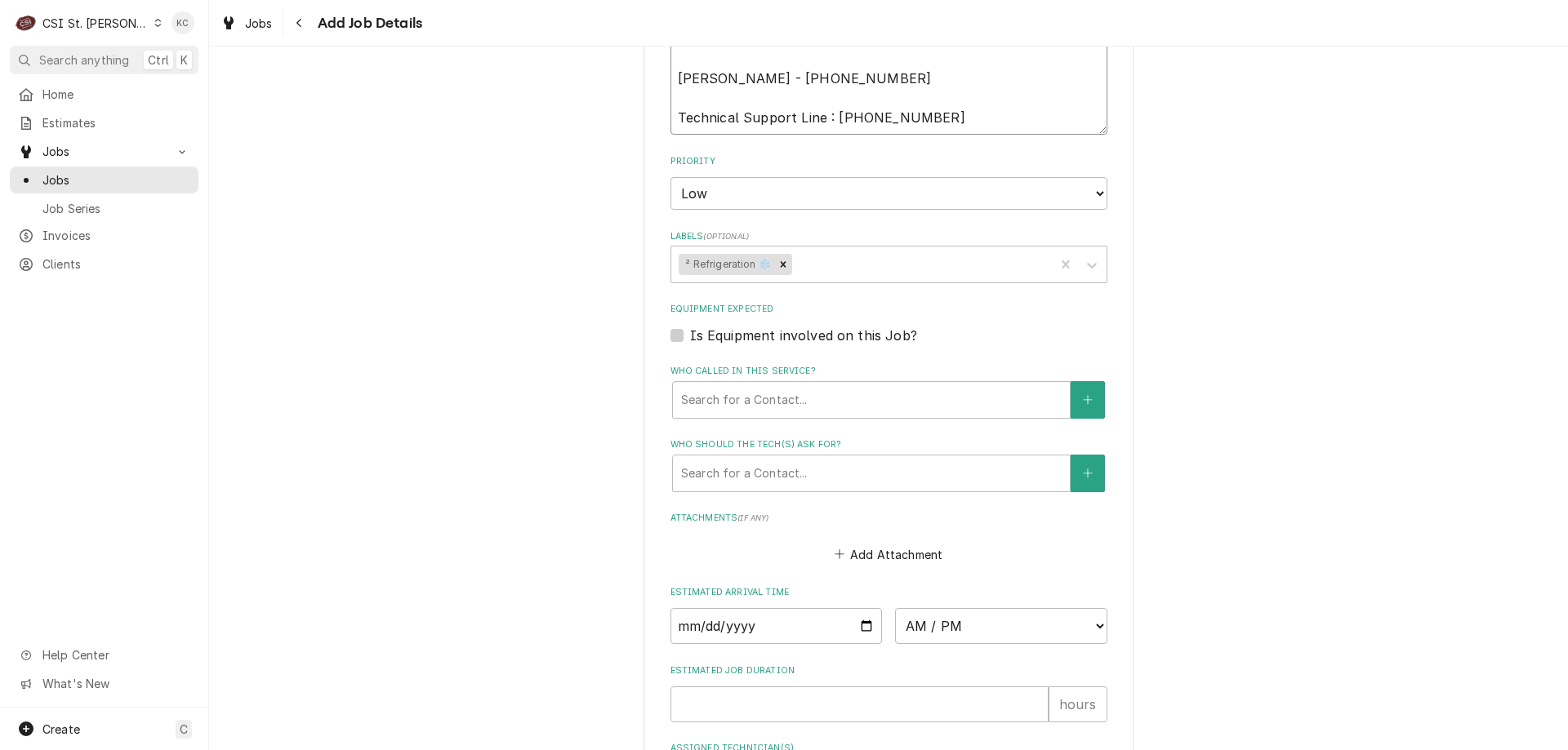
scroll to position [1061, 0]
click at [906, 563] on button "Add Attachment" at bounding box center [888, 555] width 114 height 22
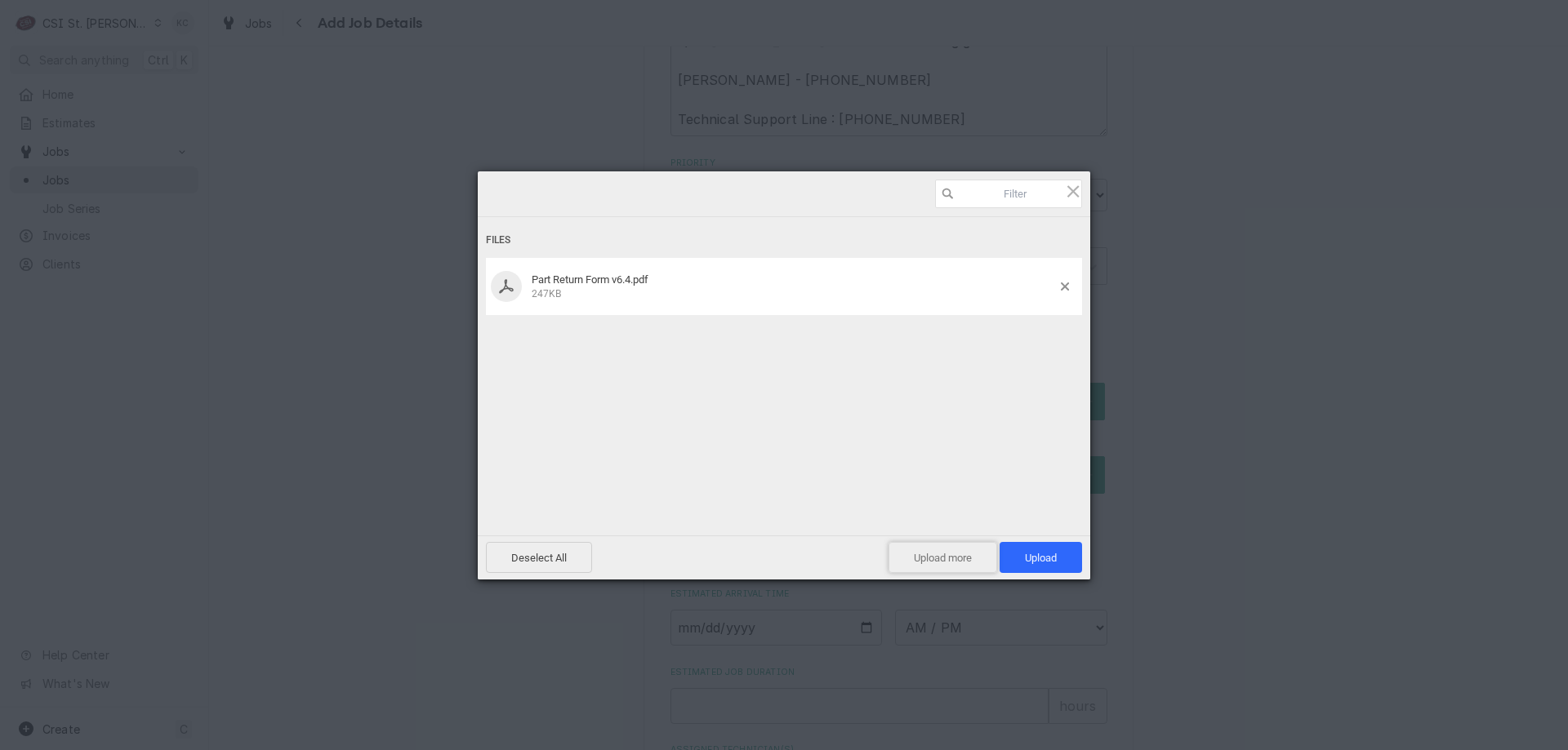
click at [963, 551] on span "Upload more" at bounding box center [943, 558] width 108 height 31
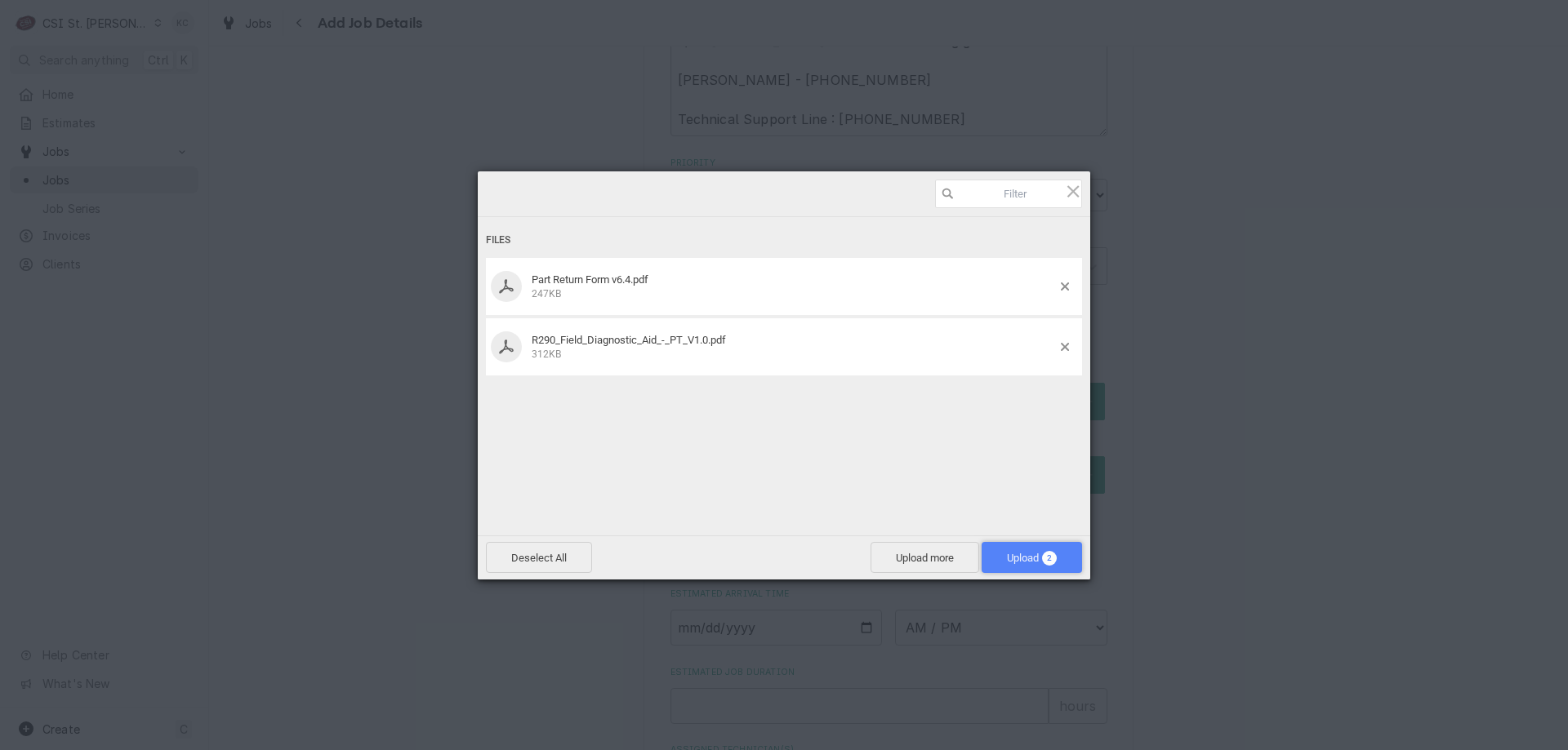
click at [1015, 567] on span "Upload 2" at bounding box center [1031, 558] width 101 height 31
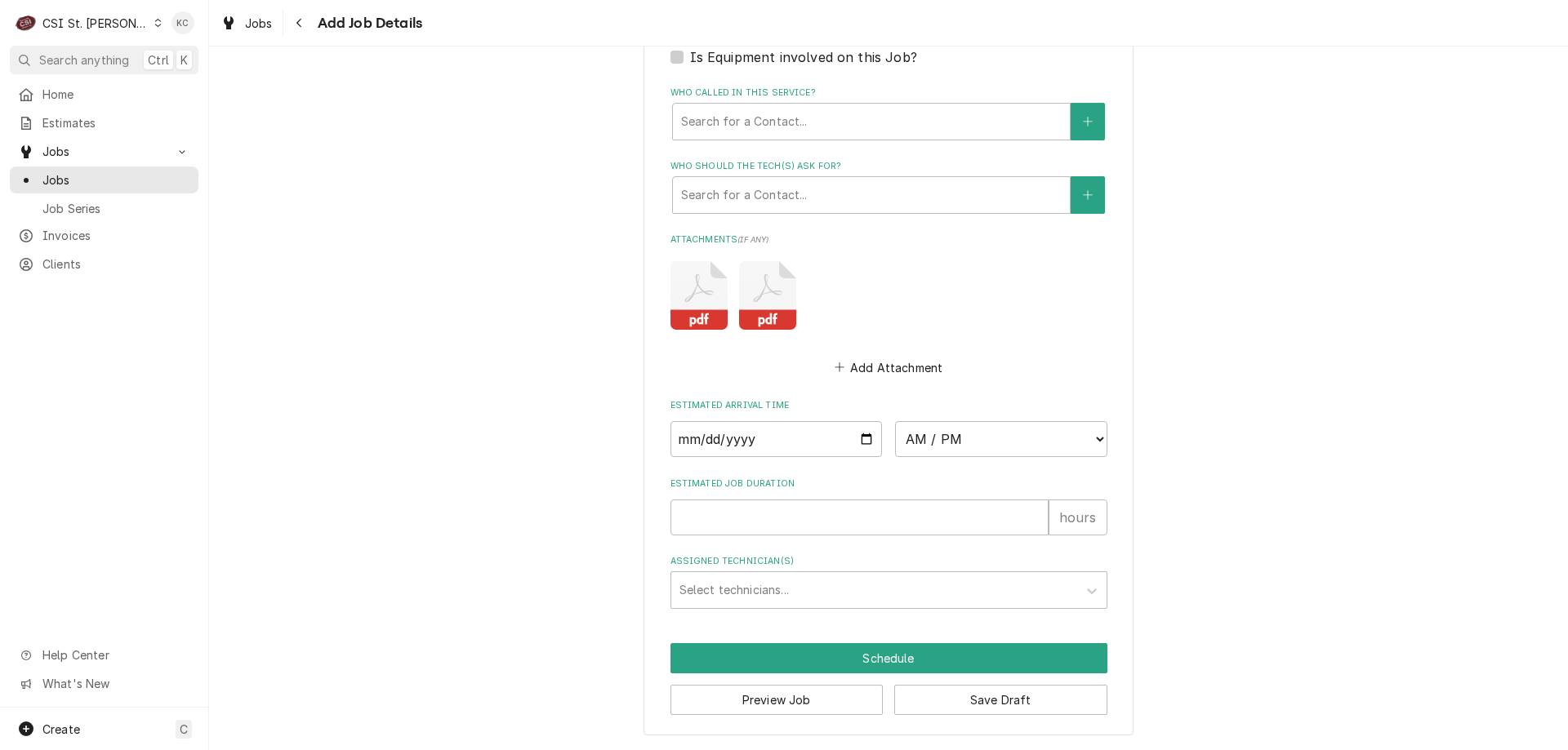
scroll to position [1341, 0]
drag, startPoint x: 1039, startPoint y: 704, endPoint x: 1026, endPoint y: 708, distance: 13.6
click at [1026, 708] on button "Save Draft" at bounding box center [1000, 699] width 213 height 30
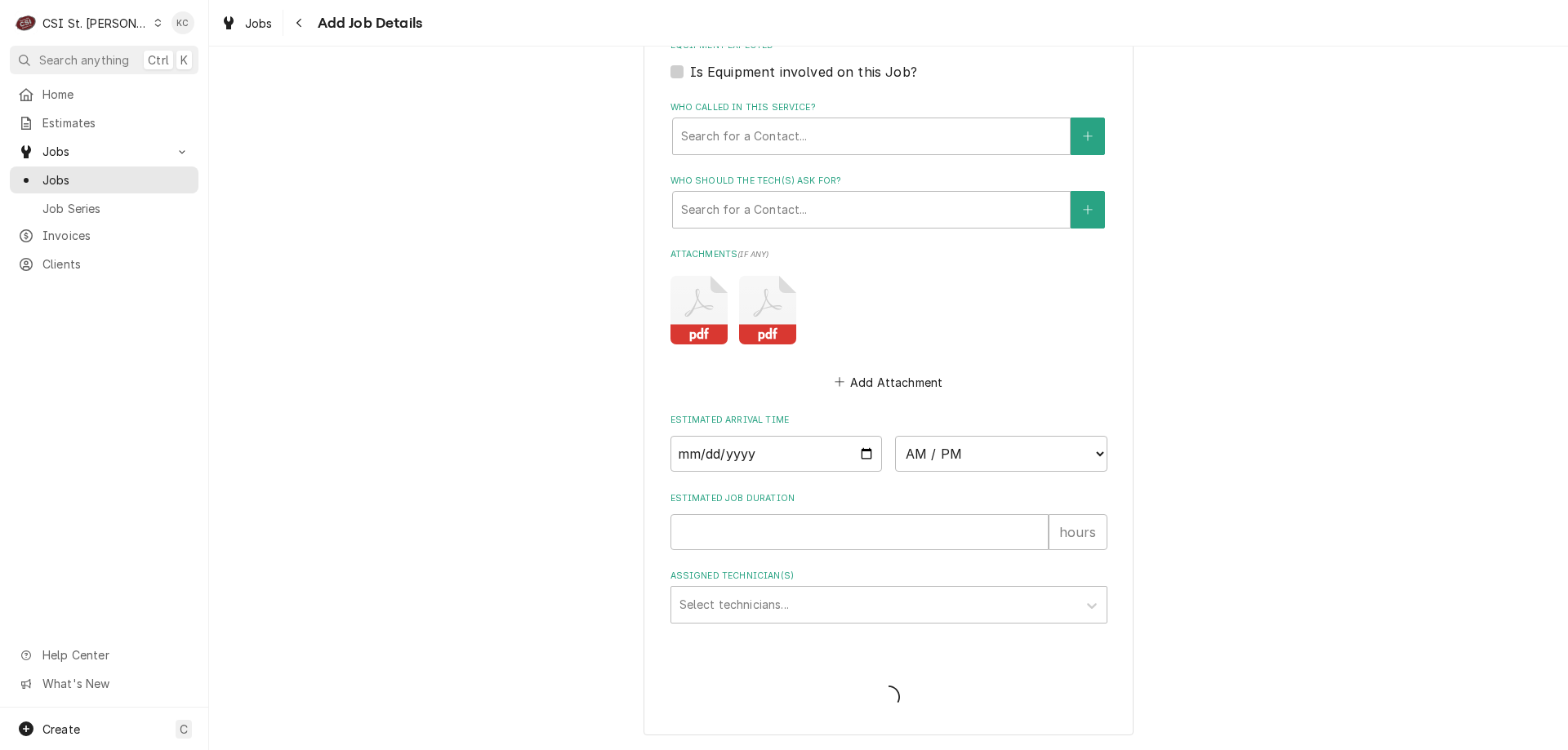
scroll to position [1326, 0]
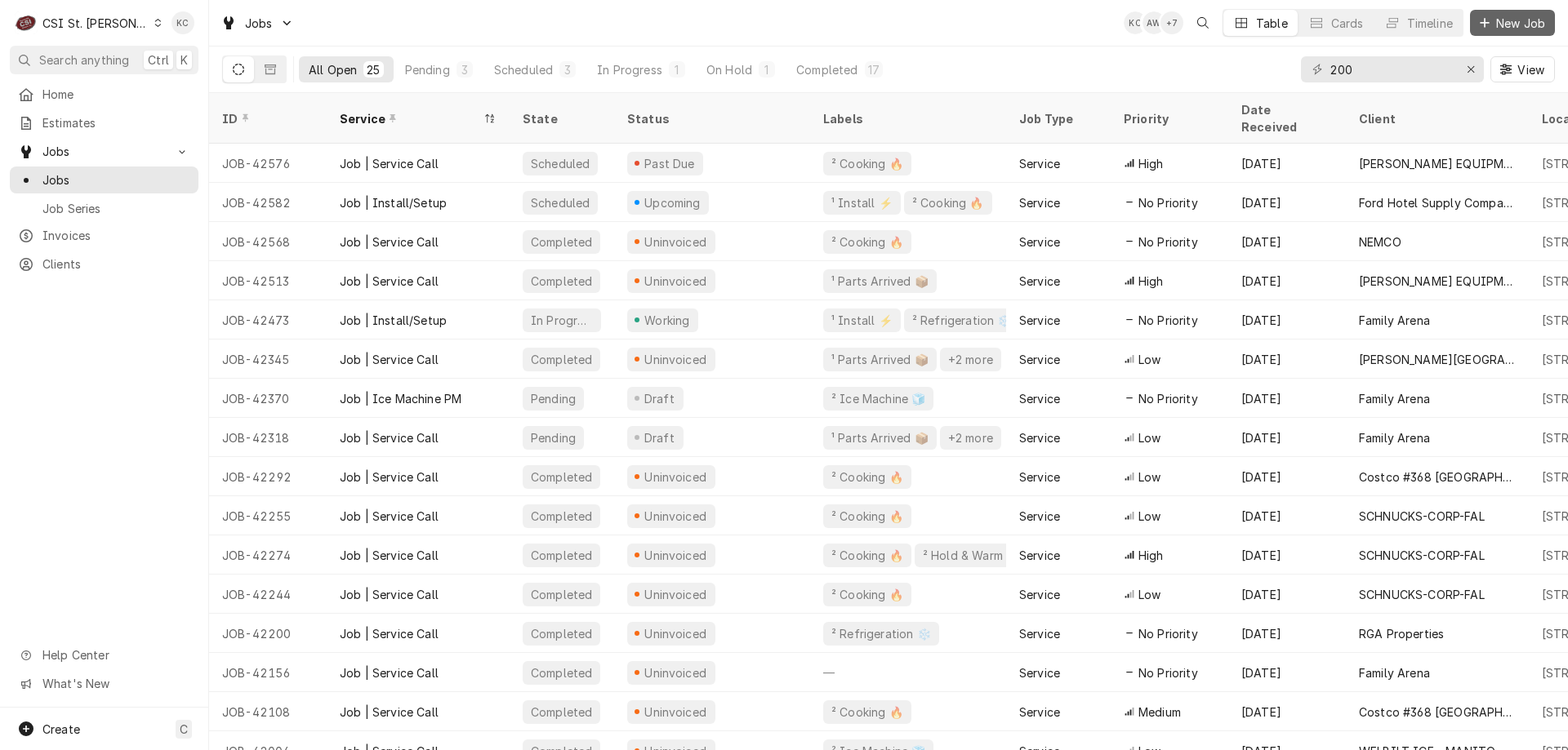
click at [1486, 27] on icon "Dynamic Content Wrapper" at bounding box center [1484, 23] width 10 height 12
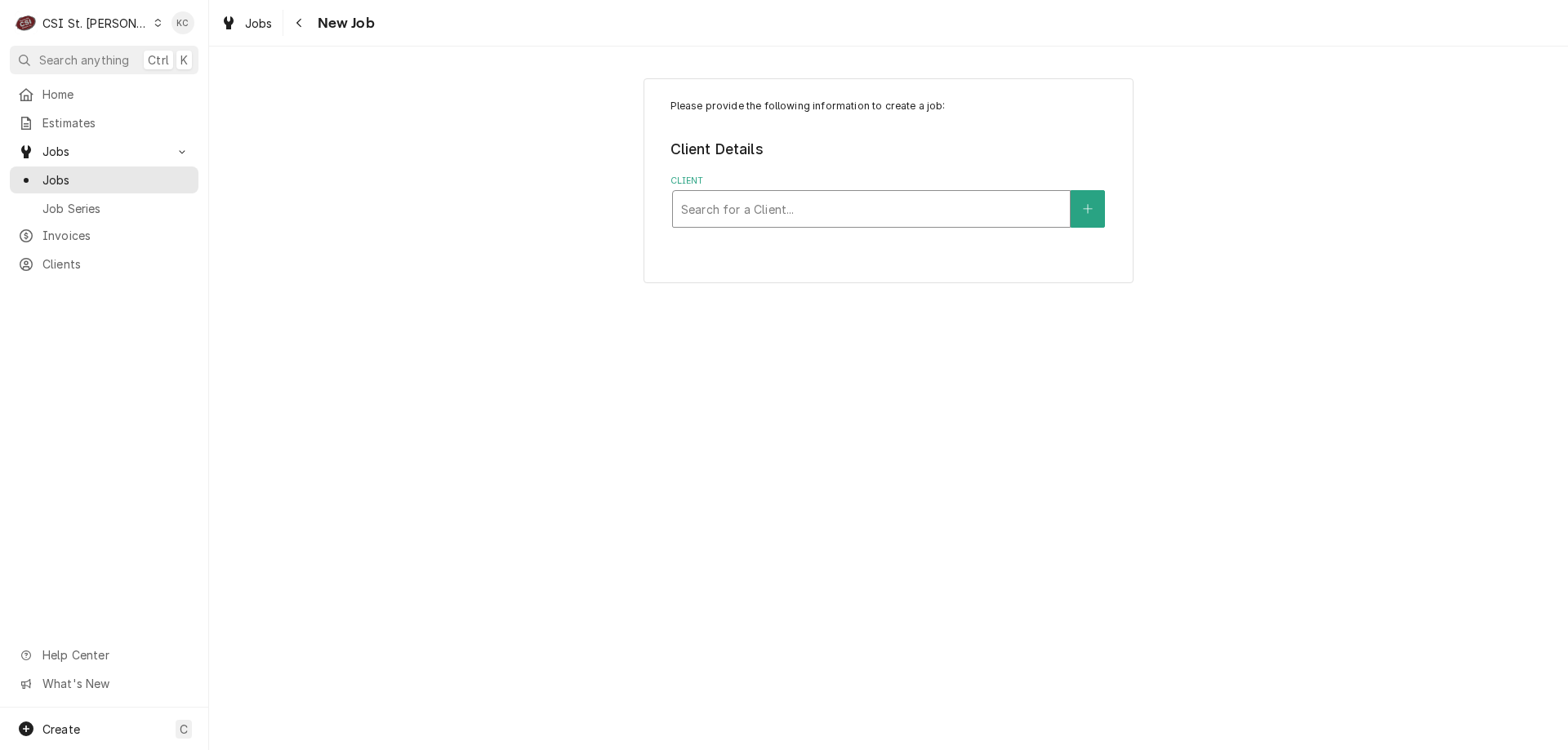
click at [755, 208] on div "Client" at bounding box center [871, 209] width 381 height 29
type input "tech 24"
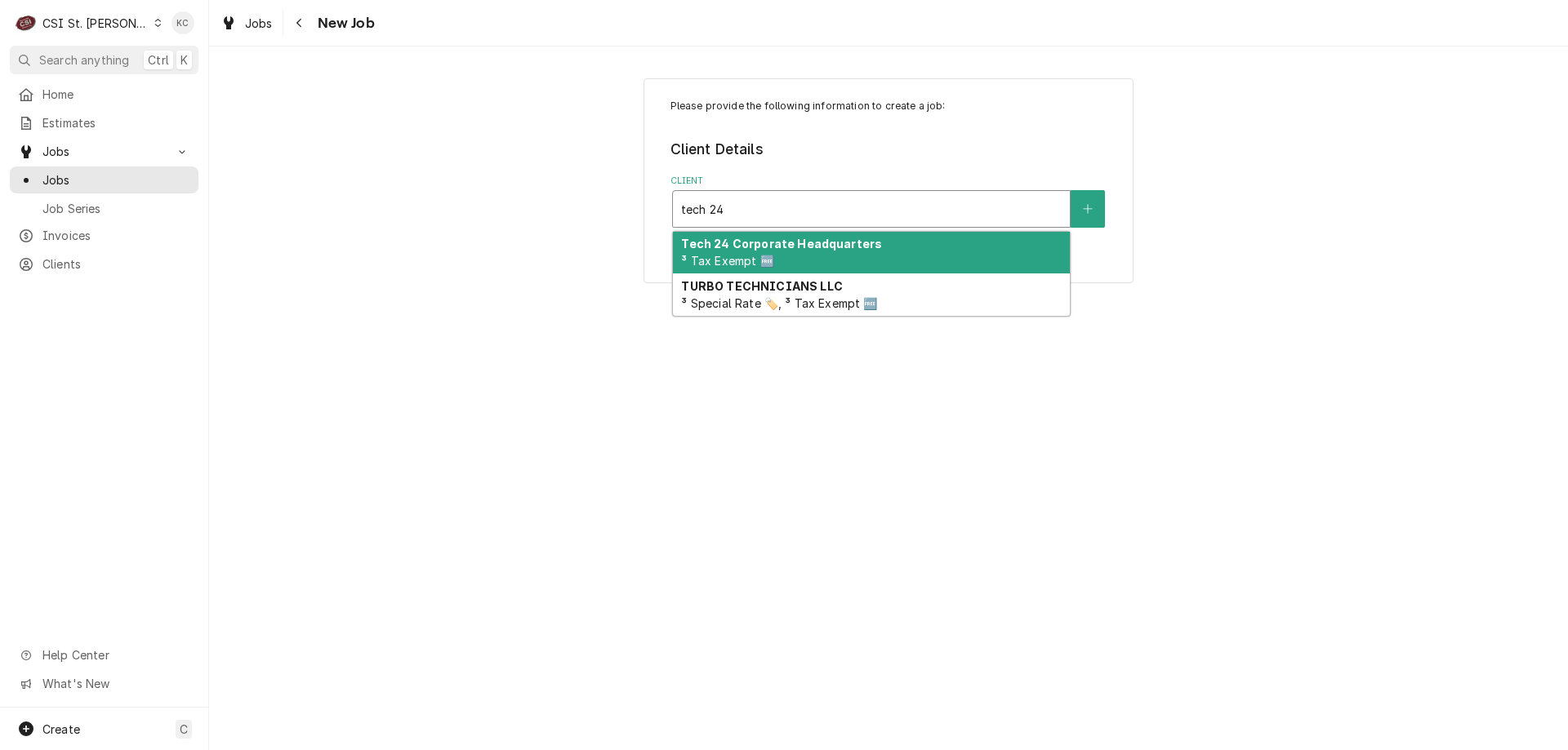
click at [760, 263] on span "³ Tax Exempt 🆓" at bounding box center [727, 260] width 93 height 14
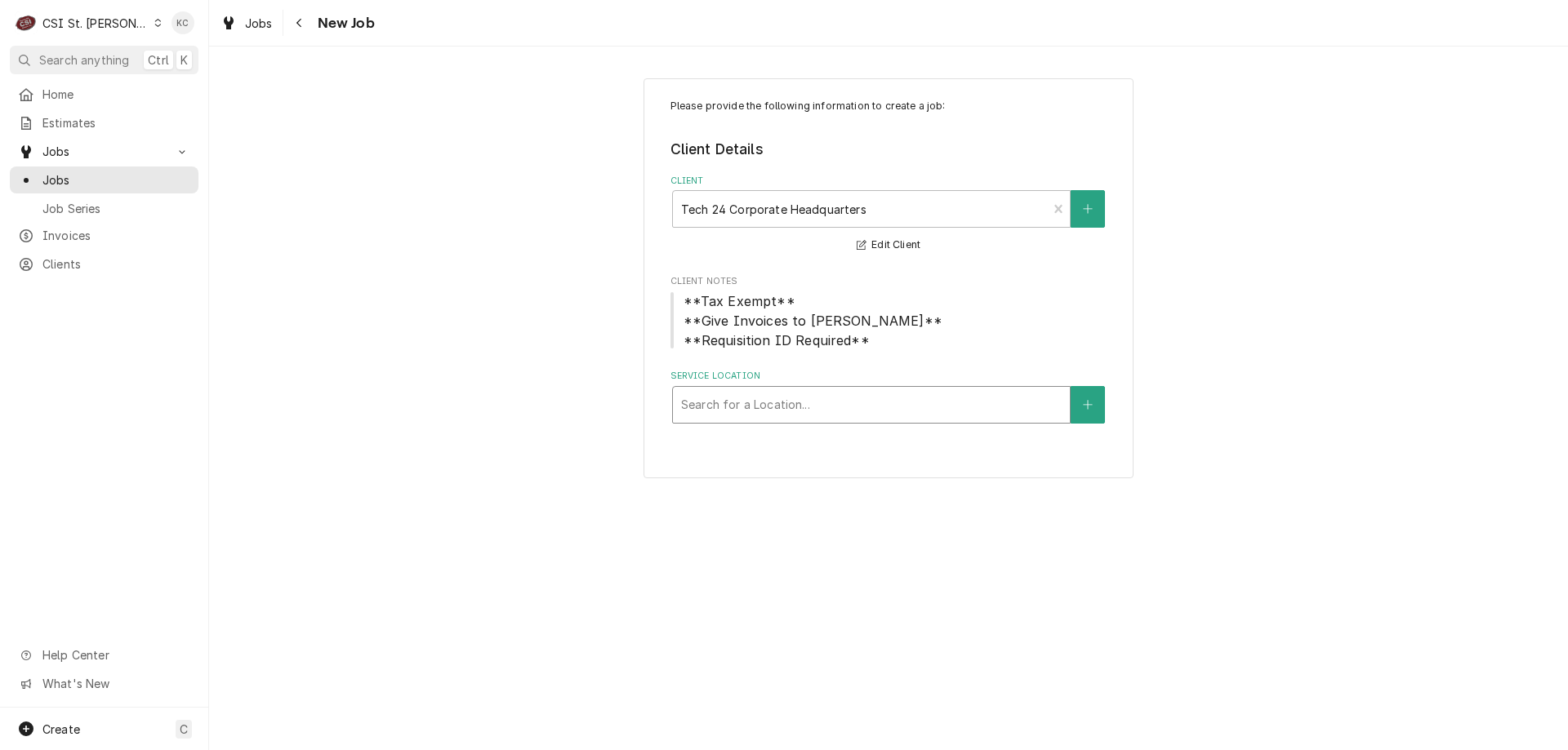
click at [958, 396] on div "Service Location" at bounding box center [871, 405] width 381 height 29
type input "2208"
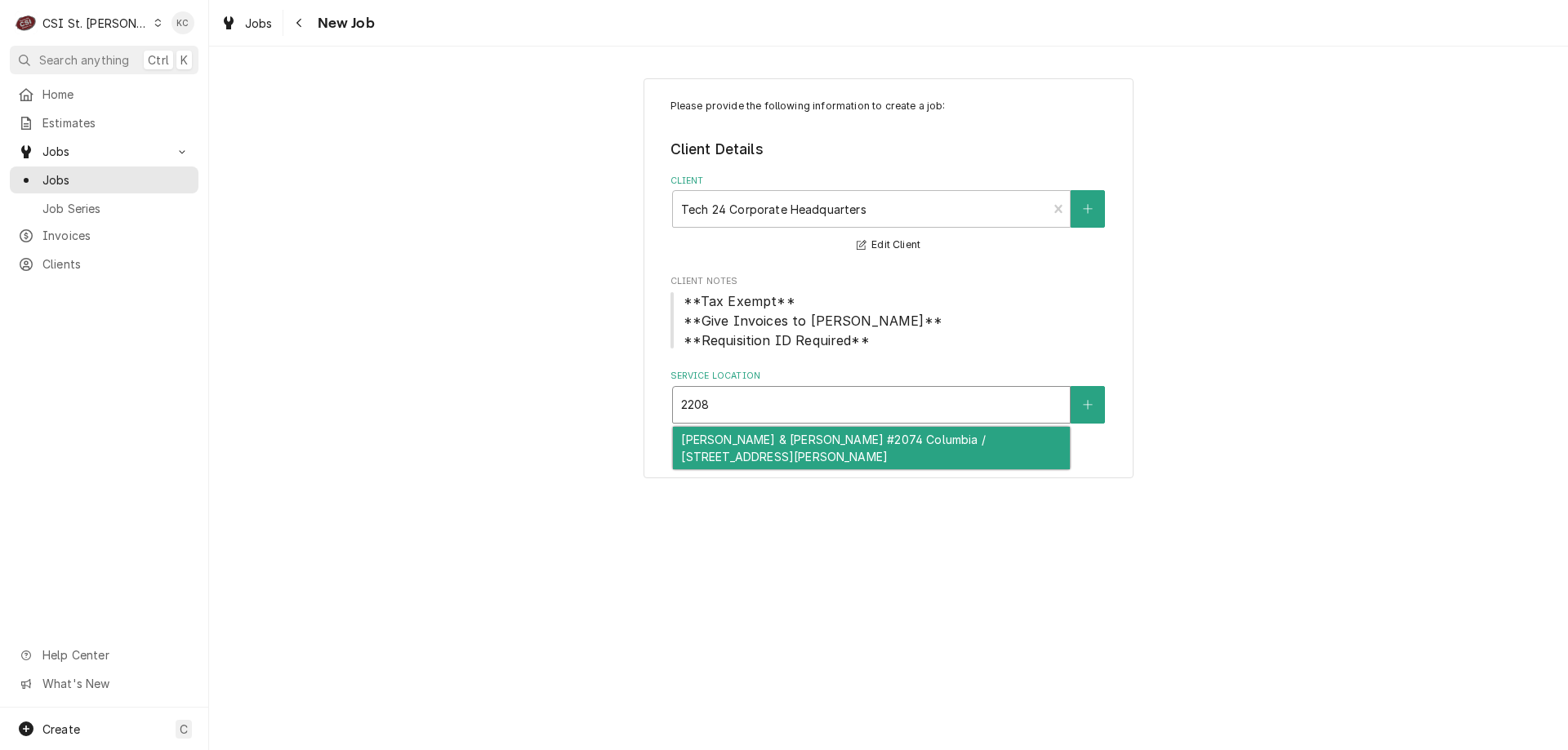
click at [930, 444] on div "[PERSON_NAME] & [PERSON_NAME] #2074 Columbia / [STREET_ADDRESS][PERSON_NAME]" at bounding box center [871, 449] width 397 height 43
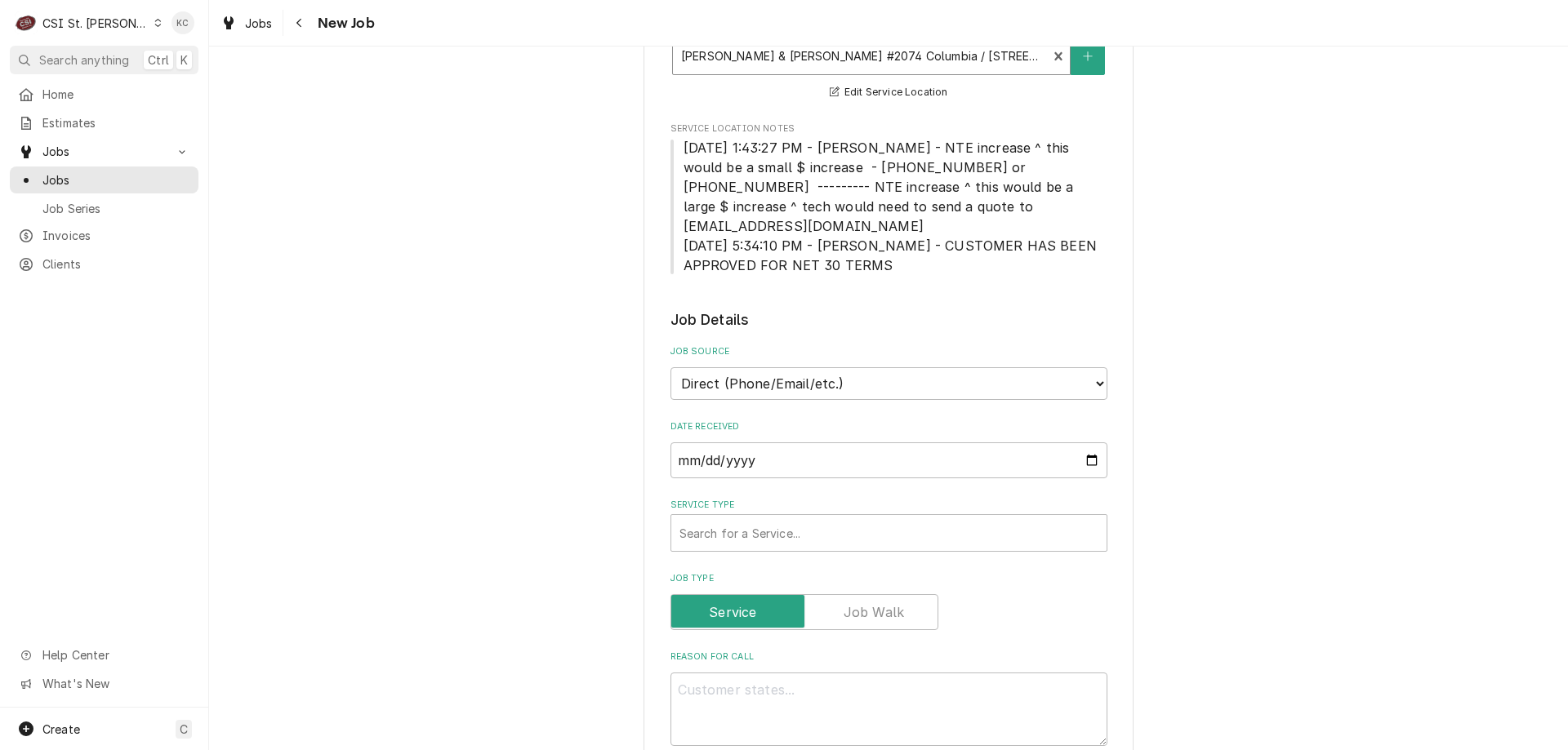
scroll to position [490, 0]
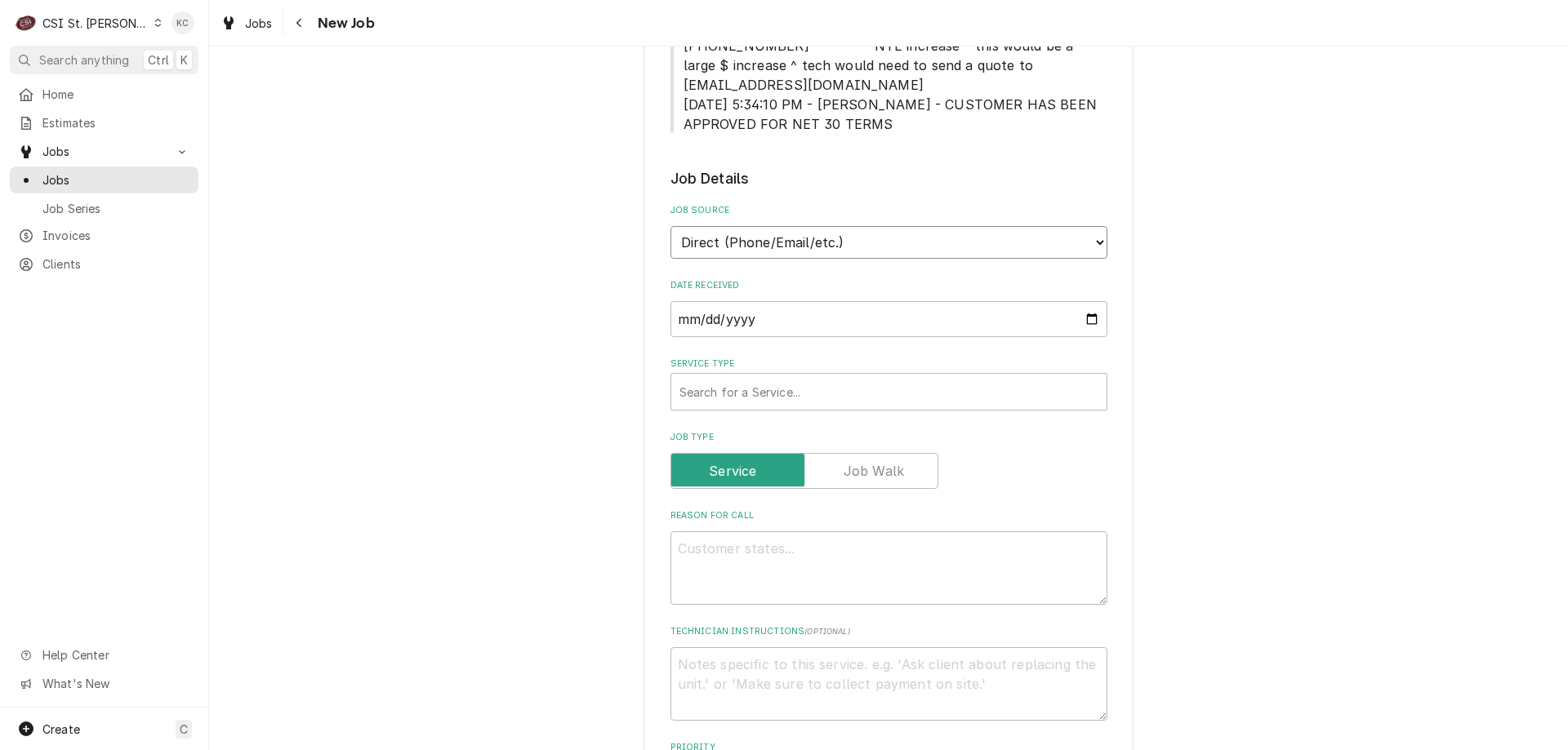
click at [835, 226] on select "Direct (Phone/Email/etc.) Service Channel Corrigo Ecotrak Other" at bounding box center [889, 242] width 437 height 32
select select "100"
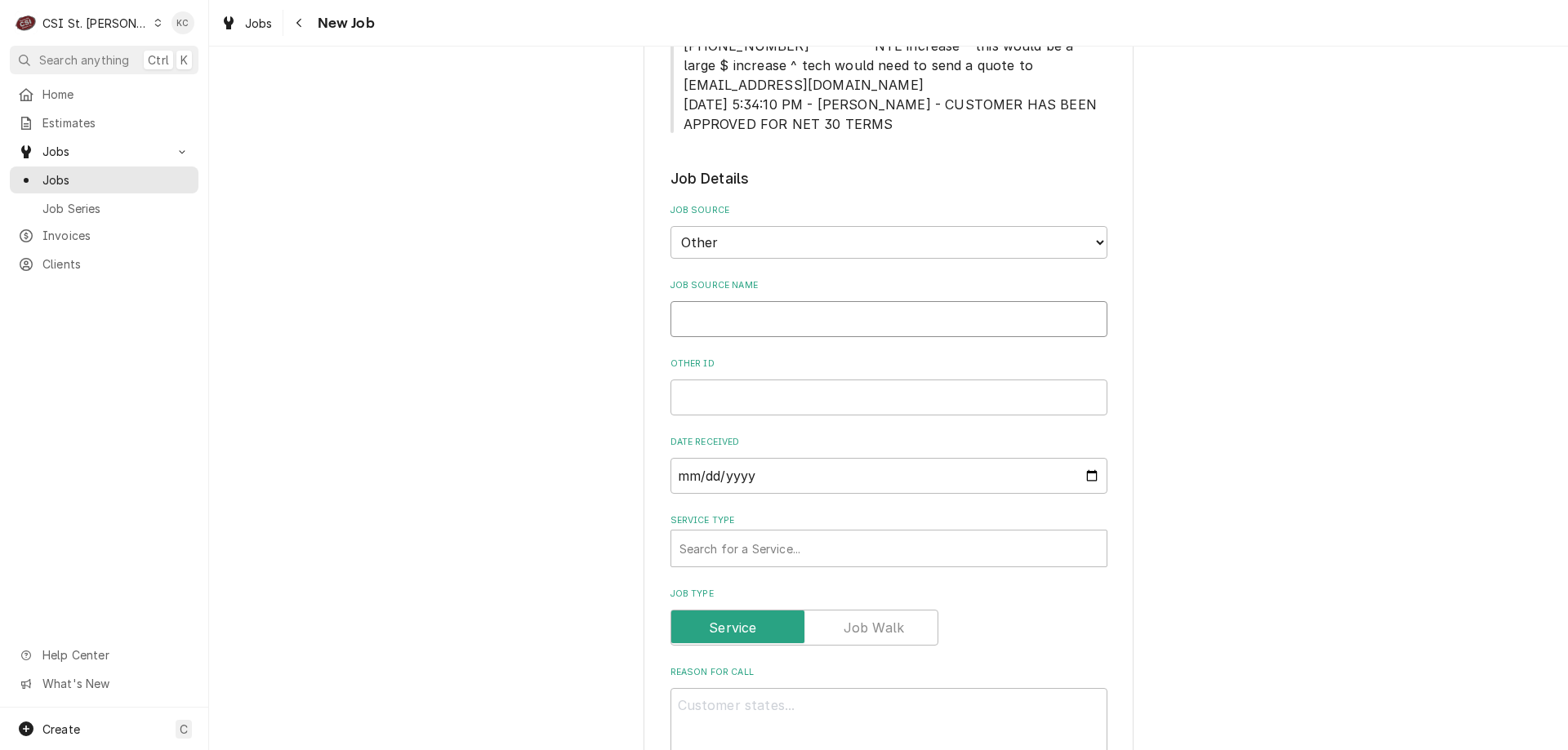
click at [798, 301] on input "Job Source Name" at bounding box center [889, 319] width 437 height 36
type textarea "x"
type input "M"
type textarea "x"
type input "My"
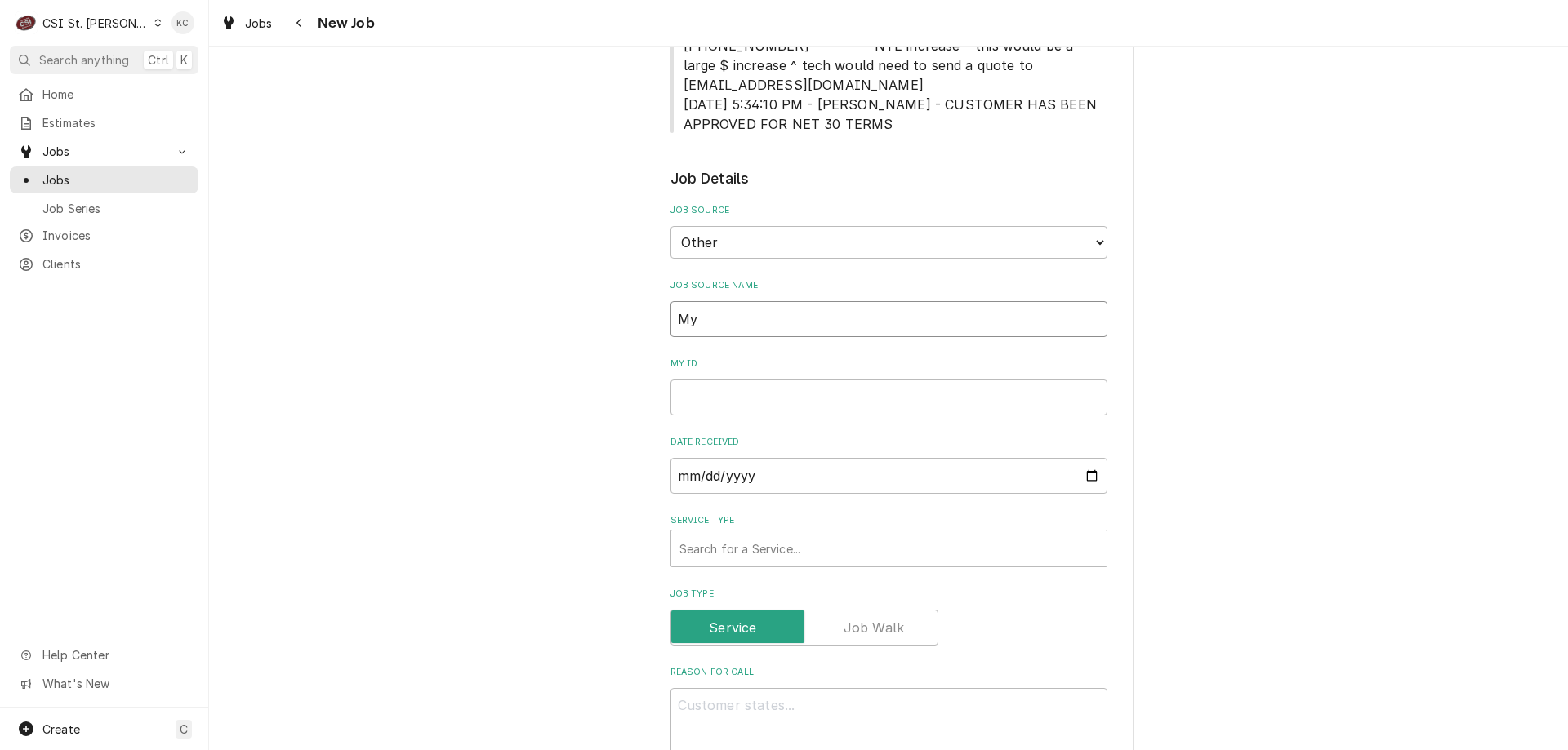
type textarea "x"
type input "Myt"
type textarea "x"
type input "Myte"
type textarea "x"
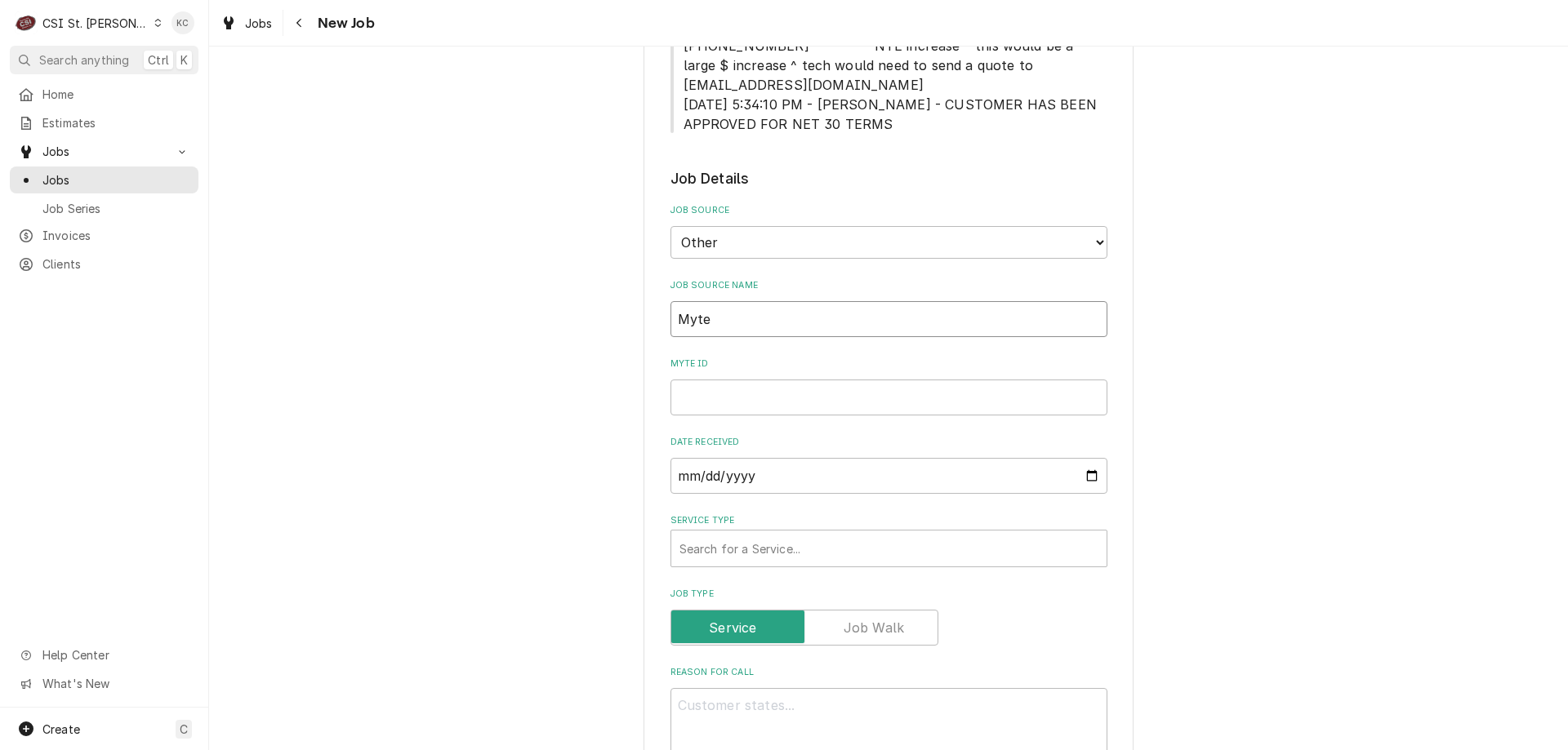
type input "Mytec"
type textarea "x"
type input "Mytech"
type textarea "x"
type input "Mytech2"
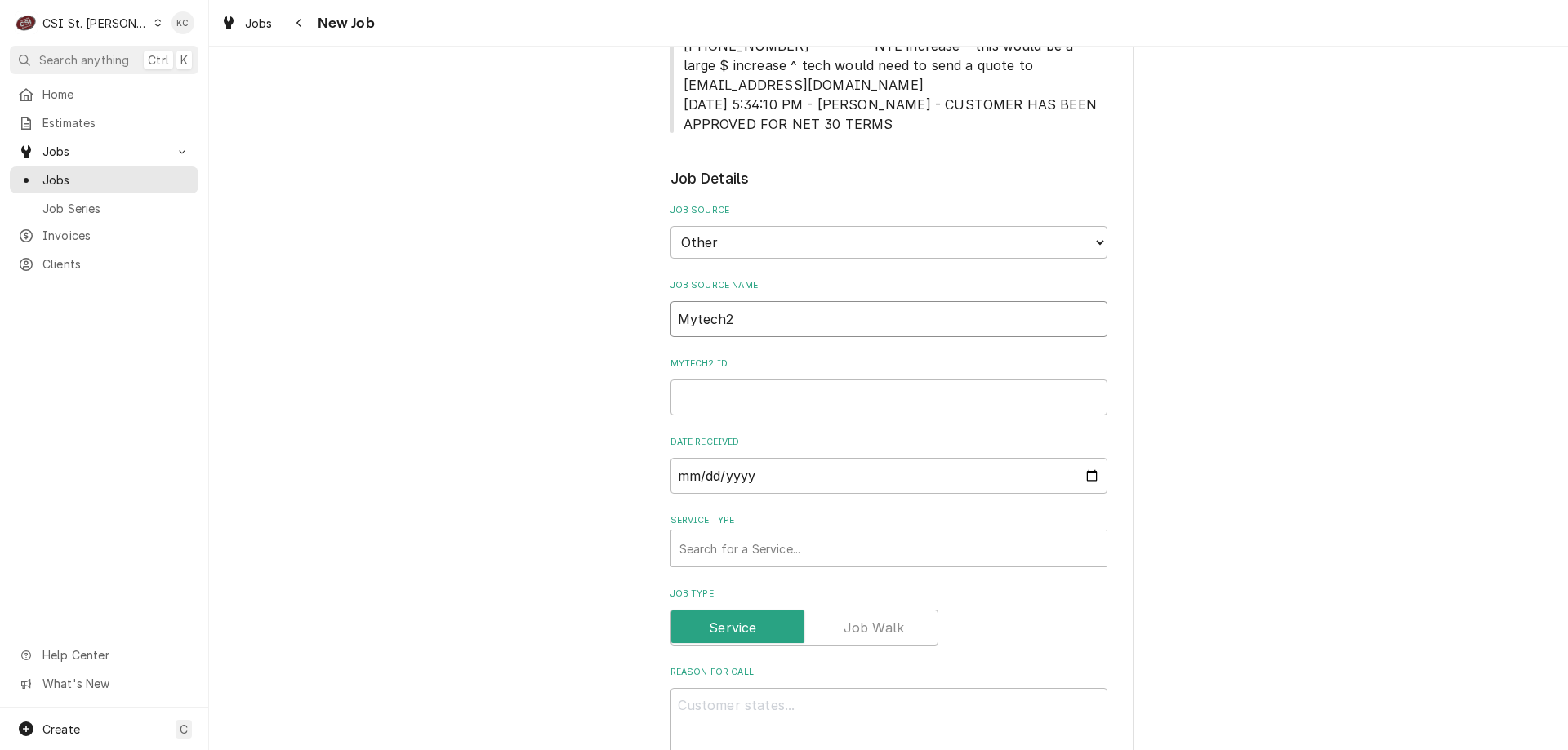
type textarea "x"
type input "Mytech24"
type textarea "x"
type input "Mytech24"
type textarea "x"
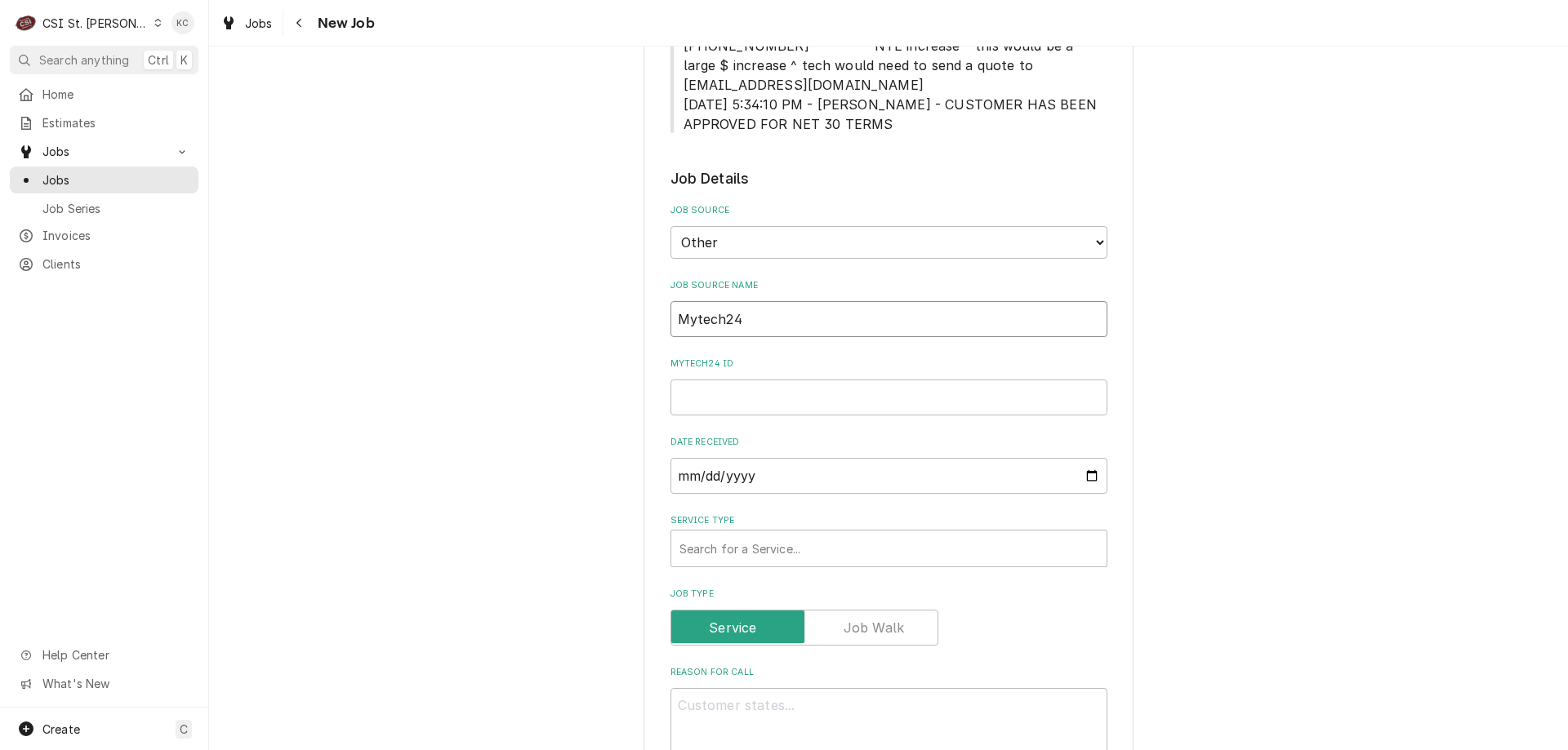
type input "Mytech24 e"
type textarea "x"
type input "Mytech24 ema"
type textarea "x"
type input "Mytech24 emai"
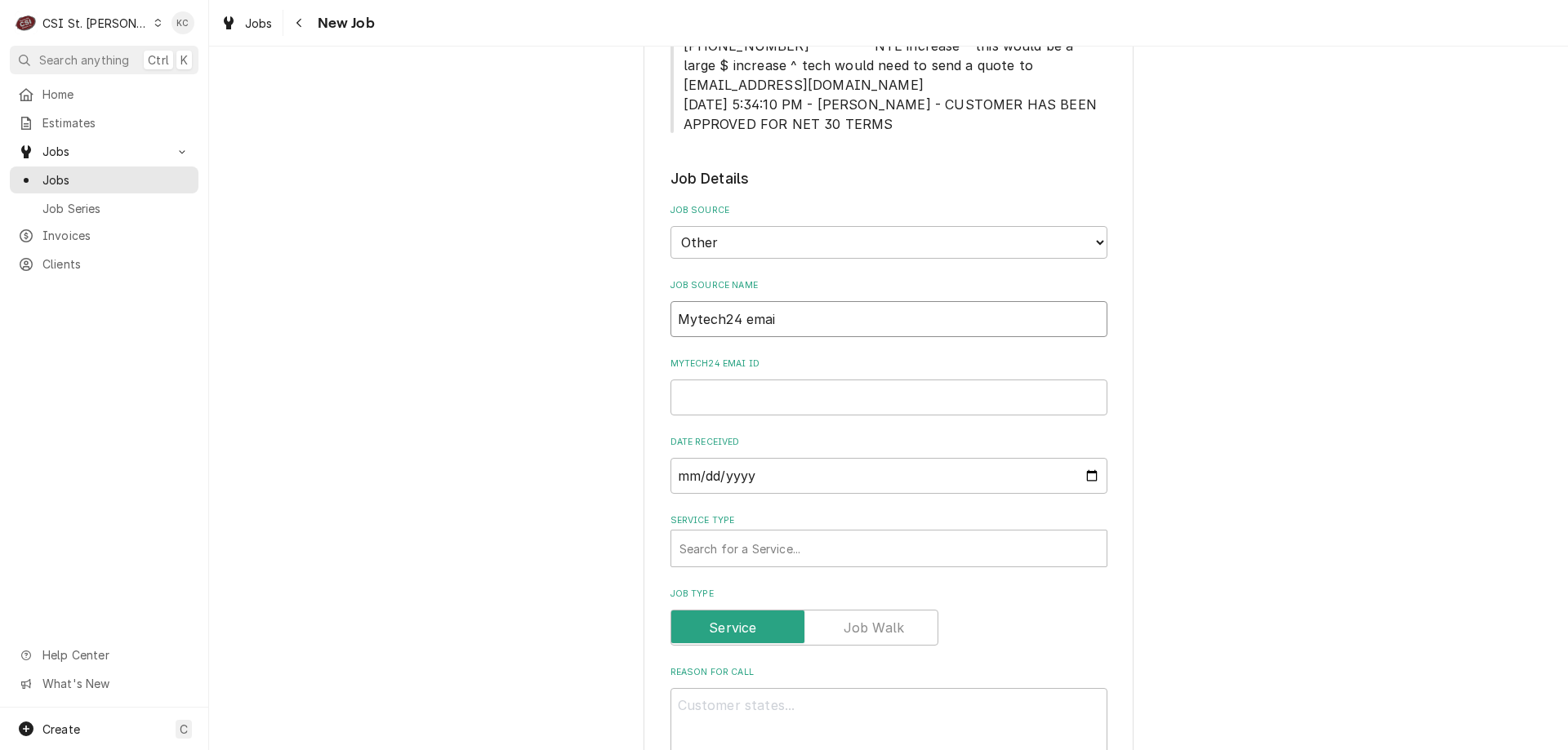
type textarea "x"
type input "Mytech24 email"
type textarea "x"
type input "Mytech24 email"
paste input "325250795"
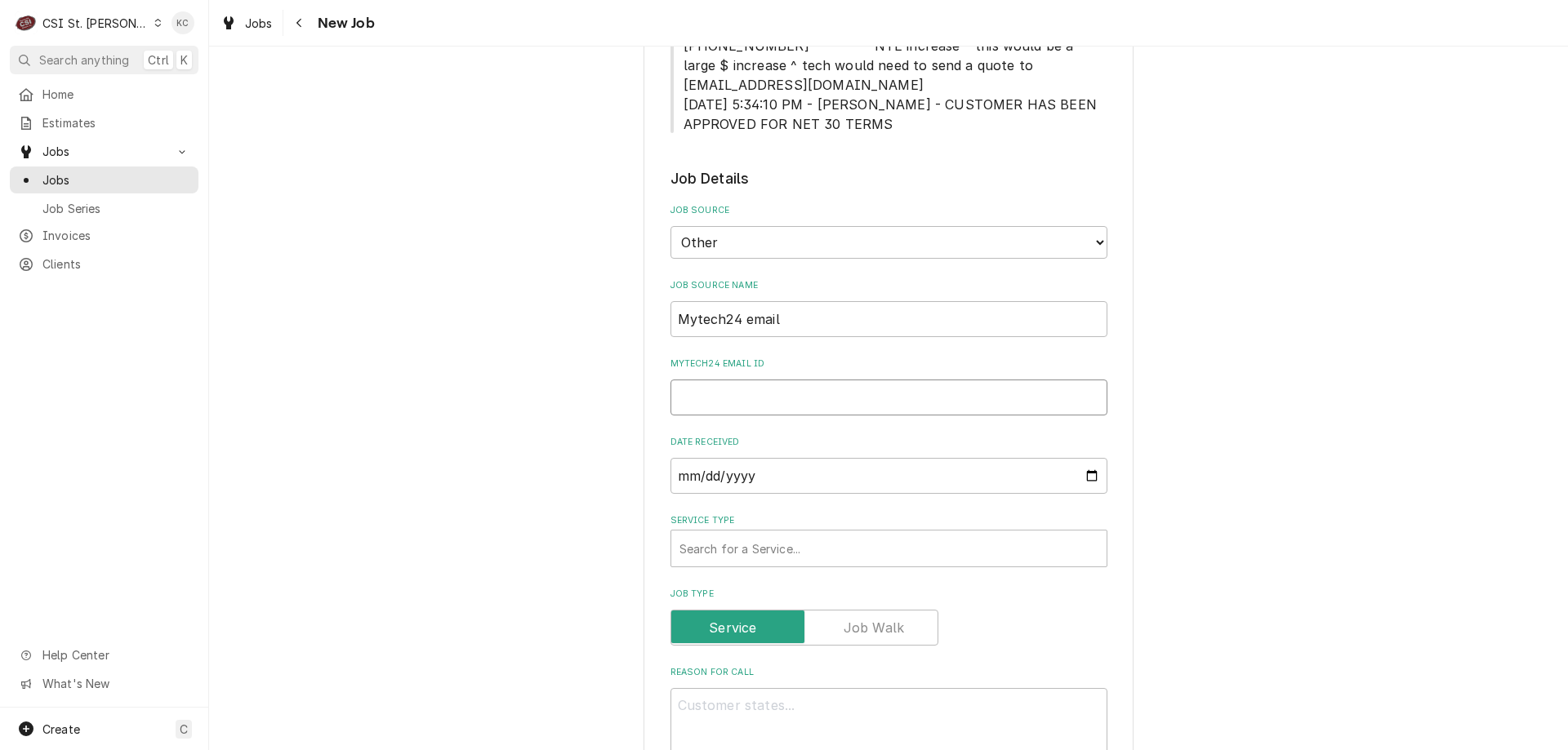
type textarea "x"
type input "325250795"
type textarea "x"
type input "325250795"
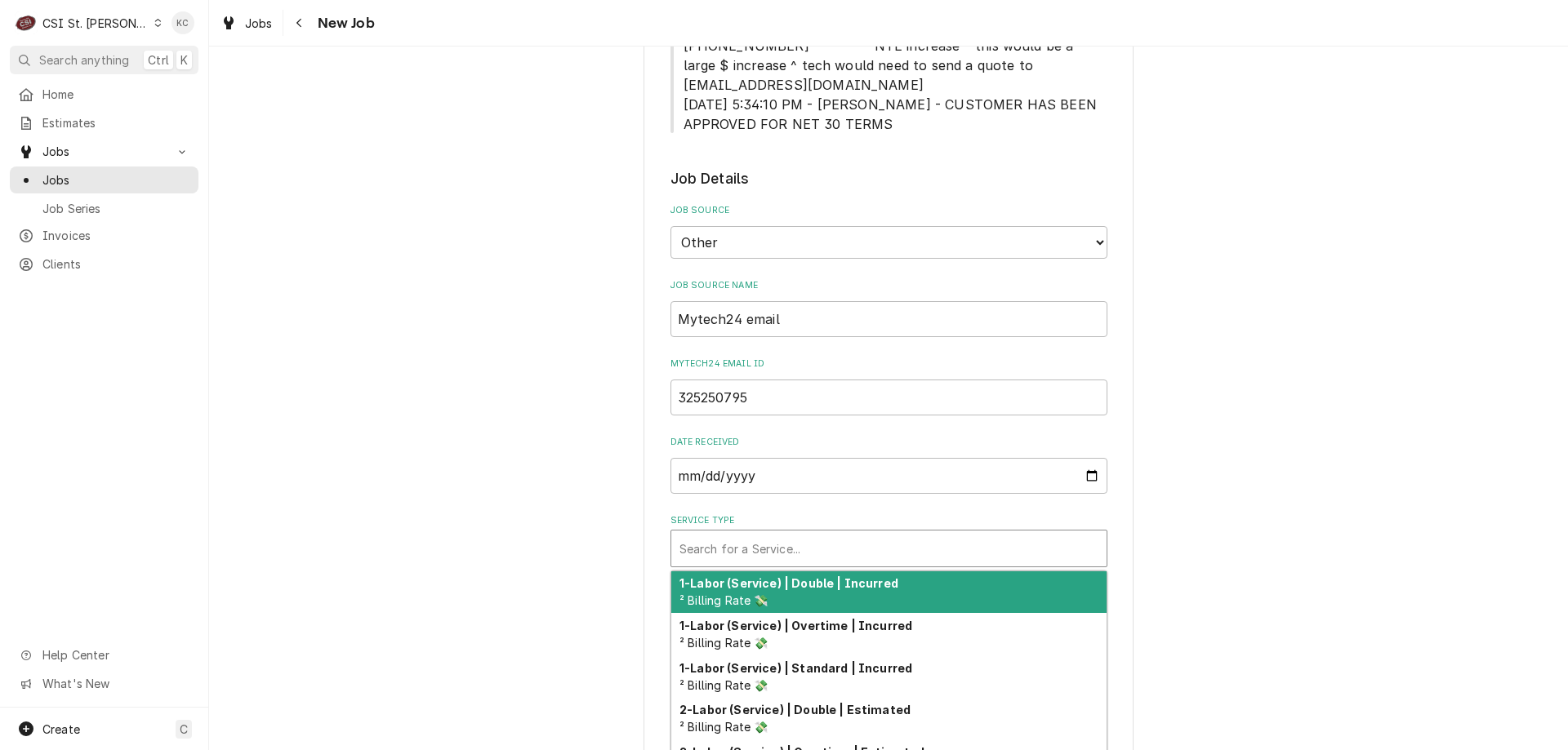
click at [785, 533] on div "Service Type" at bounding box center [888, 548] width 419 height 29
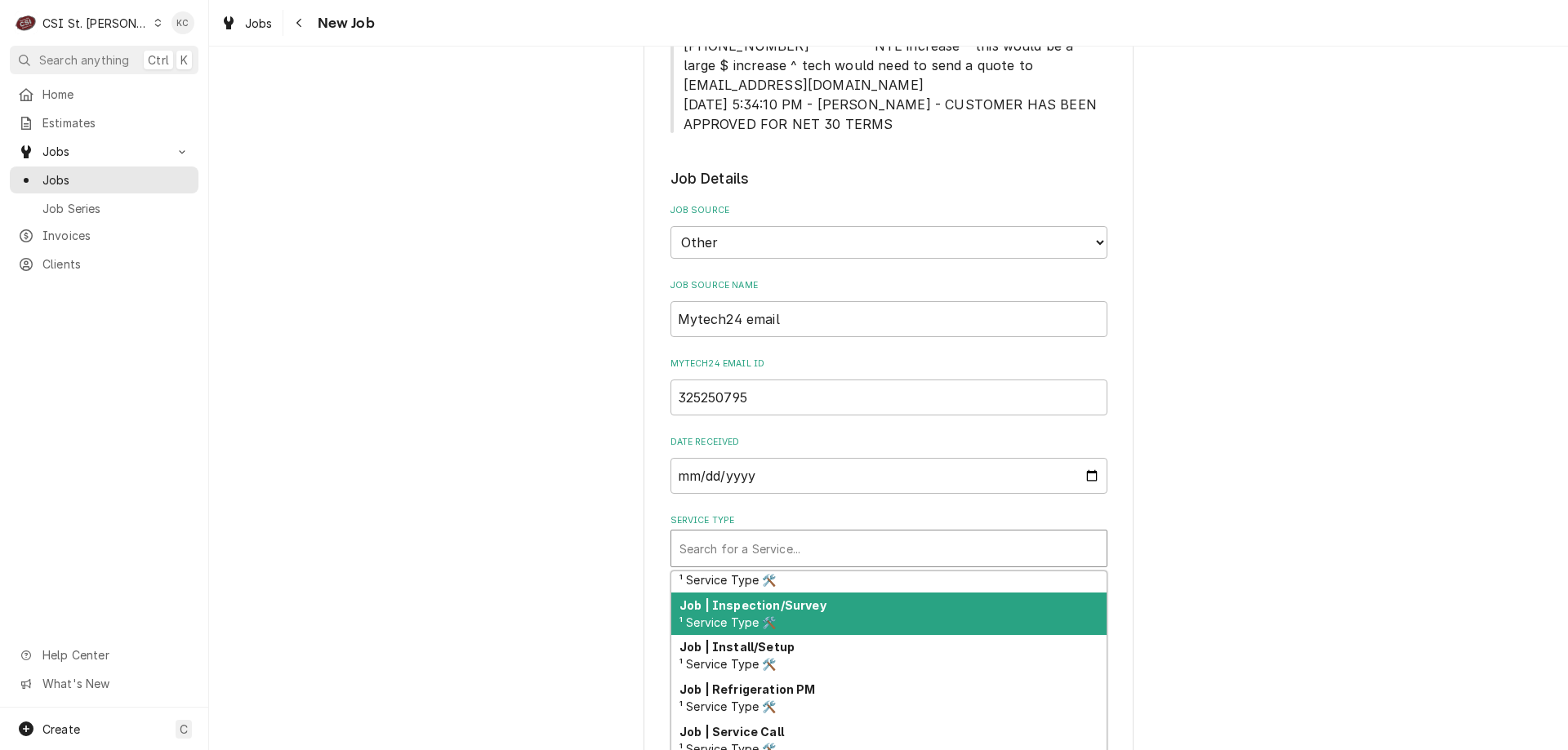
scroll to position [903, 0]
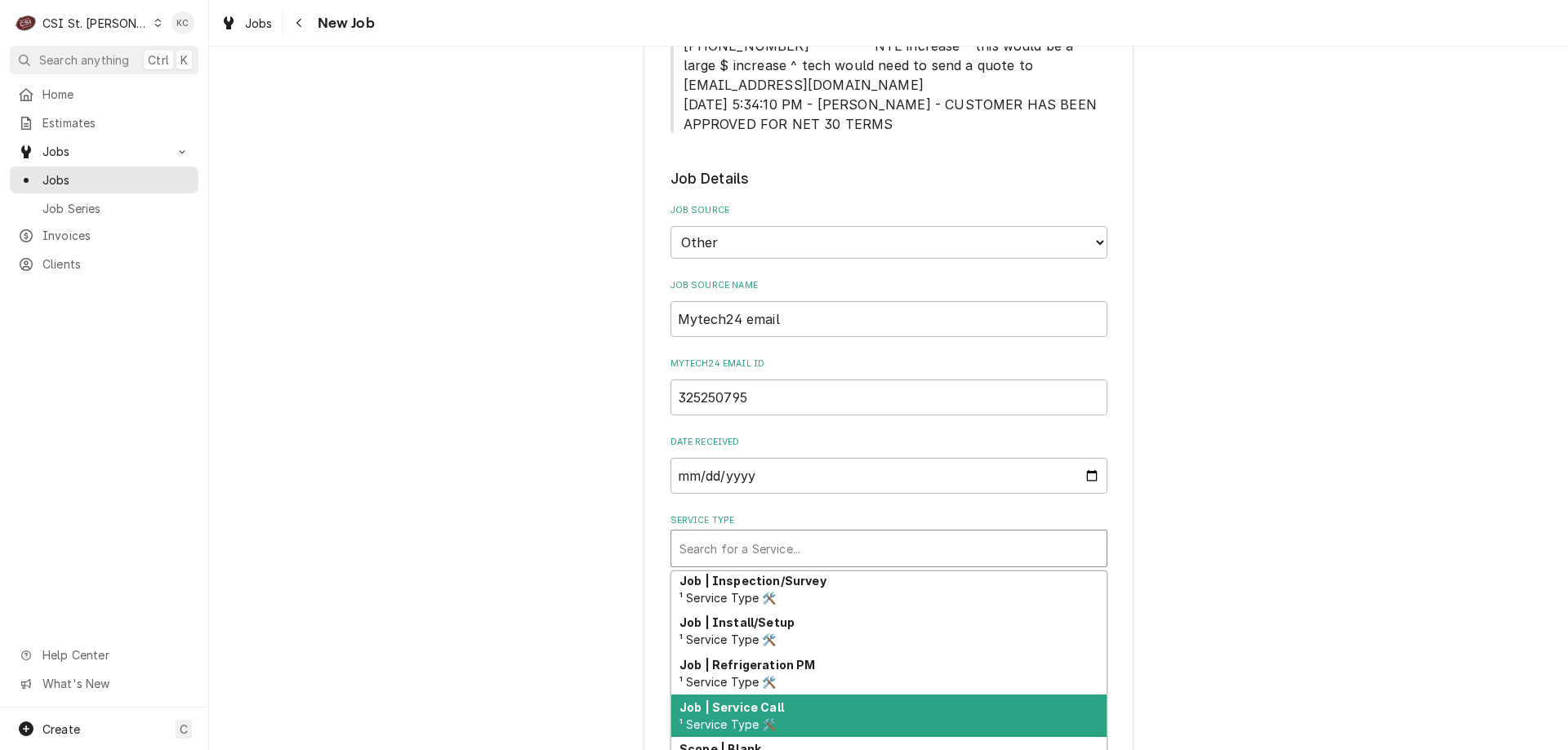
drag, startPoint x: 893, startPoint y: 678, endPoint x: 1005, endPoint y: 656, distance: 114.1
click at [895, 694] on div "Job | Service Call ¹ Service Type 🛠️" at bounding box center [889, 716] width 435 height 43
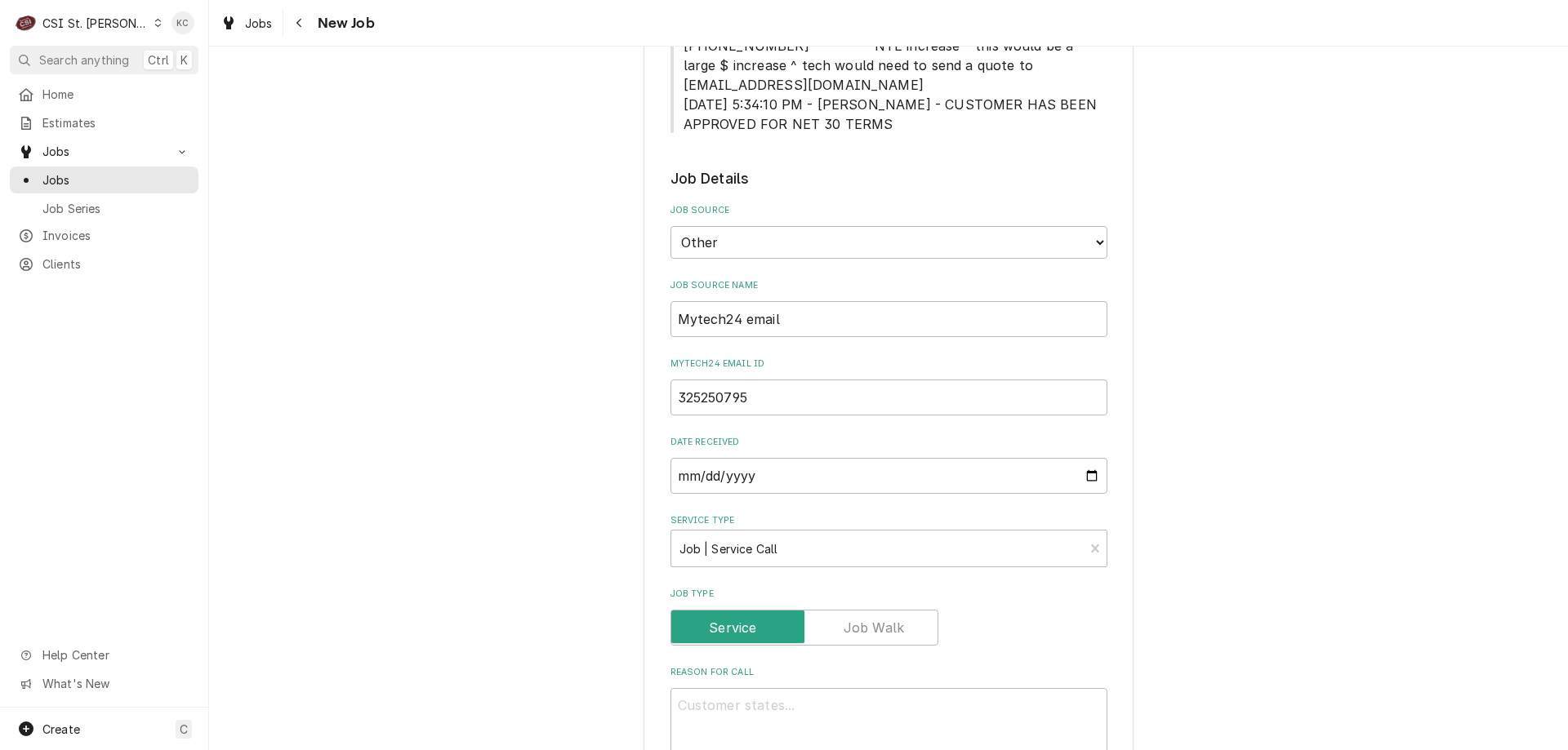
drag, startPoint x: 1246, startPoint y: 654, endPoint x: 1191, endPoint y: 584, distance: 89.0
click at [1247, 652] on div "Please provide the following information to create a job: Client Details Client…" at bounding box center [888, 626] width 1359 height 2106
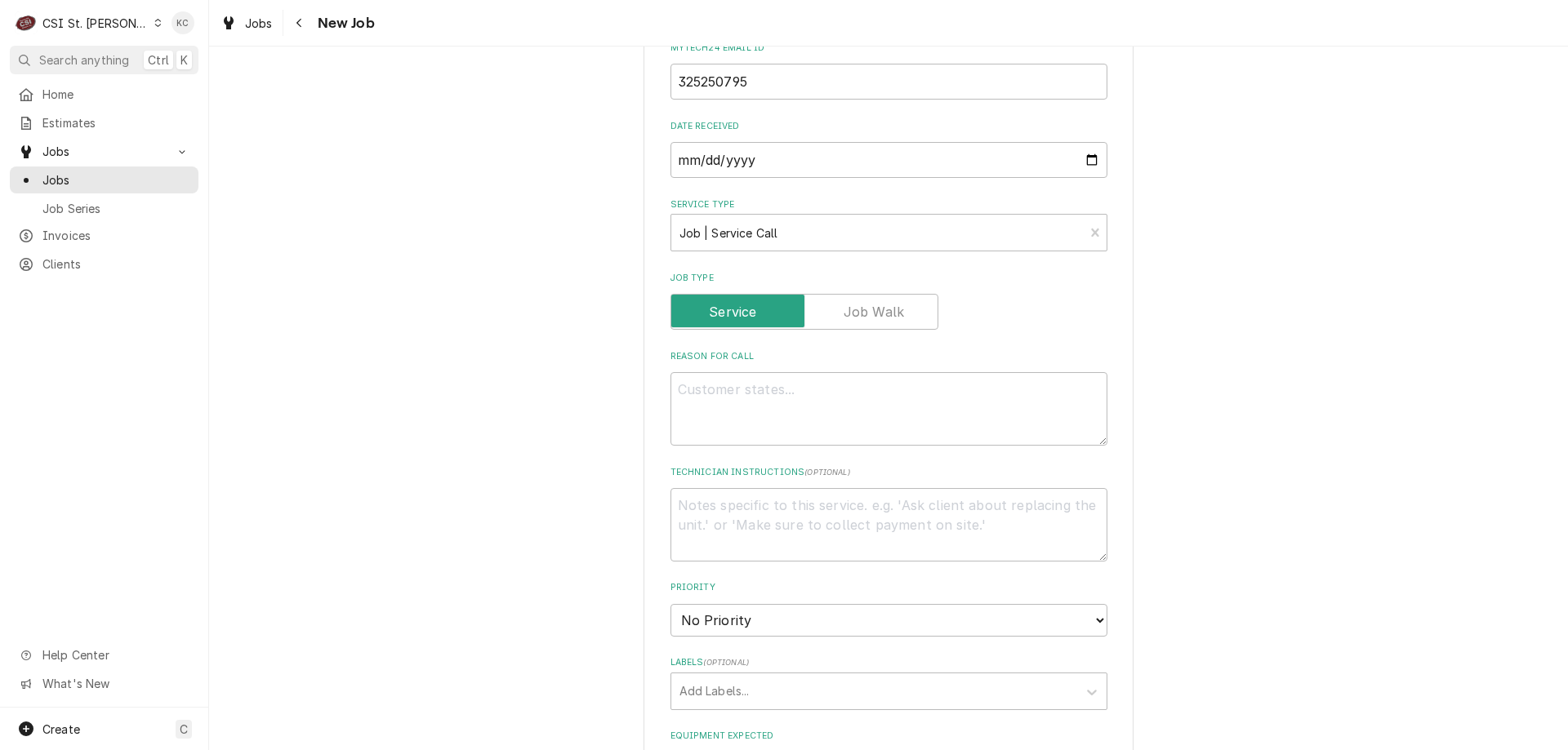
scroll to position [816, 0]
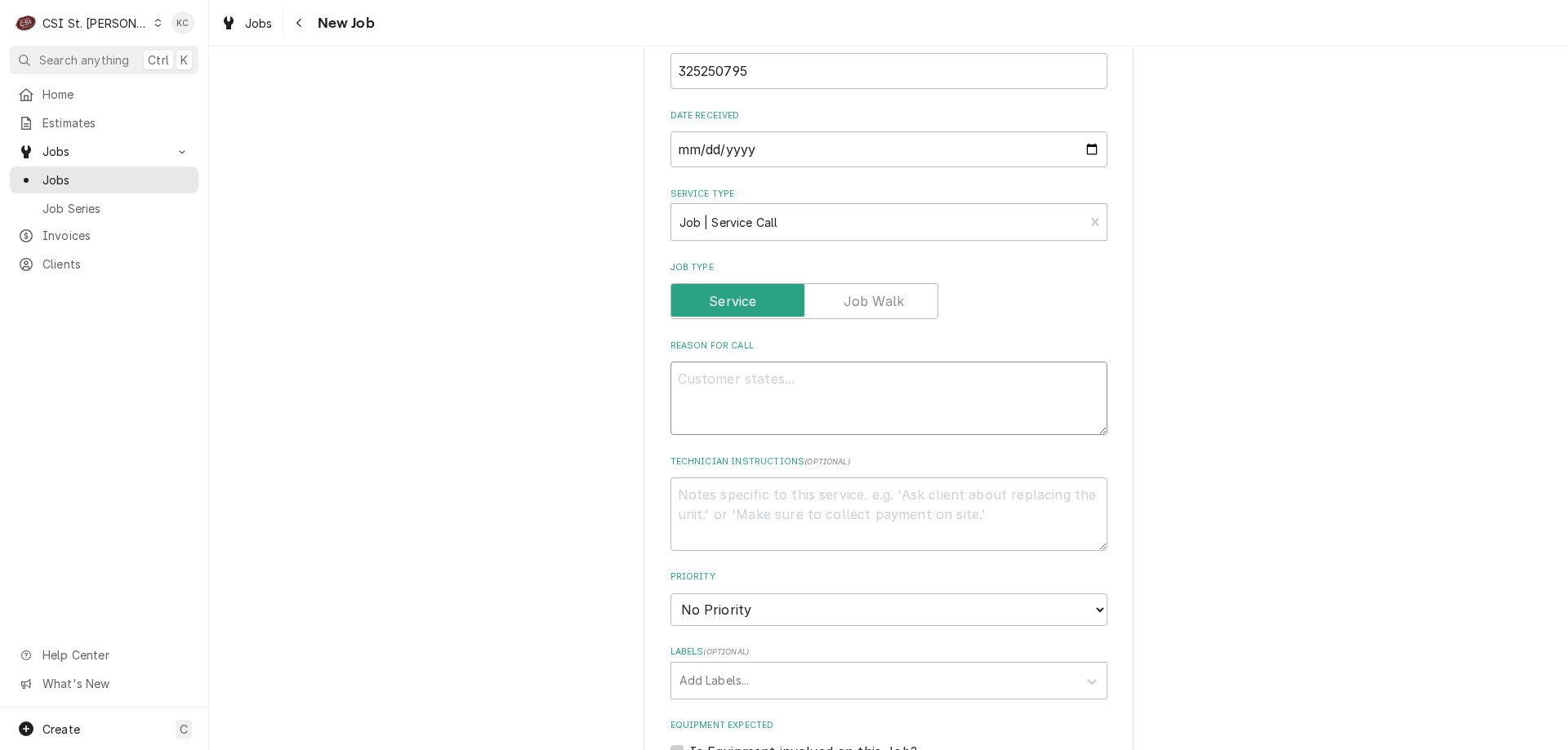
click at [849, 380] on textarea "Reason For Call" at bounding box center [889, 398] width 437 height 73
click at [716, 478] on textarea "Technician Instructions ( optional )" at bounding box center [889, 514] width 437 height 73
paste textarea "[PERSON_NAME]"
type textarea "x"
type textarea "Carlenn D'Araujo"
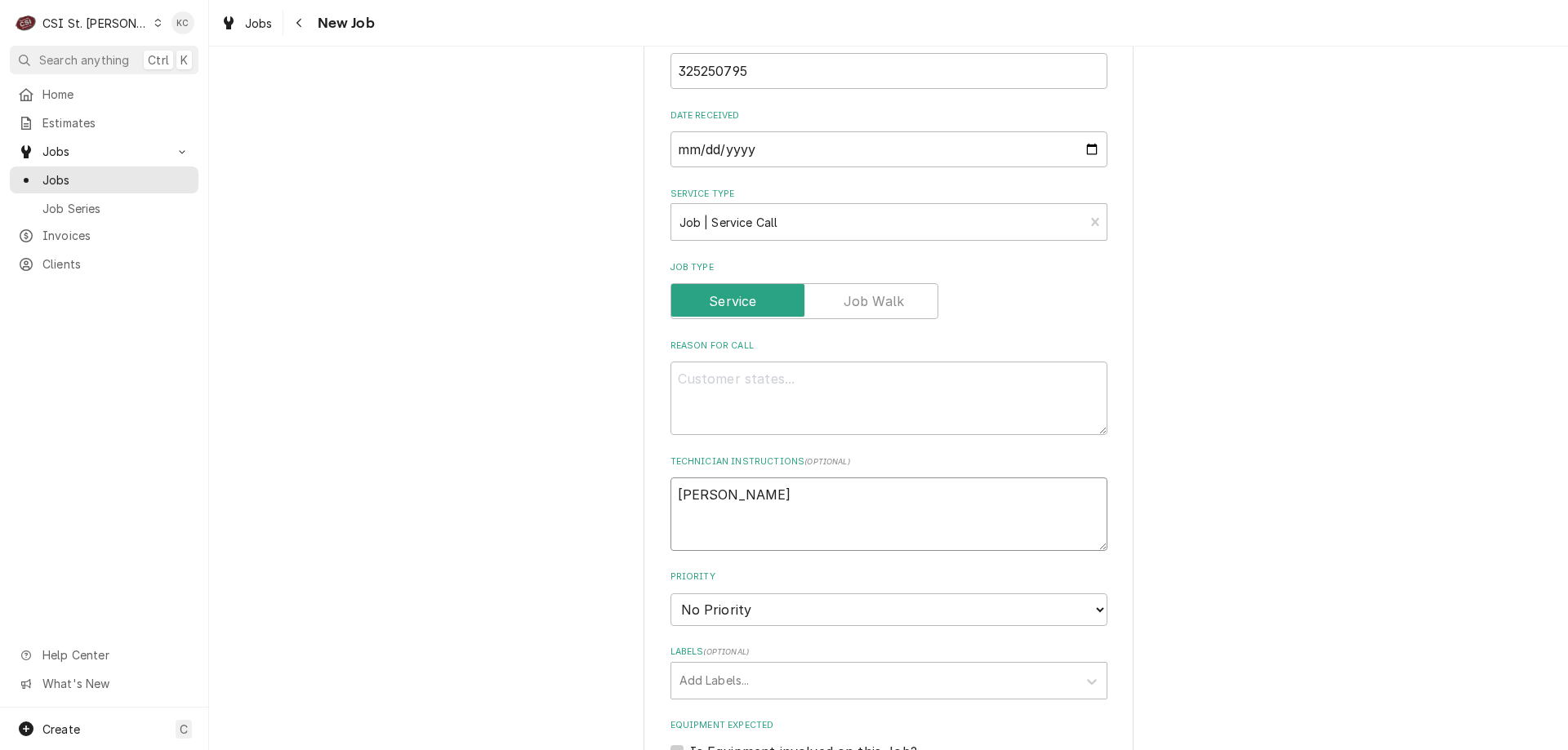
type textarea "x"
type textarea "Carlenn D'Araujo"
type textarea "x"
type textarea "Carlenn D'Araujo -"
type textarea "x"
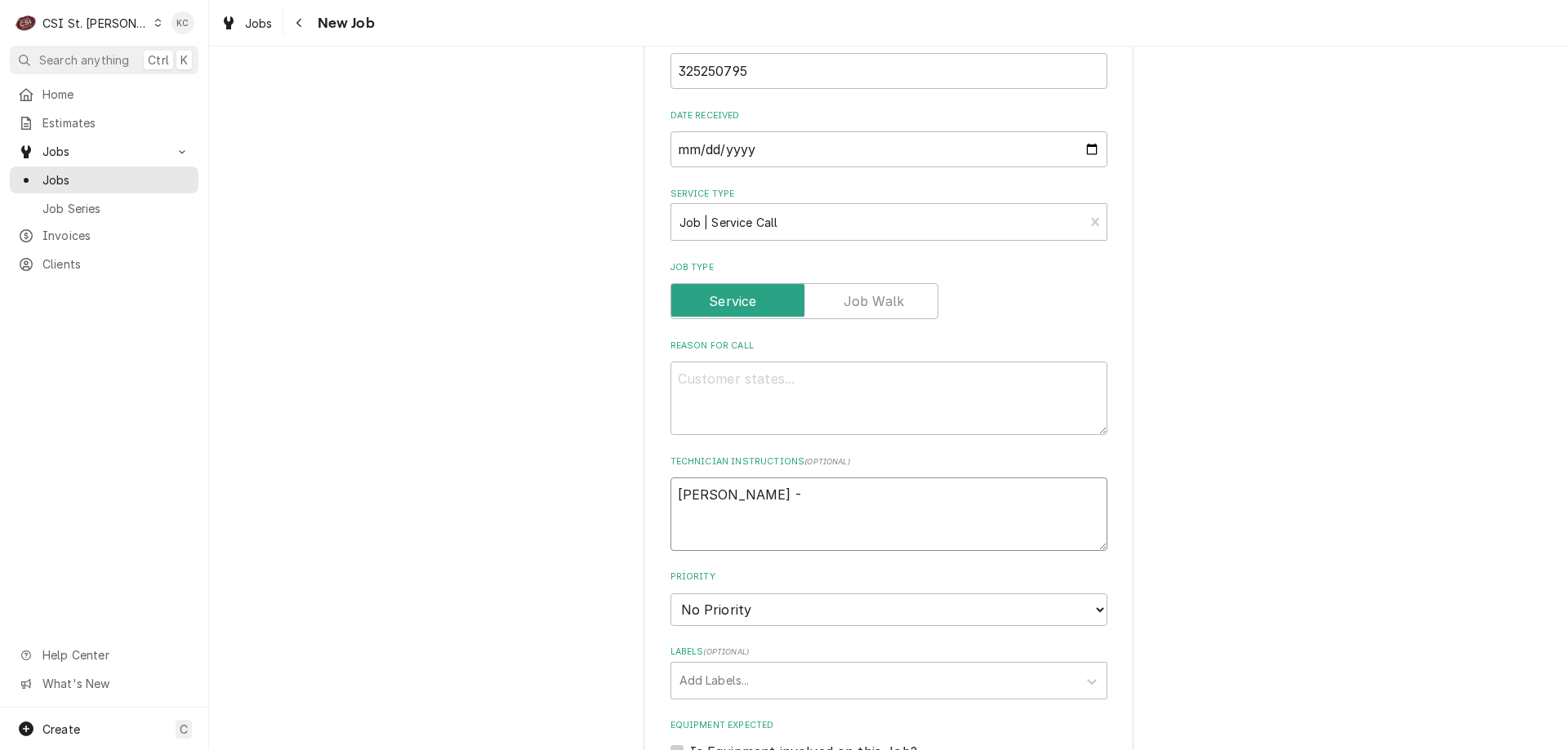
type textarea "Carlenn D'Araujo -"
type textarea "x"
type textarea "Carlenn D'Araujo - 5"
type textarea "x"
type textarea "Carlenn D'Araujo - 57"
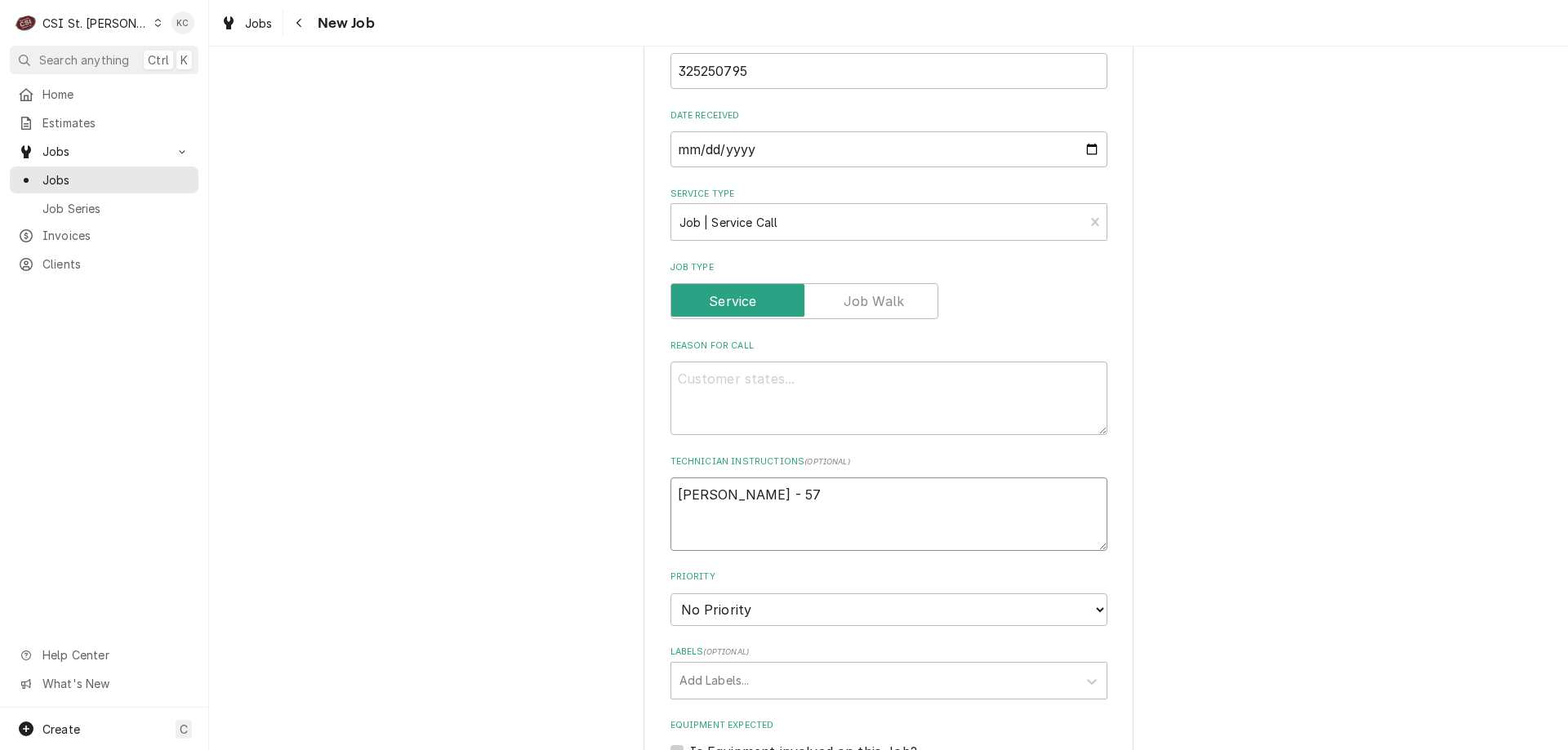
type textarea "x"
type textarea "Carlenn D'Araujo - 573"
type textarea "x"
type textarea "Carlenn D'Araujo - 573"
type textarea "x"
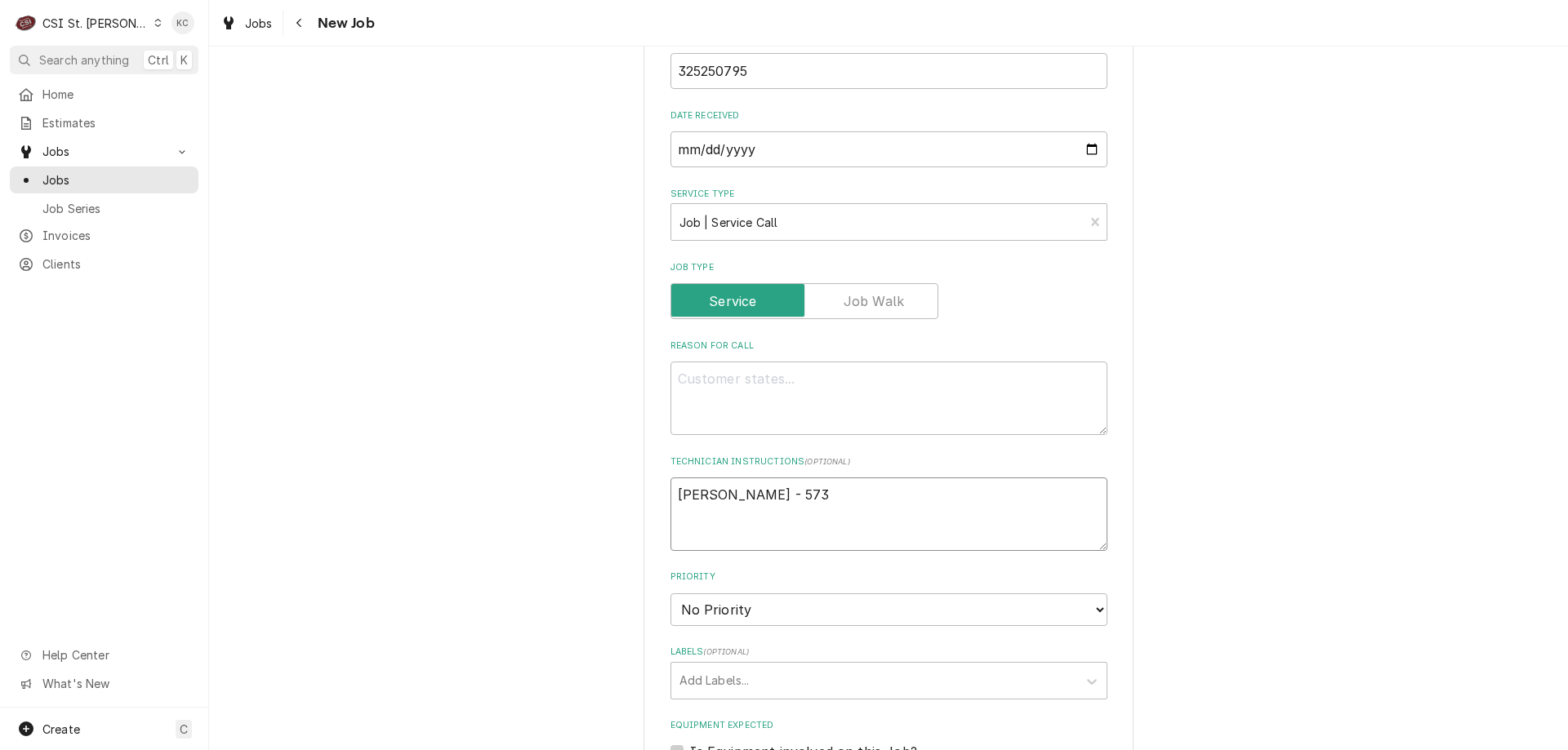
type textarea "Carlenn D'Araujo - 573 4"
type textarea "x"
type textarea "Carlenn D'Araujo - 573 44"
type textarea "x"
type textarea "Carlenn D'Araujo - 573 445"
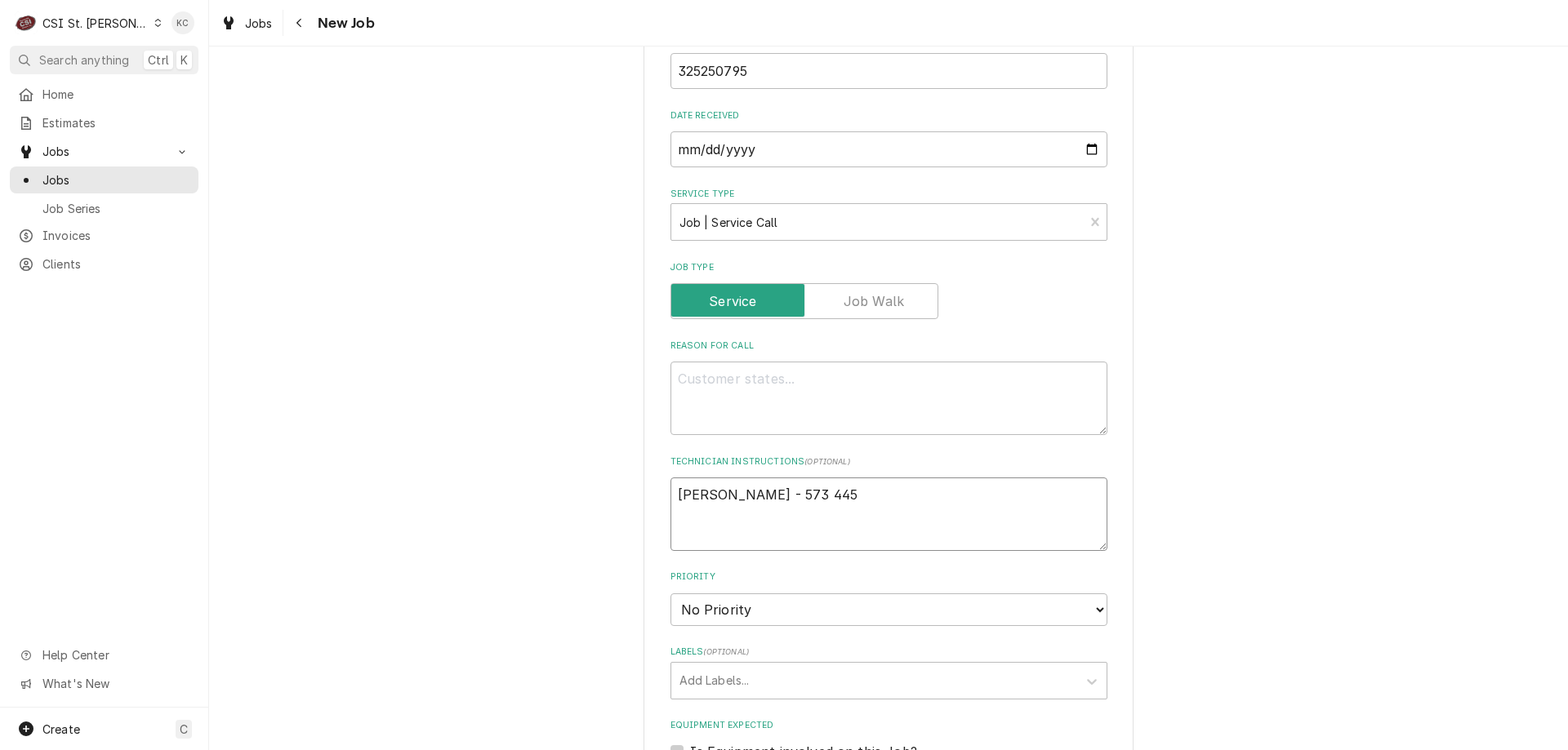
type textarea "x"
type textarea "Carlenn D'Araujo - 573 445-4"
type textarea "x"
type textarea "Carlenn D'Araujo - 573 445-41"
type textarea "x"
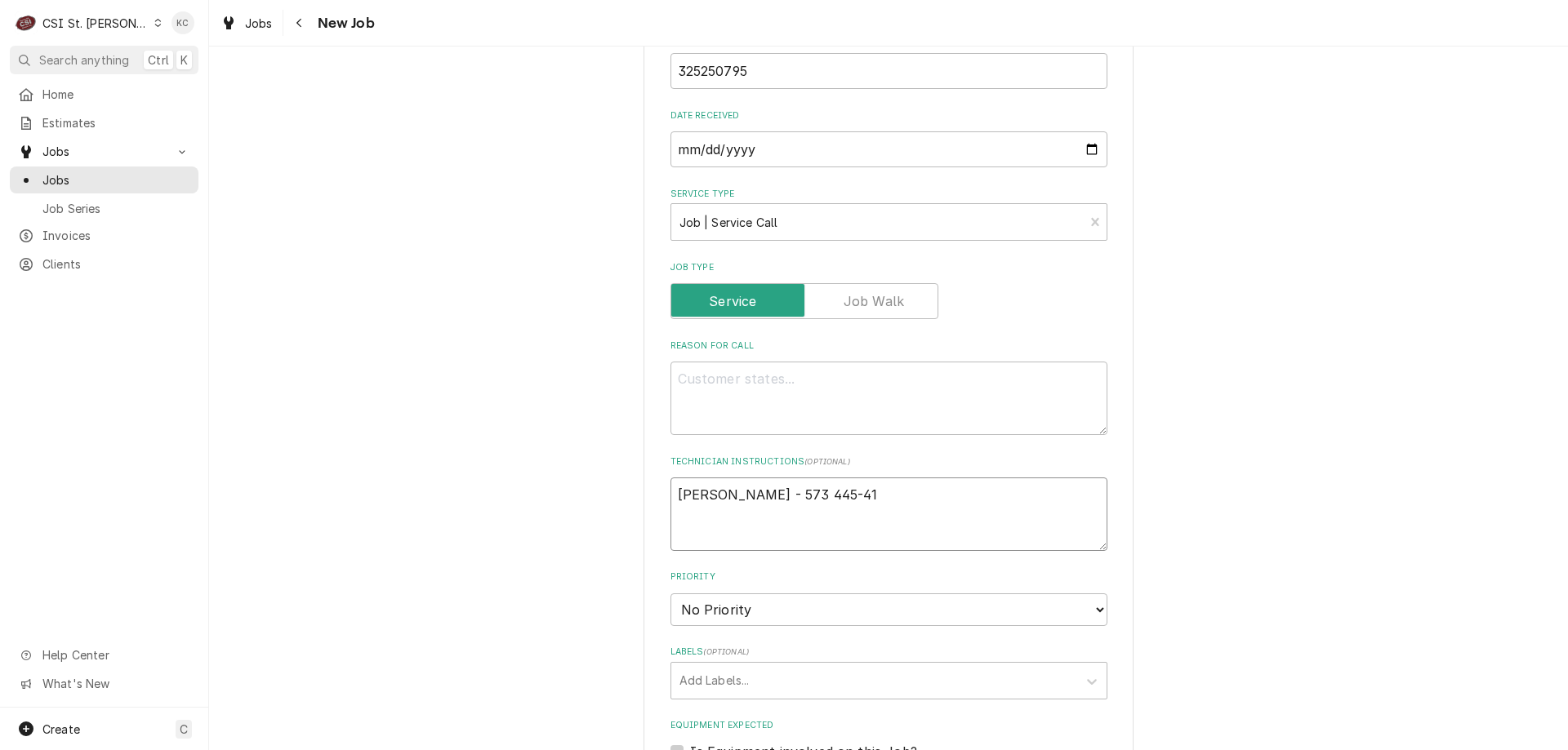
type textarea "Carlenn D'Araujo - 573 445-410"
type textarea "x"
type textarea "Carlenn D'Araujo - 573 445-41"
type textarea "x"
type textarea "Carlenn D'Araujo - 573 445-4"
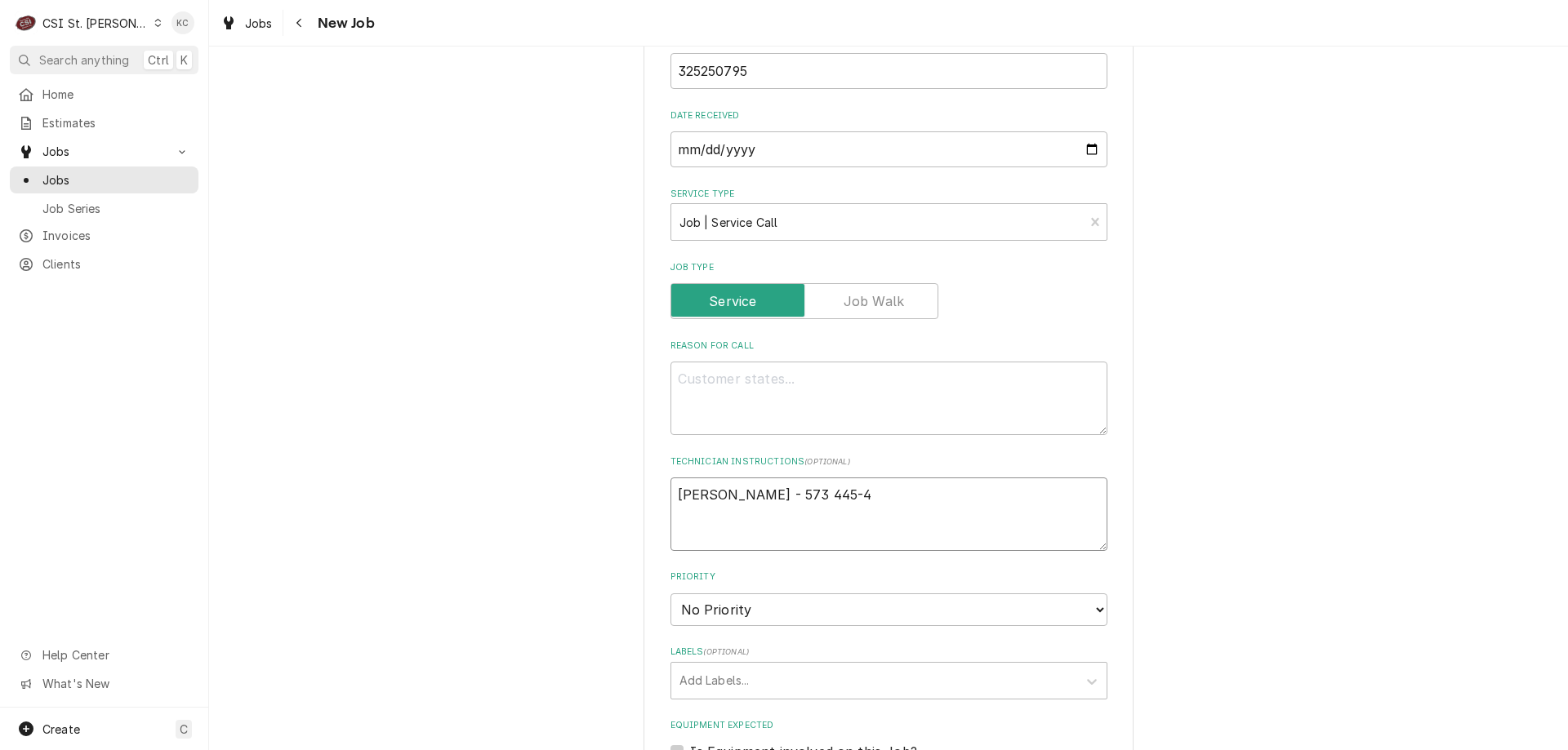
type textarea "x"
type textarea "Carlenn D'Araujo - 573 445-40"
type textarea "x"
type textarea "Carlenn D'Araujo - 573 445-408"
type textarea "x"
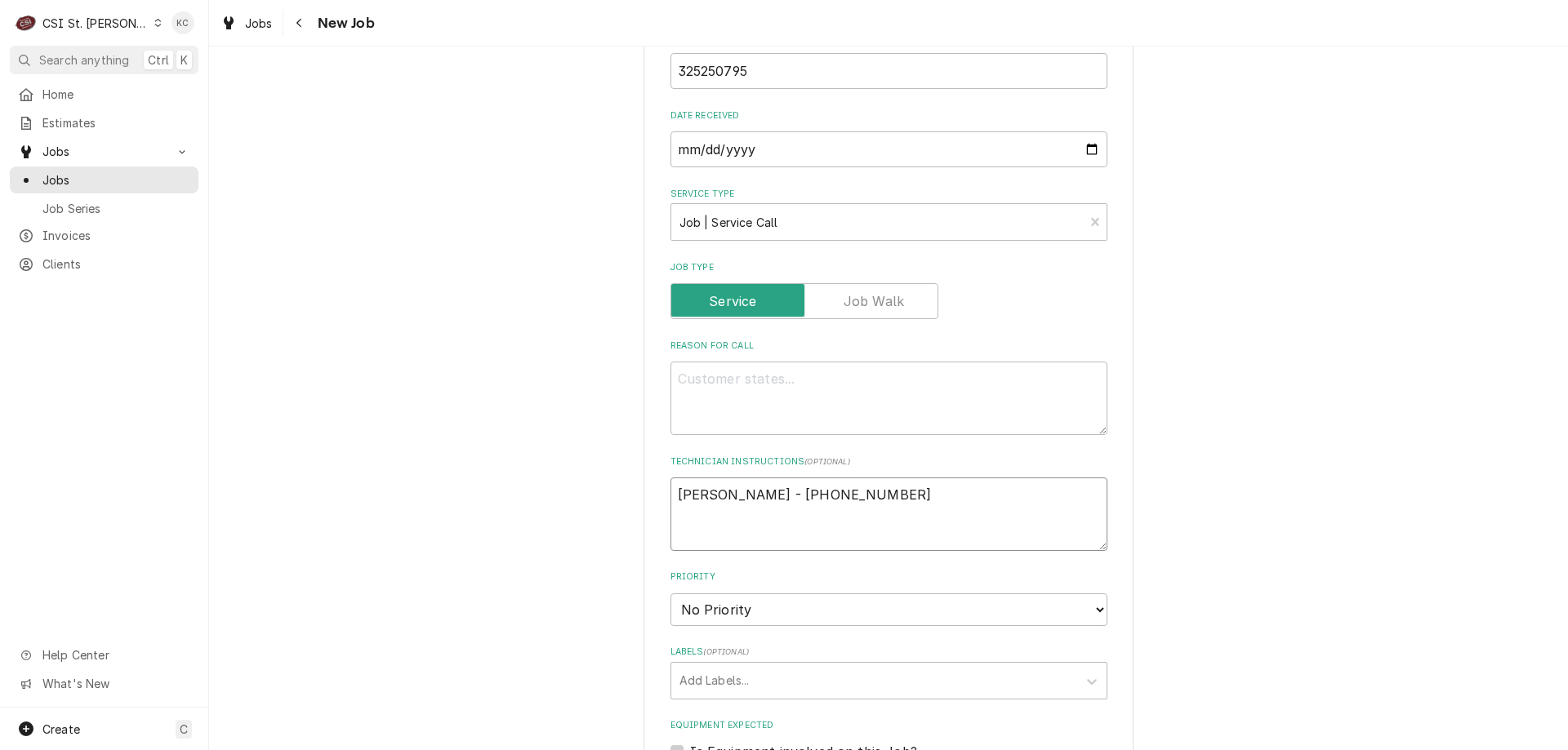
type textarea "Carlenn D'Araujo - 573 445-4080"
type textarea "x"
type textarea "Carlenn D'Araujo - 573 445-4080"
type textarea "x"
type textarea "Carlenn D'Araujo - 573 445-4080"
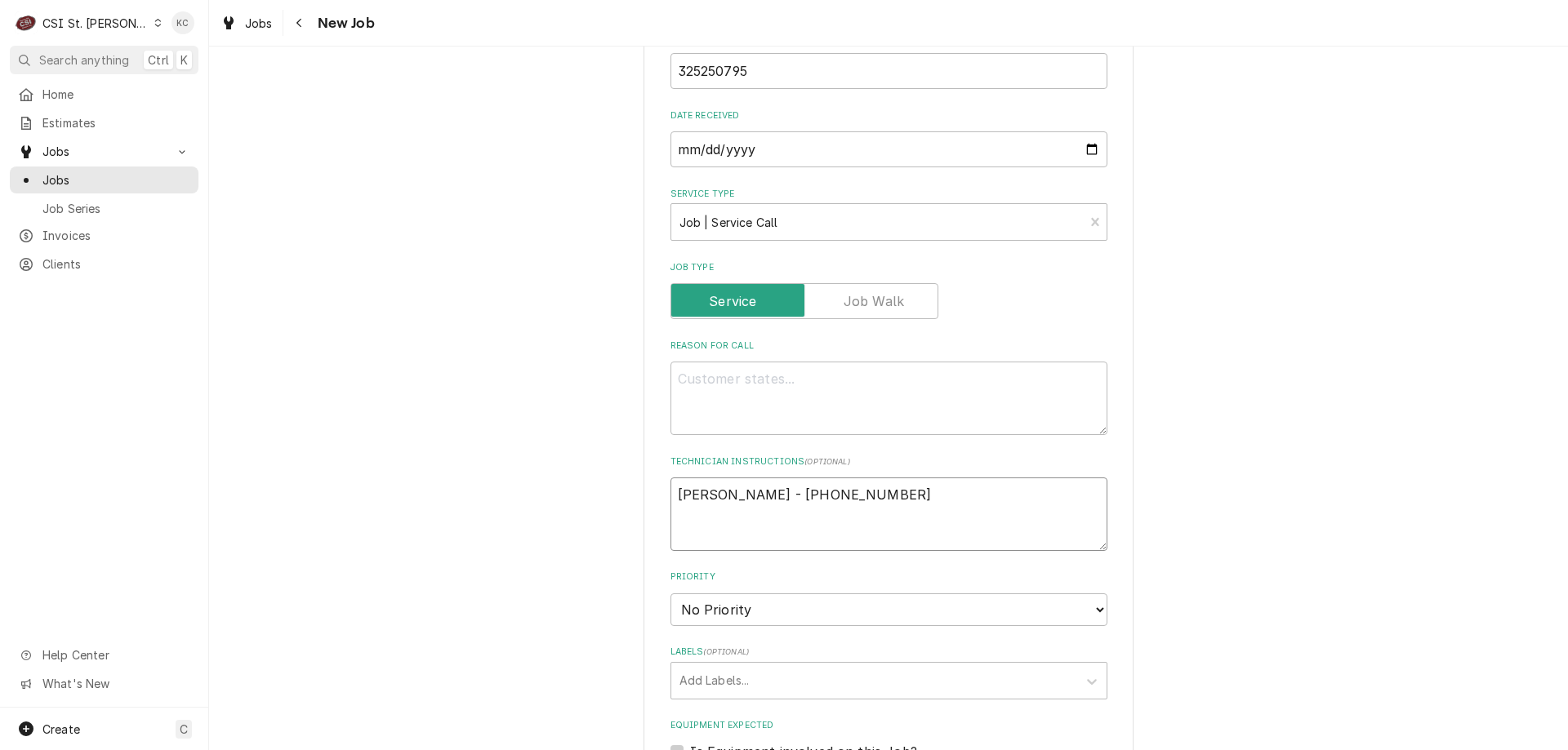
type textarea "x"
type textarea "Carlenn D'Araujo - 573 445-4080"
type textarea "x"
type textarea "Carlenn D'Araujo - 573 445-4080"
type textarea "x"
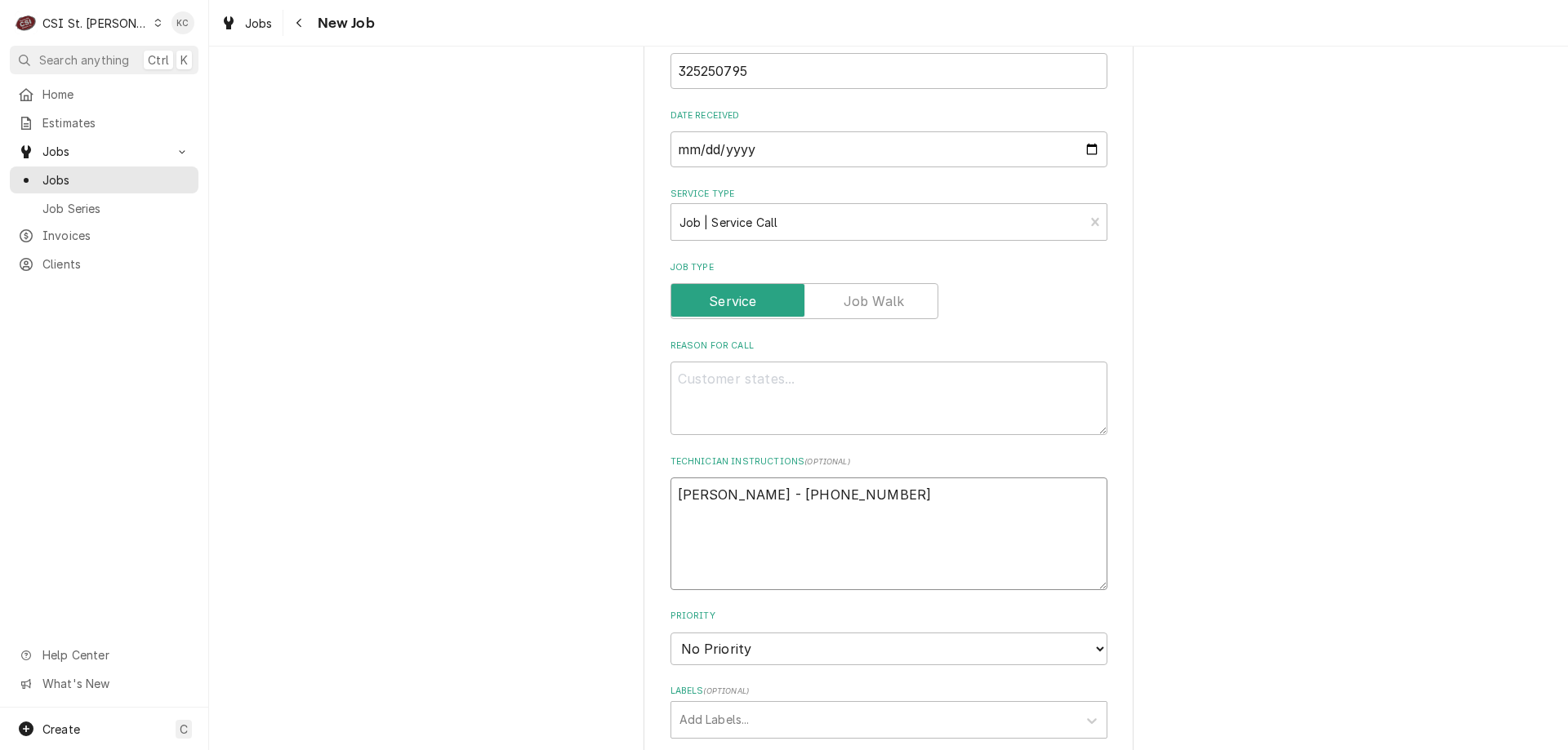
type textarea "E Carlenn D'Araujo - 573 445-4080"
type textarea "x"
type textarea "Ex Carlenn D'Araujo - 573 445-4080"
type textarea "x"
type textarea "Exc Carlenn D'Araujo - 573 445-4080"
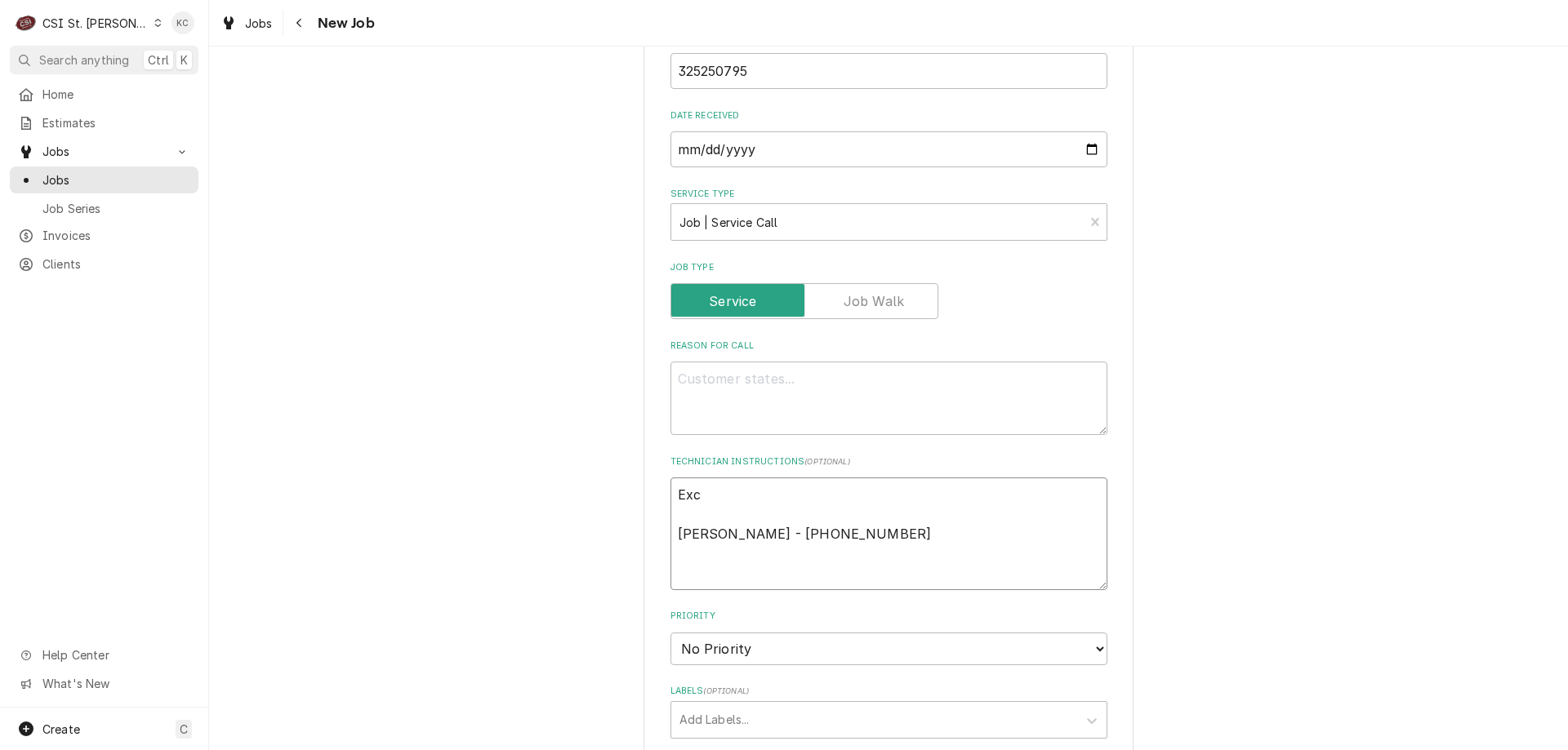
type textarea "x"
type textarea "Exct Carlenn D'Araujo - 573 445-4080"
type textarea "x"
type textarea "Exc Carlenn D'Araujo - 573 445-4080"
type textarea "x"
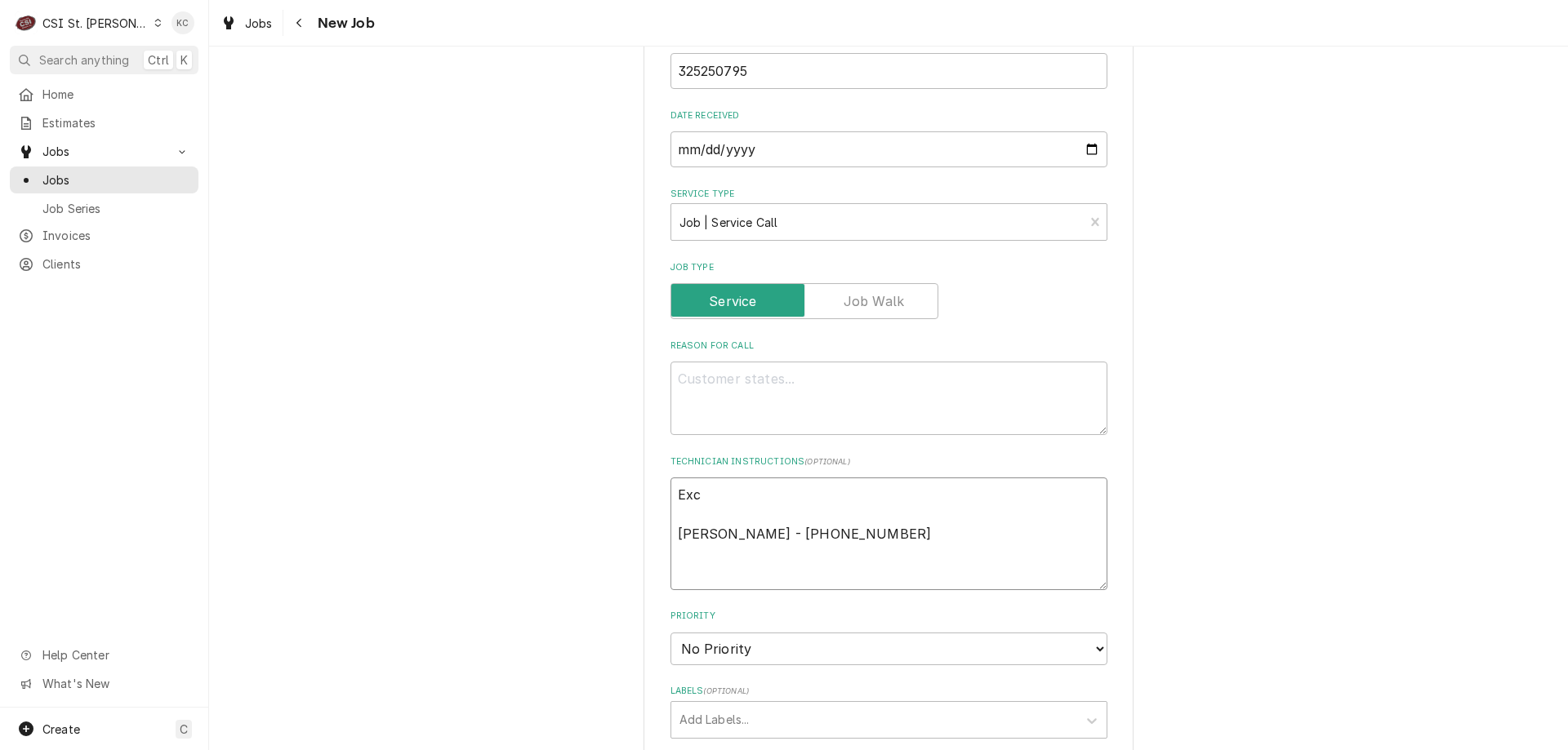
type textarea "Ex Carlenn D'Araujo - 573 445-4080"
type textarea "x"
type textarea "E Carlenn D'Araujo - 573 445-4080"
type textarea "x"
type textarea "Ex Carlenn D'Araujo - 573 445-4080"
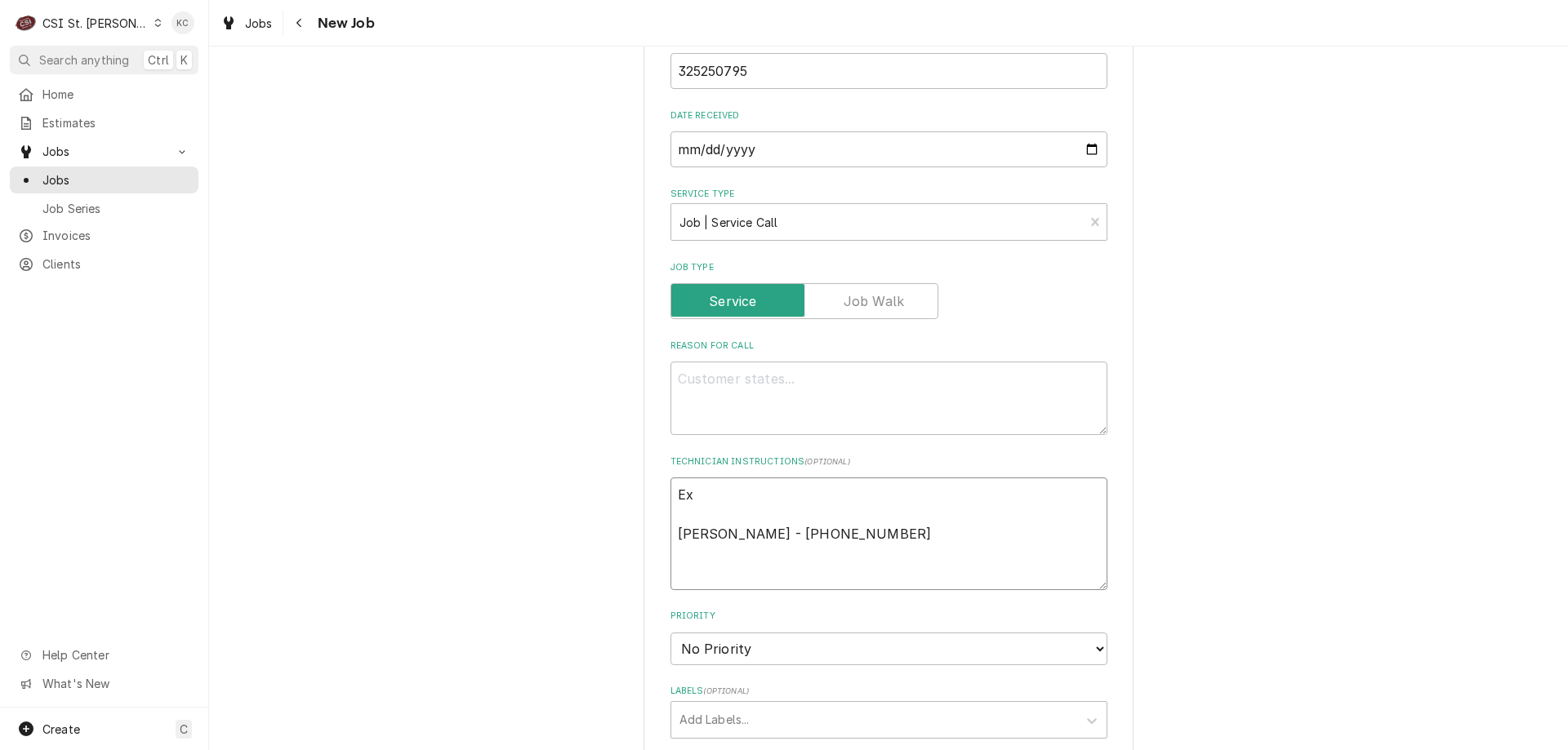
type textarea "x"
type textarea "Ext Carlenn D'Araujo - 573 445-4080"
type textarea "x"
type textarea "Exten Carlenn D'Araujo - 573 445-4080"
type textarea "x"
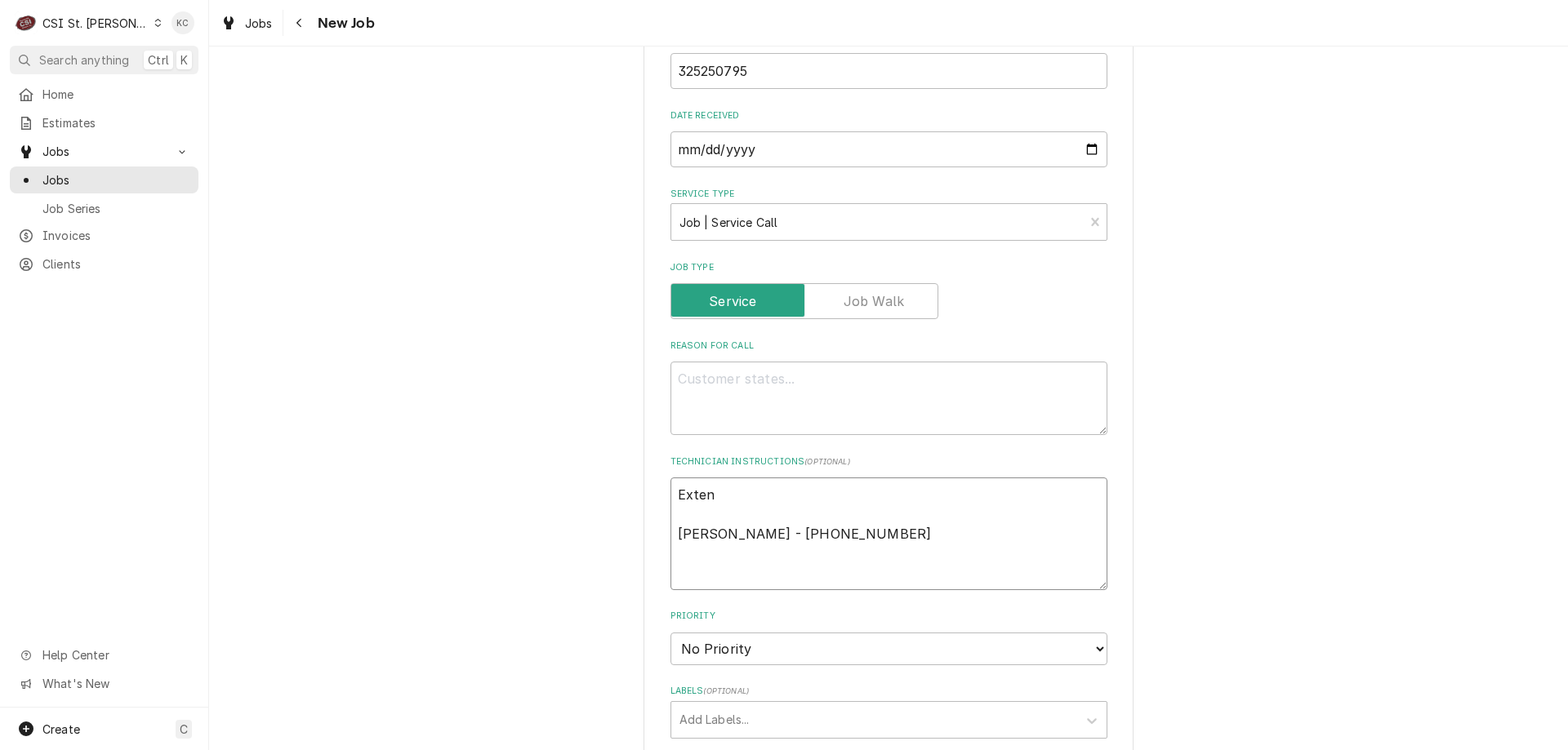
type textarea "Extend Carlenn D'Araujo - 573 445-4080"
type textarea "x"
type textarea "Extende Carlenn D'Araujo - 573 445-4080"
type textarea "x"
type textarea "Extended Carlenn D'Araujo - 573 445-4080"
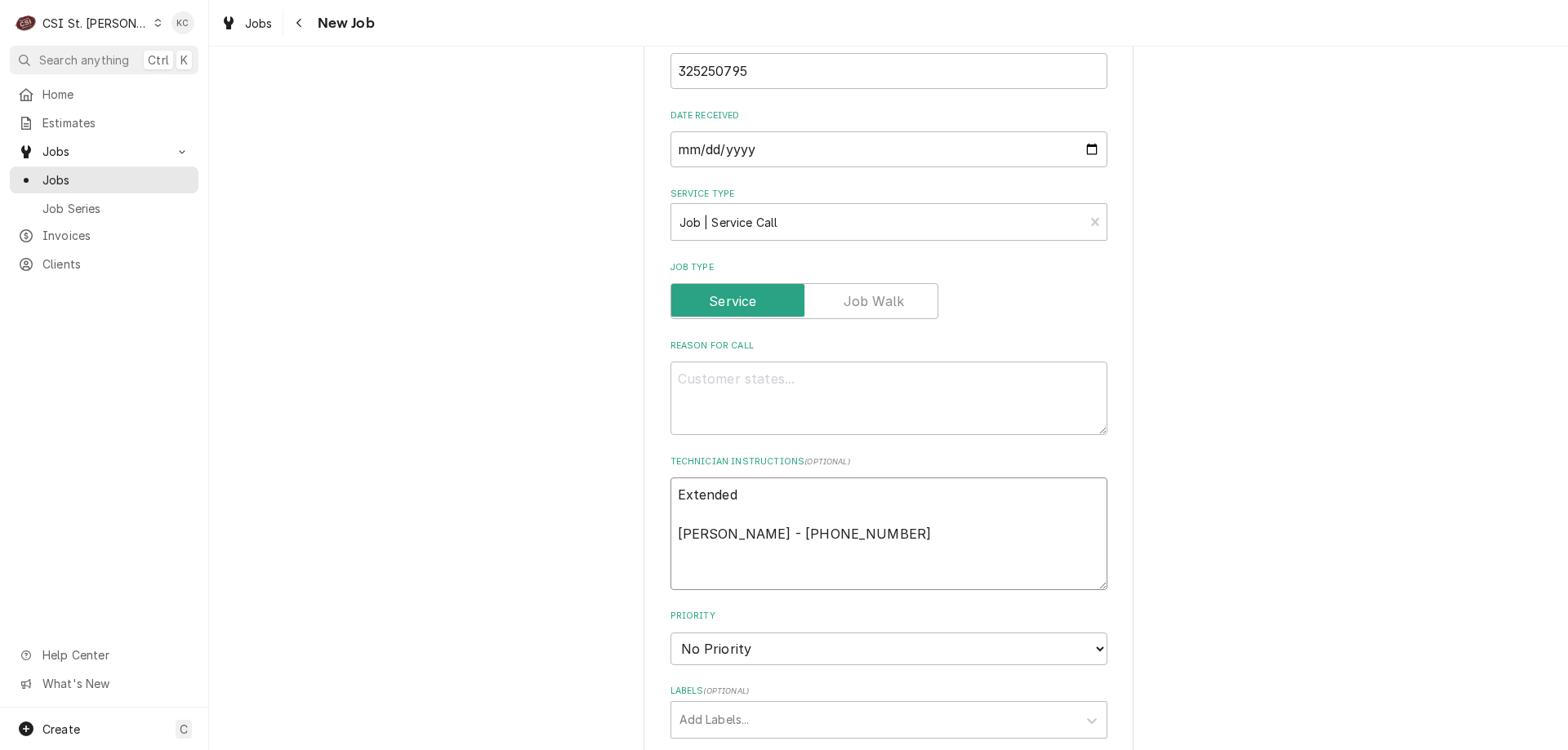
type textarea "x"
type textarea "Extended t Carlenn D'Araujo - 573 445-4080"
type textarea "x"
type textarea "Extended tr Carlenn D'Araujo - 573 445-4080"
type textarea "x"
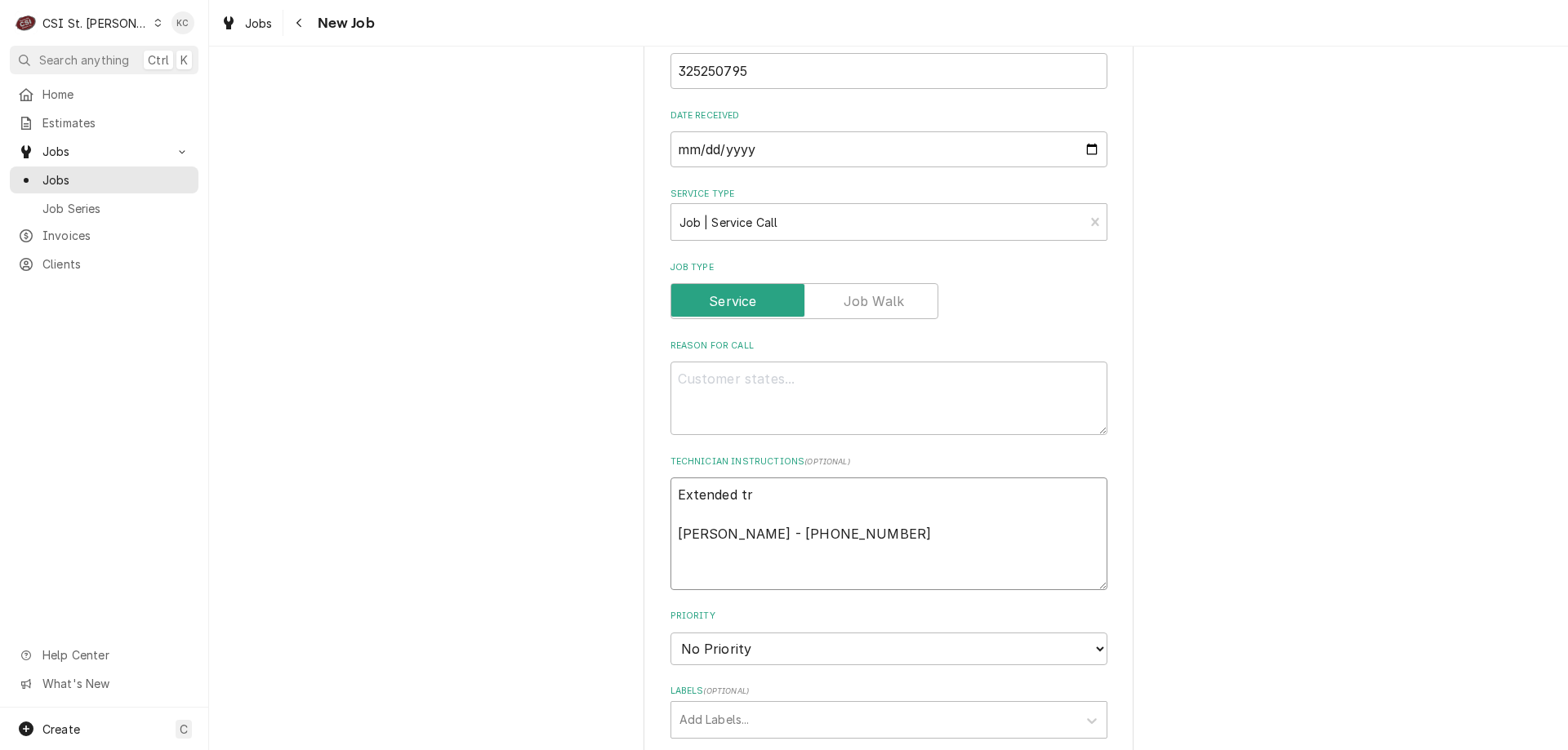
type textarea "Extended tra Carlenn D'Araujo - 573 445-4080"
type textarea "x"
type textarea "Extended travq Carlenn D'Araujo - 573 445-4080"
type textarea "x"
type textarea "Extended travqa Carlenn D'Araujo - 573 445-4080"
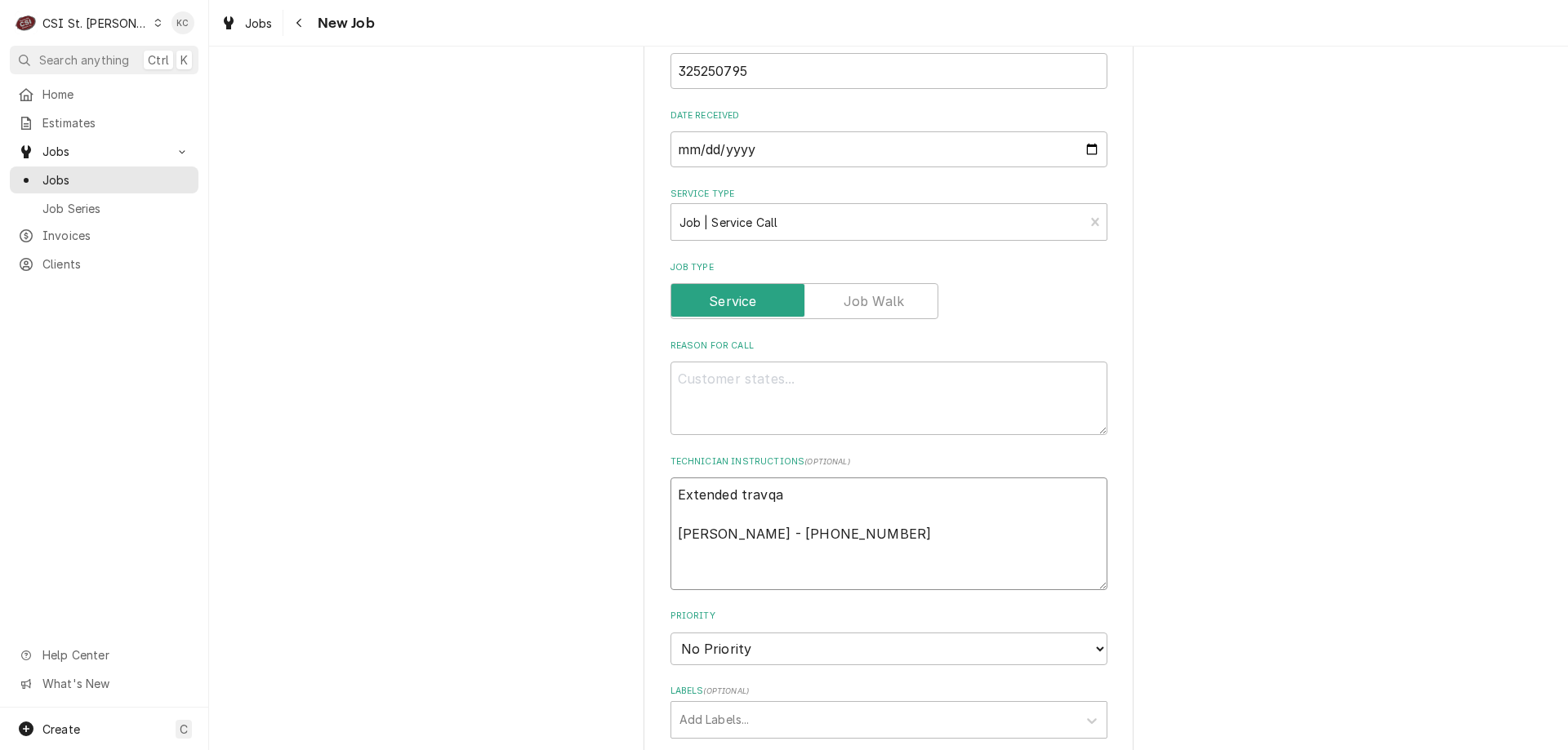
type textarea "x"
type textarea "Extended travqal Carlenn D'Araujo - 573 445-4080"
type textarea "x"
type textarea "Extended travqa Carlenn D'Araujo - 573 445-4080"
type textarea "x"
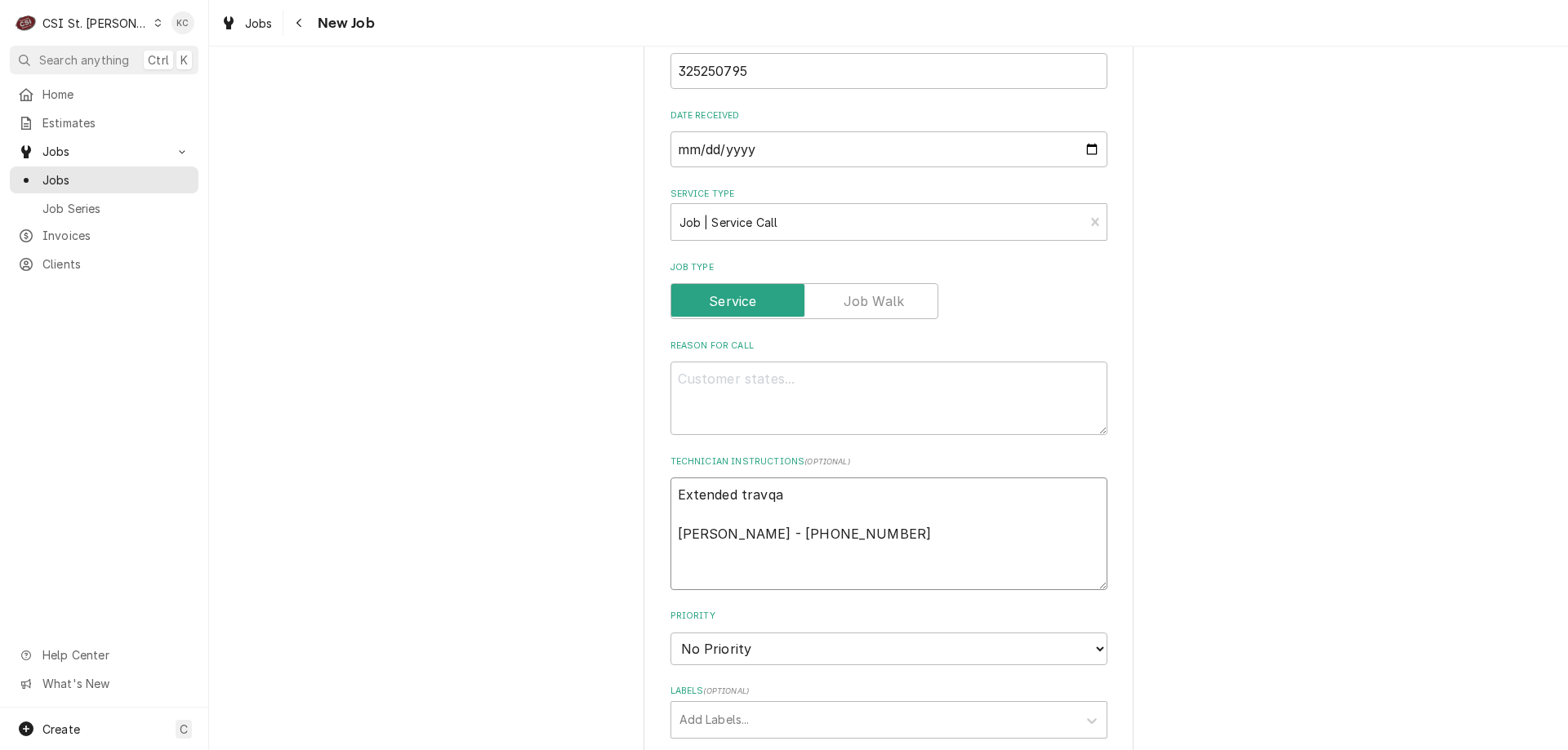
type textarea "Extended travq Carlenn D'Araujo - 573 445-4080"
type textarea "x"
type textarea "Extended trav Carlenn D'Araujo - 573 445-4080"
type textarea "x"
type textarea "Extended trave Carlenn D'Araujo - 573 445-4080"
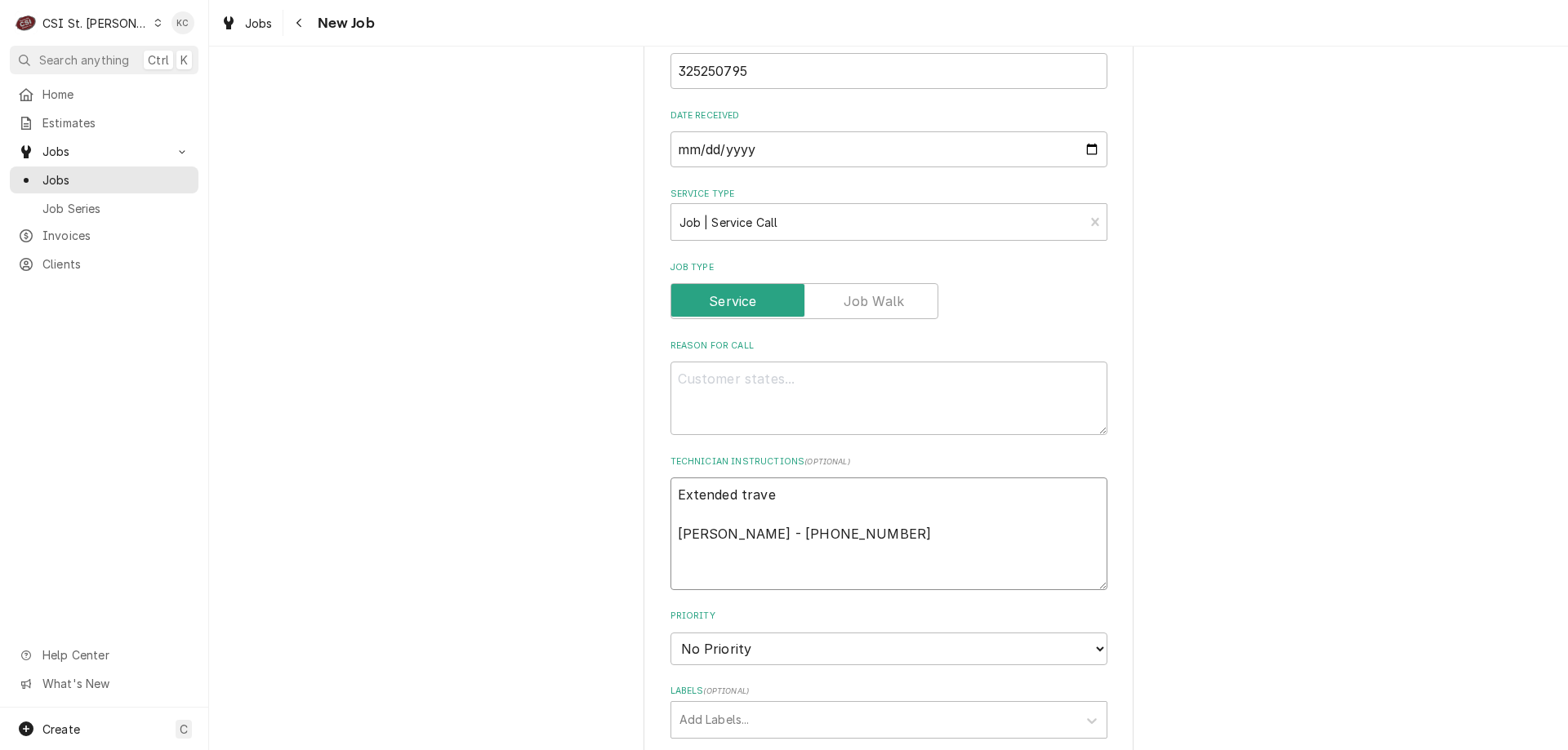
type textarea "x"
type textarea "Extended travel Carlenn D'Araujo - 573 445-4080"
type textarea "x"
type textarea "Extended travel a Carlenn D'Araujo - 573 445-4080"
type textarea "x"
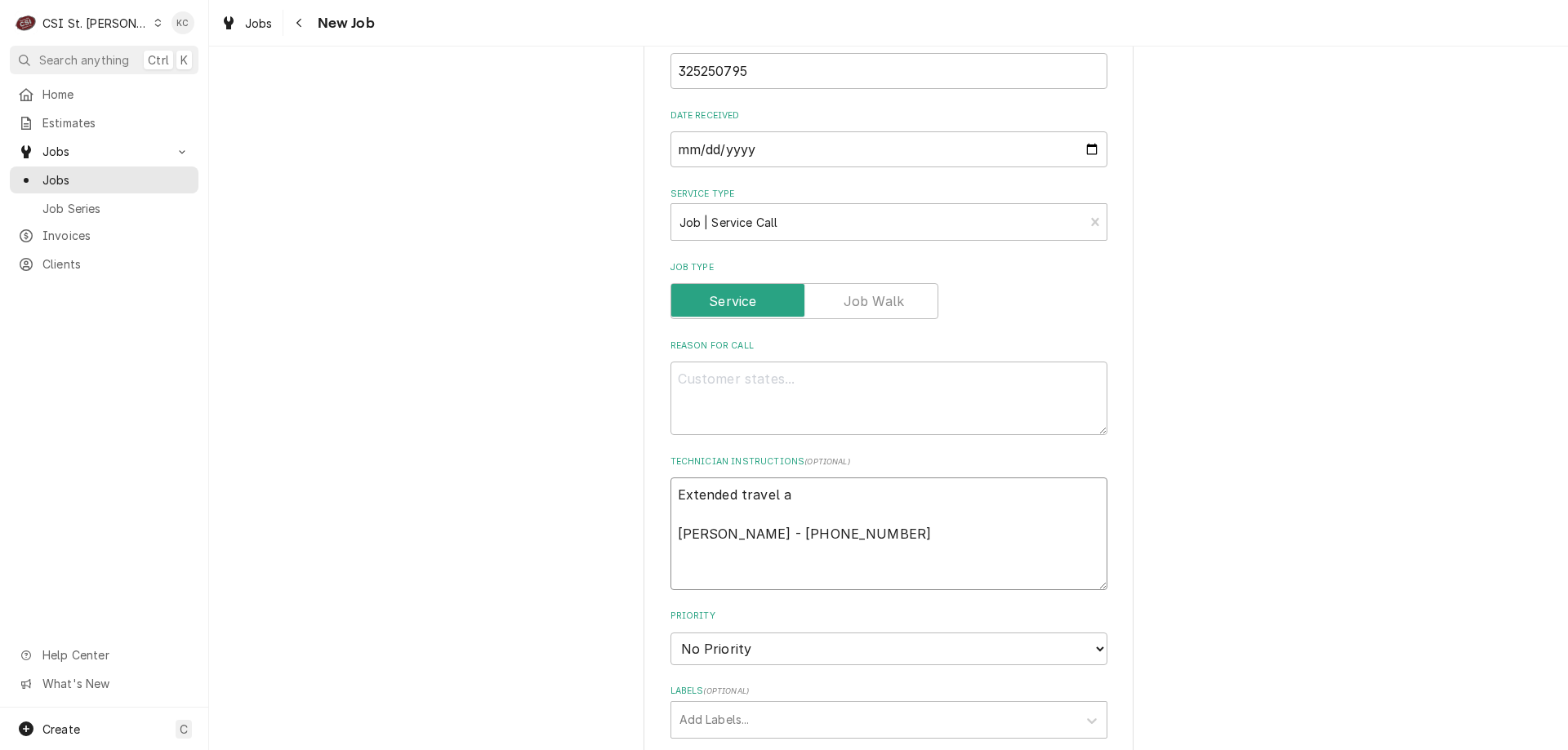
type textarea "Extended travel ap Carlenn D'Araujo - 573 445-4080"
type textarea "x"
type textarea "Extended travel app Carlenn D'Araujo - 573 445-4080"
type textarea "x"
type textarea "Extended travel appr Carlenn D'Araujo - 573 445-4080"
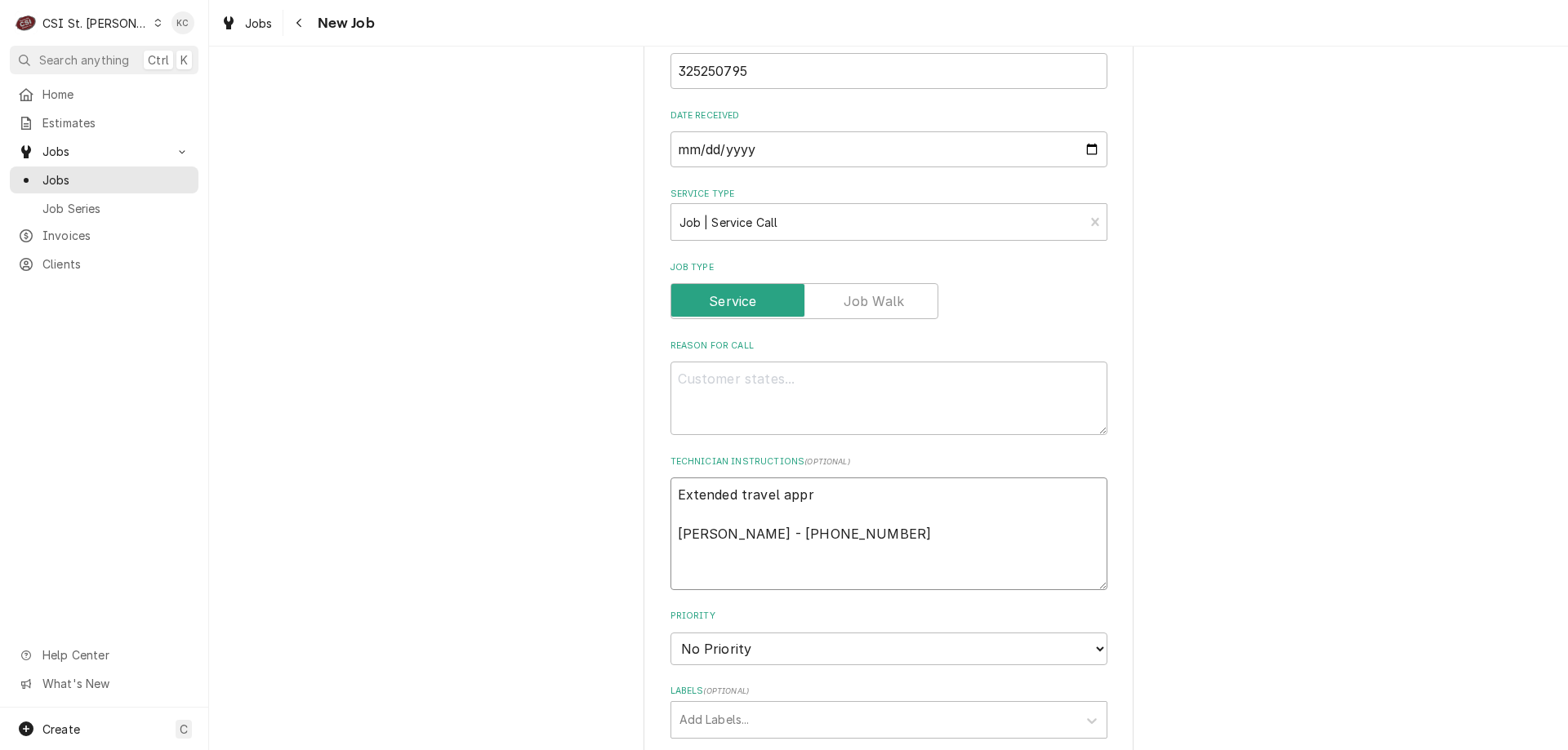
type textarea "x"
type textarea "Extended travel appro Carlenn D'Araujo - 573 445-4080"
type textarea "x"
type textarea "Extended travel approv Carlenn D'Araujo - 573 445-4080"
type textarea "x"
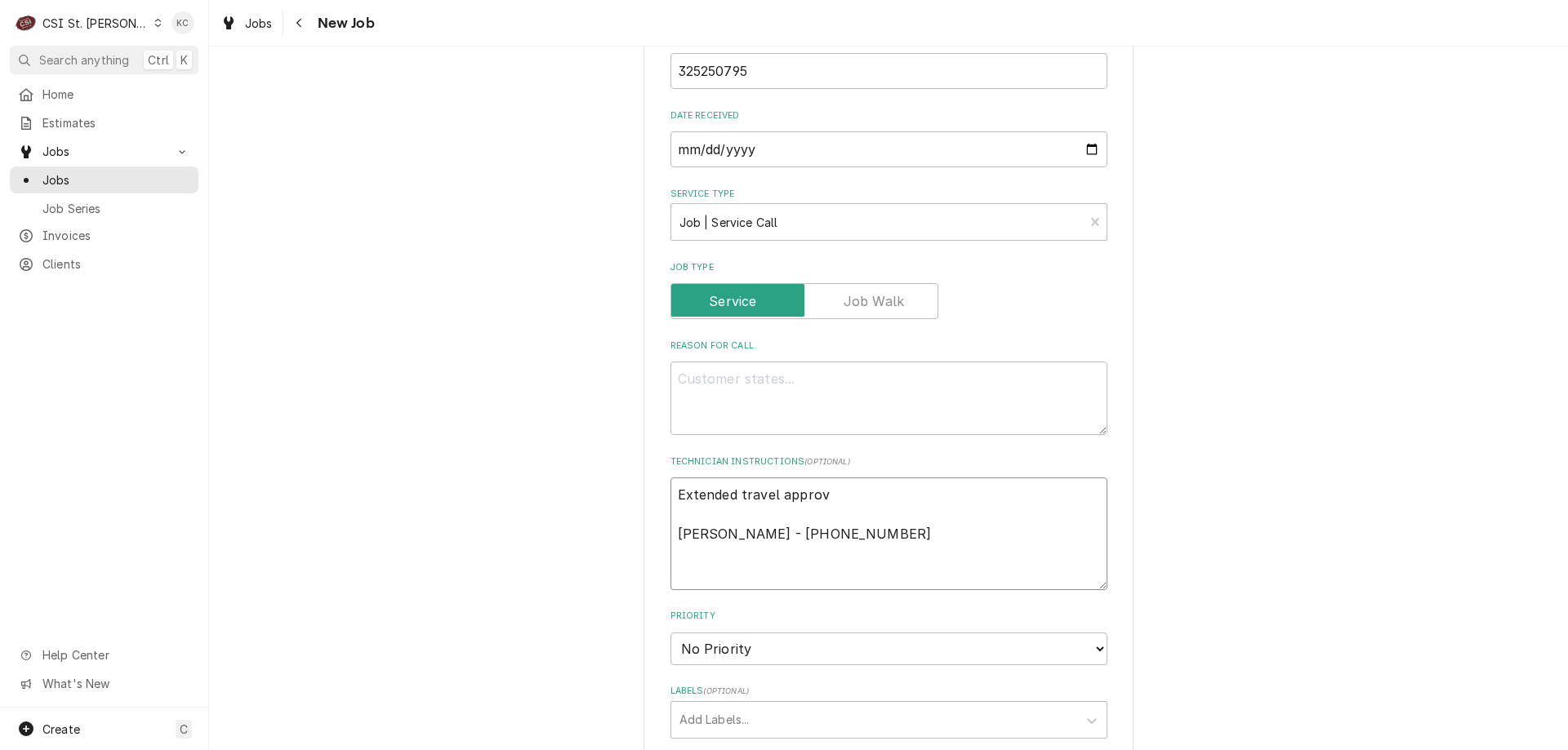
type textarea "Extended travel approve Carlenn D'Araujo - 573 445-4080"
type textarea "x"
type textarea "Extended travel approved Carlenn D'Araujo - 573 445-4080"
type textarea "x"
type textarea "Extended travel approved Carlenn D'Araujo - 573 445-4080"
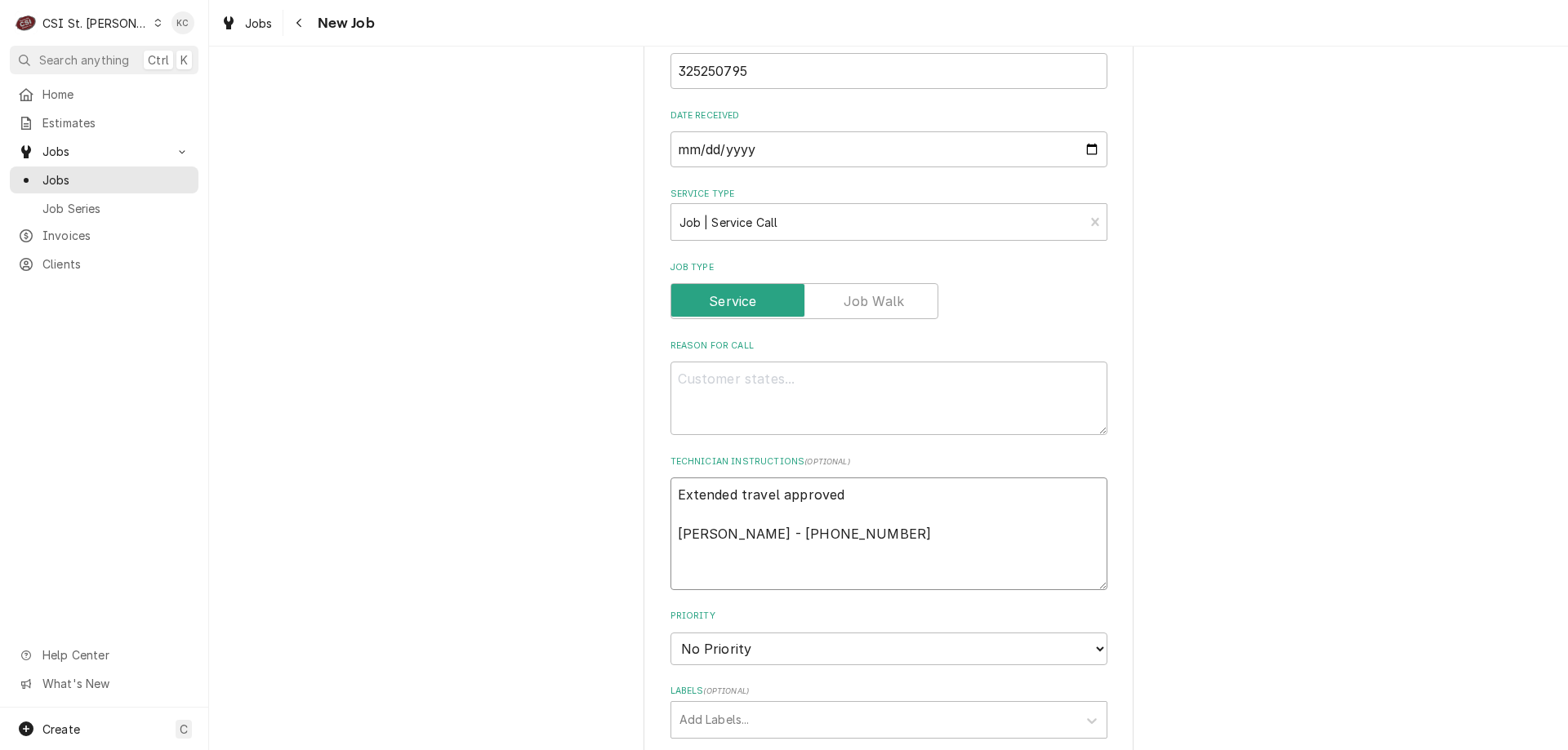
type textarea "x"
type textarea "Extended travel approved p Carlenn D'Araujo - 573 445-4080"
type textarea "x"
type textarea "Extended travel approved pe Carlenn D'Araujo - 573 445-4080"
type textarea "x"
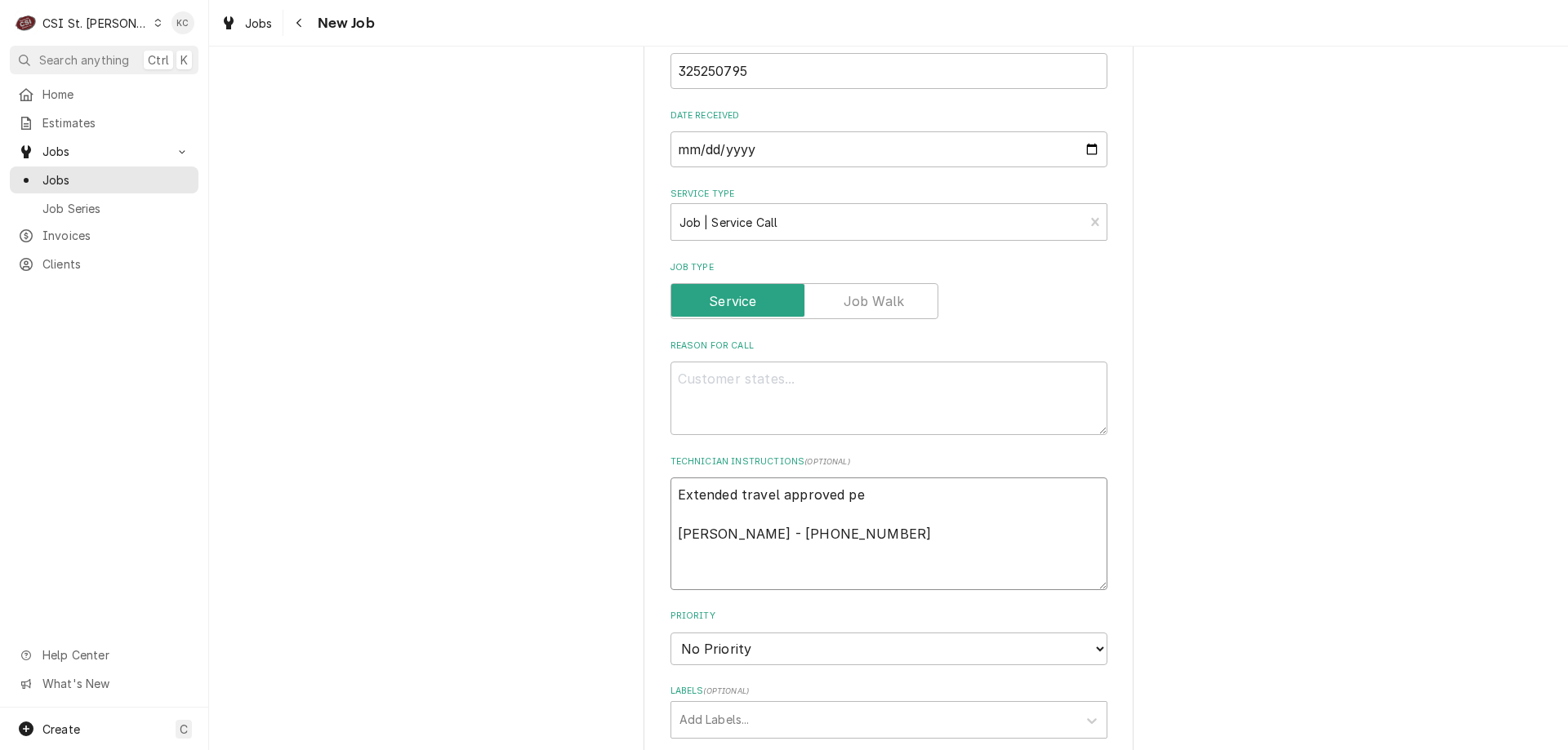
type textarea "Extended travel approved per Carlenn D'Araujo - 573 445-4080"
type textarea "x"
type textarea "Extended travel approved per Carlenn D'Araujo - 573 445-4080"
type textarea "x"
type textarea "Extended travel approved per em Carlenn D'Araujo - 573 445-4080"
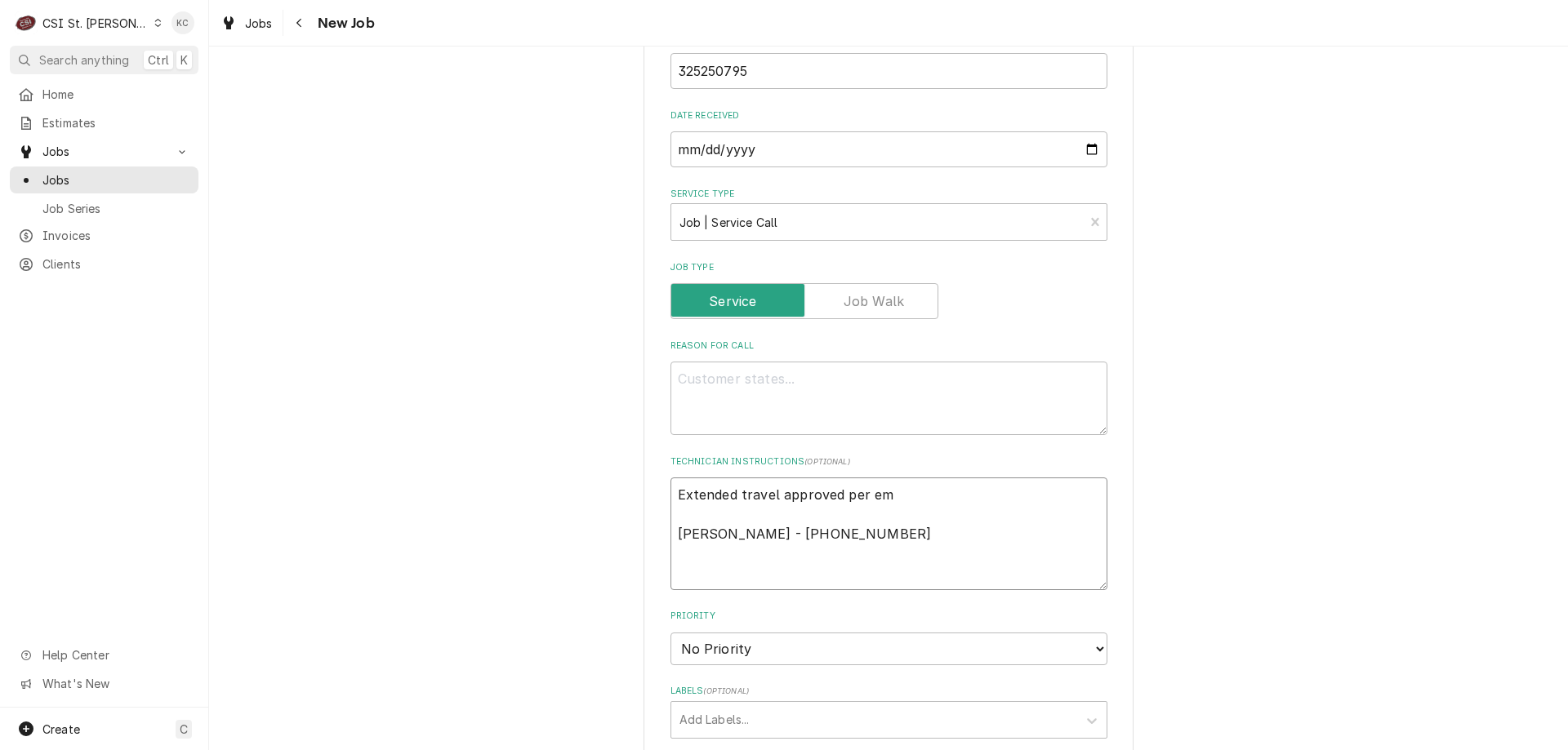
type textarea "x"
type textarea "Extended travel approved per ema Carlenn D'Araujo - 573 445-4080"
type textarea "x"
type textarea "Extended travel approved per email Carlenn D'Araujo - 573 445-4080"
type textarea "x"
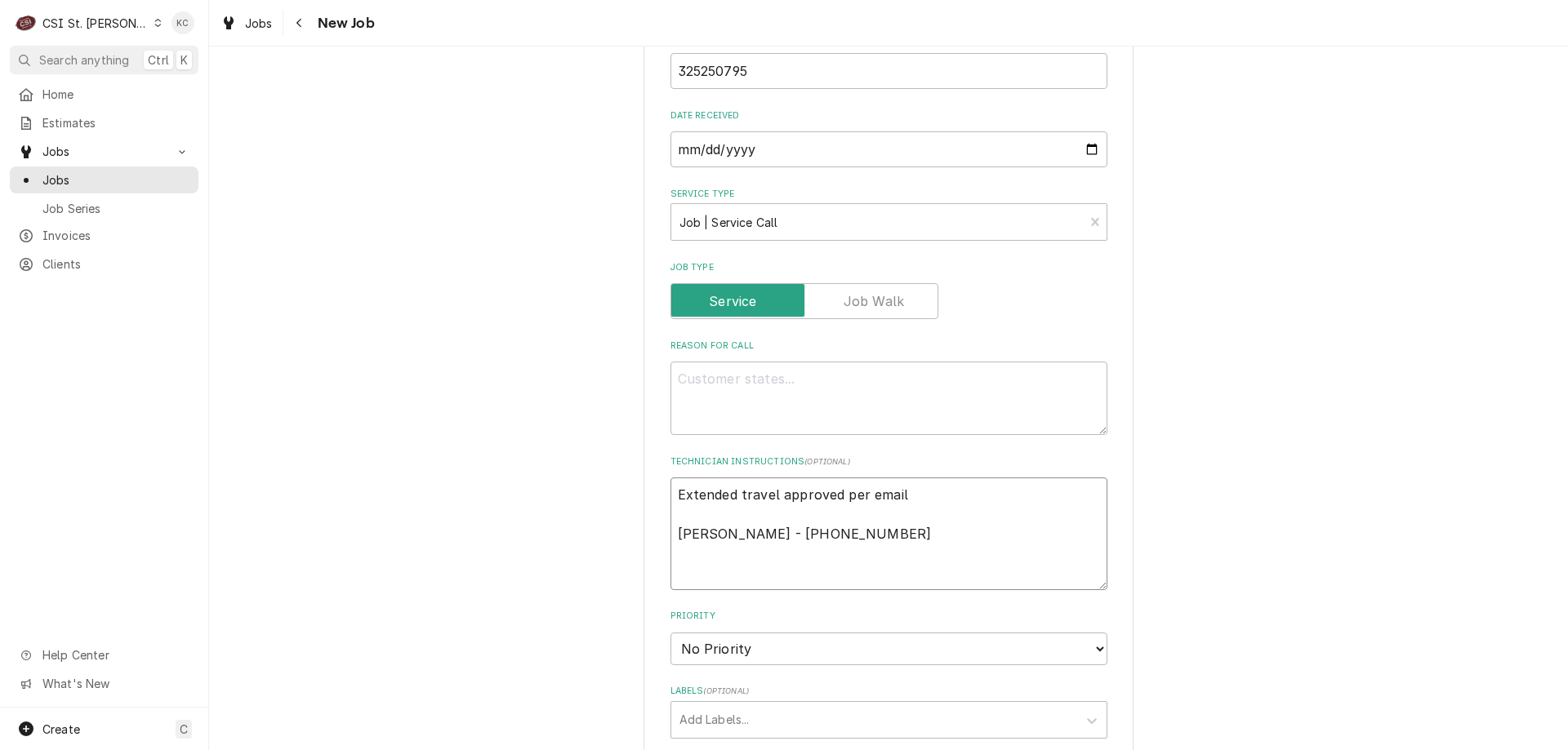
type textarea "Extended travel approved per email Carlenn D'Araujo - 573 445-4080"
type textarea "x"
type textarea "Extended travel approved per email Carlenn D'Araujo - 573 445-4080"
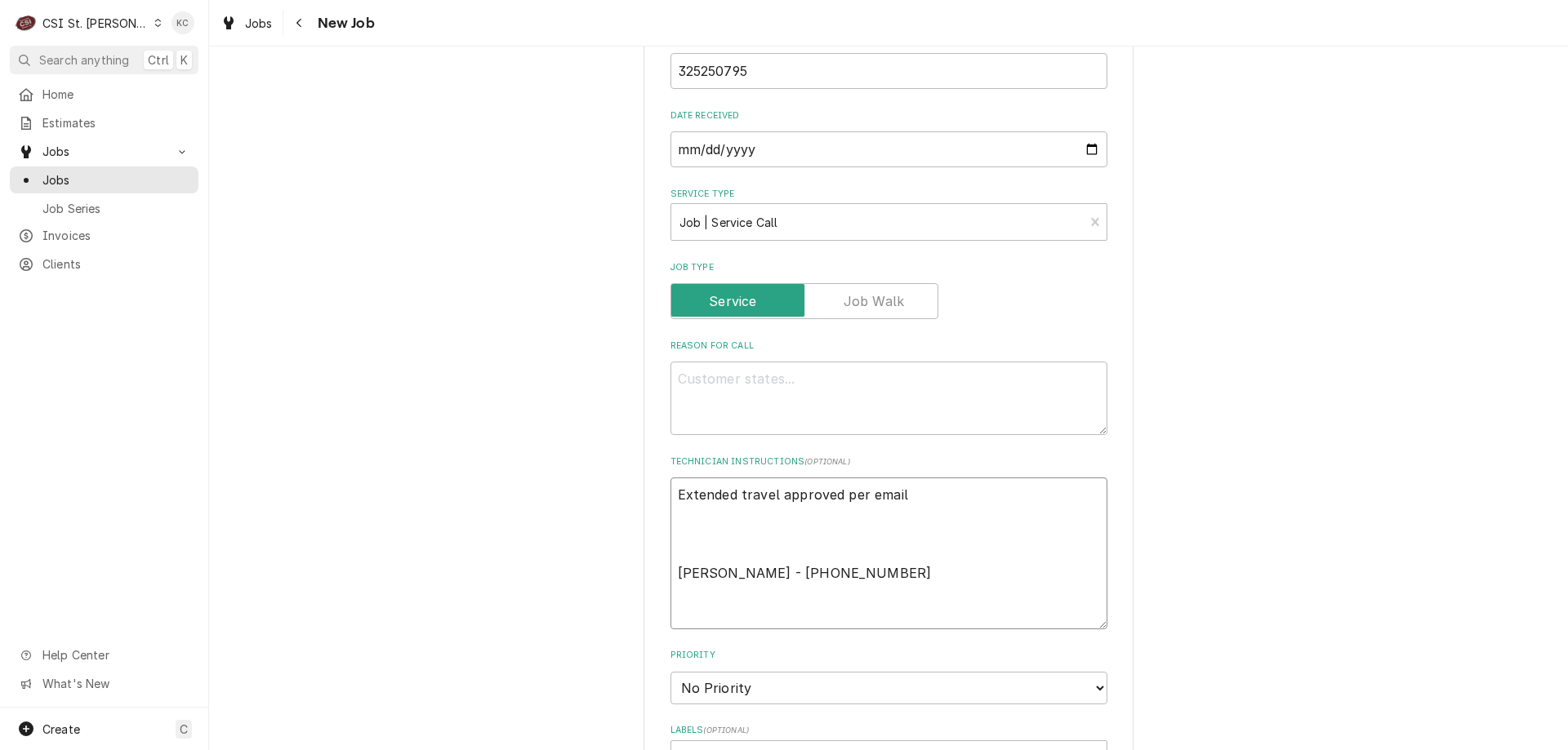
type textarea "x"
type textarea "Extended travel approved per email N Carlenn D'Araujo - 573 445-4080"
type textarea "x"
type textarea "Extended travel approved per email NT Carlenn D'Araujo - 573 445-4080"
type textarea "x"
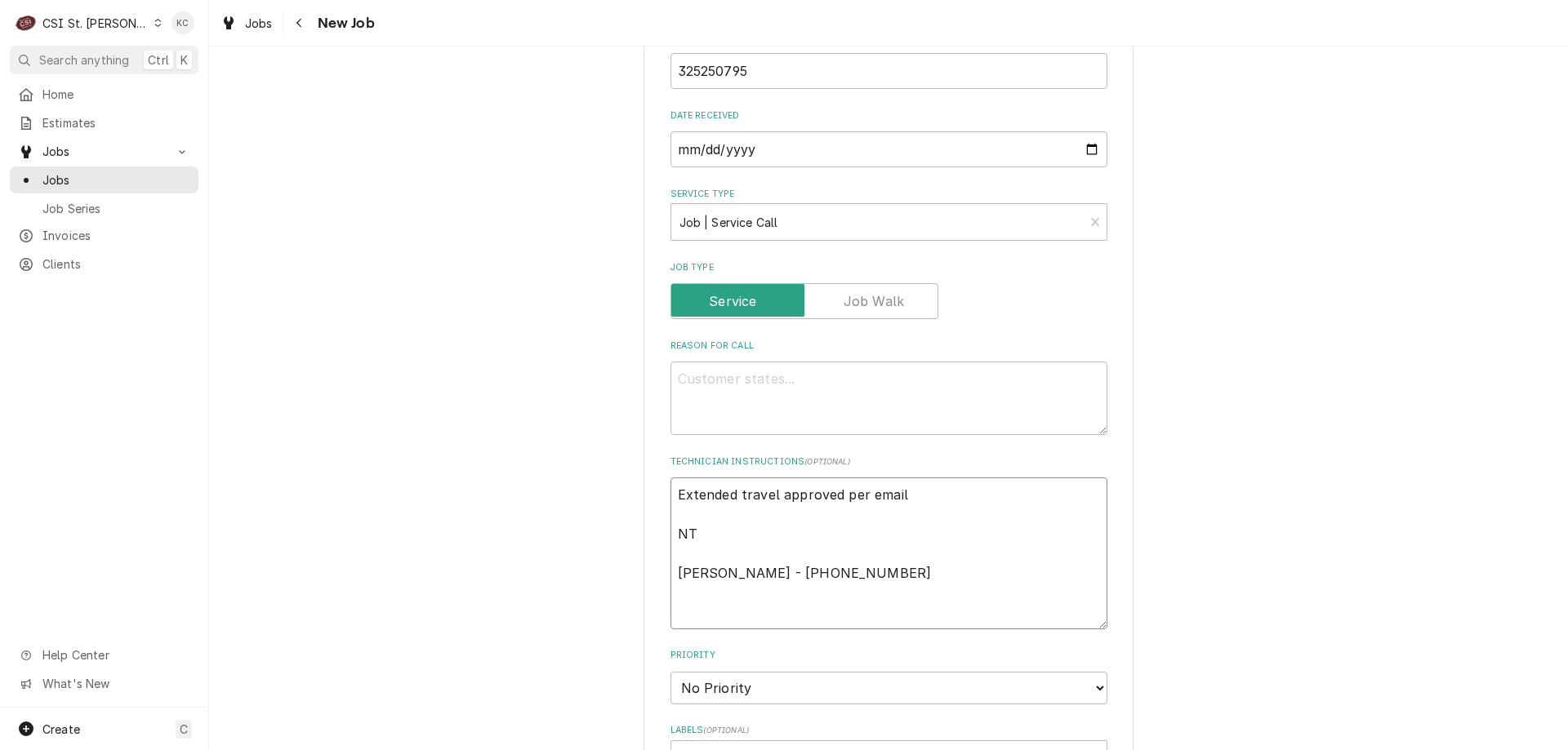
type textarea "Extended travel approved per email NTE Carlenn D'Araujo - 573 445-4080"
type textarea "x"
type textarea "Extended travel approved per email NTE Carlenn D'Araujo - 573 445-4080"
type textarea "x"
type textarea "Extended travel approved per email NTE $ Carlenn D'Araujo - 573 445-4080"
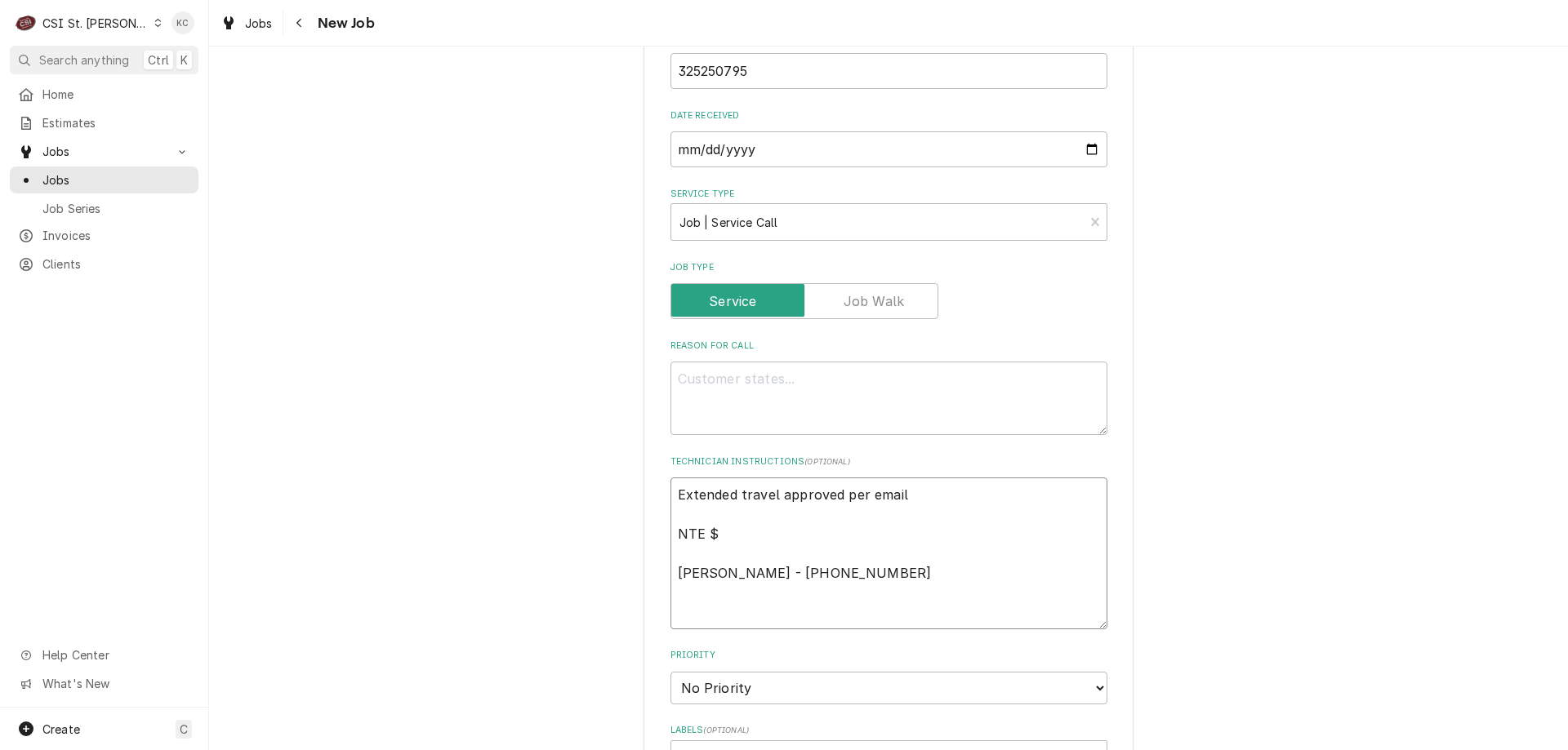
type textarea "x"
type textarea "Extended travel approved per email NTE $7 Carlenn D'Araujo - 573 445-4080"
type textarea "x"
type textarea "Extended travel approved per email NTE $75 Carlenn D'Araujo - 573 445-4080"
type textarea "x"
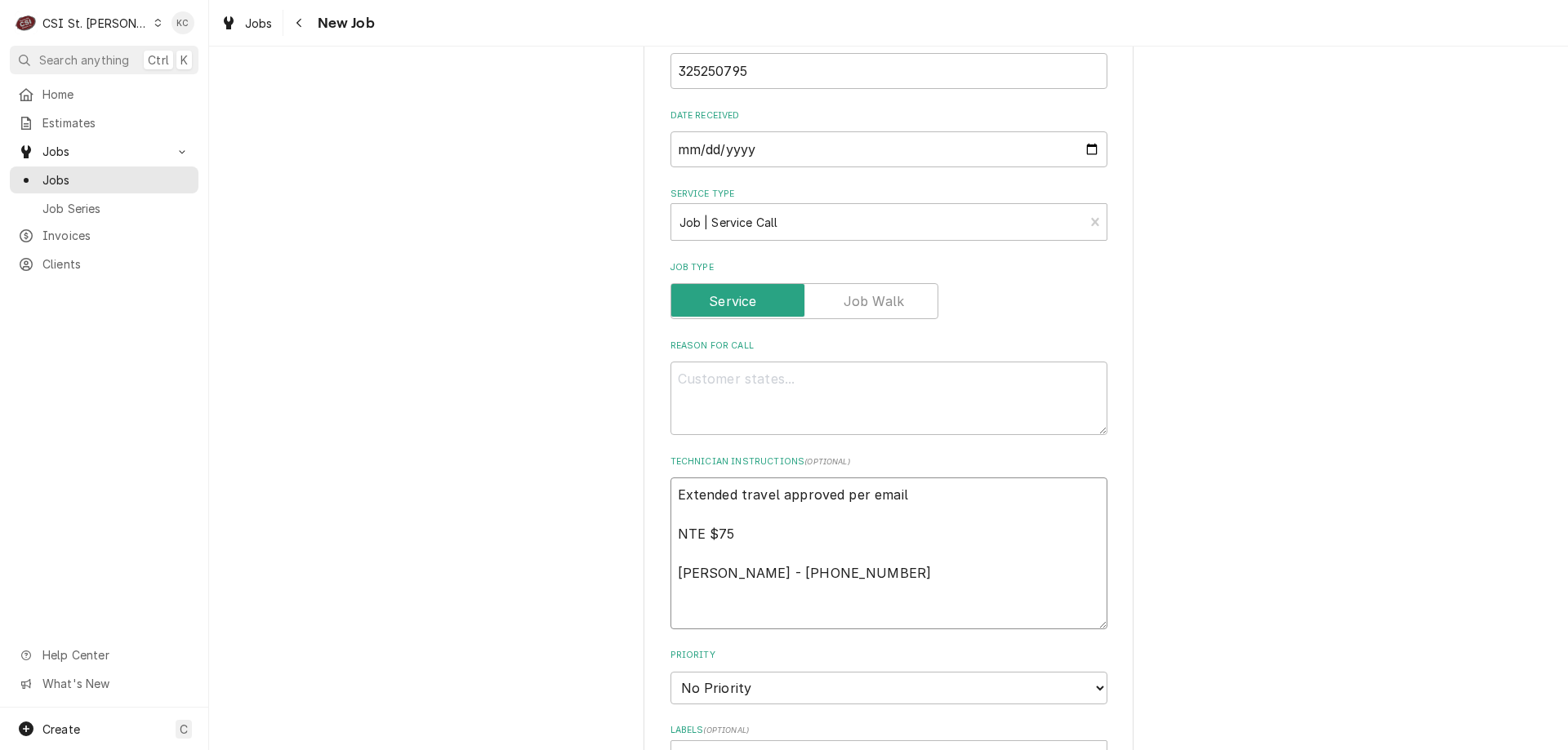
type textarea "Extended travel approved per email NTE $750 Carlenn D'Araujo - 573 445-4080"
type textarea "x"
type textarea "Extended travel approved per email NTE $750 Carlenn D'Araujo - 573 445-4080"
click at [762, 672] on select "No Priority Urgent High Medium Low" at bounding box center [889, 688] width 437 height 32
select select "4"
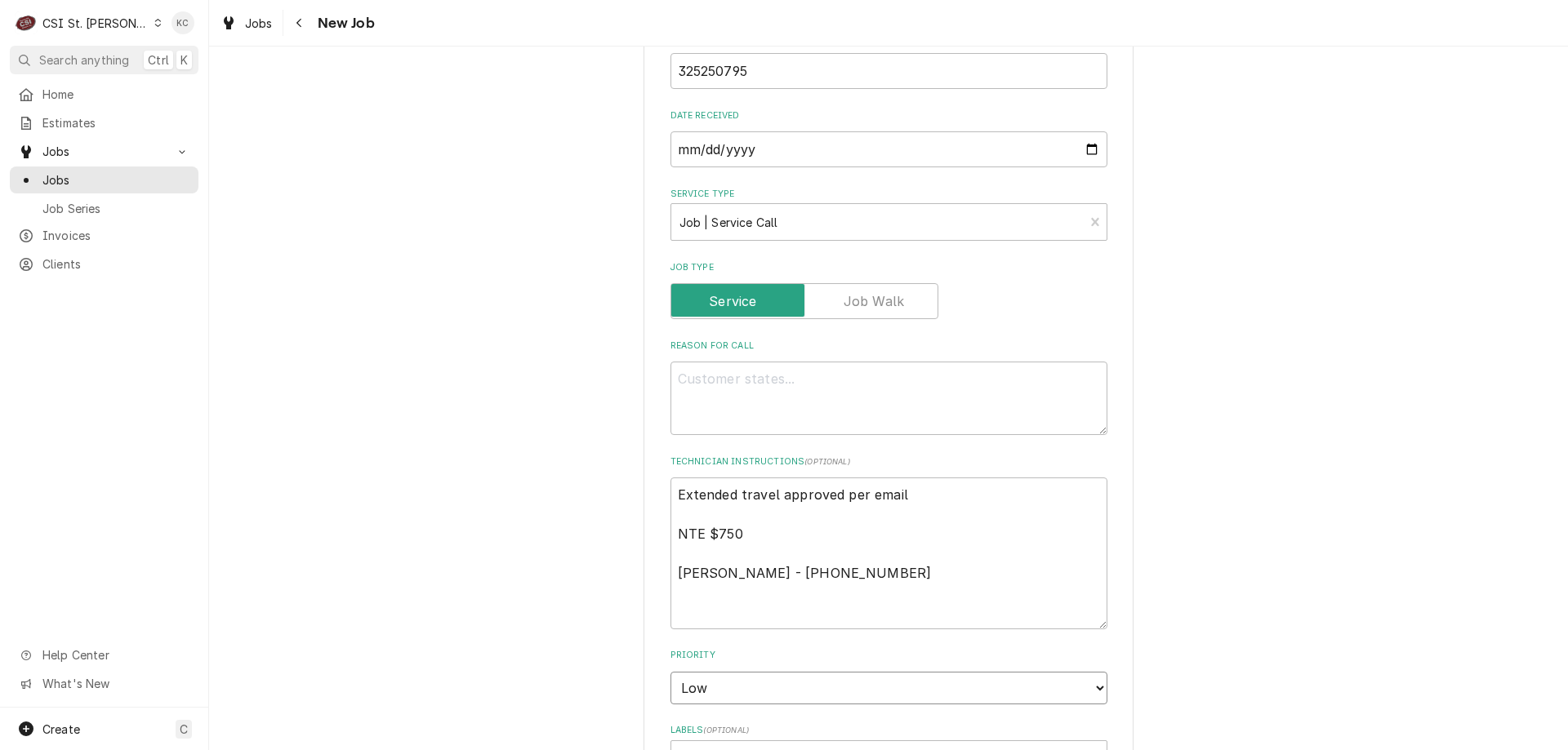
click at [670, 672] on select "No Priority Urgent High Medium Low" at bounding box center [889, 688] width 437 height 32
click at [736, 375] on textarea "Reason For Call" at bounding box center [889, 398] width 437 height 73
click at [888, 551] on textarea "Extended travel approved per email NTE $750 Carlenn D'Araujo - 573 445-4080" at bounding box center [889, 554] width 437 height 152
click at [762, 511] on textarea "Extended travel approved per email NTE $750 Carlenn D'Araujo - 573 445-4080" at bounding box center [889, 554] width 437 height 152
type textarea "x"
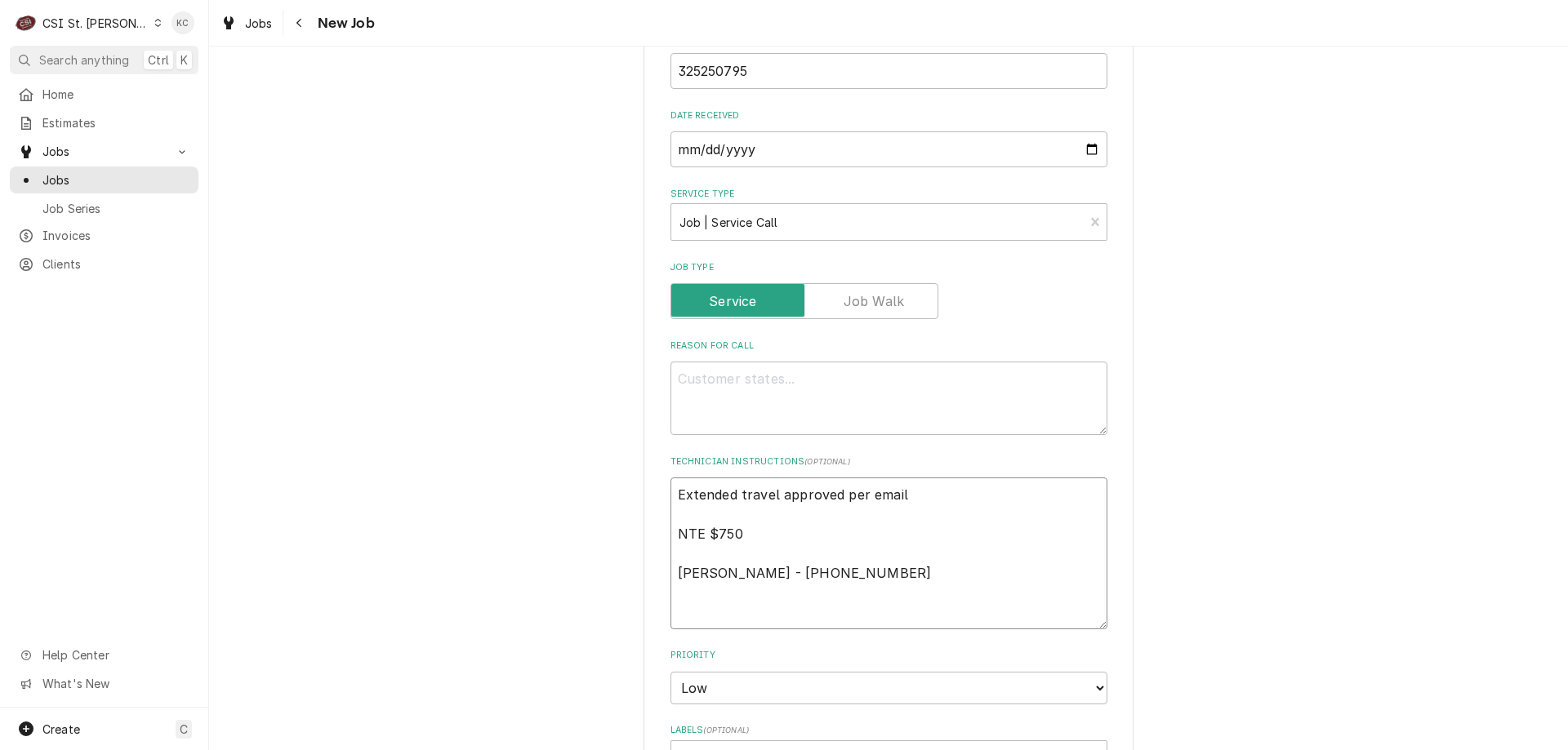
type textarea "Extended travel approved per email NTE $750 Carlenn D'Araujo - 573 445-4080"
type textarea "x"
type textarea "Extended travel approved per email NTE $750 G Carlenn D'Araujo - 573 445-4080"
type textarea "x"
type textarea "Extended travel approved per email NTE $750 GE Carlenn D'Araujo - 573 445-4080"
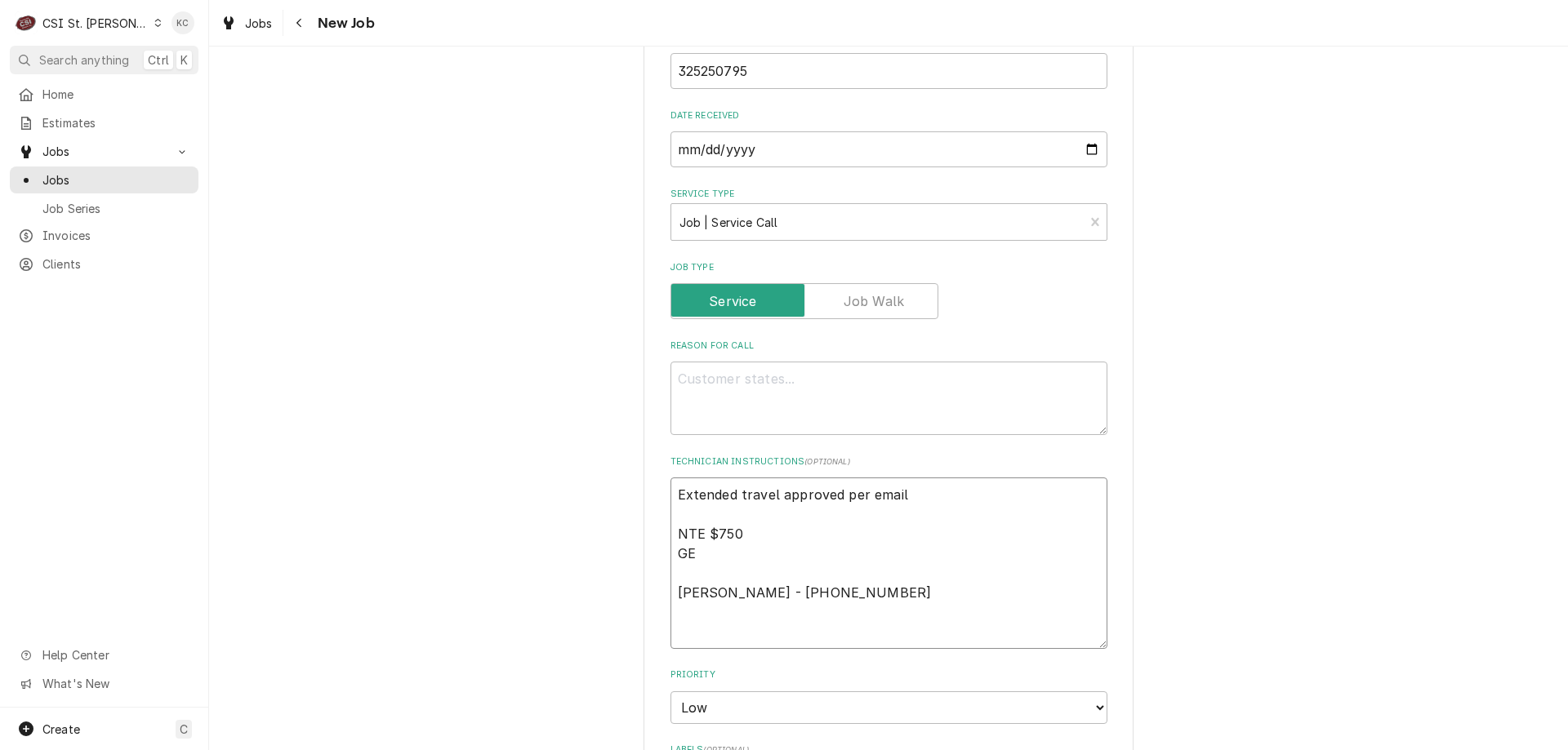
type textarea "x"
type textarea "Extended travel approved per email NTE $750 G Carlenn D'Araujo - 573 445-4080"
type textarea "x"
type textarea "Extended travel approved per email NTE $750 G4 Carlenn D'Araujo - 573 445-4080"
type textarea "x"
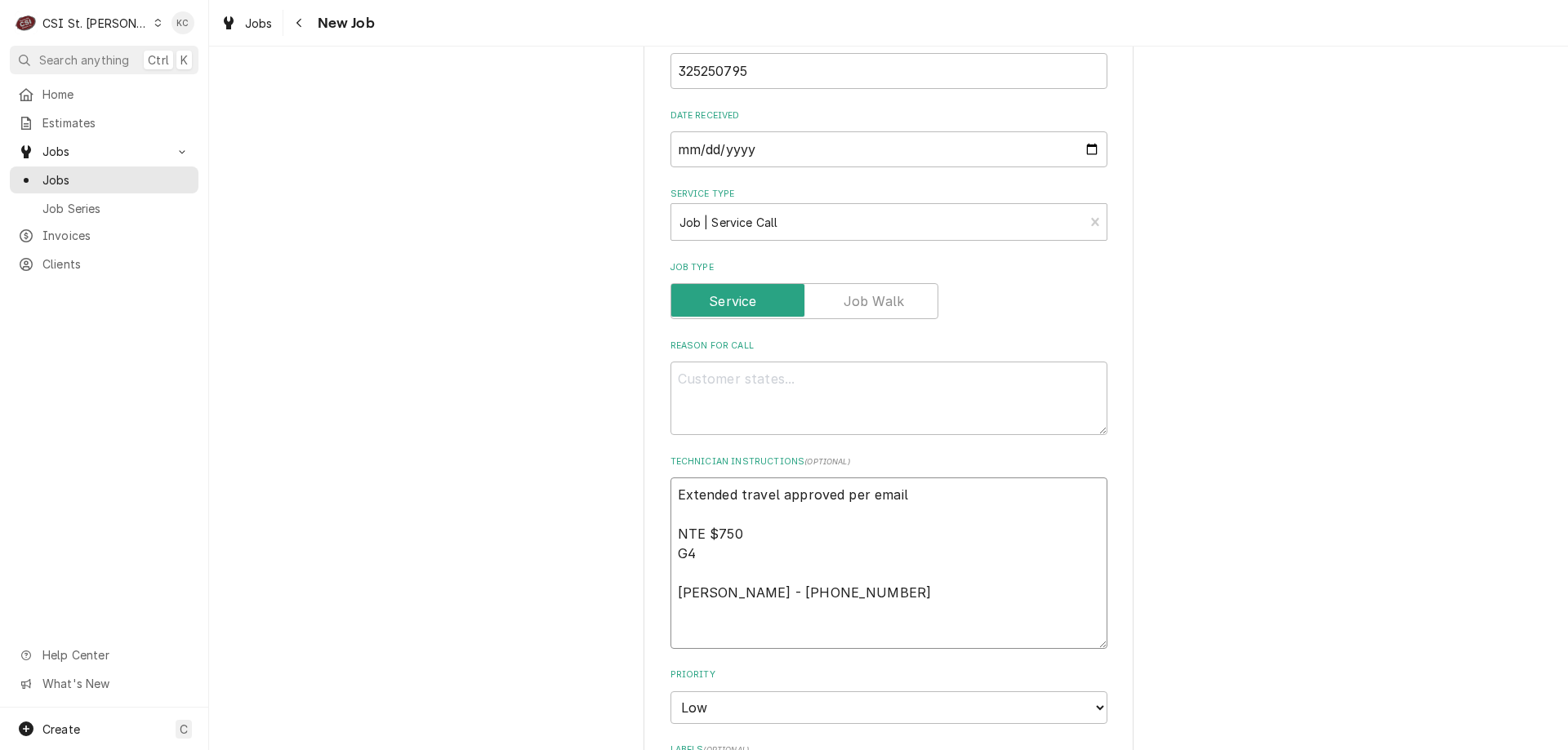
type textarea "Extended travel approved per email NTE $750 G49 Carlenn D'Araujo - 573 445-4080"
type textarea "x"
type textarea "Extended travel approved per email NTE $750 G494 Carlenn D'Araujo - 573 445-4080"
click at [759, 397] on textarea "Reason For Call" at bounding box center [889, 398] width 437 height 73
click at [758, 408] on textarea "Reason For Call" at bounding box center [889, 398] width 437 height 73
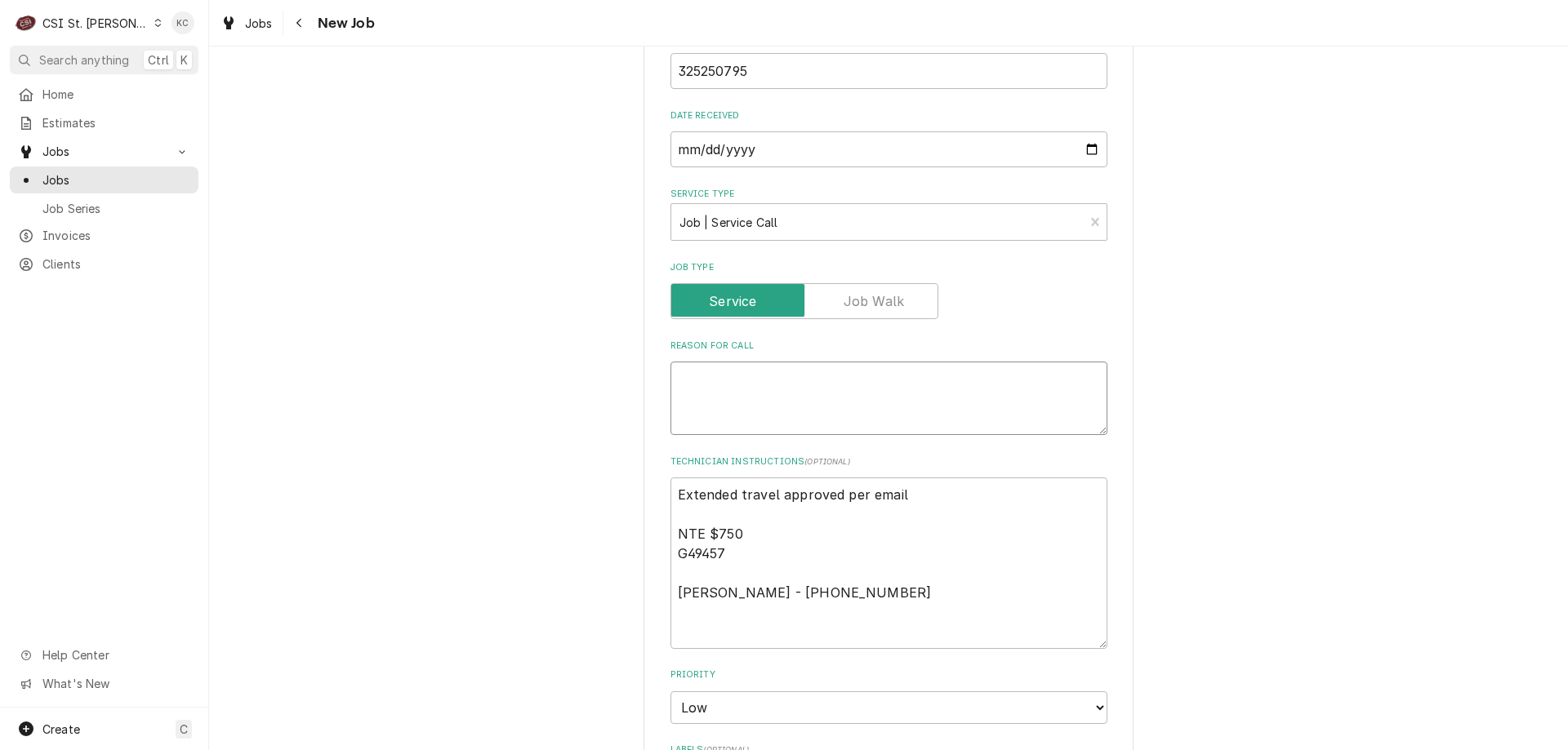
paste textarea "Ice machine power doesn't seem to be on. Ice inside looks like its starting to …"
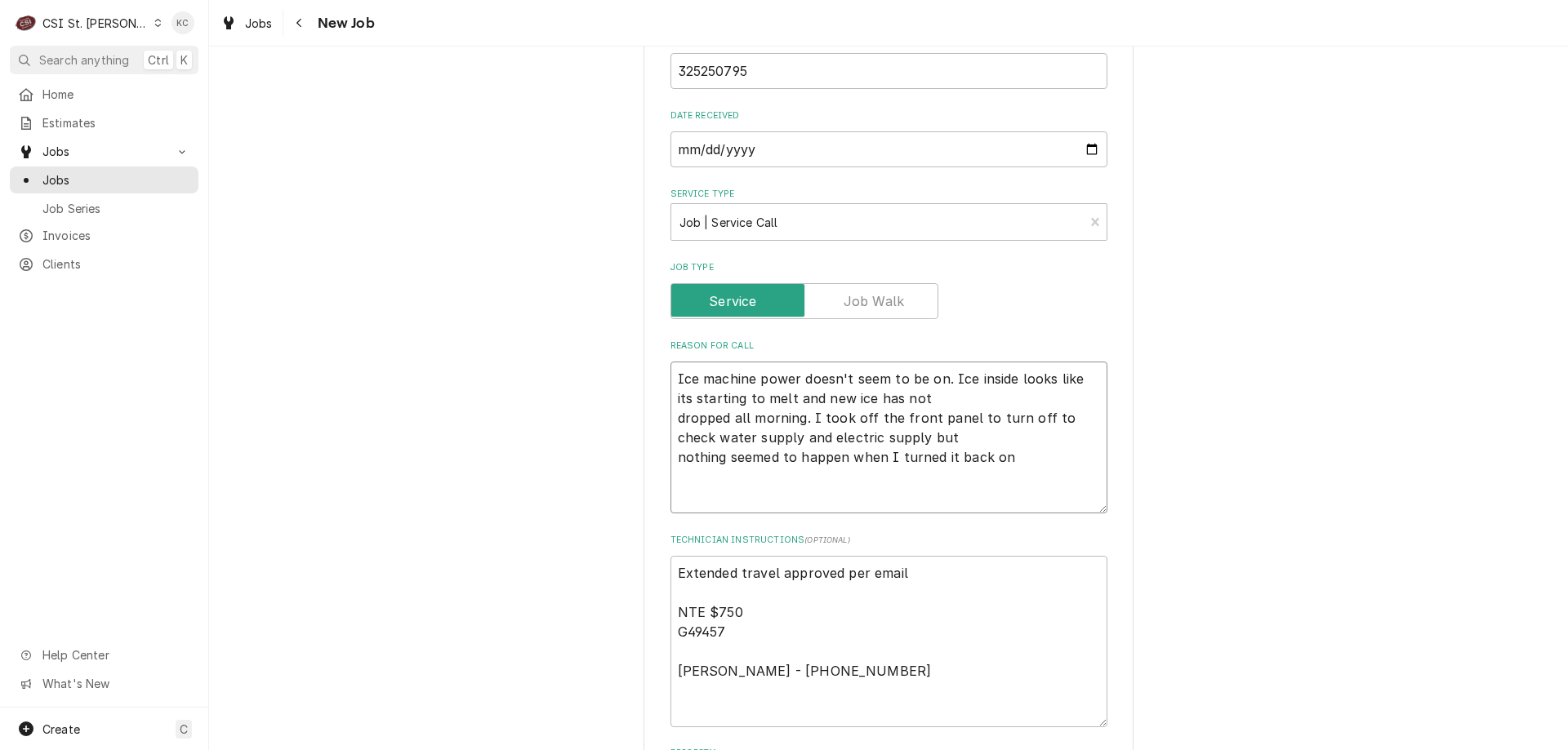
click at [712, 362] on textarea "Ice machine power doesn't seem to be on. Ice inside looks like its starting to …" at bounding box center [889, 438] width 437 height 152
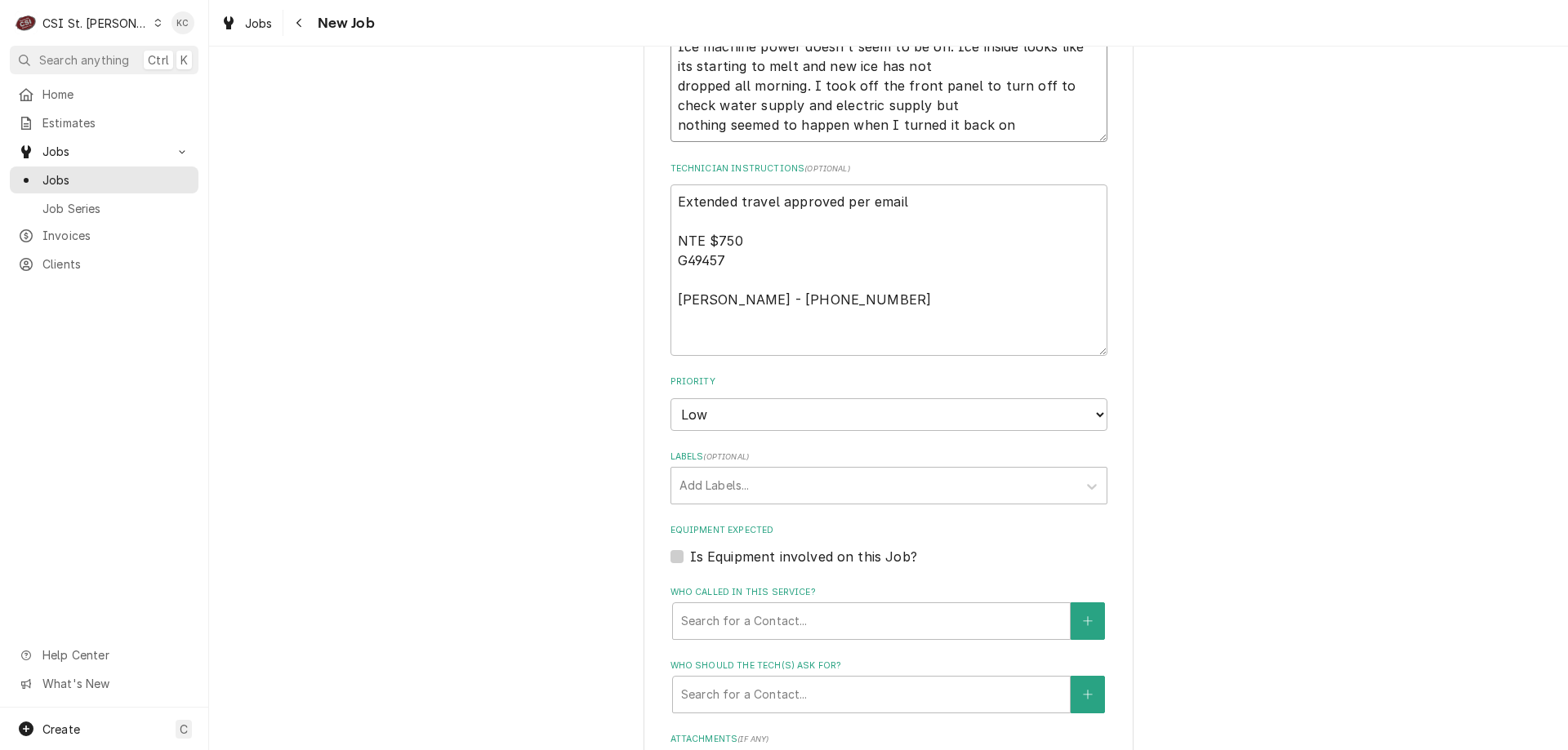
scroll to position [1388, 0]
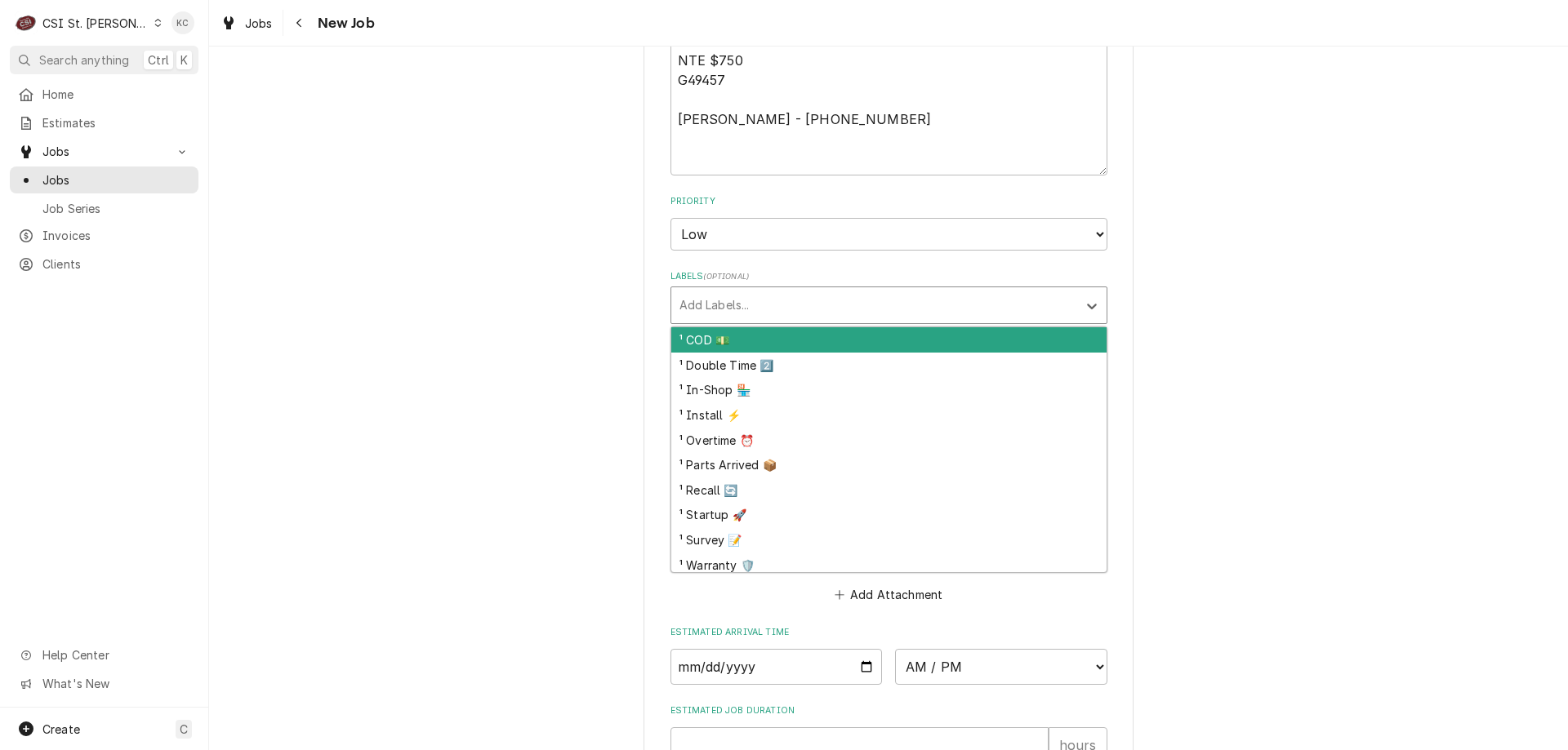
click at [722, 298] on div "Labels" at bounding box center [873, 305] width 389 height 29
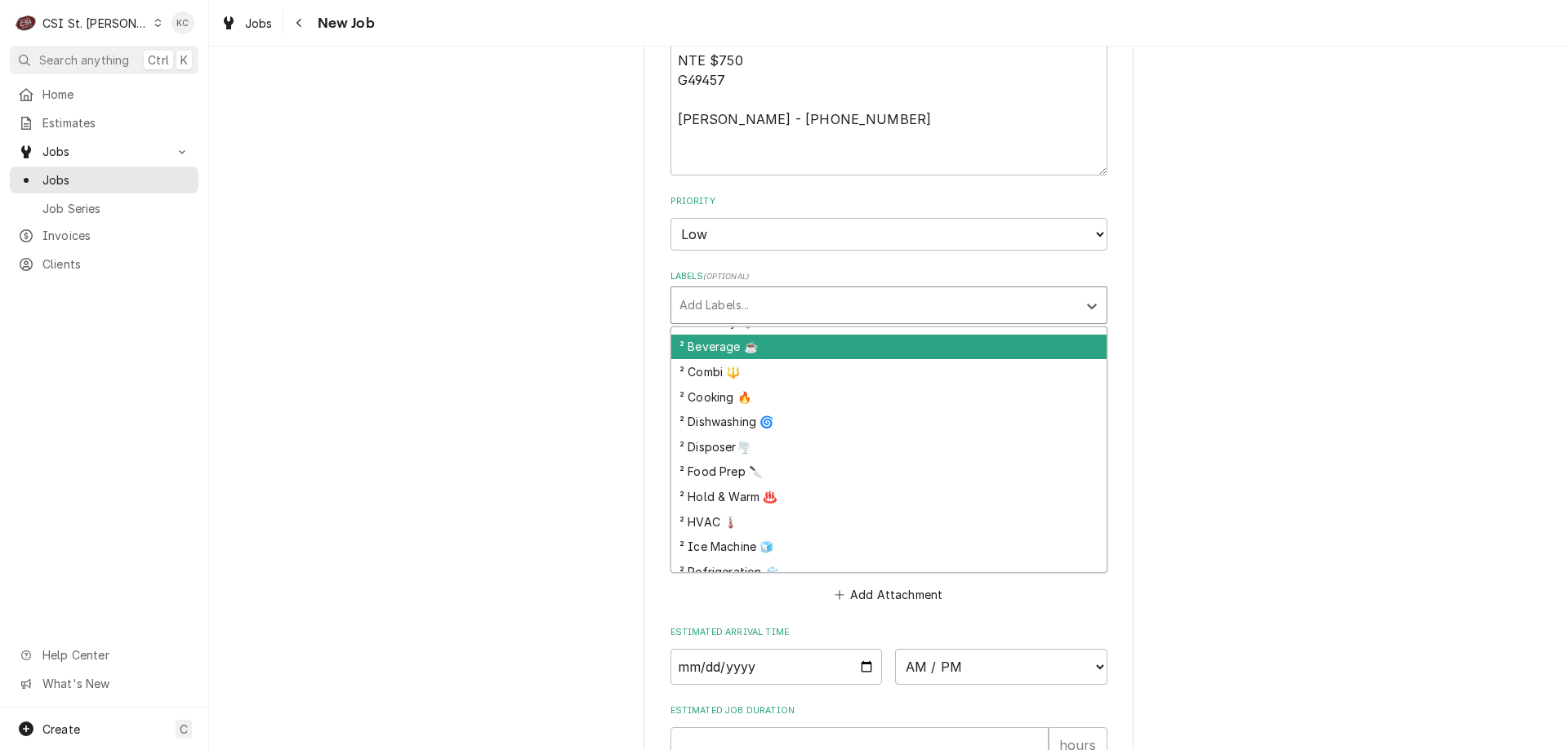
scroll to position [245, 0]
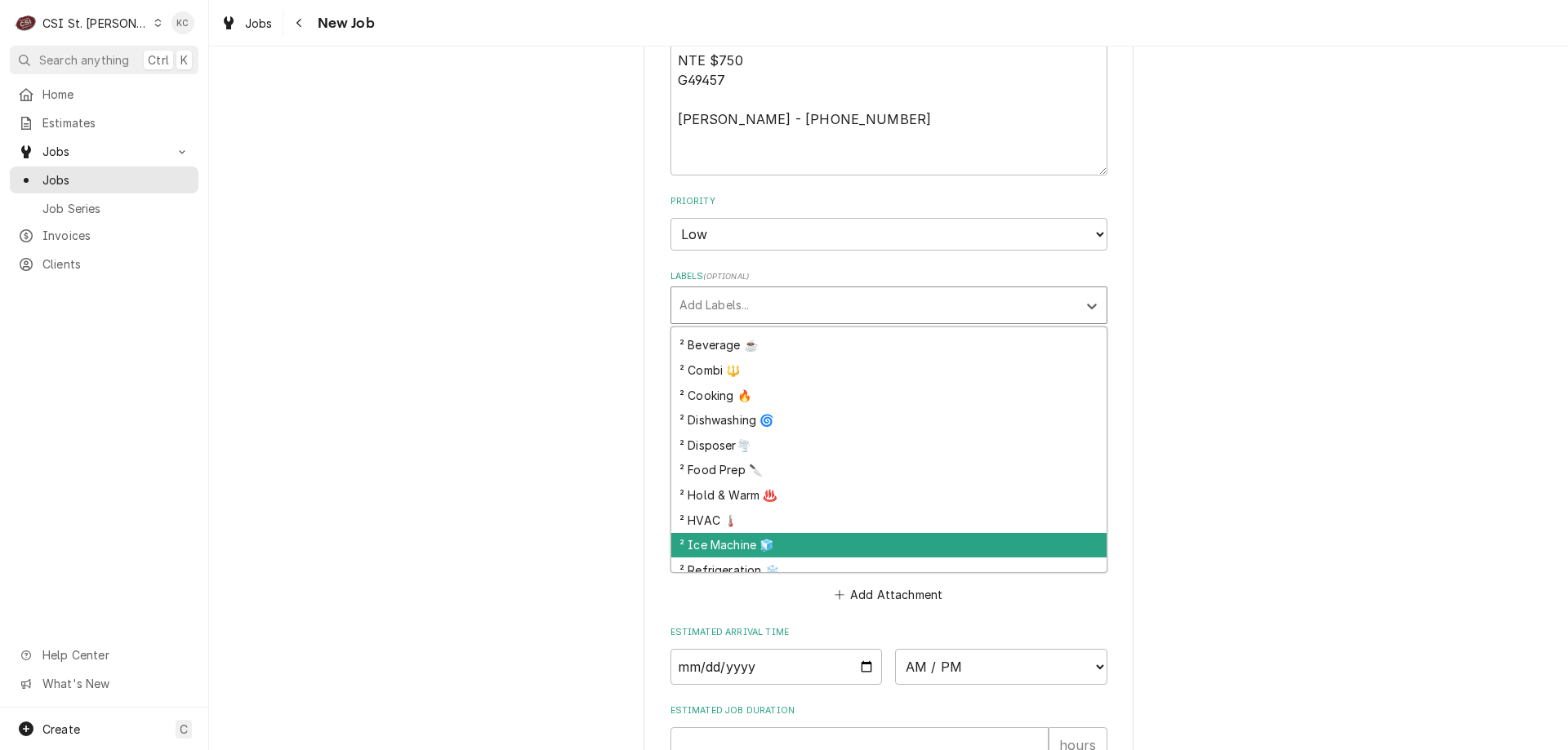
click at [759, 533] on div "² Ice Machine 🧊" at bounding box center [889, 545] width 435 height 25
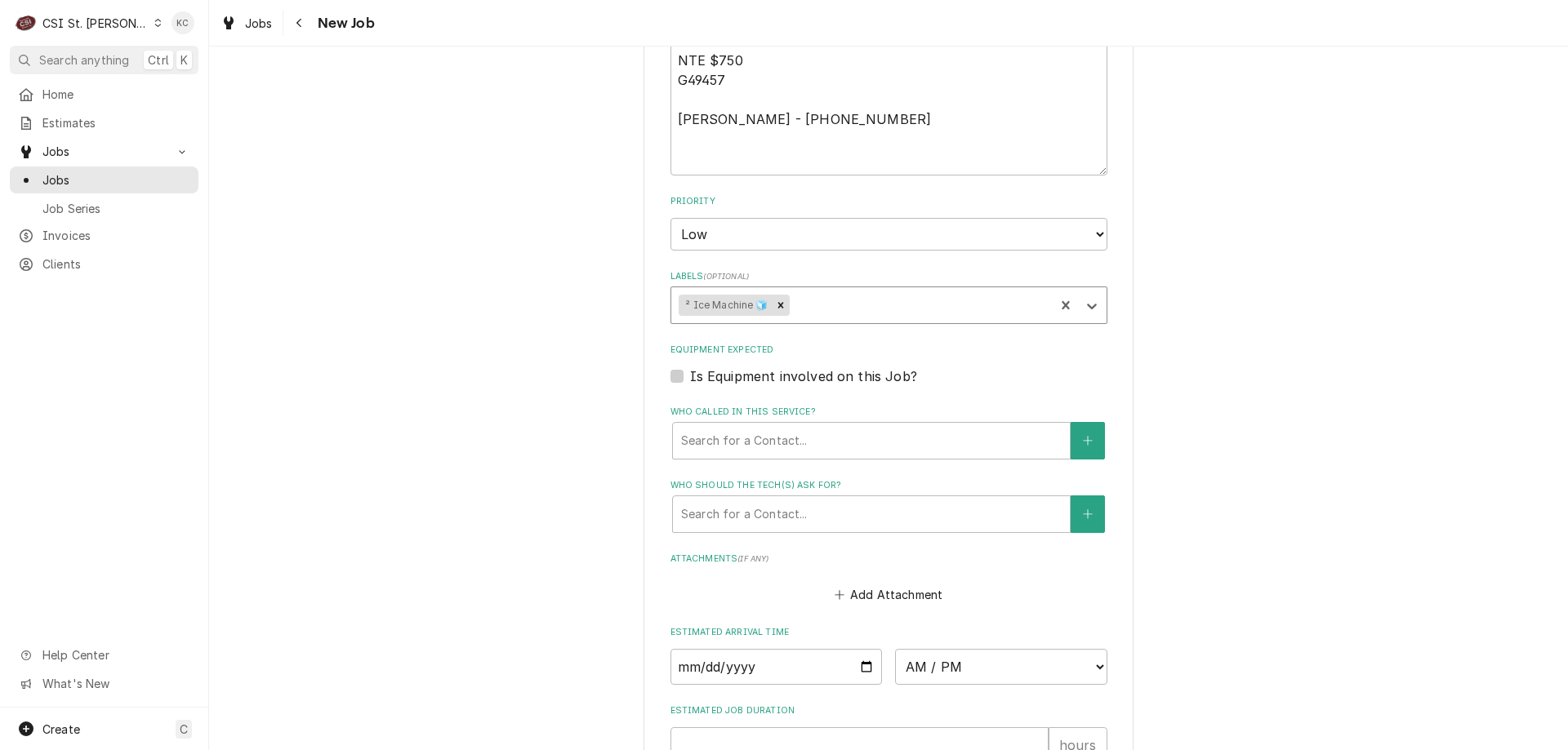
click at [901, 583] on button "Add Attachment" at bounding box center [888, 594] width 114 height 22
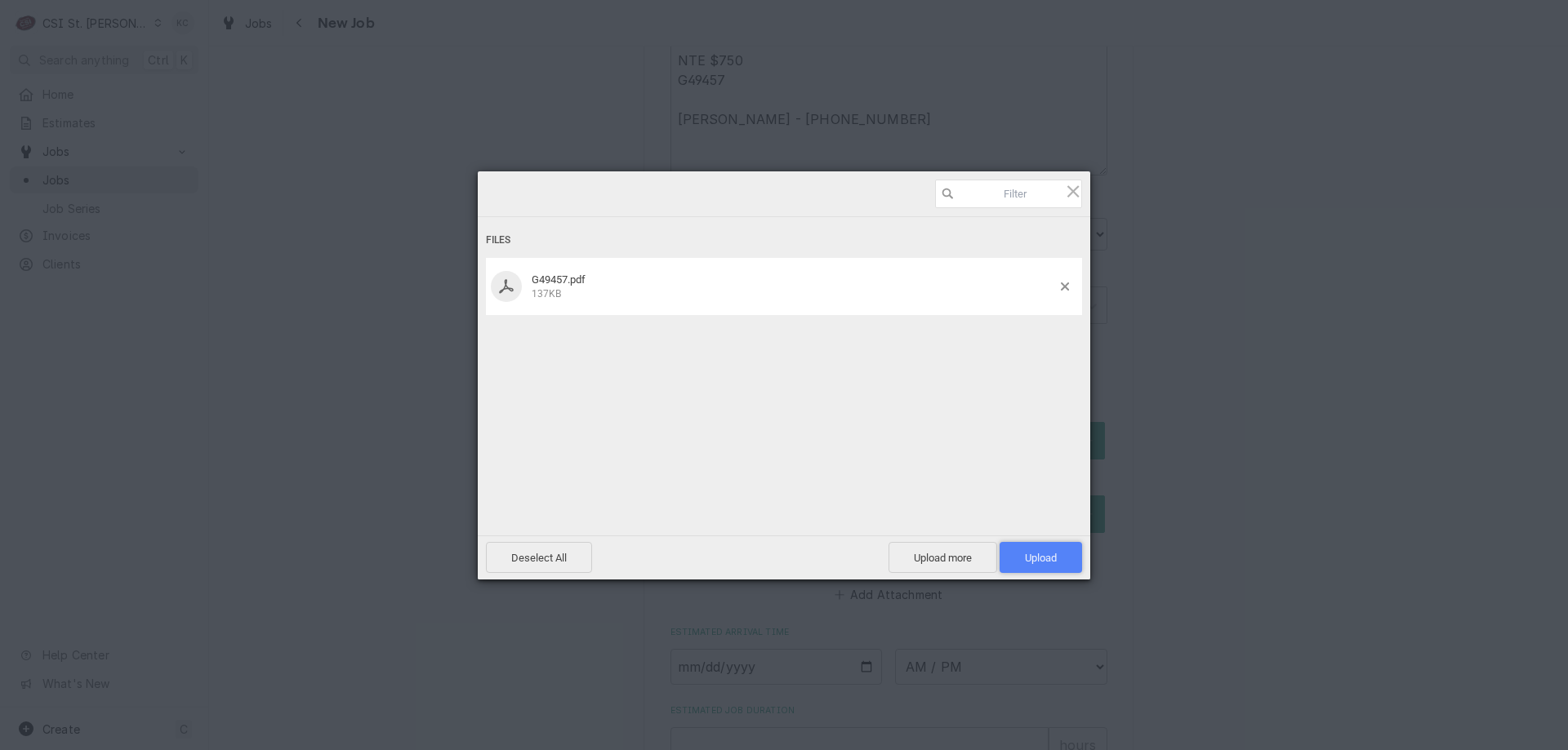
click at [1014, 561] on span "Upload 1" at bounding box center [1040, 558] width 83 height 31
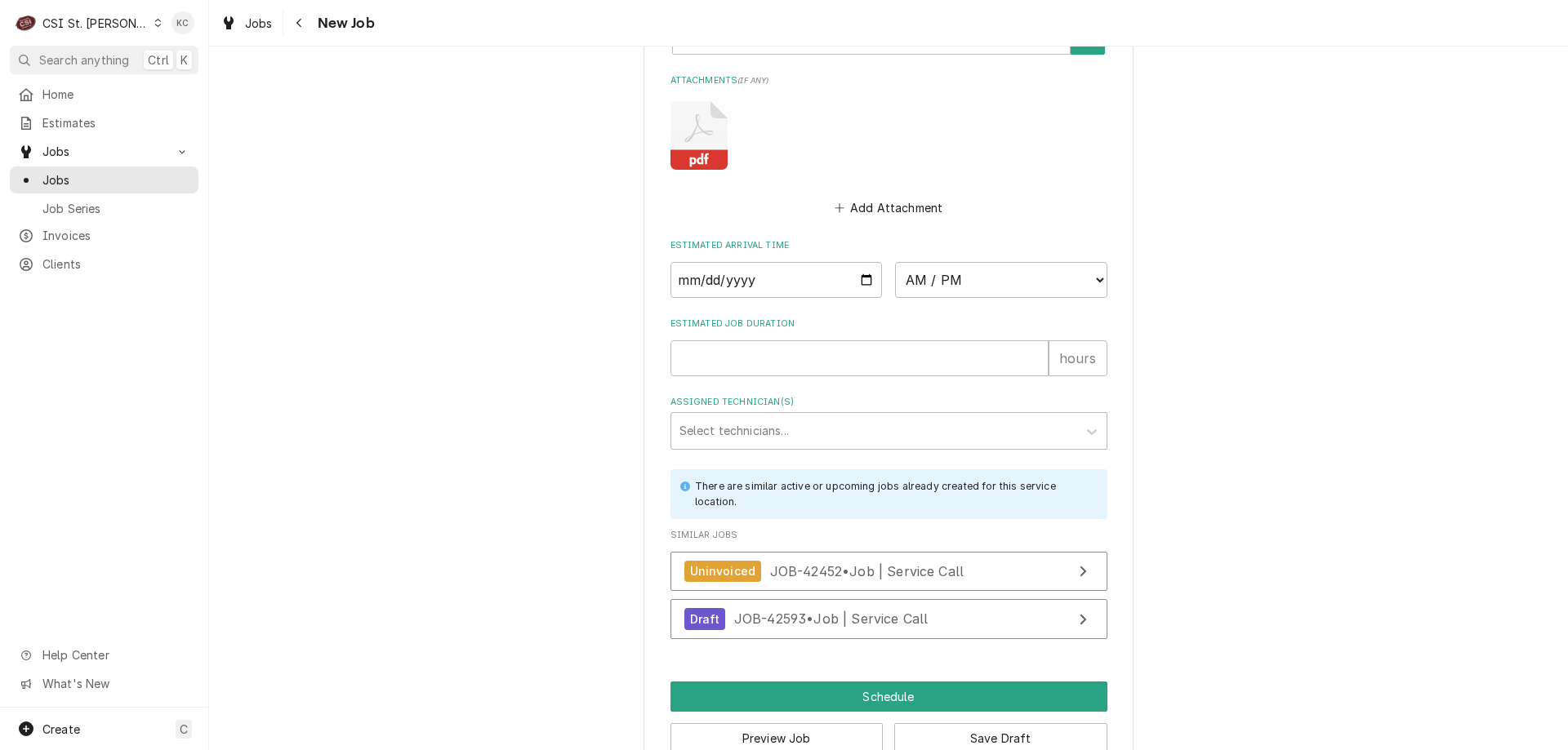
scroll to position [1877, 0]
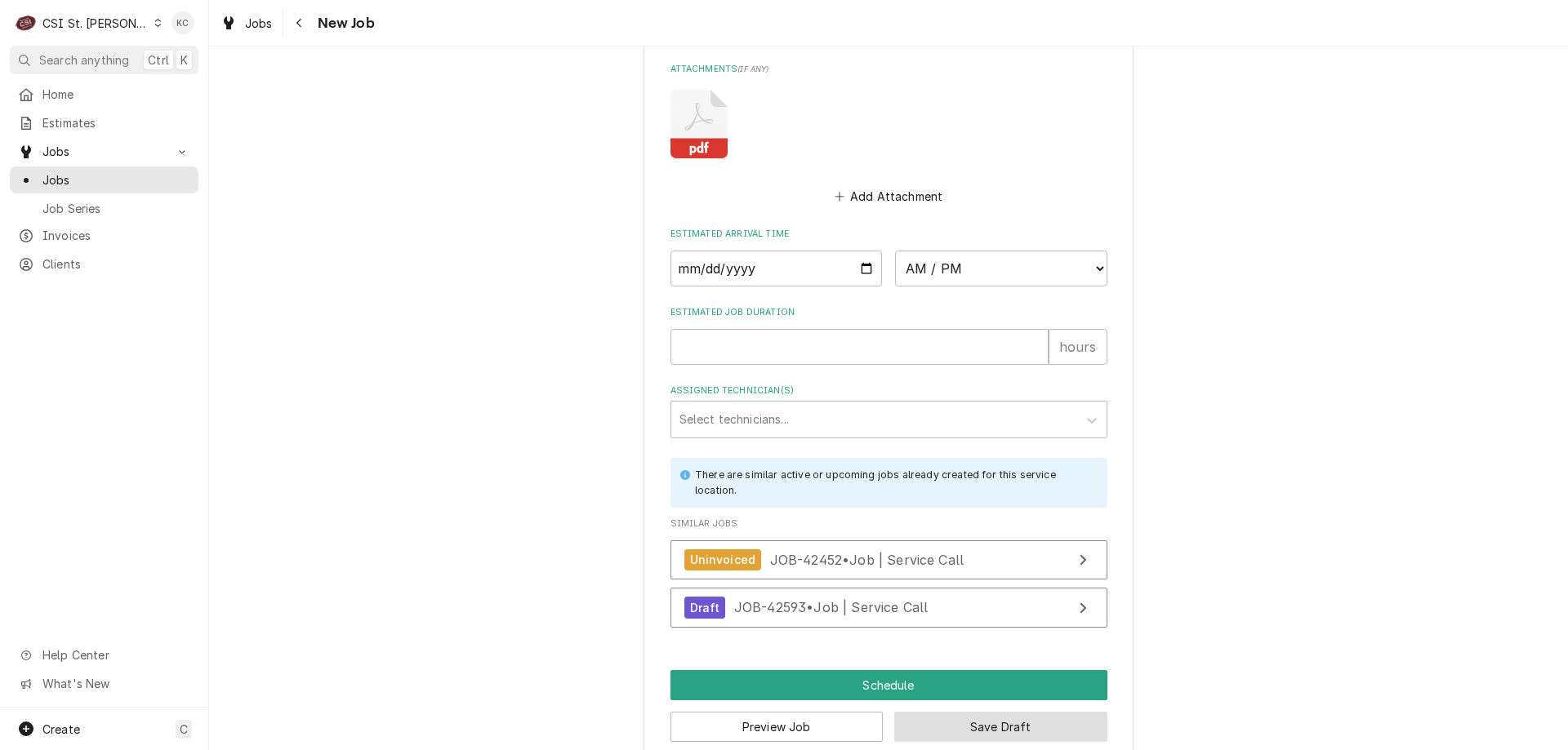
click at [1025, 712] on button "Save Draft" at bounding box center [1000, 727] width 213 height 30
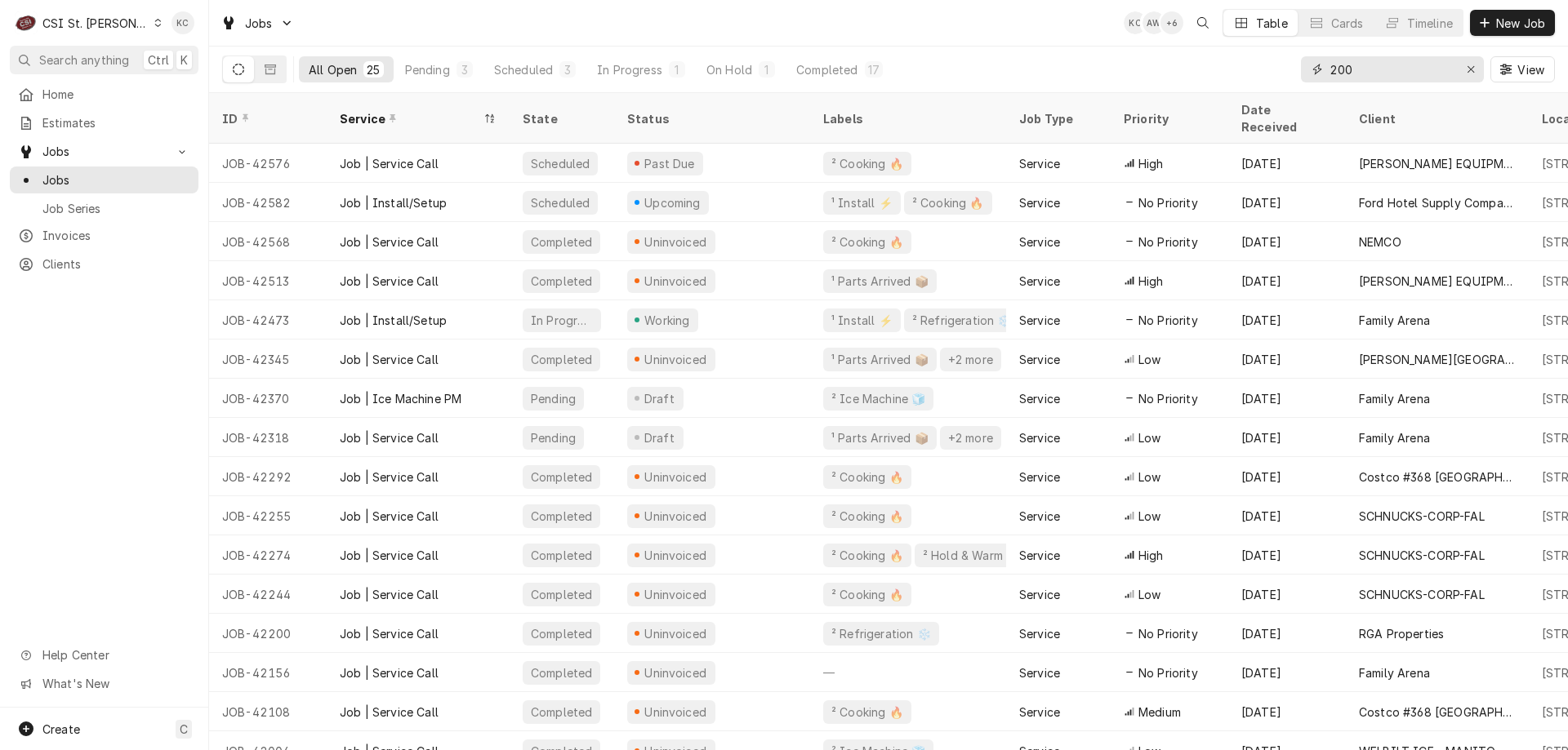
drag, startPoint x: 1414, startPoint y: 71, endPoint x: 1219, endPoint y: 80, distance: 195.2
click at [1219, 80] on div "All Open 25 Pending 3 Scheduled 3 In Progress 1 On Hold 1 Completed 17 200 View" at bounding box center [889, 69] width 1333 height 46
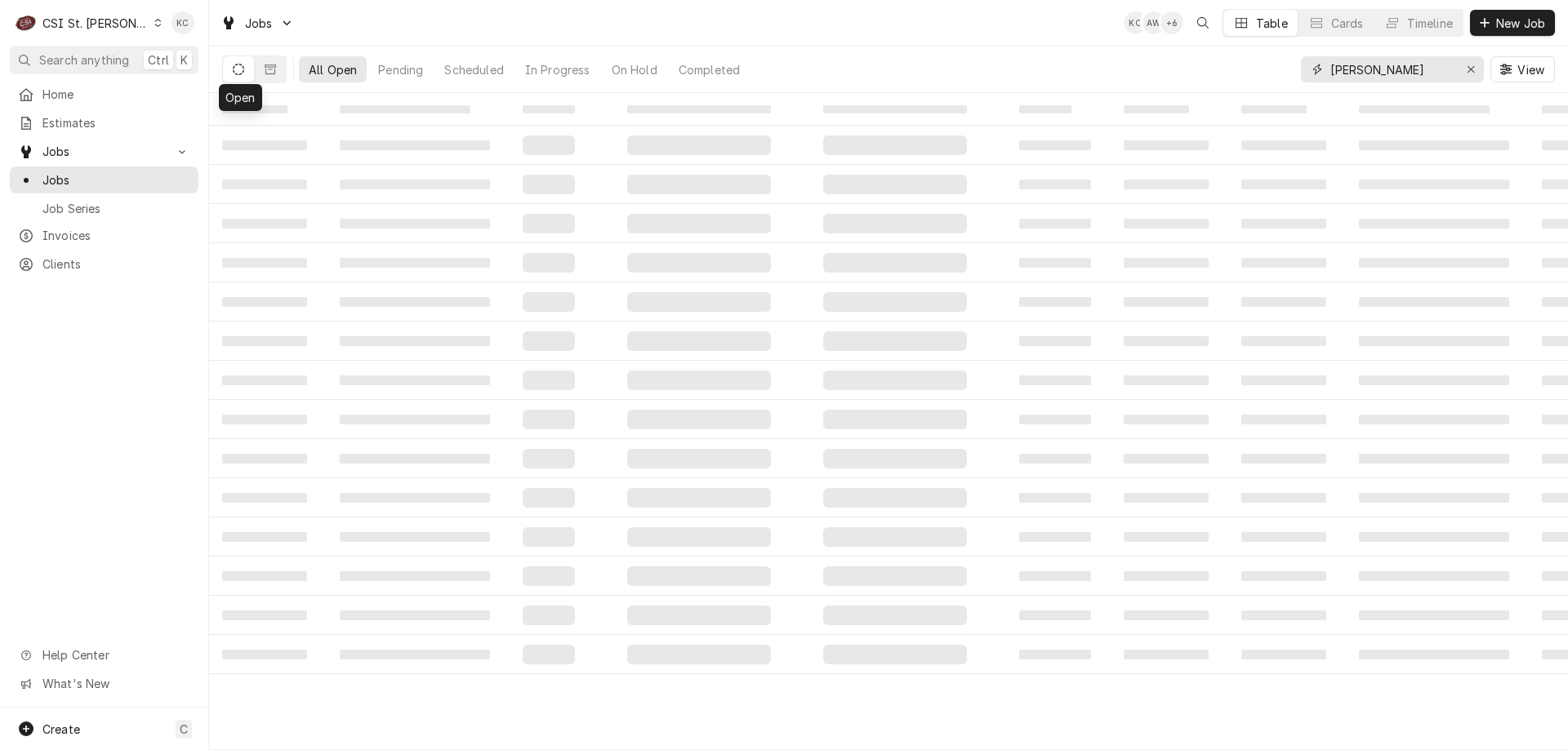
type input "[PERSON_NAME]"
click at [236, 67] on icon "Dynamic Content Wrapper" at bounding box center [239, 69] width 12 height 12
click at [396, 62] on div "Pending" at bounding box center [400, 70] width 45 height 18
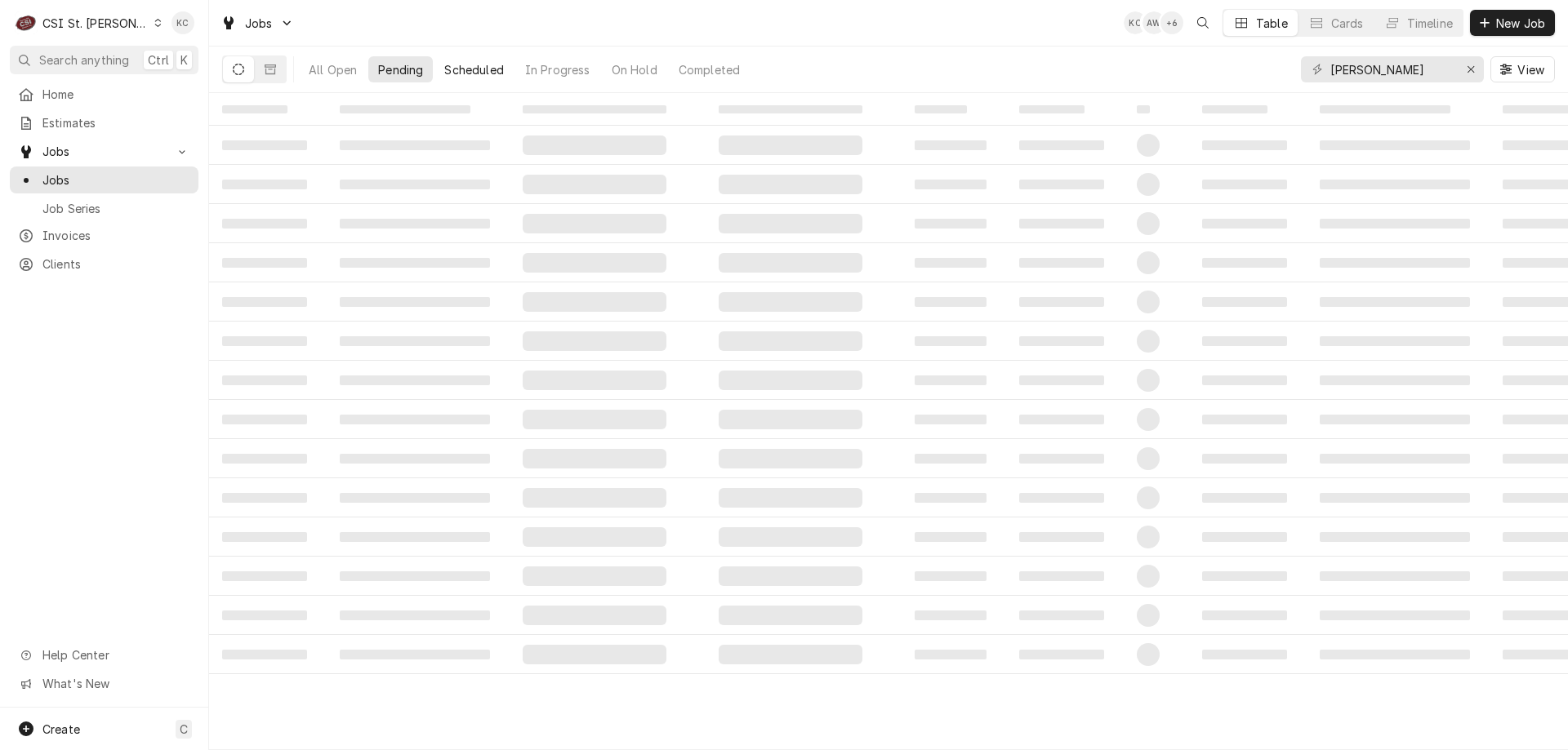
click at [487, 73] on div "Scheduled" at bounding box center [473, 70] width 59 height 18
drag, startPoint x: 1422, startPoint y: 73, endPoint x: 1244, endPoint y: 80, distance: 178.1
click at [1244, 80] on div "All Open Pending Scheduled In Progress On Hold Completed [PERSON_NAME] View" at bounding box center [889, 69] width 1333 height 46
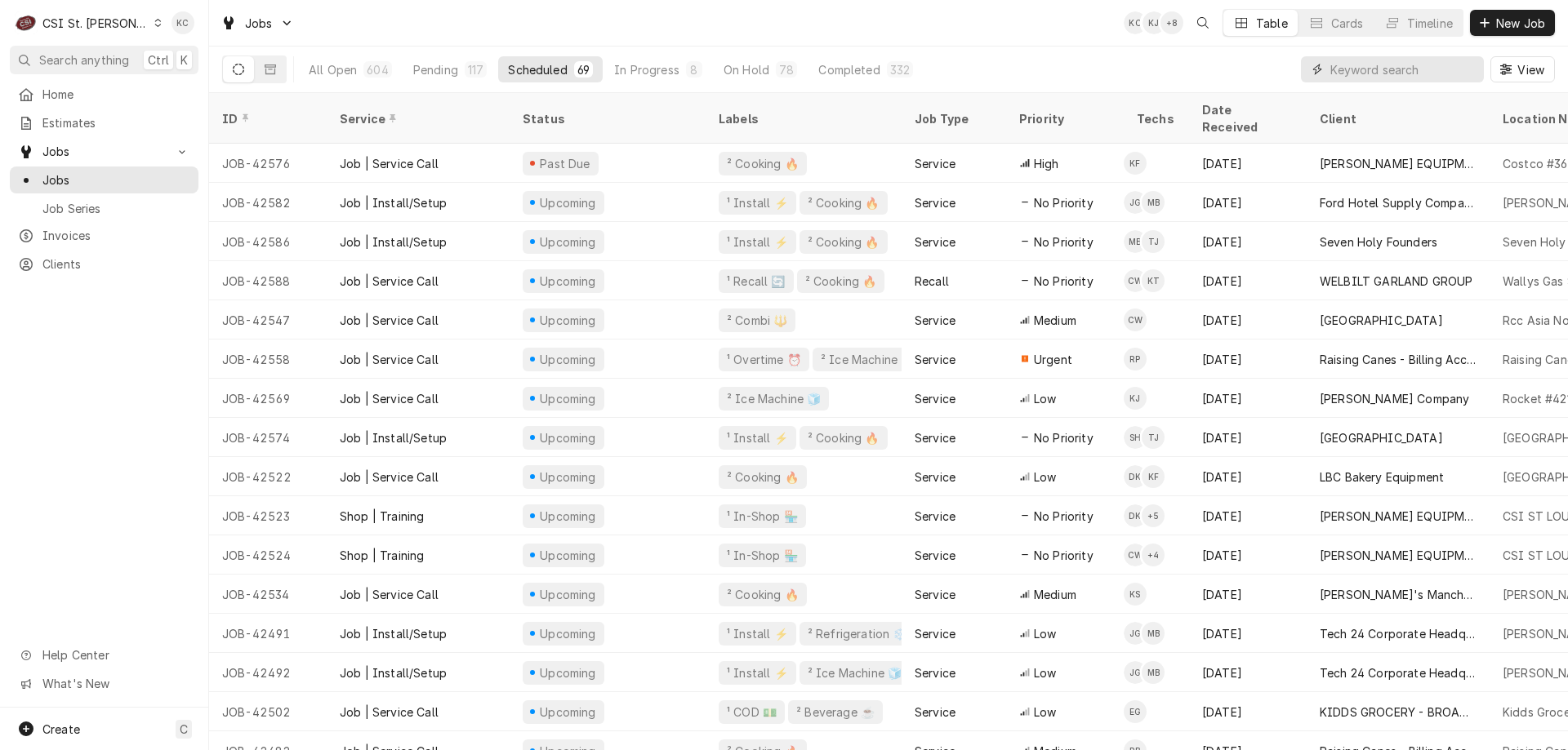
click at [1431, 67] on input "Dynamic Content Wrapper" at bounding box center [1402, 69] width 145 height 26
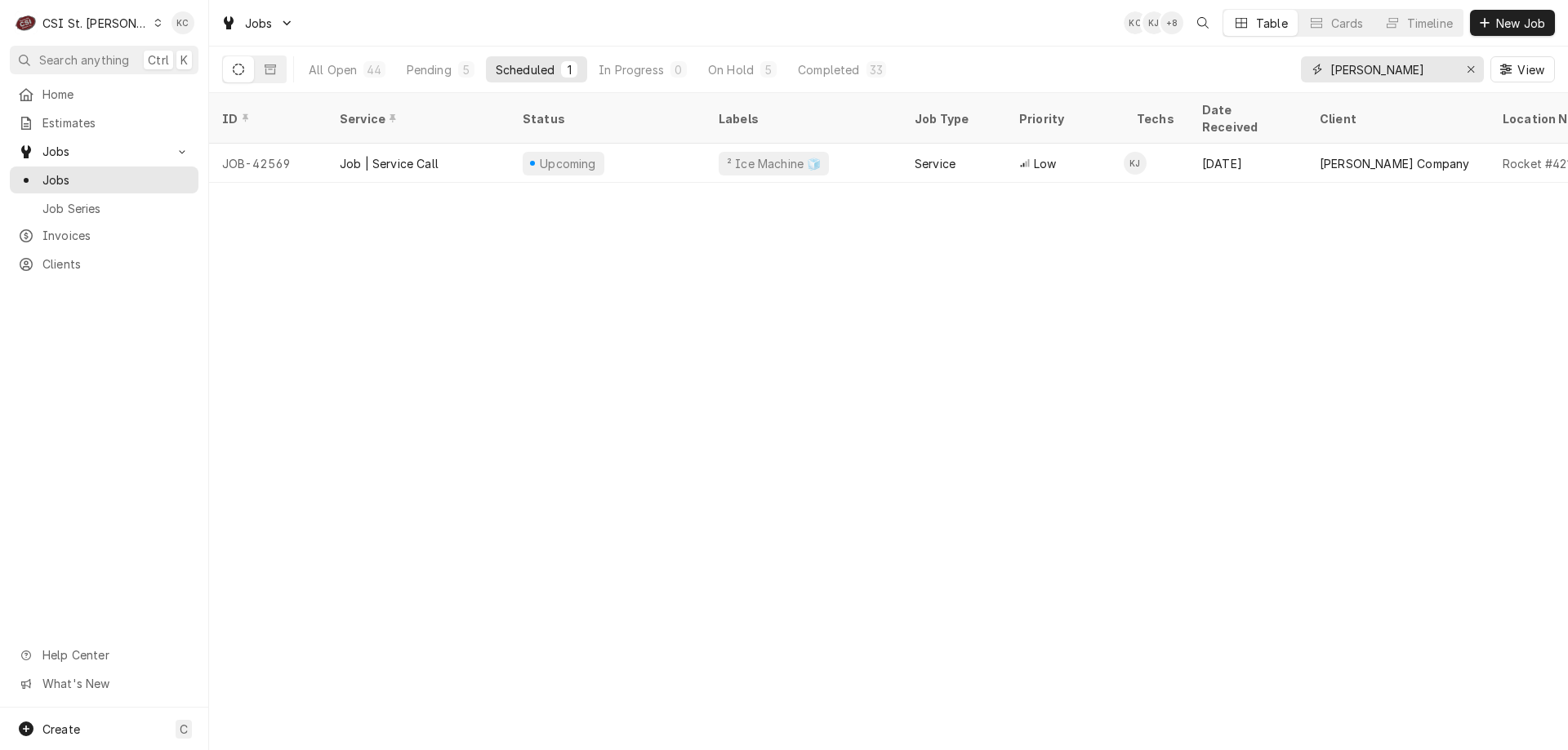
type input "[PERSON_NAME]"
click at [510, 75] on div "Scheduled" at bounding box center [525, 70] width 59 height 18
click at [411, 80] on button "Pending 5" at bounding box center [441, 69] width 88 height 26
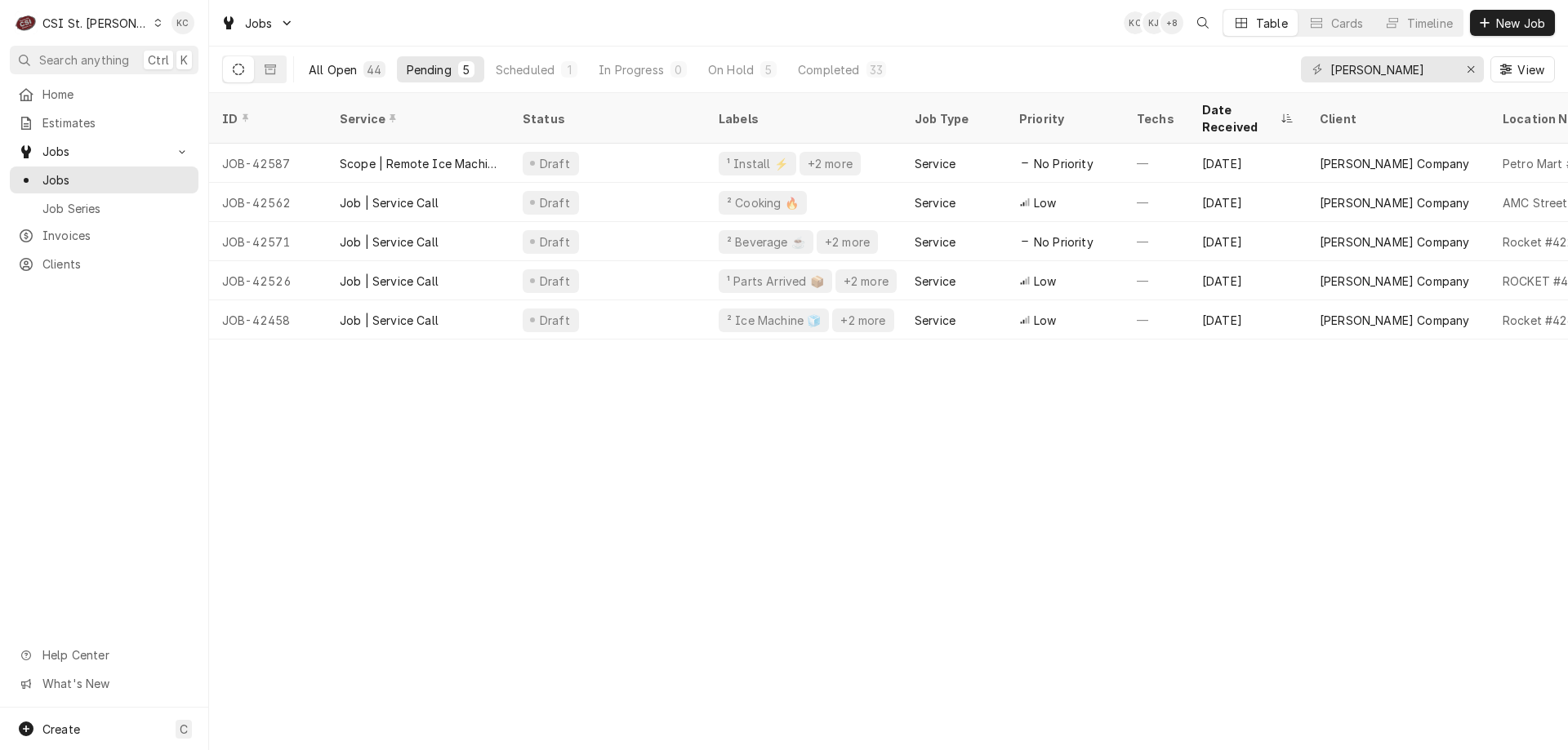
click at [333, 78] on button "All Open 44" at bounding box center [346, 69] width 97 height 26
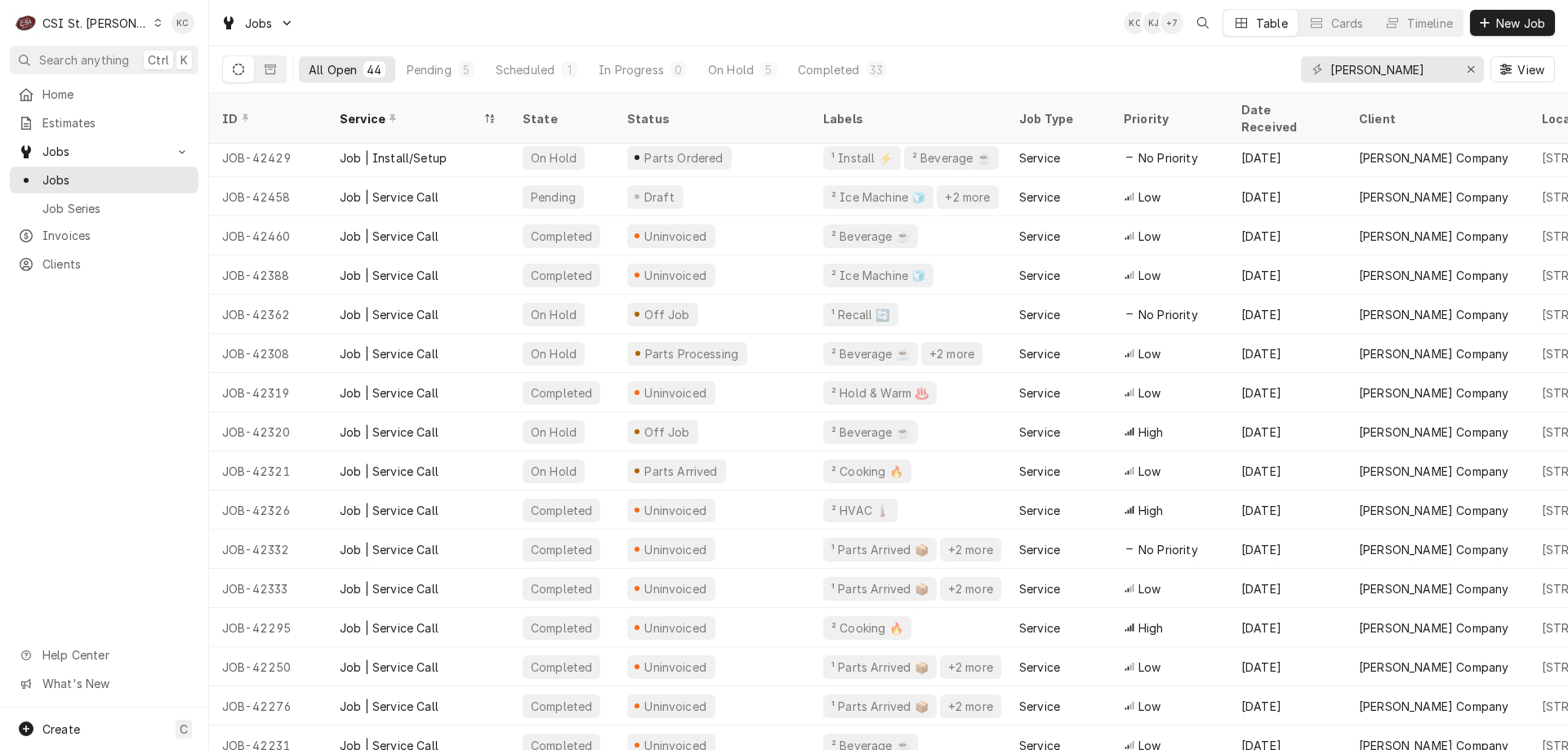
scroll to position [483, 0]
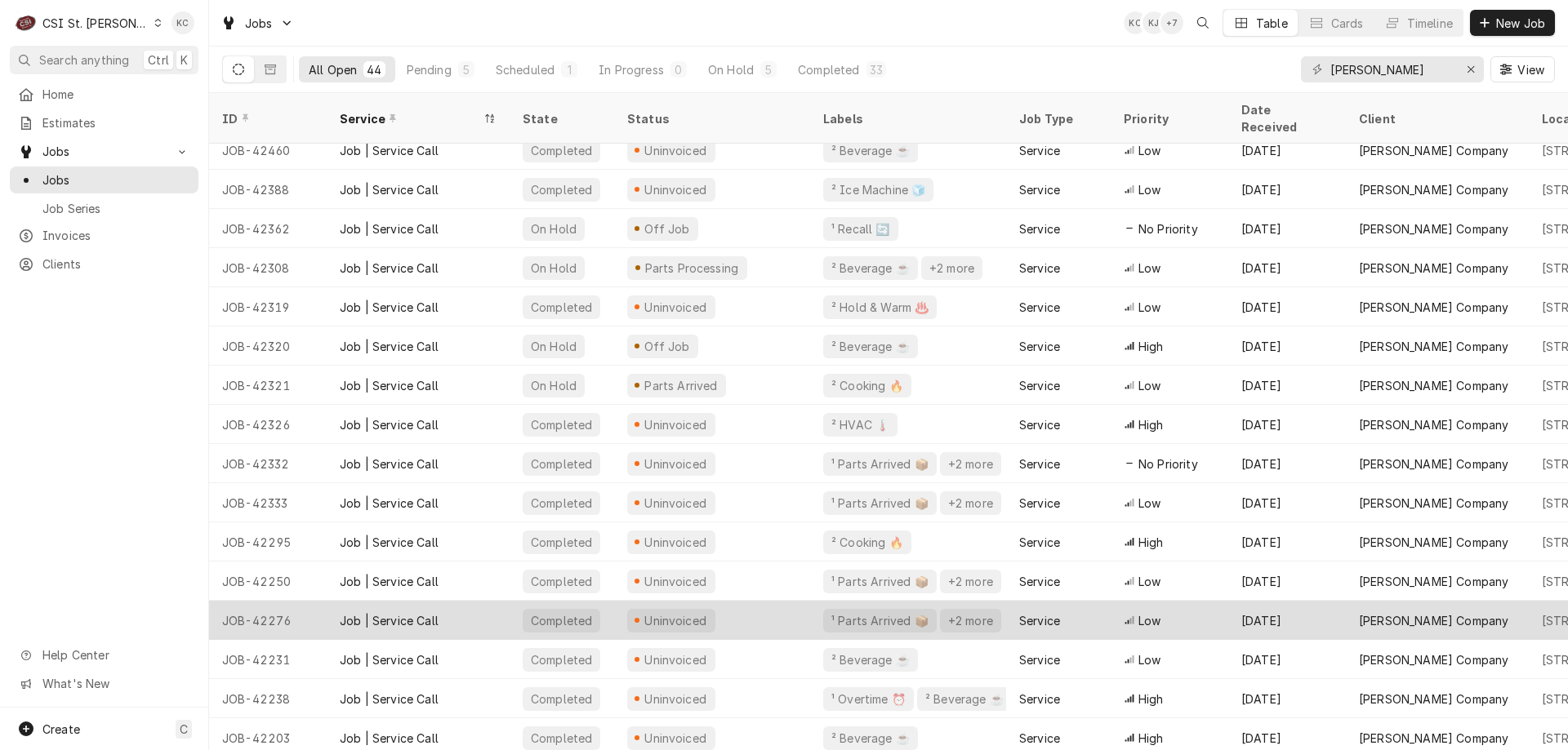
click at [354, 616] on div "Job | Service Call" at bounding box center [418, 620] width 182 height 39
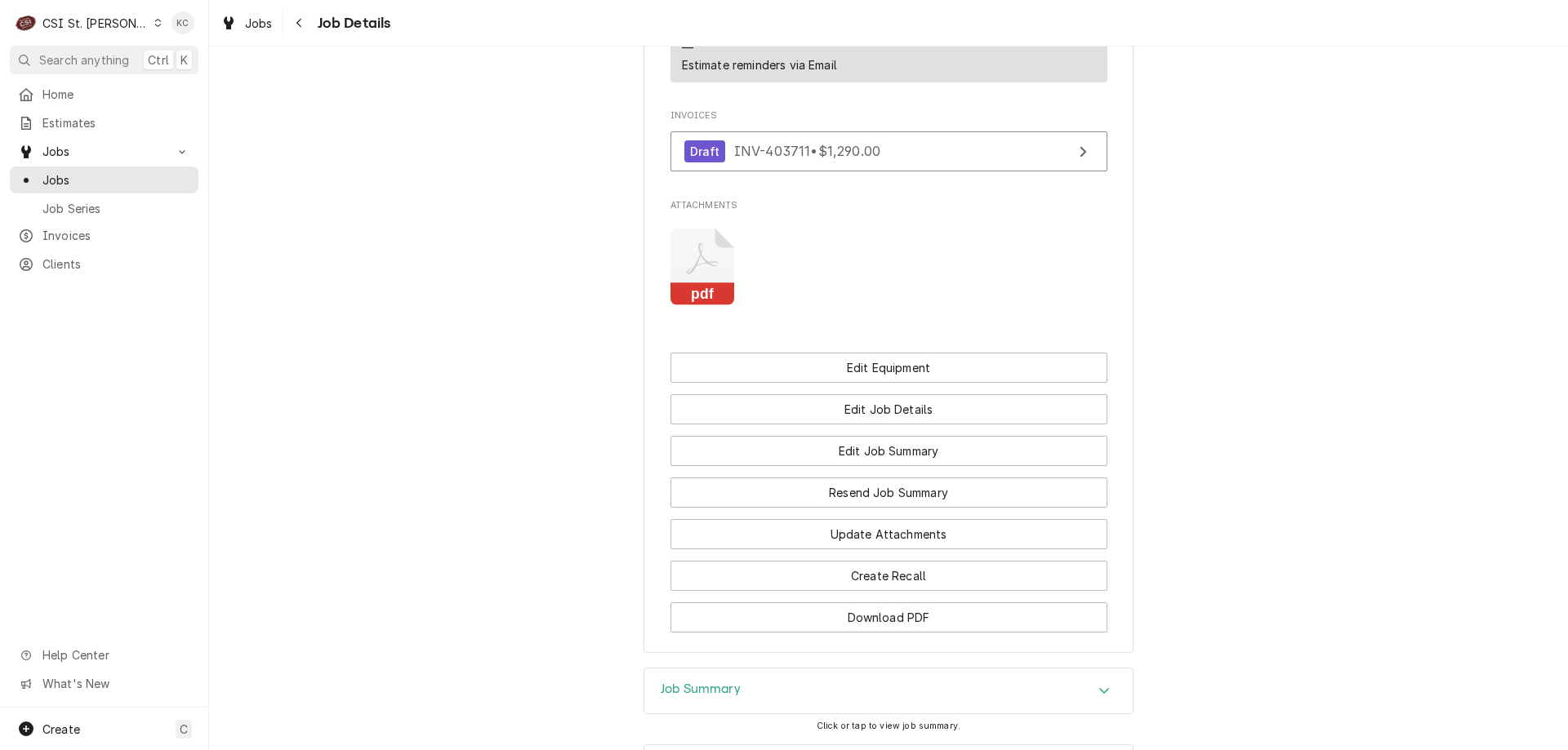
scroll to position [2095, 0]
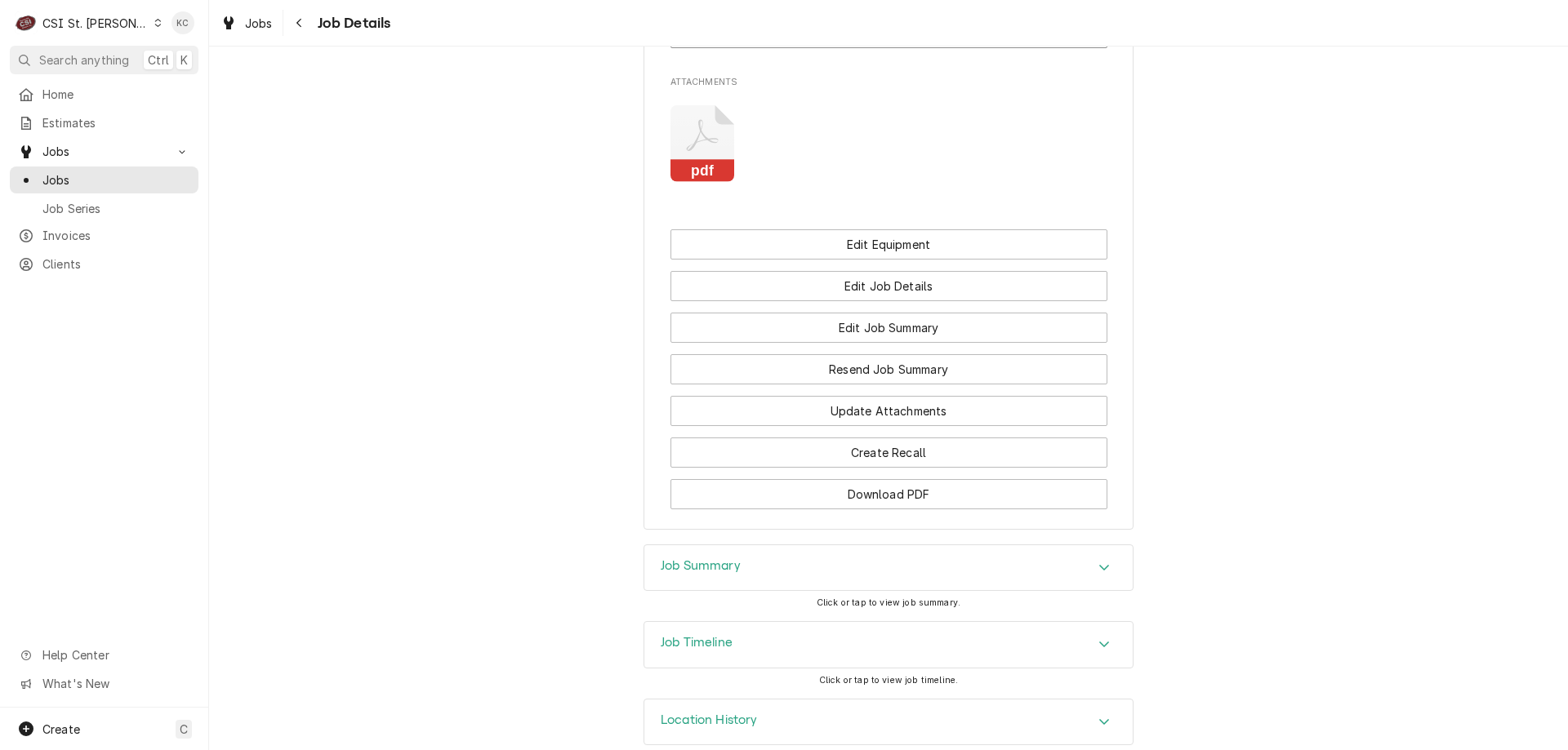
click at [712, 558] on h3 "Job Summary" at bounding box center [701, 566] width 80 height 16
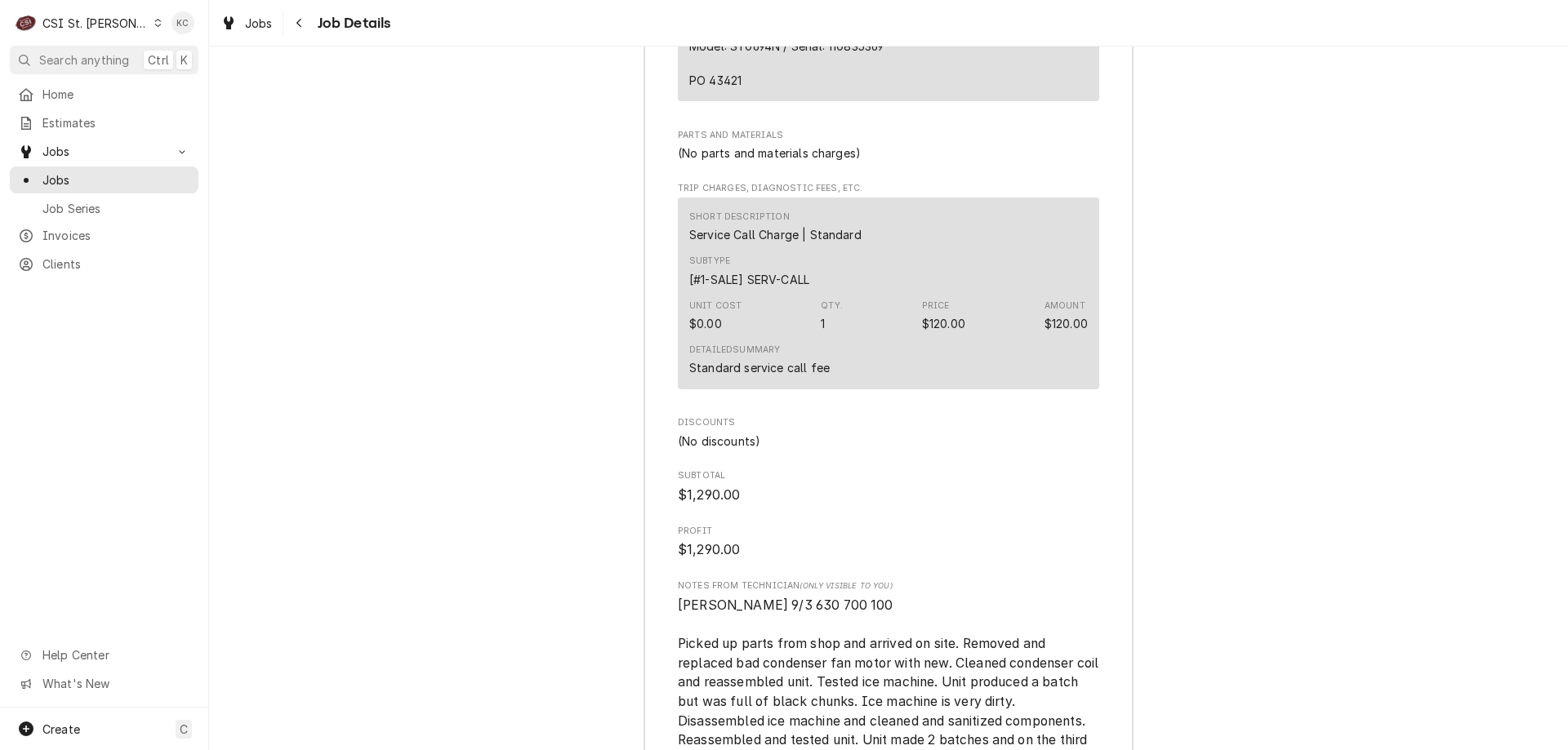
scroll to position [3962, 0]
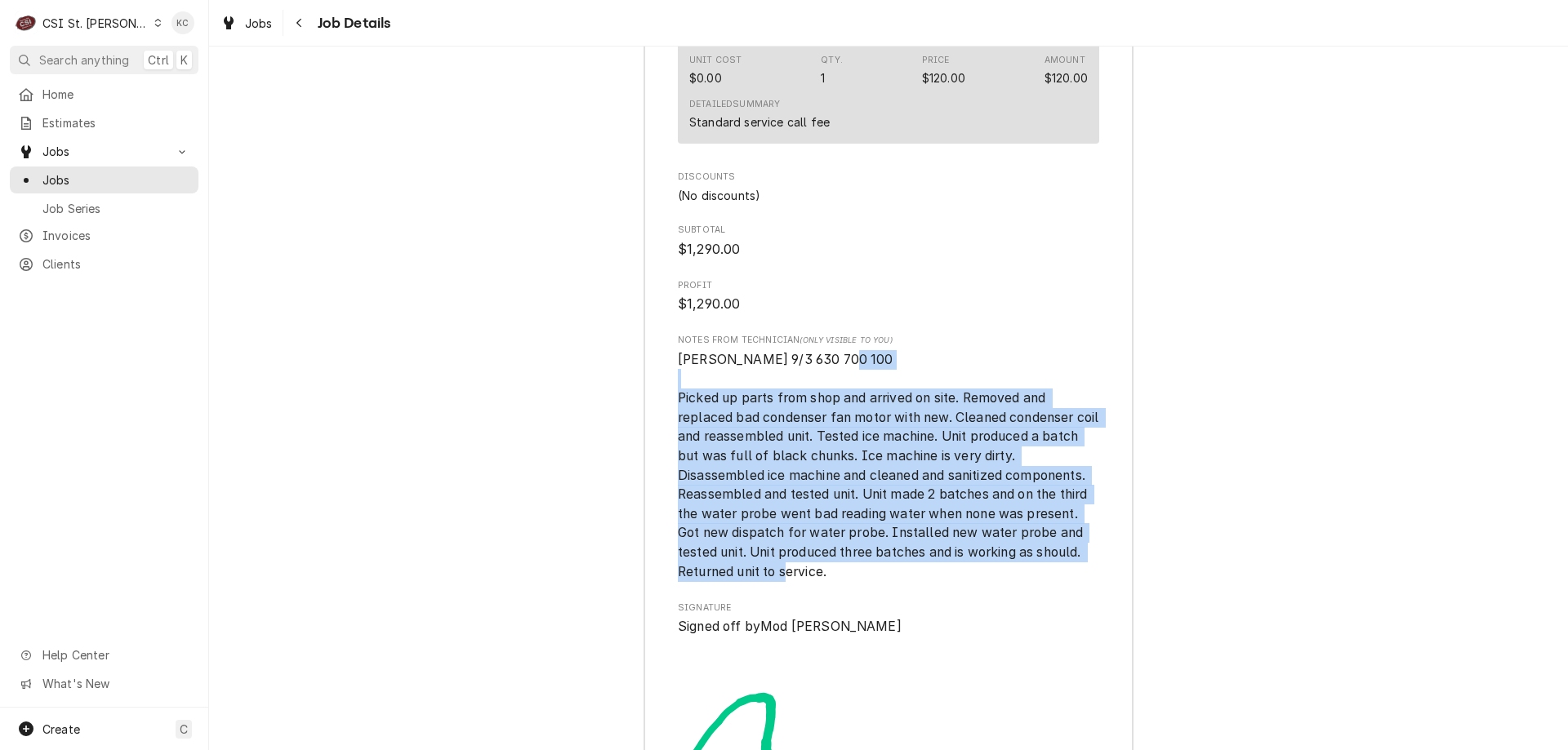
drag, startPoint x: 824, startPoint y: 546, endPoint x: 666, endPoint y: 378, distance: 230.6
copy span "Picked up parts from shop and arrived on site. Removed and replaced bad condens…"
click at [298, 21] on icon "Navigate back" at bounding box center [300, 23] width 8 height 12
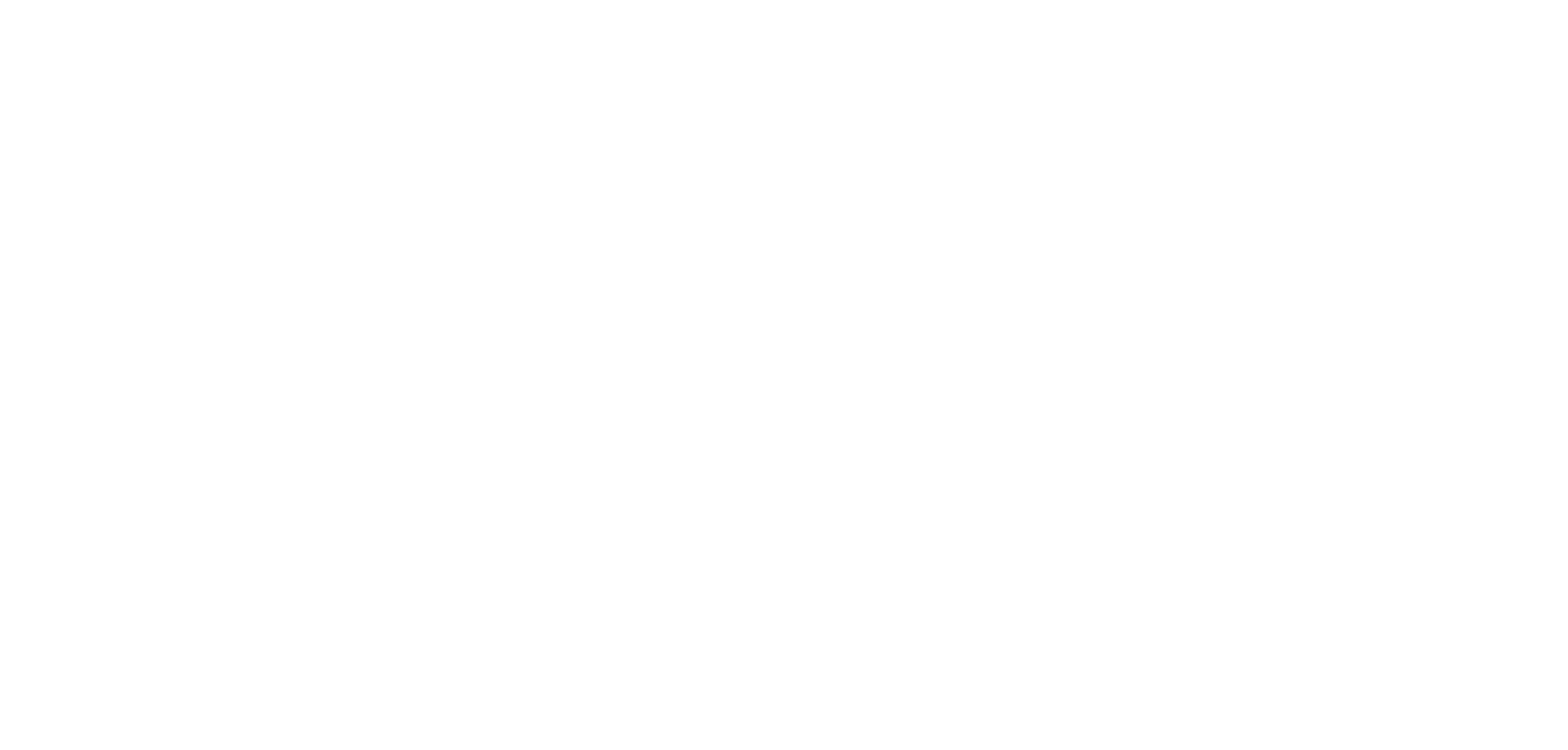
click at [100, 122] on div "Dynamic Content Wrapper" at bounding box center [784, 375] width 1568 height 750
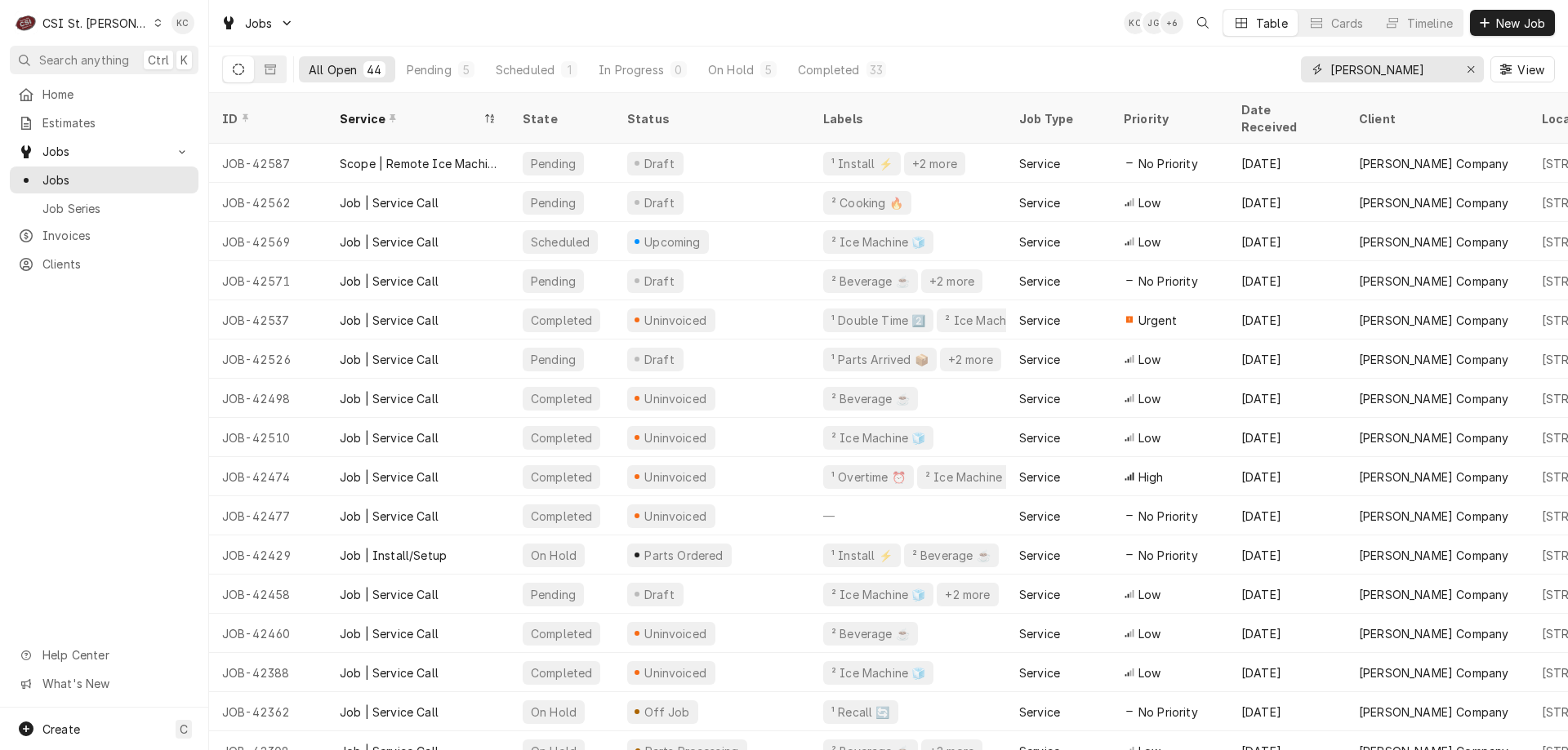
drag, startPoint x: 1384, startPoint y: 77, endPoint x: 1213, endPoint y: 80, distance: 171.0
click at [1213, 80] on div "All Open 44 Pending 5 Scheduled 1 In Progress 0 On Hold 5 Completed 33 [PERSON_…" at bounding box center [889, 69] width 1333 height 46
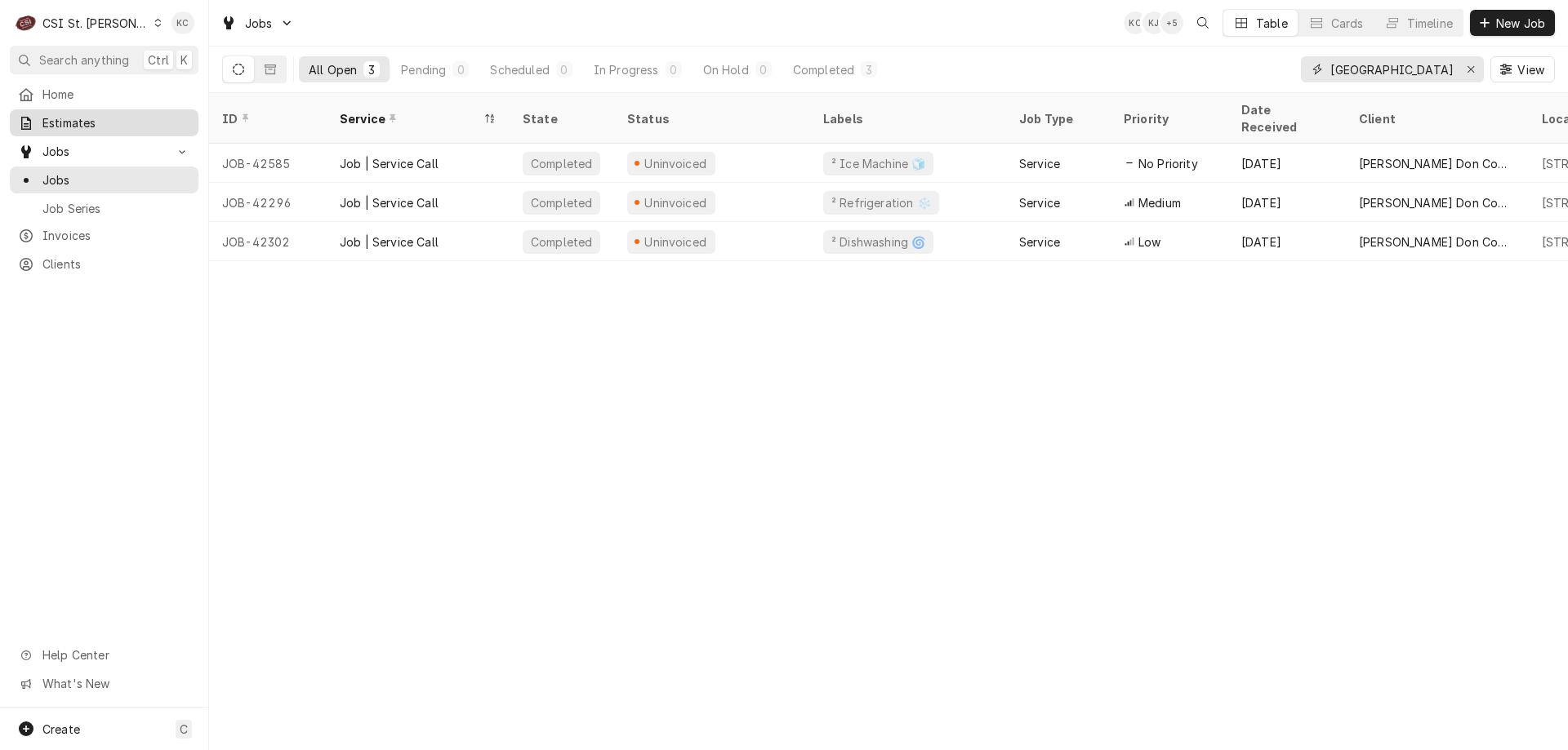
type input "[GEOGRAPHIC_DATA]"
click at [73, 123] on span "Estimates" at bounding box center [116, 123] width 147 height 18
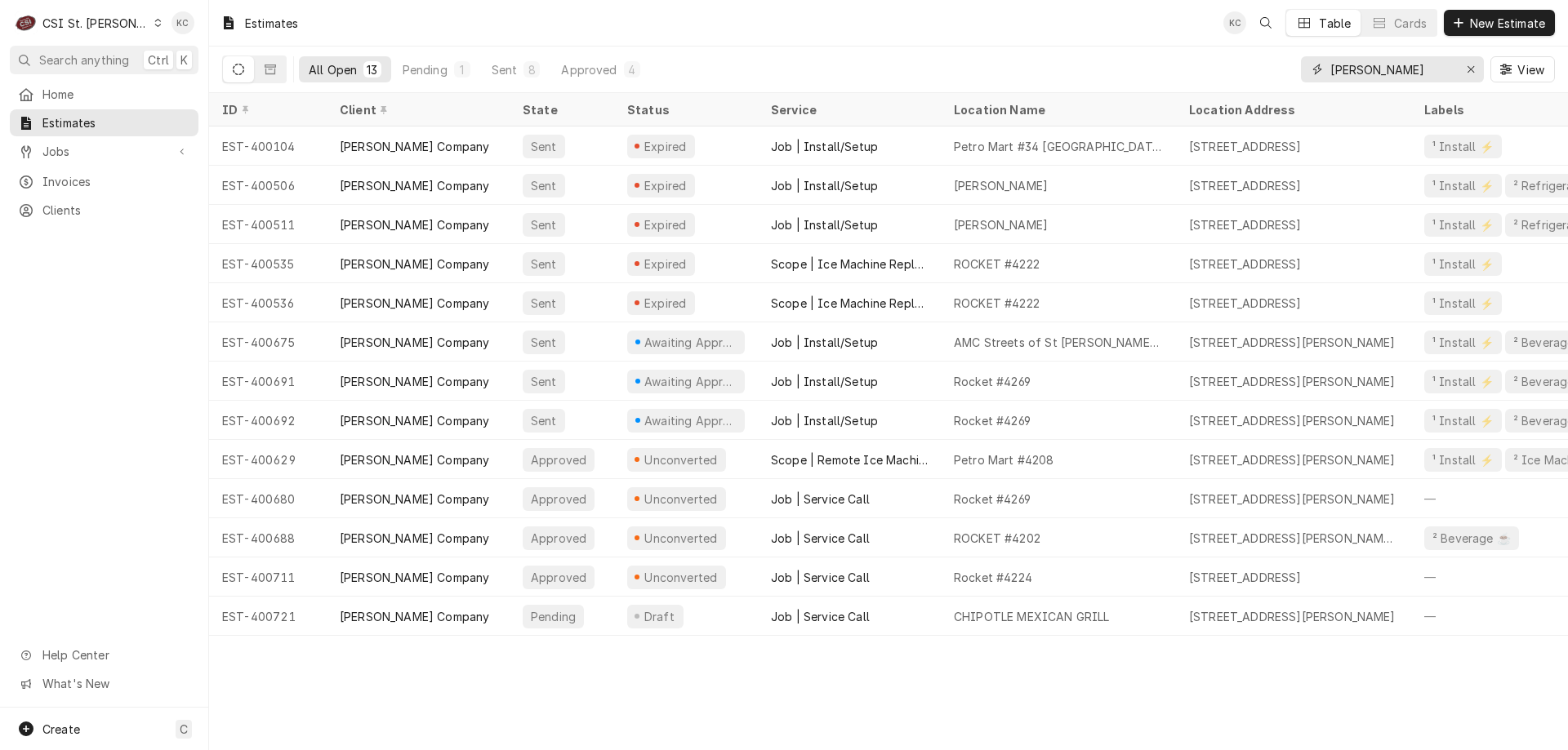
drag, startPoint x: 1388, startPoint y: 81, endPoint x: 1212, endPoint y: 78, distance: 176.0
click at [1212, 78] on div "All Open 13 Pending 1 Sent 8 Approved 4 vivian View" at bounding box center [889, 69] width 1333 height 46
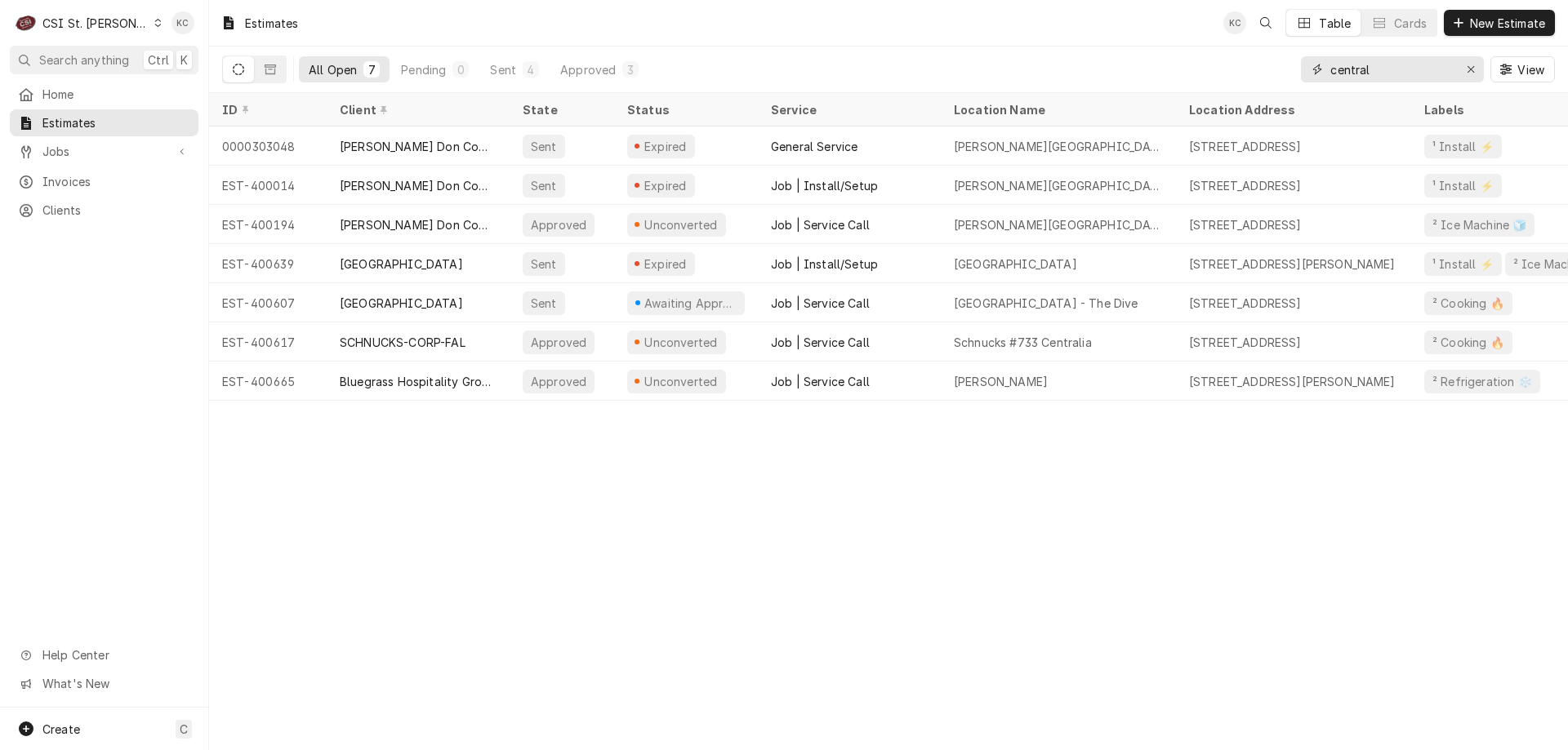
type input "central"
click at [119, 163] on div "Home Estimates Jobs Jobs Job Series Invoices Clients" at bounding box center [103, 152] width 208 height 142
click at [108, 142] on span "Jobs" at bounding box center [104, 151] width 123 height 18
click at [54, 179] on span "Jobs" at bounding box center [116, 180] width 147 height 18
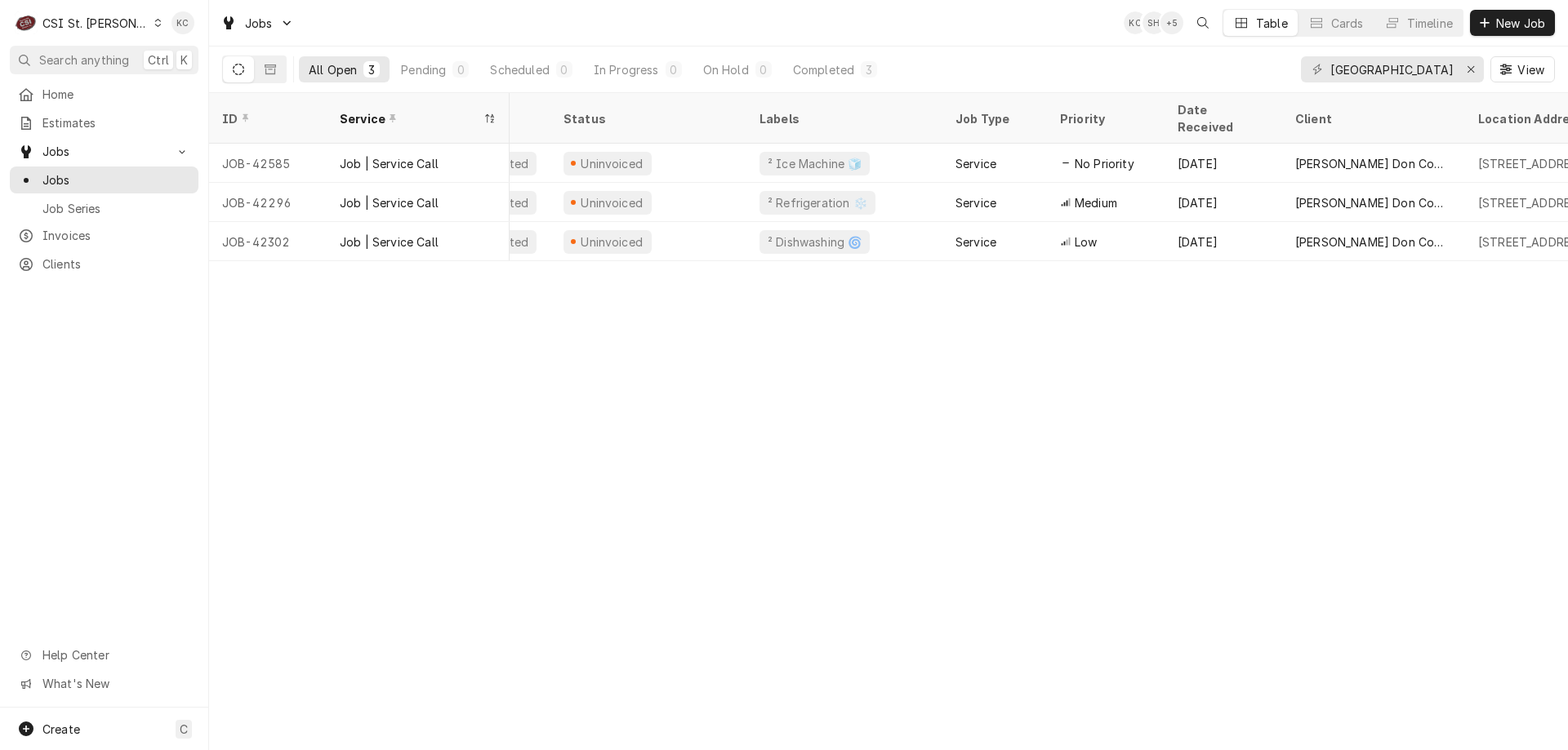
scroll to position [0, 41]
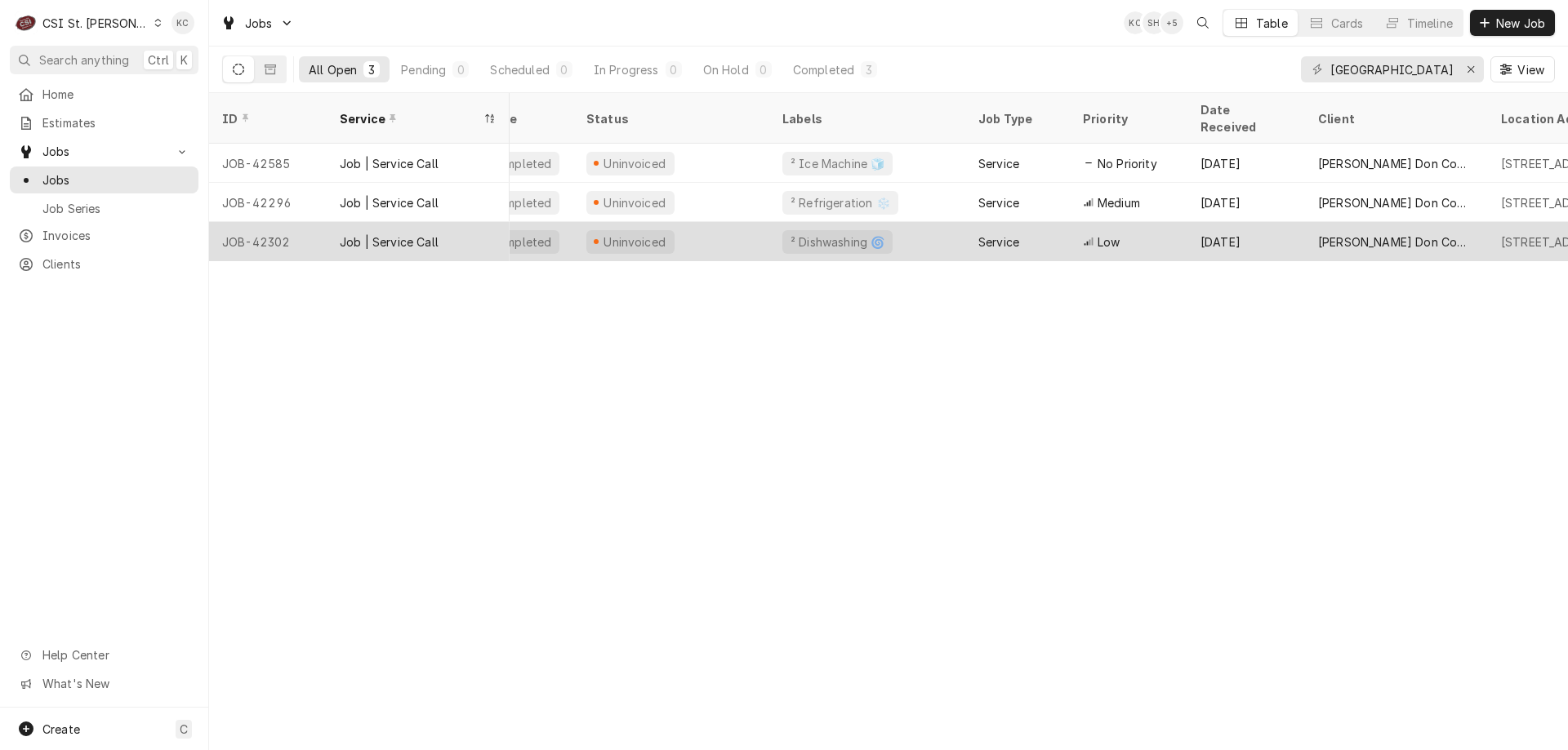
click at [722, 222] on div "Uninvoiced" at bounding box center [670, 242] width 196 height 39
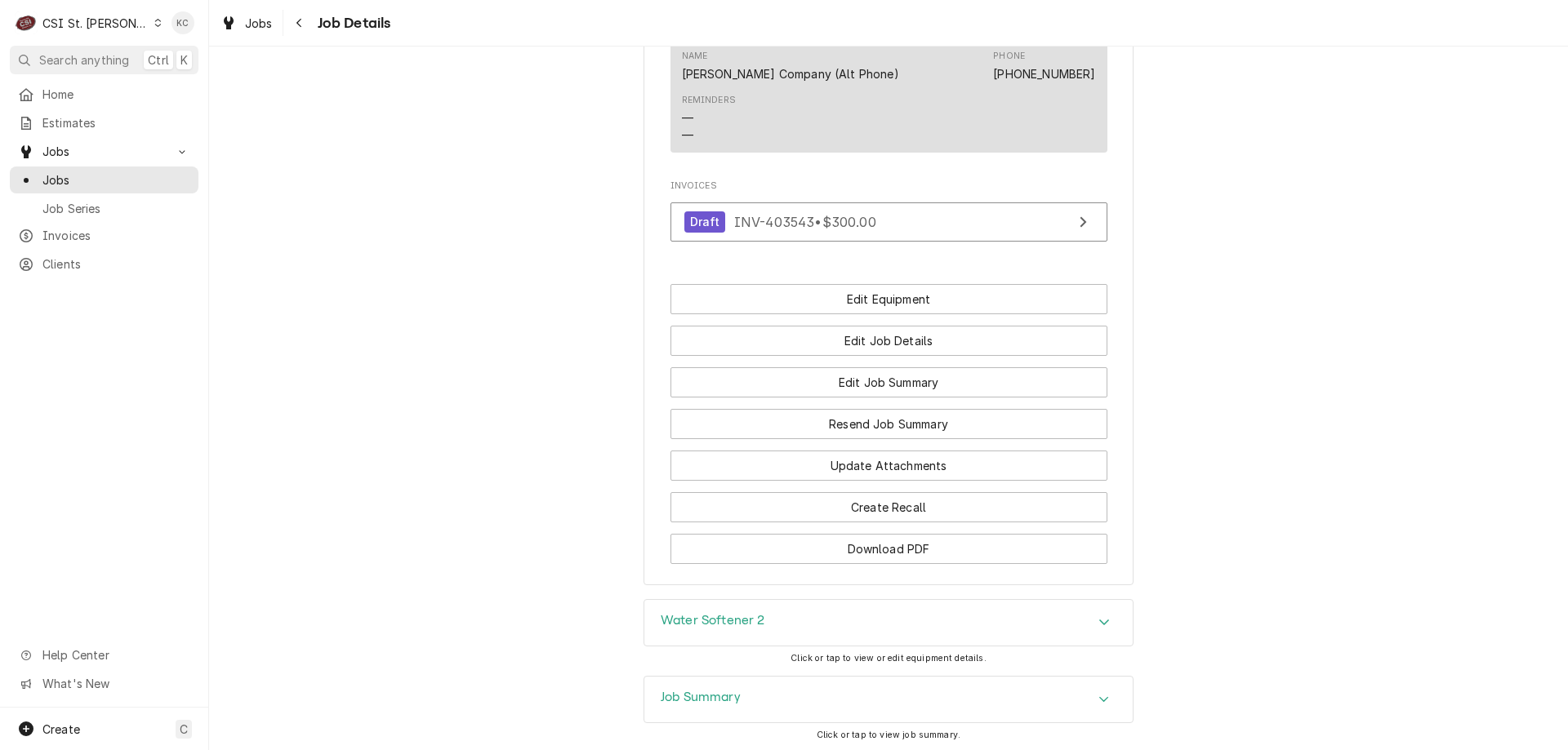
scroll to position [1451, 0]
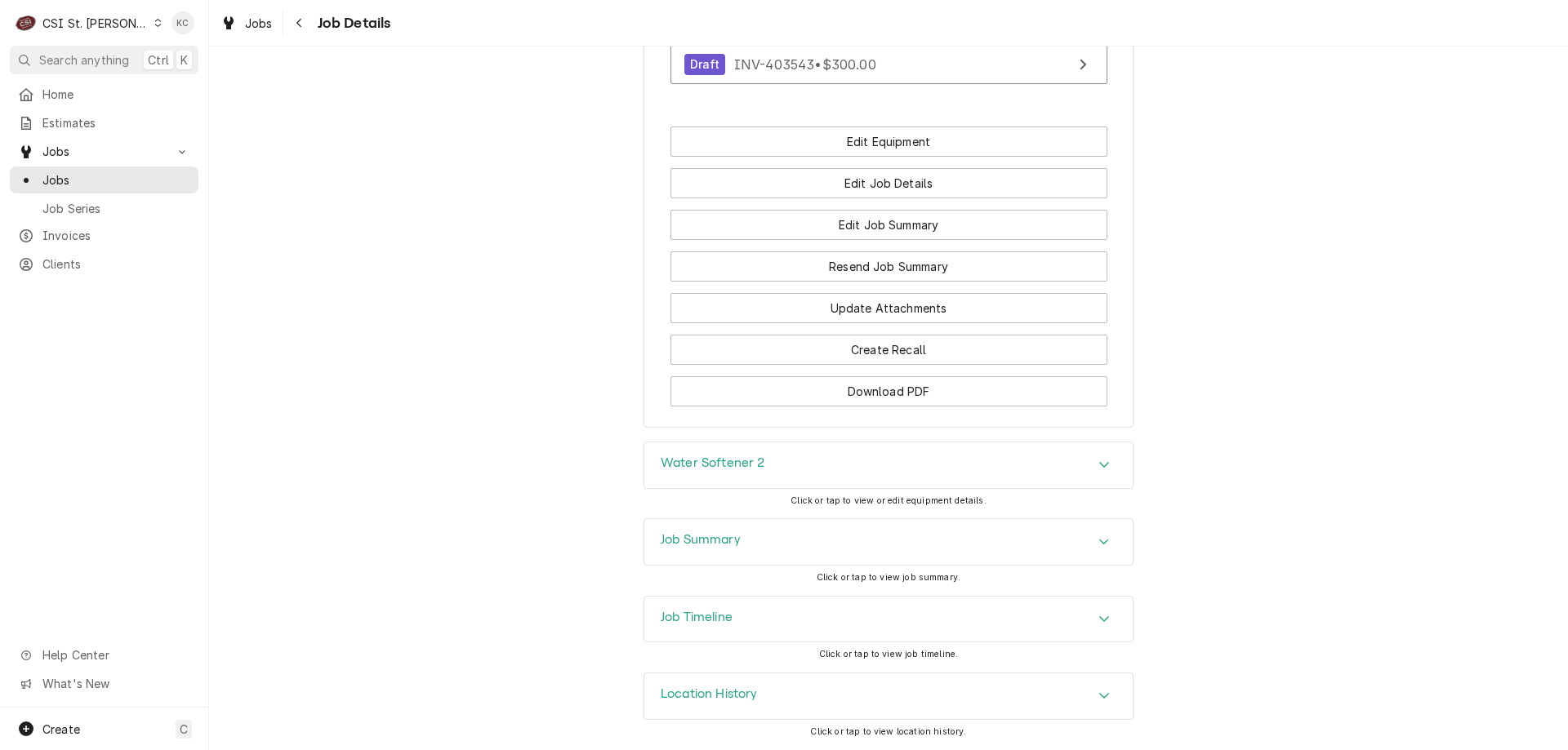
click at [666, 536] on h3 "Job Summary" at bounding box center [701, 540] width 80 height 16
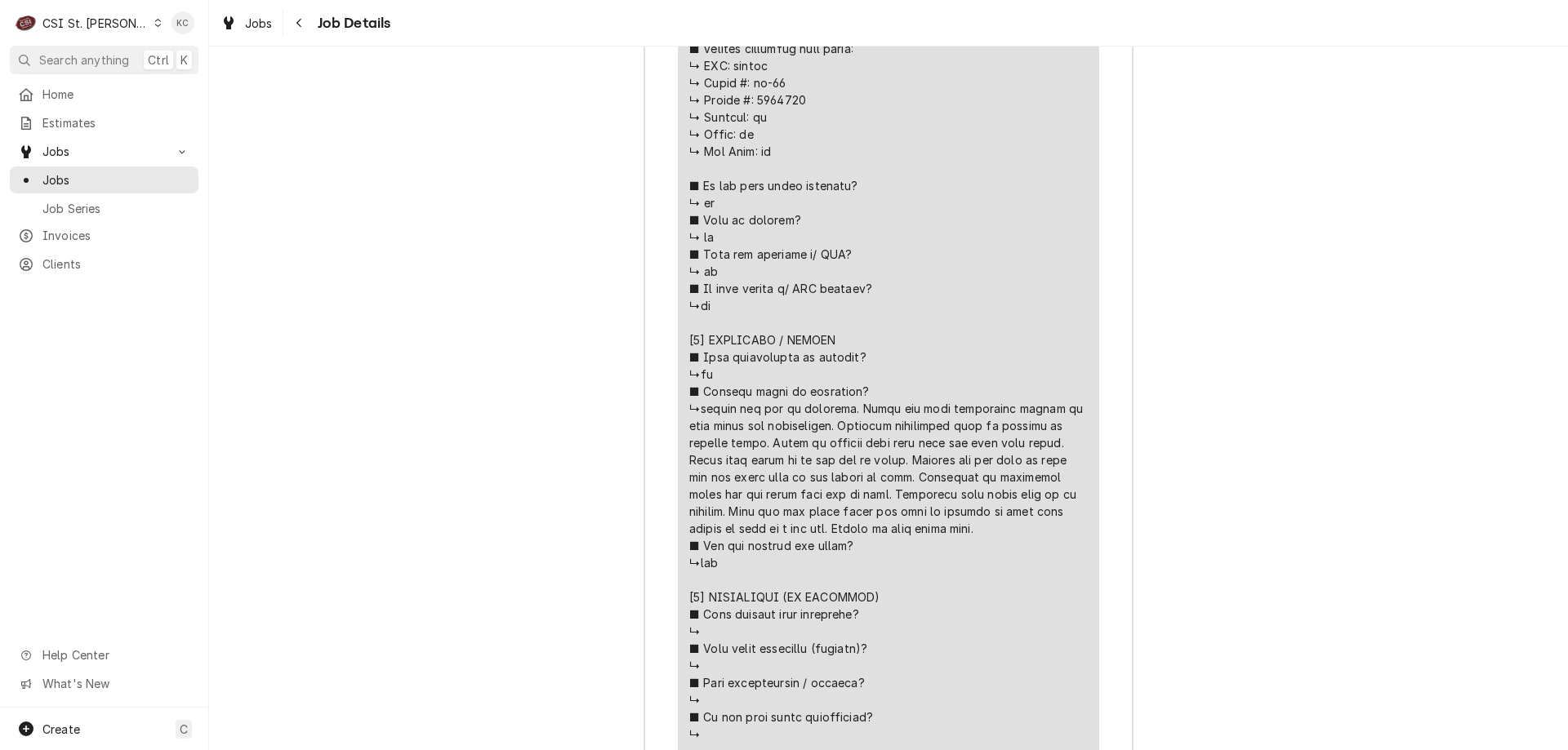
scroll to position [2569, 0]
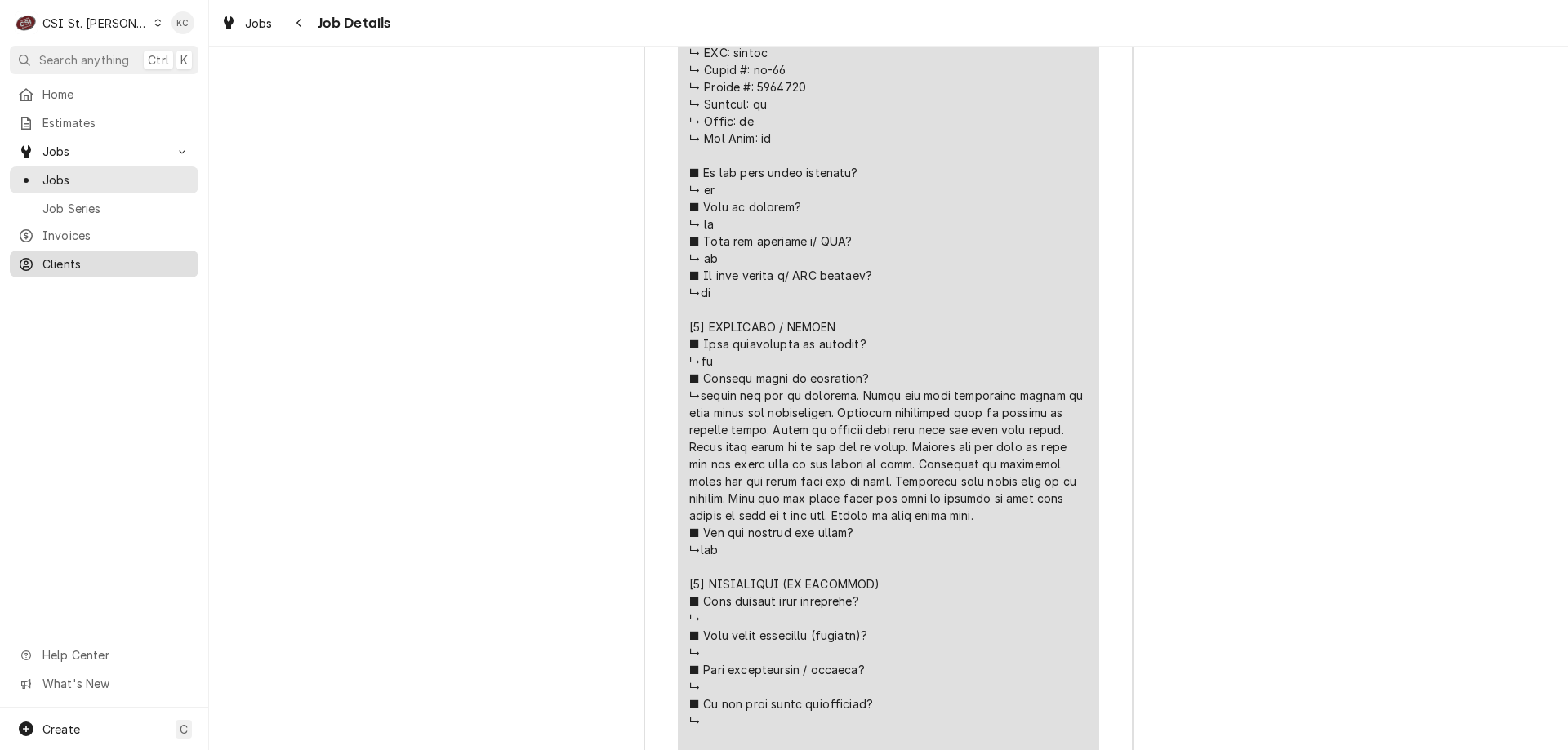
click at [50, 260] on span "Clients" at bounding box center [116, 264] width 147 height 18
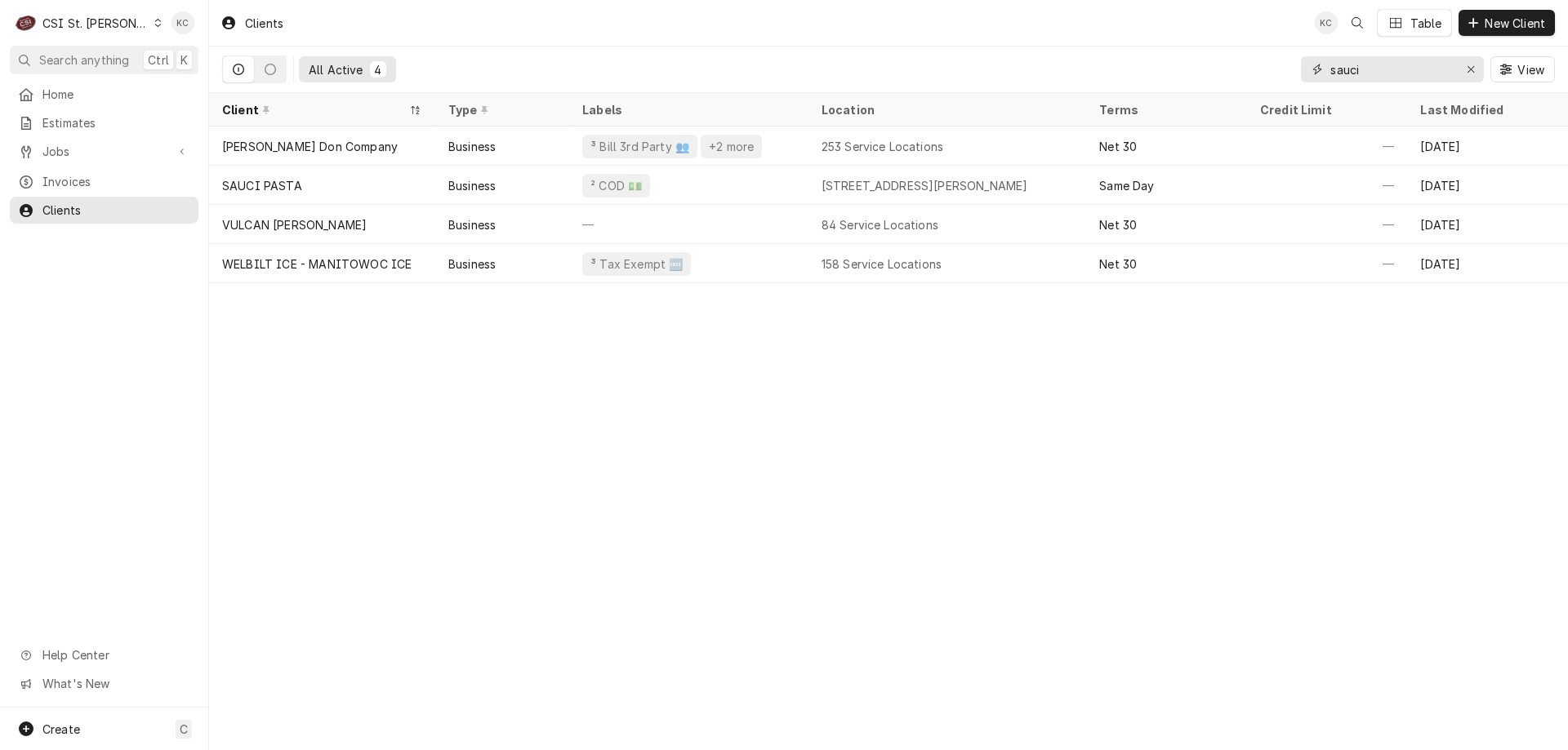
drag, startPoint x: 1405, startPoint y: 66, endPoint x: 1248, endPoint y: 68, distance: 157.0
click at [1248, 68] on div "All Active 4 sauci View" at bounding box center [889, 69] width 1333 height 46
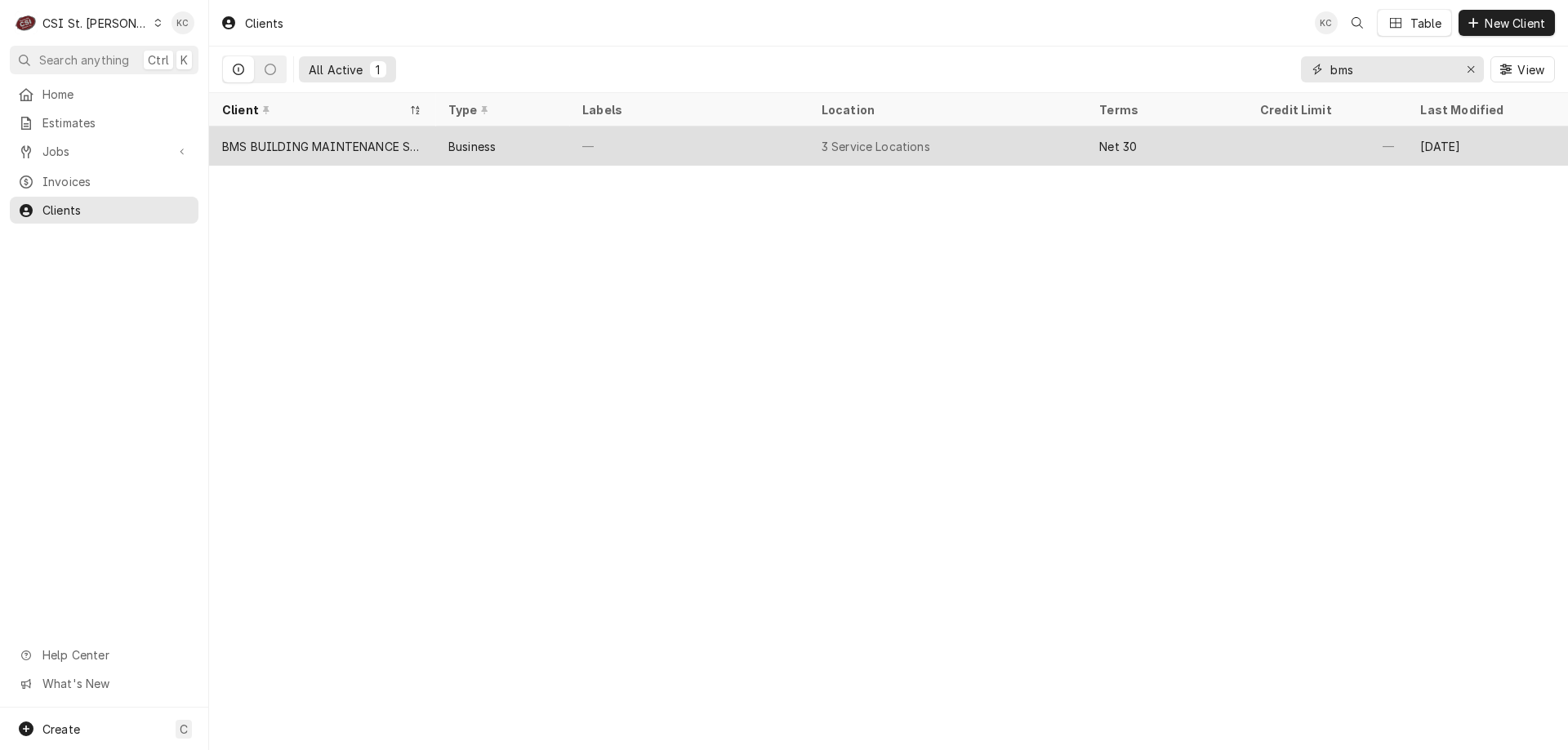
type input "bms"
click at [432, 146] on div "BMS BUILDING MAINTENANCE SERVICES" at bounding box center [322, 146] width 226 height 39
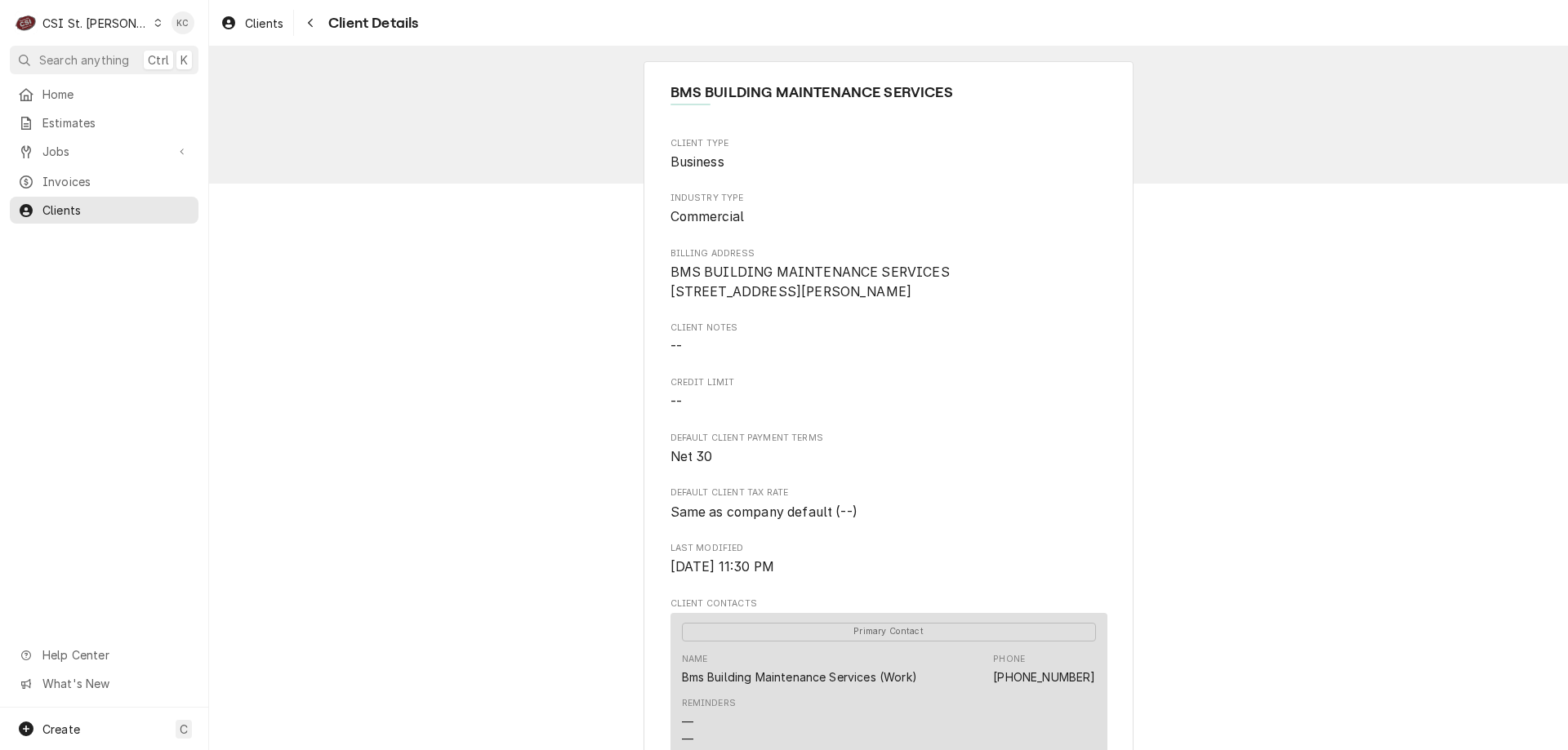
drag, startPoint x: 782, startPoint y: 312, endPoint x: 663, endPoint y: 287, distance: 121.6
click at [670, 287] on span "BMS BUILDING MAINTENANCE SERVICES 1542 North 1403rd Lane Fowler, IL 62338" at bounding box center [889, 281] width 437 height 38
